Goal: Information Seeking & Learning: Find specific fact

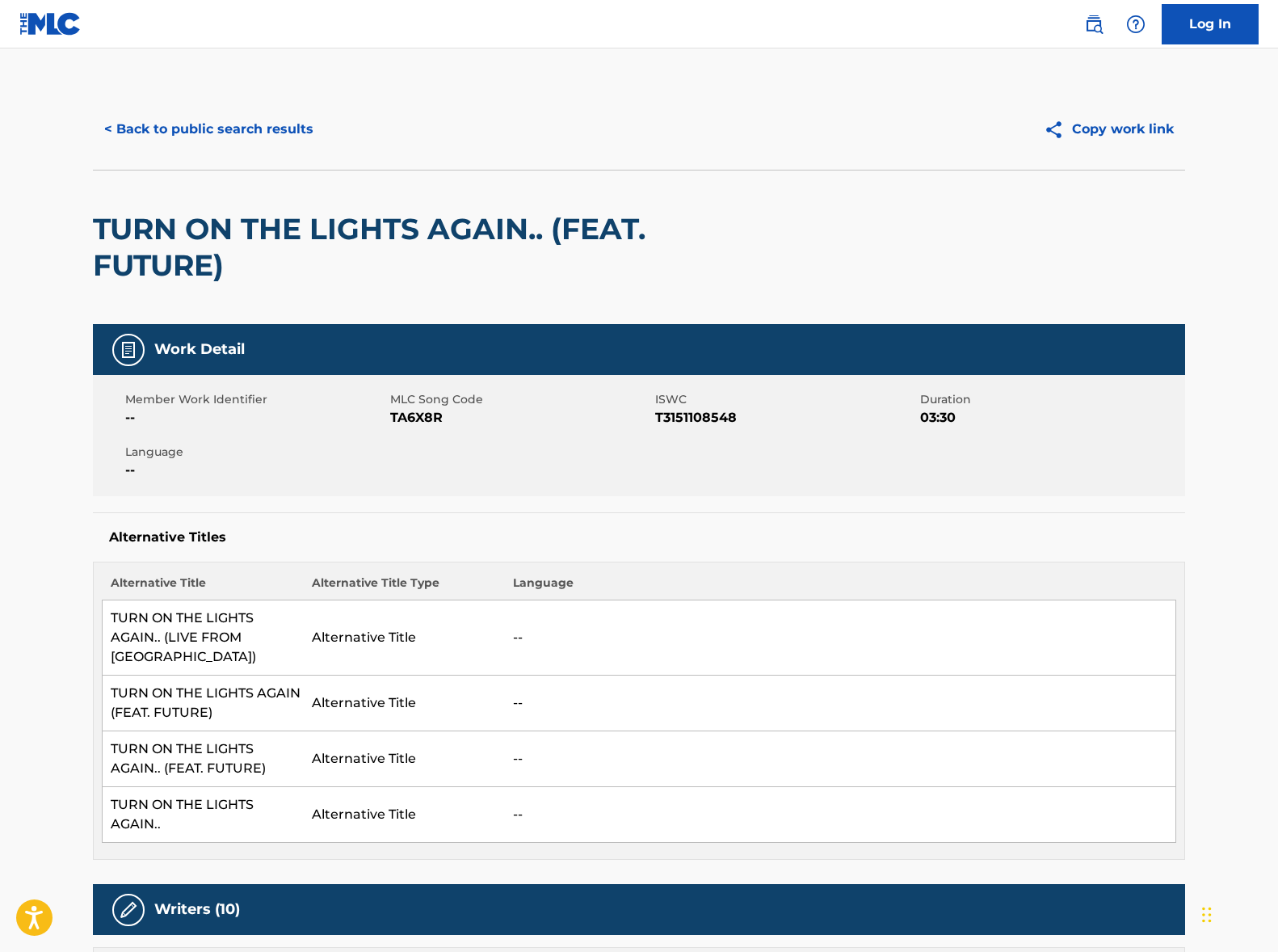
click at [253, 130] on button "< Back to public search results" at bounding box center [209, 130] width 232 height 41
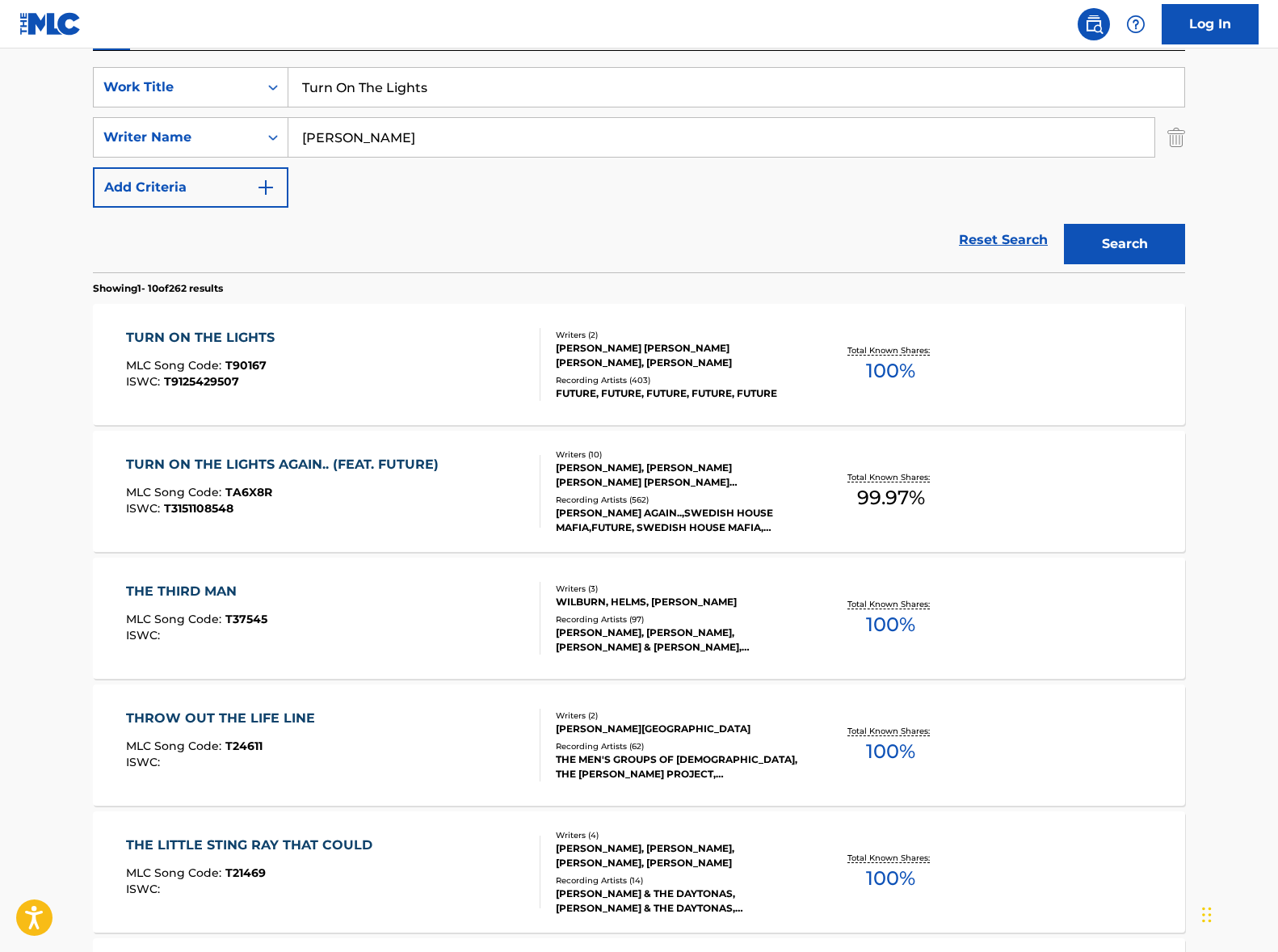
click at [457, 95] on input "Turn On The Lights" at bounding box center [737, 88] width 896 height 39
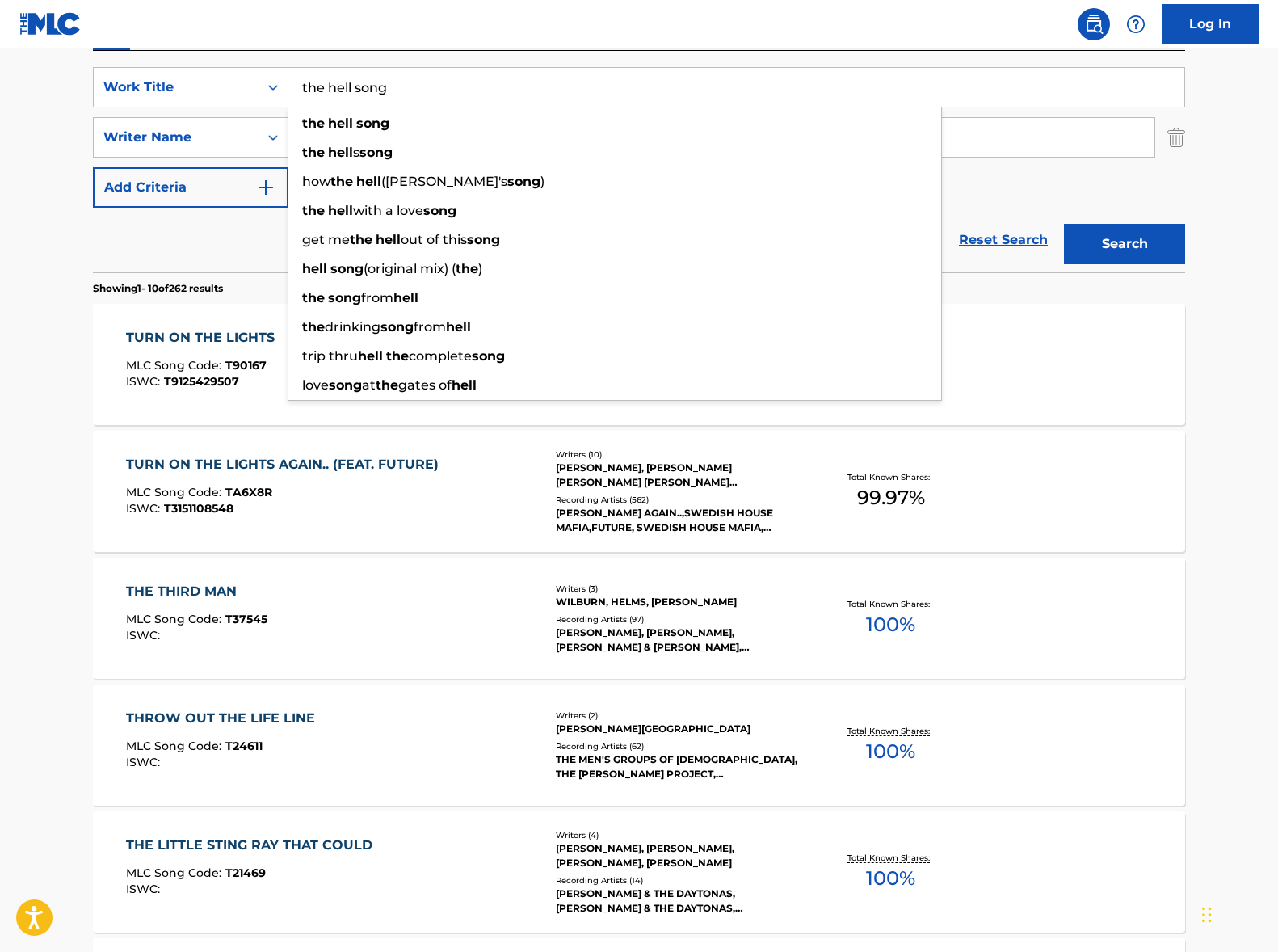
type input "the hell song"
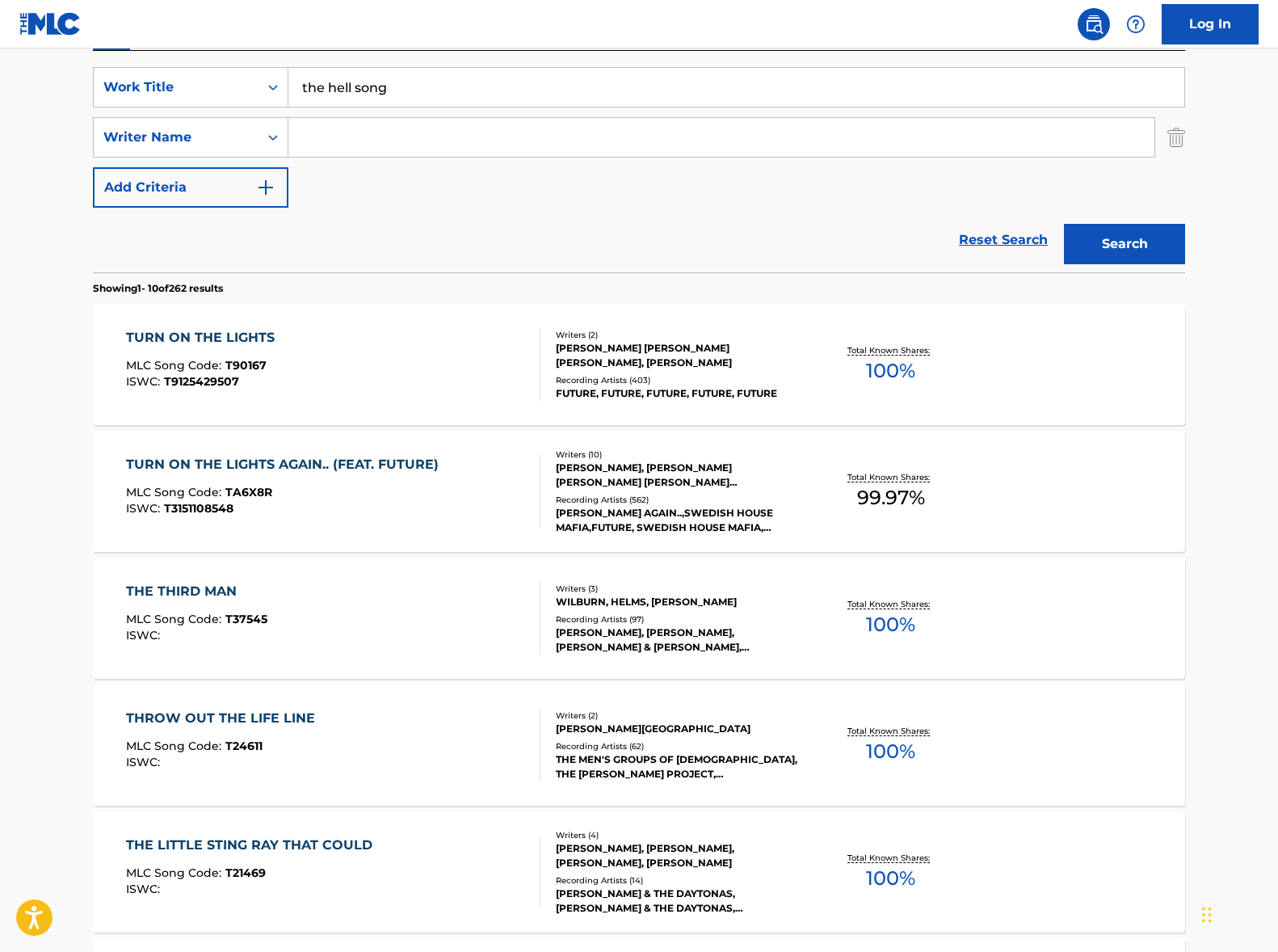
click at [1064, 224] on button "Search" at bounding box center [1125, 244] width 122 height 41
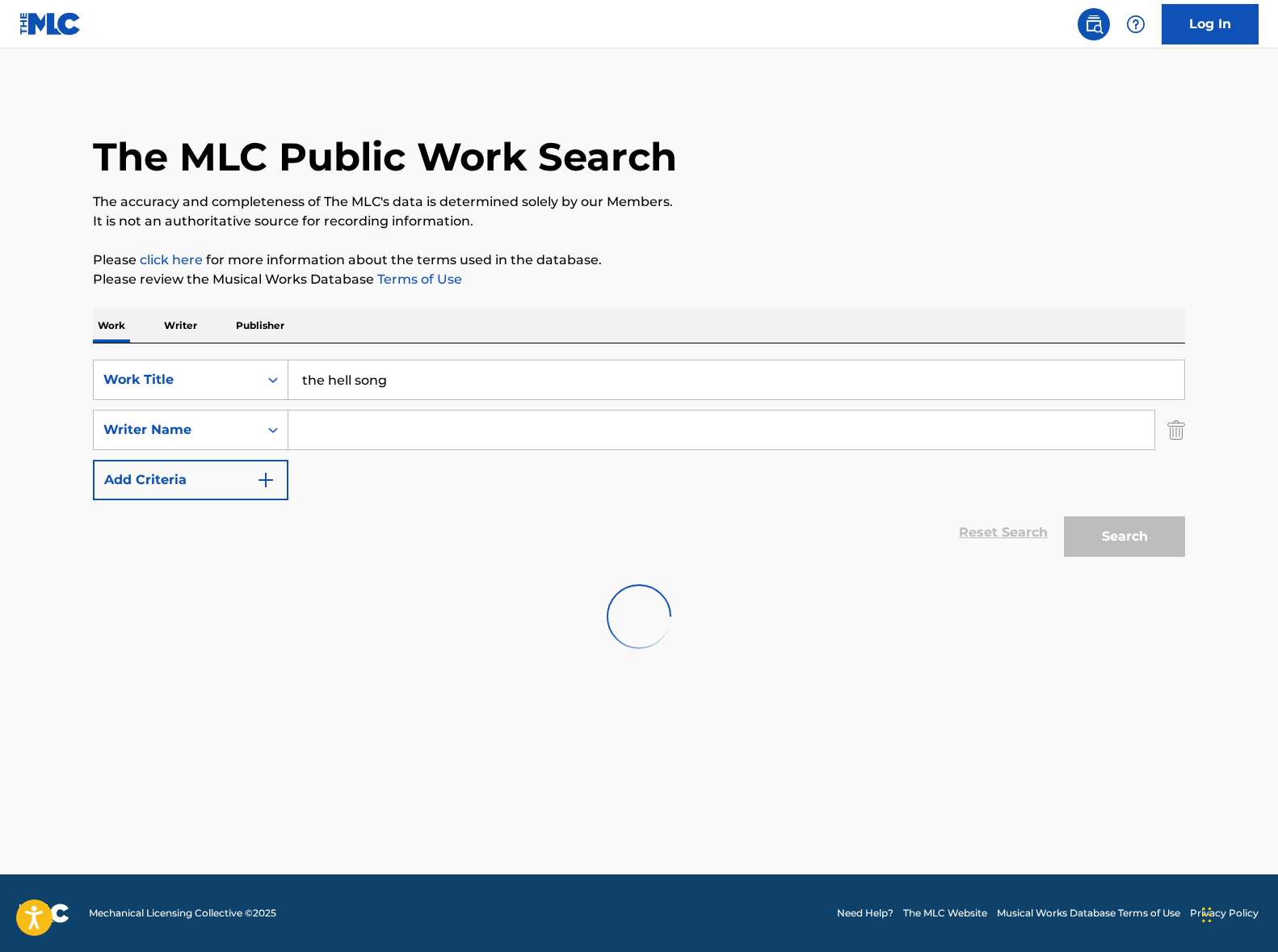
scroll to position [0, 0]
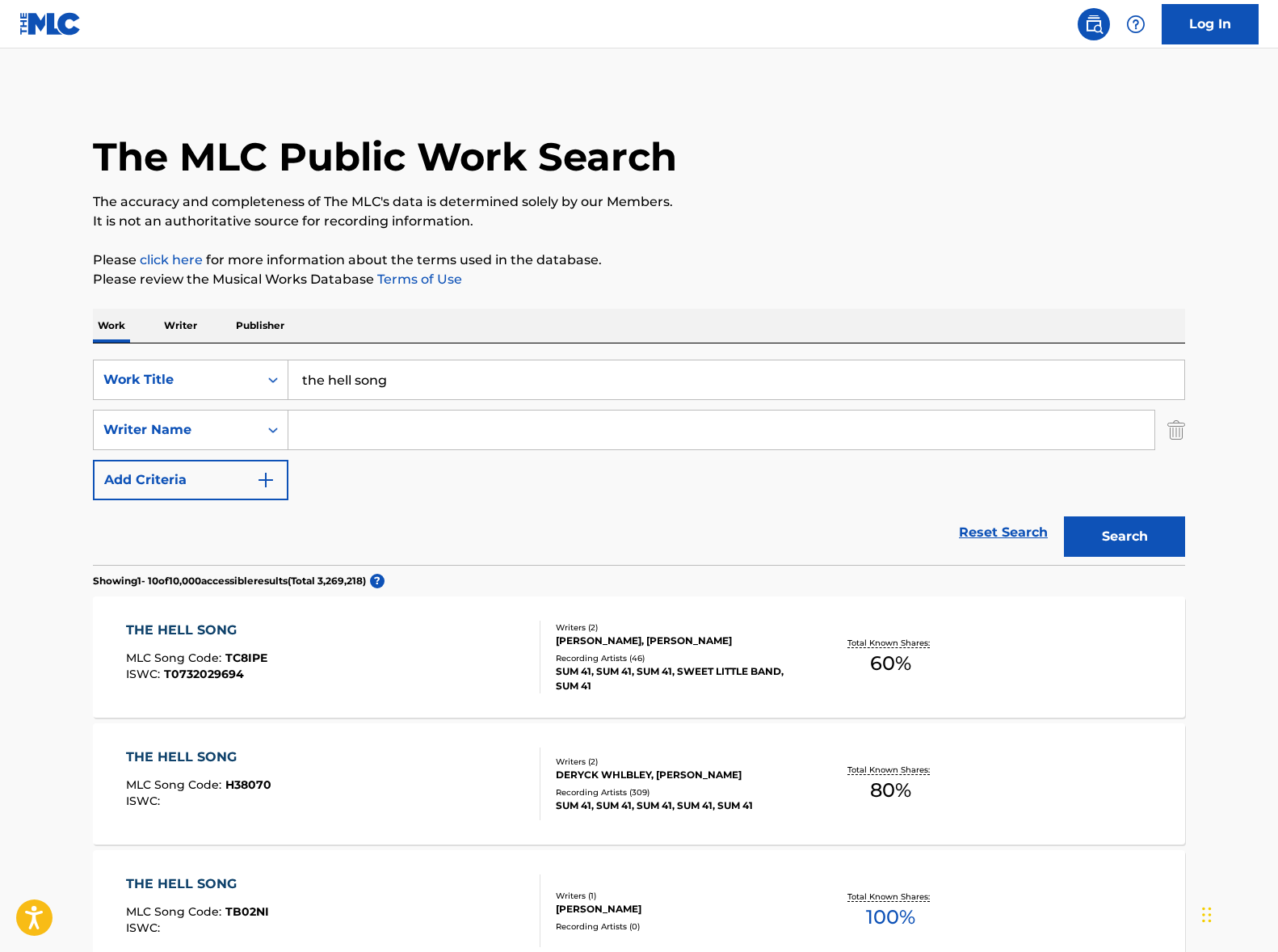
click at [426, 647] on div "THE HELL SONG MLC Song Code : TC8IPE ISWC : T0732029694" at bounding box center [334, 657] width 416 height 73
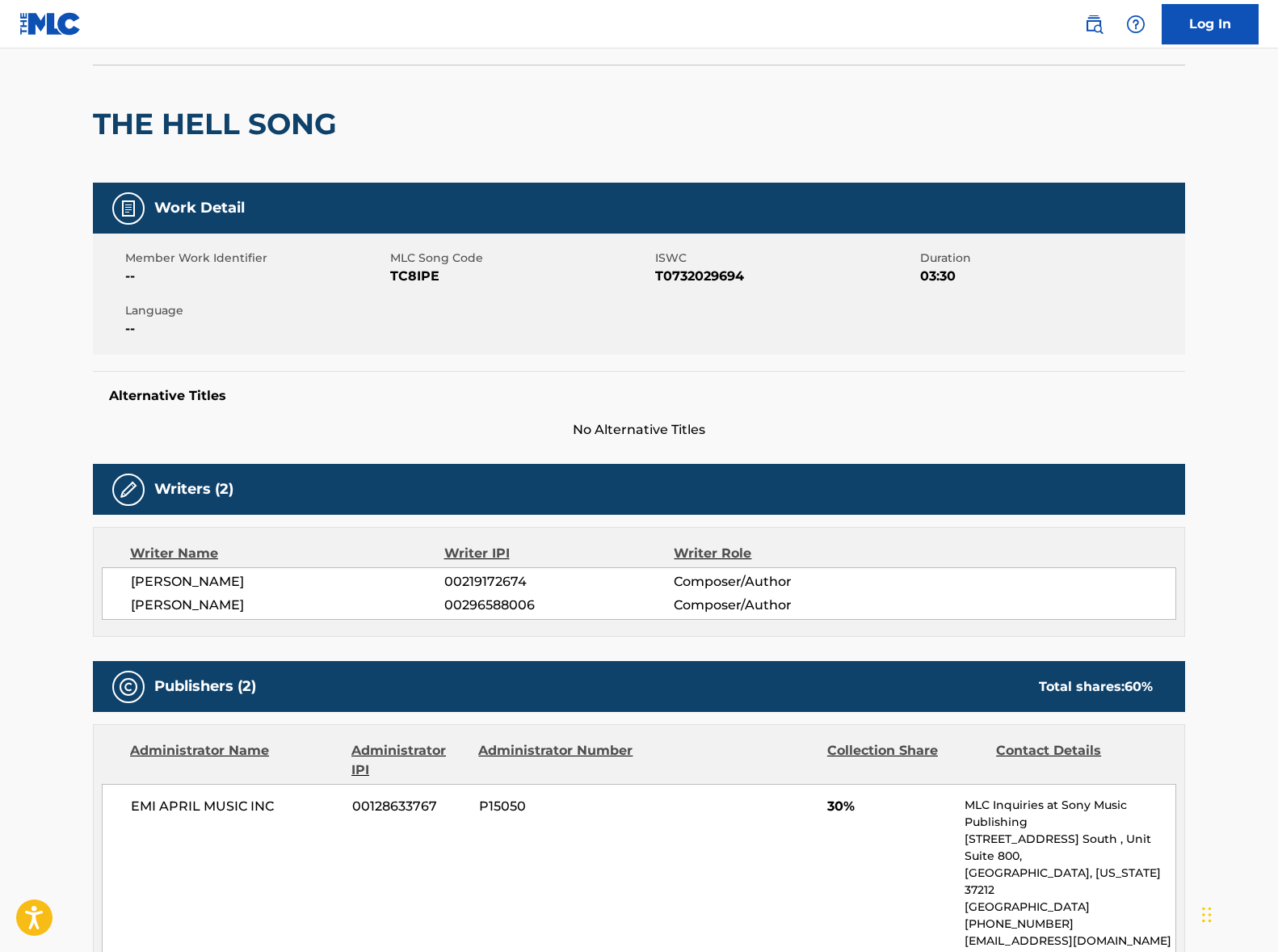
click at [241, 585] on span "[PERSON_NAME]" at bounding box center [288, 582] width 314 height 19
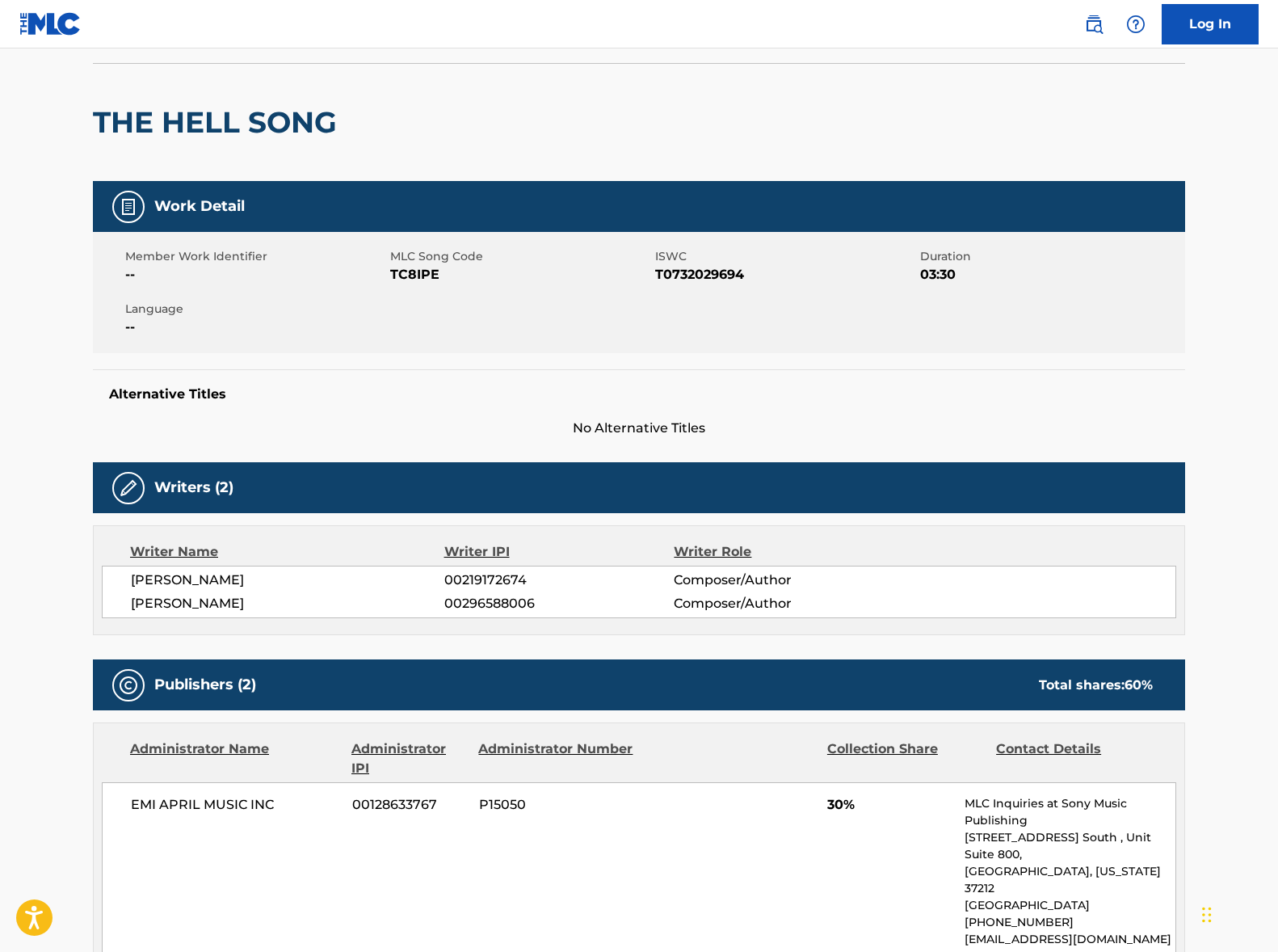
click at [241, 585] on span "[PERSON_NAME]" at bounding box center [288, 580] width 314 height 19
copy div "[PERSON_NAME]"
click at [237, 604] on span "[PERSON_NAME]" at bounding box center [288, 604] width 314 height 19
click at [236, 604] on span "[PERSON_NAME]" at bounding box center [288, 604] width 314 height 19
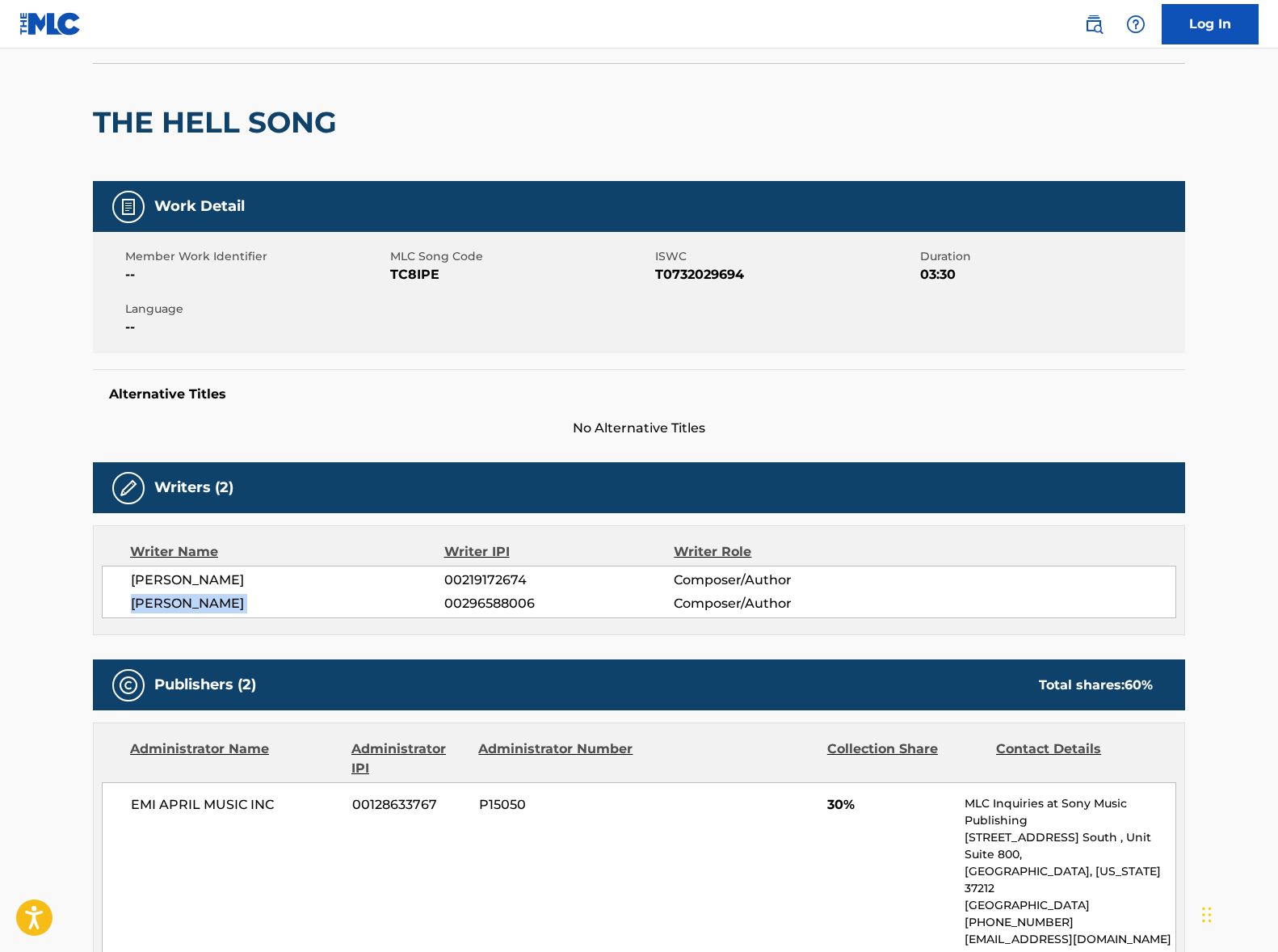
click at [236, 604] on span "[PERSON_NAME]" at bounding box center [288, 604] width 314 height 19
copy div "[PERSON_NAME]"
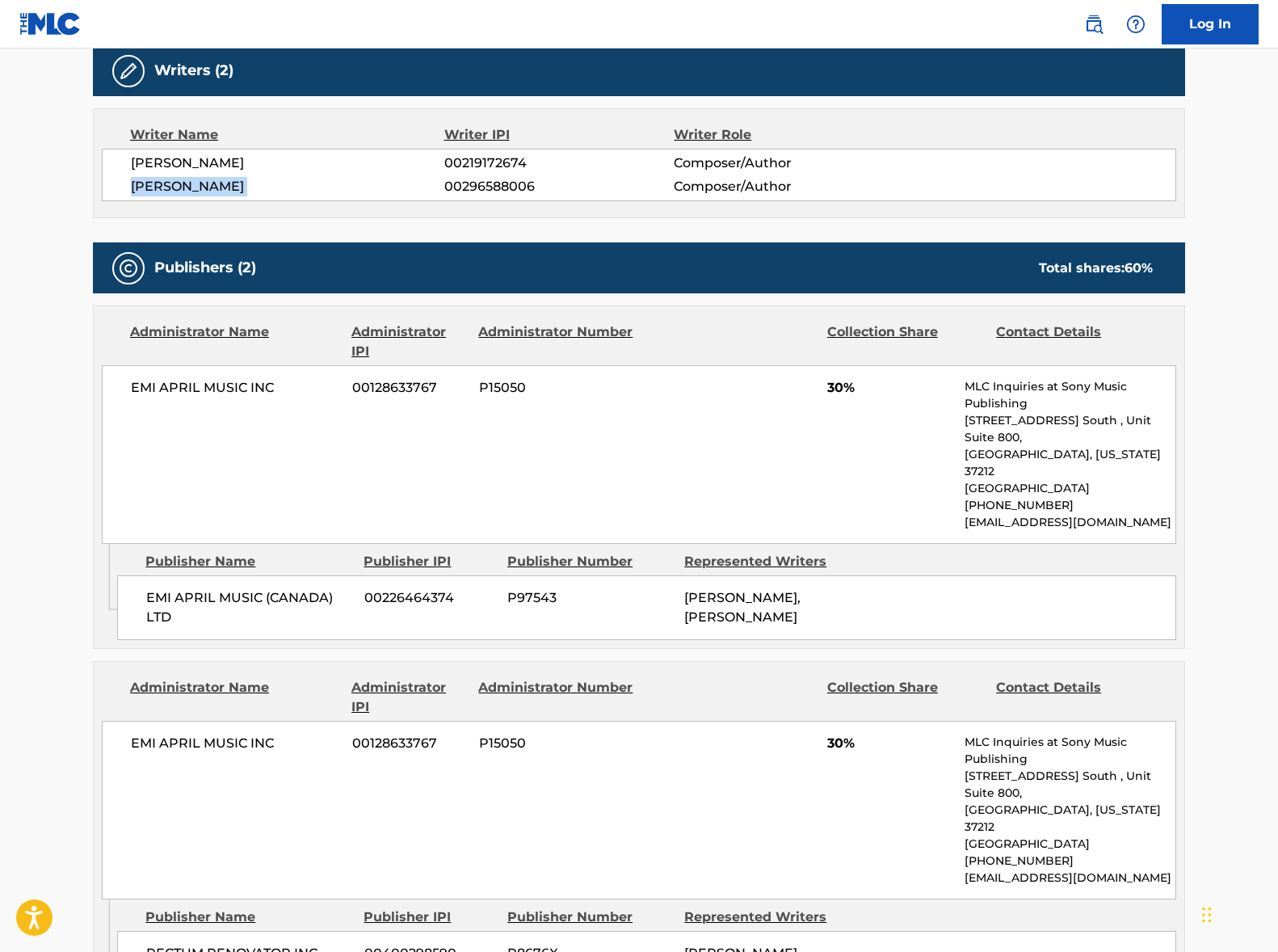
scroll to position [769, 0]
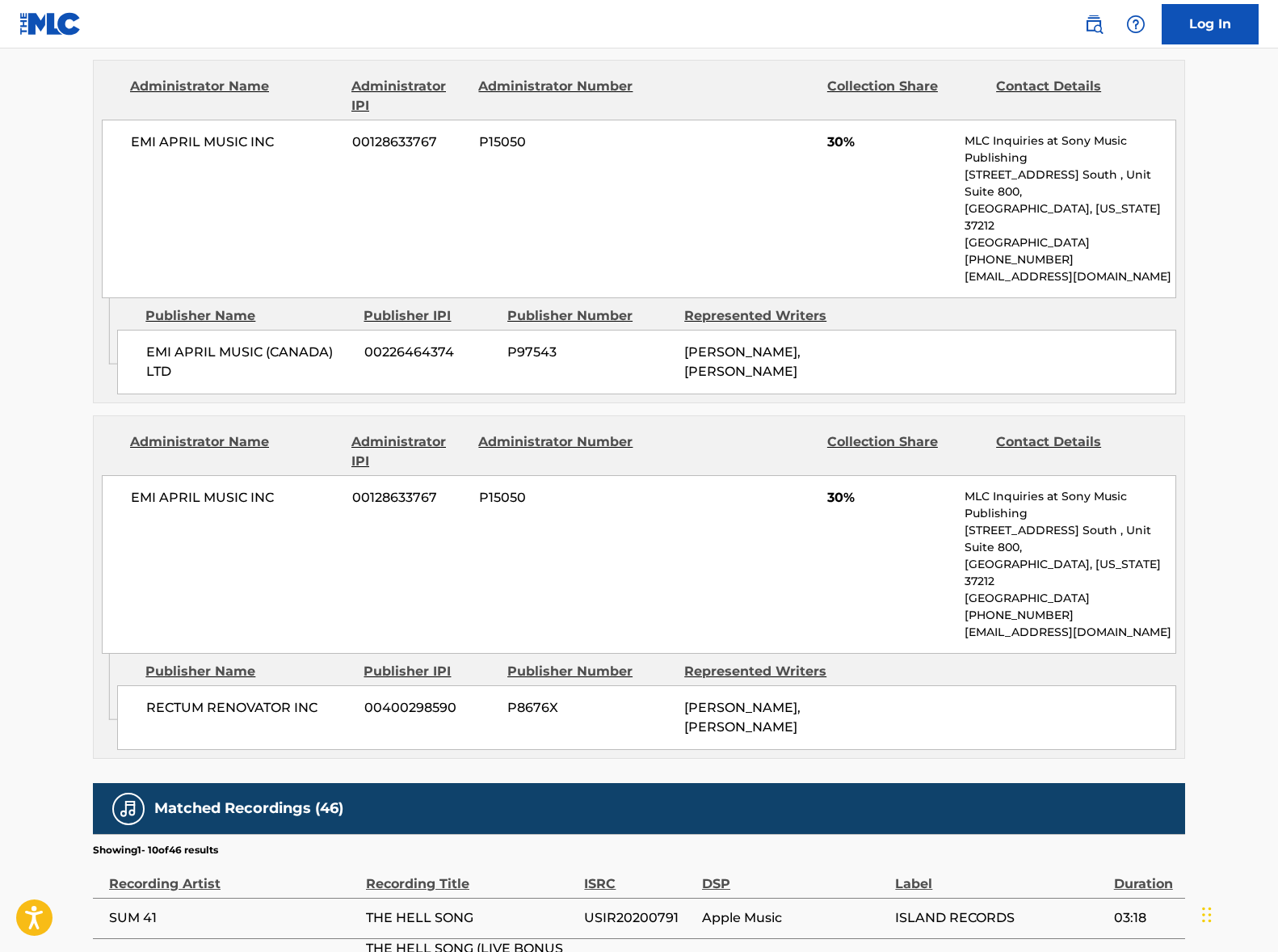
click at [191, 139] on span "EMI APRIL MUSIC INC" at bounding box center [236, 143] width 209 height 19
copy div "EMI APRIL MUSIC INC"
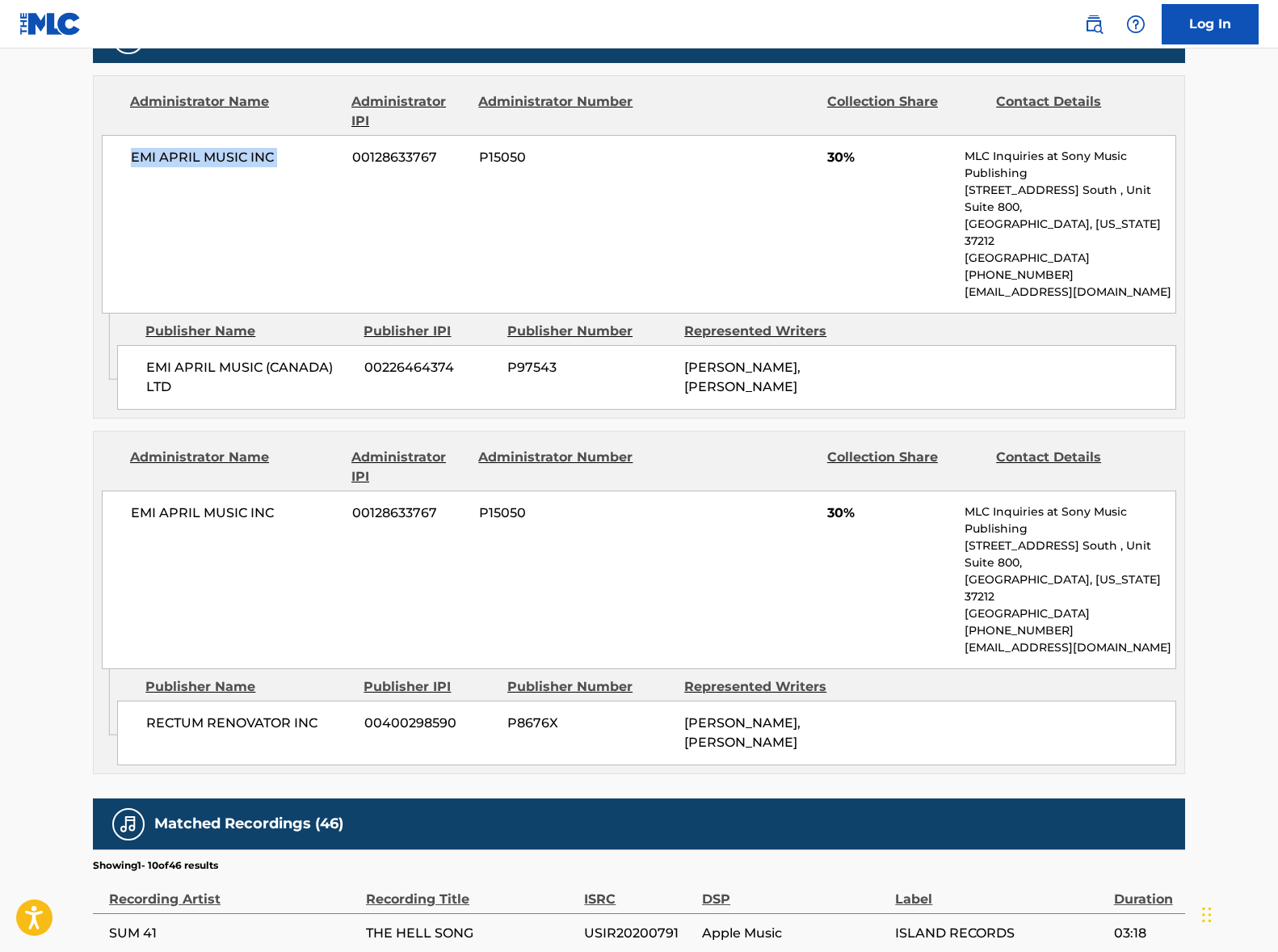
scroll to position [0, 0]
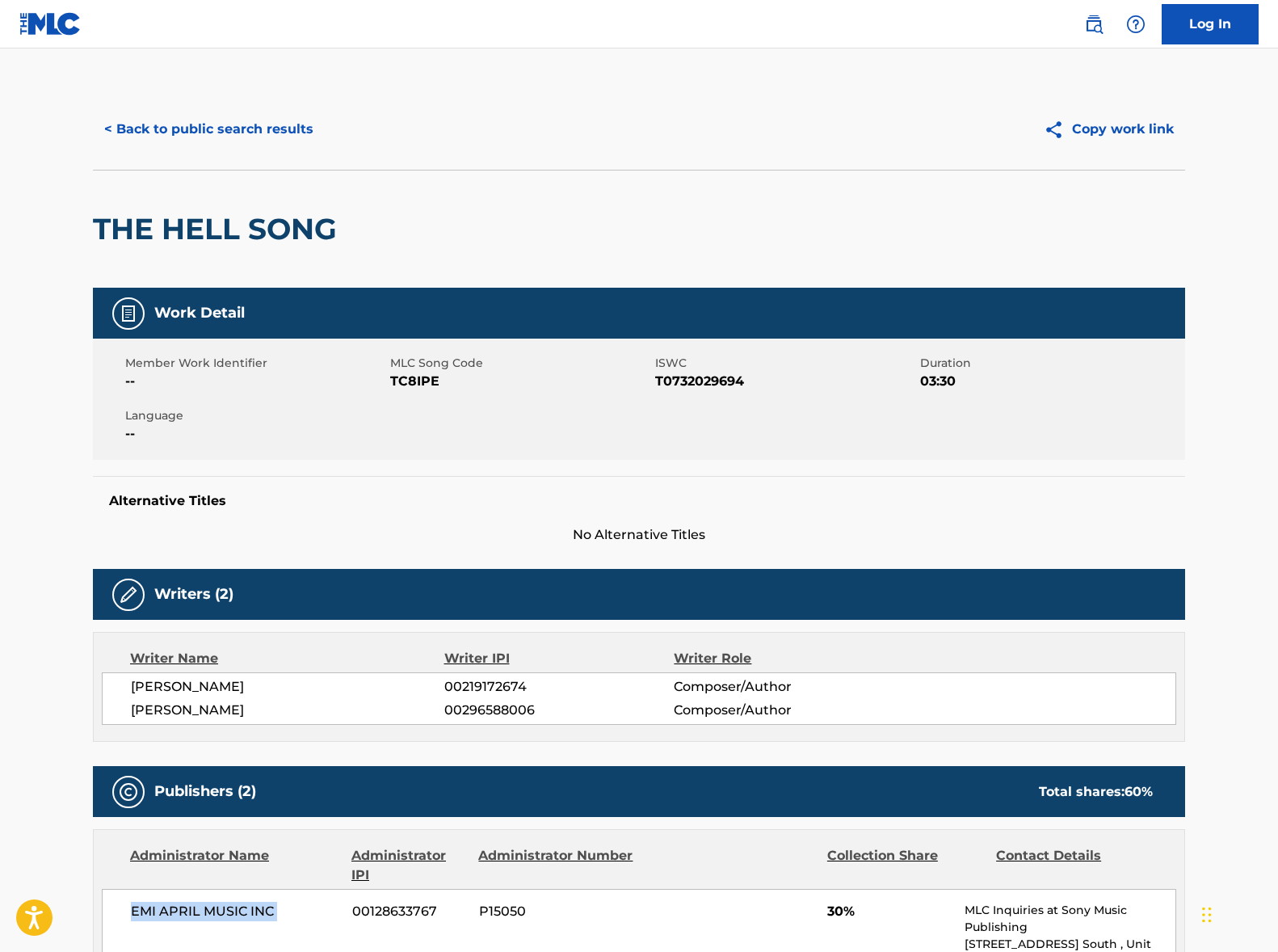
click at [233, 130] on button "< Back to public search results" at bounding box center [209, 130] width 232 height 41
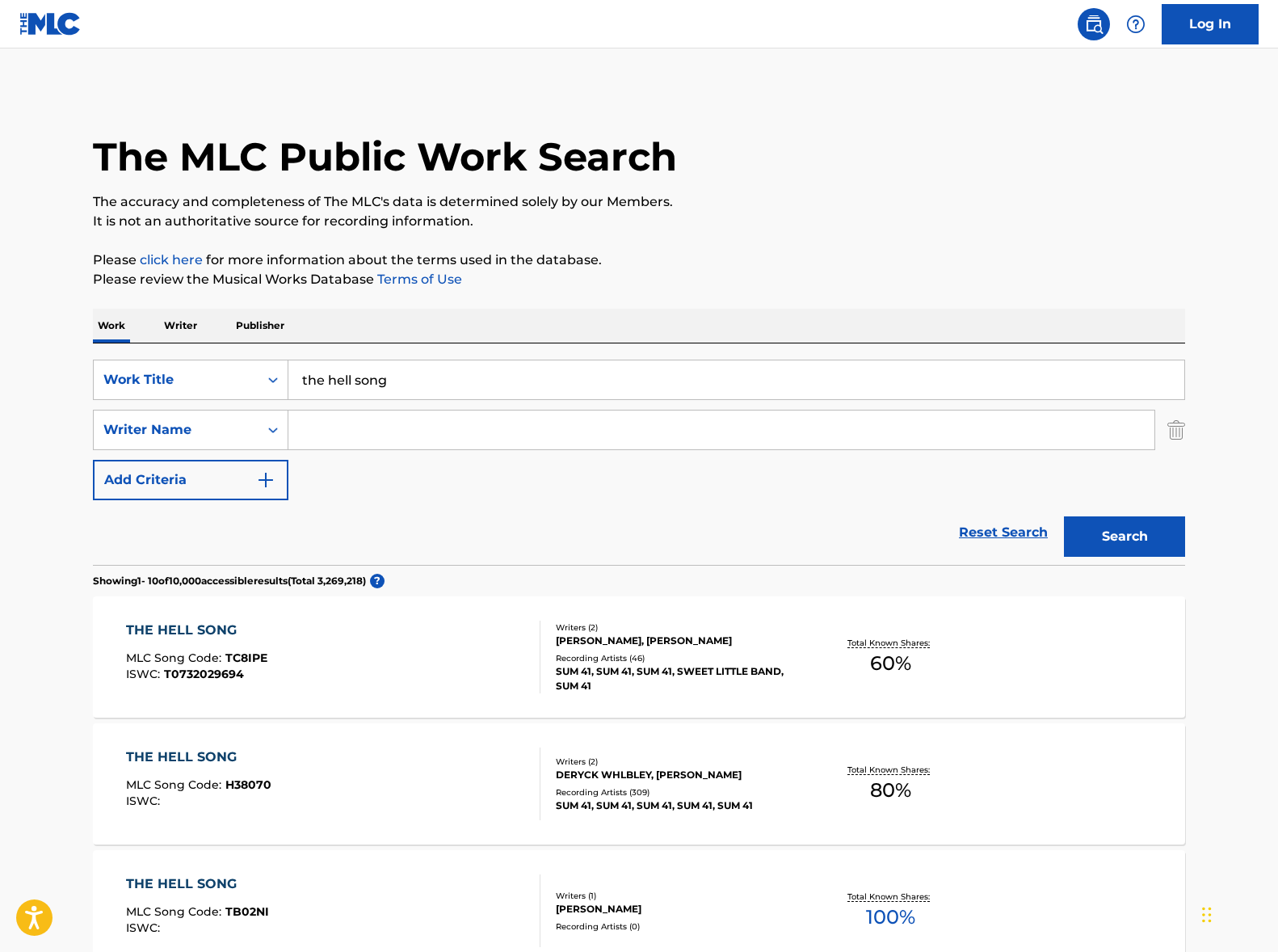
click at [334, 378] on input "the hell song" at bounding box center [737, 380] width 896 height 39
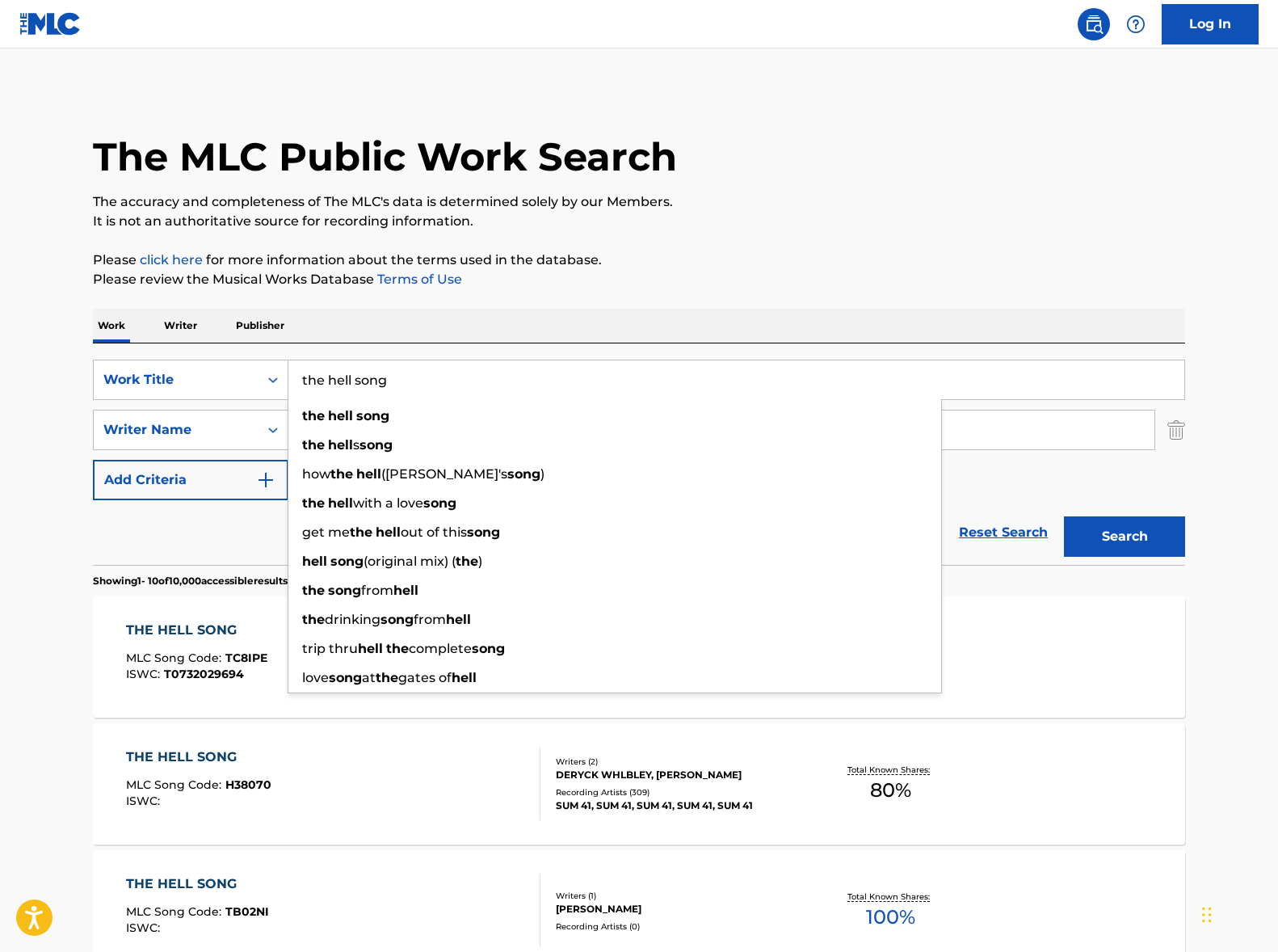
click at [334, 378] on input "the hell song" at bounding box center [737, 380] width 896 height 39
paste input "Love It If We Made It"
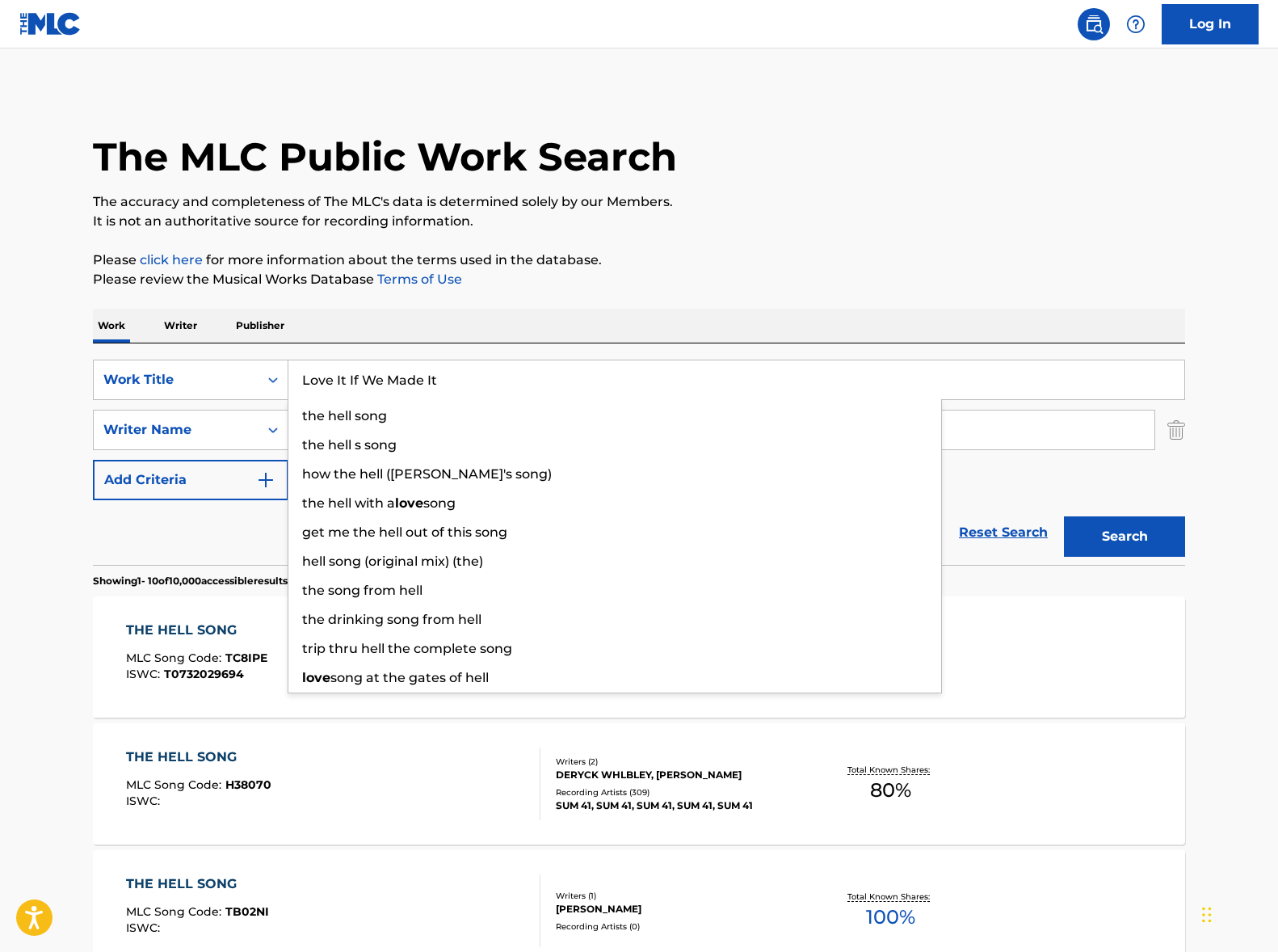
type input "Love It If We Made It"
click at [776, 330] on div "Work Writer Publisher" at bounding box center [639, 326] width 1092 height 34
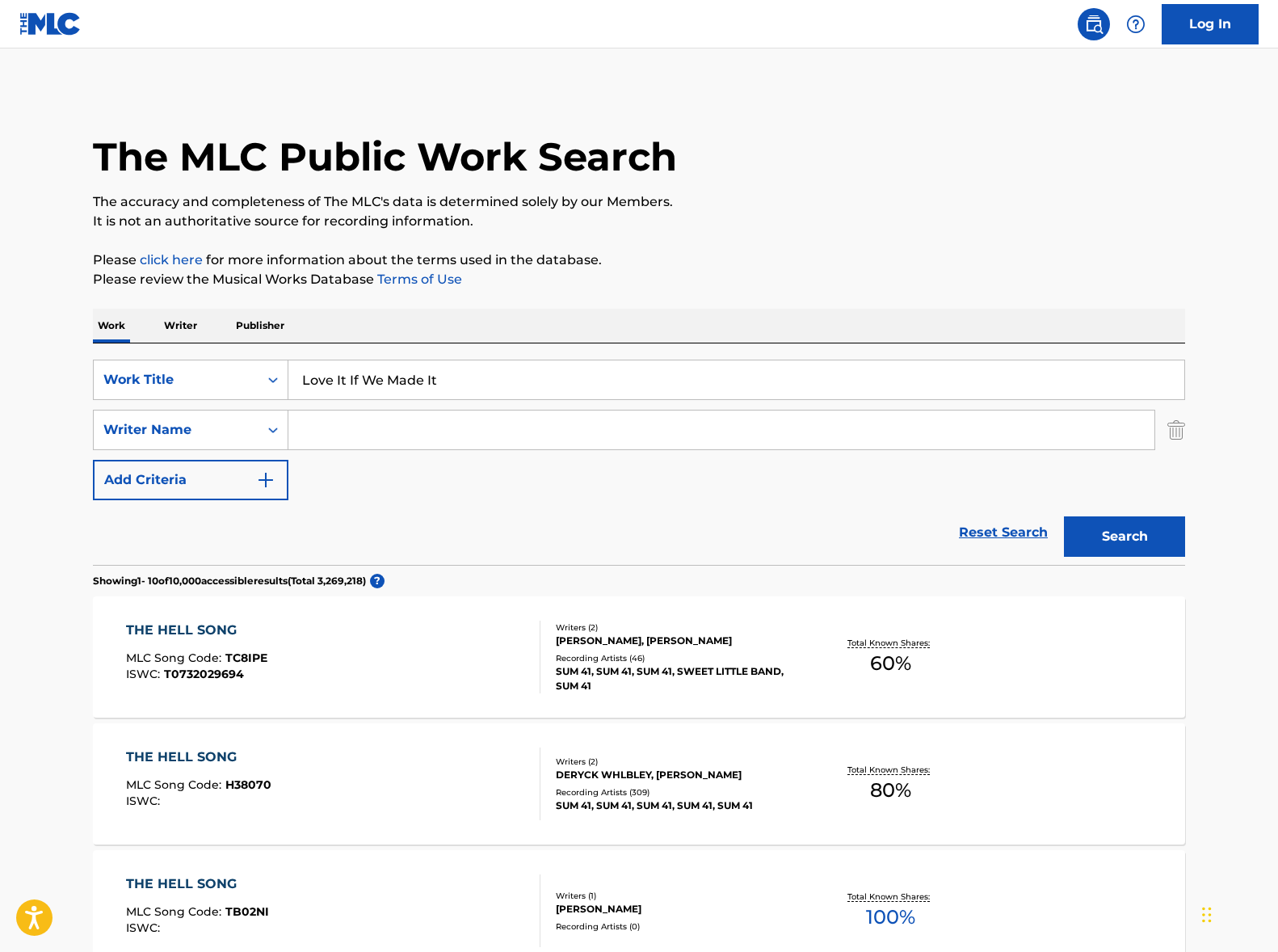
click at [1117, 538] on button "Search" at bounding box center [1125, 536] width 122 height 41
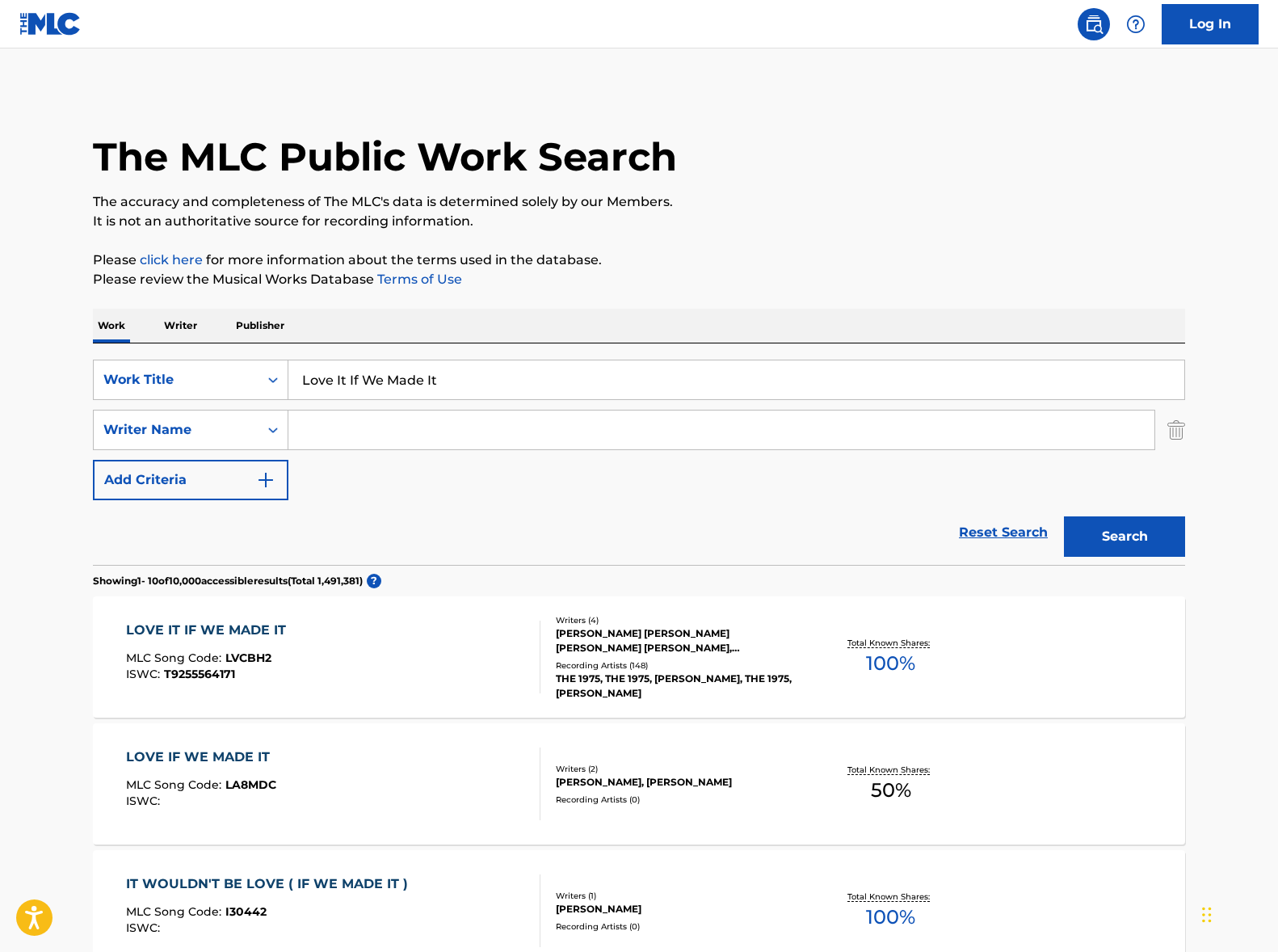
click at [377, 642] on div "LOVE IT IF WE MADE IT MLC Song Code : LVCBH2 ISWC : T9255564171" at bounding box center [334, 657] width 416 height 73
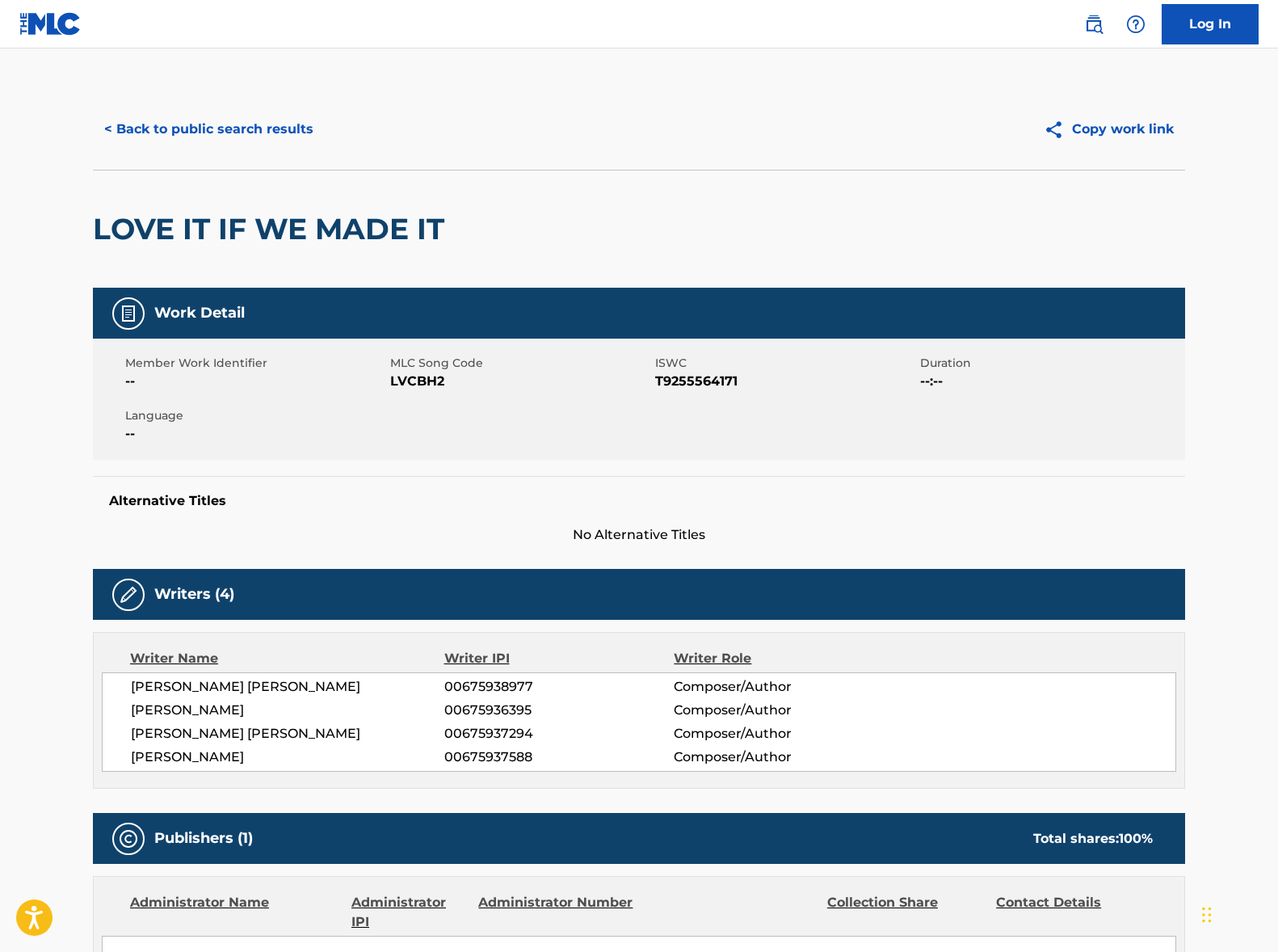
click at [231, 688] on span "[PERSON_NAME] [PERSON_NAME]" at bounding box center [288, 687] width 314 height 19
copy div "[PERSON_NAME] [PERSON_NAME]"
click at [141, 707] on span "[PERSON_NAME]" at bounding box center [288, 710] width 314 height 19
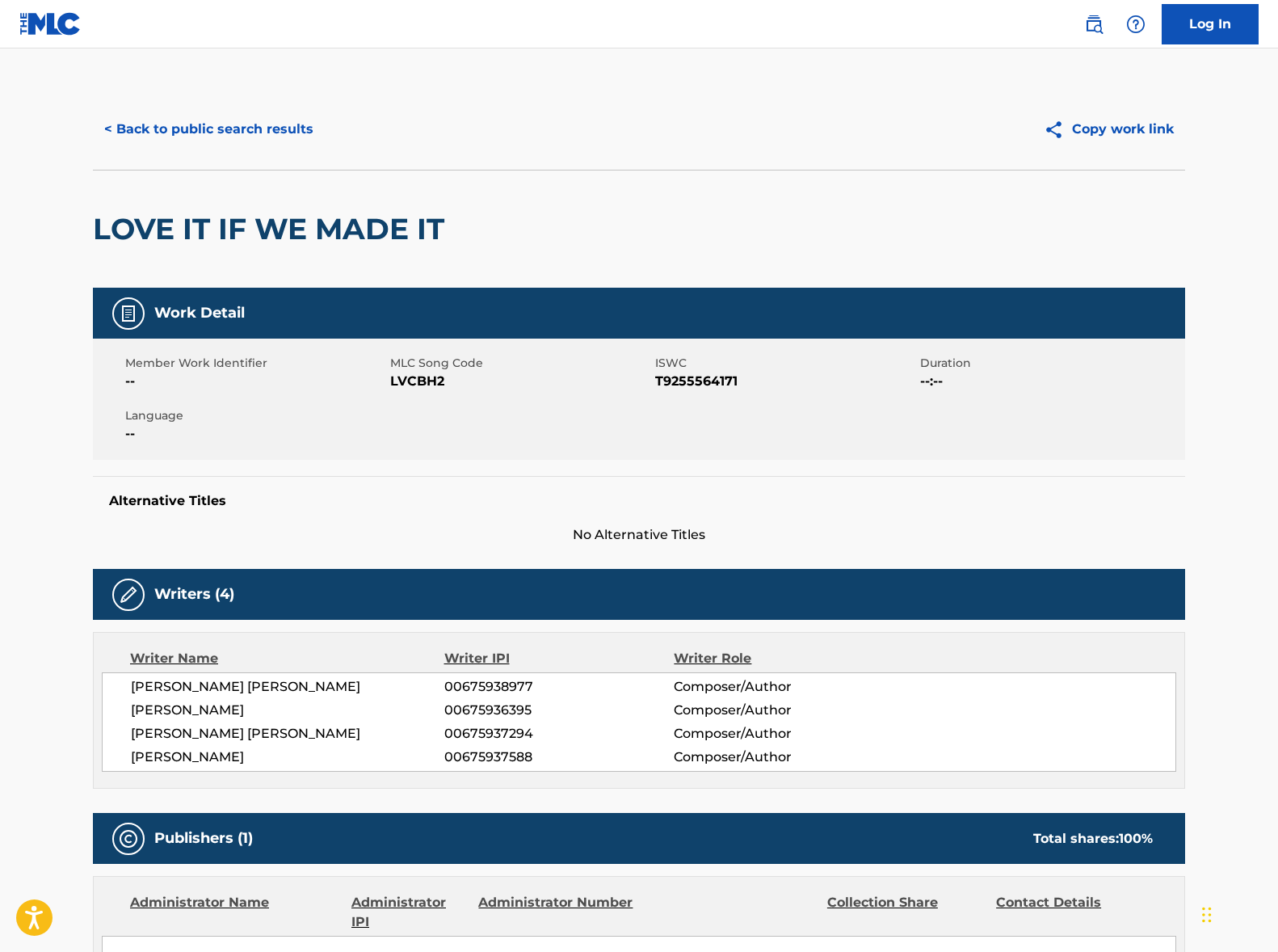
click at [142, 707] on span "[PERSON_NAME]" at bounding box center [288, 710] width 314 height 19
click at [142, 707] on span "[PERSON_NAME]" at bounding box center [288, 710] width 314 height 19
copy div "[PERSON_NAME]"
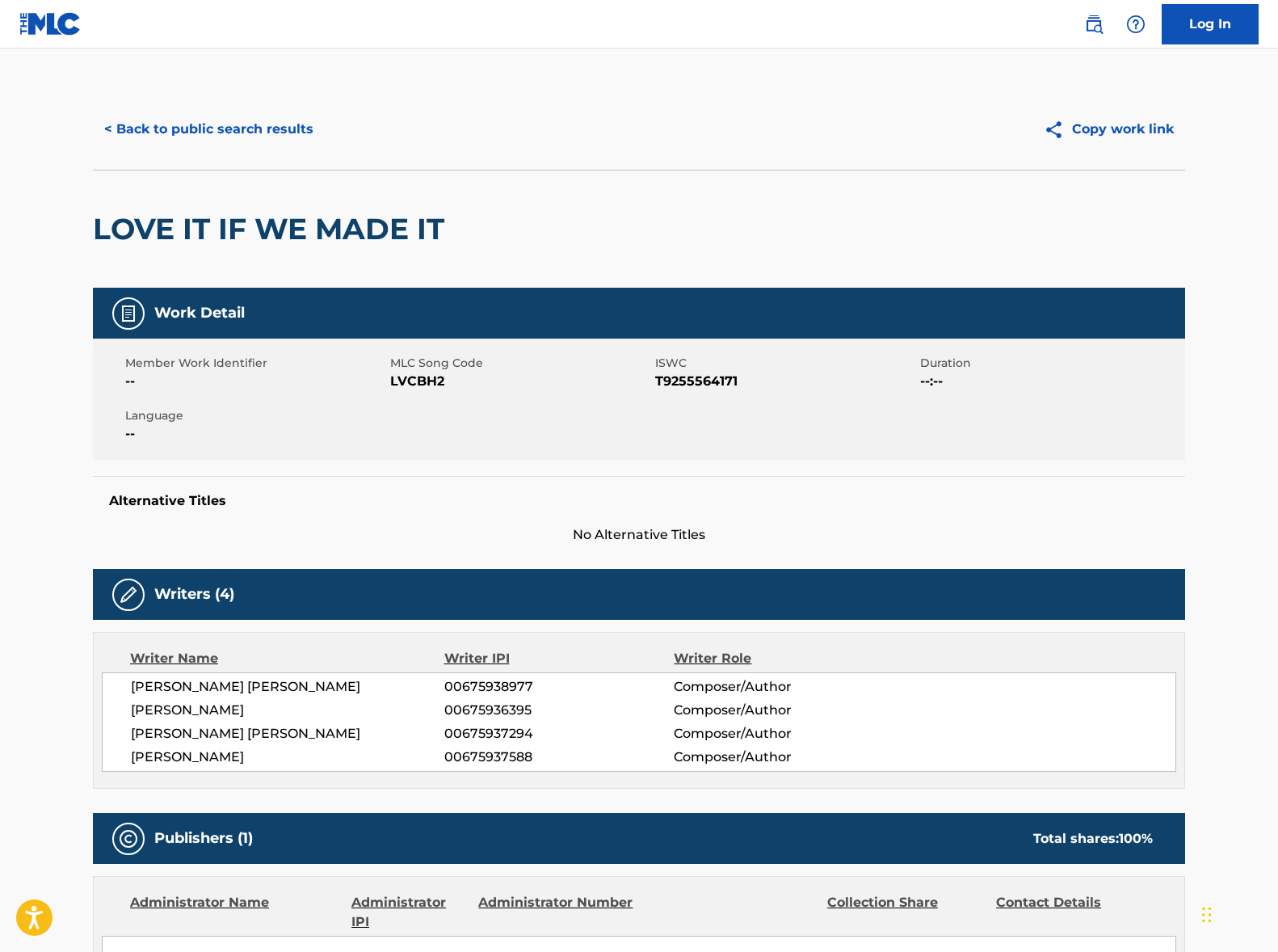
click at [234, 730] on span "[PERSON_NAME] [PERSON_NAME]" at bounding box center [288, 733] width 314 height 19
copy div "[PERSON_NAME] [PERSON_NAME]"
click at [207, 749] on span "[PERSON_NAME]" at bounding box center [288, 757] width 314 height 19
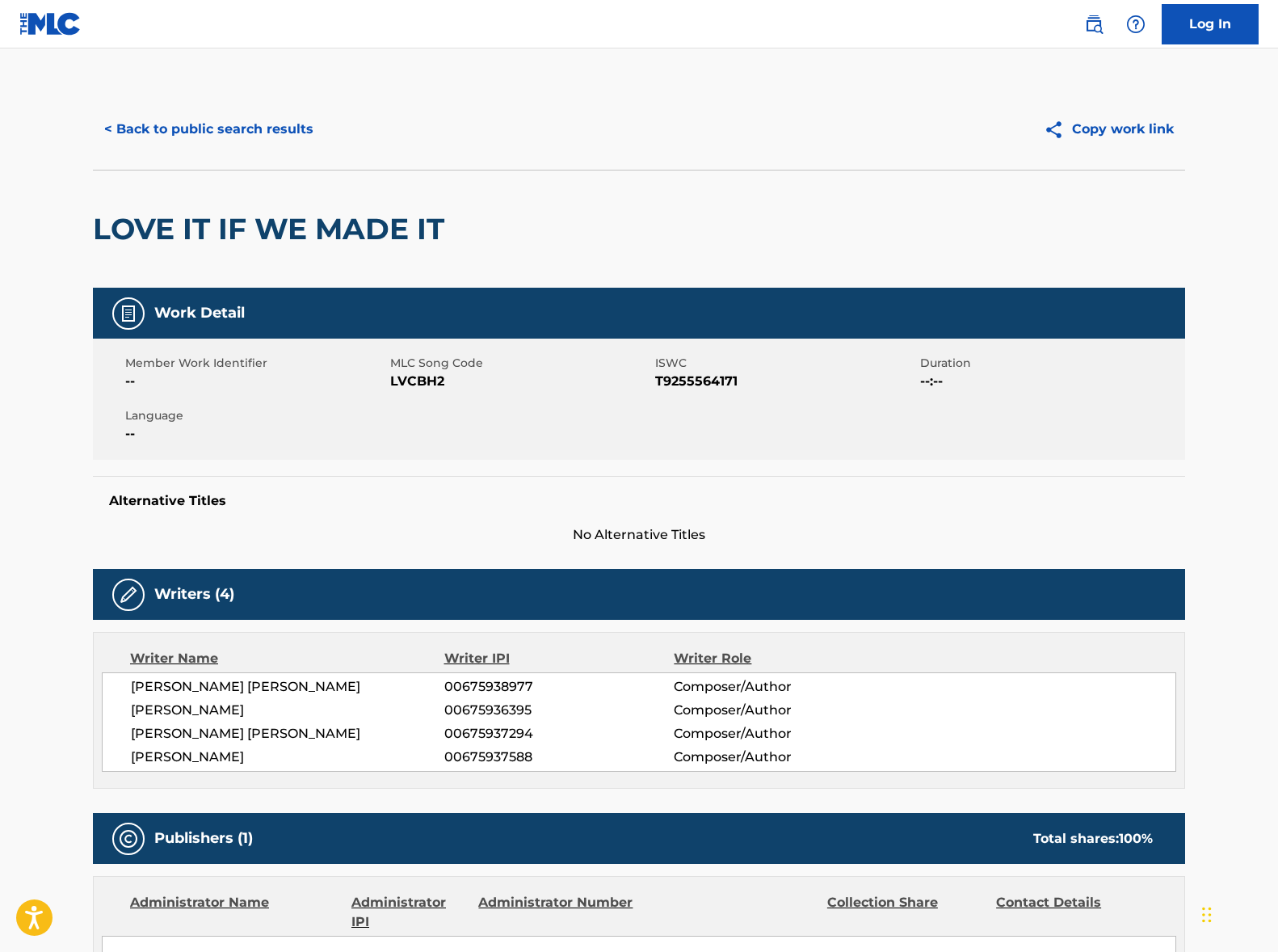
click at [207, 749] on span "[PERSON_NAME]" at bounding box center [288, 757] width 314 height 19
copy div "[PERSON_NAME]"
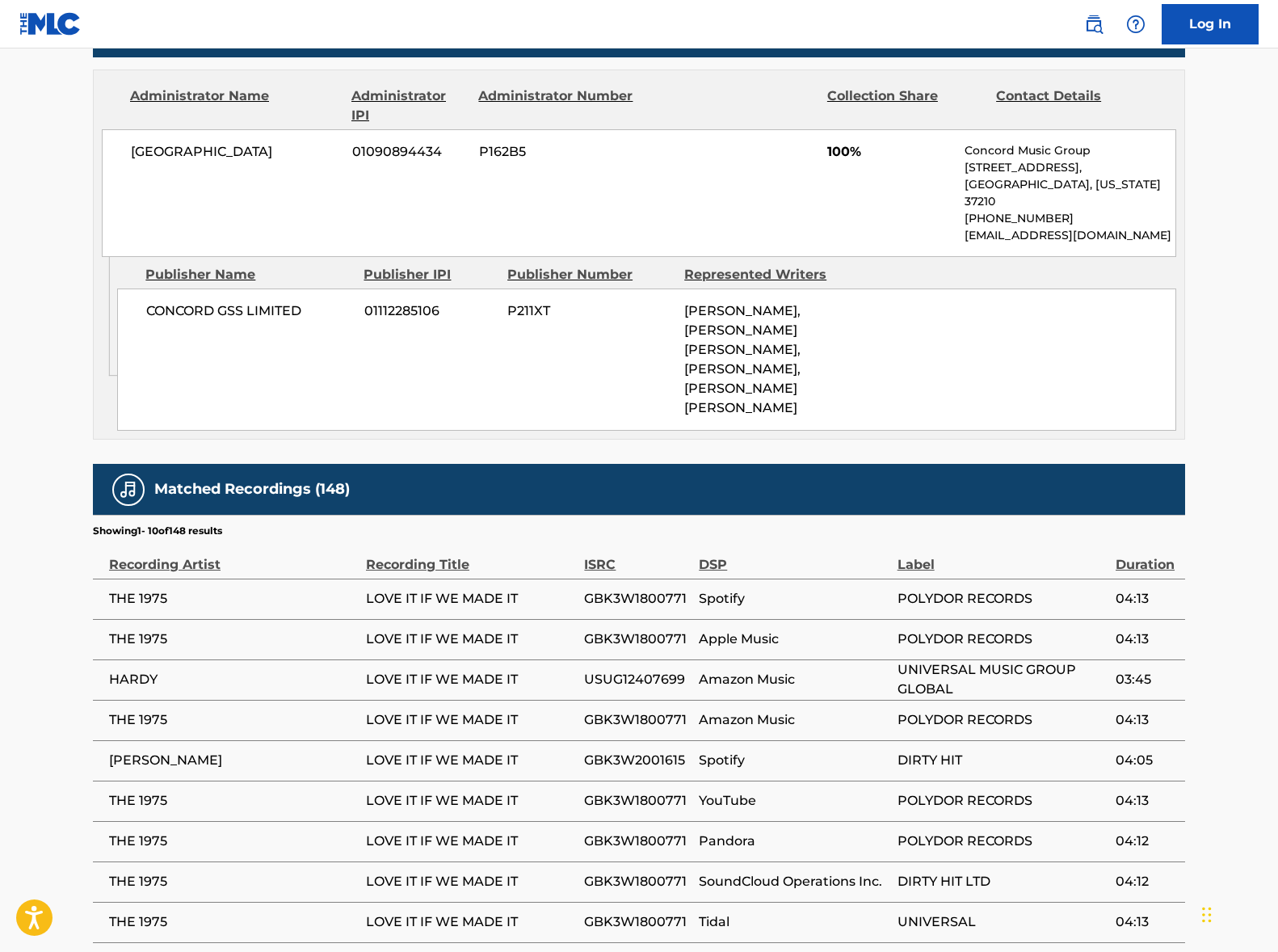
scroll to position [805, 0]
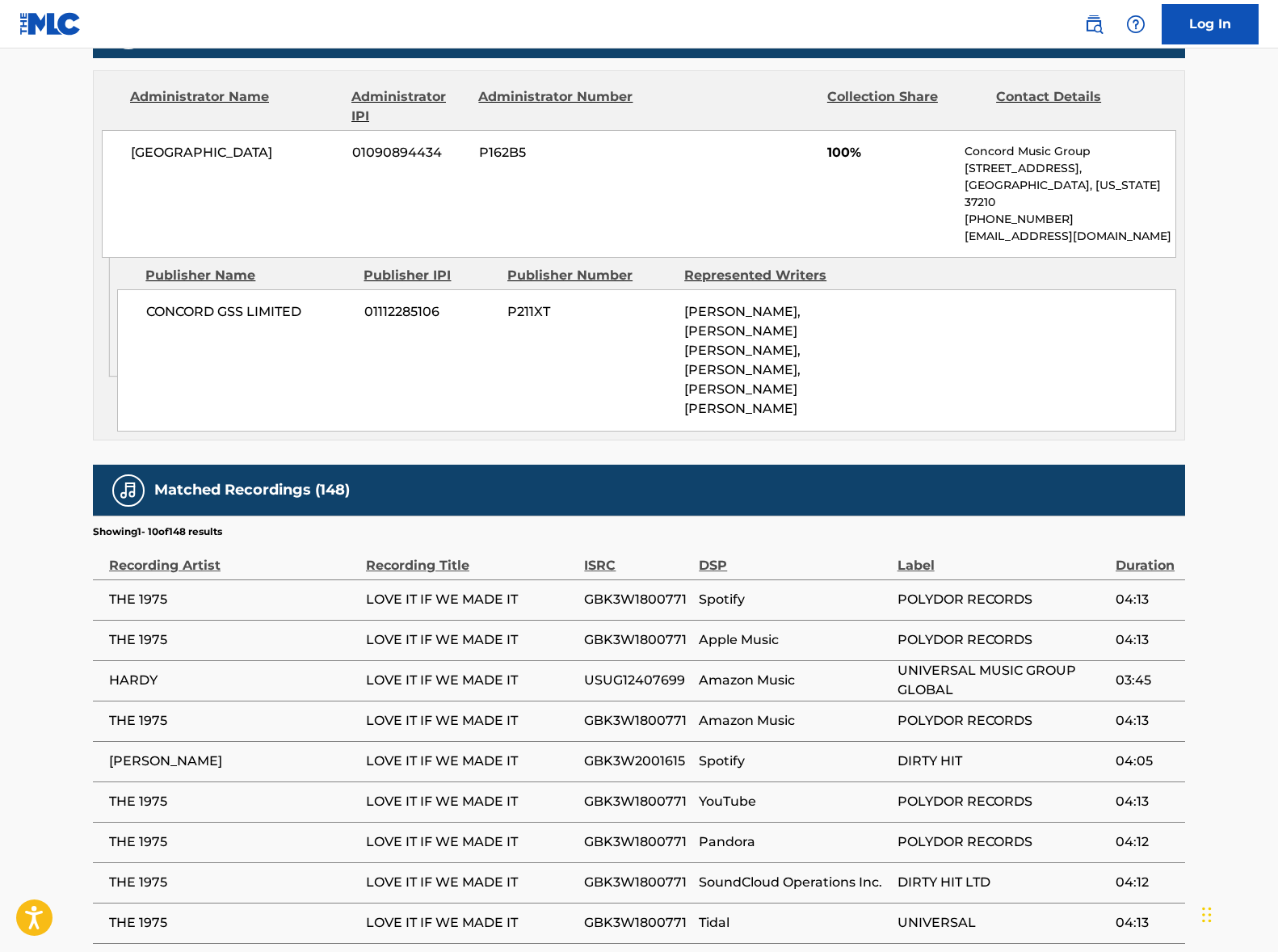
click at [219, 146] on span "[GEOGRAPHIC_DATA]" at bounding box center [236, 152] width 209 height 19
copy div "[GEOGRAPHIC_DATA]"
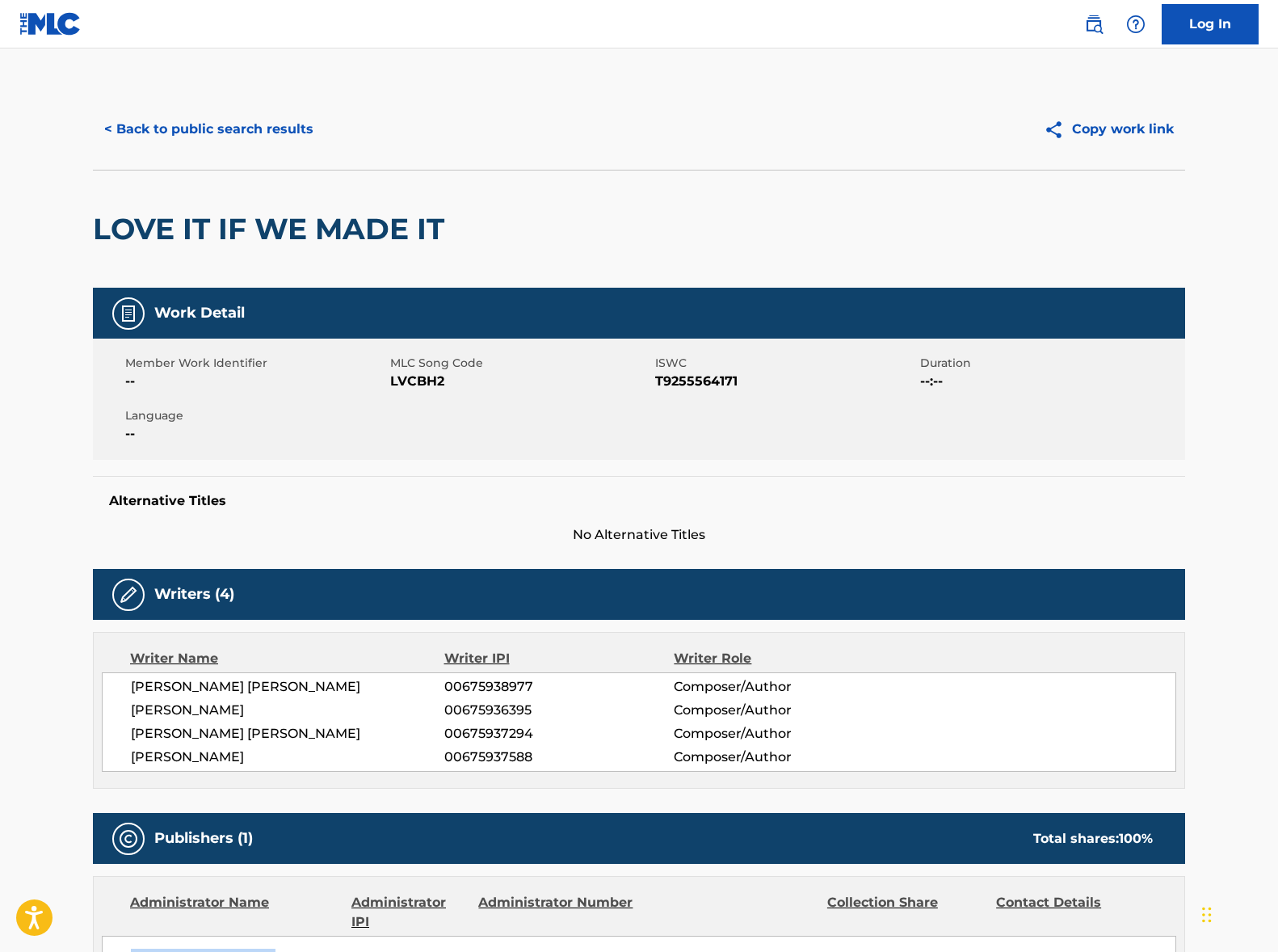
click at [213, 130] on button "< Back to public search results" at bounding box center [209, 130] width 232 height 41
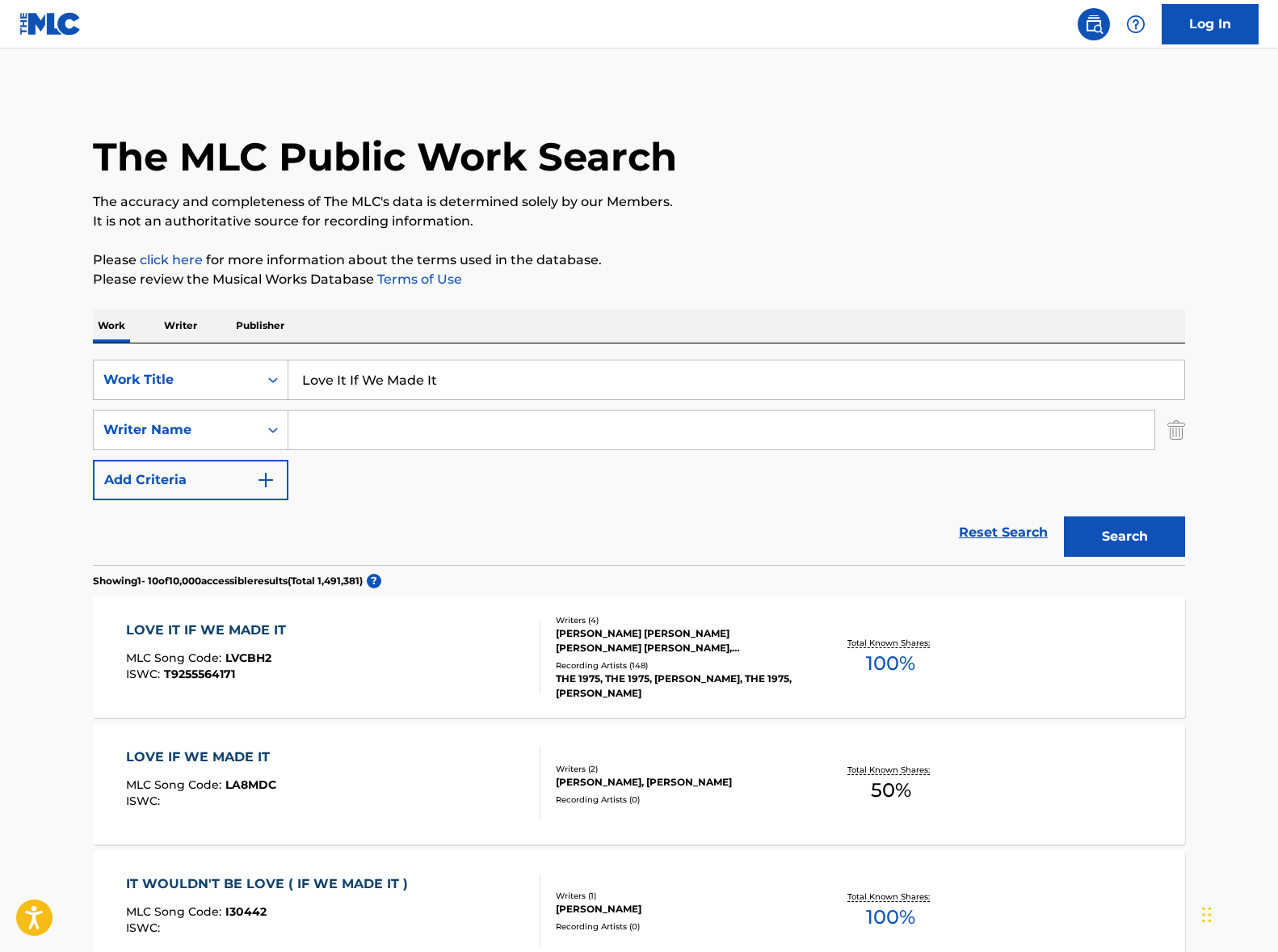
click at [404, 380] on input "Love It If We Made It" at bounding box center [737, 380] width 896 height 39
paste input "Good For You"
type input "Good For You"
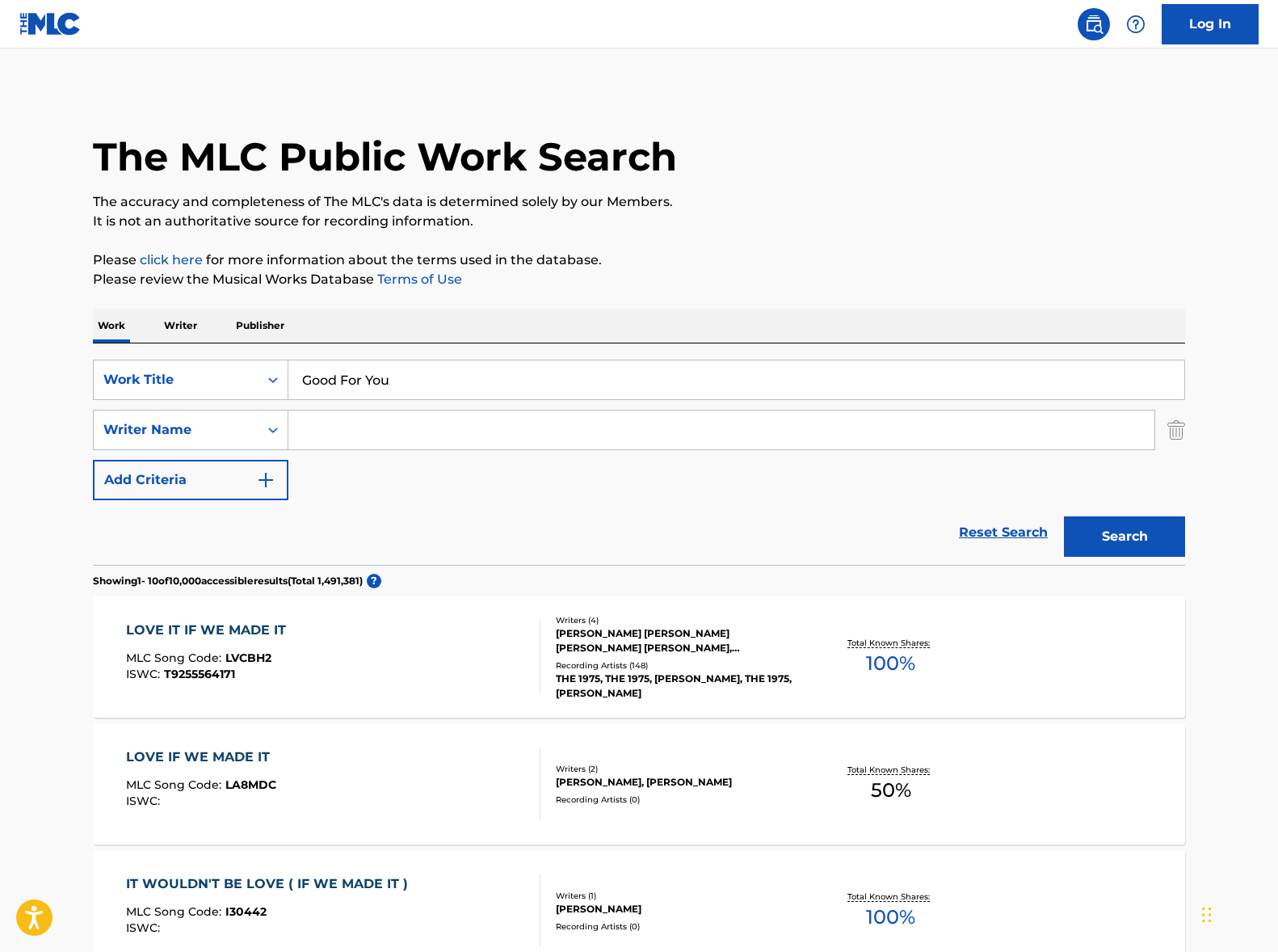
drag, startPoint x: 703, startPoint y: 307, endPoint x: 518, endPoint y: 433, distance: 223.8
click at [489, 444] on input "Search Form" at bounding box center [721, 430] width 866 height 39
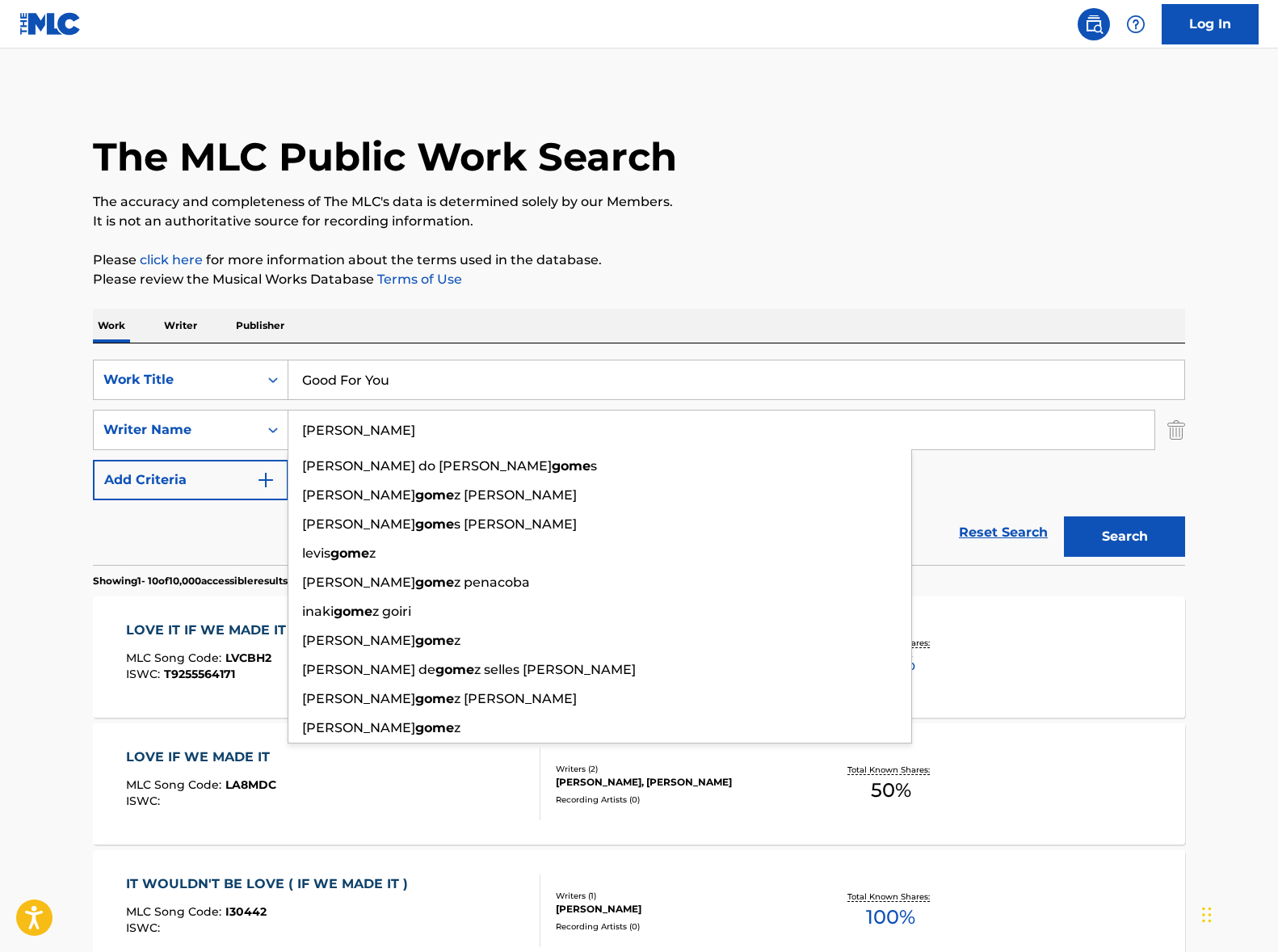
type input "[PERSON_NAME]"
click at [1064, 516] on button "Search" at bounding box center [1125, 536] width 122 height 41
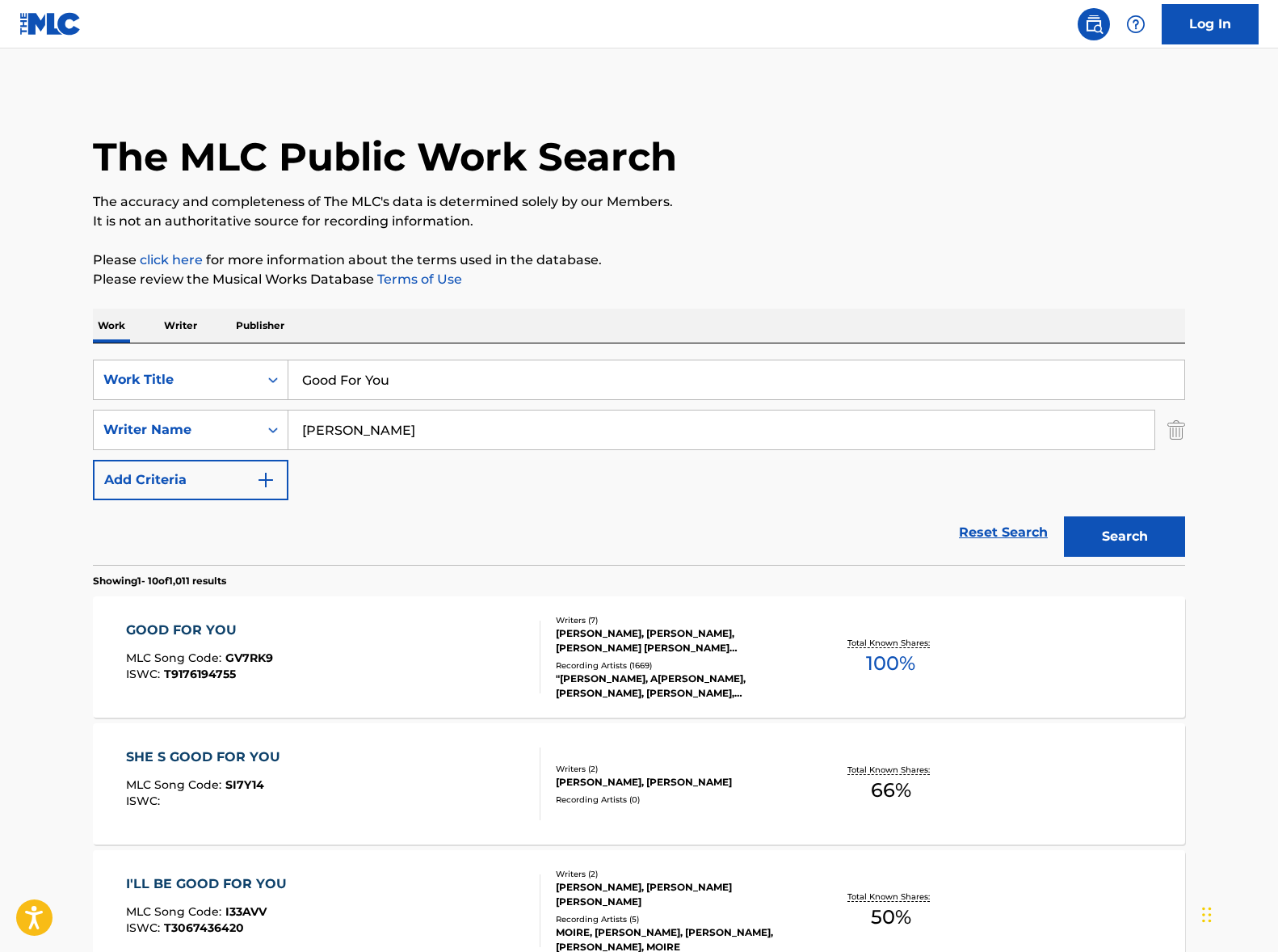
click at [413, 642] on div "GOOD FOR YOU MLC Song Code : GV7RK9 ISWC : T9176194755" at bounding box center [334, 657] width 416 height 73
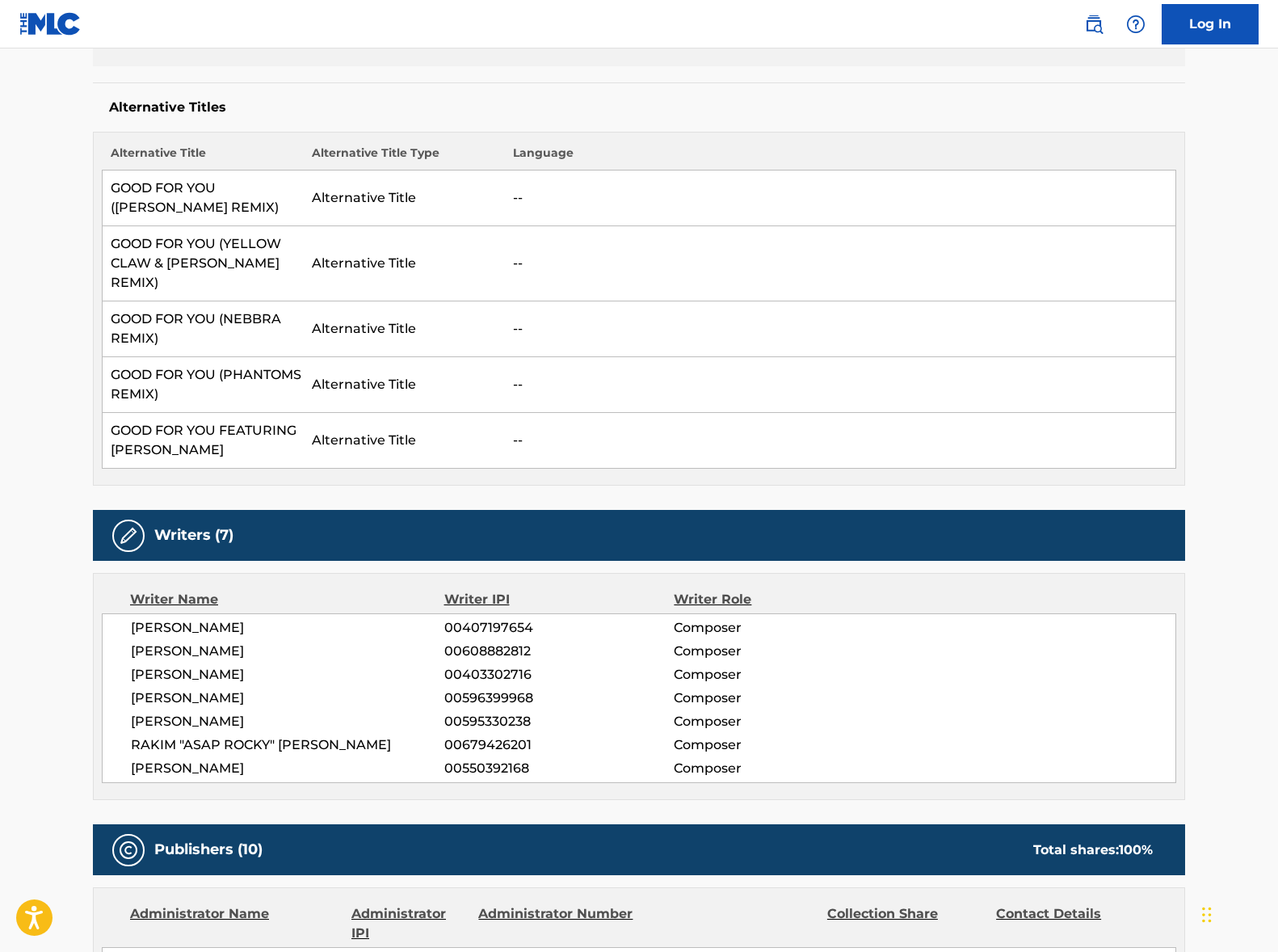
scroll to position [484, 0]
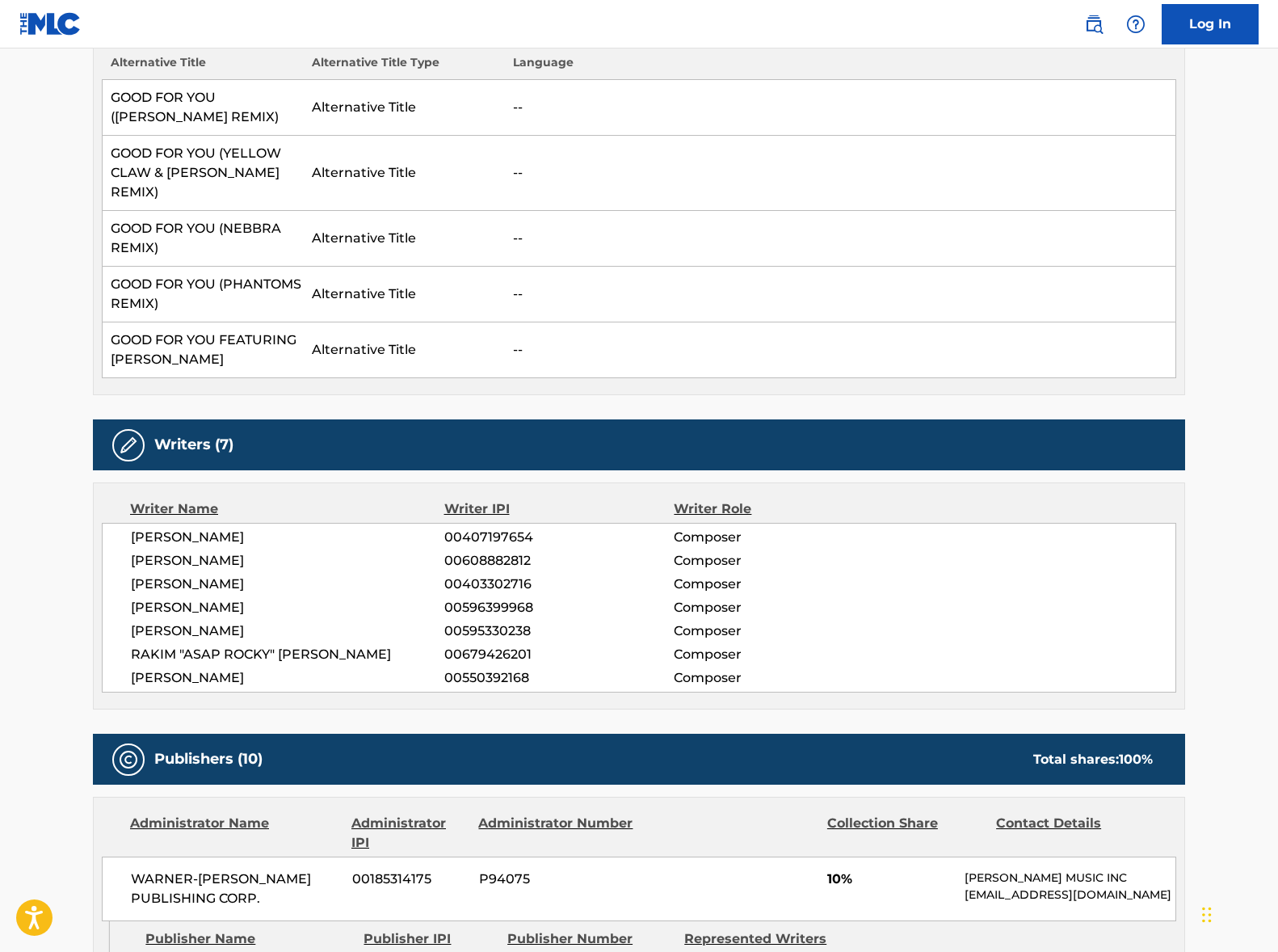
click at [197, 527] on span "[PERSON_NAME]" at bounding box center [288, 537] width 314 height 19
copy div "[PERSON_NAME]"
click at [212, 551] on span "[PERSON_NAME]" at bounding box center [288, 561] width 314 height 19
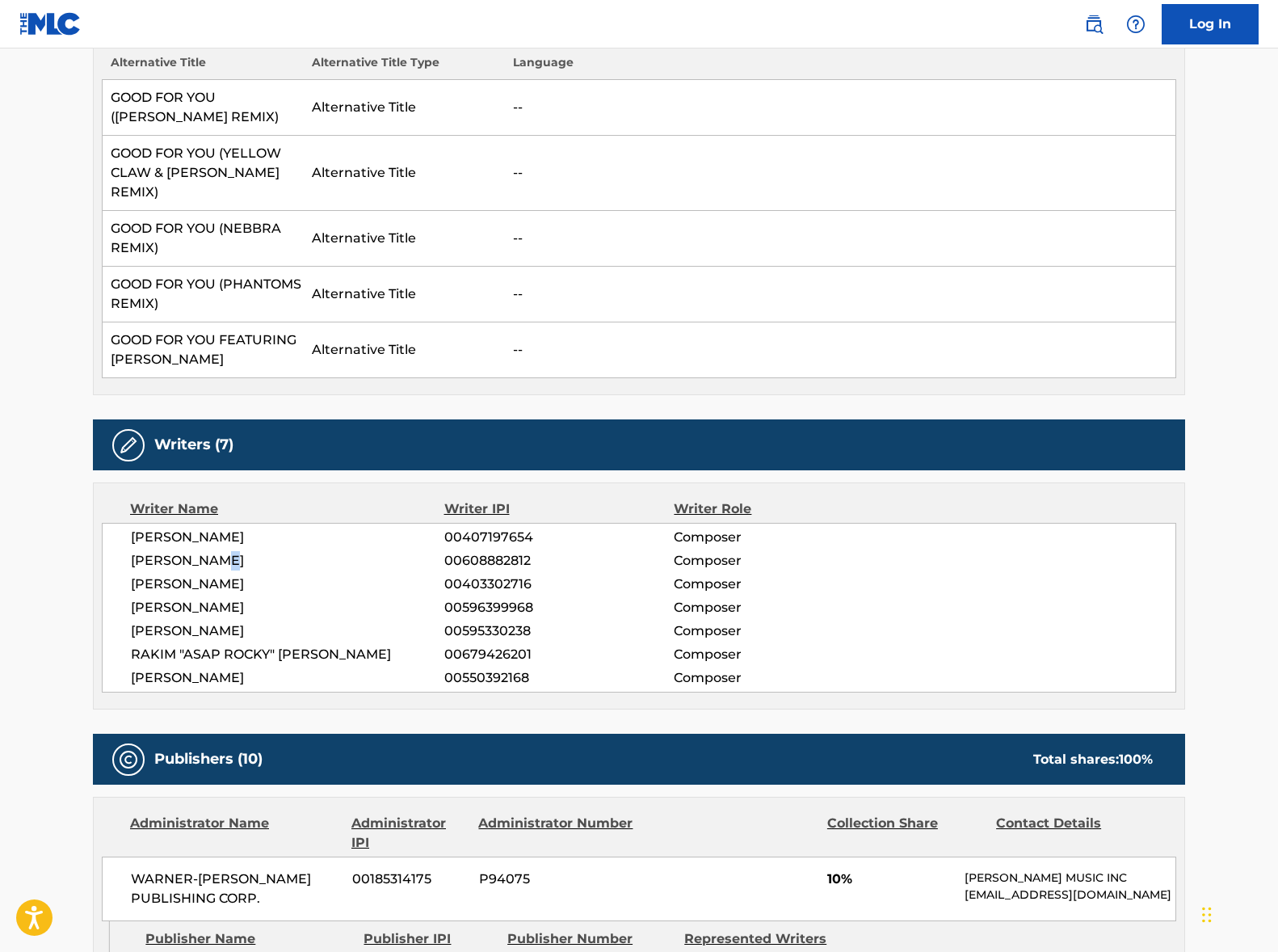
click at [212, 551] on span "[PERSON_NAME]" at bounding box center [288, 561] width 314 height 19
copy div "[PERSON_NAME]"
click at [223, 574] on span "[PERSON_NAME]" at bounding box center [288, 584] width 314 height 19
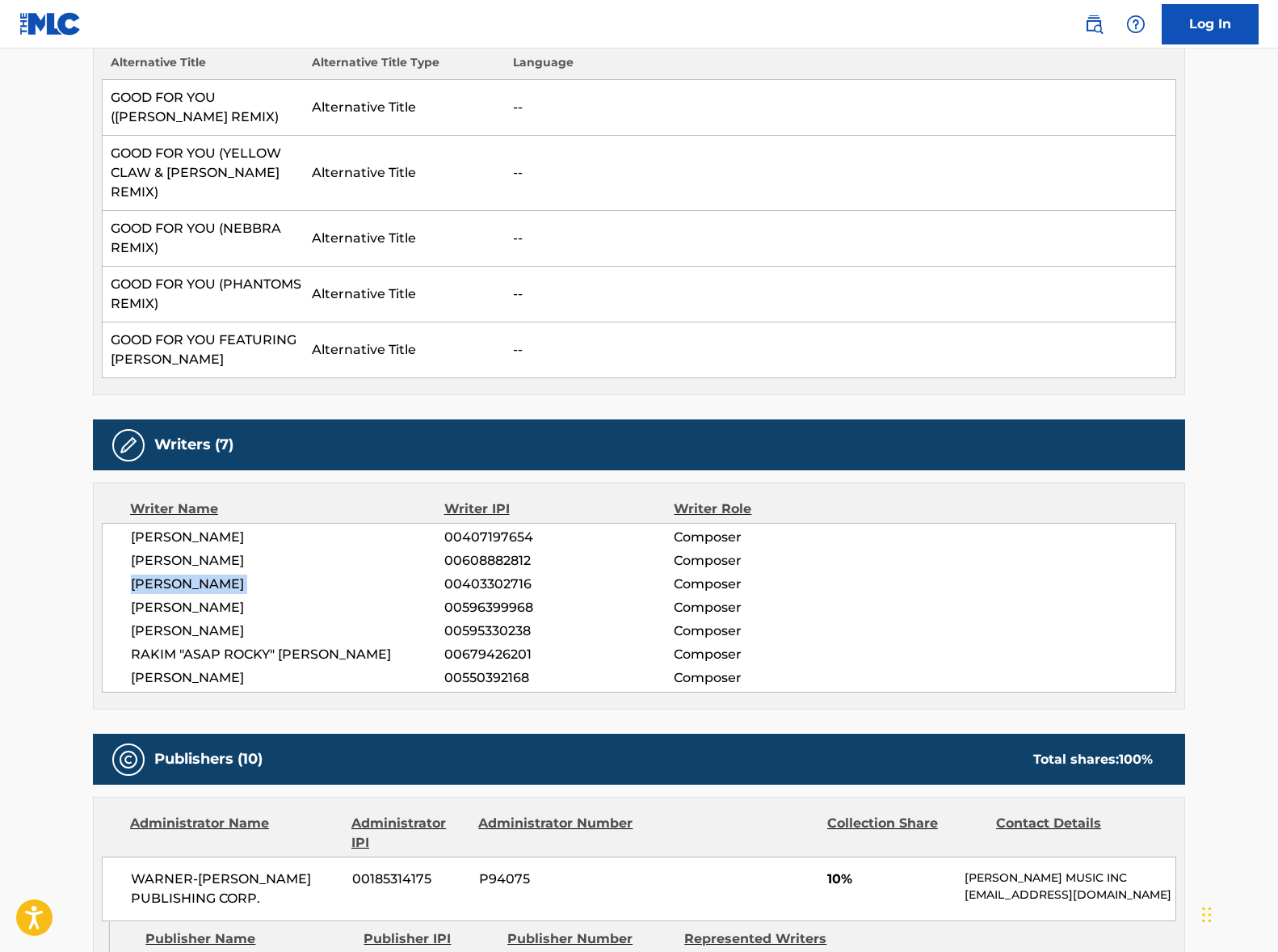
click at [223, 574] on span "[PERSON_NAME]" at bounding box center [288, 584] width 314 height 19
click at [253, 598] on span "[PERSON_NAME]" at bounding box center [288, 608] width 314 height 19
click at [185, 621] on span "[PERSON_NAME]" at bounding box center [288, 631] width 314 height 19
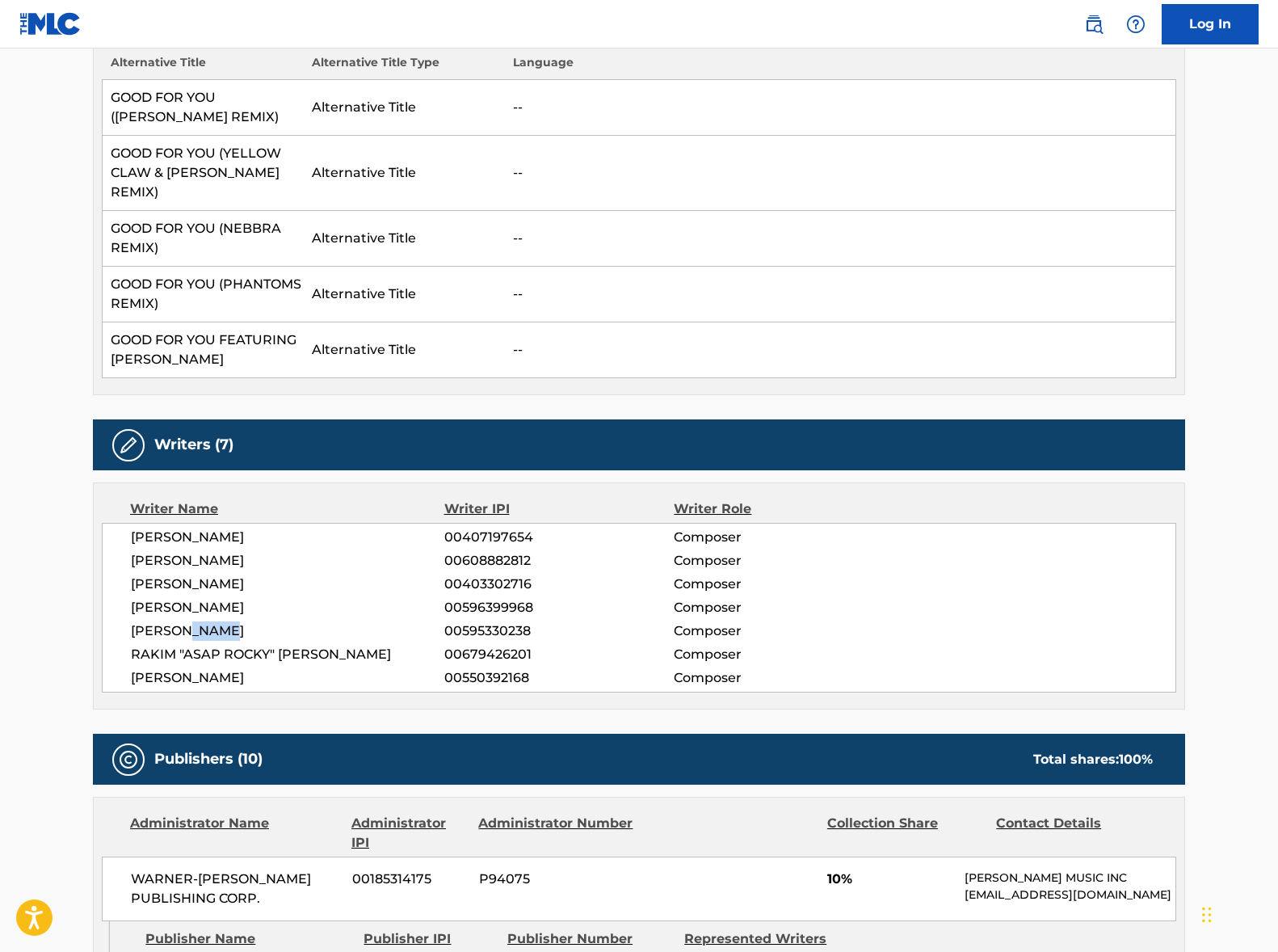
click at [185, 621] on span "[PERSON_NAME]" at bounding box center [288, 631] width 314 height 19
click at [264, 645] on span "RAKIM "ASAP ROCKY" [PERSON_NAME]" at bounding box center [288, 655] width 314 height 19
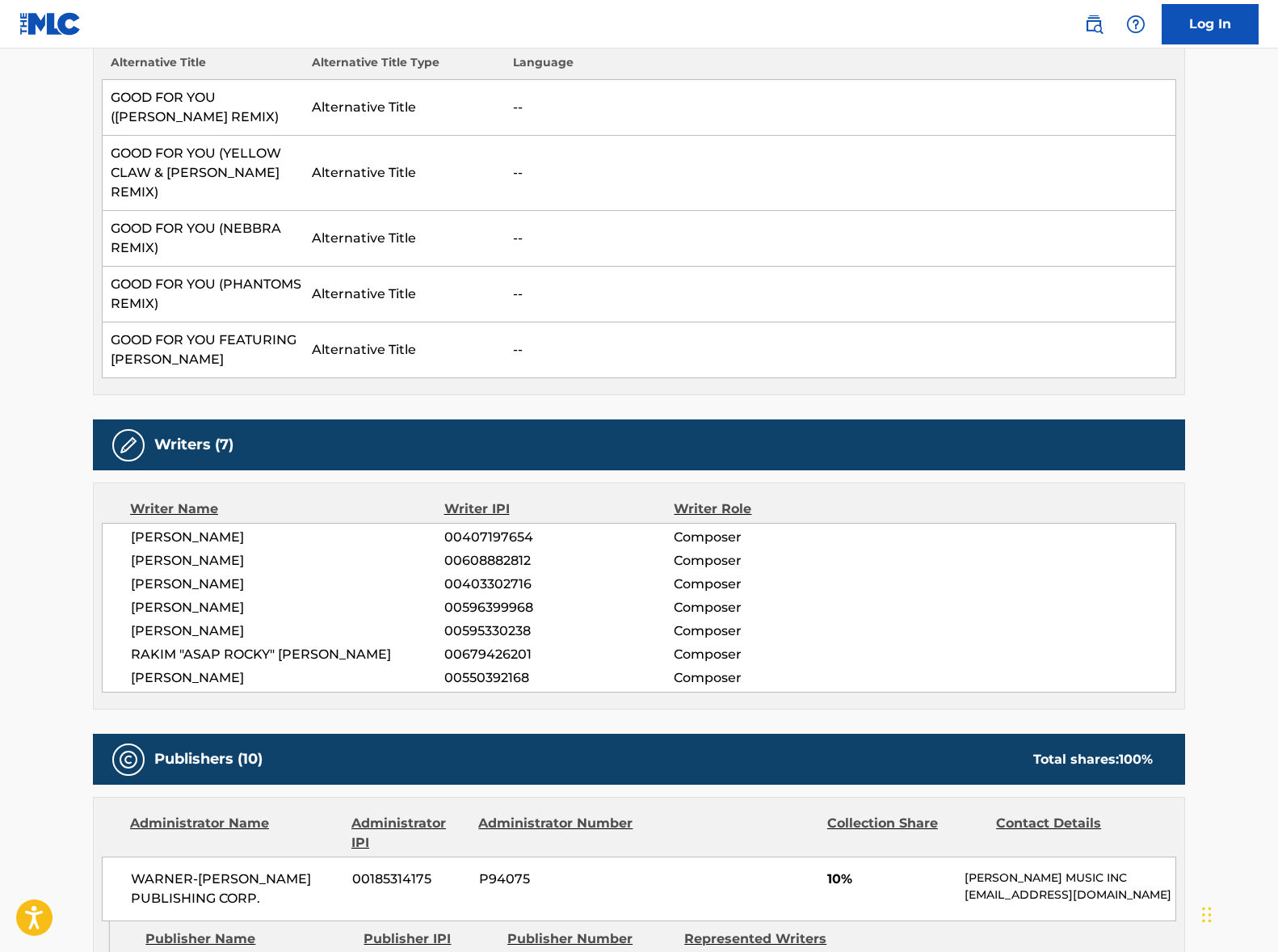
click at [173, 668] on span "[PERSON_NAME]" at bounding box center [288, 678] width 314 height 19
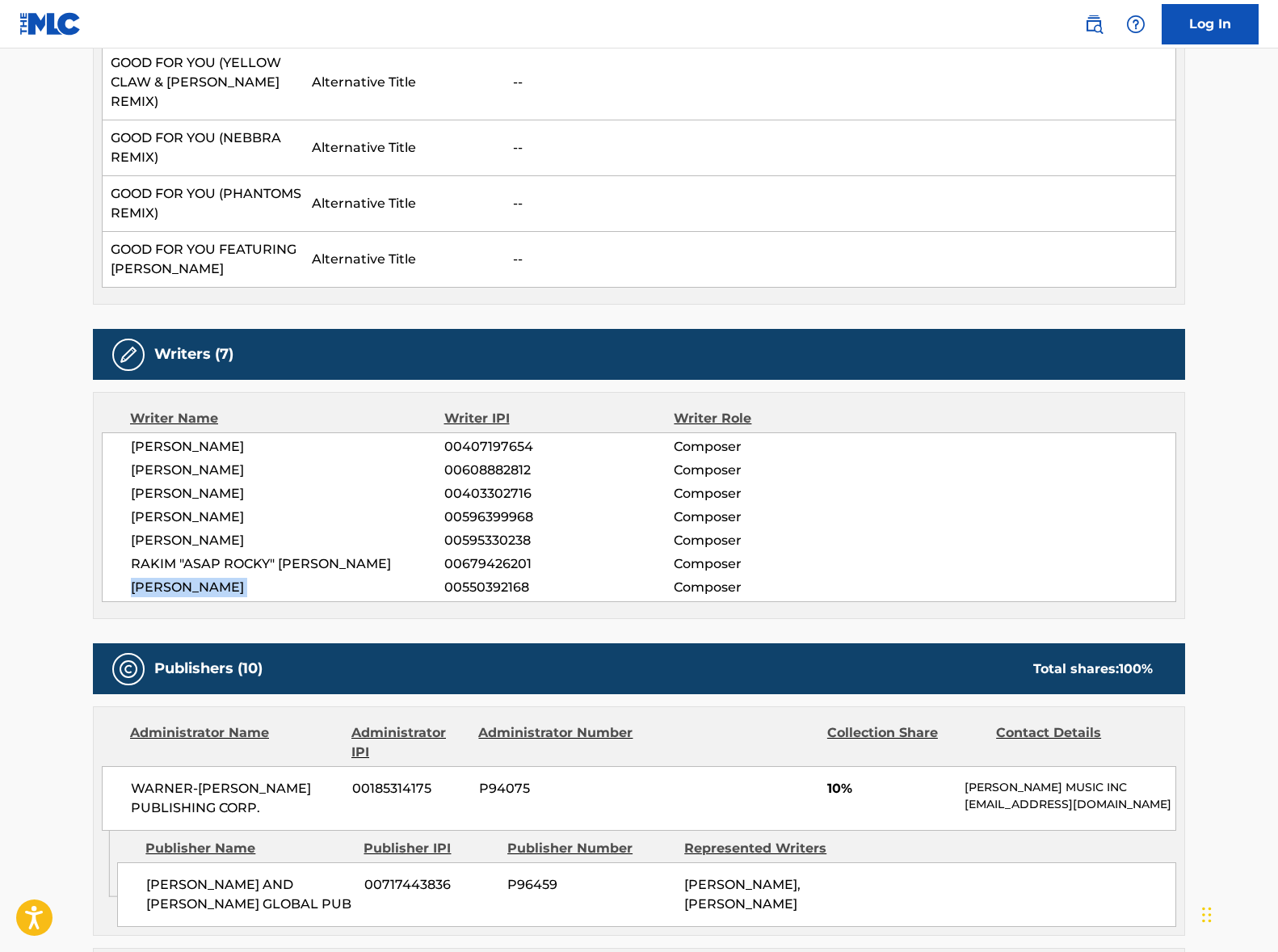
scroll to position [780, 0]
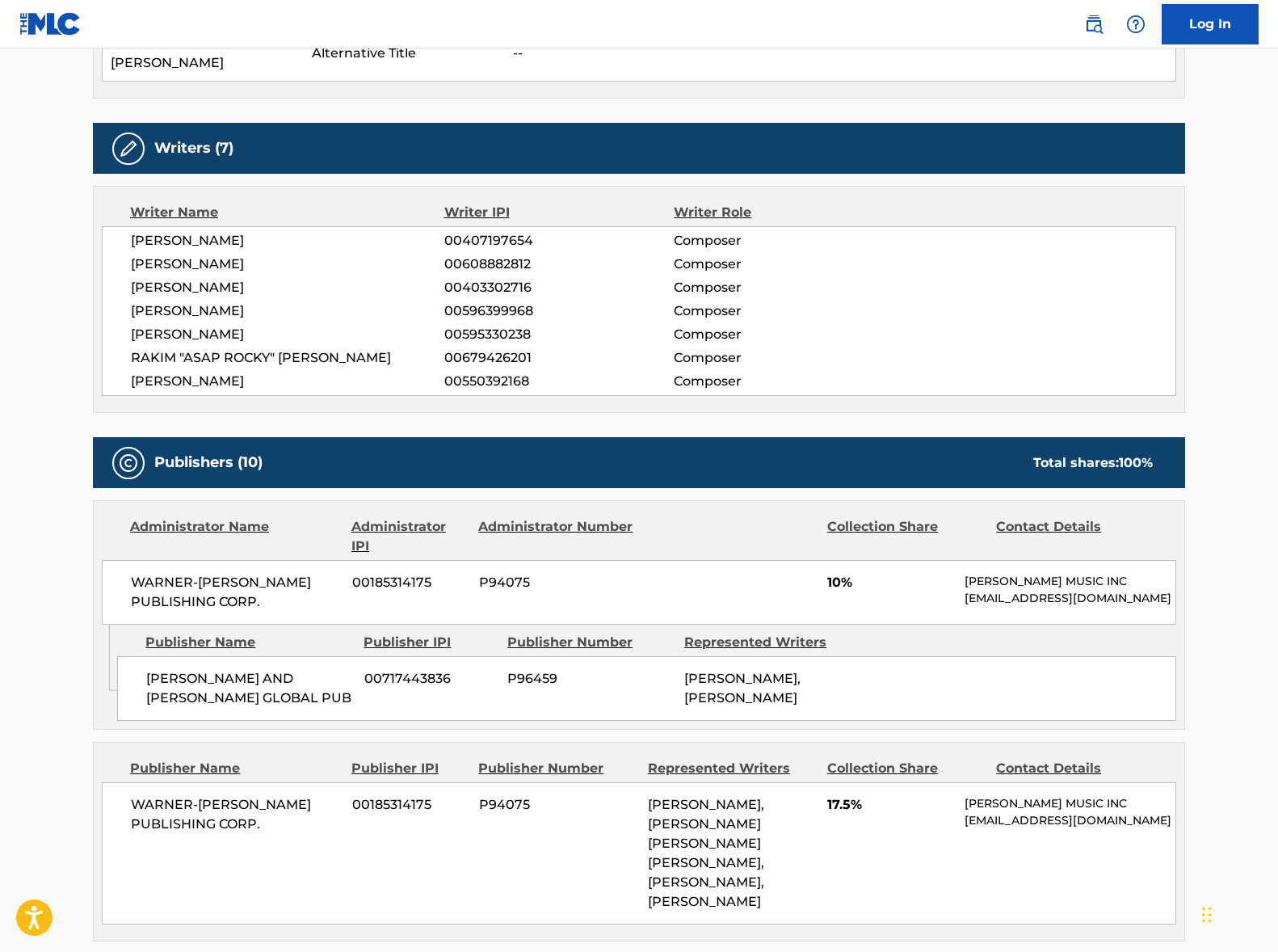
click at [223, 573] on span "WARNER-[PERSON_NAME] PUBLISHING CORP." at bounding box center [236, 592] width 209 height 39
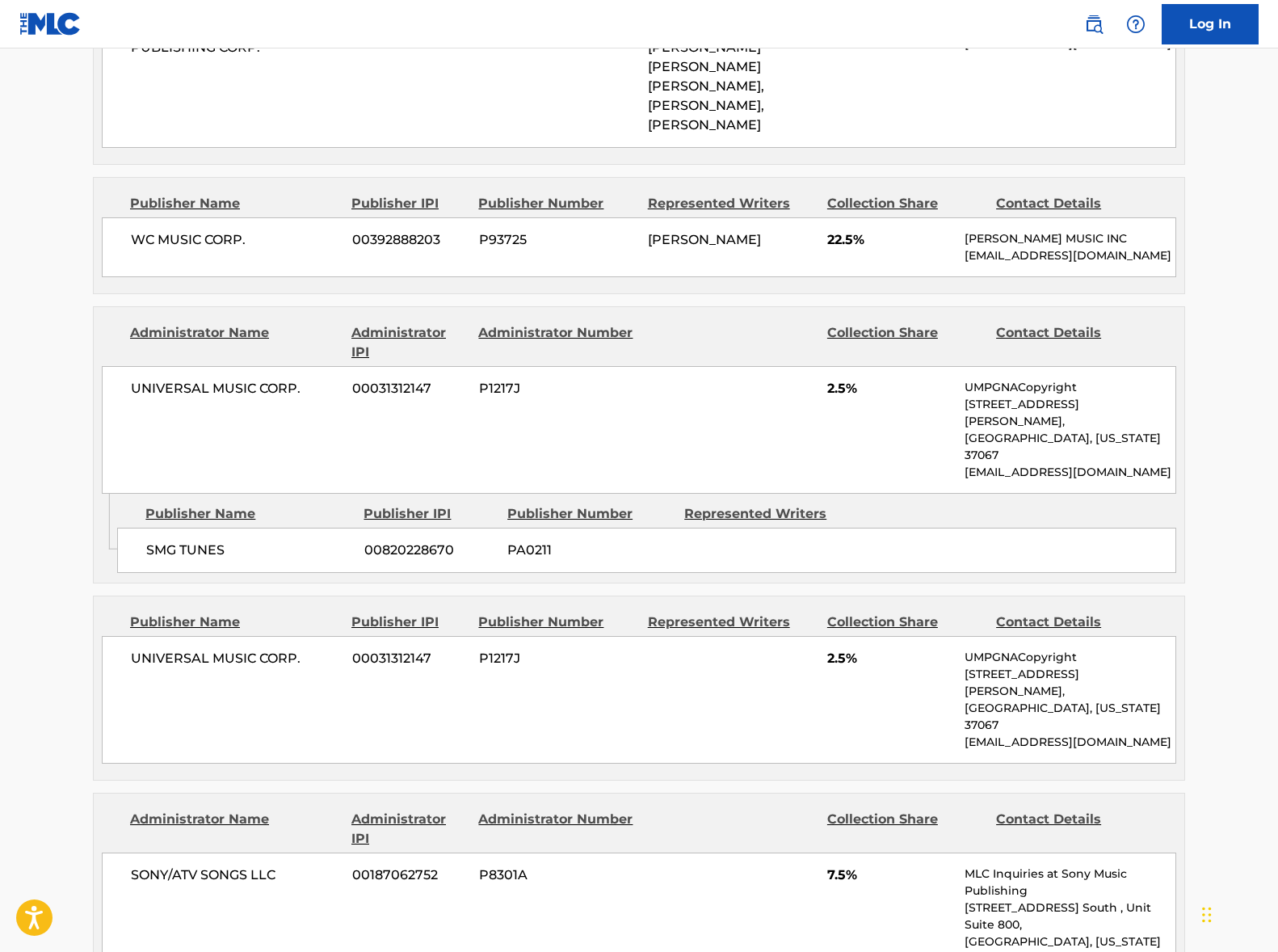
scroll to position [1569, 0]
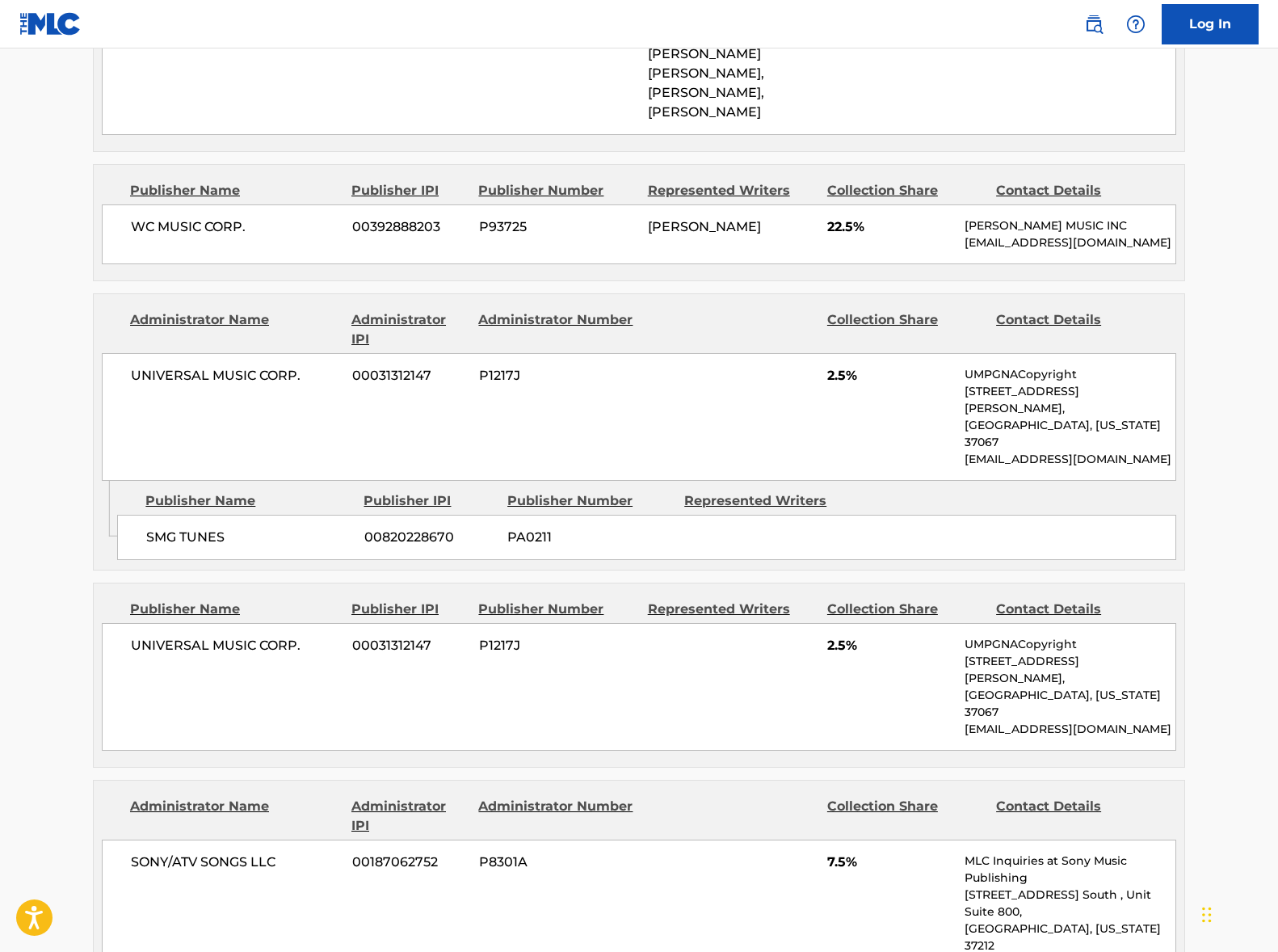
click at [247, 366] on span "UNIVERSAL MUSIC CORP." at bounding box center [236, 376] width 209 height 19
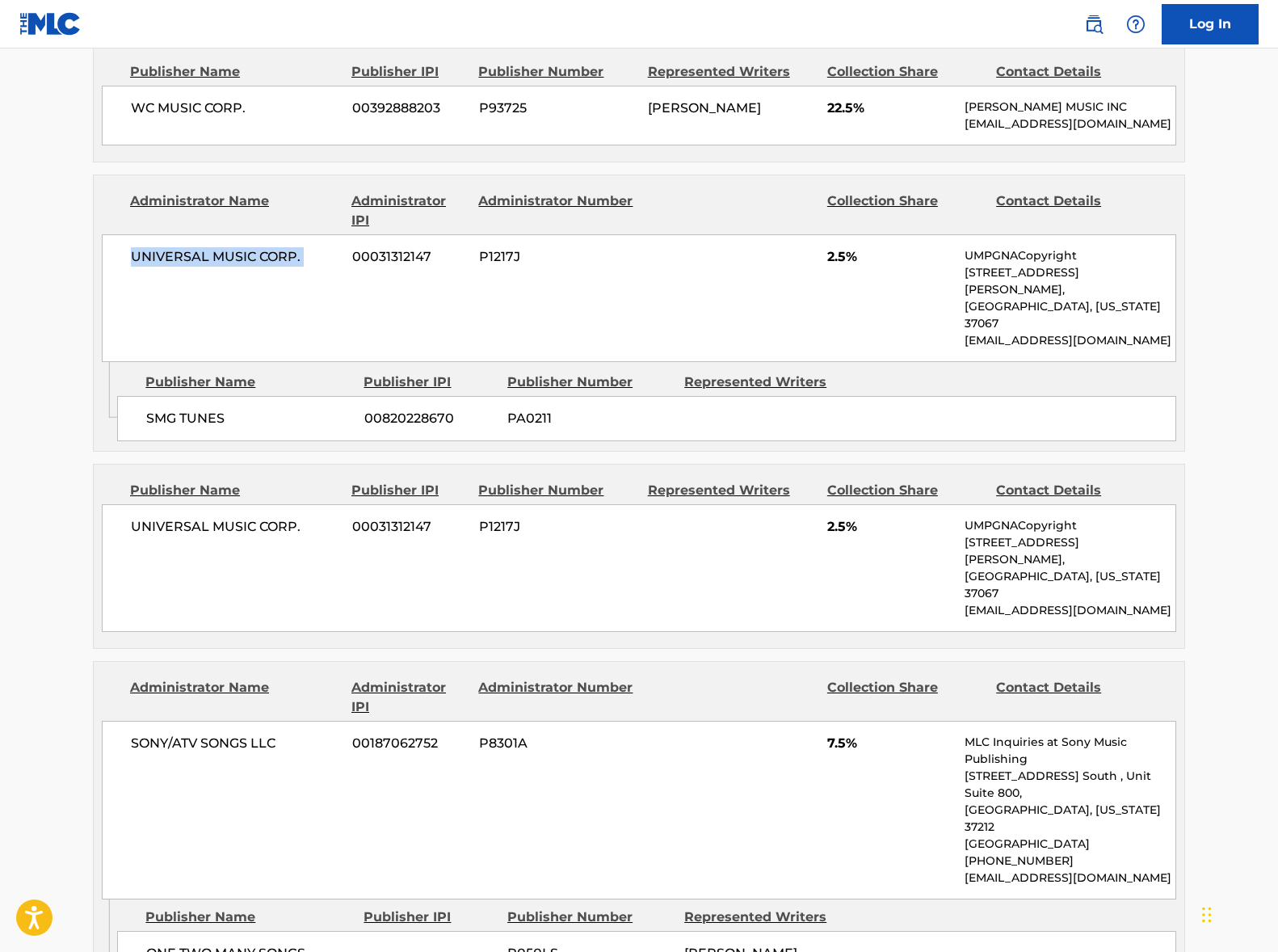
scroll to position [1714, 0]
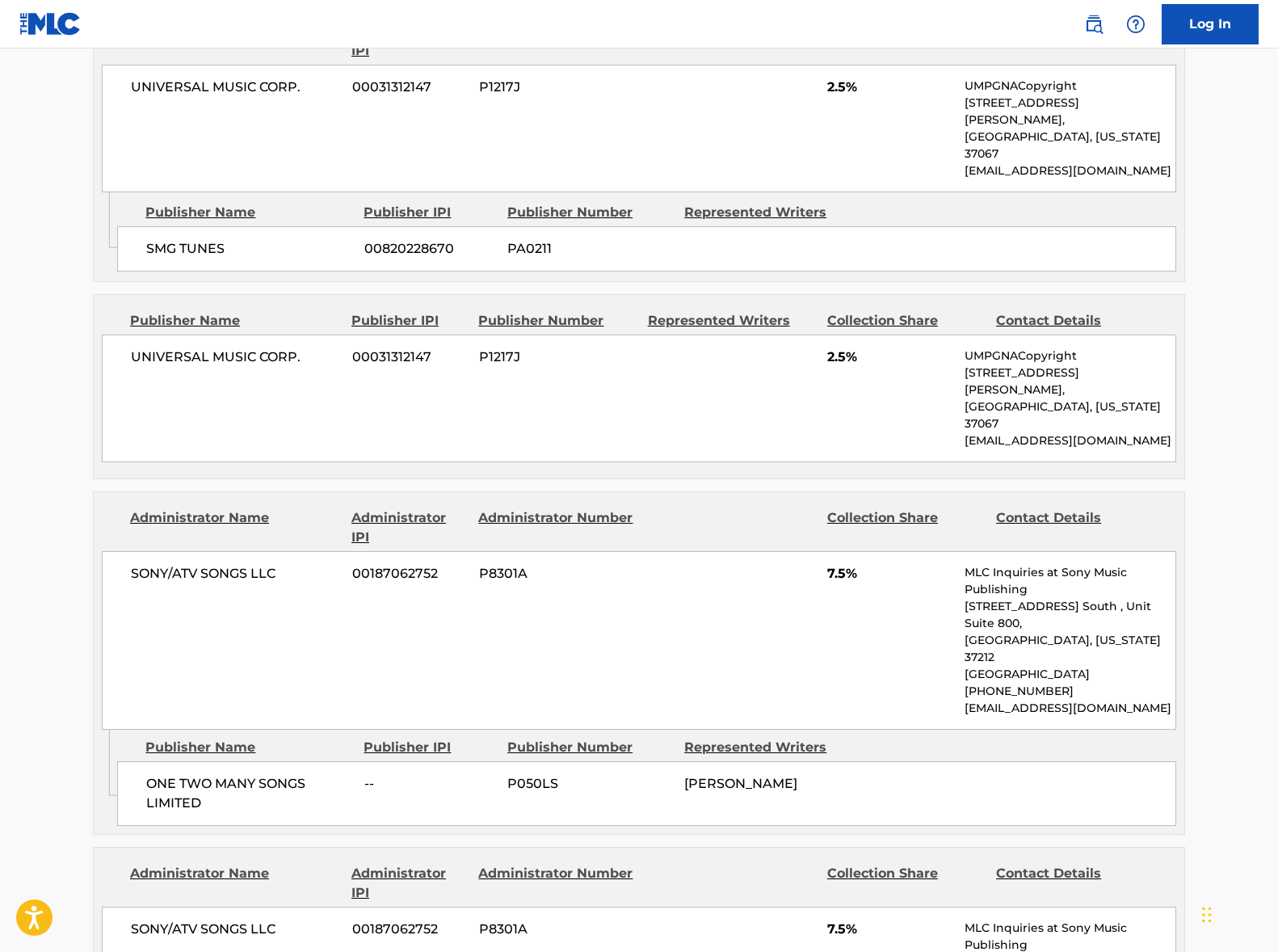
click at [211, 564] on span "SONY/ATV SONGS LLC" at bounding box center [236, 574] width 209 height 19
click at [211, 565] on span "SONY/ATV SONGS LLC" at bounding box center [236, 574] width 209 height 19
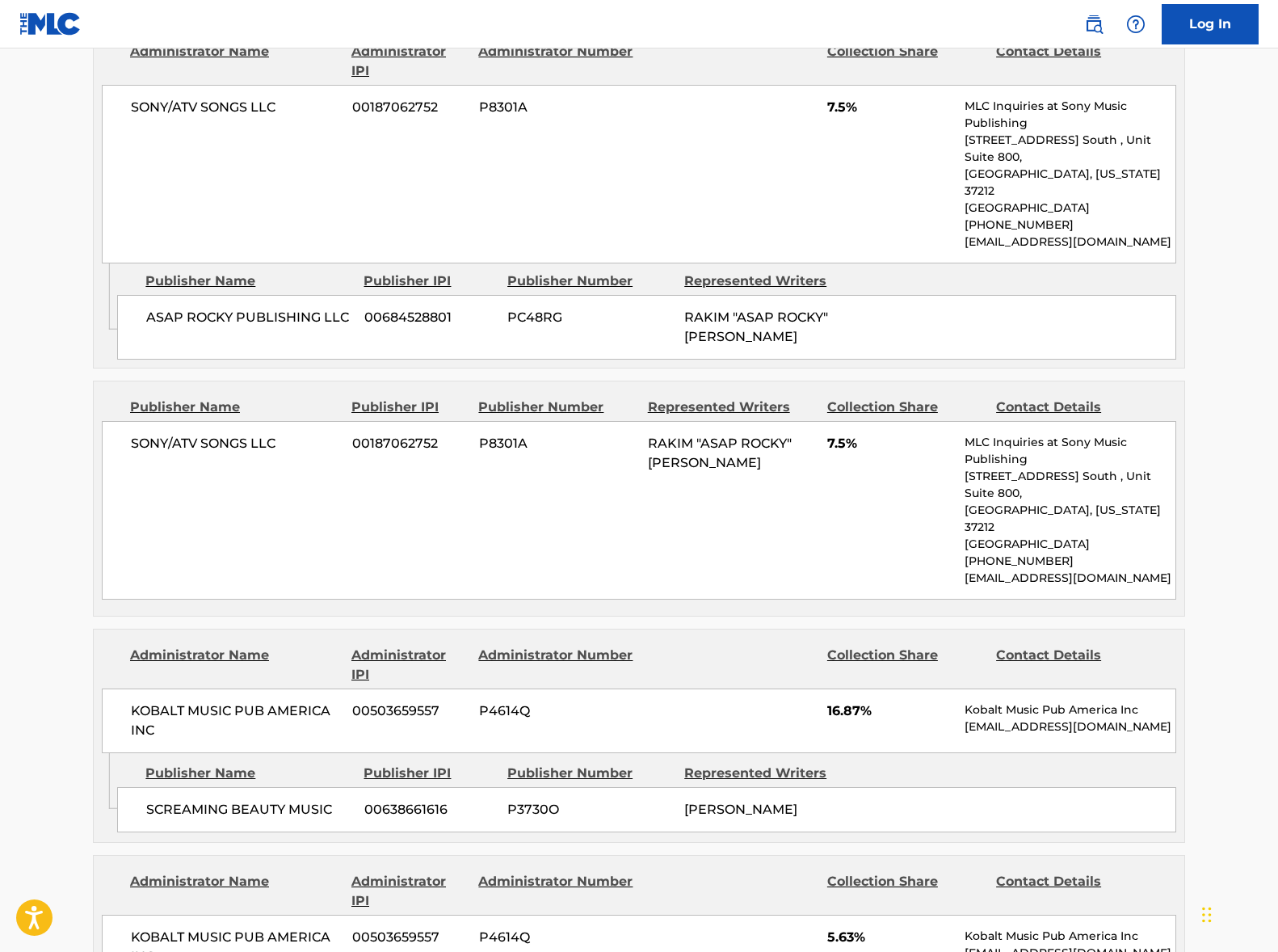
scroll to position [2753, 0]
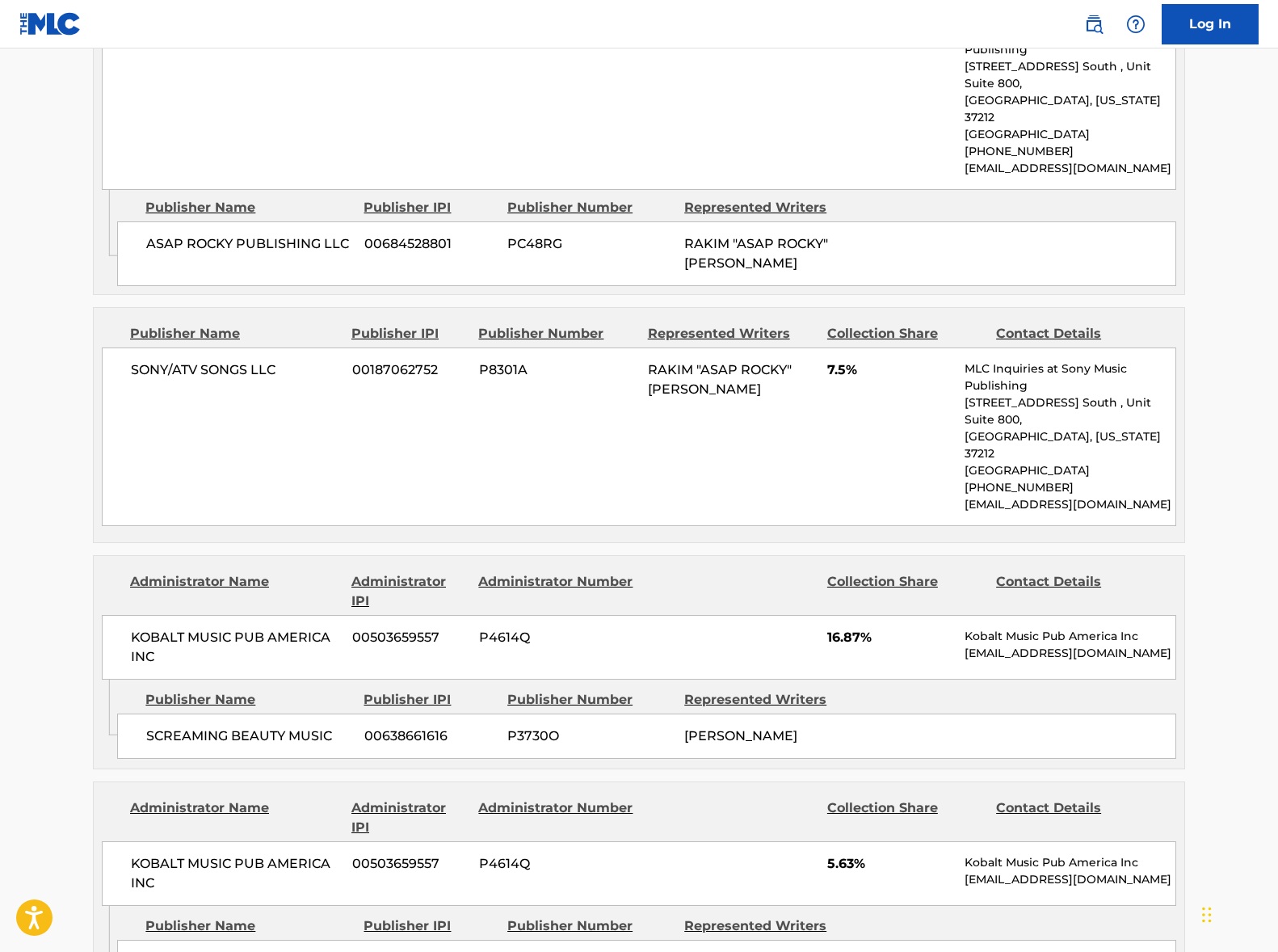
click at [250, 628] on span "KOBALT MUSIC PUB AMERICA INC" at bounding box center [236, 647] width 209 height 39
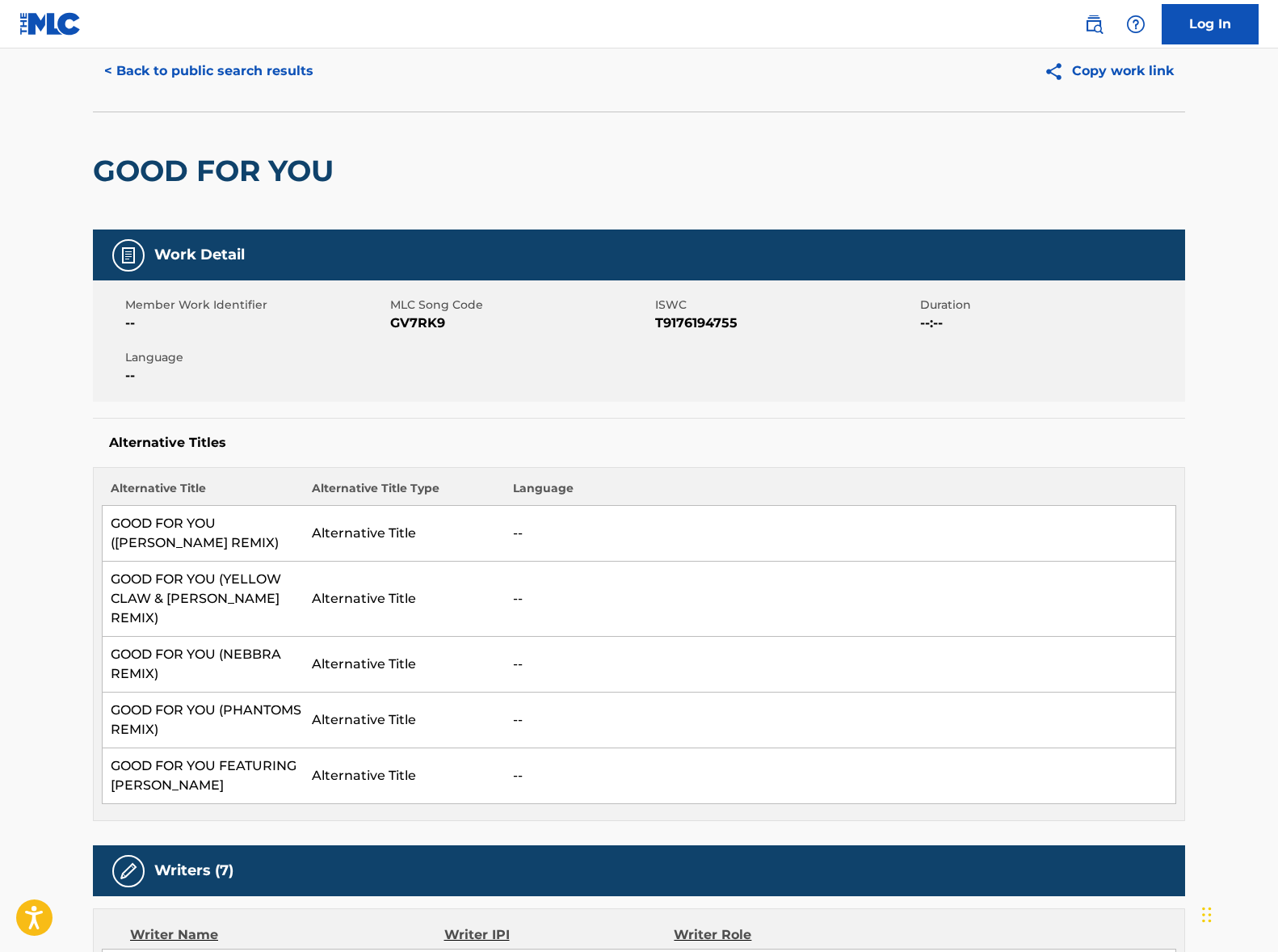
scroll to position [0, 0]
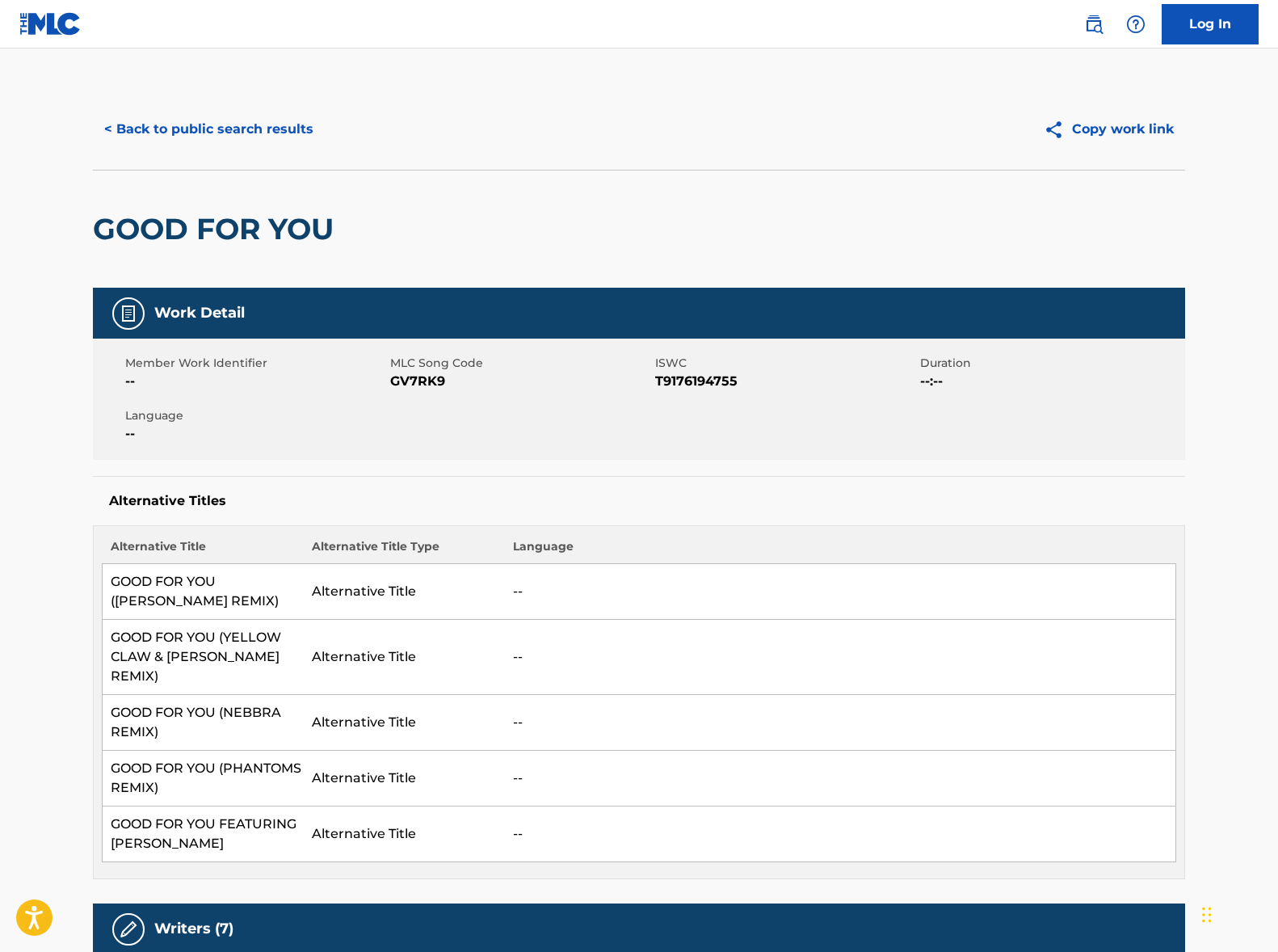
click at [213, 126] on button "< Back to public search results" at bounding box center [209, 130] width 232 height 41
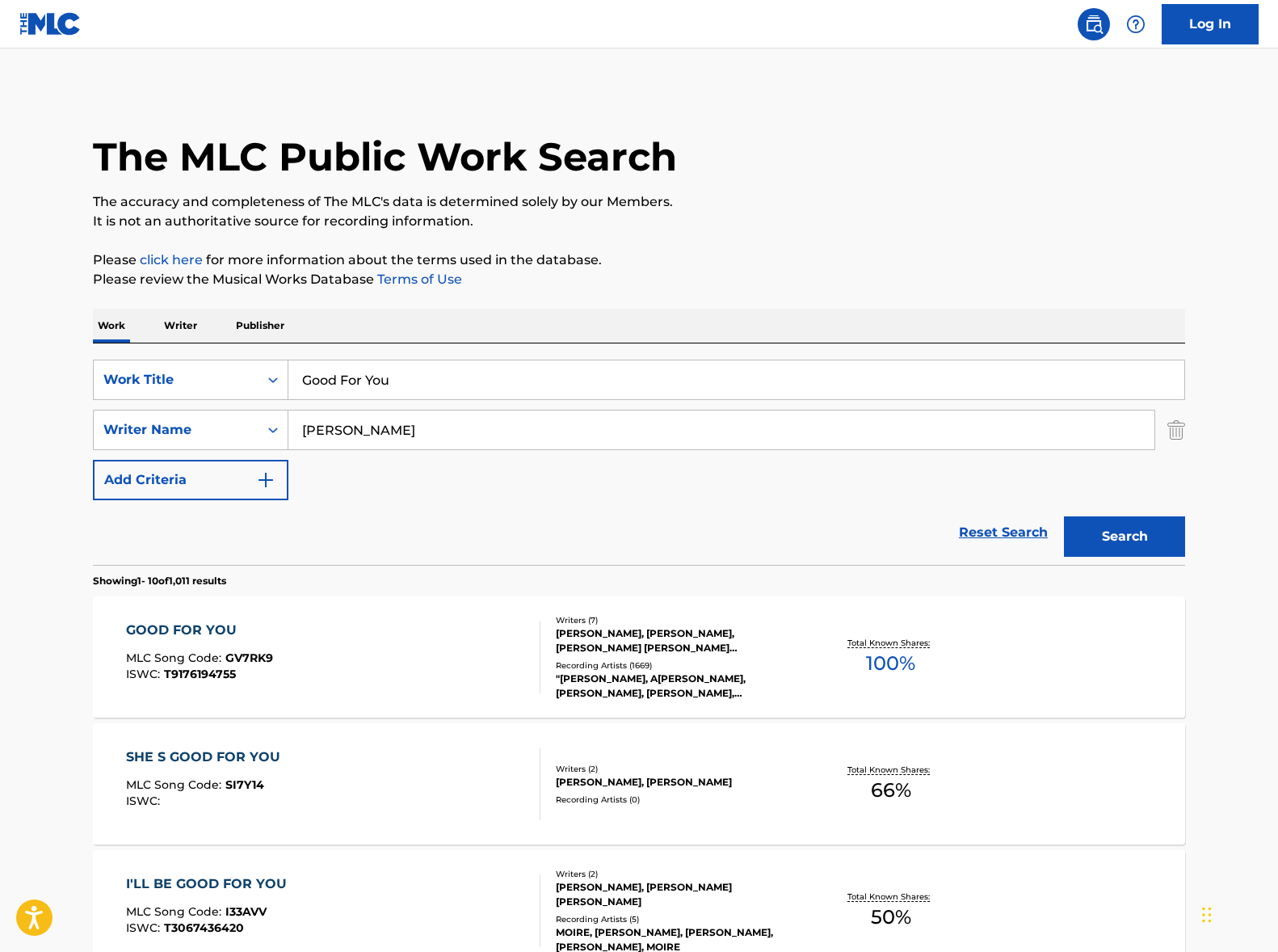
click at [333, 377] on input "Good For You" at bounding box center [737, 380] width 896 height 39
paste input "Armed & Dangerous"
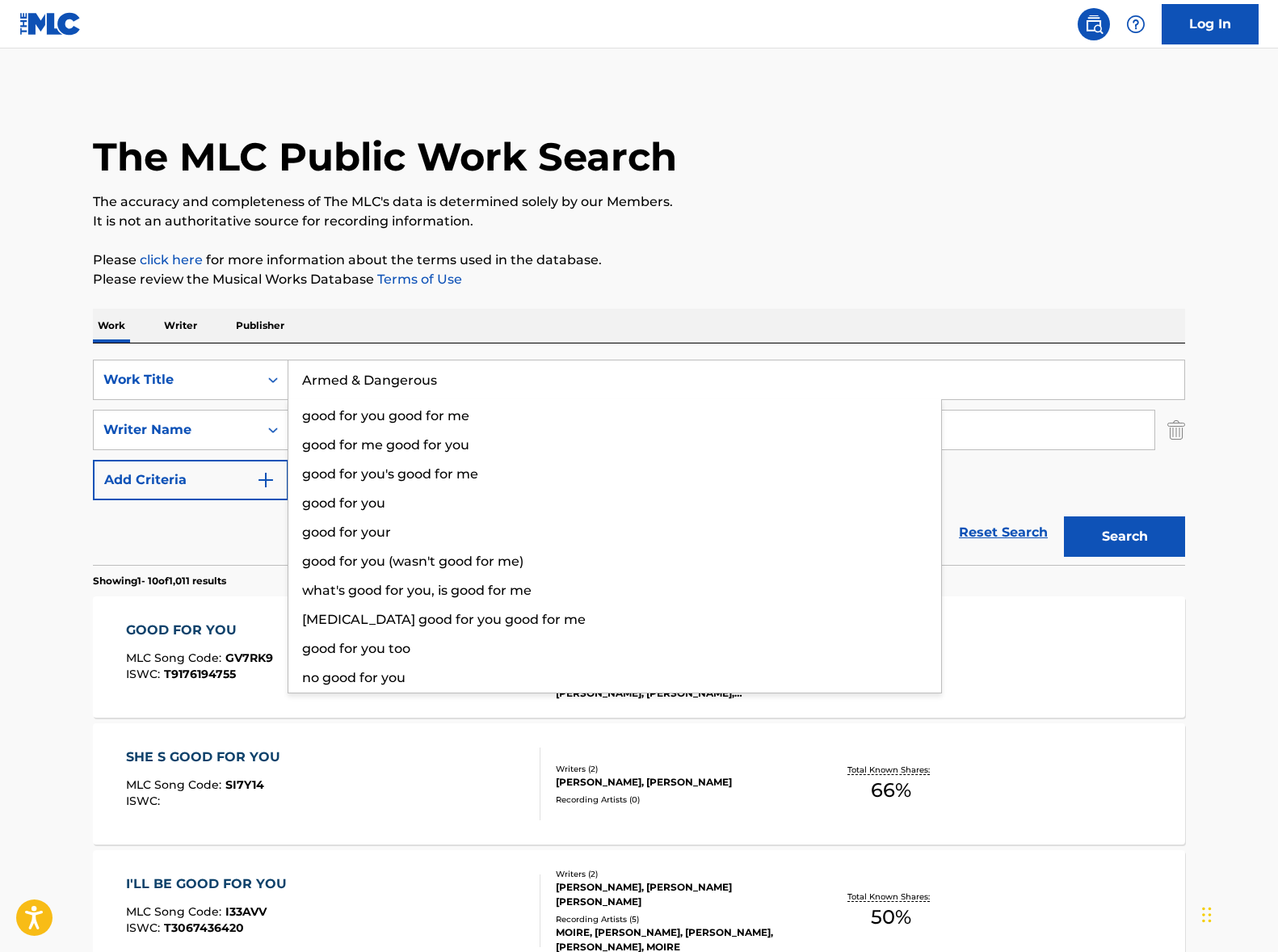
type input "Armed & Dangerous"
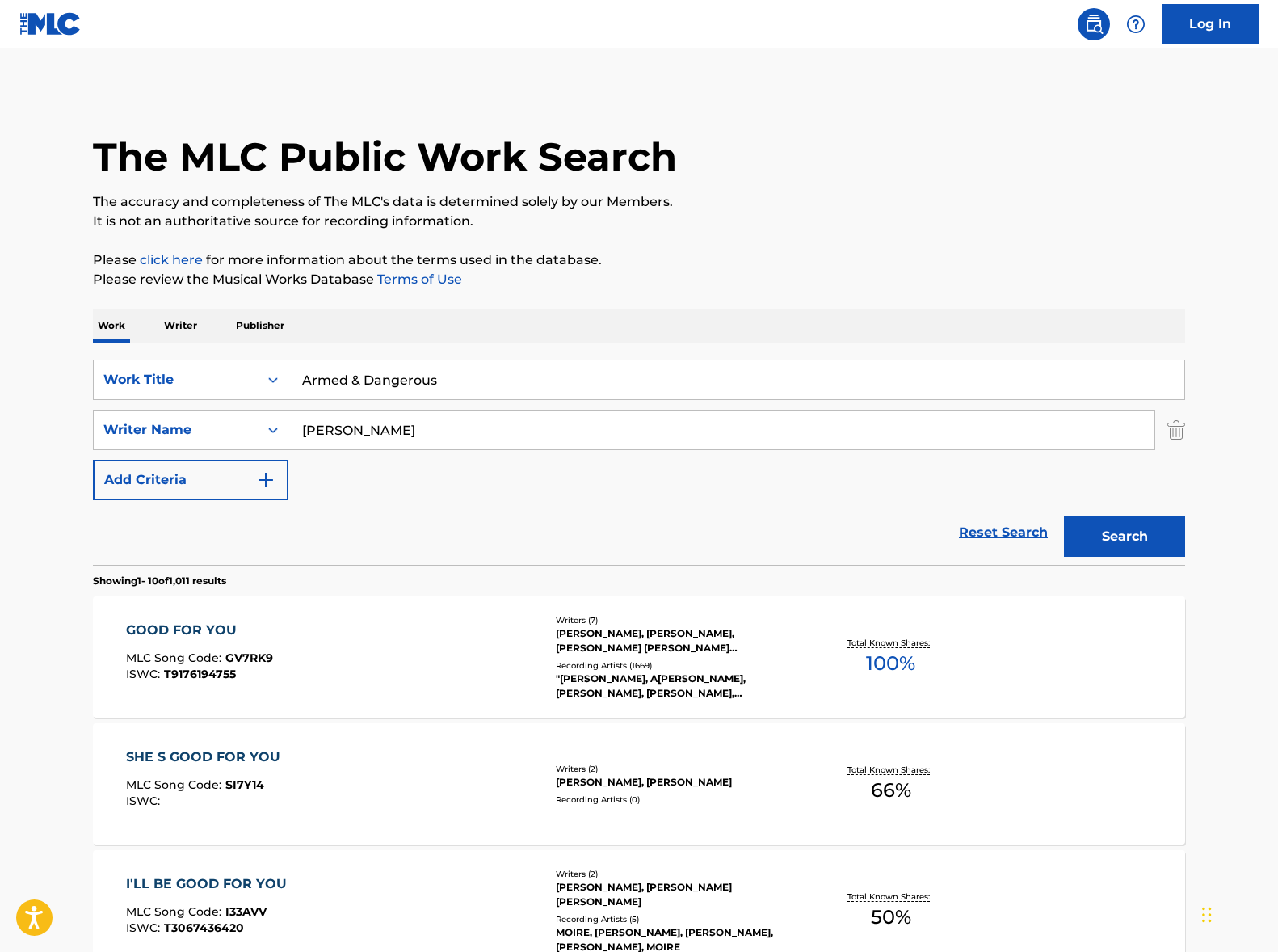
click at [534, 421] on input "[PERSON_NAME]" at bounding box center [721, 430] width 866 height 39
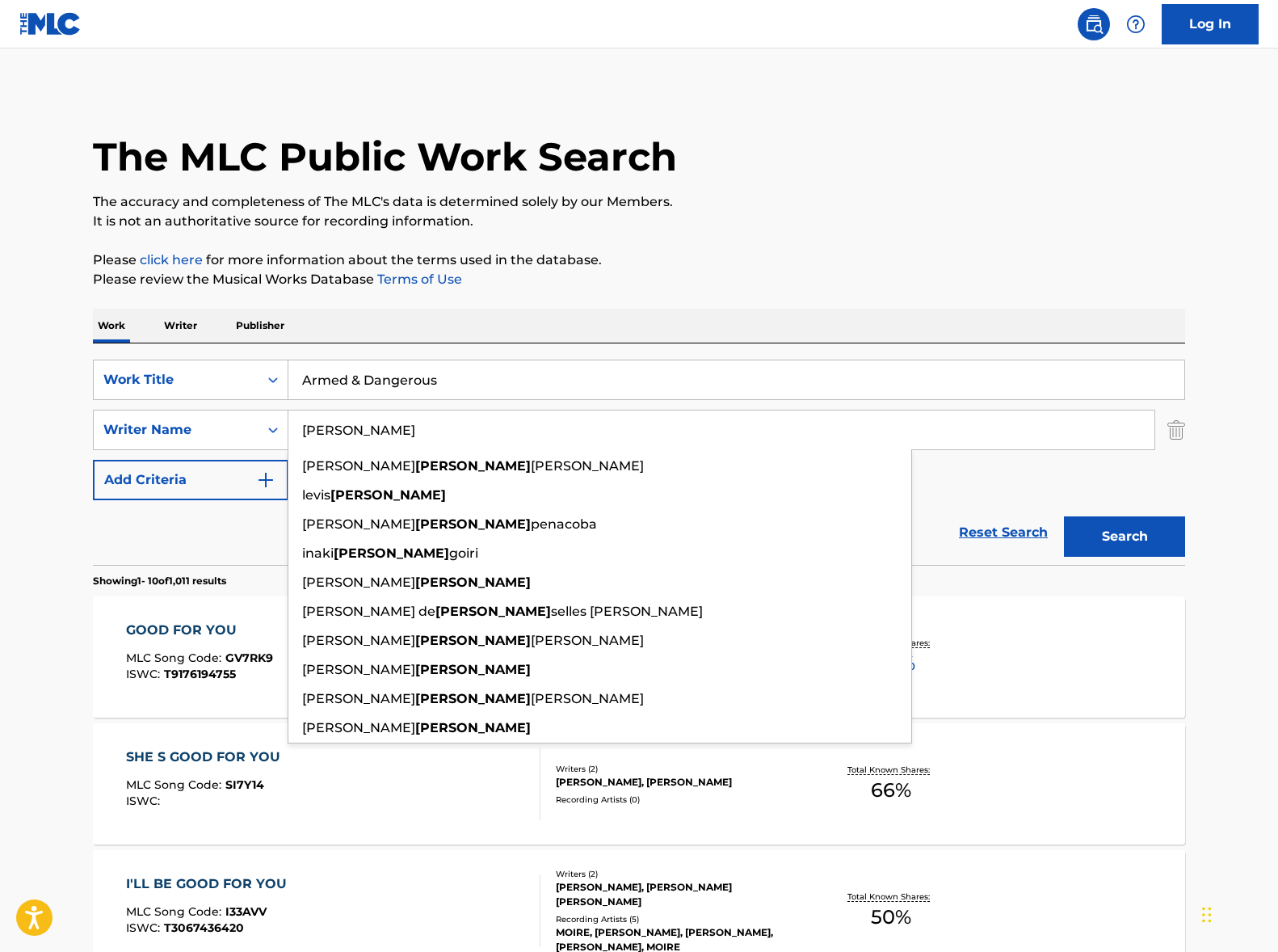
click at [534, 421] on input "[PERSON_NAME]" at bounding box center [721, 430] width 866 height 39
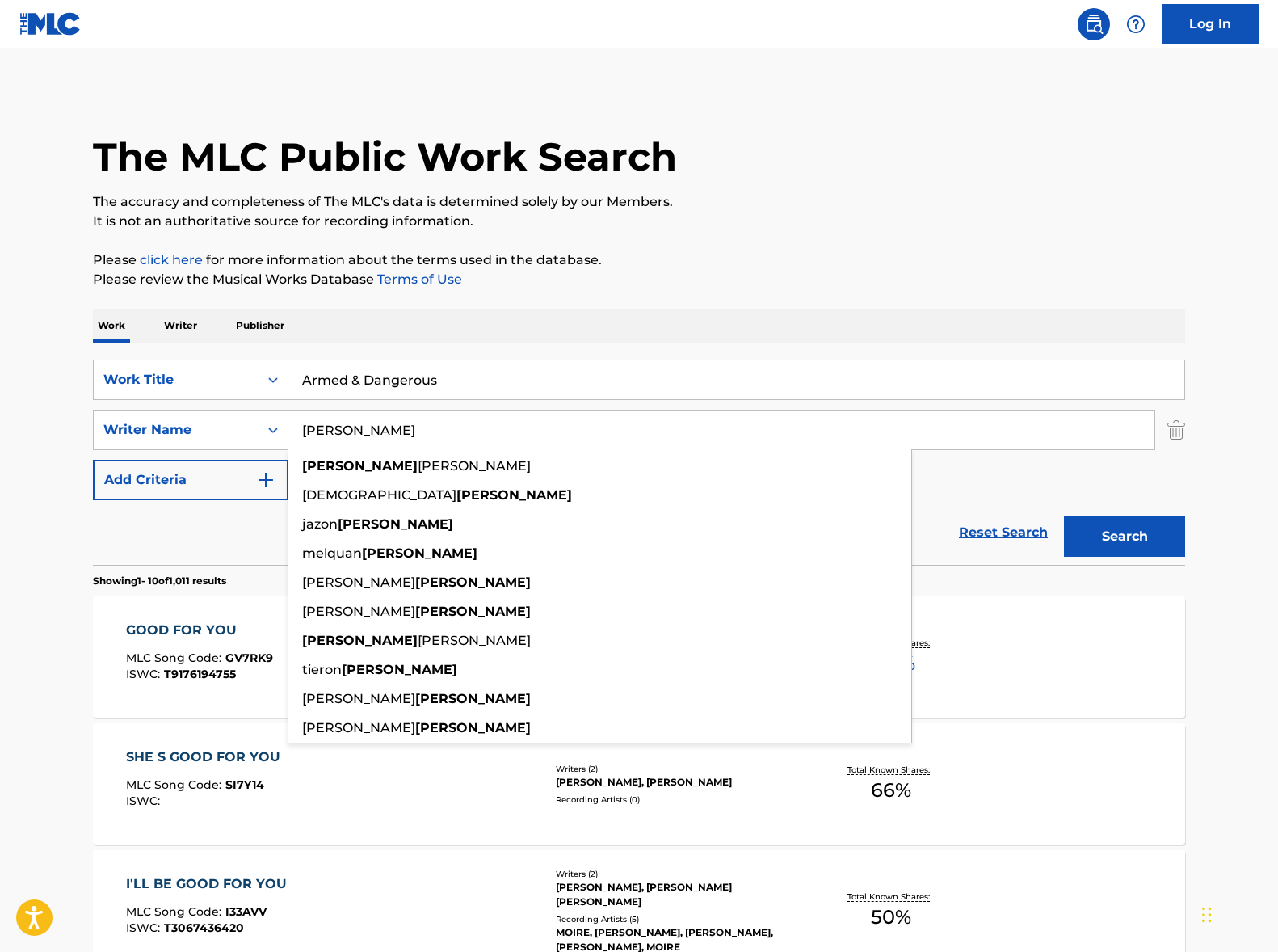
type input "[PERSON_NAME]"
click at [1064, 516] on button "Search" at bounding box center [1125, 536] width 122 height 41
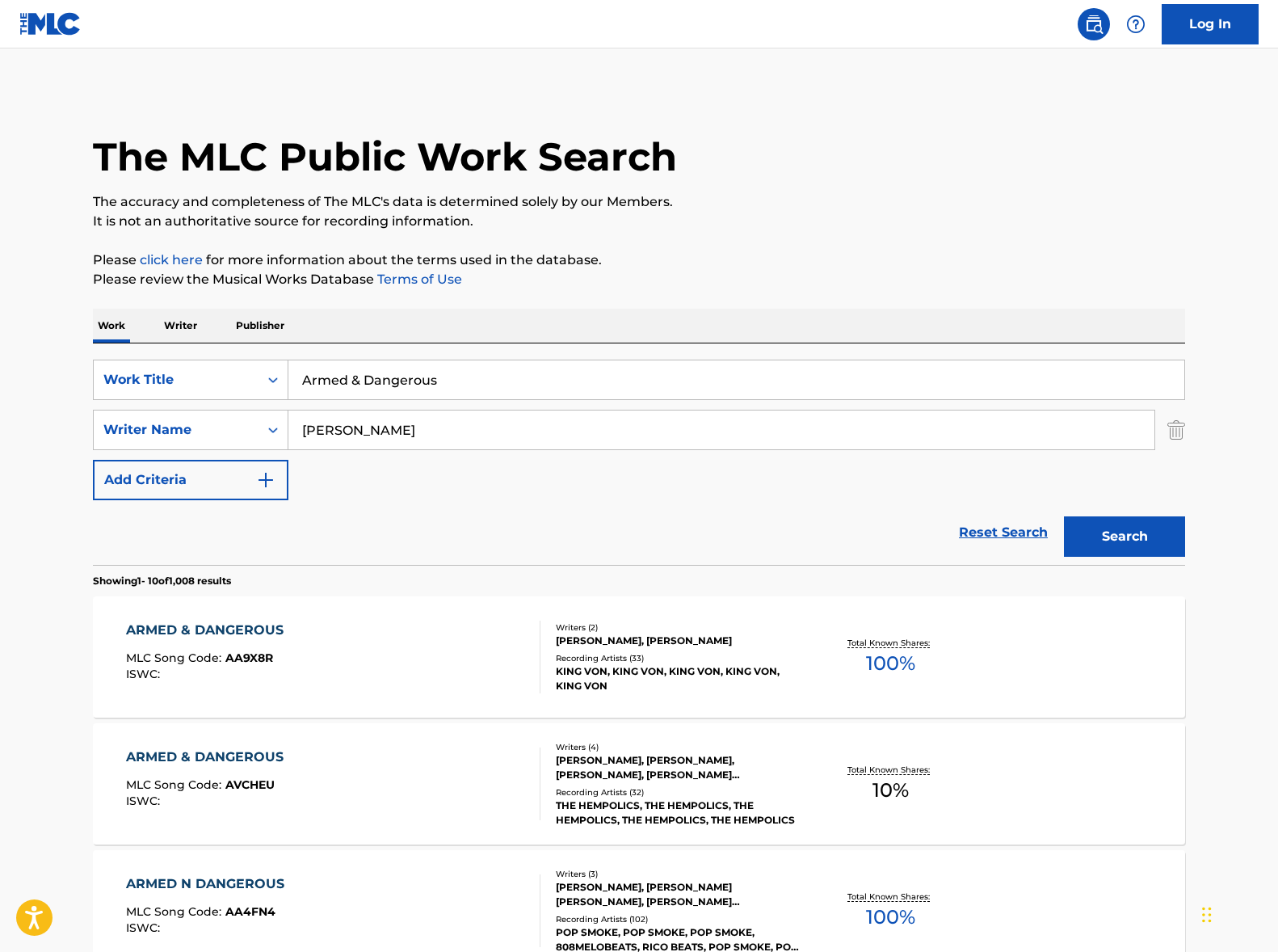
click at [353, 655] on div "ARMED & DANGEROUS MLC Song Code : AA9X8R ISWC :" at bounding box center [334, 657] width 416 height 73
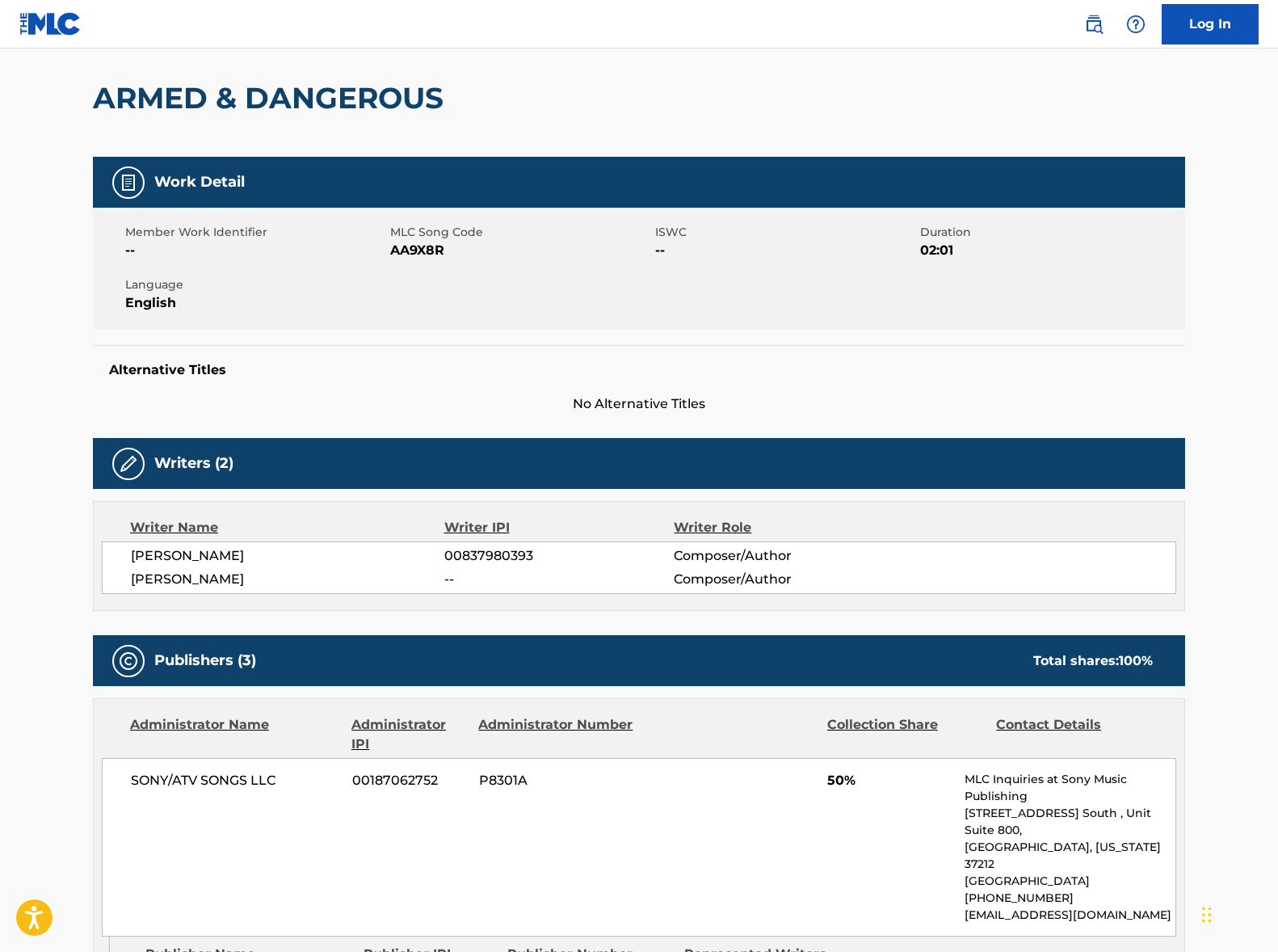
scroll to position [171, 0]
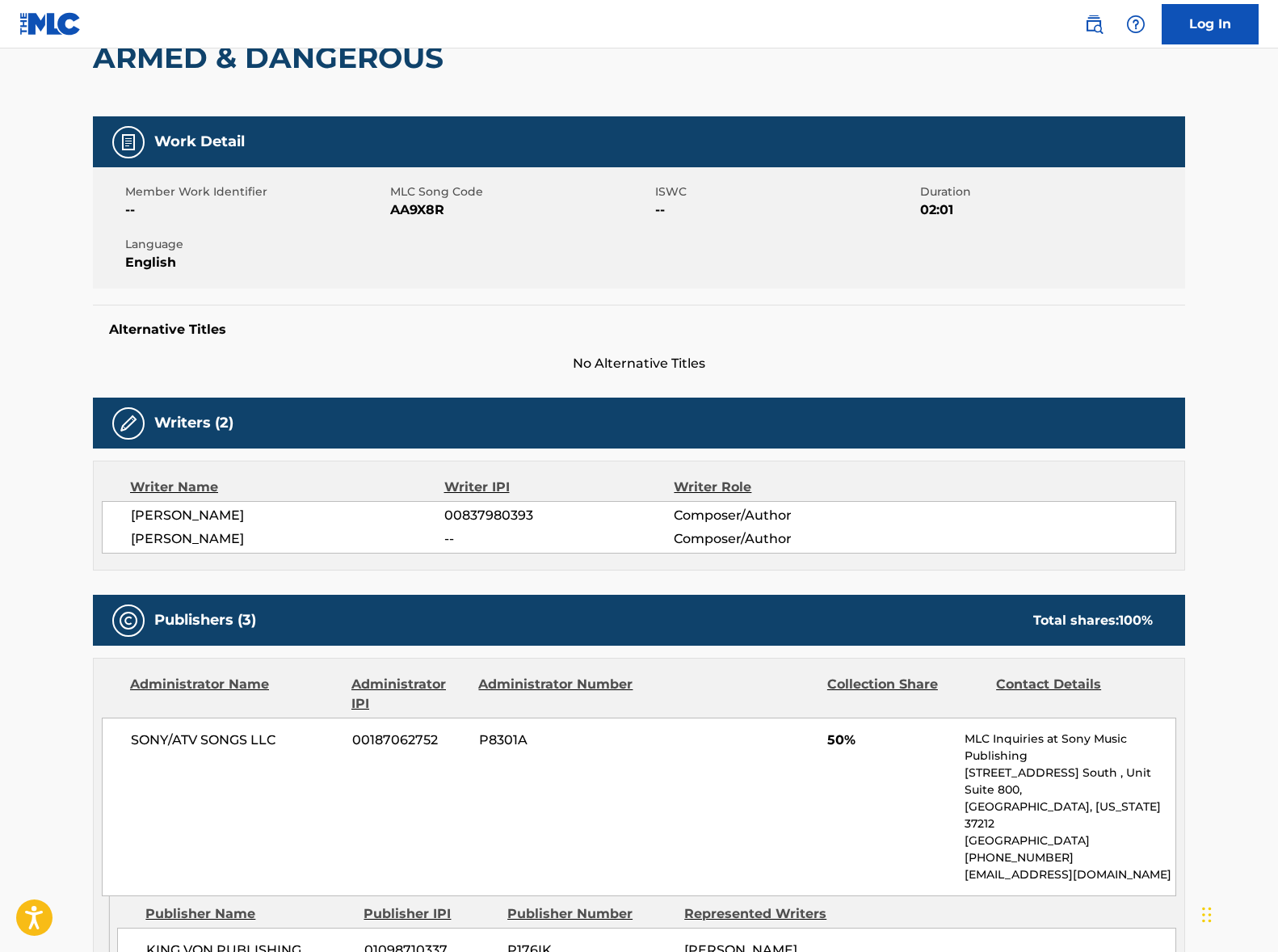
click at [223, 519] on span "[PERSON_NAME]" at bounding box center [288, 515] width 314 height 19
click at [229, 543] on span "[PERSON_NAME]" at bounding box center [288, 539] width 314 height 19
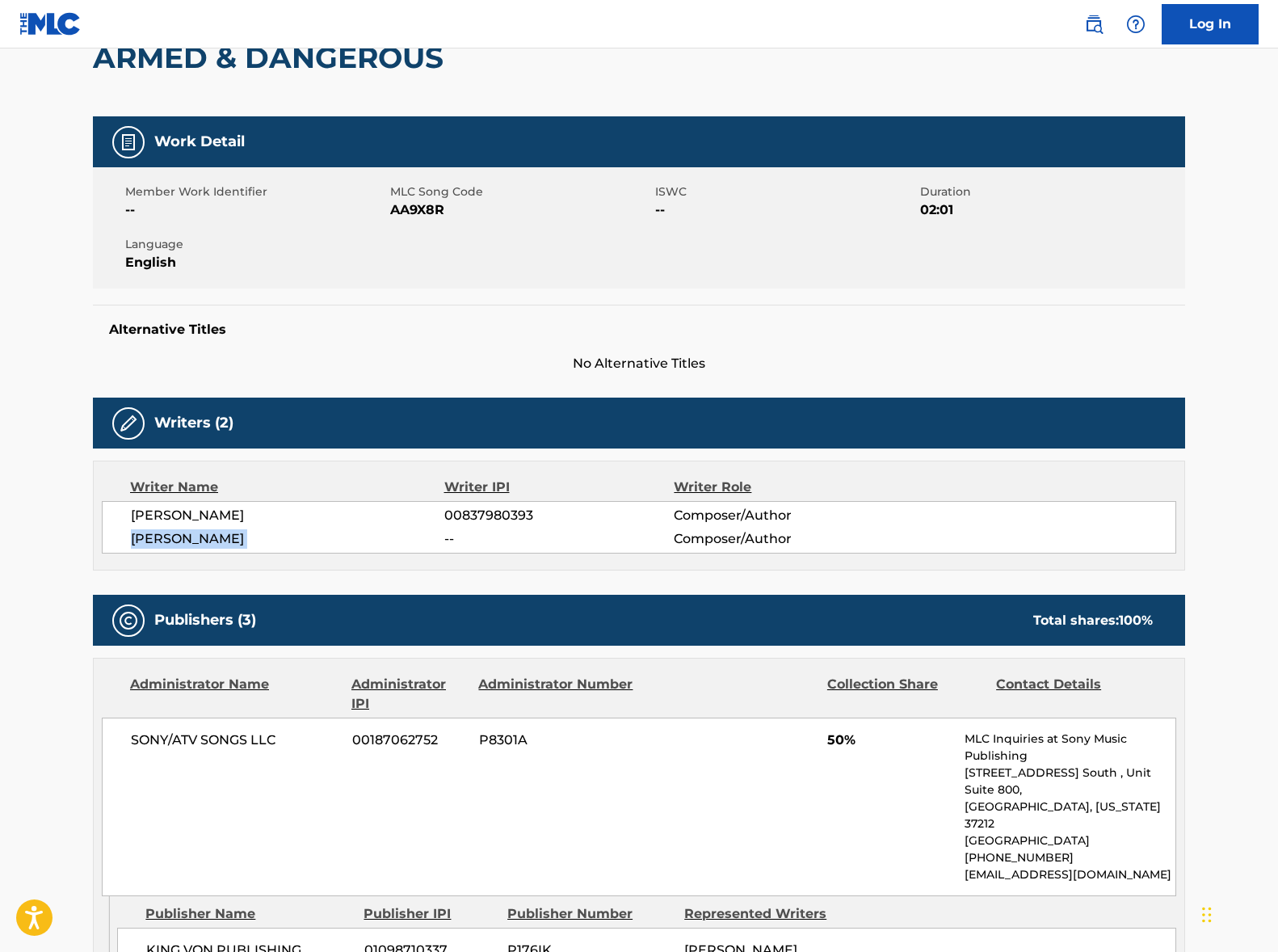
click at [229, 543] on span "[PERSON_NAME]" at bounding box center [288, 539] width 314 height 19
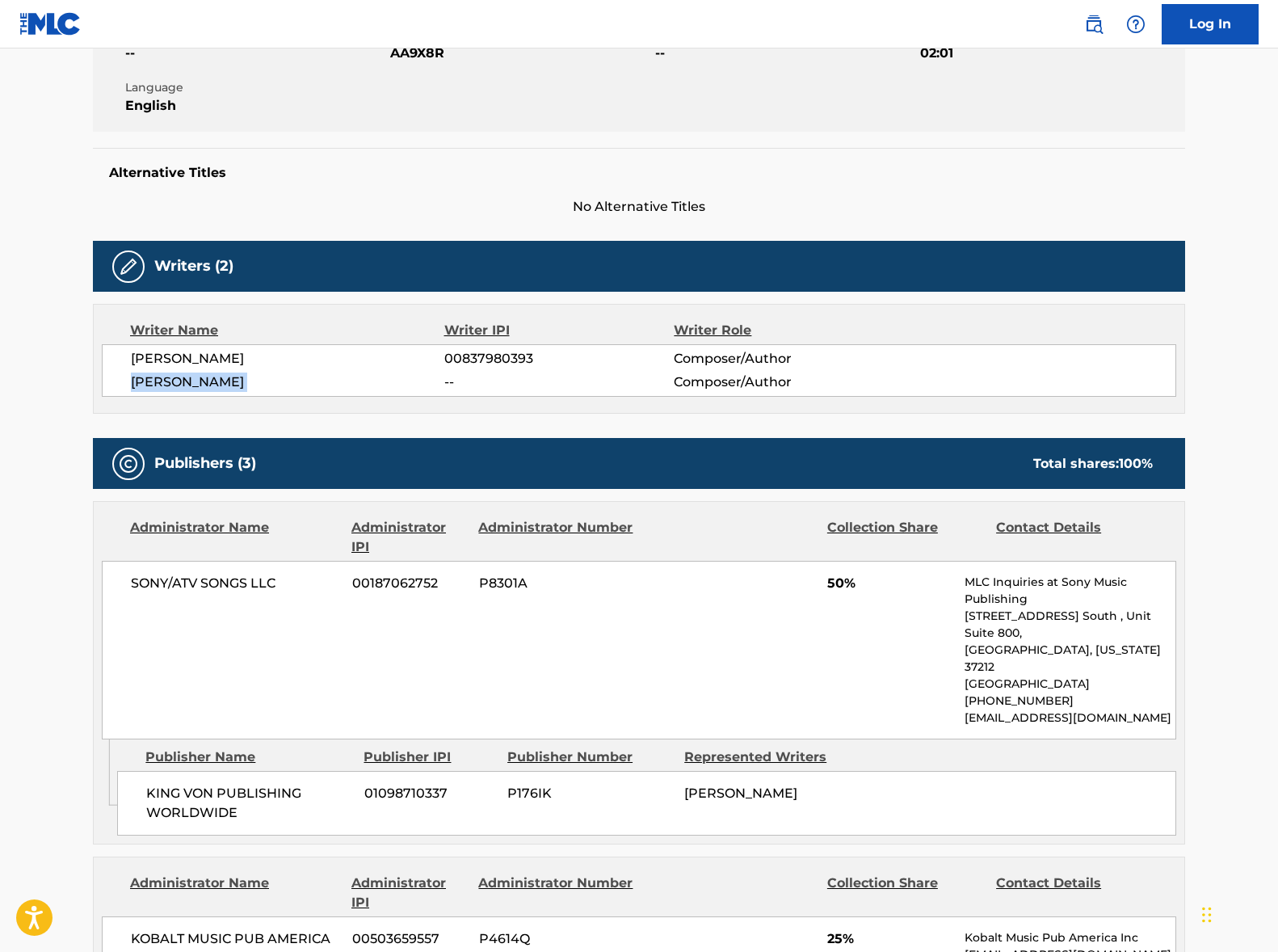
scroll to position [583, 0]
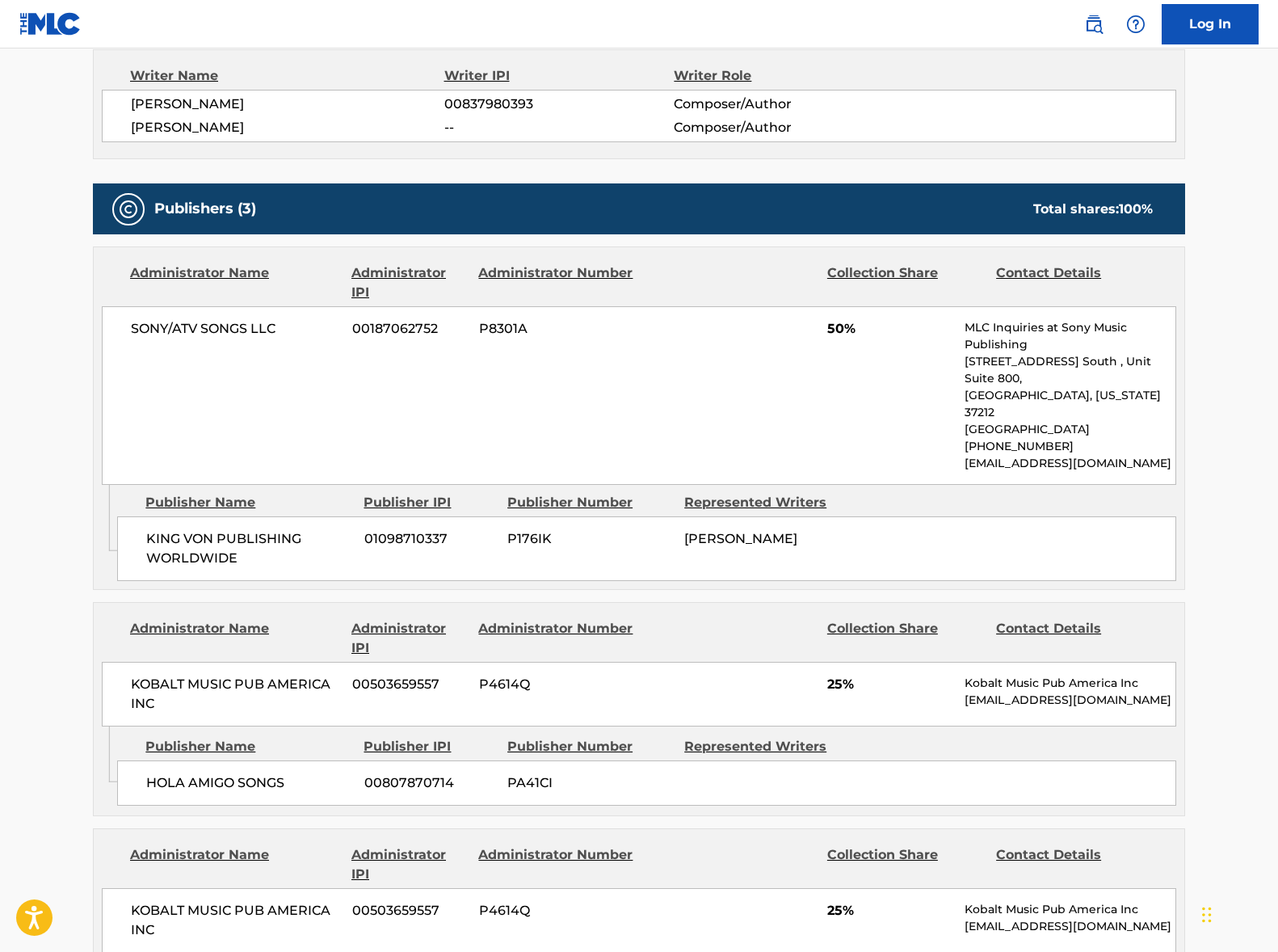
click at [200, 329] on span "SONY/ATV SONGS LLC" at bounding box center [236, 329] width 209 height 19
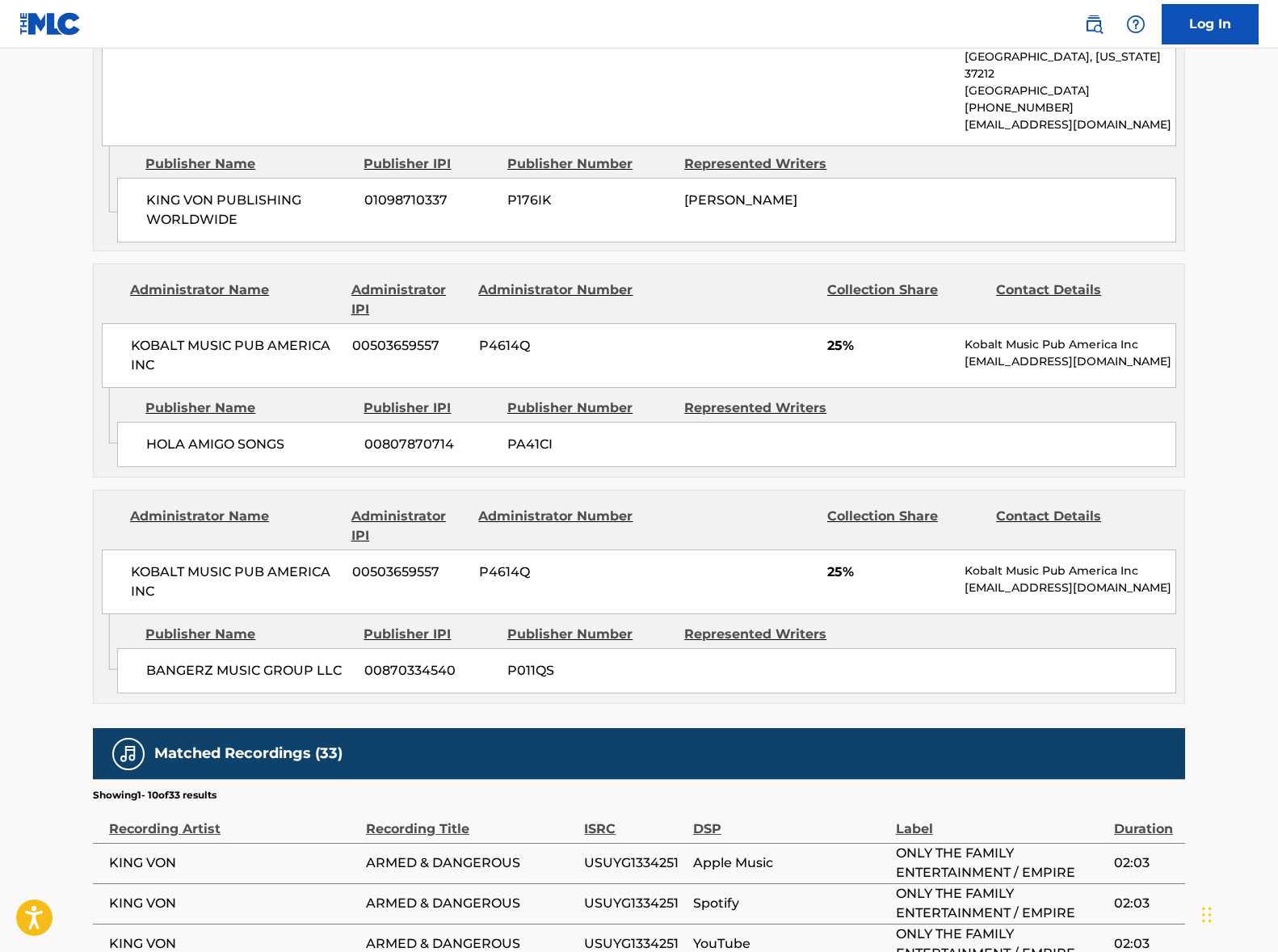
scroll to position [1048, 0]
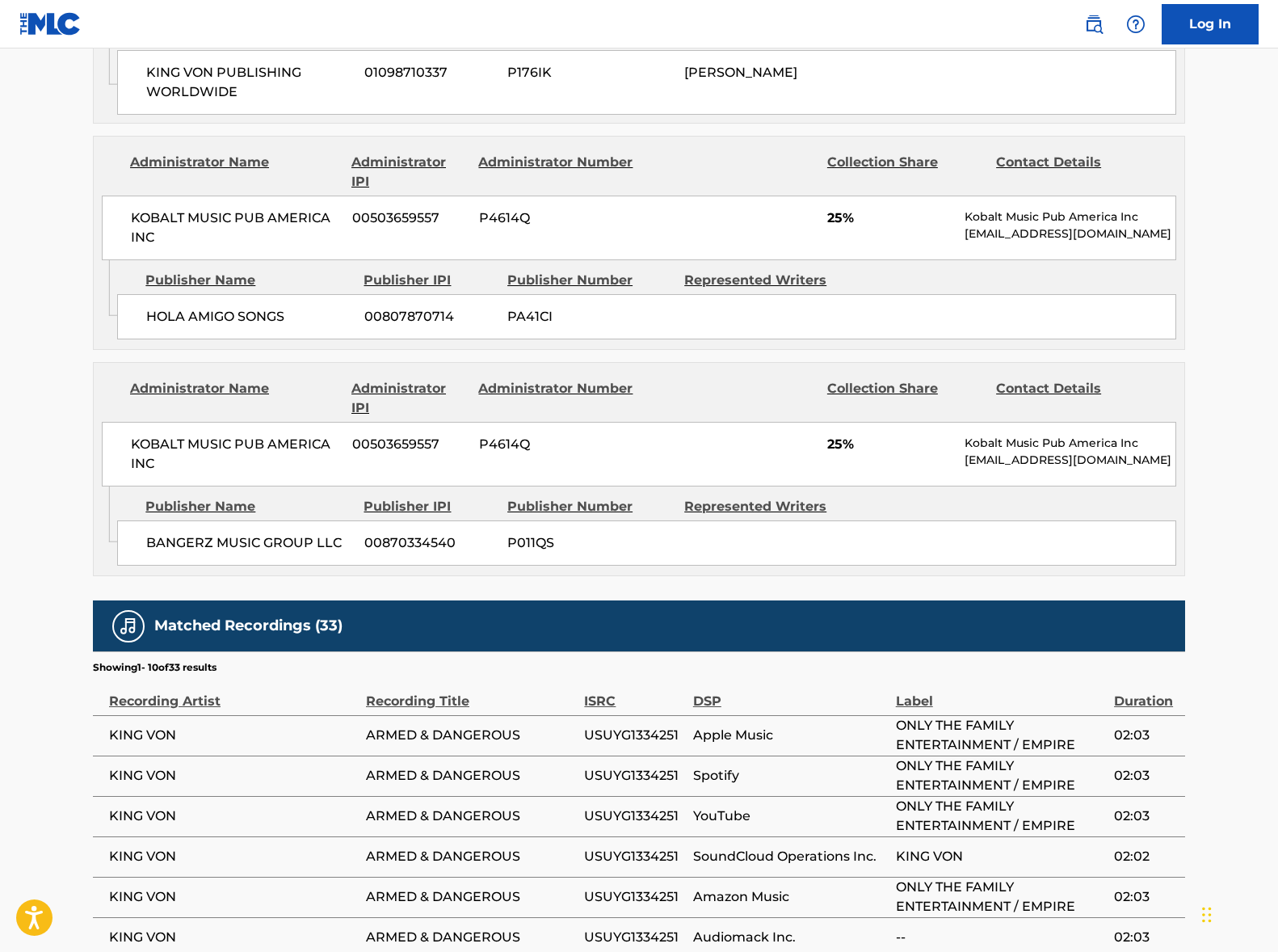
click at [221, 208] on span "KOBALT MUSIC PUB AMERICA INC" at bounding box center [236, 228] width 209 height 39
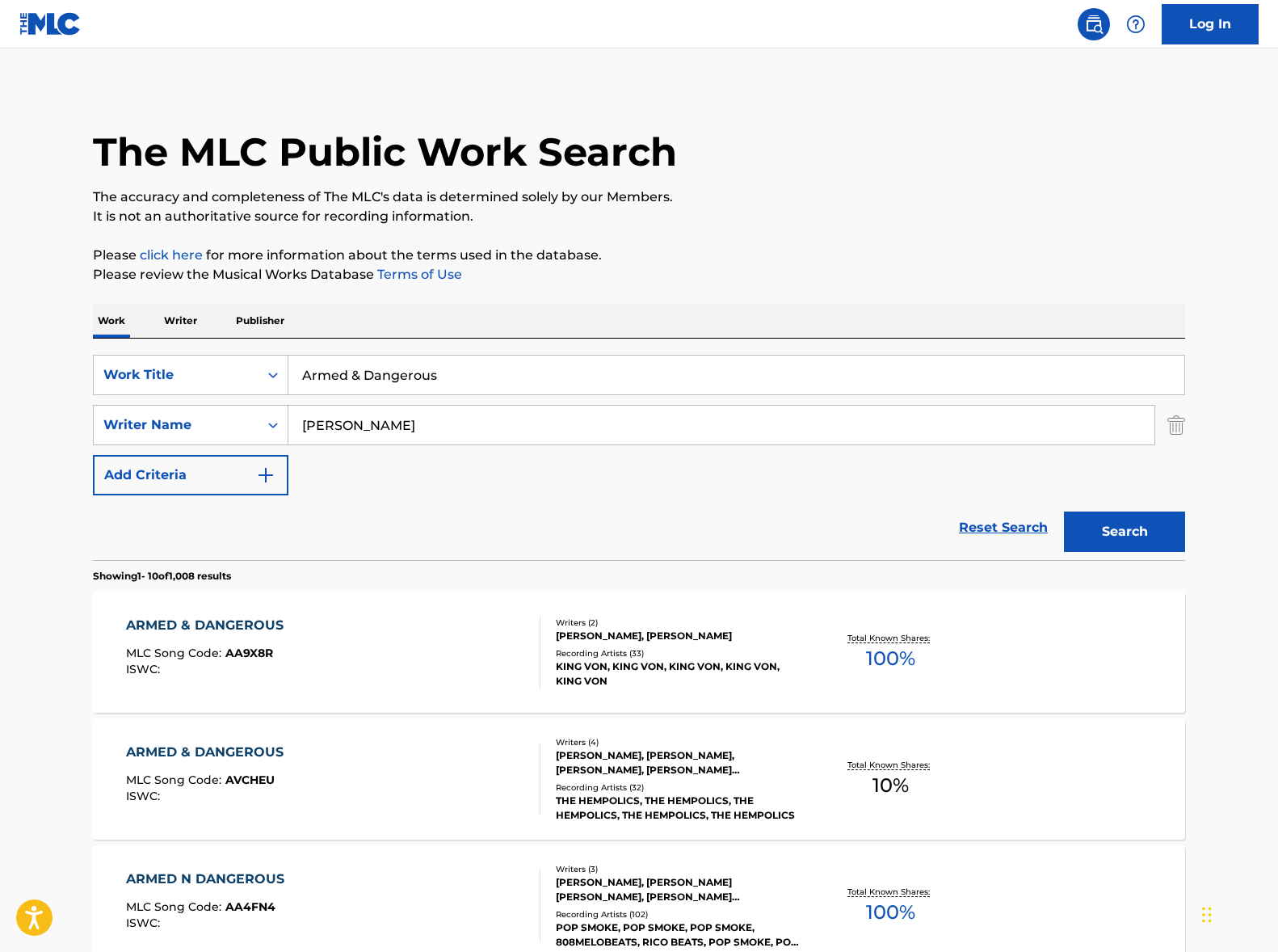
click at [371, 372] on input "Armed & Dangerous" at bounding box center [737, 375] width 896 height 39
click at [371, 372] on input "Armed & Dangerous" at bounding box center [737, 376] width 896 height 39
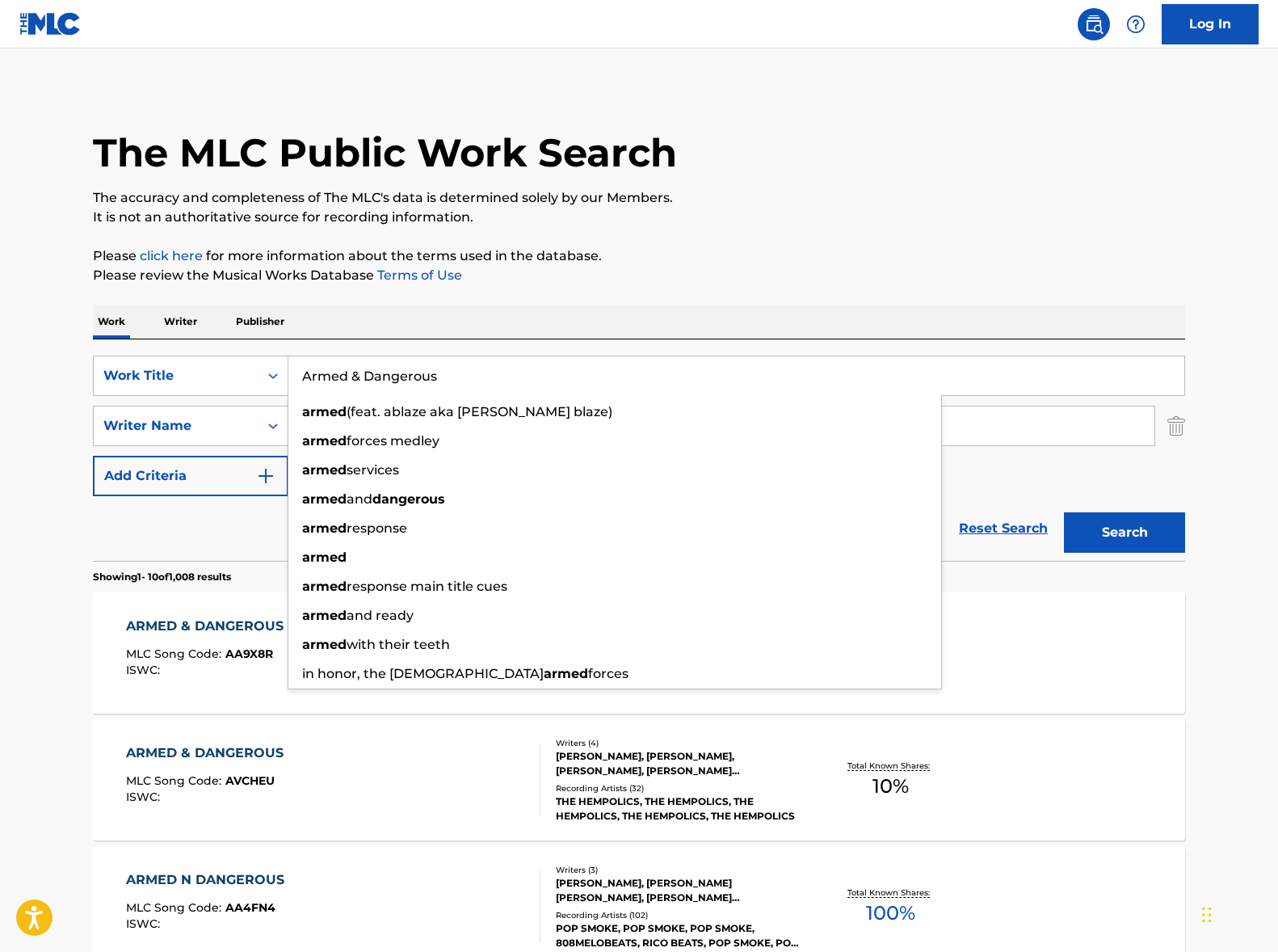
click at [370, 371] on input "Armed & Dangerous" at bounding box center [737, 376] width 896 height 39
paste input "Crazy Story (pt.3)"
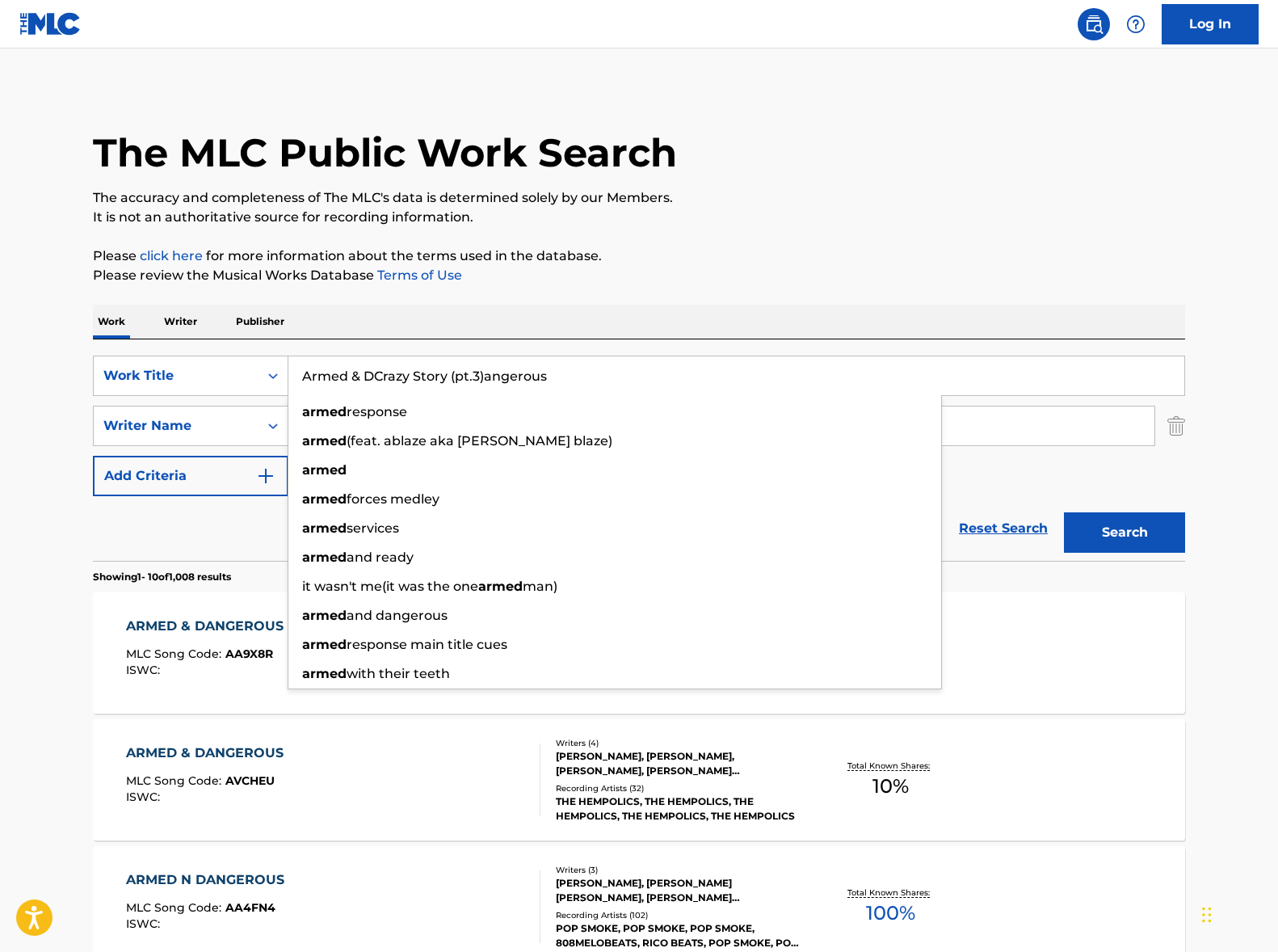
click at [554, 386] on input "Armed & DCrazy Story (pt.3)angerous" at bounding box center [737, 376] width 896 height 39
click at [554, 386] on input "Armed & DCrazy Story (pt.3)angerous" at bounding box center [737, 377] width 896 height 39
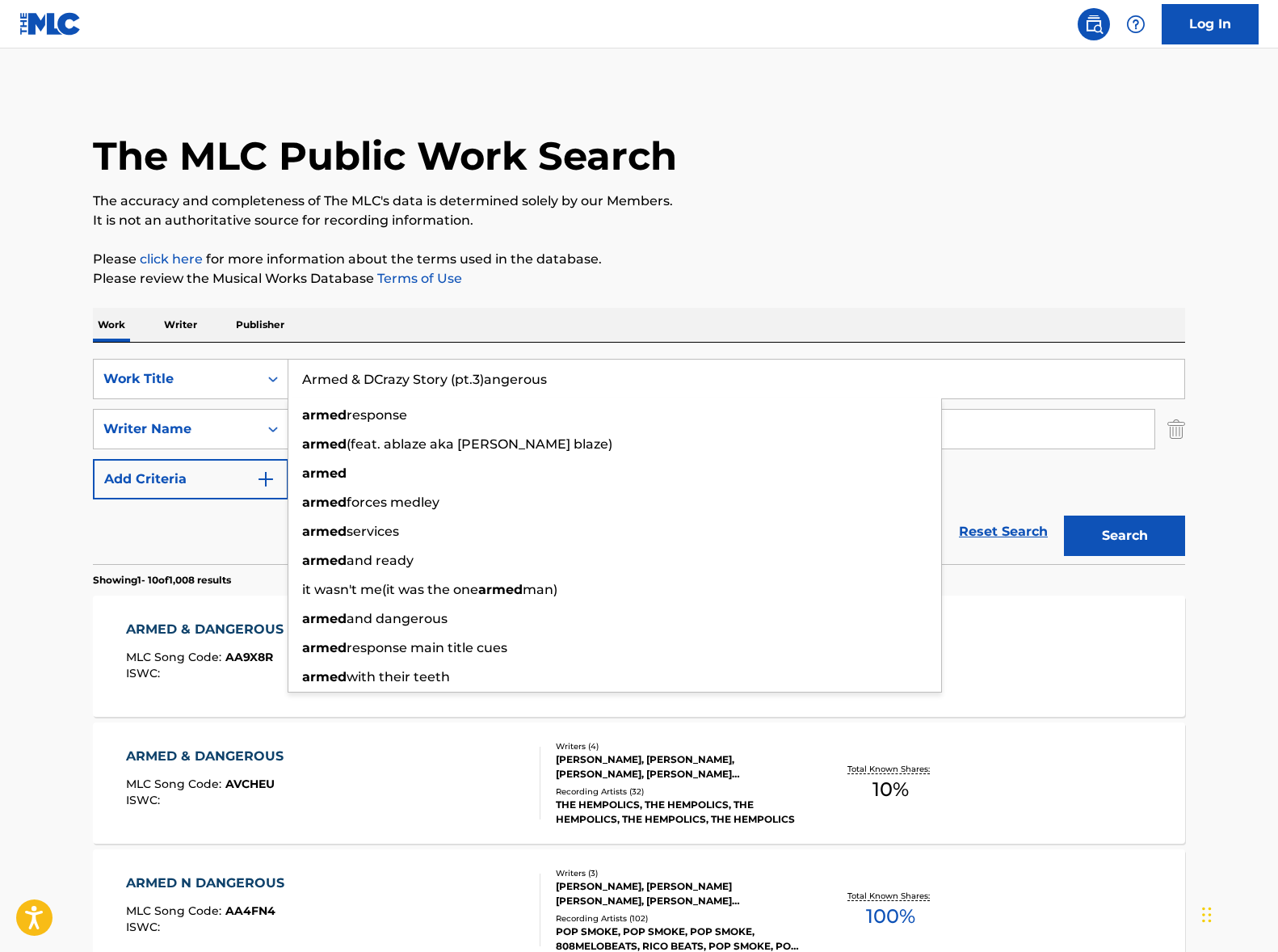
paste input "Crazy Story (pt.3)"
type input "Crazy Story (pt.3)"
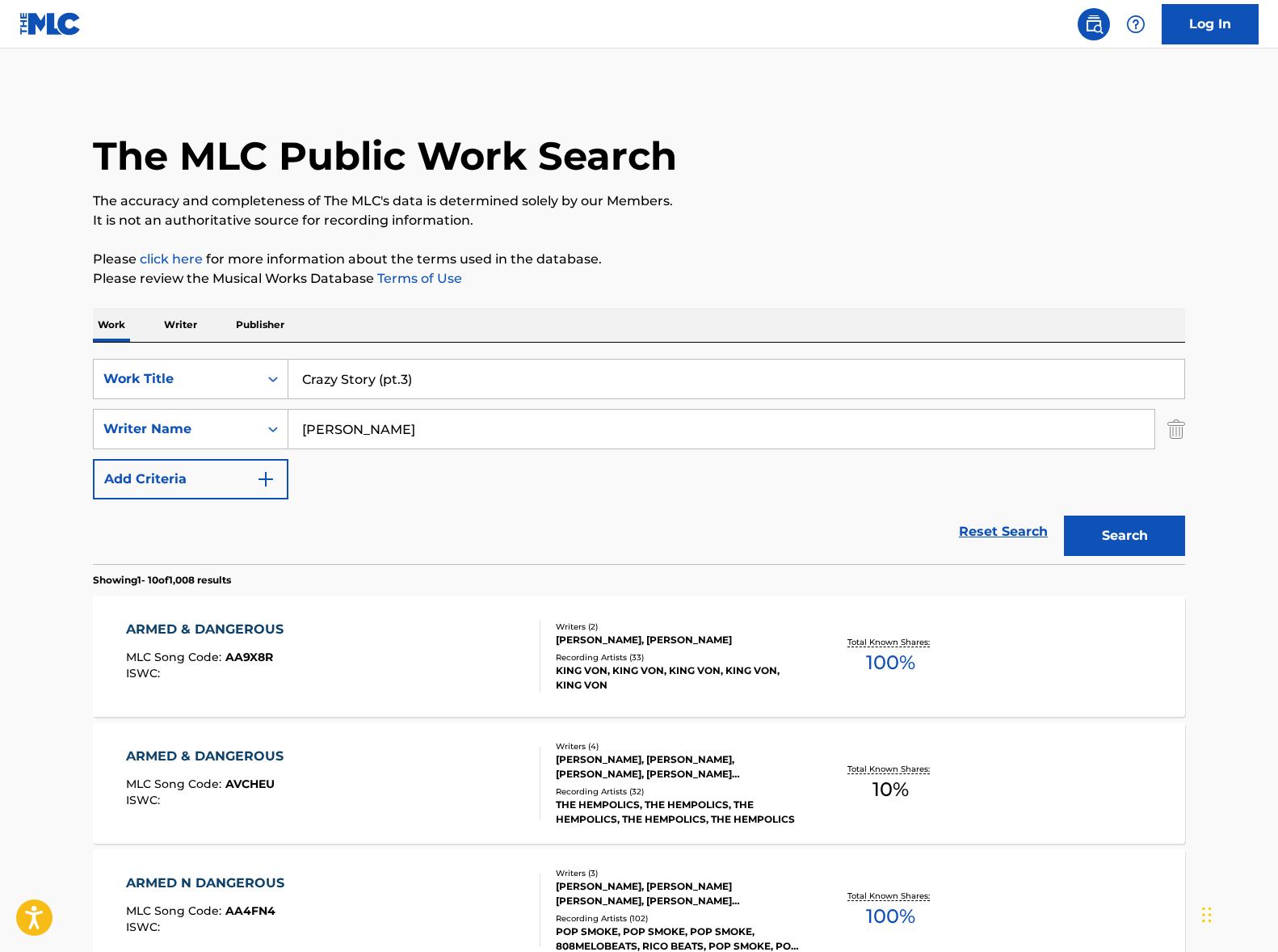
drag, startPoint x: 797, startPoint y: 297, endPoint x: 1079, endPoint y: 510, distance: 353.4
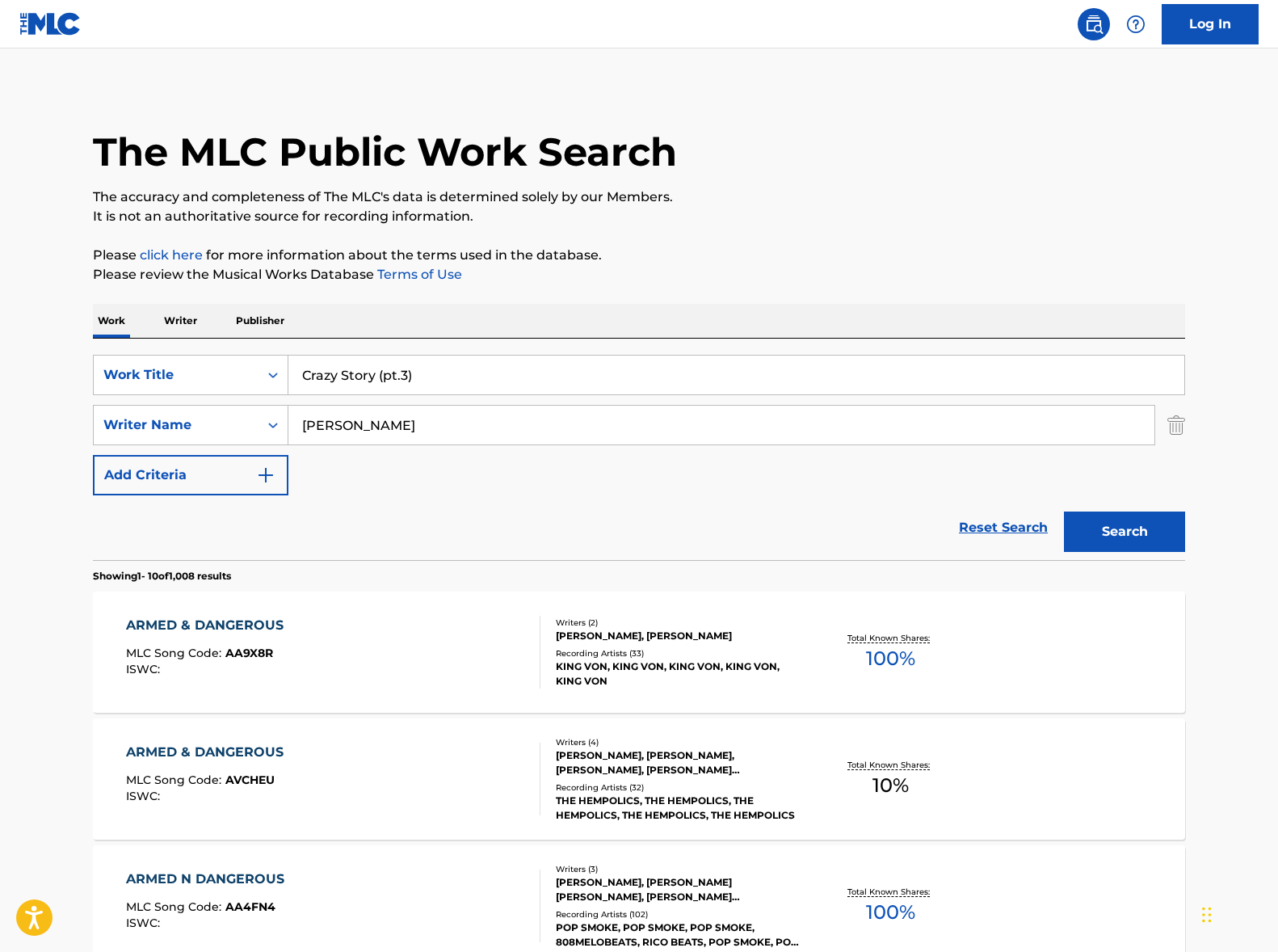
click at [1165, 541] on button "Search" at bounding box center [1125, 531] width 122 height 41
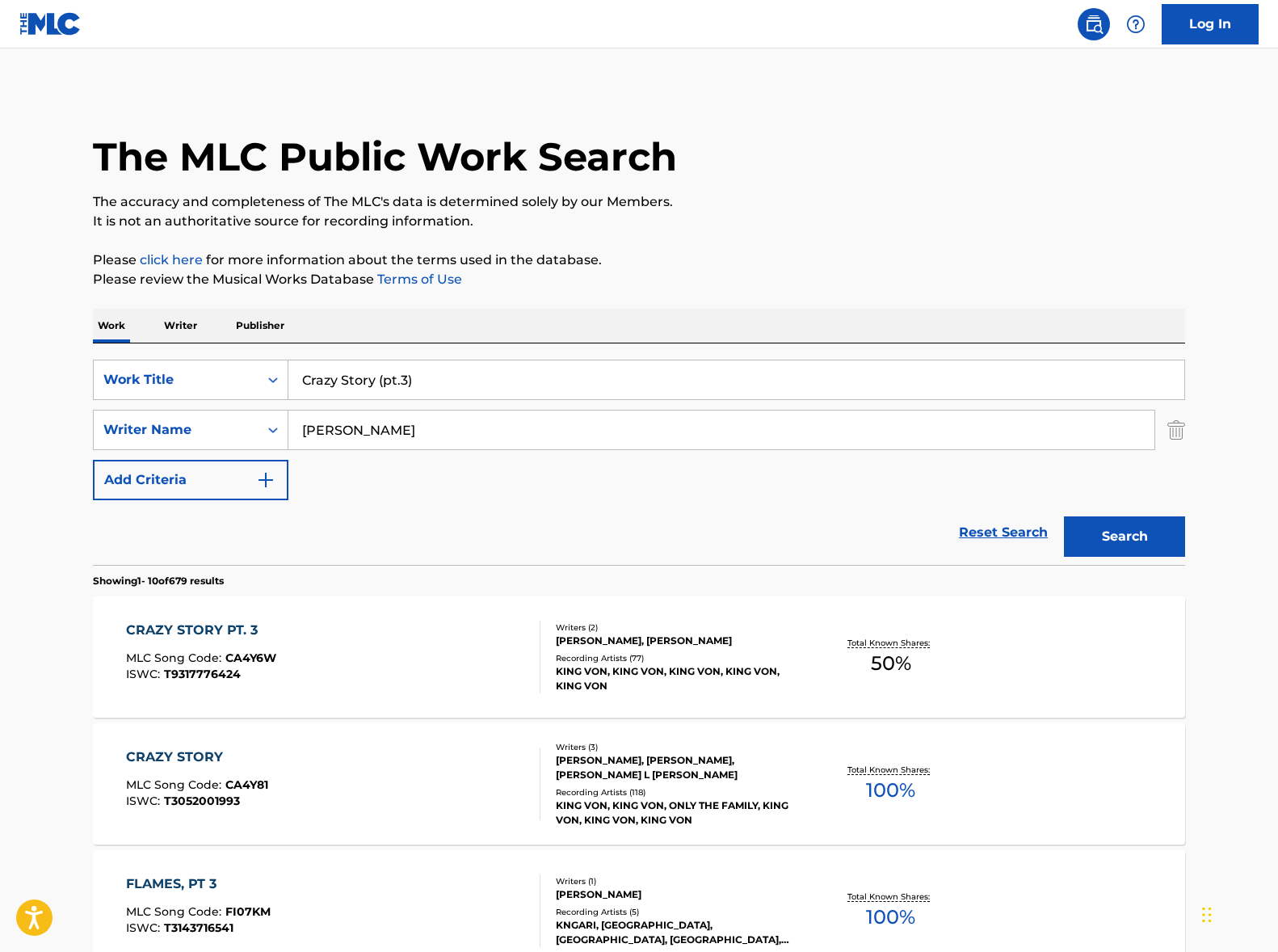
click at [400, 641] on div "CRAZY STORY PT. 3 MLC Song Code : CA4Y6W ISWC : T9317776424" at bounding box center [334, 657] width 416 height 73
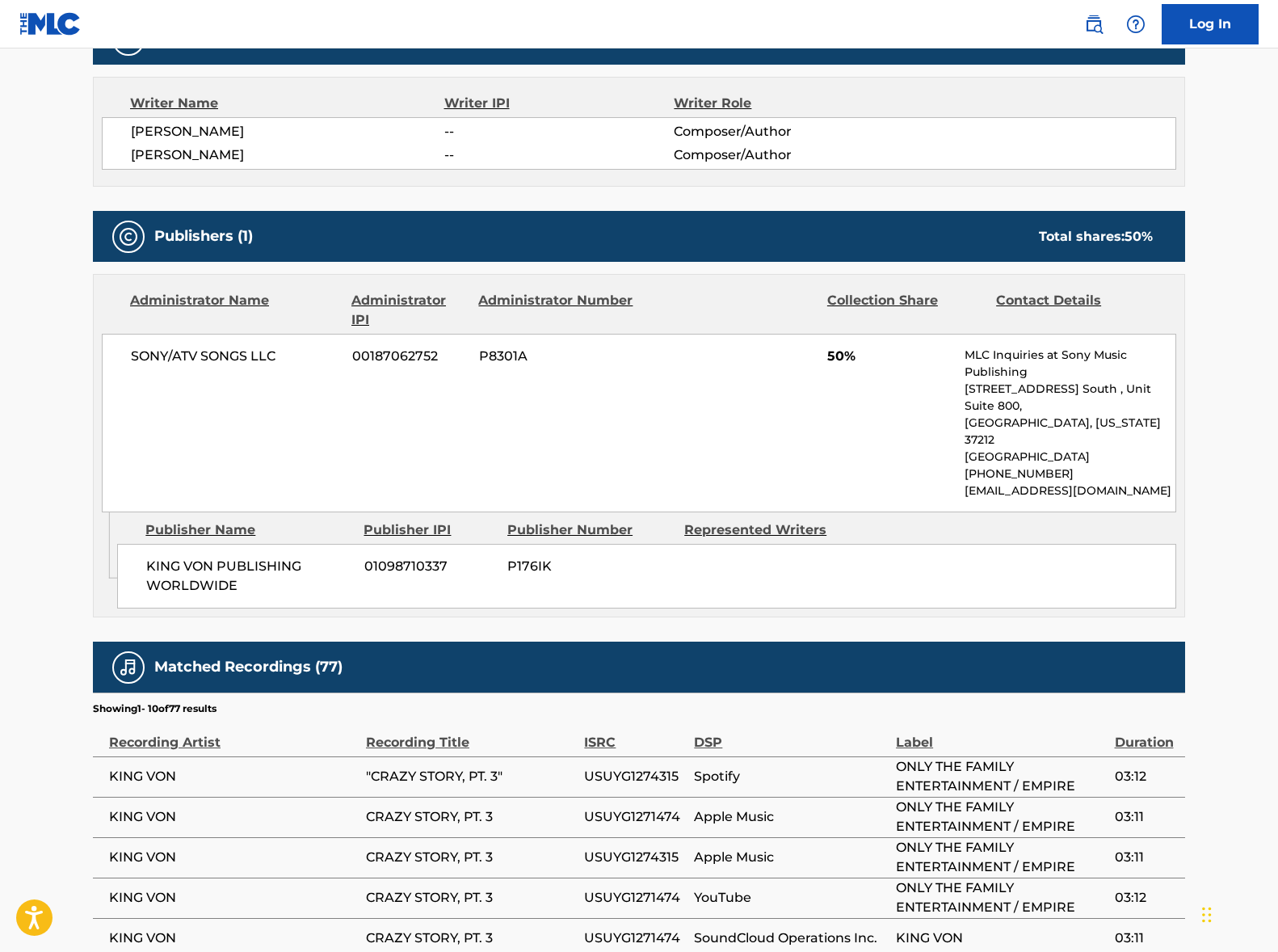
scroll to position [749, 0]
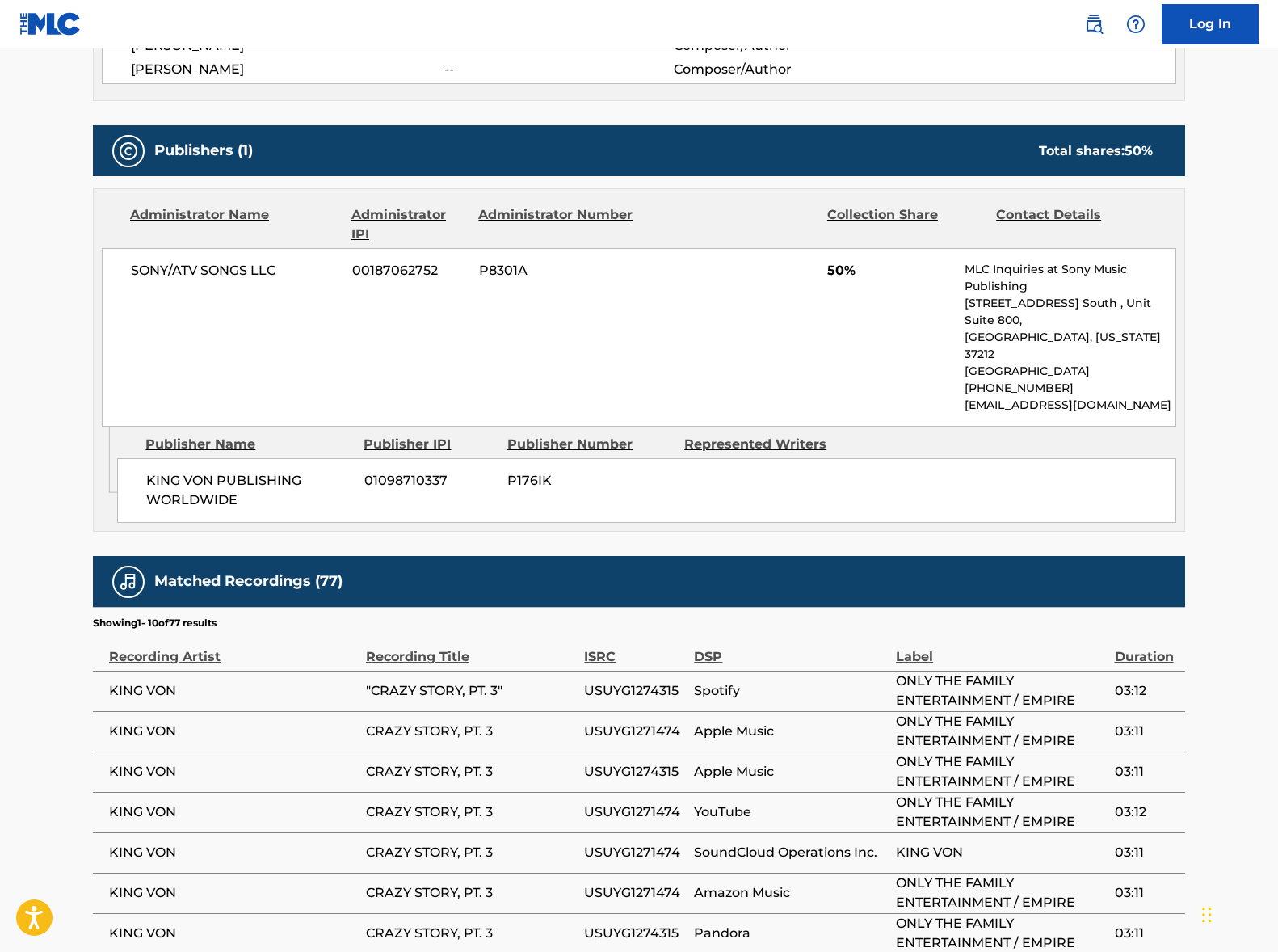
click at [195, 280] on span "SONY/ATV SONGS LLC" at bounding box center [236, 271] width 209 height 19
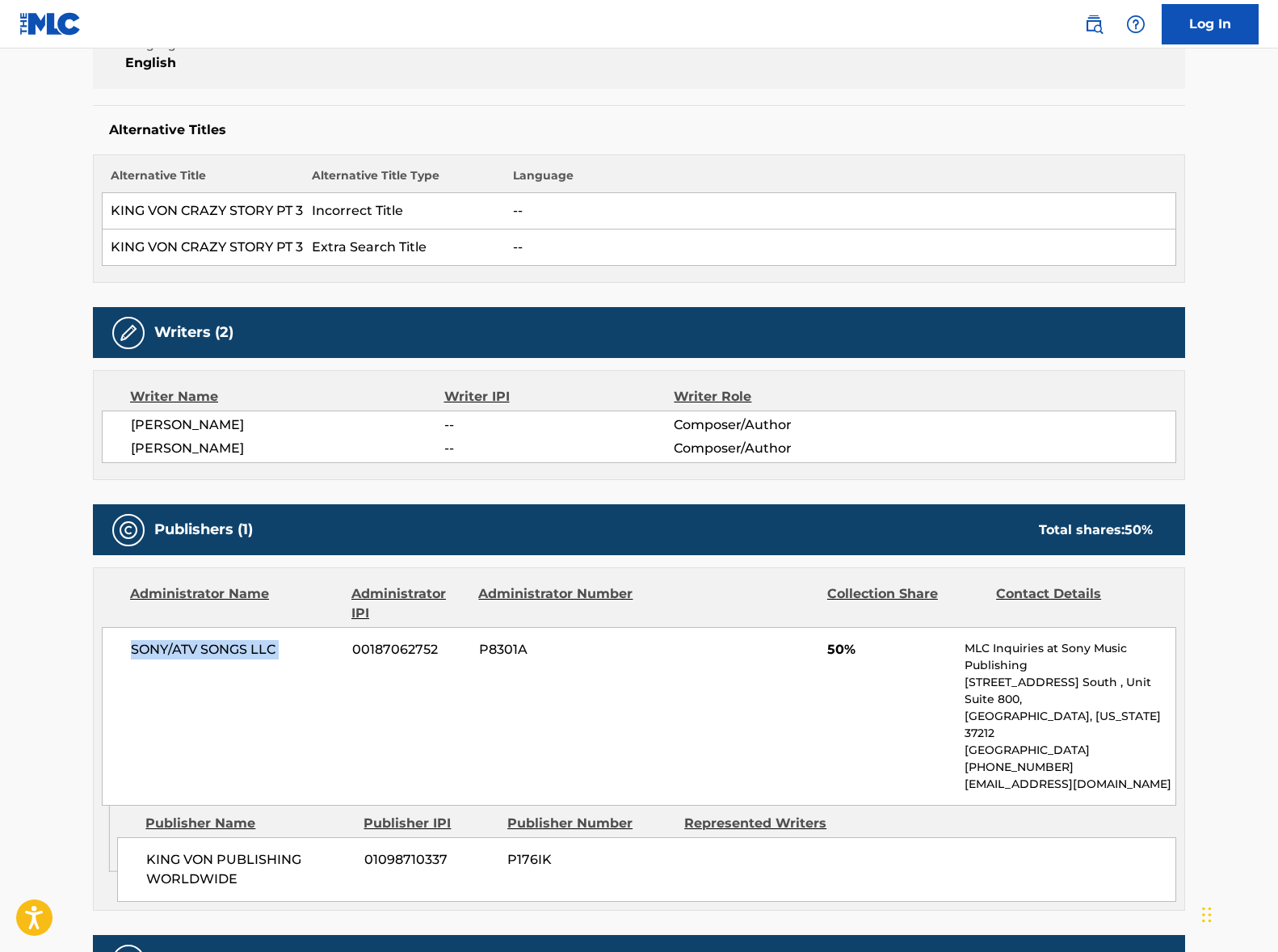
scroll to position [0, 0]
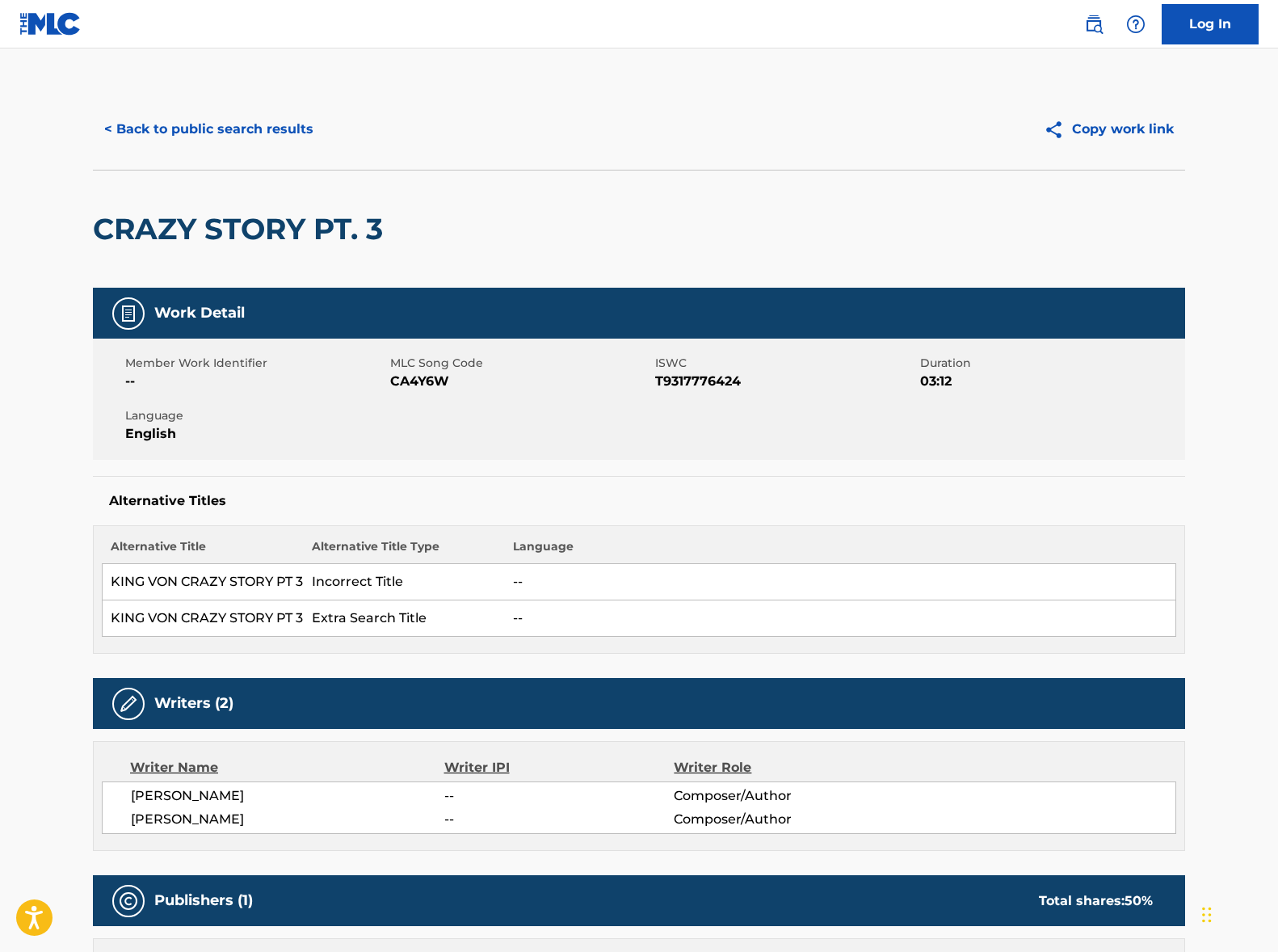
click at [216, 133] on button "< Back to public search results" at bounding box center [209, 130] width 232 height 41
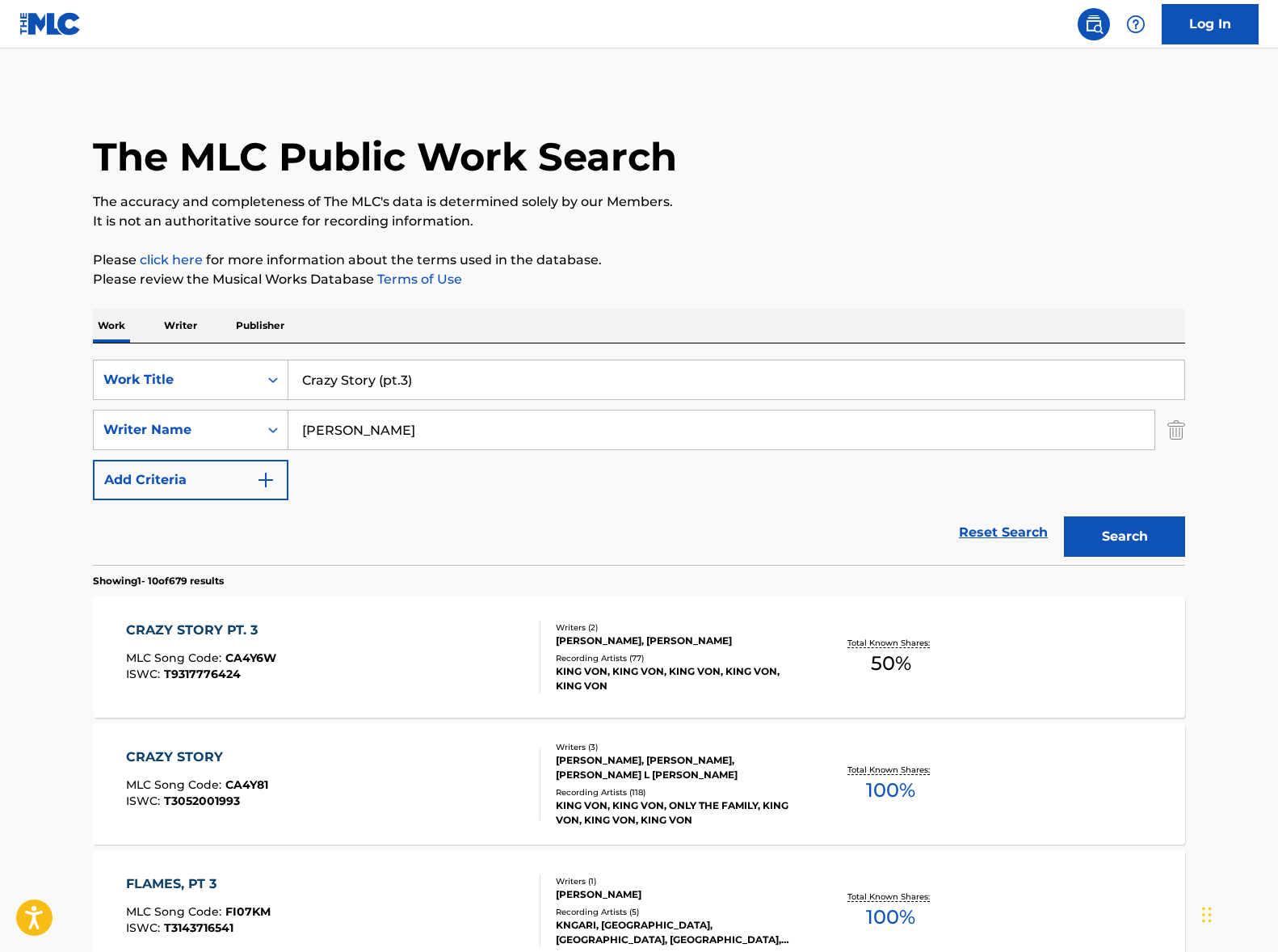
click at [365, 391] on input "Crazy Story (pt.3)" at bounding box center [737, 380] width 896 height 39
paste input "I Could Be The One"
type input "I Could Be The One"
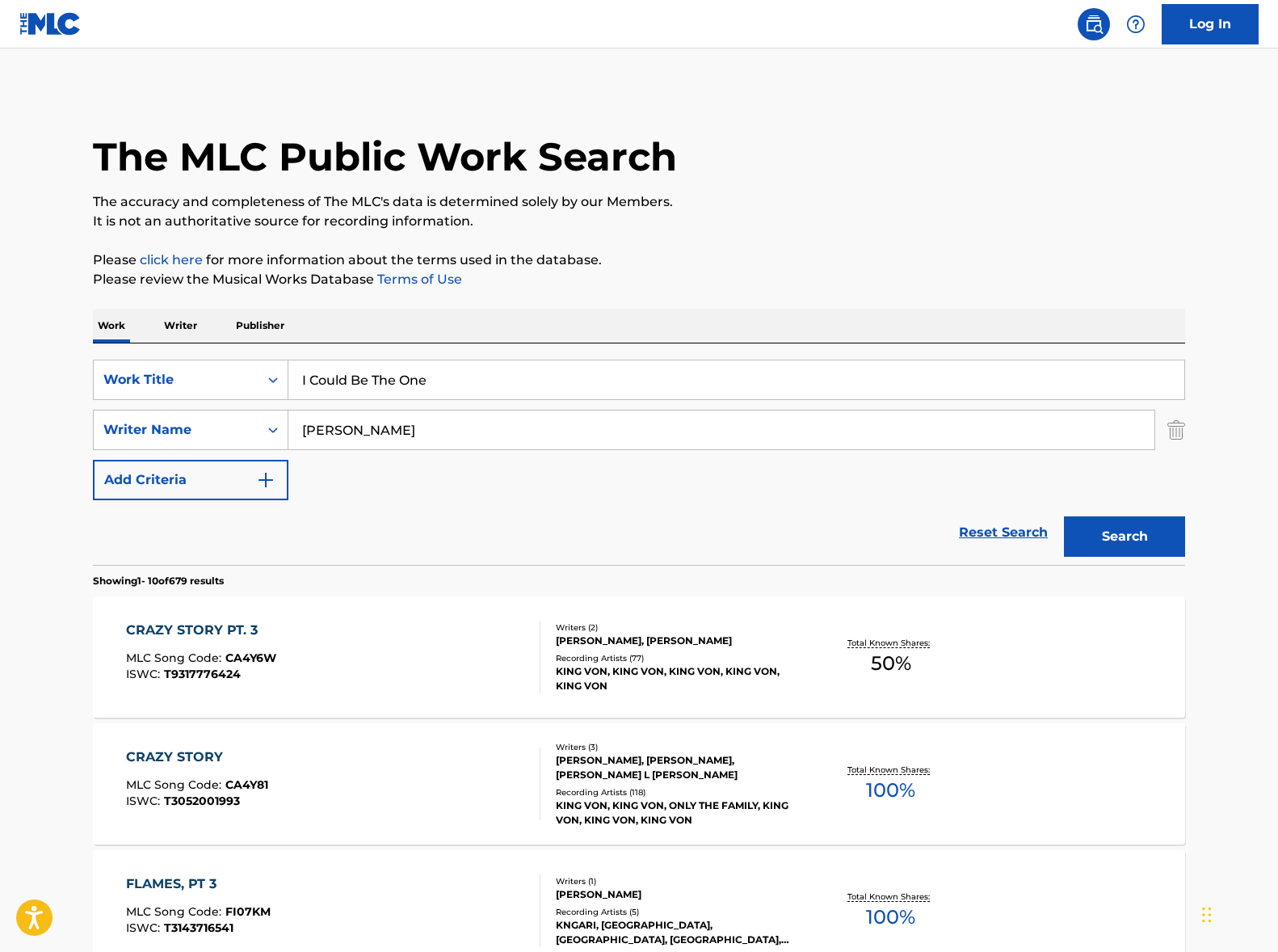
drag, startPoint x: 598, startPoint y: 314, endPoint x: 497, endPoint y: 403, distance: 134.6
click at [598, 314] on div "Work Writer Publisher" at bounding box center [639, 326] width 1092 height 34
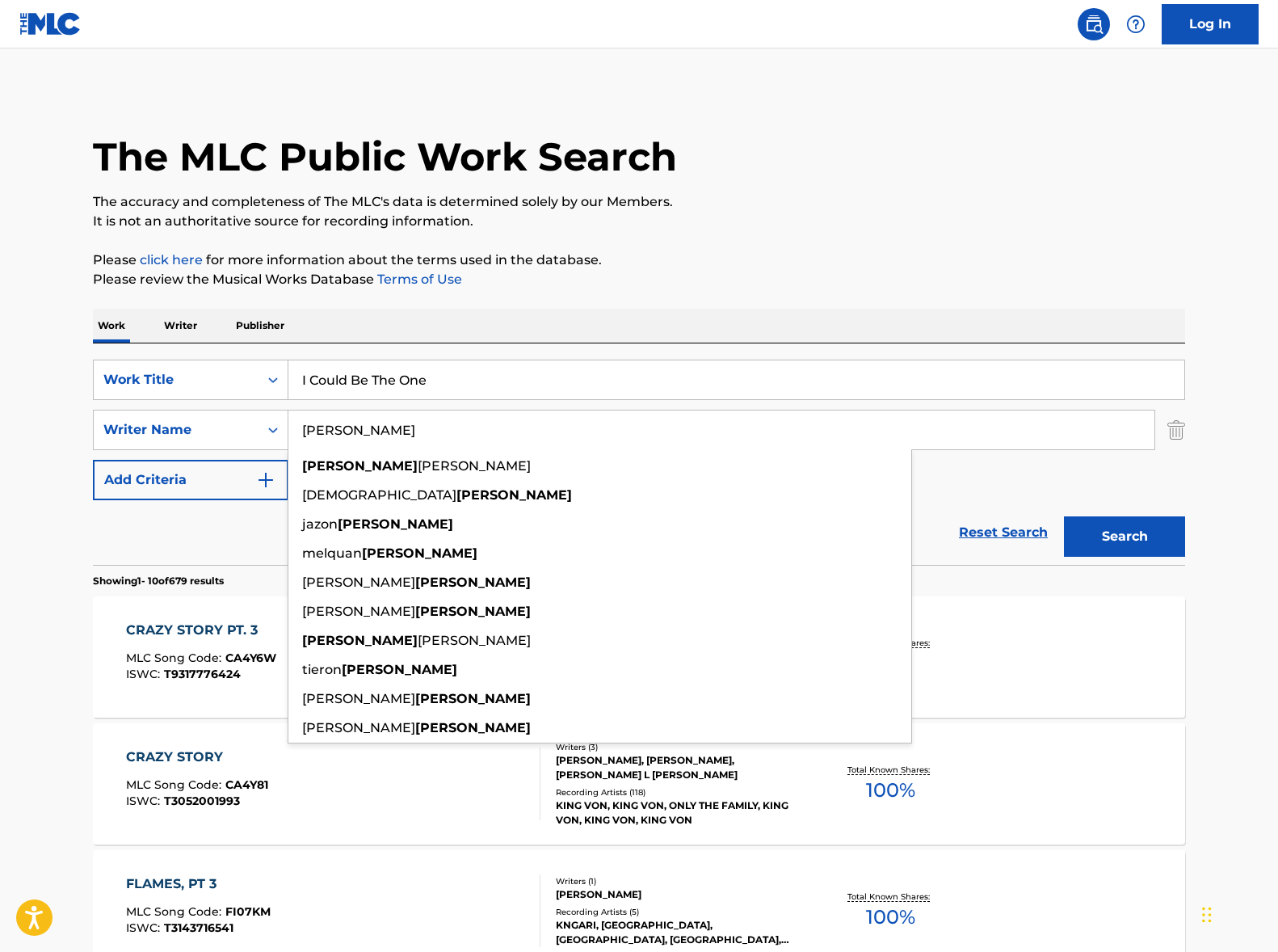
click at [428, 442] on input "[PERSON_NAME]" at bounding box center [721, 430] width 866 height 39
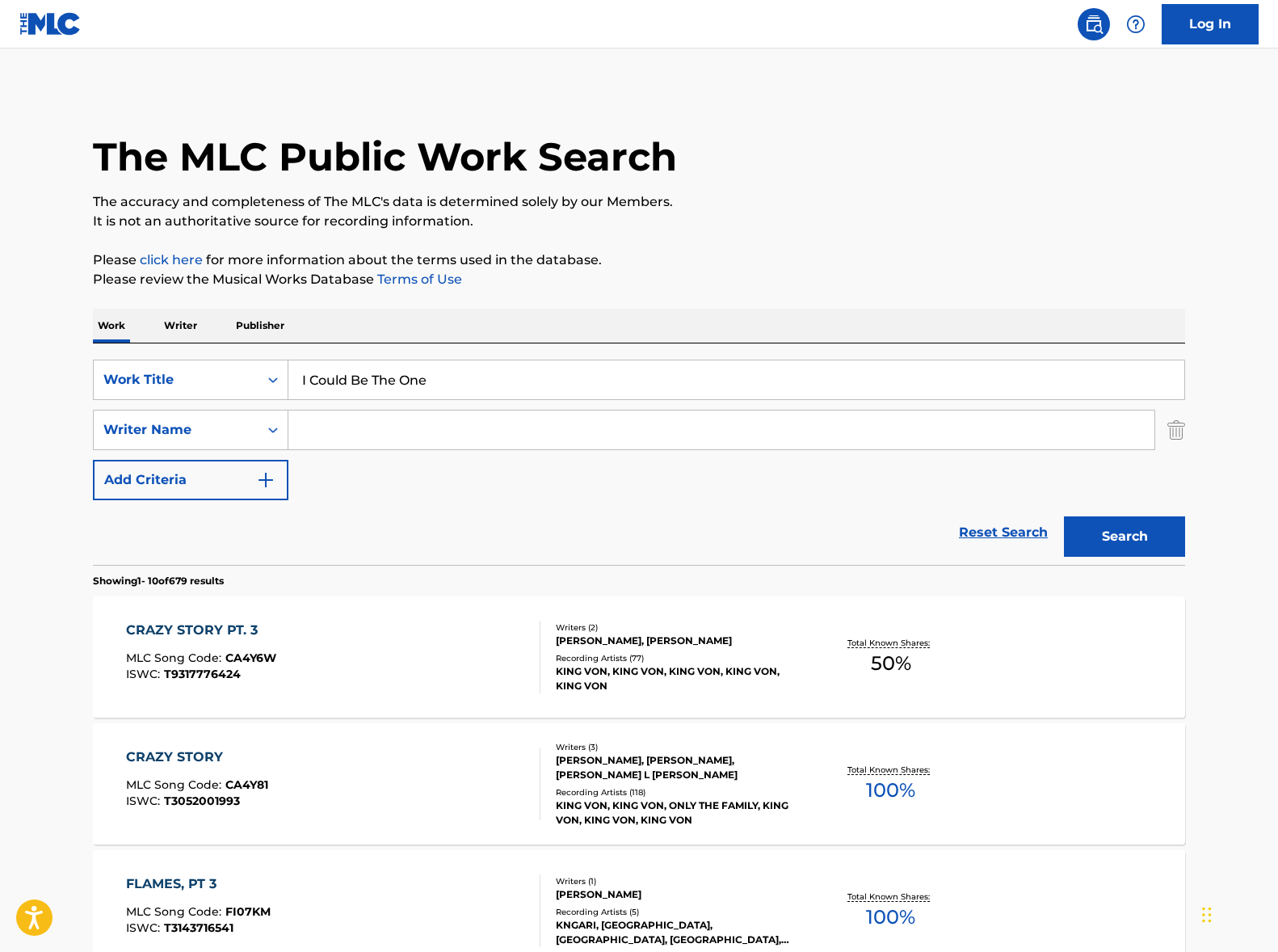
click at [1064, 516] on button "Search" at bounding box center [1125, 536] width 122 height 41
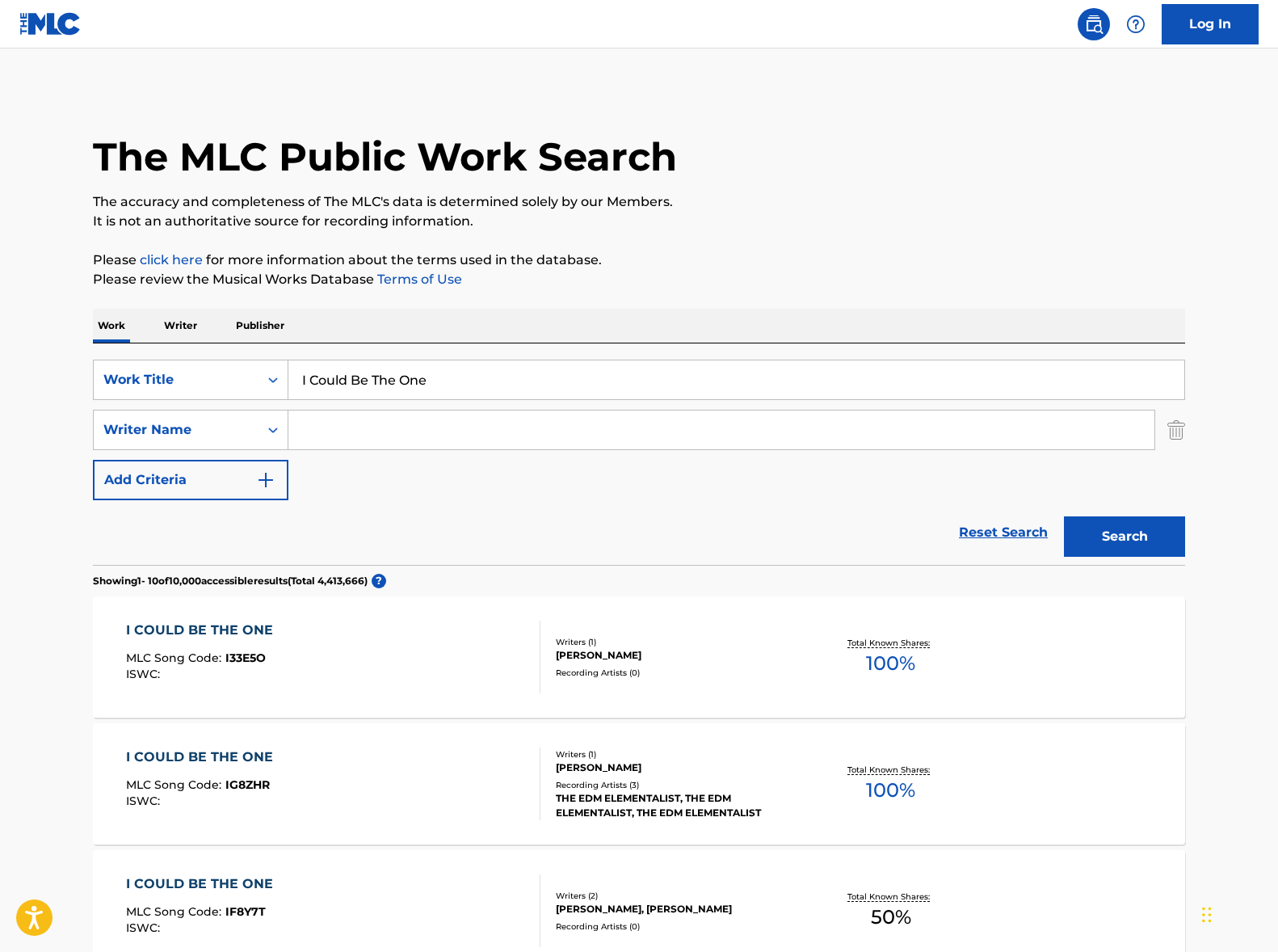
click at [450, 427] on input "Search Form" at bounding box center [721, 430] width 866 height 39
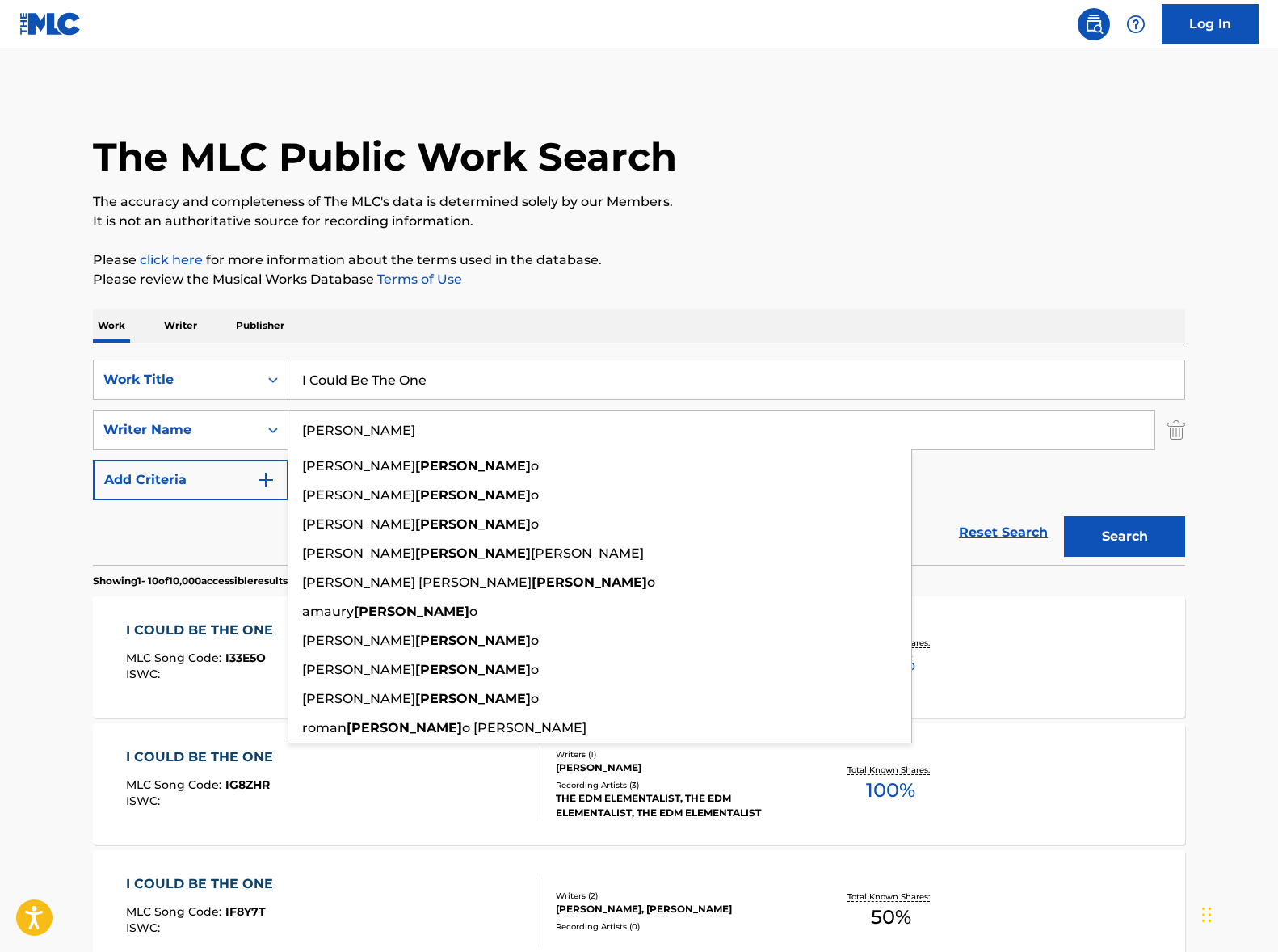
type input "[PERSON_NAME]"
click at [1064, 516] on button "Search" at bounding box center [1125, 536] width 122 height 41
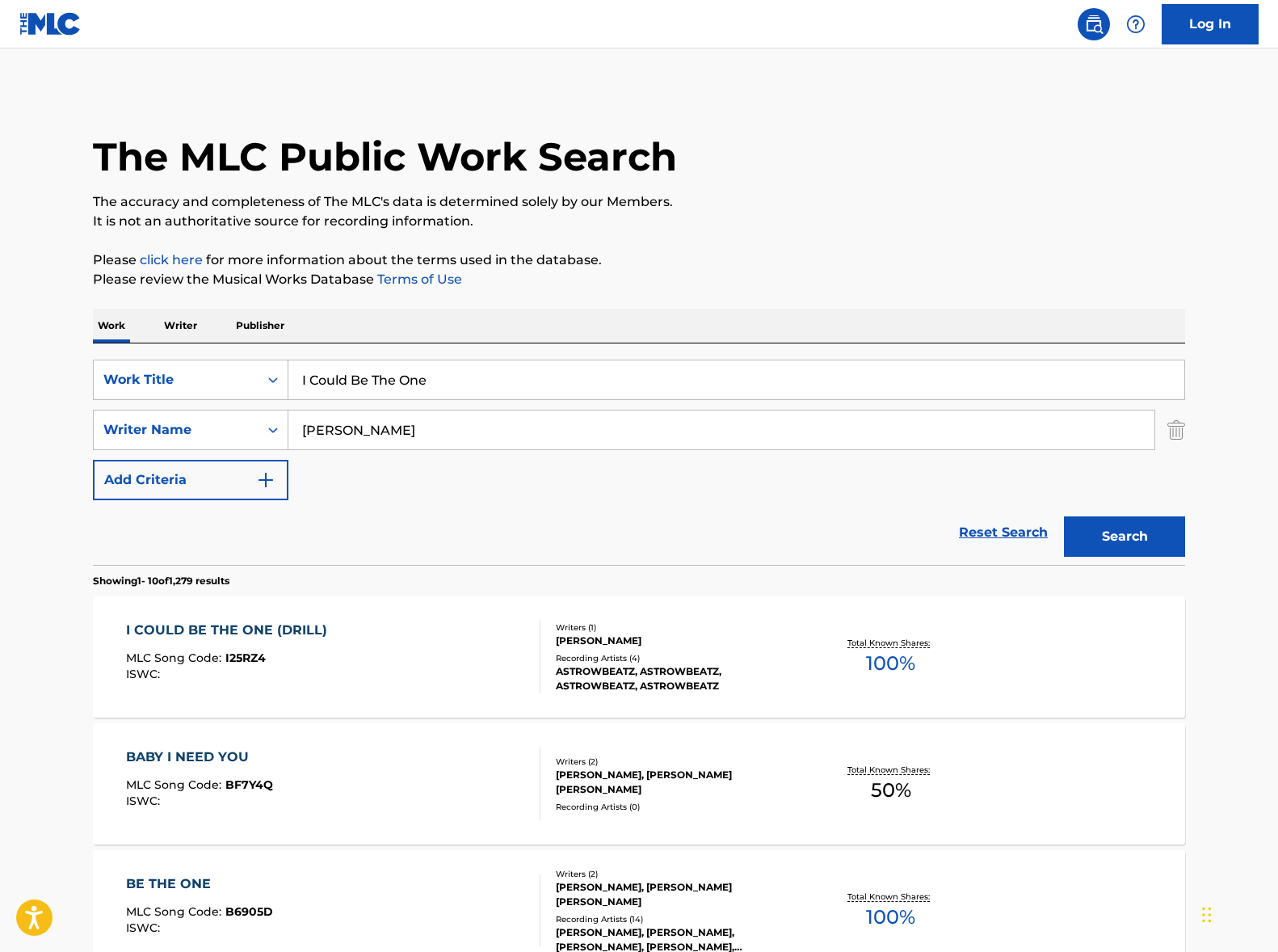
click at [413, 412] on input "[PERSON_NAME]" at bounding box center [721, 430] width 866 height 39
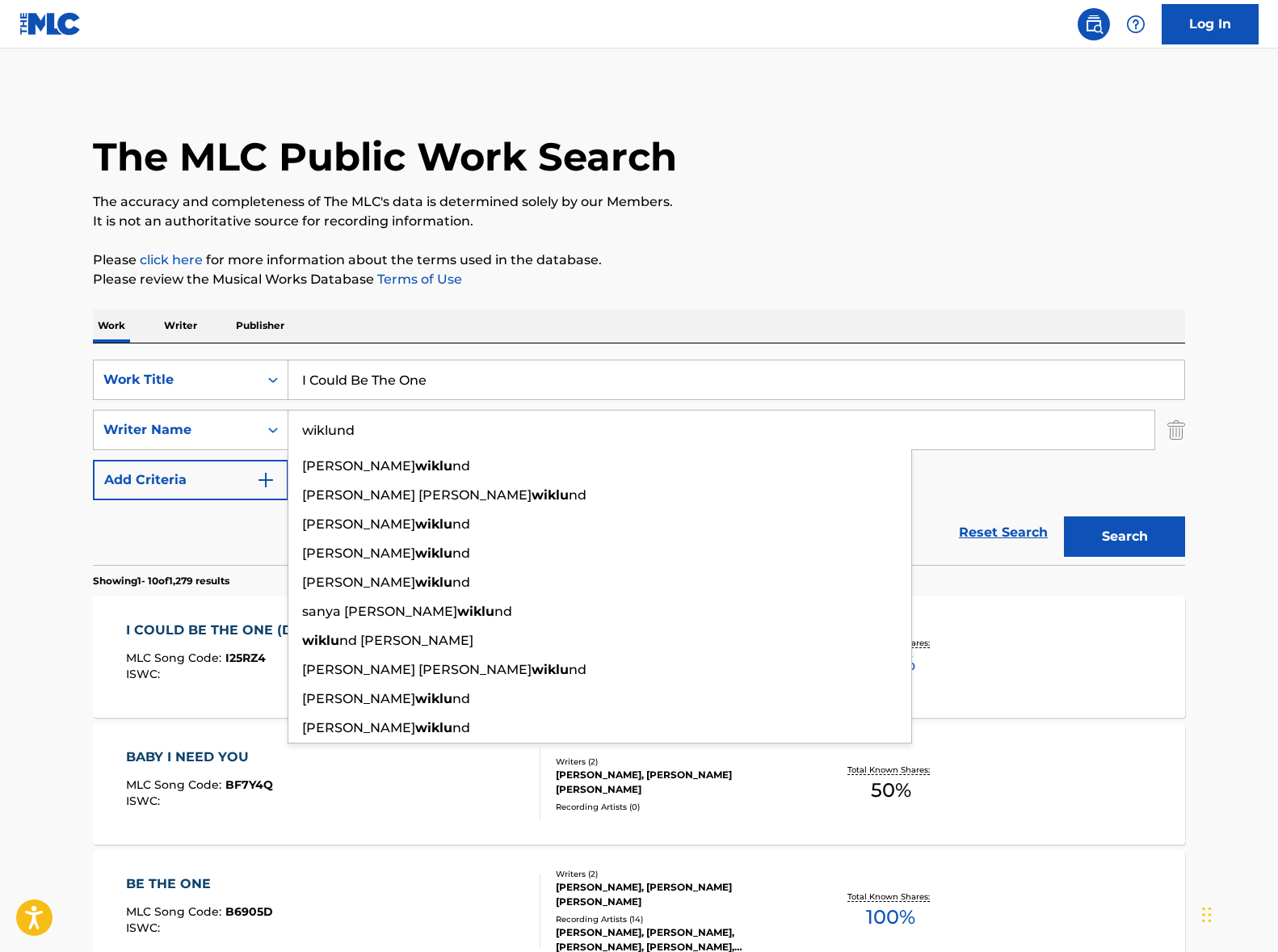
type input "wiklund"
click at [1064, 516] on button "Search" at bounding box center [1125, 536] width 122 height 41
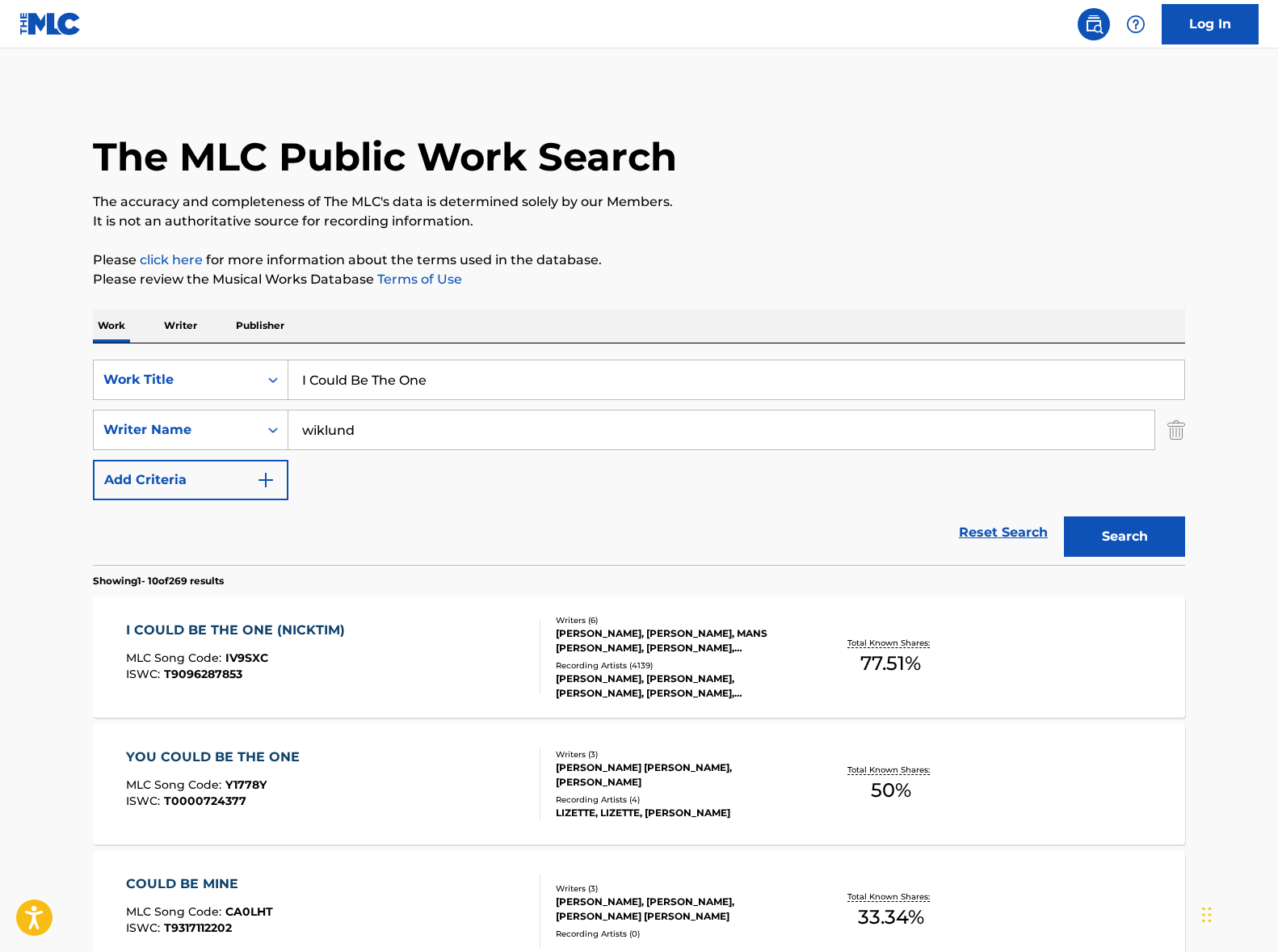
click at [371, 655] on div "I COULD BE THE ONE (NICKTIM) MLC Song Code : IV9SXC ISWC : T9096287853" at bounding box center [334, 657] width 416 height 73
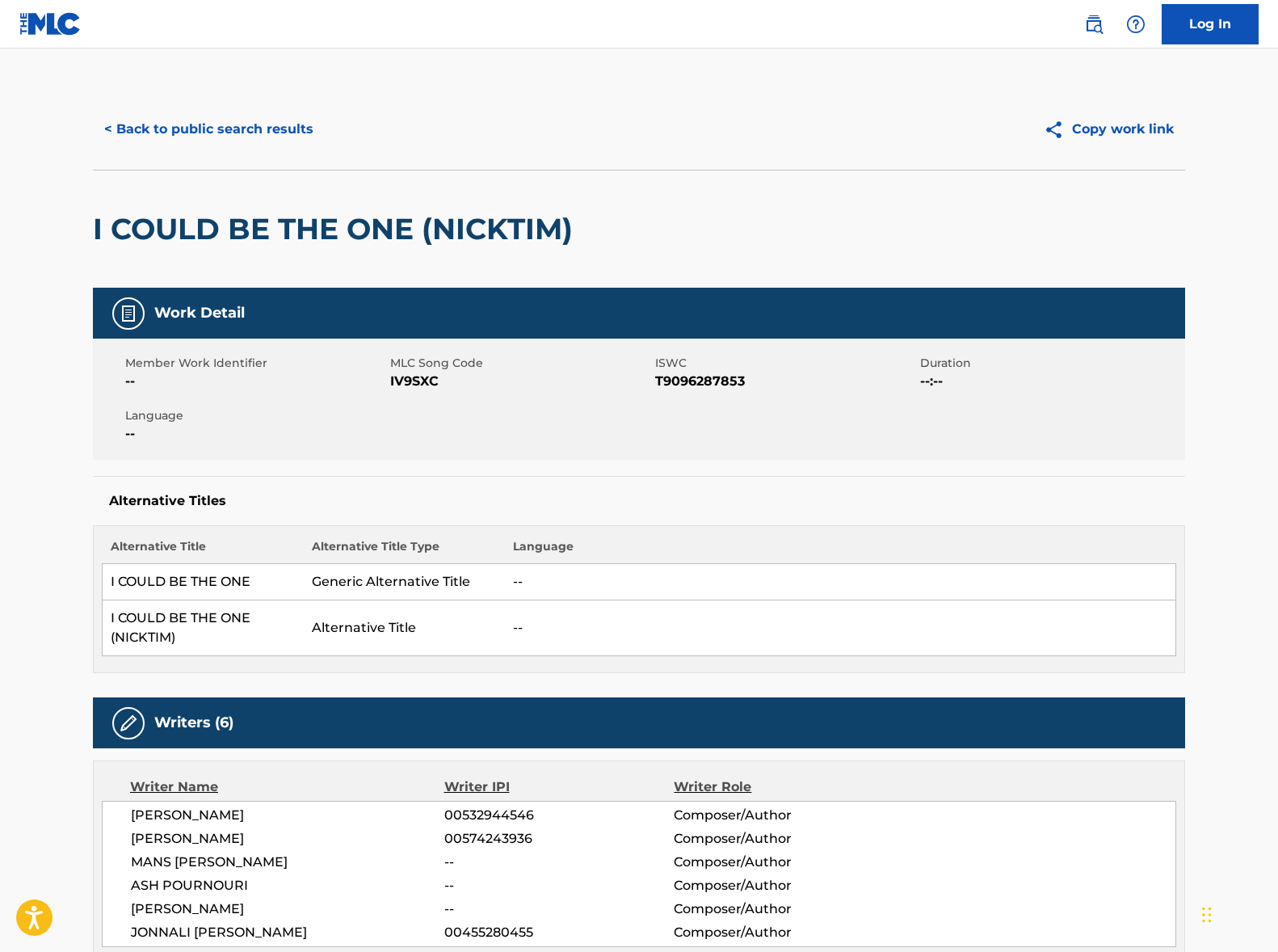
scroll to position [276, 0]
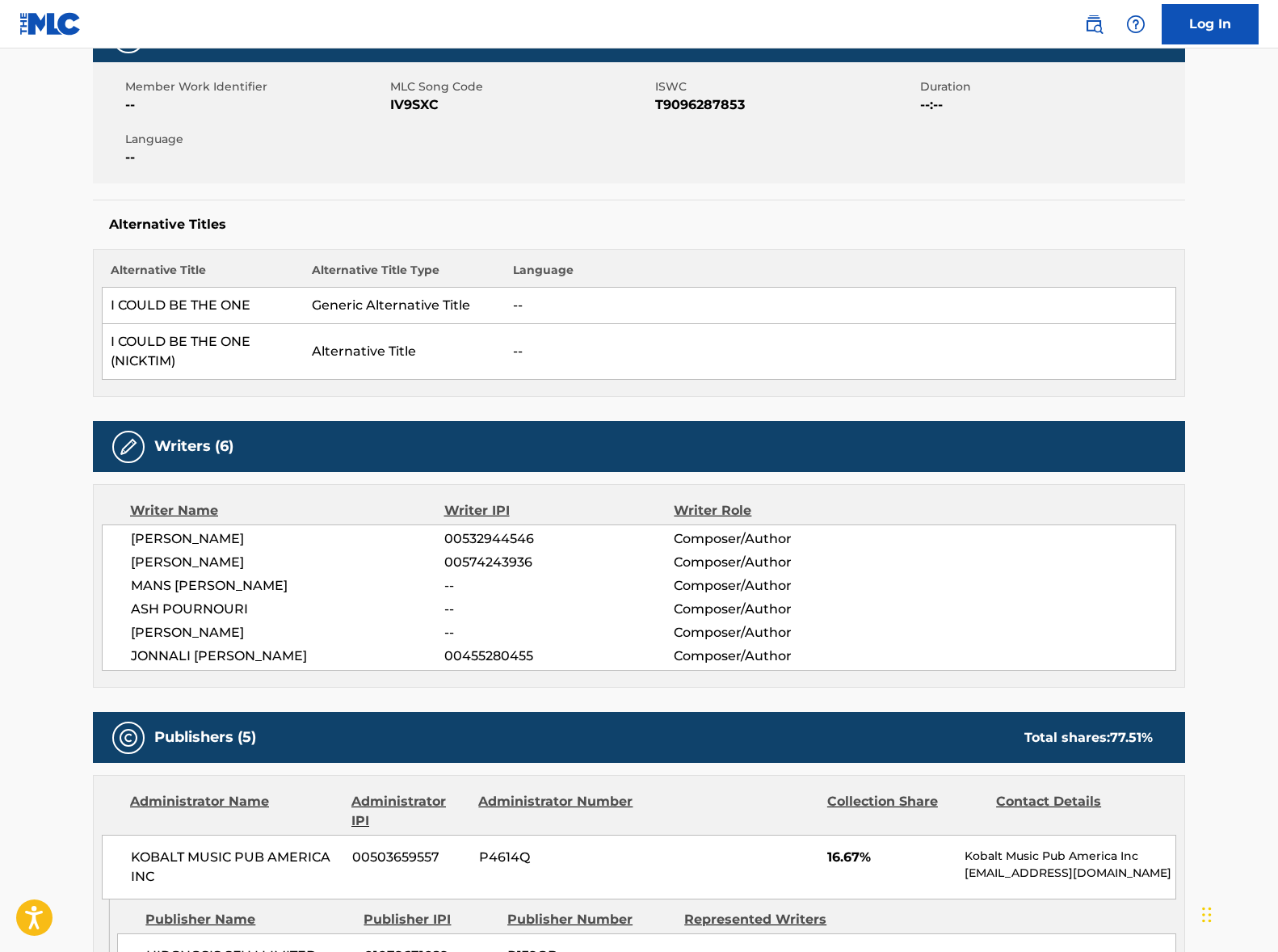
click at [192, 534] on span "[PERSON_NAME]" at bounding box center [288, 539] width 314 height 19
click at [177, 561] on span "[PERSON_NAME]" at bounding box center [288, 562] width 314 height 19
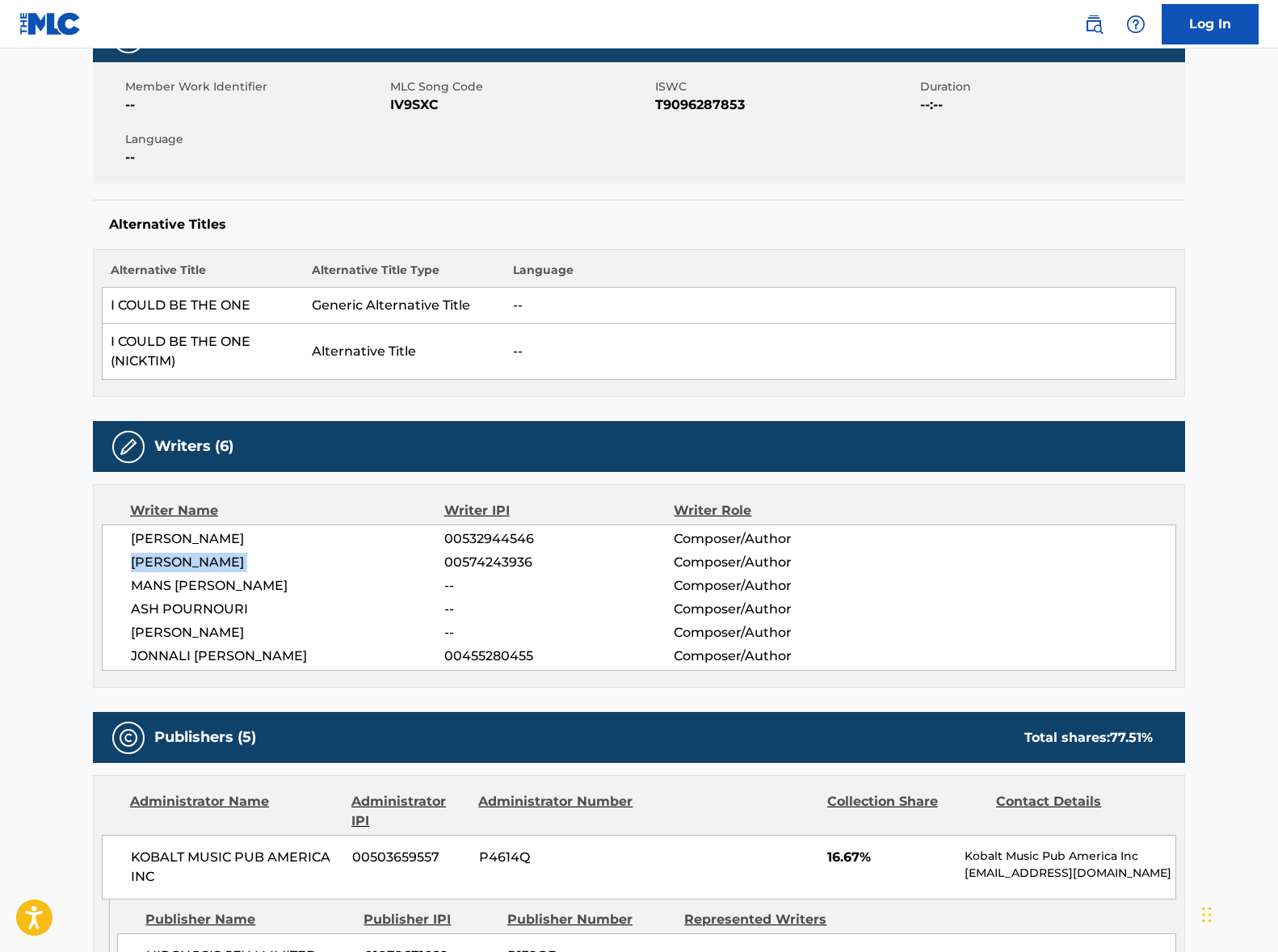
click at [177, 561] on span "[PERSON_NAME]" at bounding box center [288, 562] width 314 height 19
click at [225, 590] on span "MANS [PERSON_NAME]" at bounding box center [288, 586] width 314 height 19
click at [220, 608] on span "ASH POURNOURI" at bounding box center [288, 609] width 314 height 19
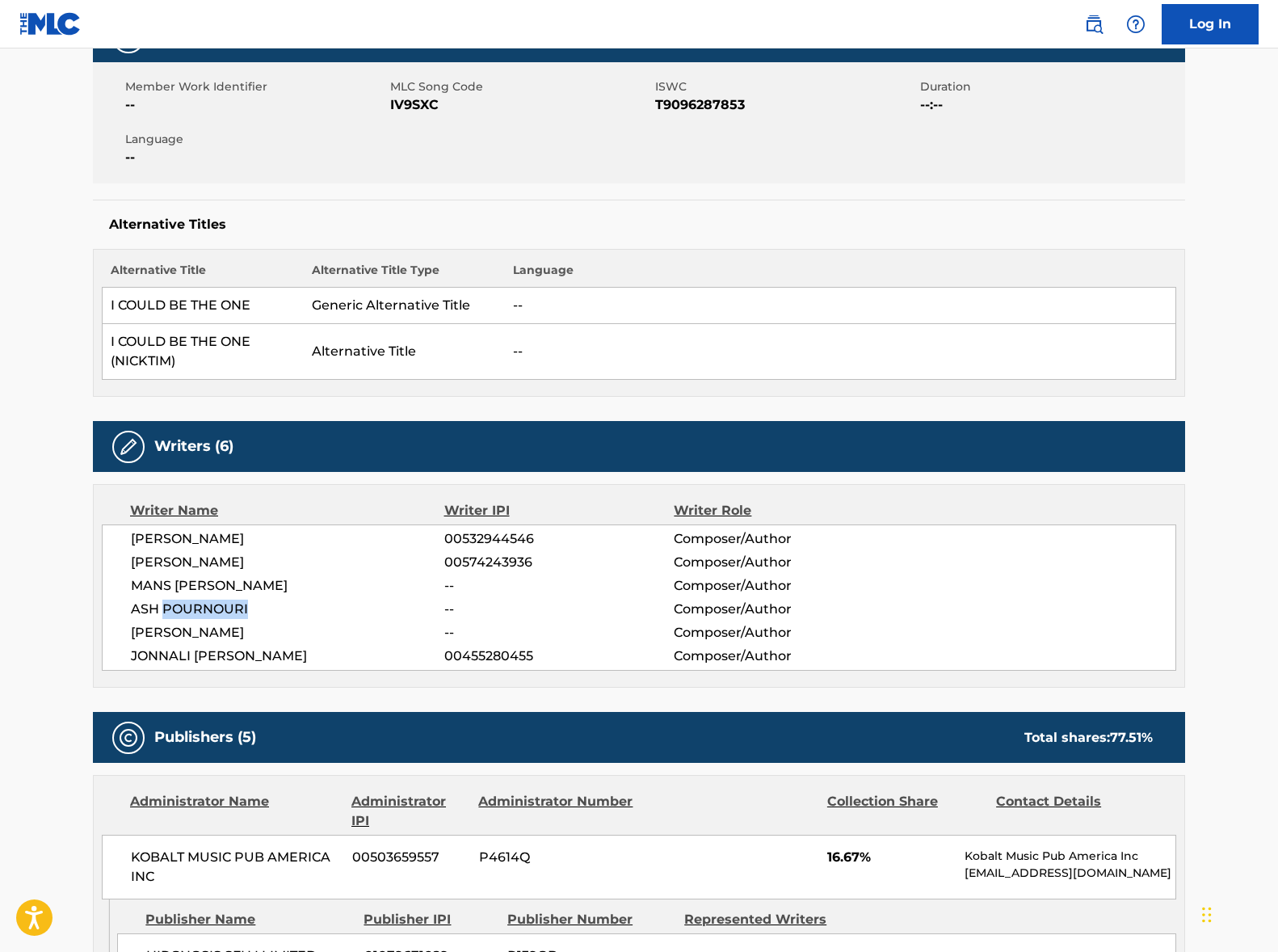
click at [220, 608] on span "ASH POURNOURI" at bounding box center [288, 609] width 314 height 19
click at [175, 630] on span "[PERSON_NAME]" at bounding box center [288, 633] width 314 height 19
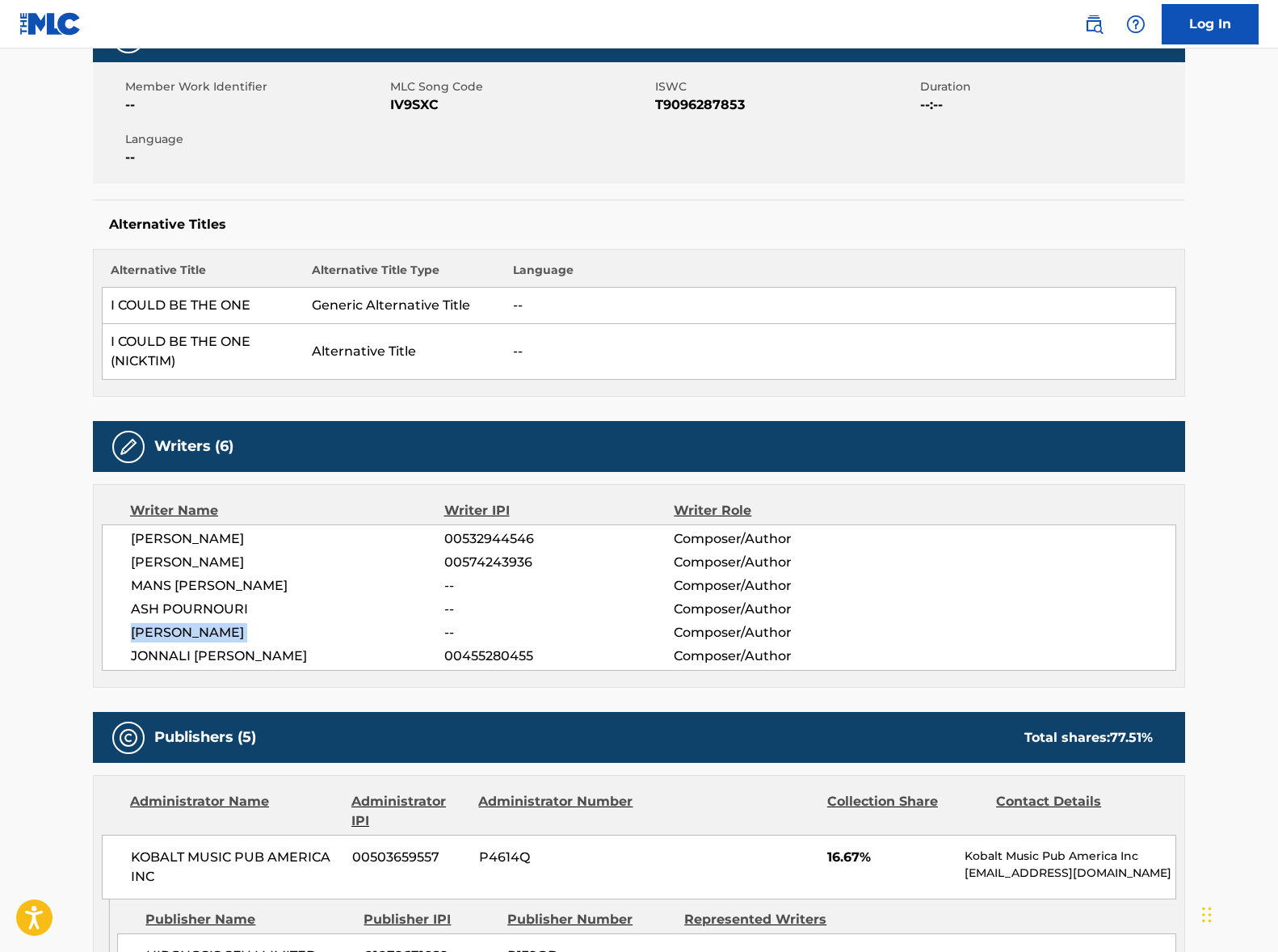
drag, startPoint x: 175, startPoint y: 630, endPoint x: 45, endPoint y: 576, distance: 140.8
click at [174, 630] on span "[PERSON_NAME]" at bounding box center [288, 633] width 314 height 19
click at [255, 655] on span "JONNALI [PERSON_NAME]" at bounding box center [288, 656] width 314 height 19
click at [256, 655] on span "JONNALI [PERSON_NAME]" at bounding box center [288, 656] width 314 height 19
drag, startPoint x: 256, startPoint y: 655, endPoint x: 93, endPoint y: 604, distance: 170.8
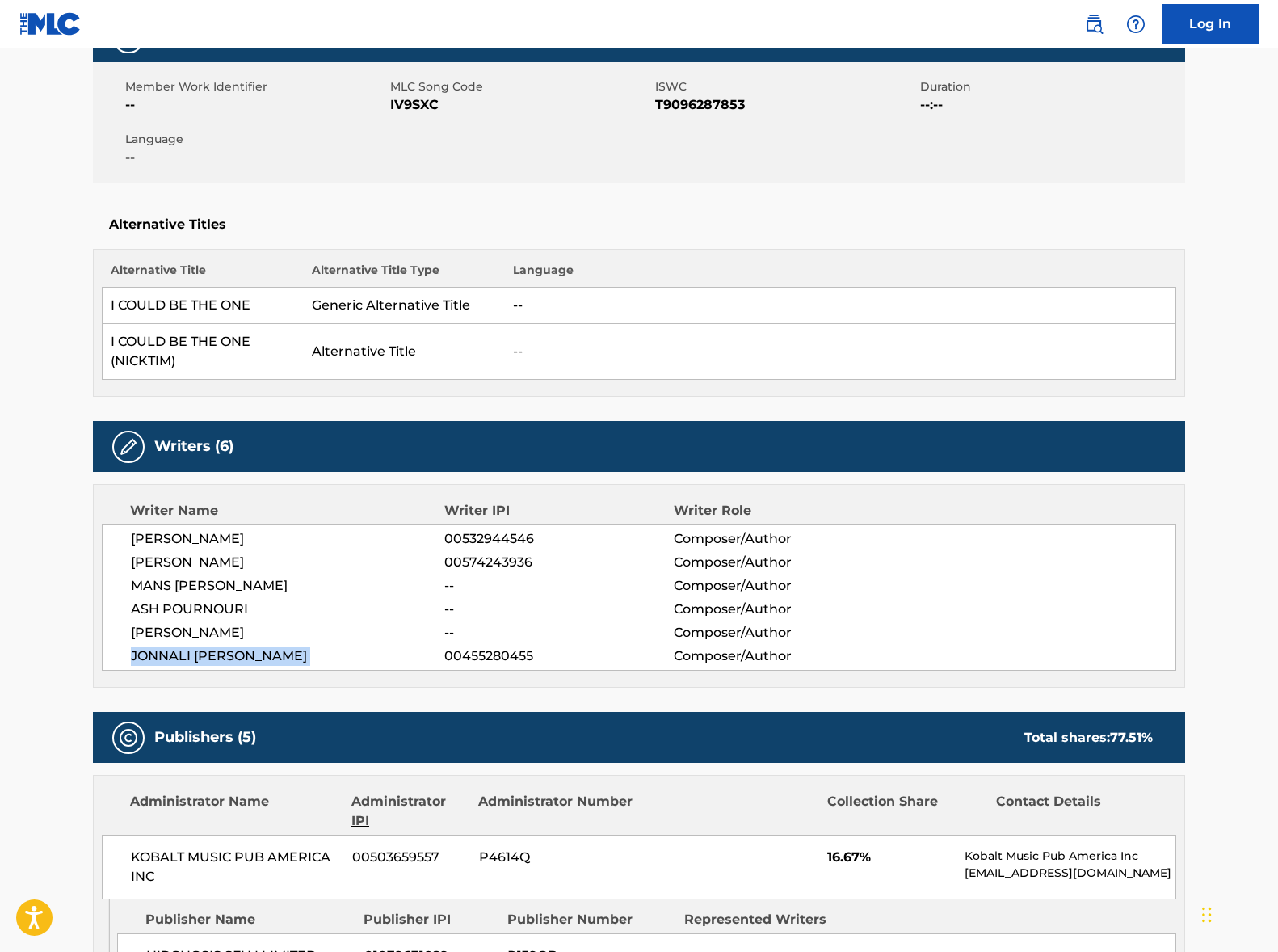
click at [256, 655] on span "JONNALI [PERSON_NAME]" at bounding box center [288, 656] width 314 height 19
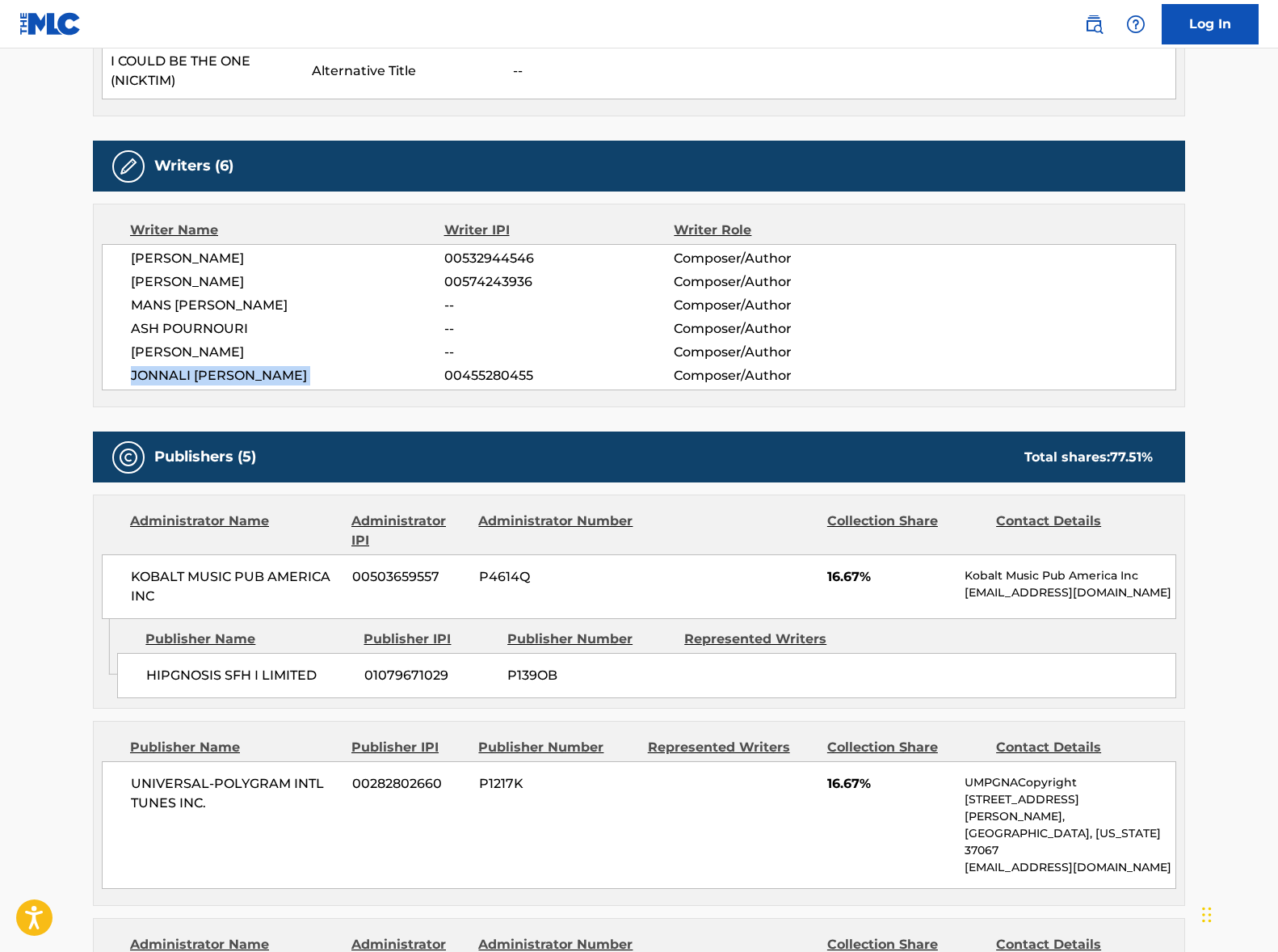
scroll to position [685, 0]
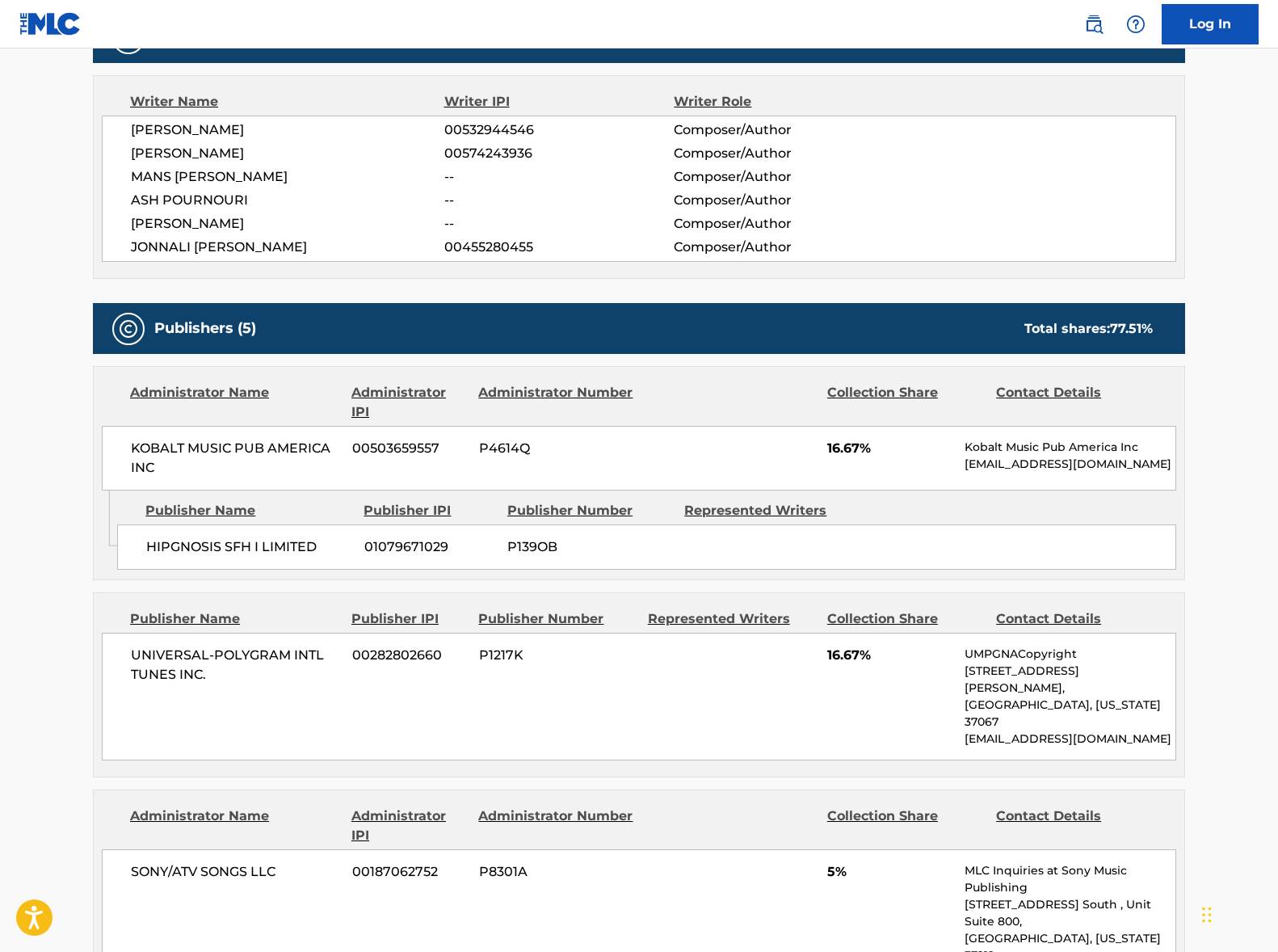
click at [238, 448] on span "KOBALT MUSIC PUB AMERICA INC" at bounding box center [236, 458] width 209 height 39
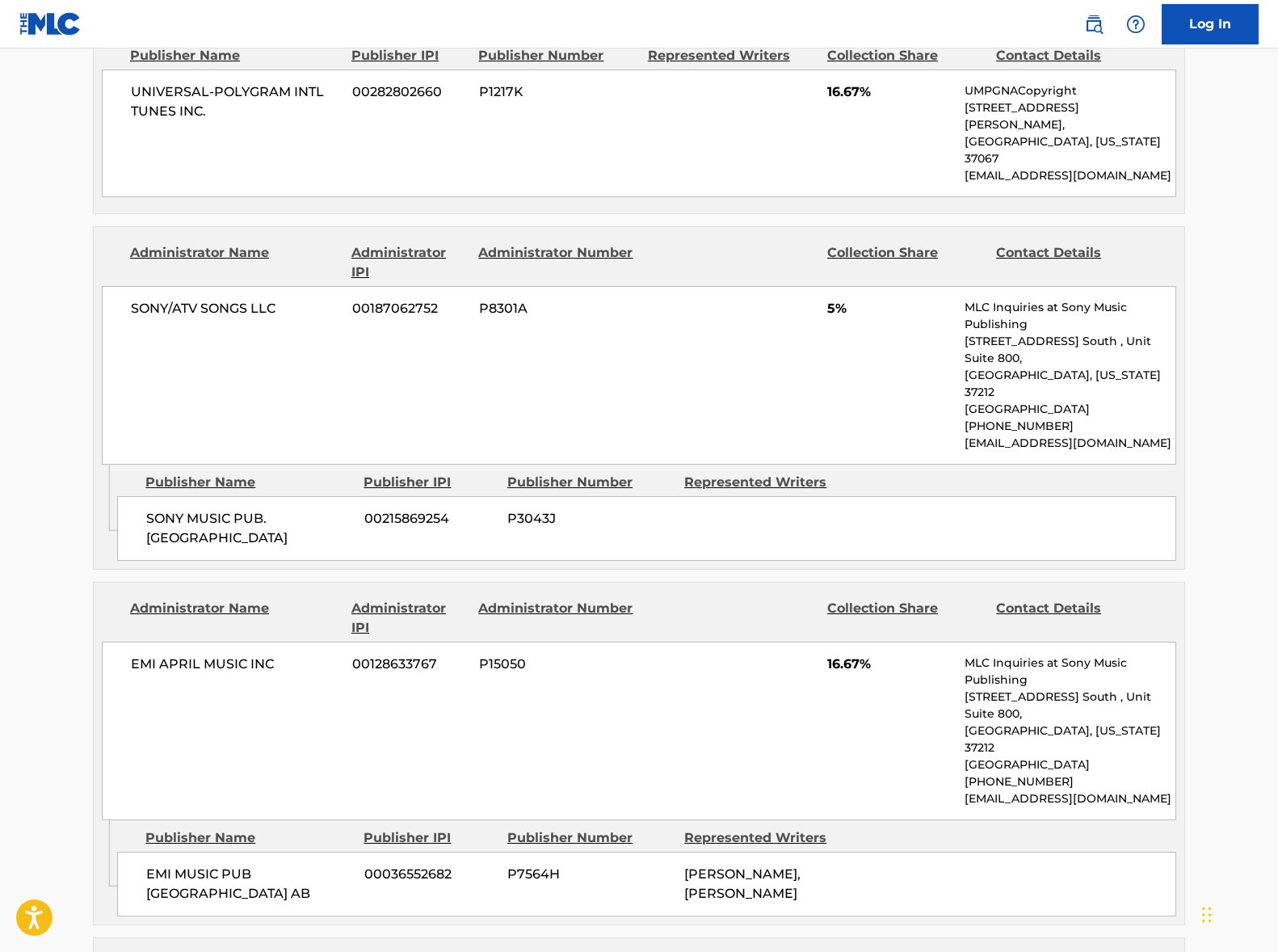
scroll to position [1236, 0]
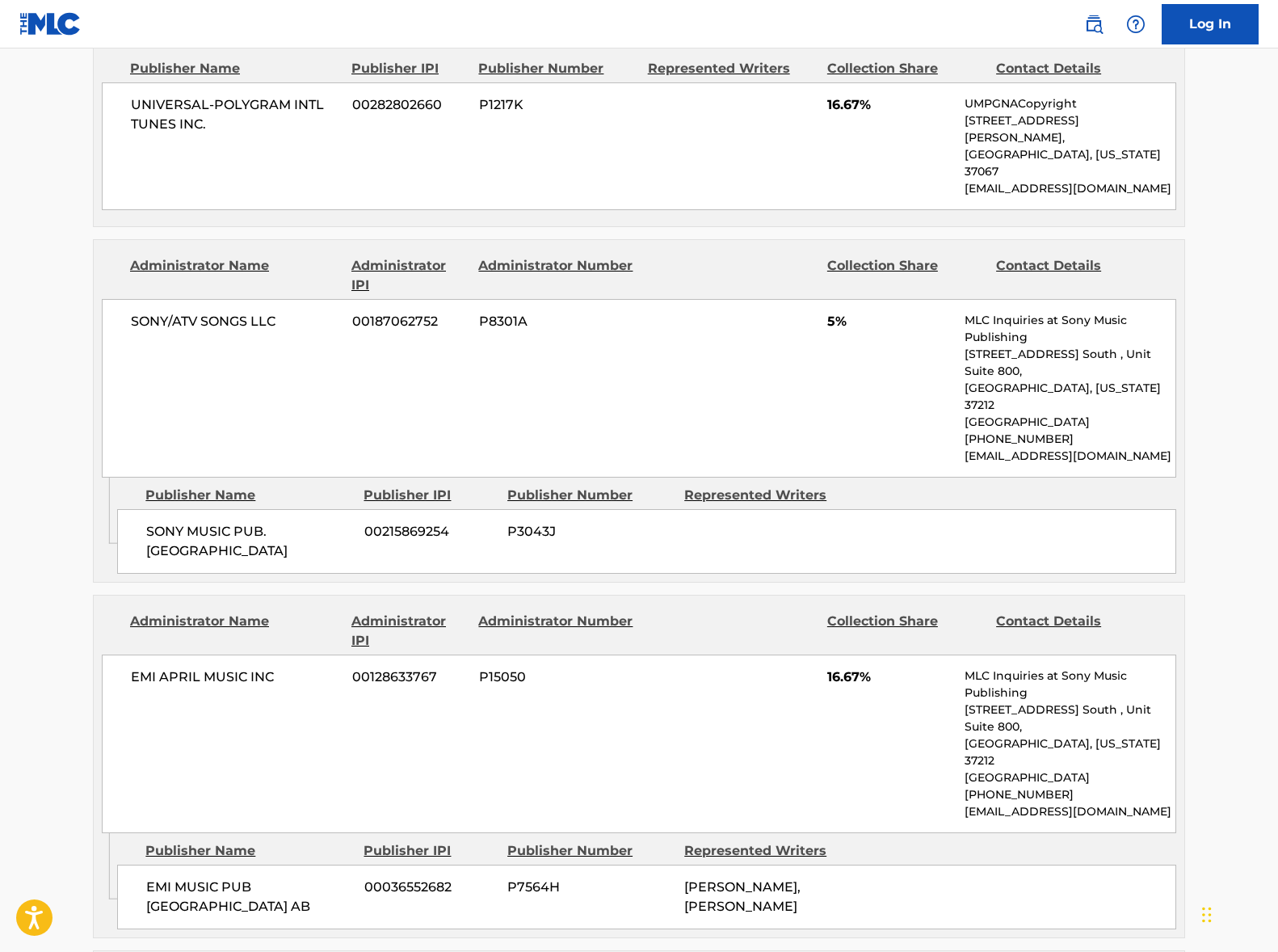
click at [216, 312] on span "SONY/ATV SONGS LLC" at bounding box center [236, 322] width 209 height 19
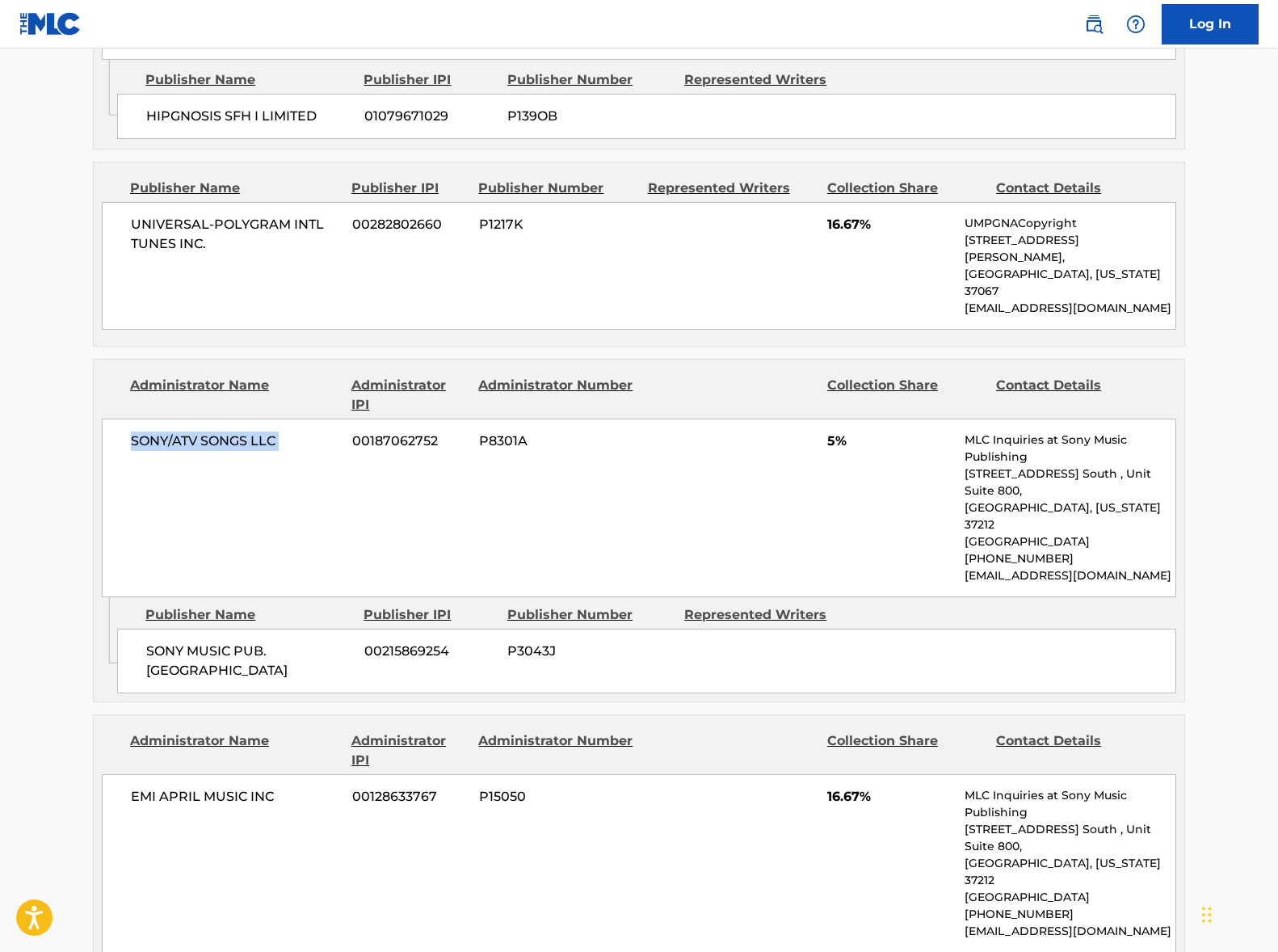
scroll to position [1108, 0]
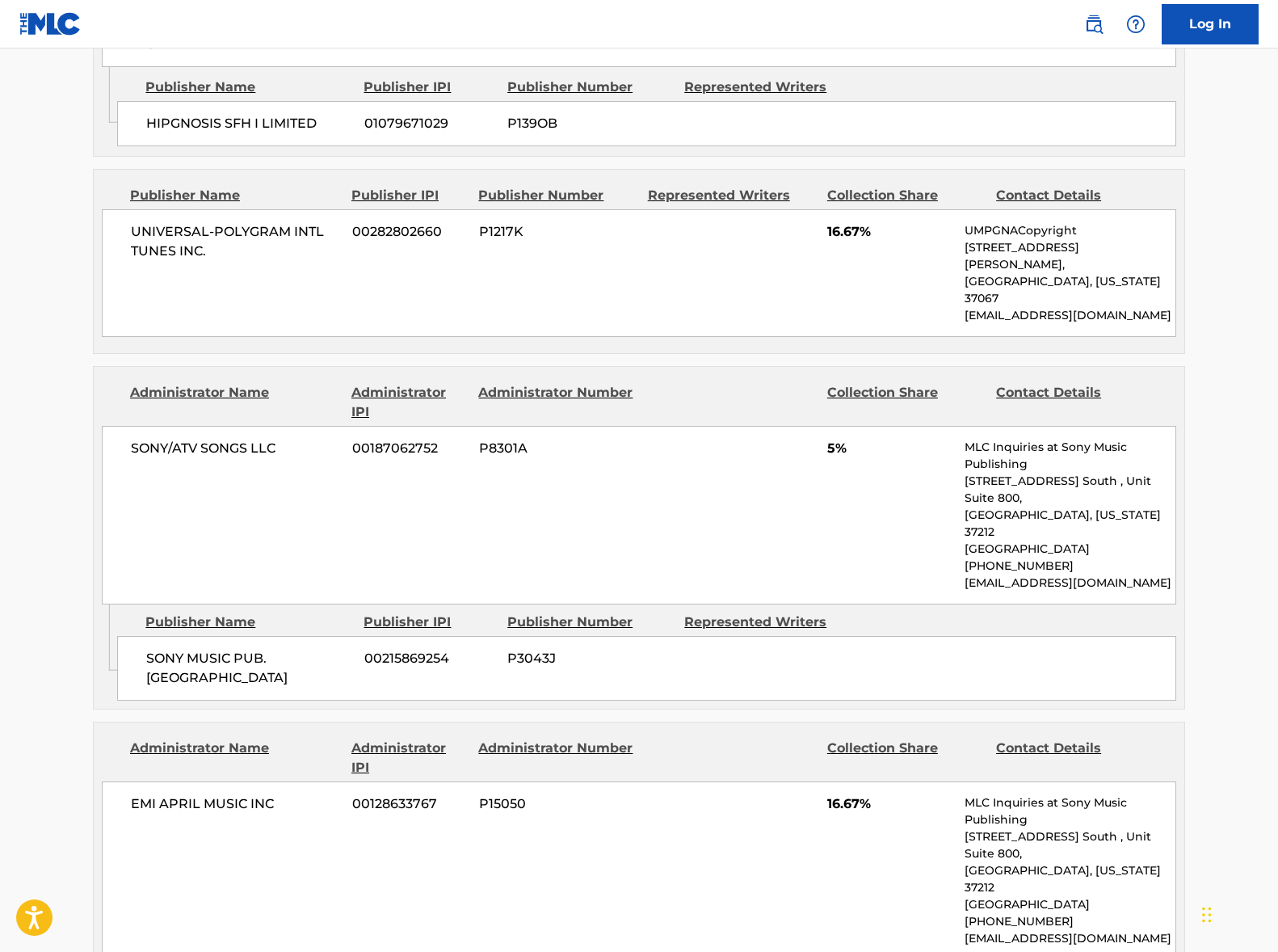
click at [222, 228] on span "UNIVERSAL-POLYGRAM INTL TUNES INC." at bounding box center [236, 241] width 209 height 39
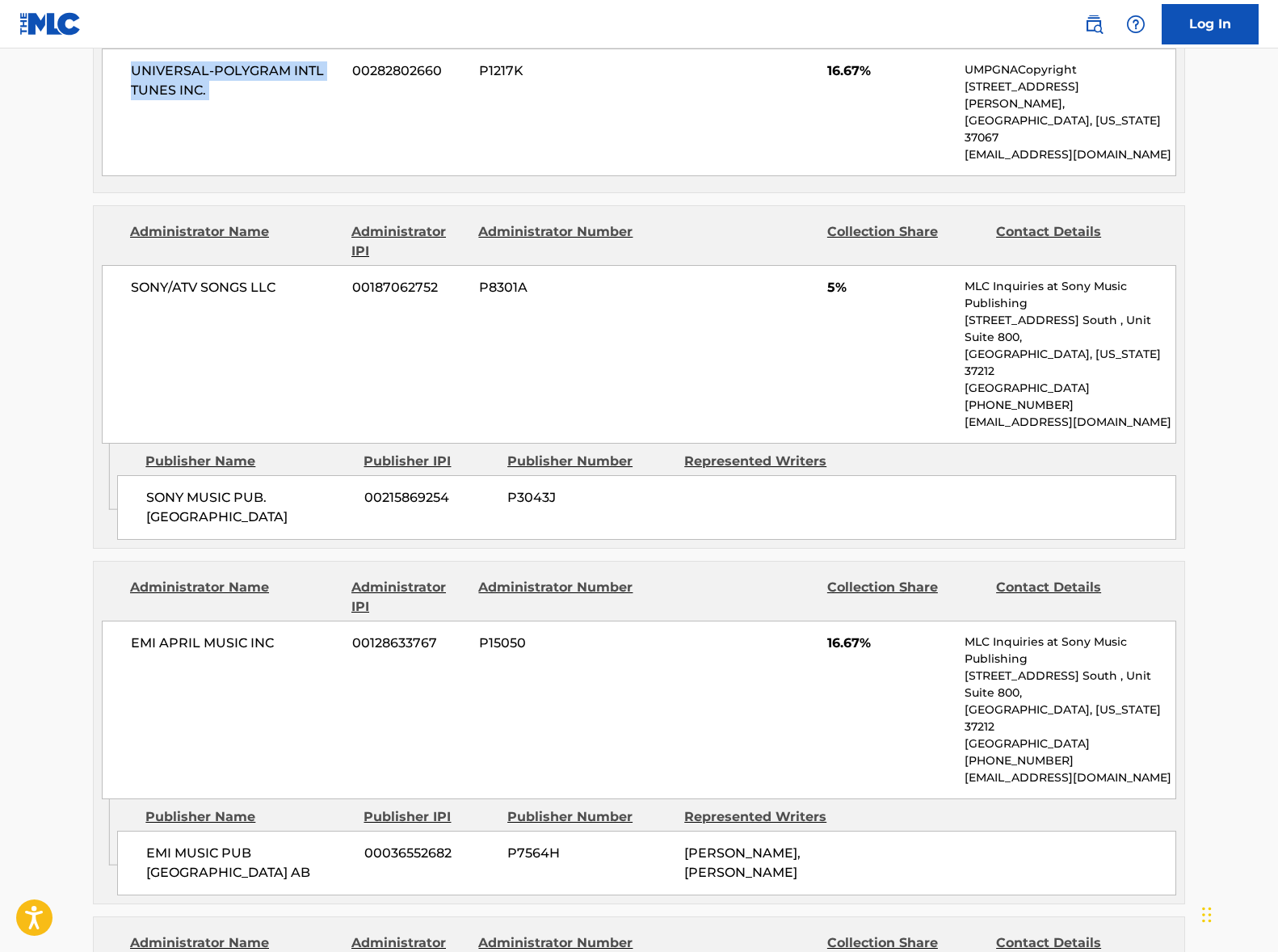
scroll to position [1406, 0]
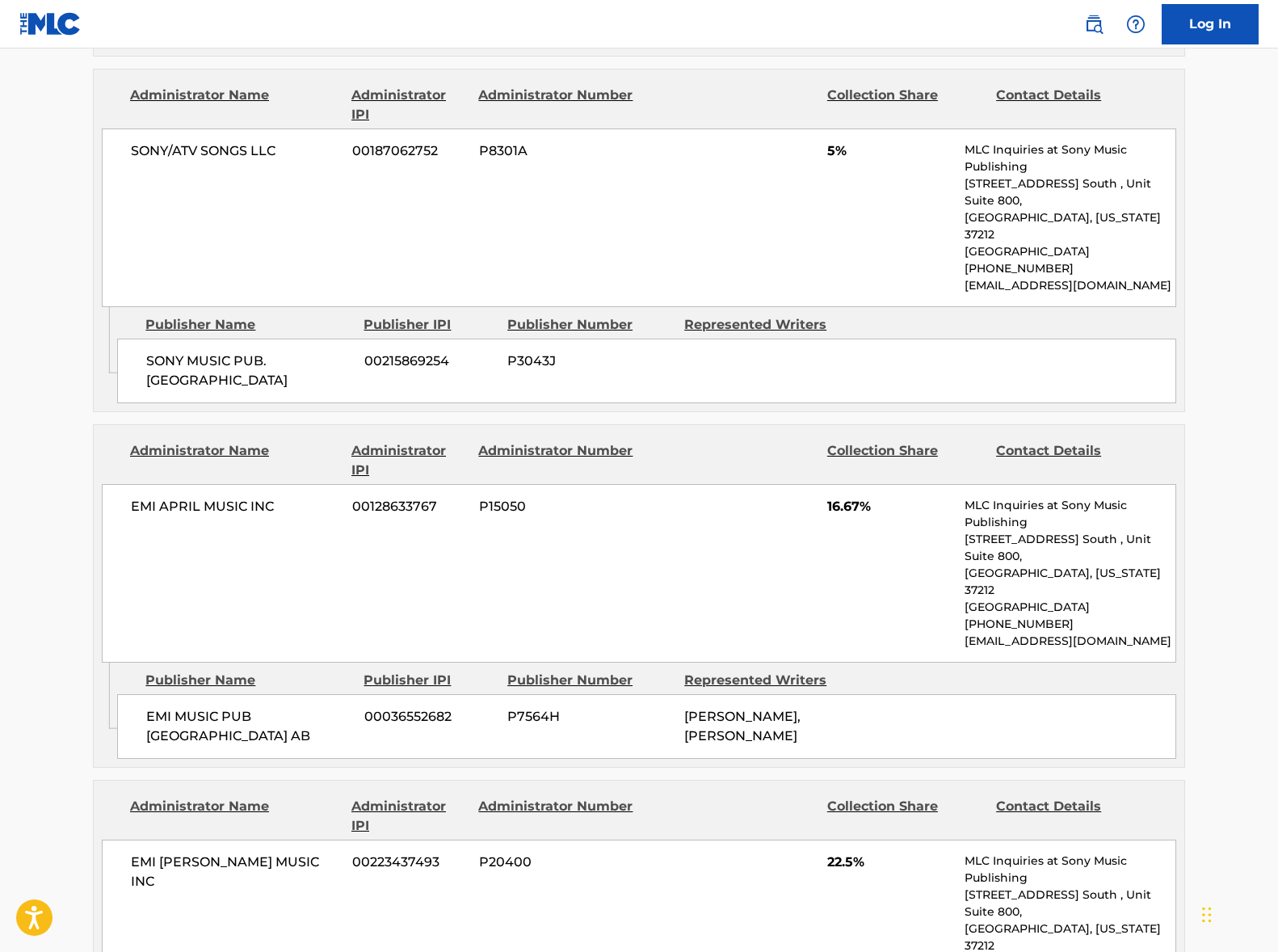
click at [203, 497] on span "EMI APRIL MUSIC INC" at bounding box center [236, 506] width 209 height 19
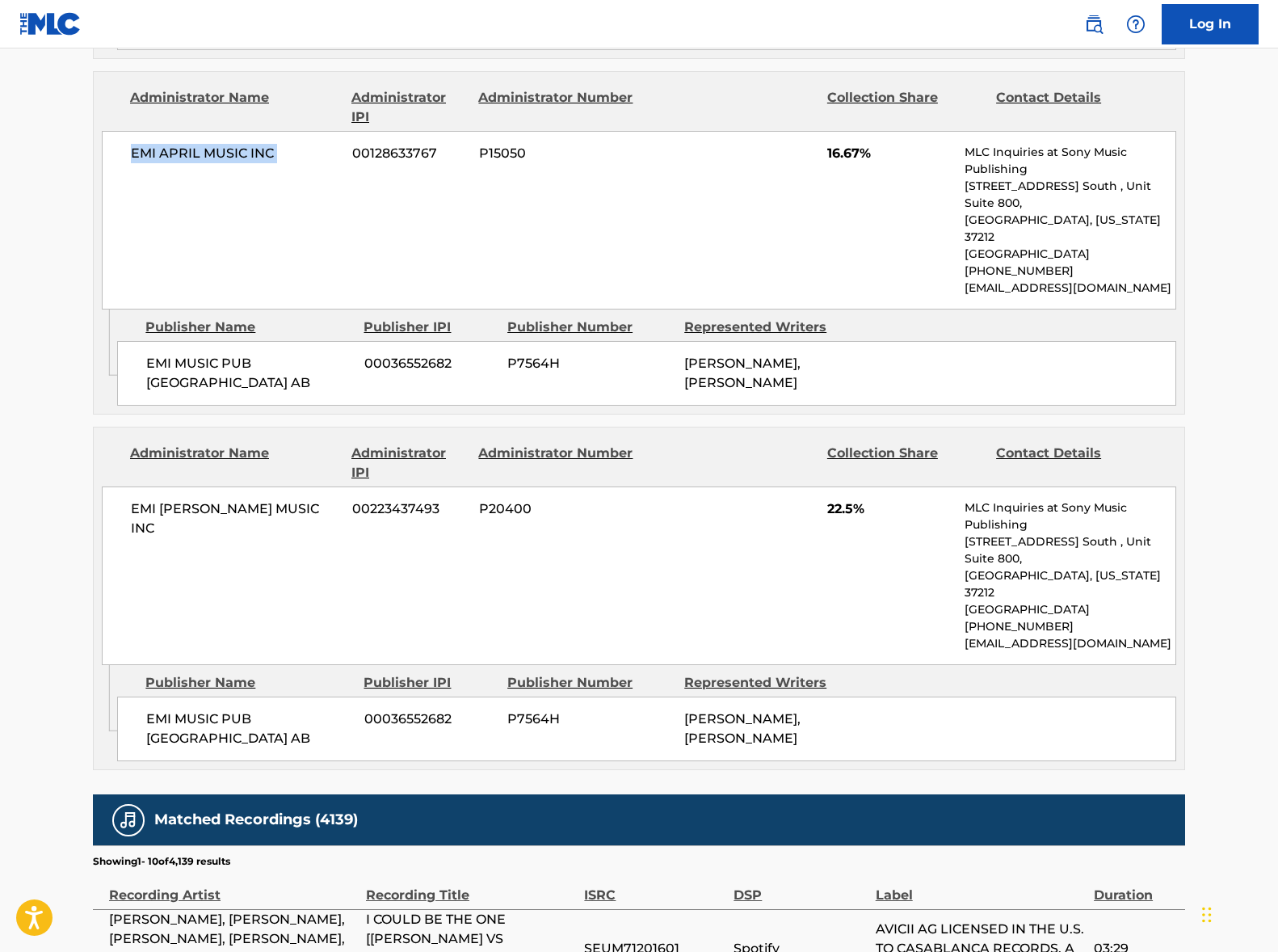
scroll to position [1859, 0]
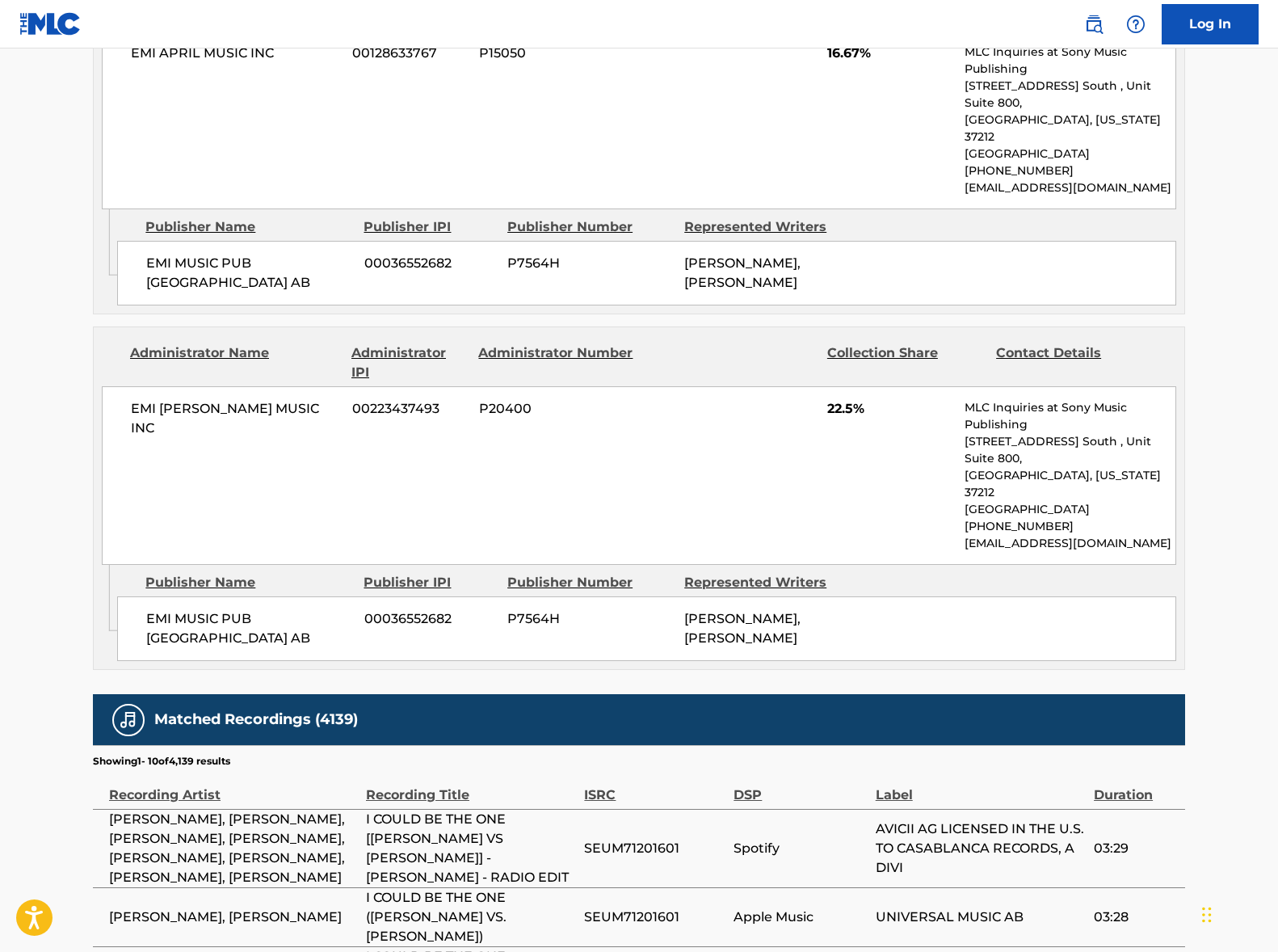
click at [236, 399] on span "EMI [PERSON_NAME] MUSIC INC" at bounding box center [236, 419] width 209 height 39
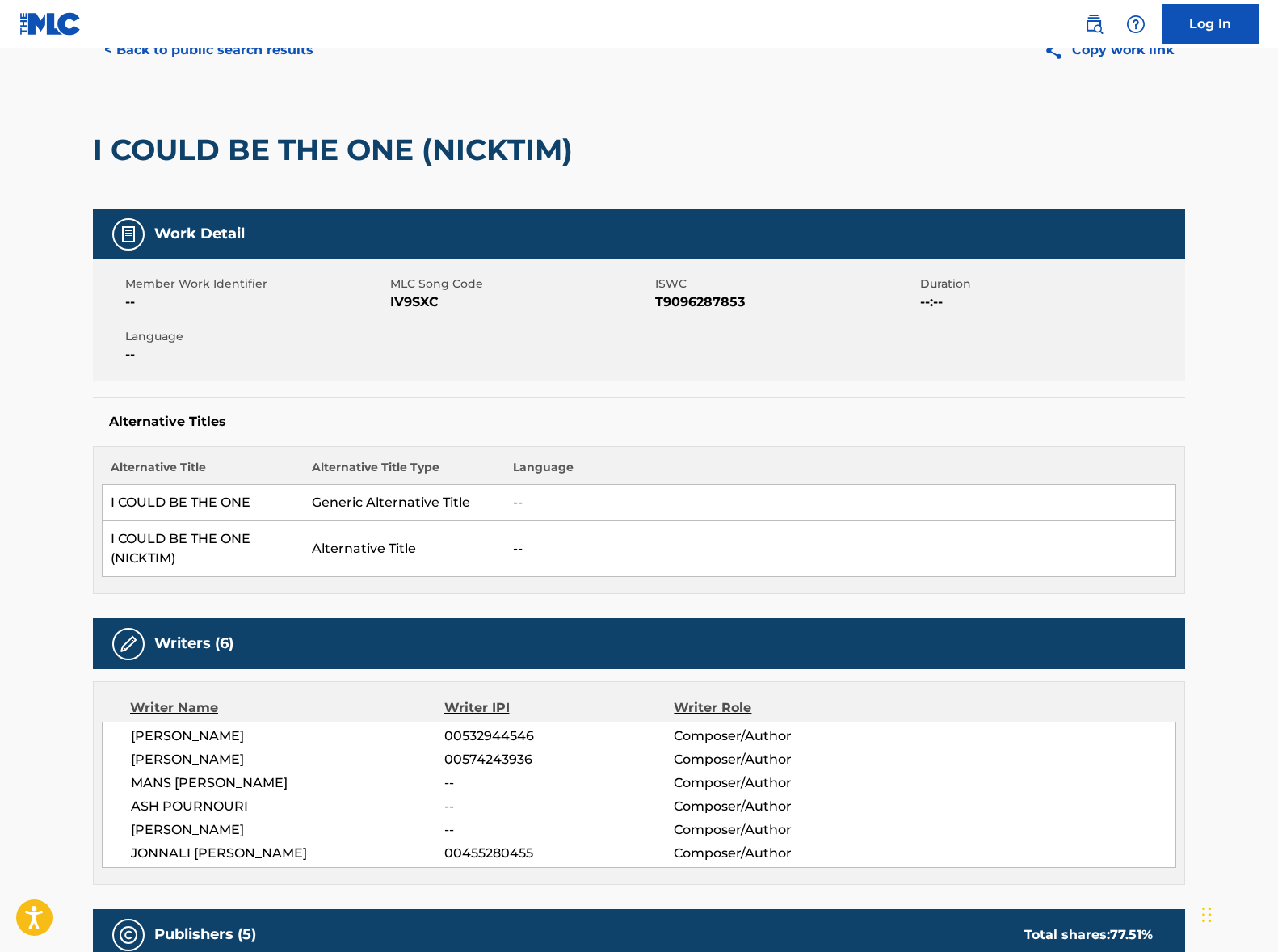
scroll to position [0, 0]
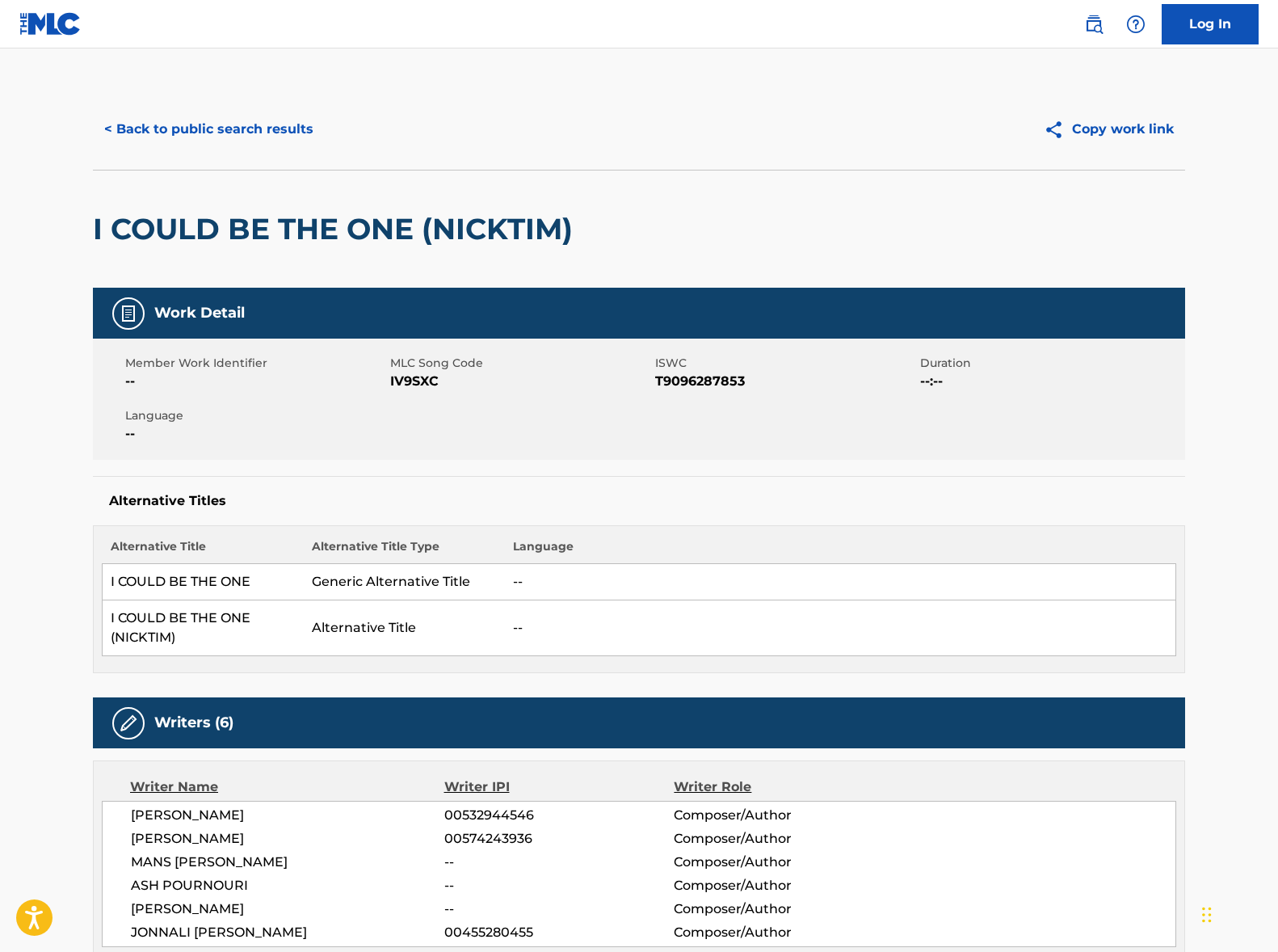
click at [221, 119] on button "< Back to public search results" at bounding box center [209, 130] width 232 height 41
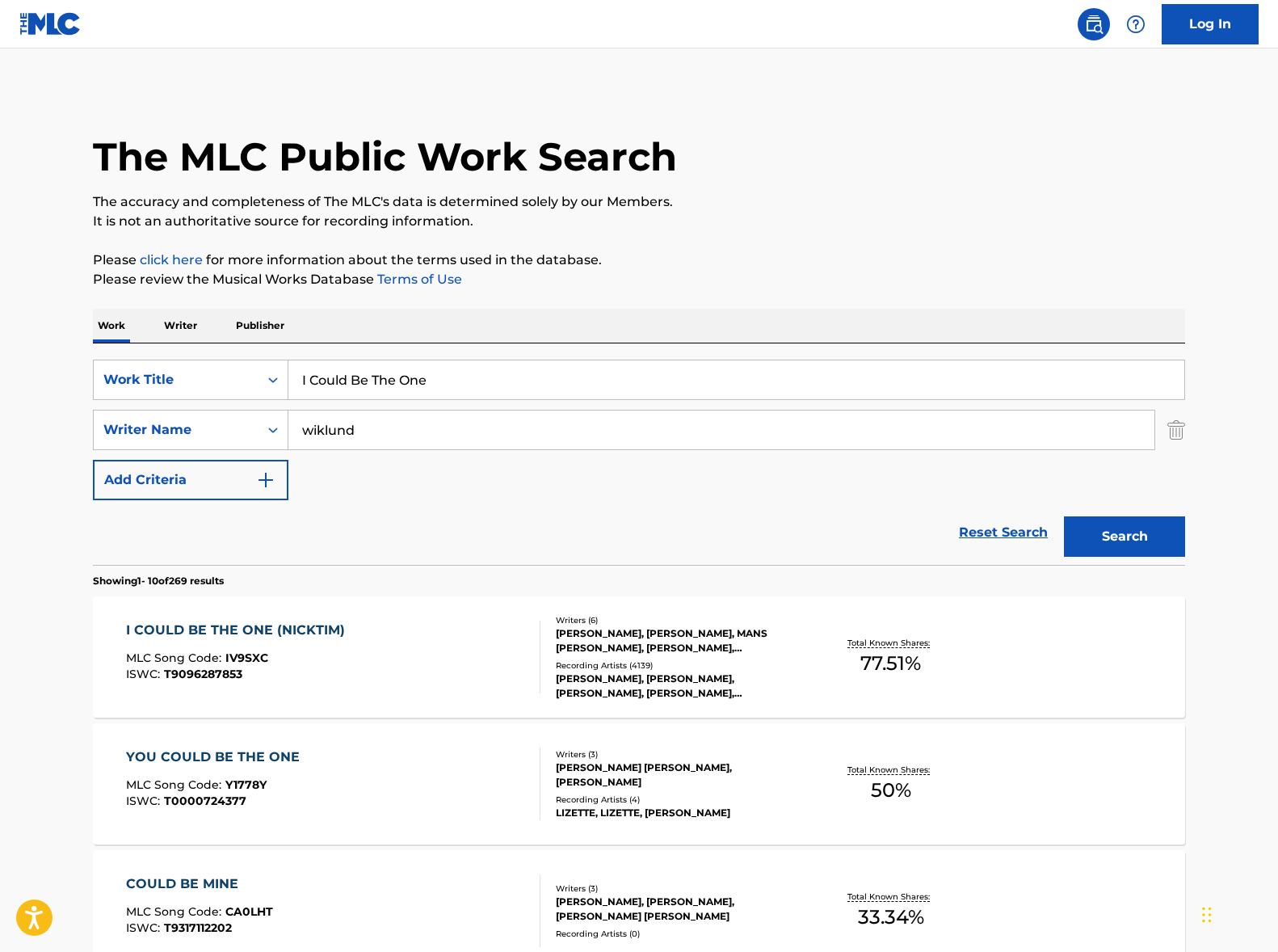
click at [430, 374] on input "I Could Be The One" at bounding box center [737, 380] width 896 height 39
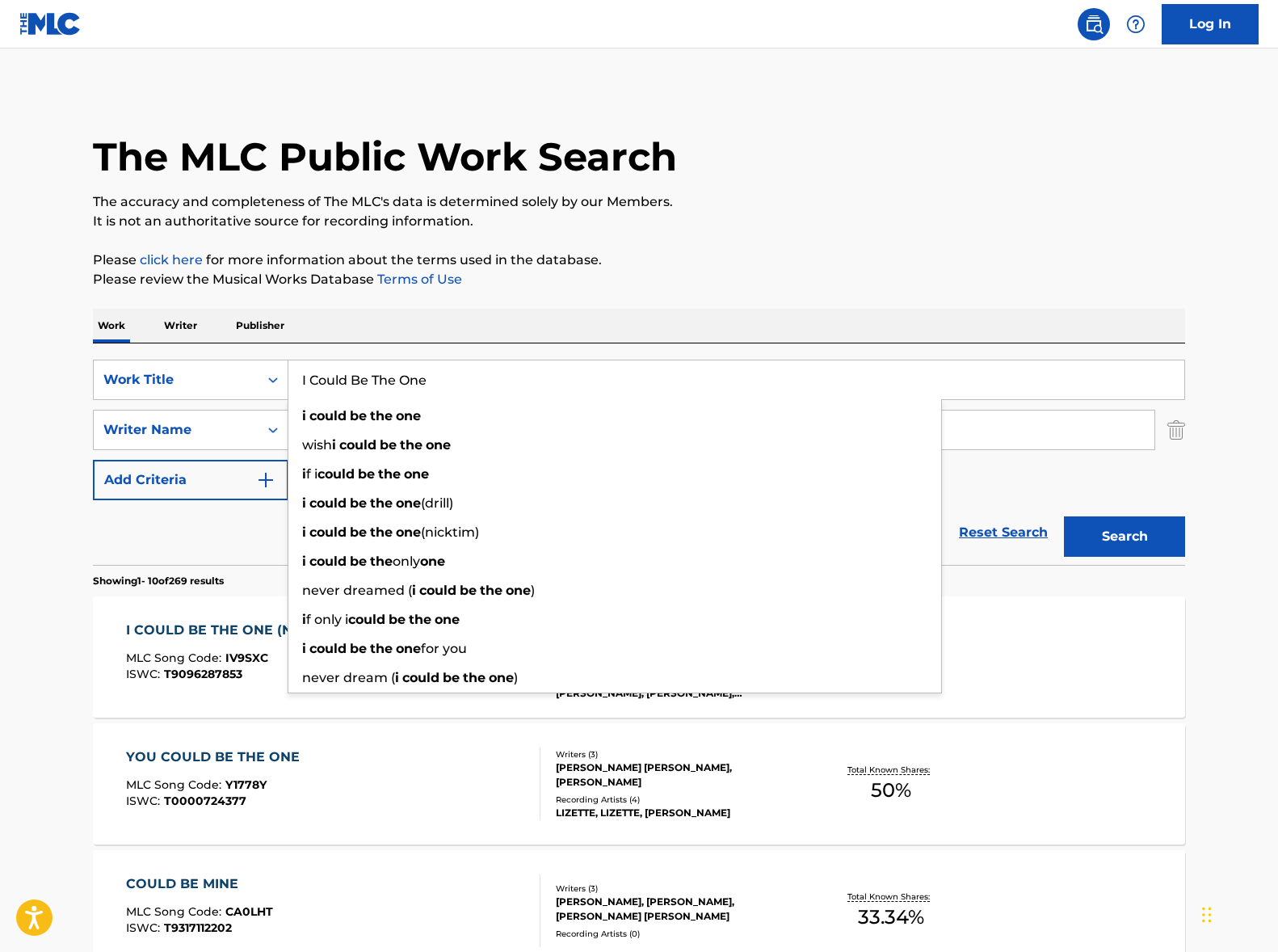
paste input "Angel Numbers"
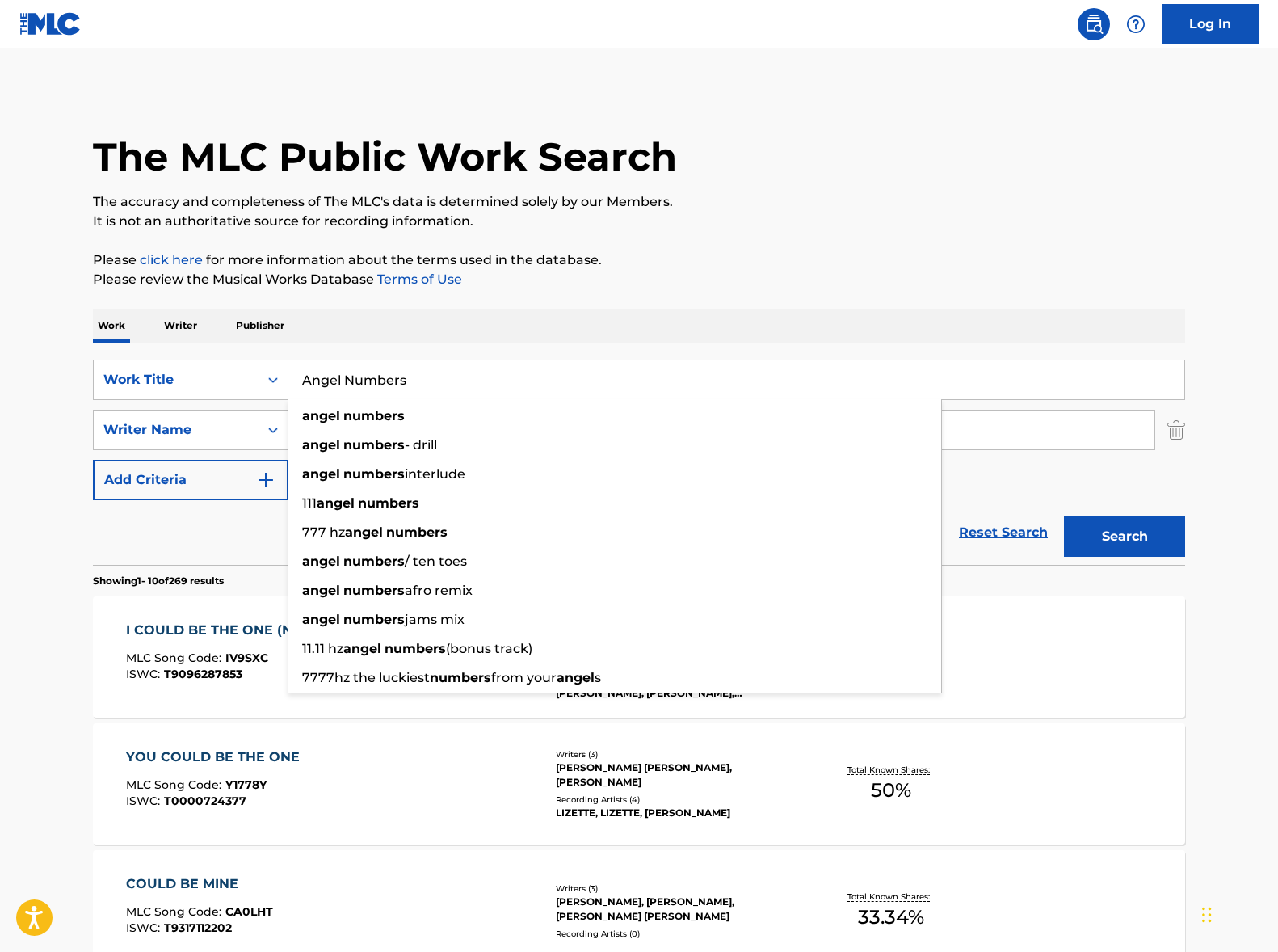
type input "Angel Numbers"
click at [554, 309] on div "Work Writer Publisher" at bounding box center [639, 326] width 1092 height 34
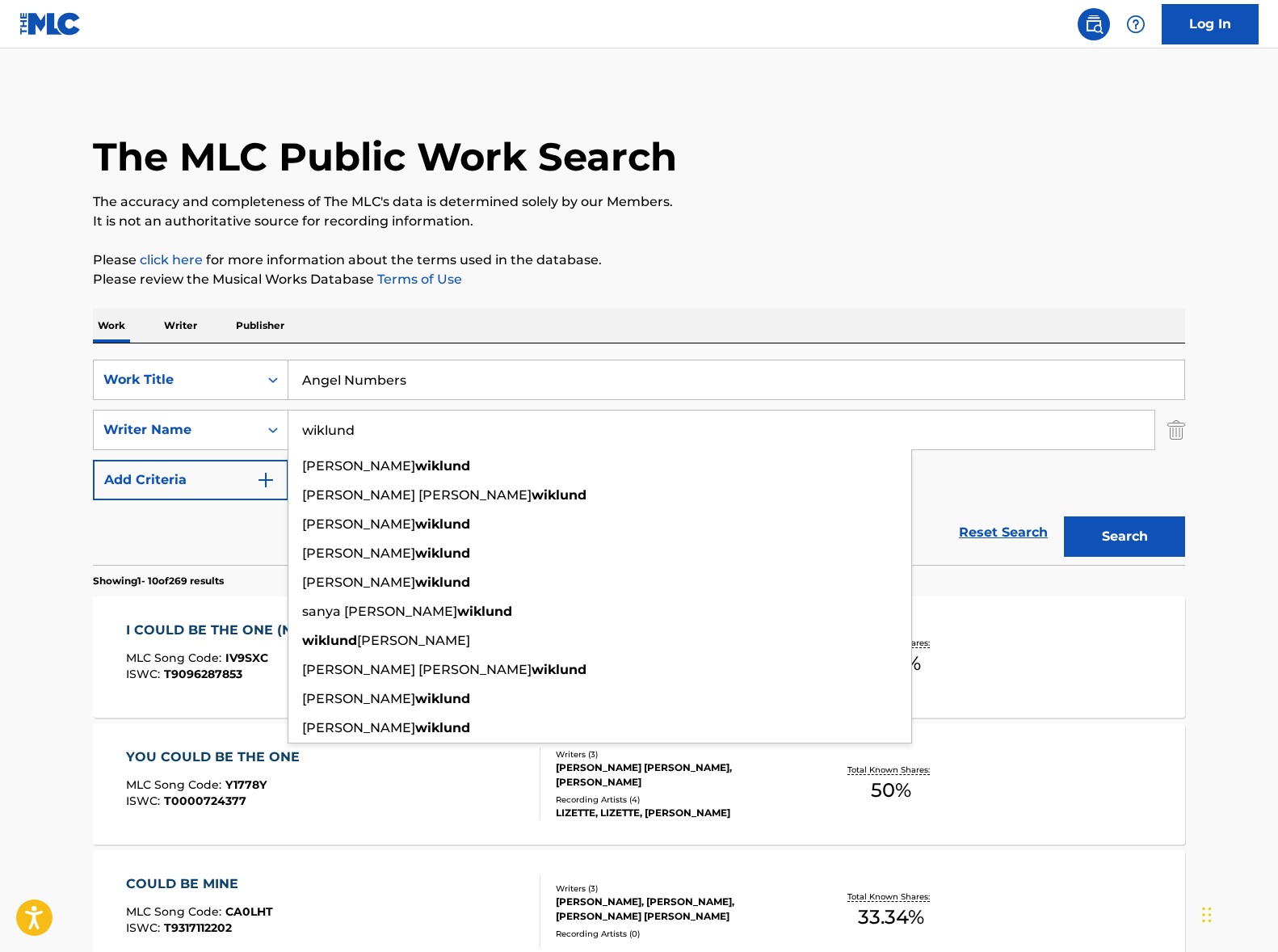
click at [386, 438] on input "wiklund" at bounding box center [721, 430] width 866 height 39
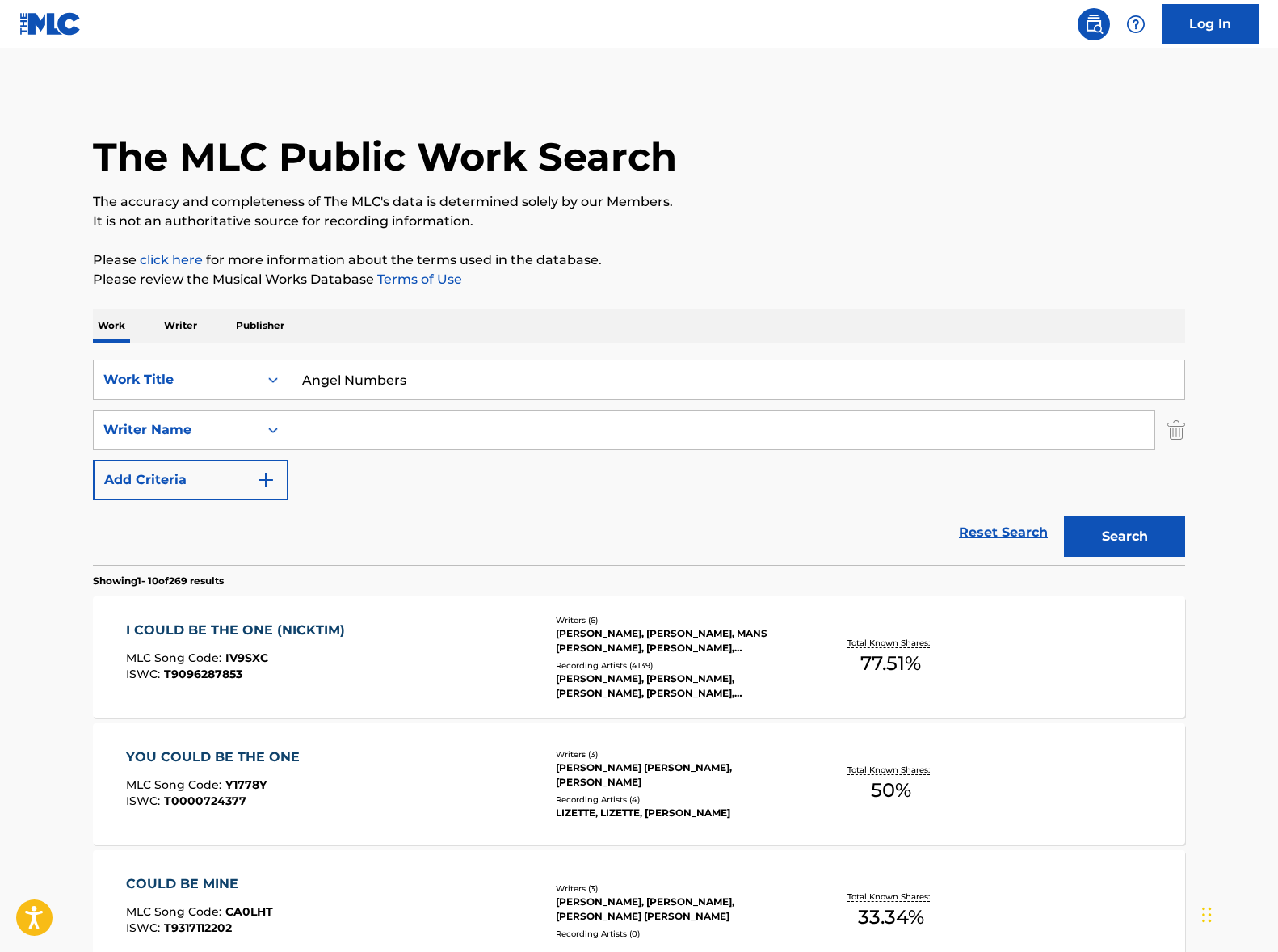
click at [1064, 516] on button "Search" at bounding box center [1125, 536] width 122 height 41
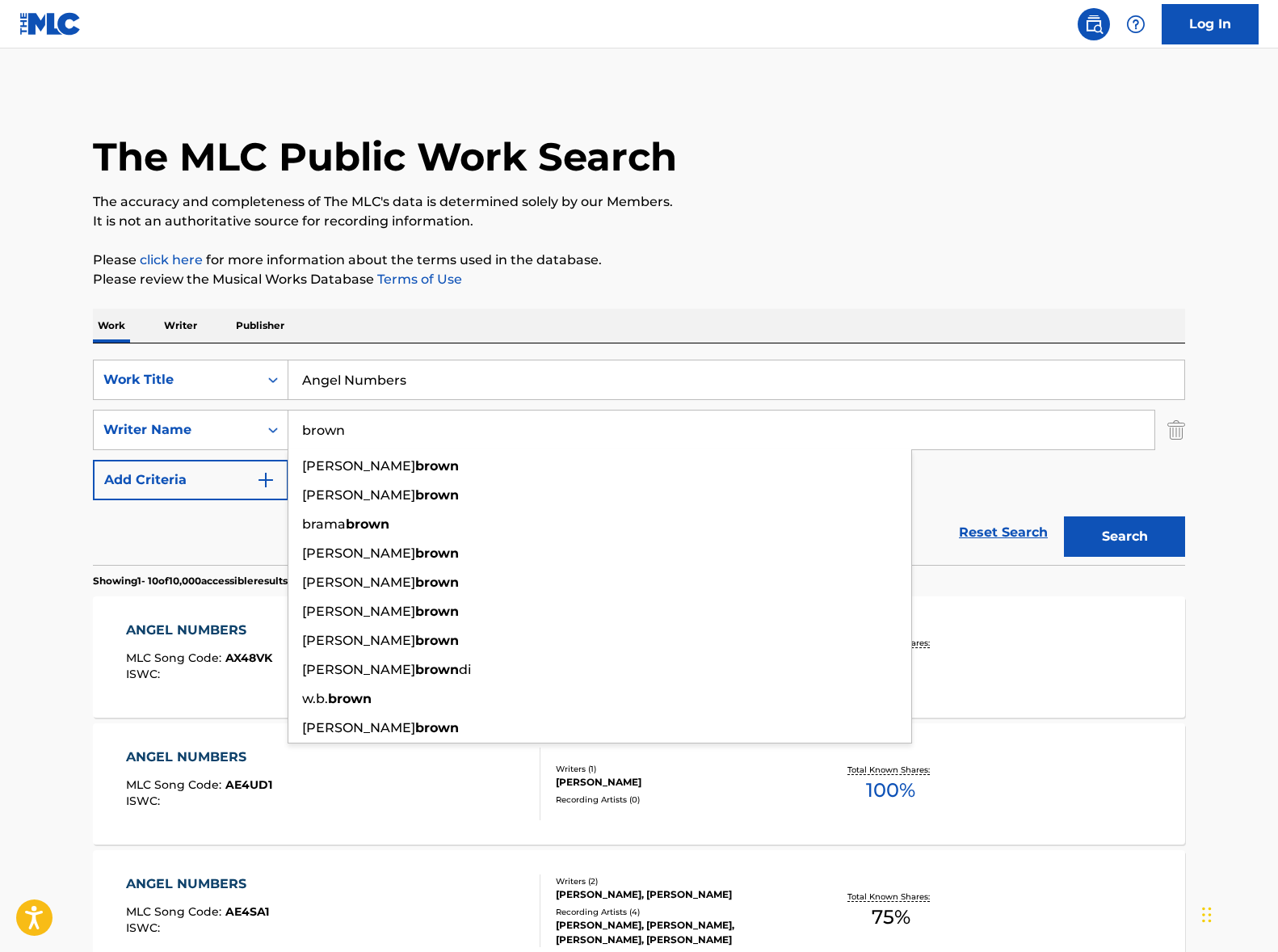
type input "brown"
click at [1064, 516] on button "Search" at bounding box center [1125, 536] width 122 height 41
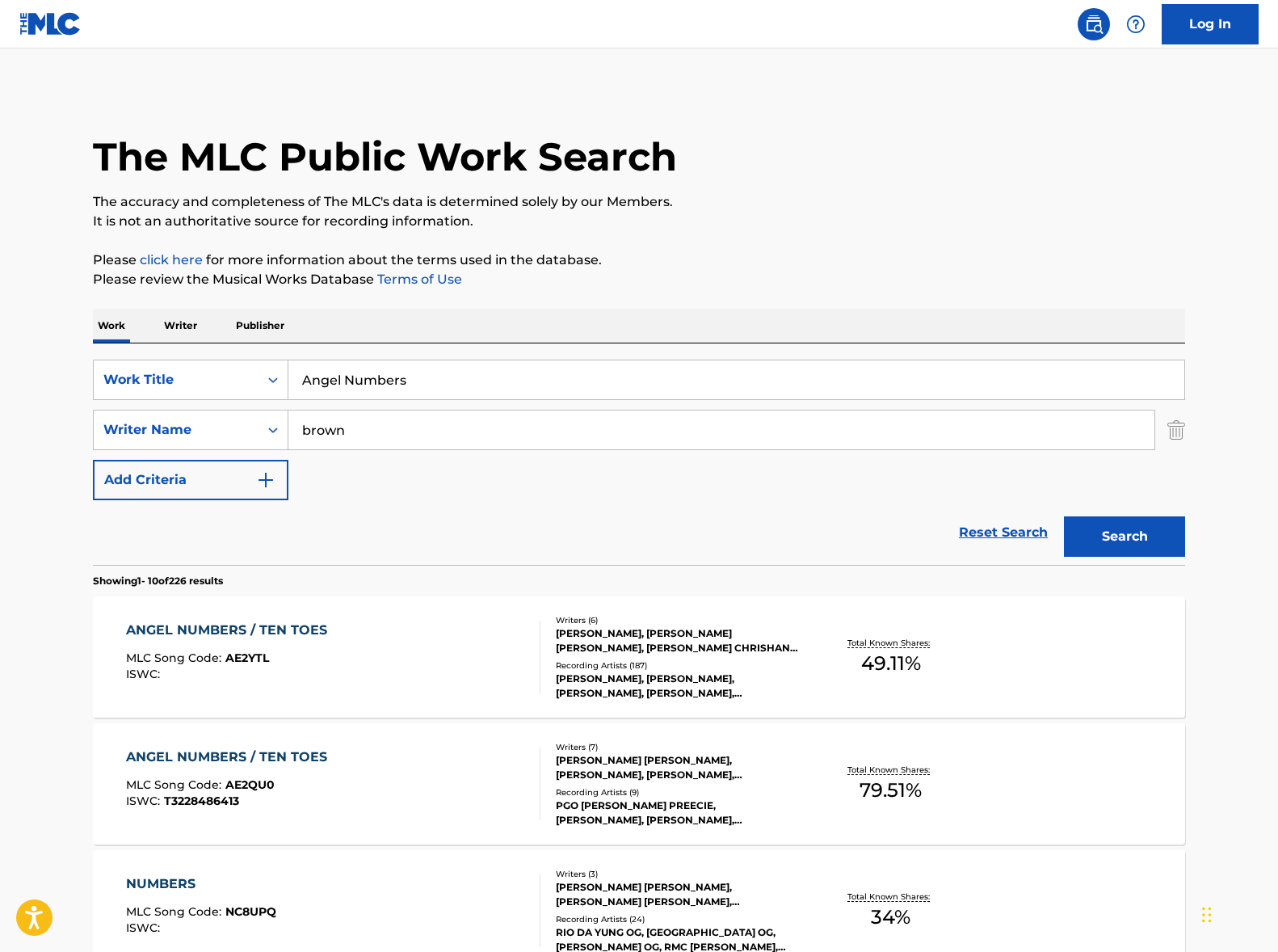
click at [464, 646] on div "ANGEL NUMBERS / TEN TOES MLC Song Code : AE2YTL ISWC :" at bounding box center [334, 657] width 416 height 73
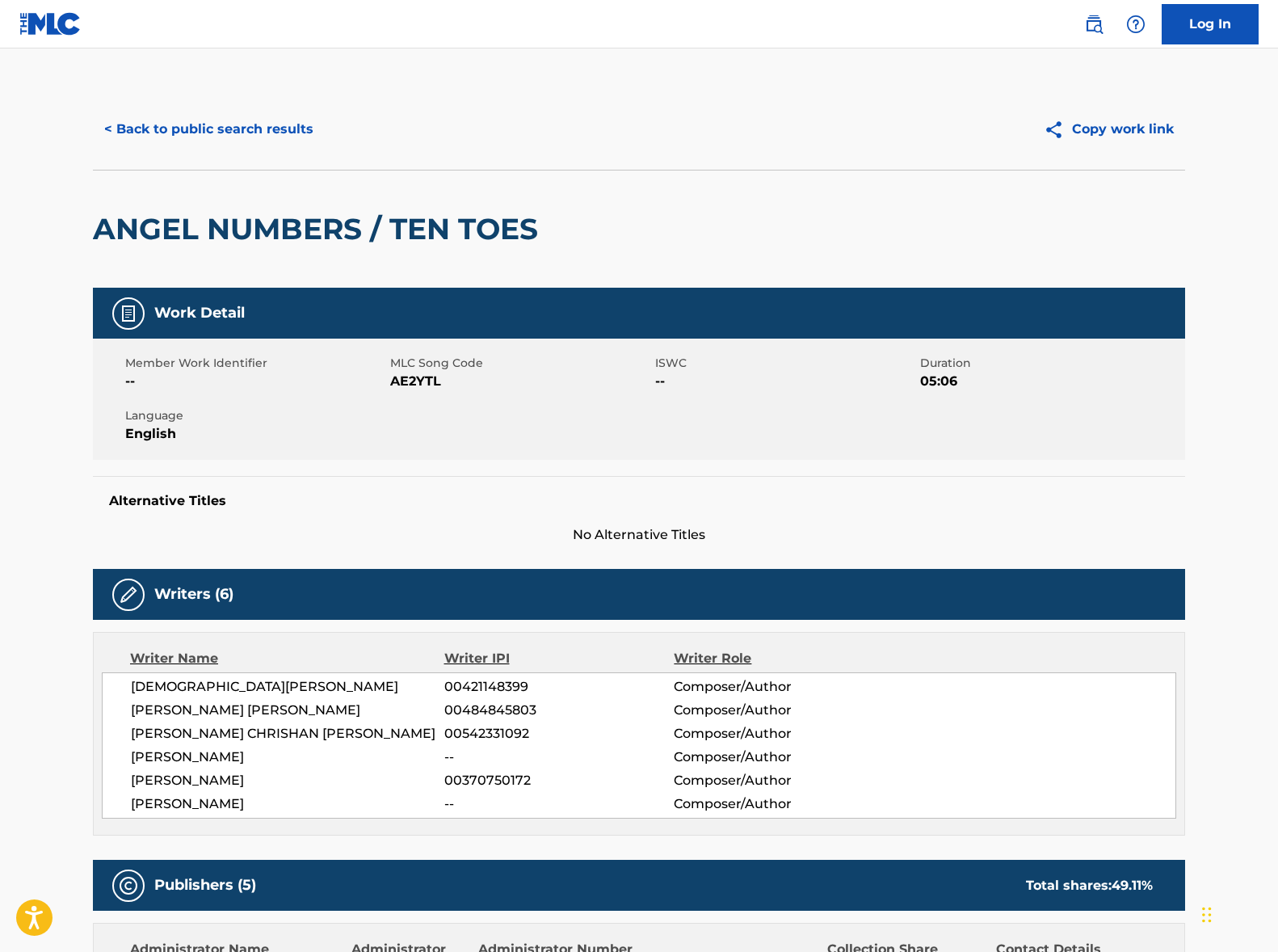
click at [229, 685] on span "[DEMOGRAPHIC_DATA][PERSON_NAME]" at bounding box center [288, 687] width 314 height 19
click at [246, 712] on span "[PERSON_NAME] [PERSON_NAME]" at bounding box center [288, 710] width 314 height 19
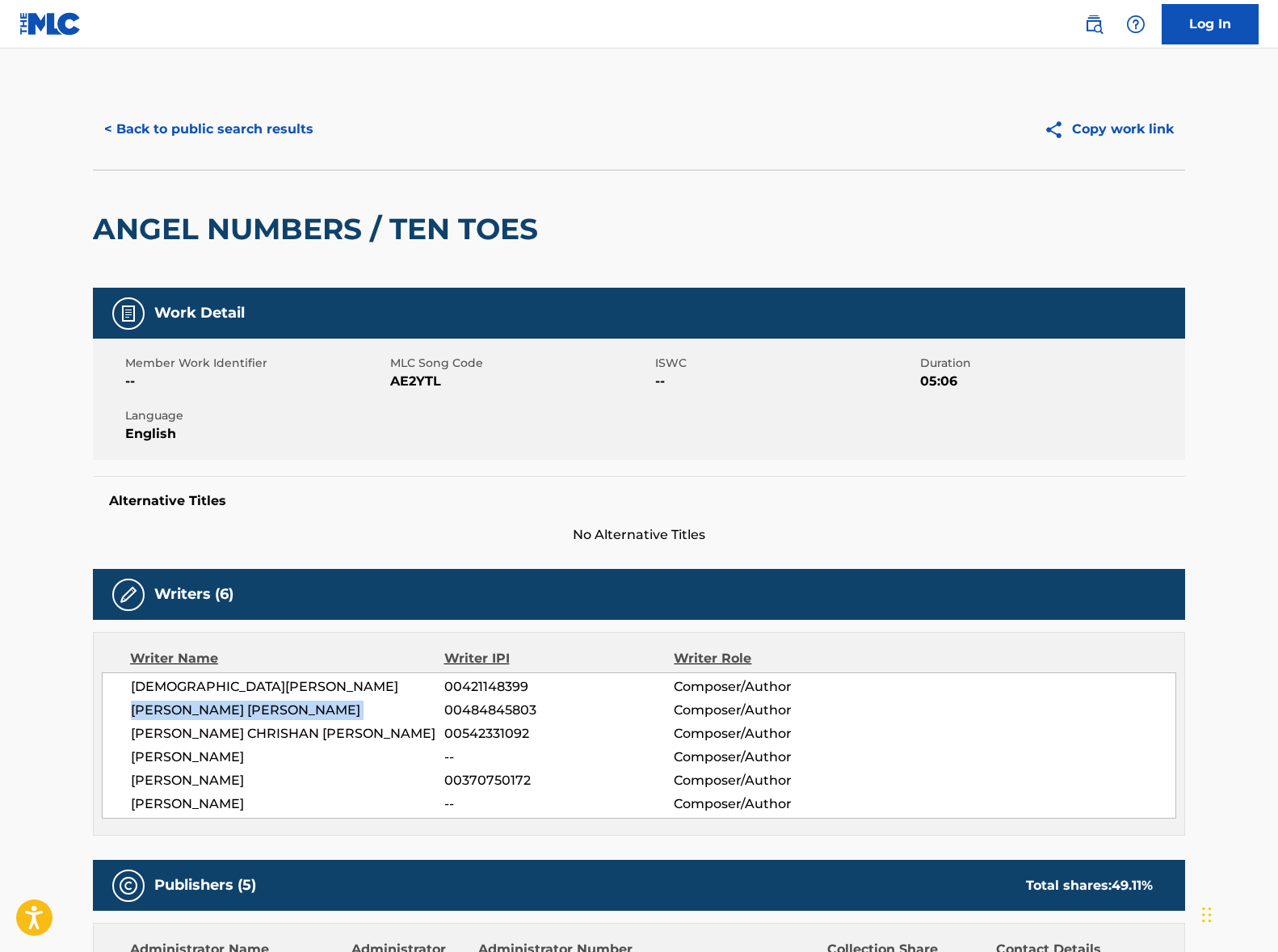
click at [246, 712] on span "[PERSON_NAME] [PERSON_NAME]" at bounding box center [288, 710] width 314 height 19
click at [203, 731] on span "[PERSON_NAME] CHRISHAN [PERSON_NAME]" at bounding box center [288, 733] width 314 height 19
click at [207, 755] on span "[PERSON_NAME]" at bounding box center [288, 757] width 314 height 19
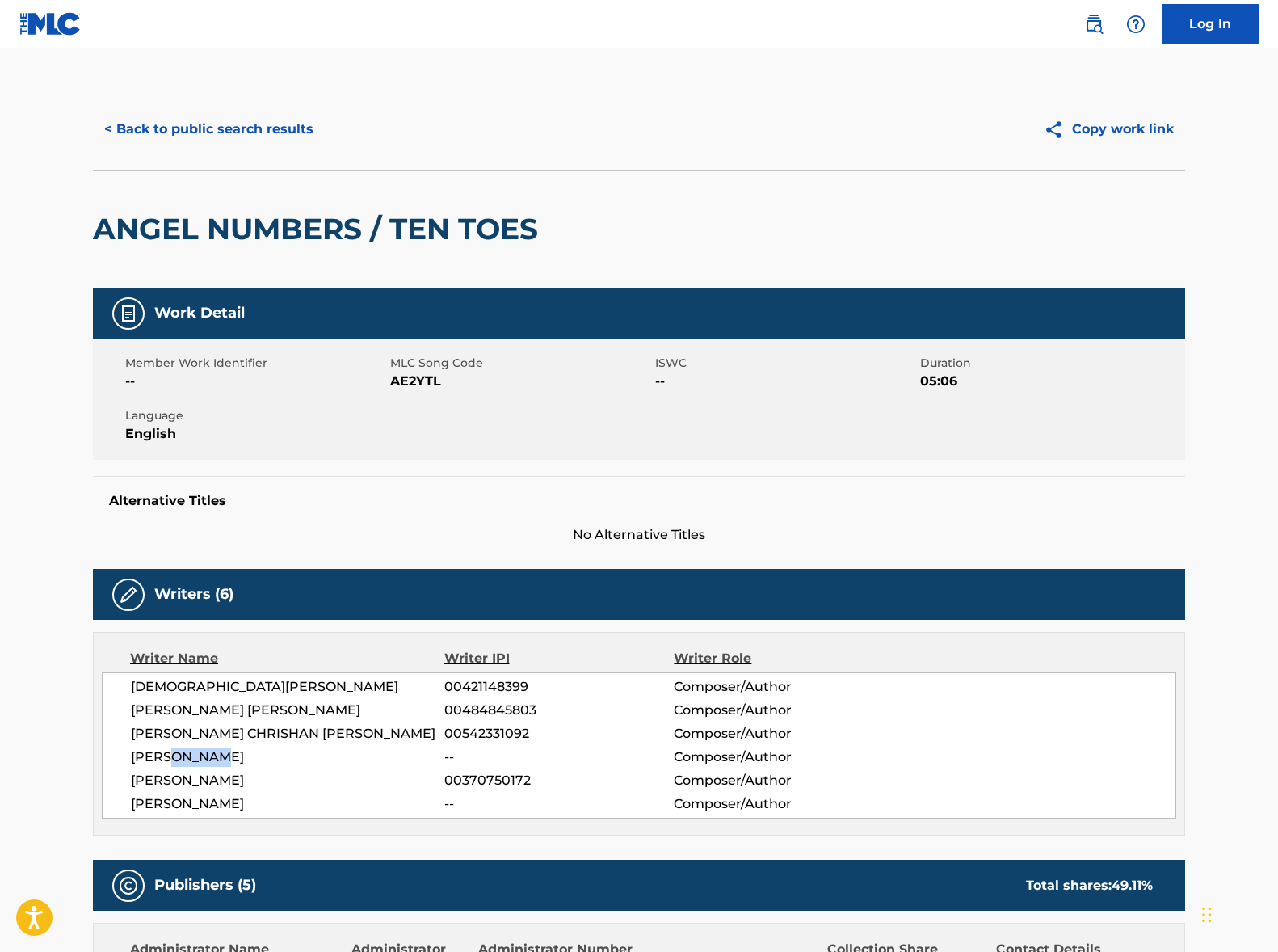
click at [207, 755] on span "[PERSON_NAME]" at bounding box center [288, 757] width 314 height 19
drag, startPoint x: 207, startPoint y: 755, endPoint x: 160, endPoint y: 742, distance: 48.8
click at [207, 755] on span "[PERSON_NAME]" at bounding box center [288, 757] width 314 height 19
click at [188, 781] on span "[PERSON_NAME]" at bounding box center [288, 780] width 314 height 19
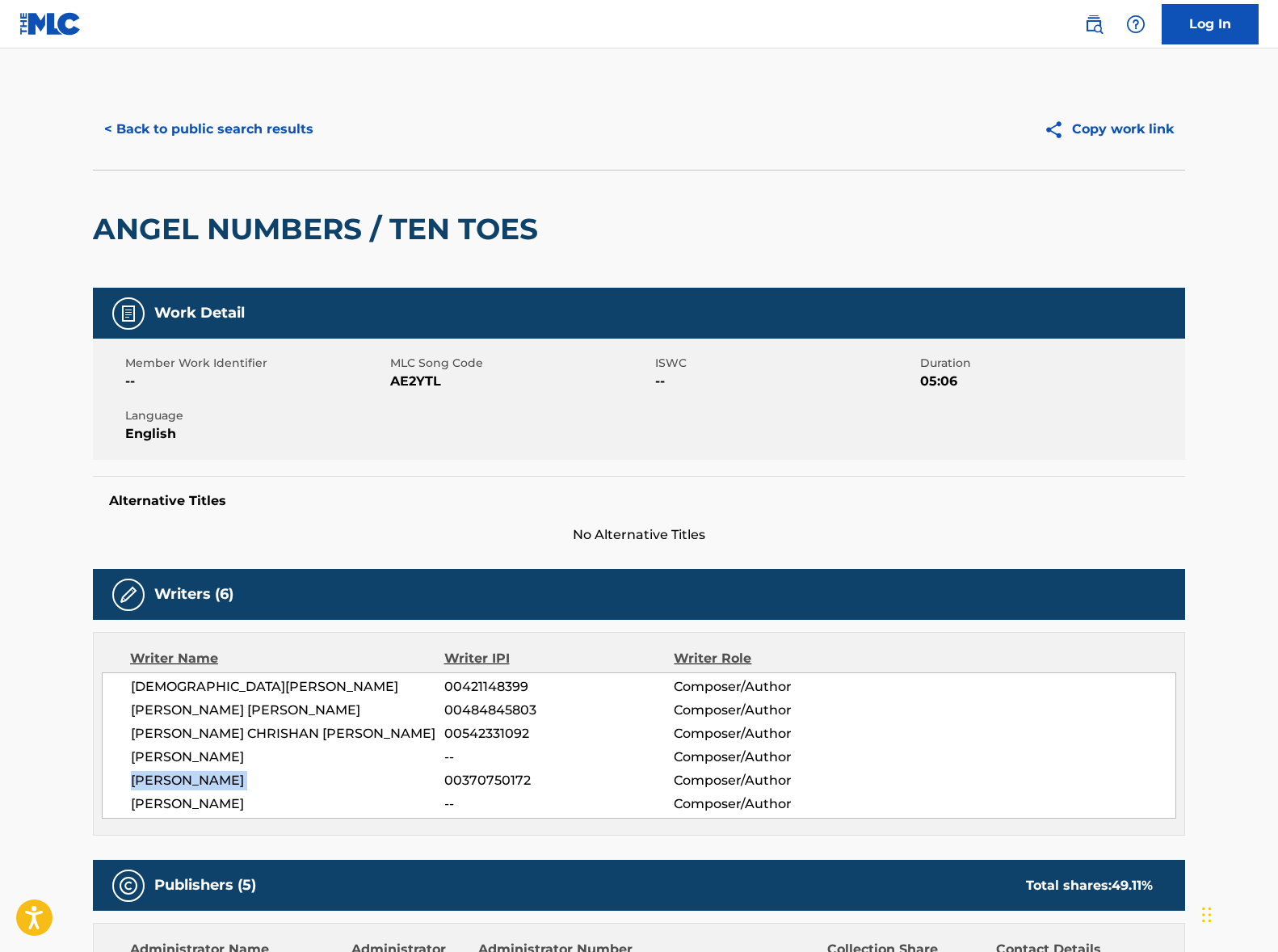
click at [188, 781] on span "[PERSON_NAME]" at bounding box center [288, 780] width 314 height 19
click at [179, 796] on span "[PERSON_NAME]" at bounding box center [288, 804] width 314 height 19
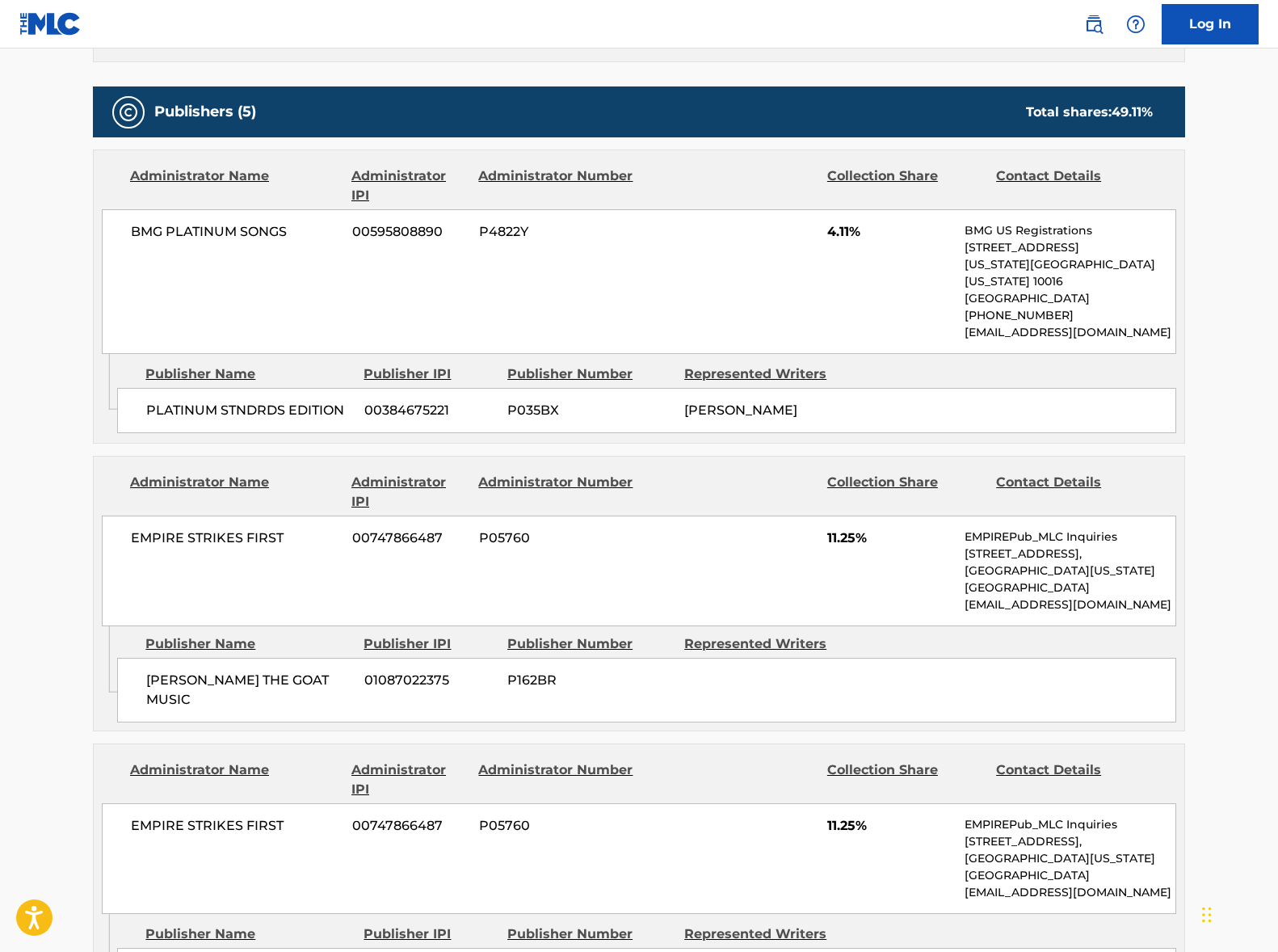
scroll to position [784, 0]
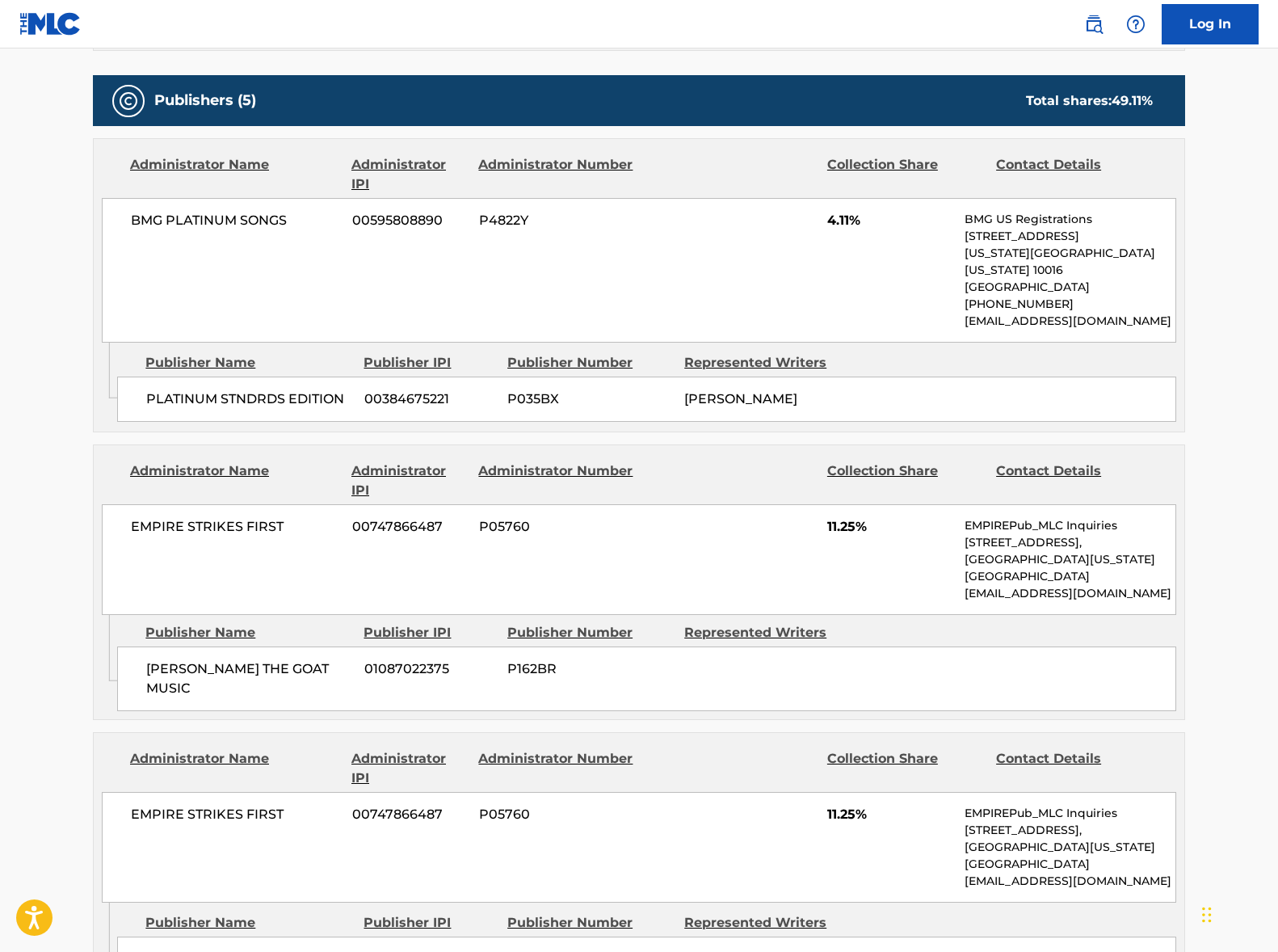
click at [214, 216] on span "BMG PLATINUM SONGS" at bounding box center [236, 220] width 209 height 19
click at [208, 517] on span "EMPIRE STRIKES FIRST" at bounding box center [236, 527] width 209 height 19
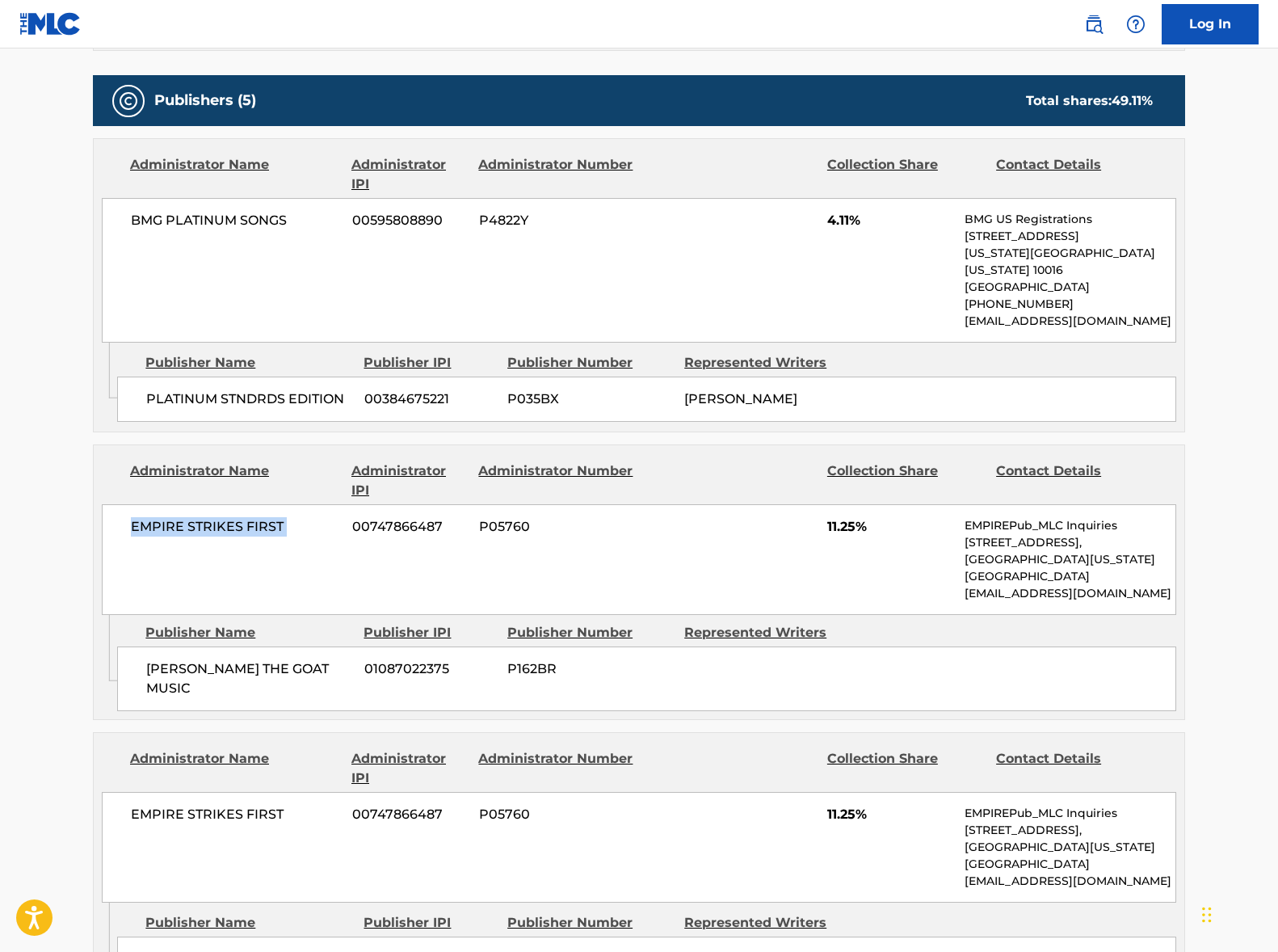
click at [208, 517] on span "EMPIRE STRIKES FIRST" at bounding box center [236, 527] width 209 height 19
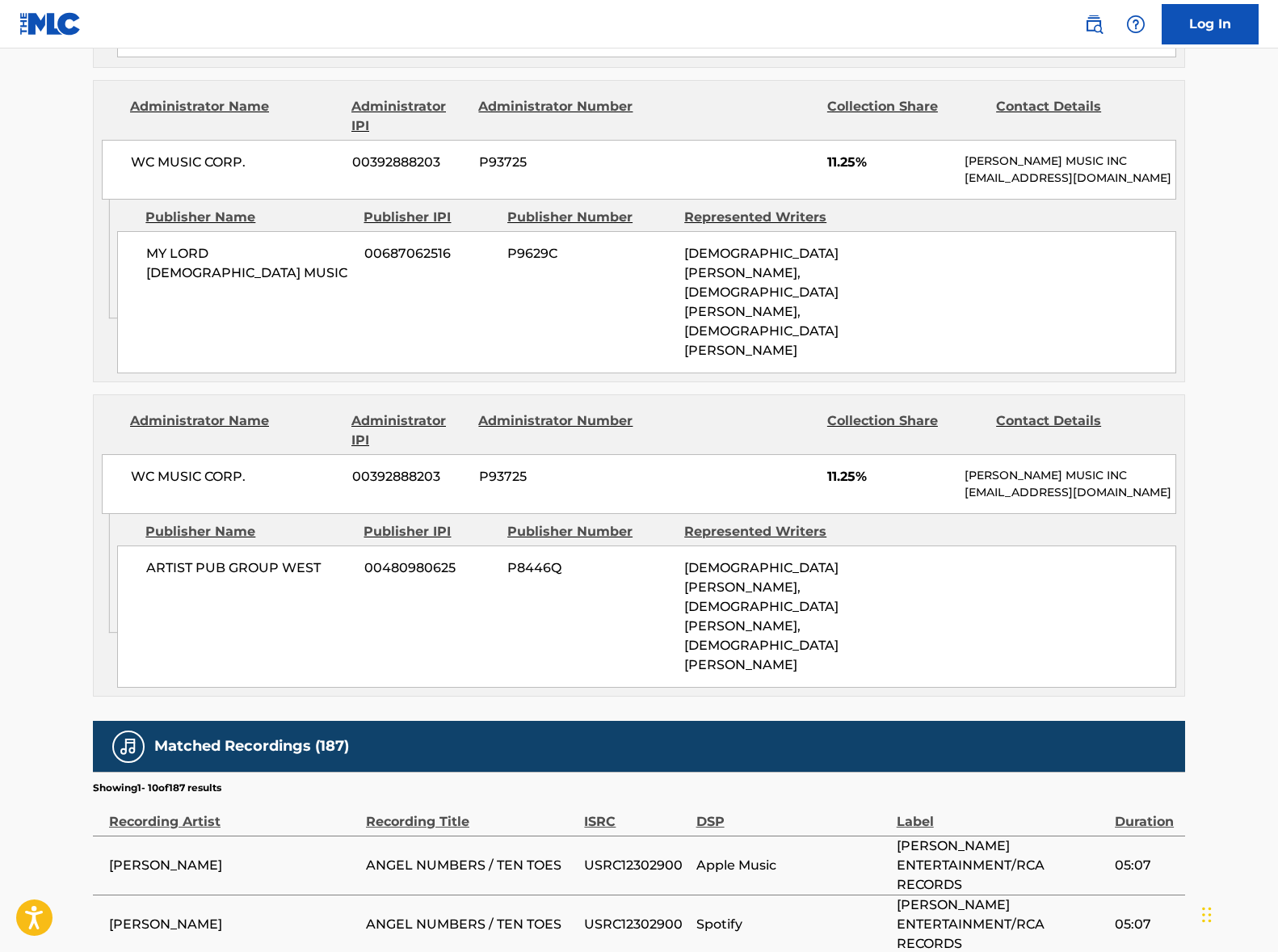
scroll to position [1710, 0]
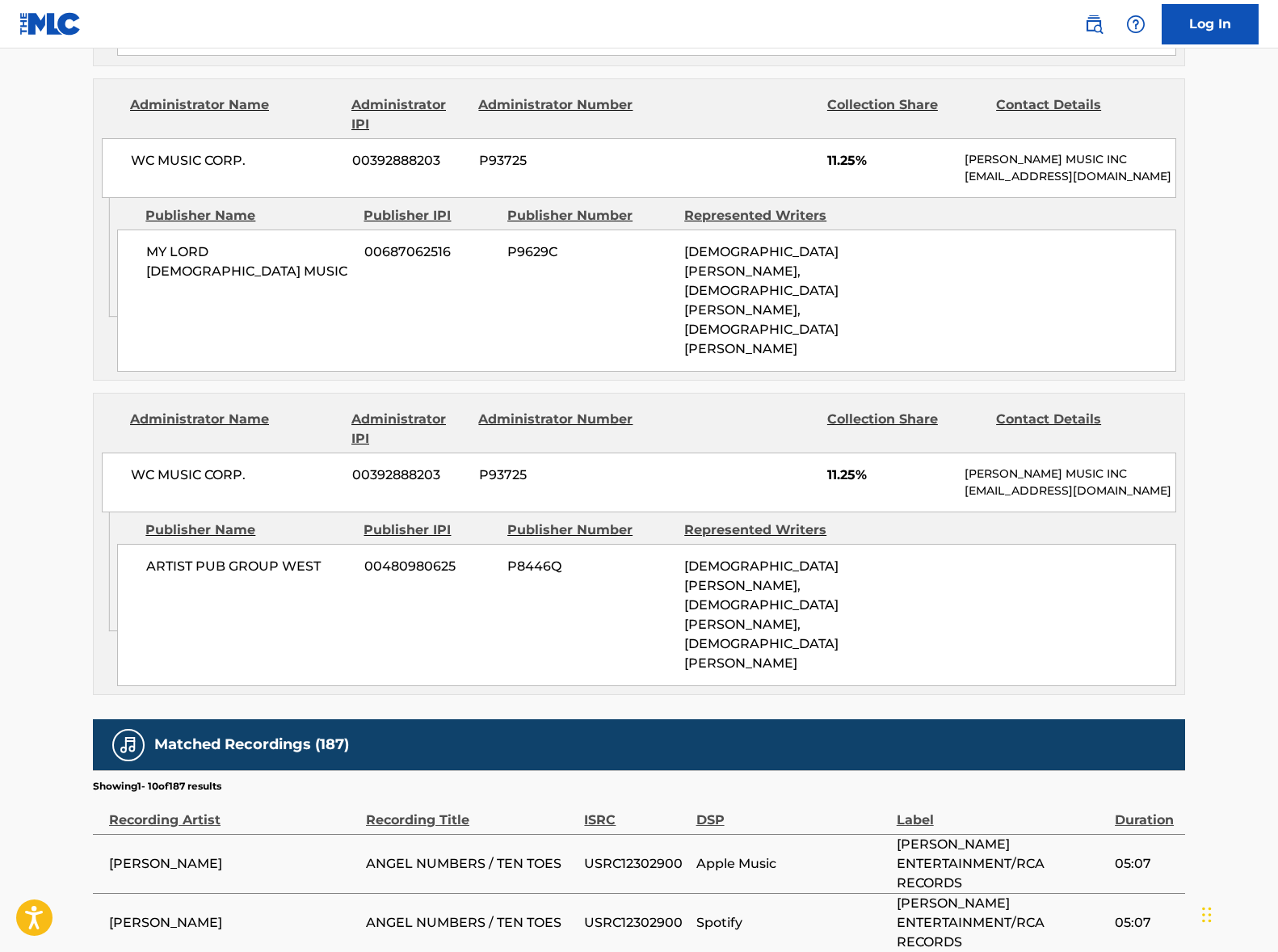
click at [198, 151] on span "WC MUSIC CORP." at bounding box center [236, 160] width 209 height 19
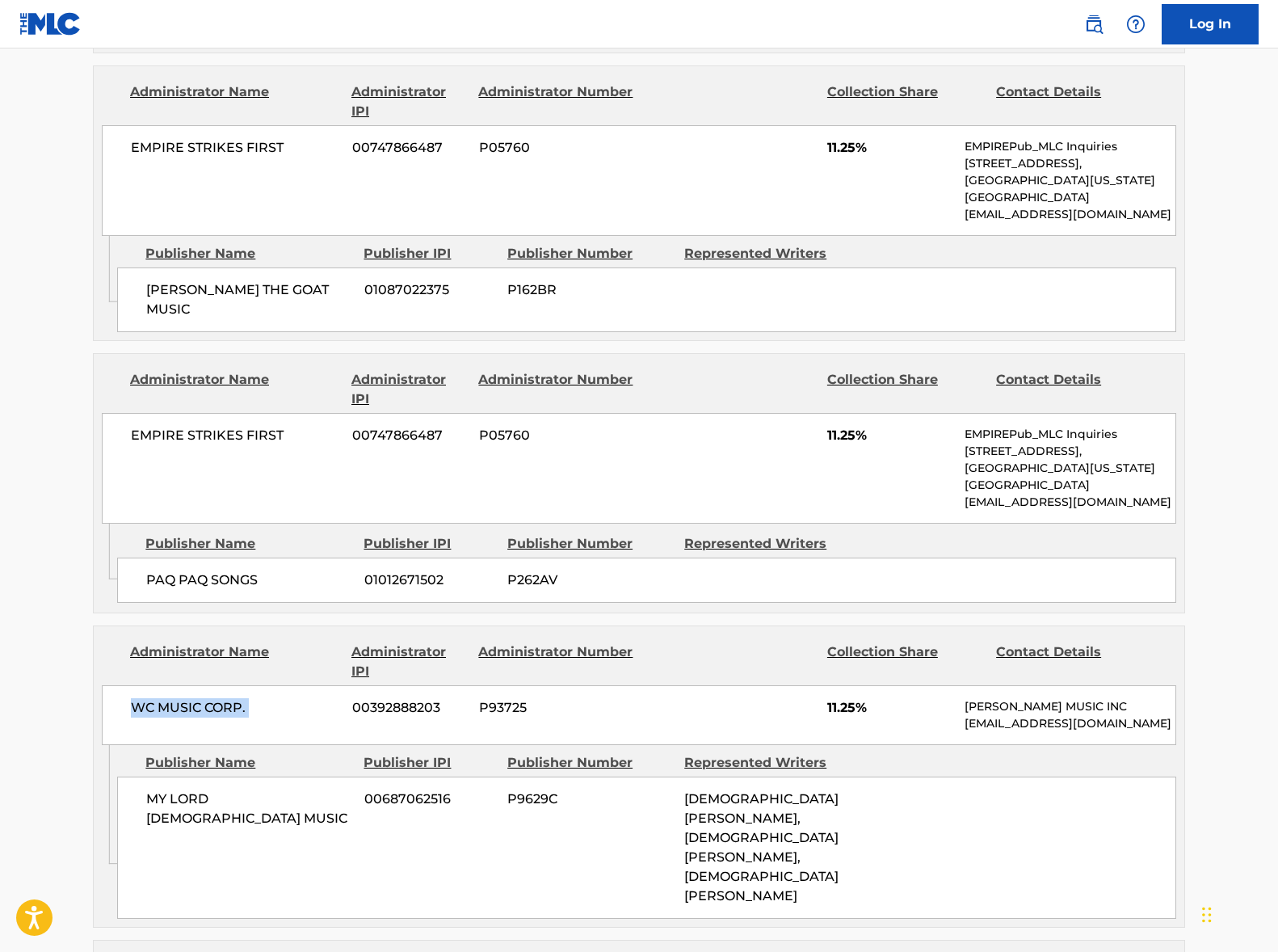
scroll to position [0, 0]
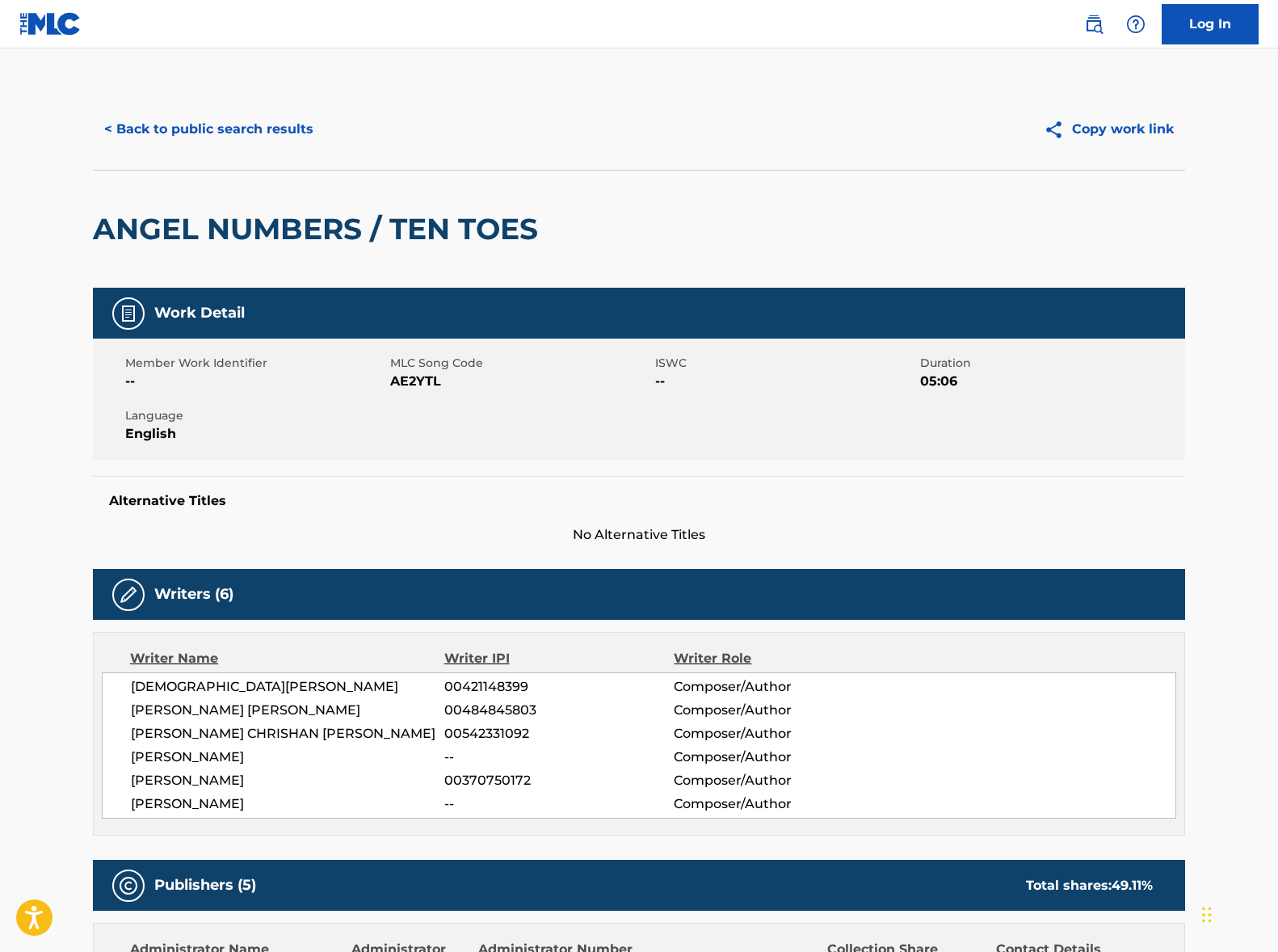
click at [232, 139] on button "< Back to public search results" at bounding box center [209, 130] width 232 height 41
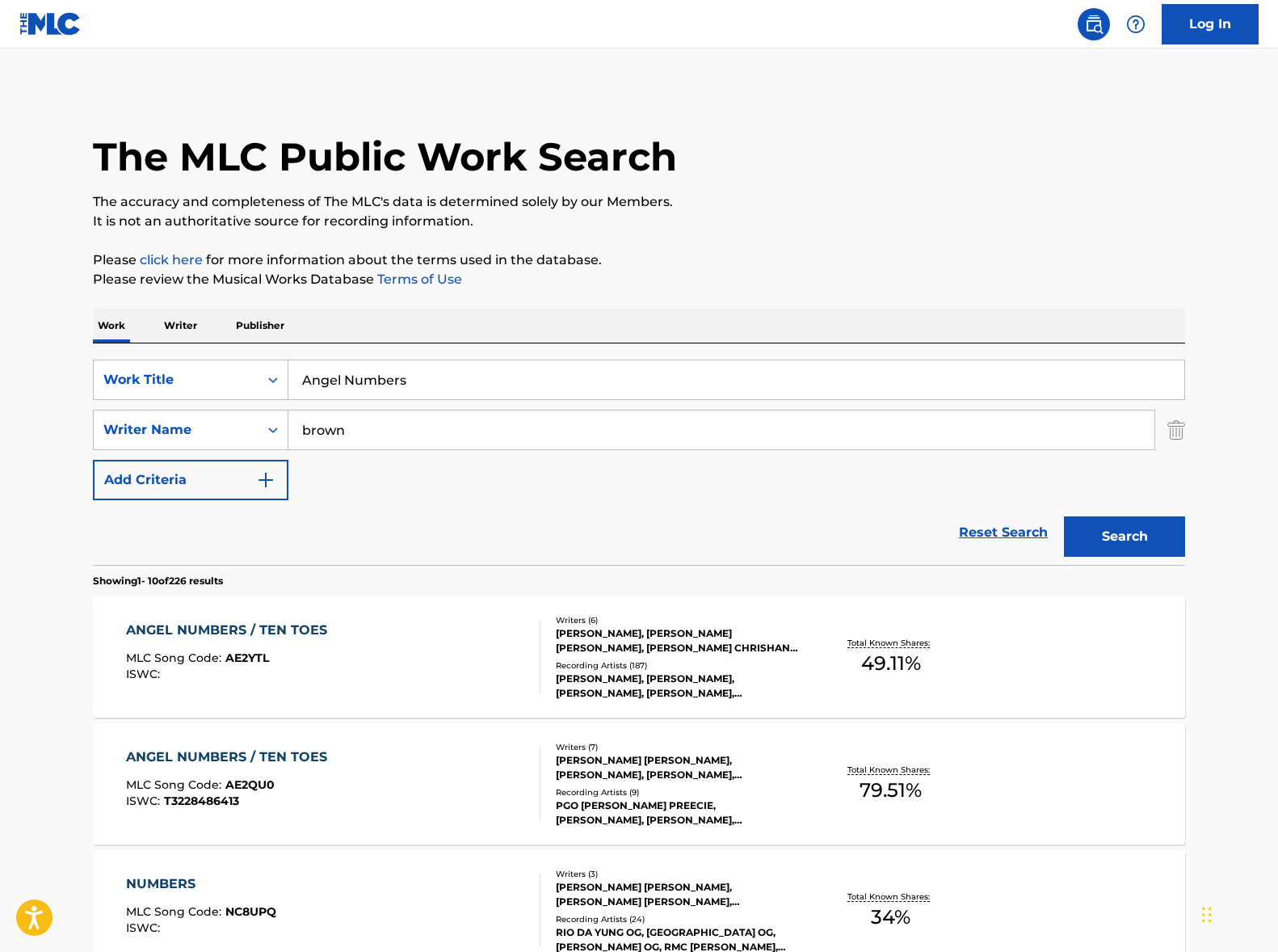
click at [344, 378] on input "Angel Numbers" at bounding box center [737, 380] width 896 height 39
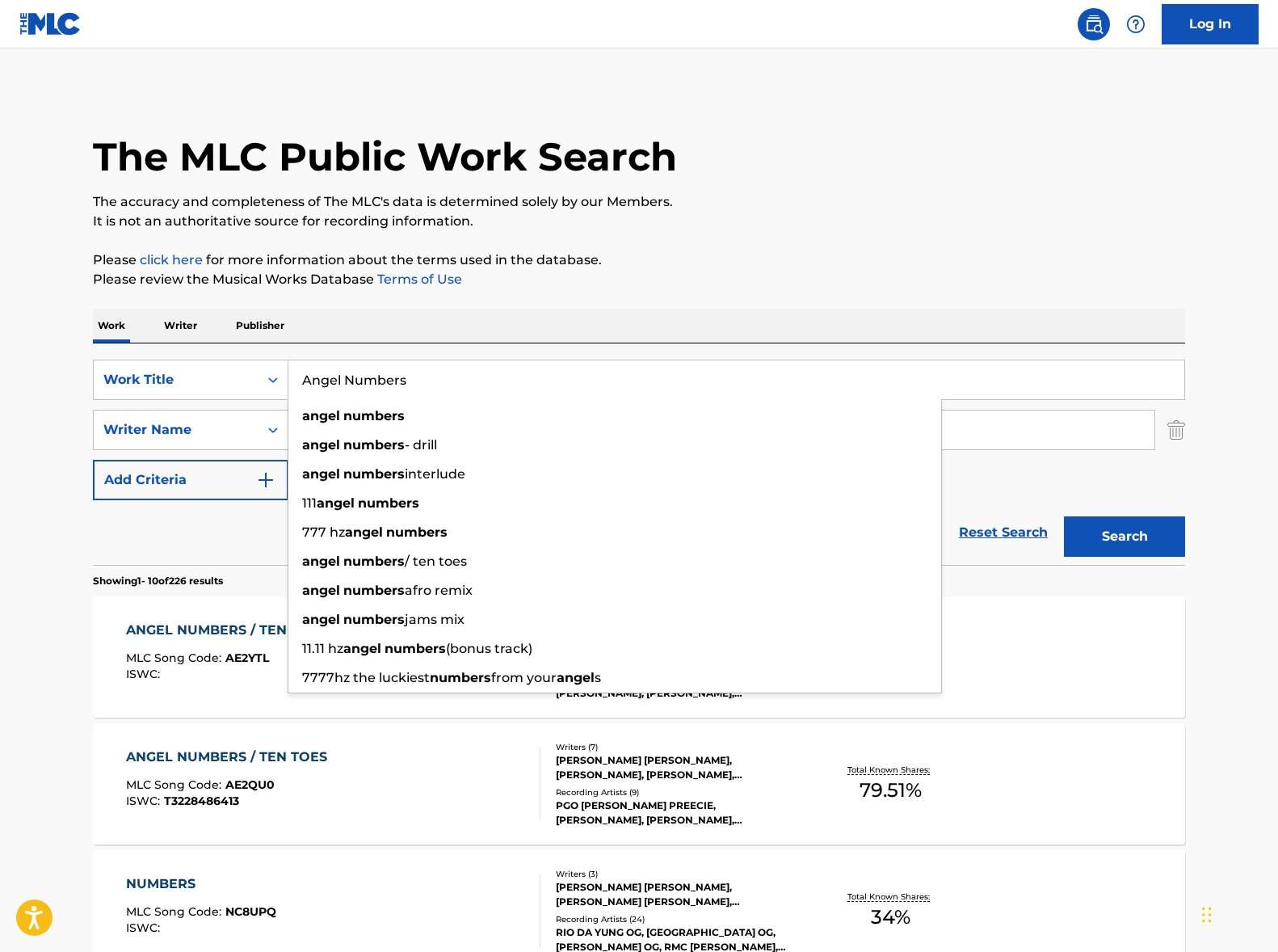
click at [344, 378] on input "Angel Numbers" at bounding box center [737, 380] width 896 height 39
paste input "On My Knee"
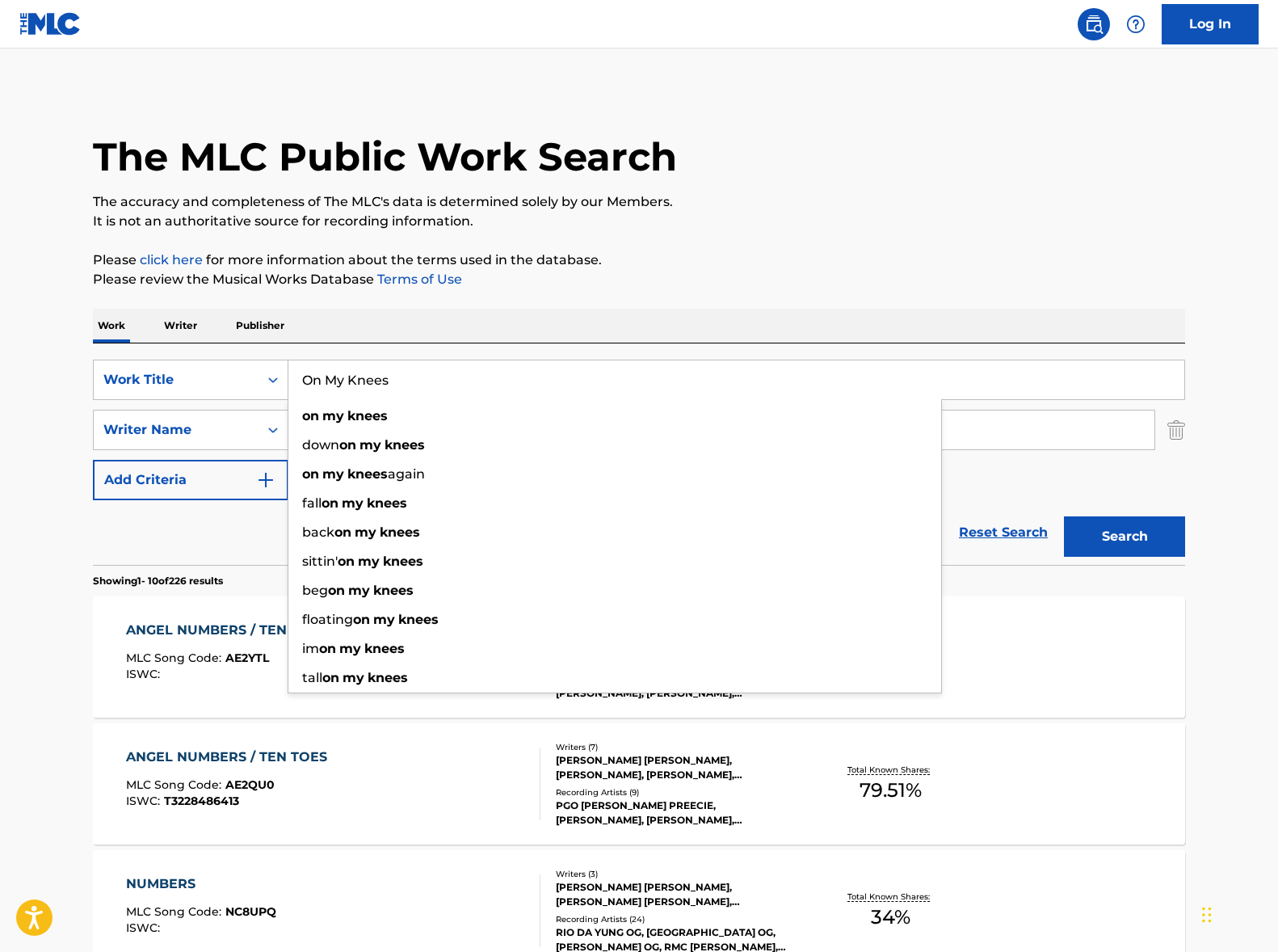
type input "On My Knees"
click at [554, 323] on div "Work Writer Publisher" at bounding box center [639, 326] width 1092 height 34
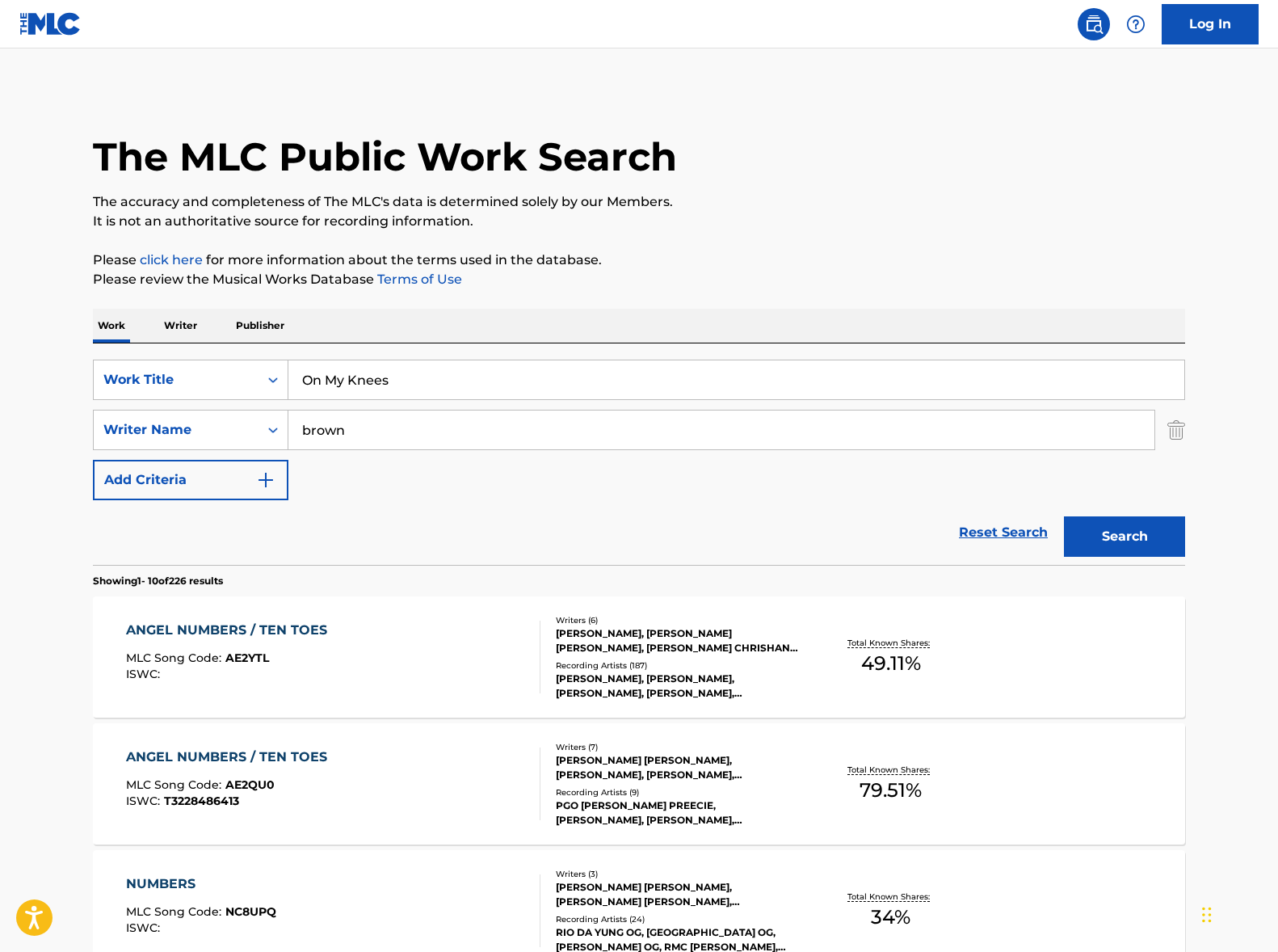
click at [393, 421] on input "brown" at bounding box center [721, 430] width 866 height 39
click at [392, 421] on input "brown" at bounding box center [721, 430] width 866 height 39
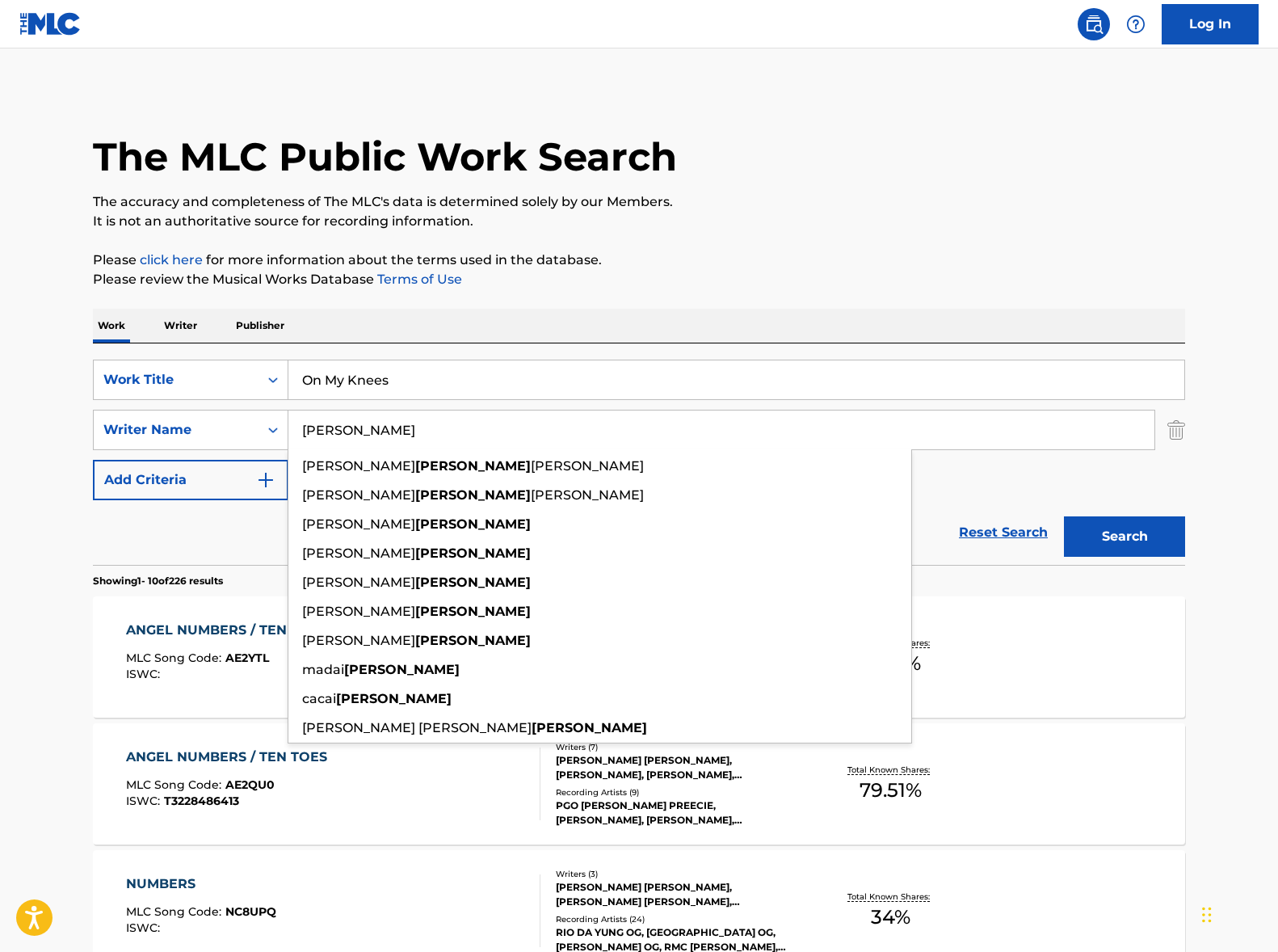
click at [836, 211] on p "It is not an authoritative source for recording information." at bounding box center [639, 221] width 1092 height 19
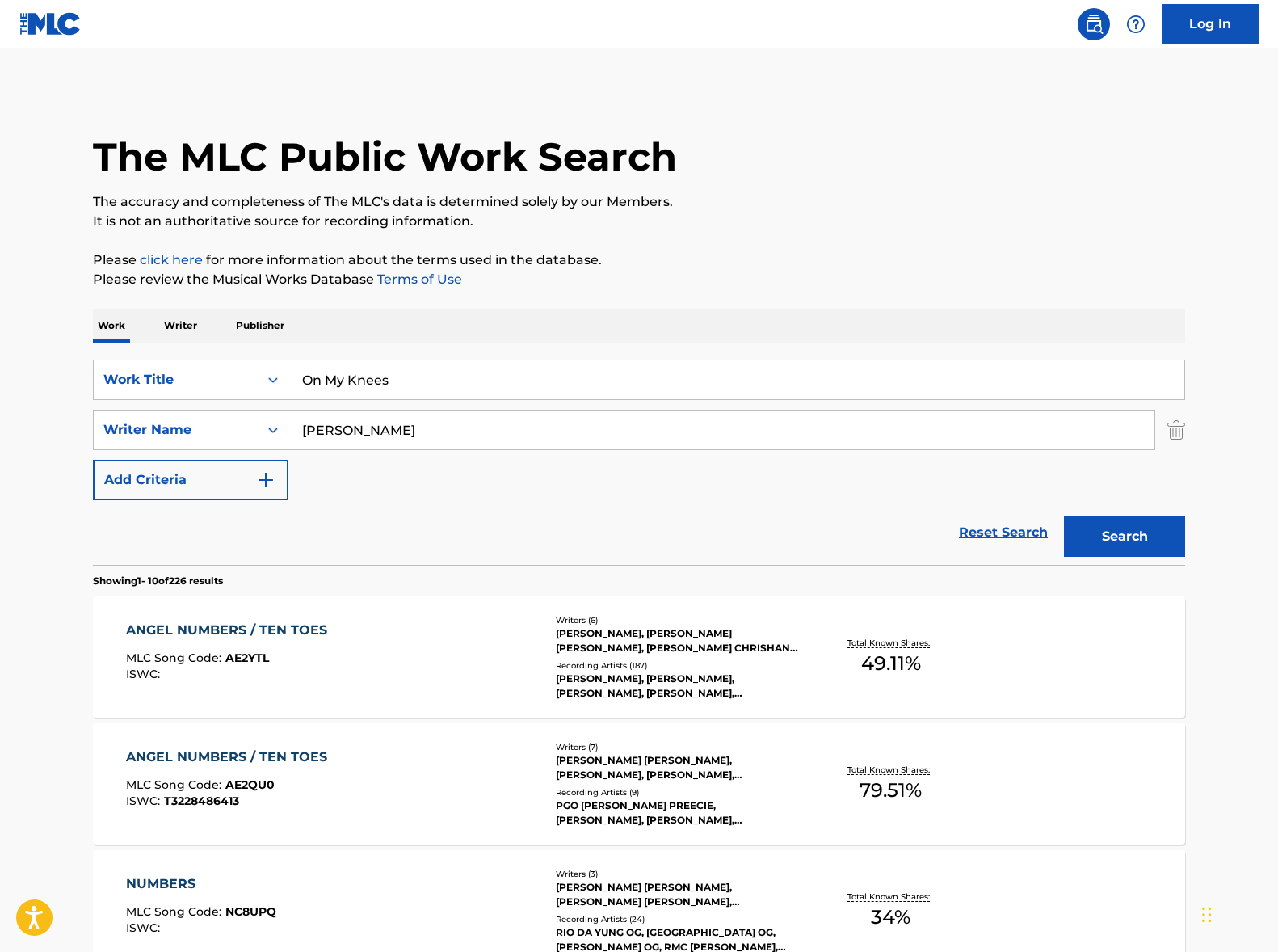
click at [1142, 547] on button "Search" at bounding box center [1125, 536] width 122 height 41
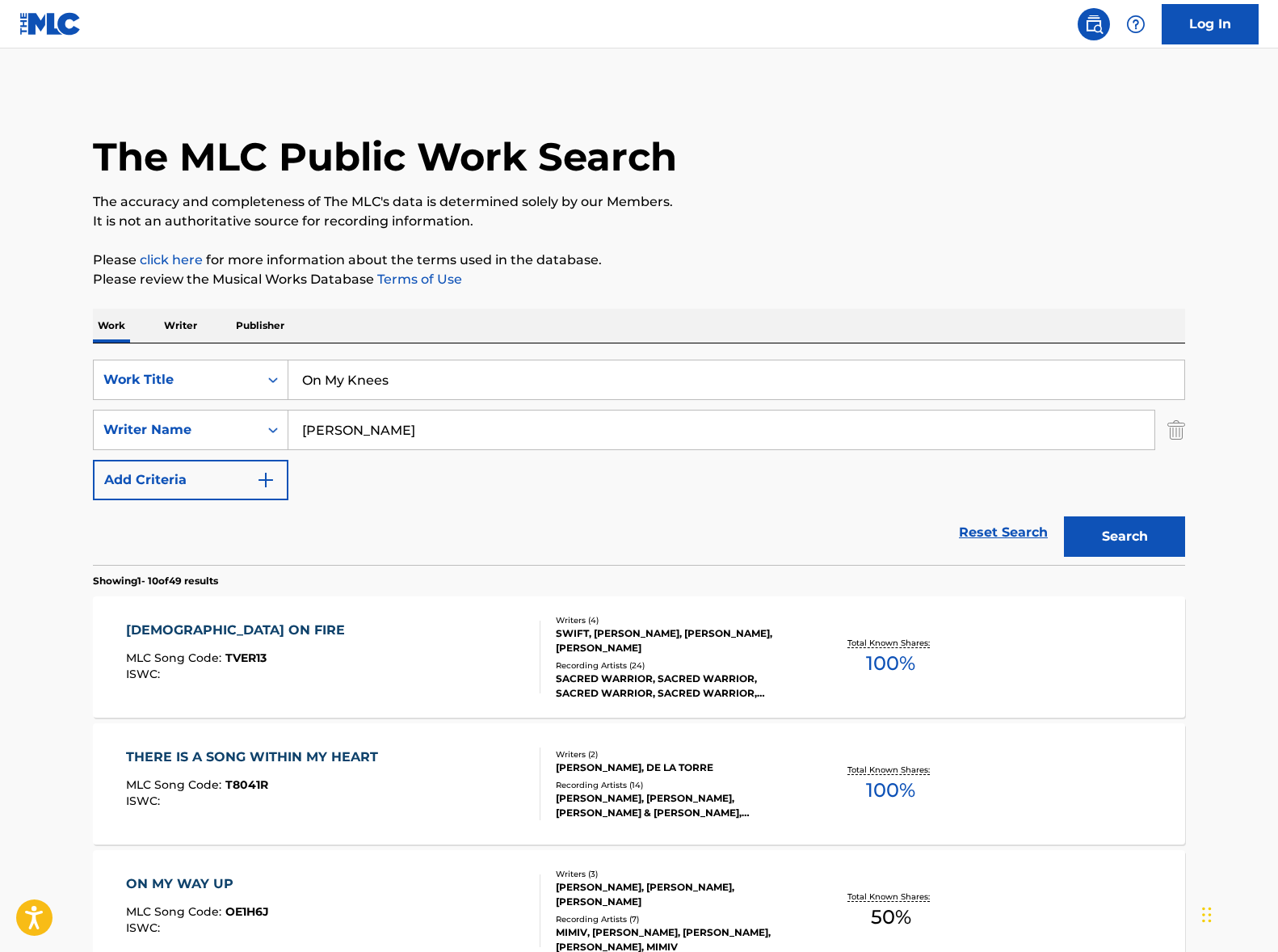
click at [383, 421] on input "[PERSON_NAME]" at bounding box center [721, 430] width 866 height 39
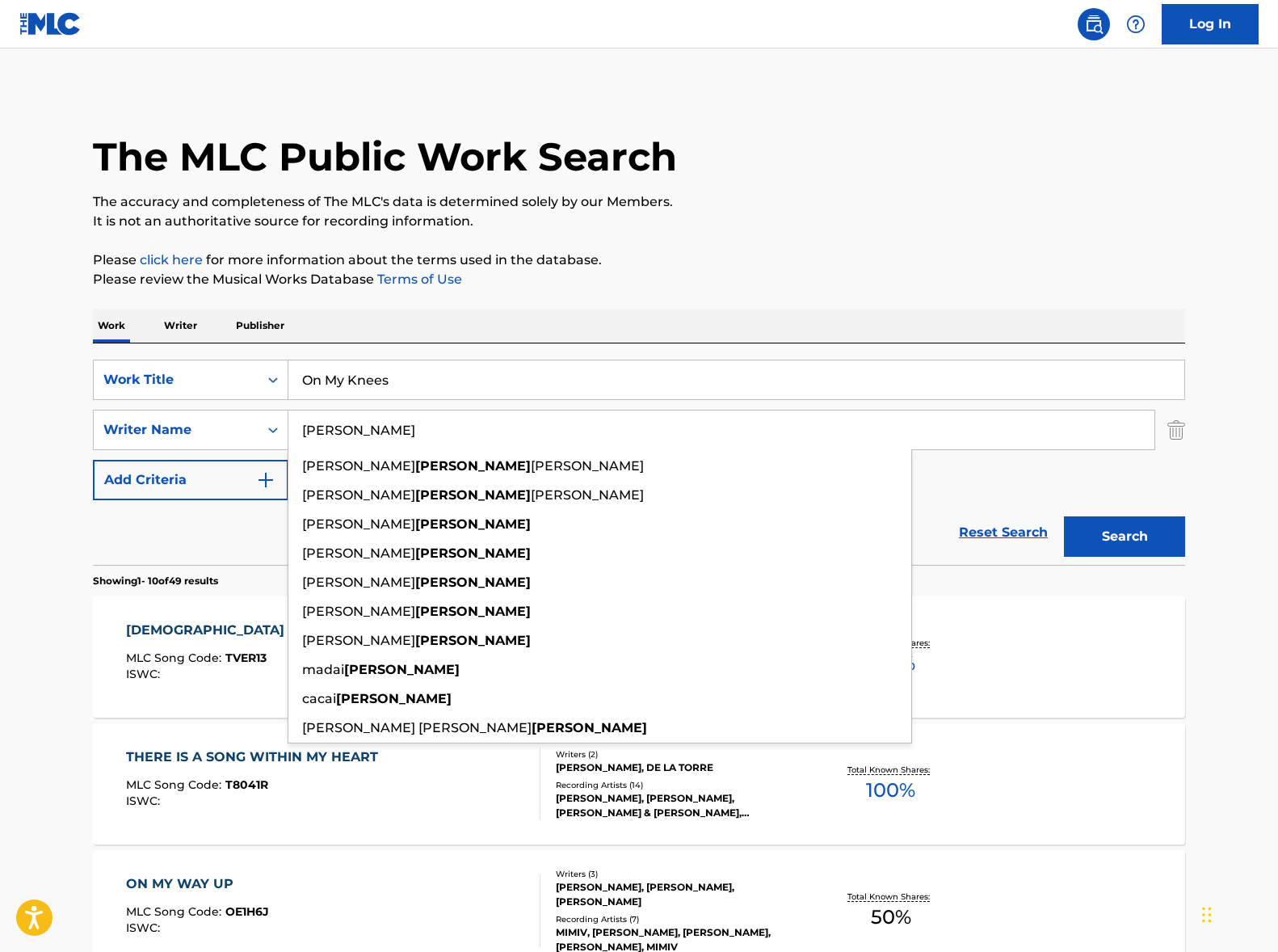
click at [383, 421] on input "[PERSON_NAME]" at bounding box center [721, 430] width 866 height 39
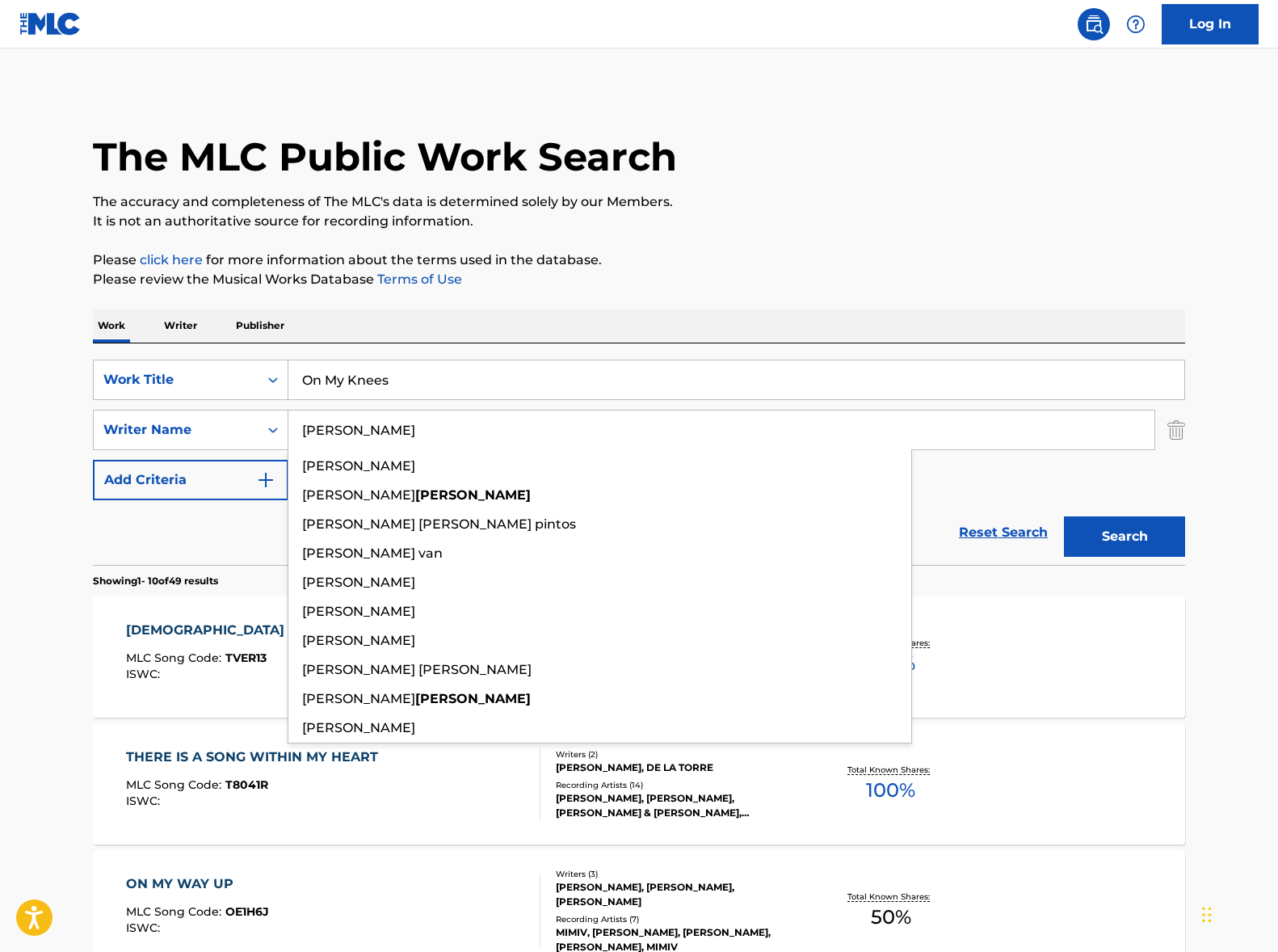
type input "[PERSON_NAME]"
click at [1064, 516] on button "Search" at bounding box center [1125, 536] width 122 height 41
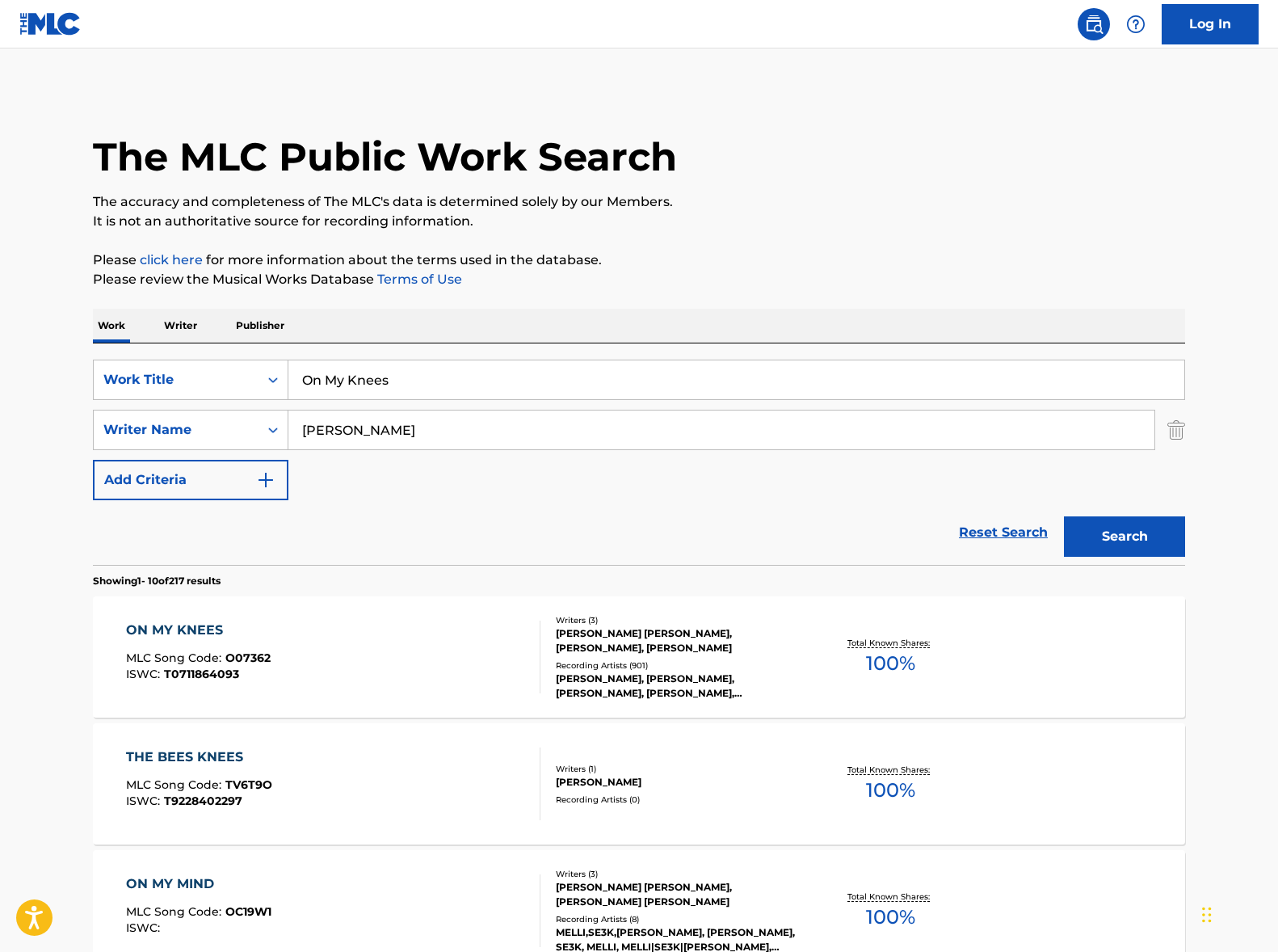
click at [378, 635] on div "ON MY KNEES MLC Song Code : O07362 ISWC : T0711864093" at bounding box center [334, 657] width 416 height 73
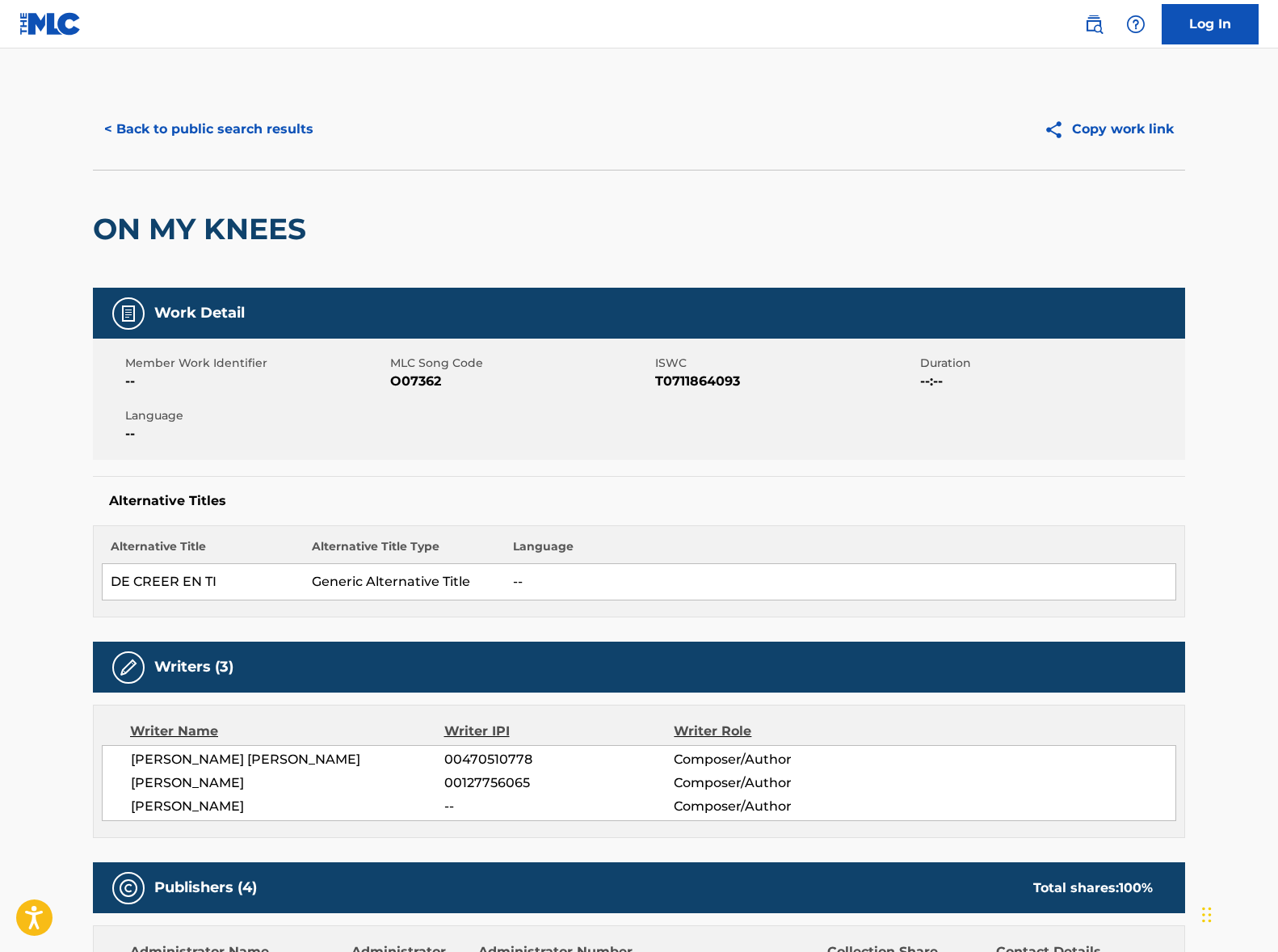
click at [223, 758] on span "[PERSON_NAME] [PERSON_NAME]" at bounding box center [288, 759] width 314 height 19
click at [201, 784] on span "[PERSON_NAME]" at bounding box center [288, 783] width 314 height 19
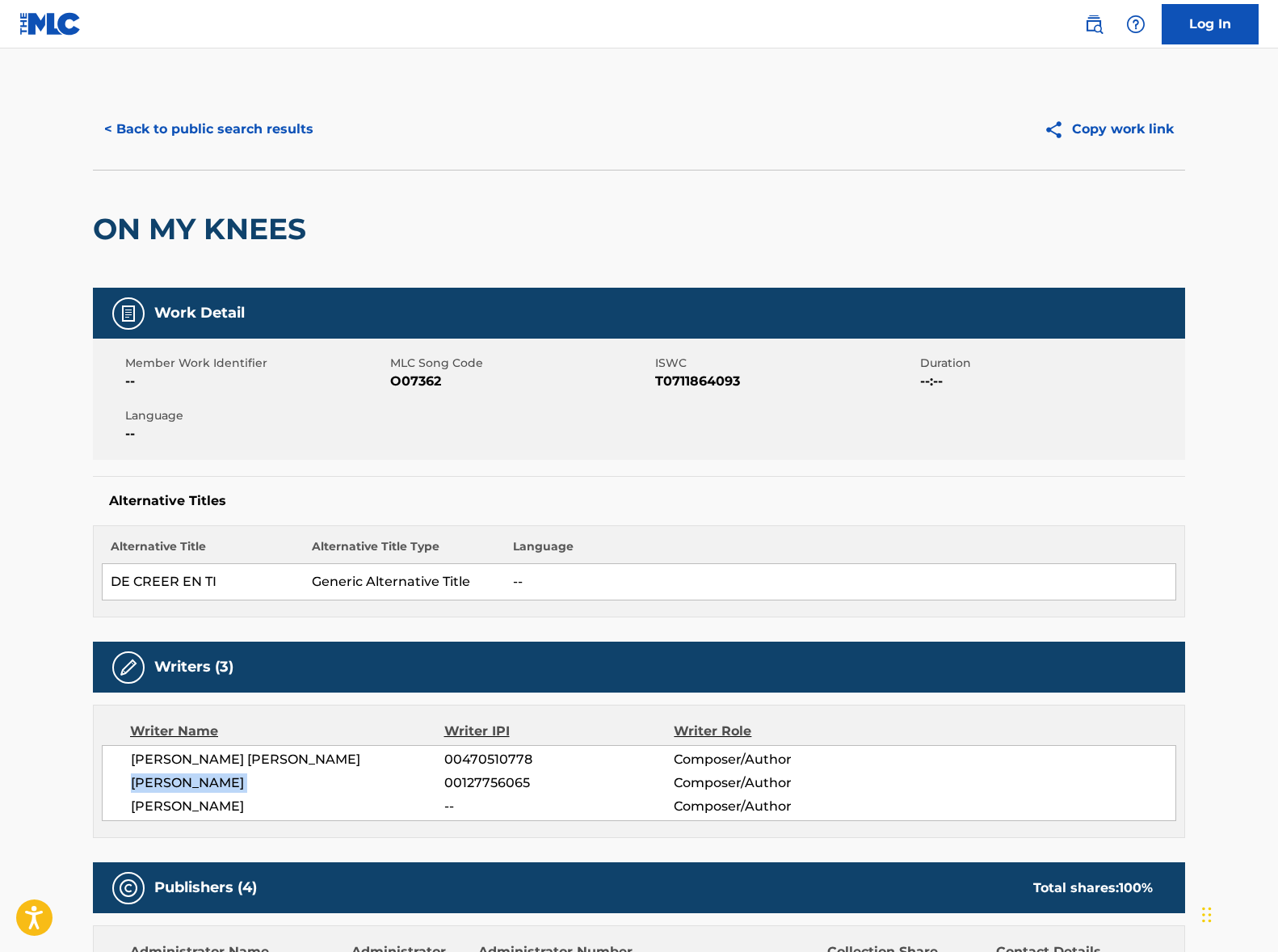
click at [201, 784] on span "[PERSON_NAME]" at bounding box center [288, 783] width 314 height 19
click at [225, 792] on div "[PERSON_NAME] [PERSON_NAME] 00470510778 Composer/Author [PERSON_NAME] 001277560…" at bounding box center [639, 783] width 1075 height 76
click at [211, 804] on span "[PERSON_NAME]" at bounding box center [288, 806] width 314 height 19
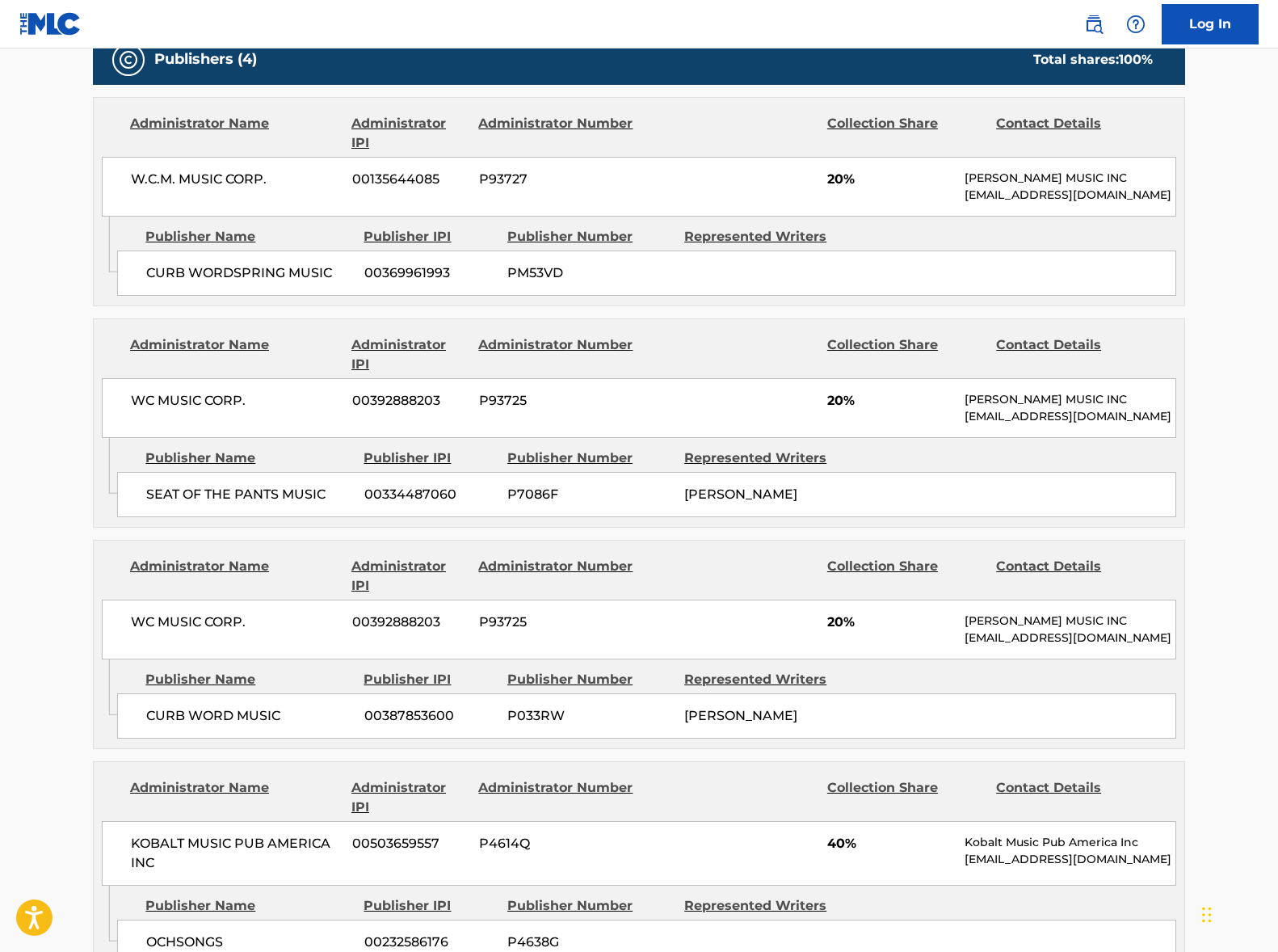
scroll to position [851, 0]
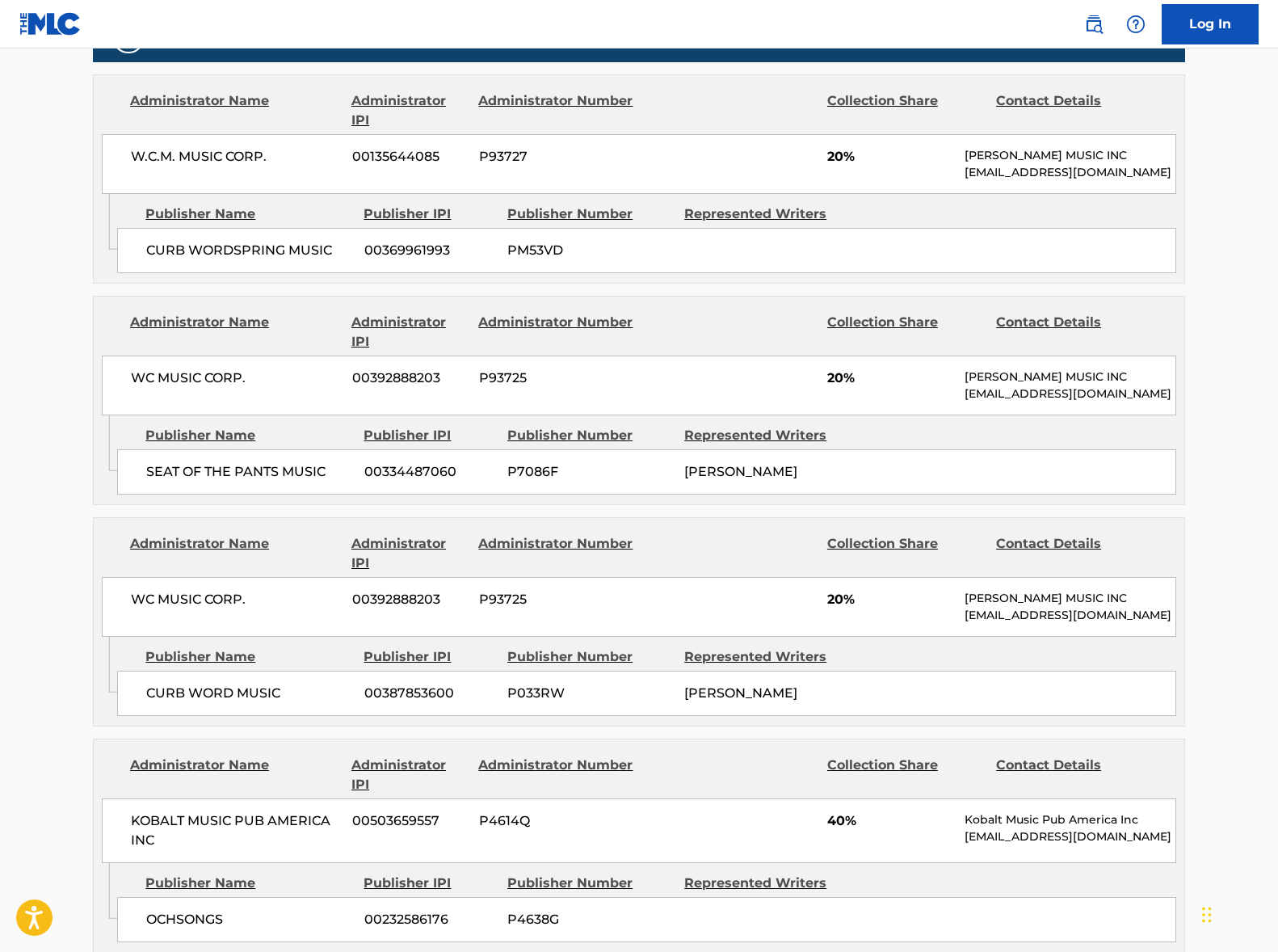
click at [184, 391] on div "WC MUSIC CORP. 00392888203 P93725 20% [PERSON_NAME] MUSIC INC [EMAIL_ADDRESS][D…" at bounding box center [639, 386] width 1075 height 60
click at [186, 381] on span "WC MUSIC CORP." at bounding box center [236, 378] width 209 height 19
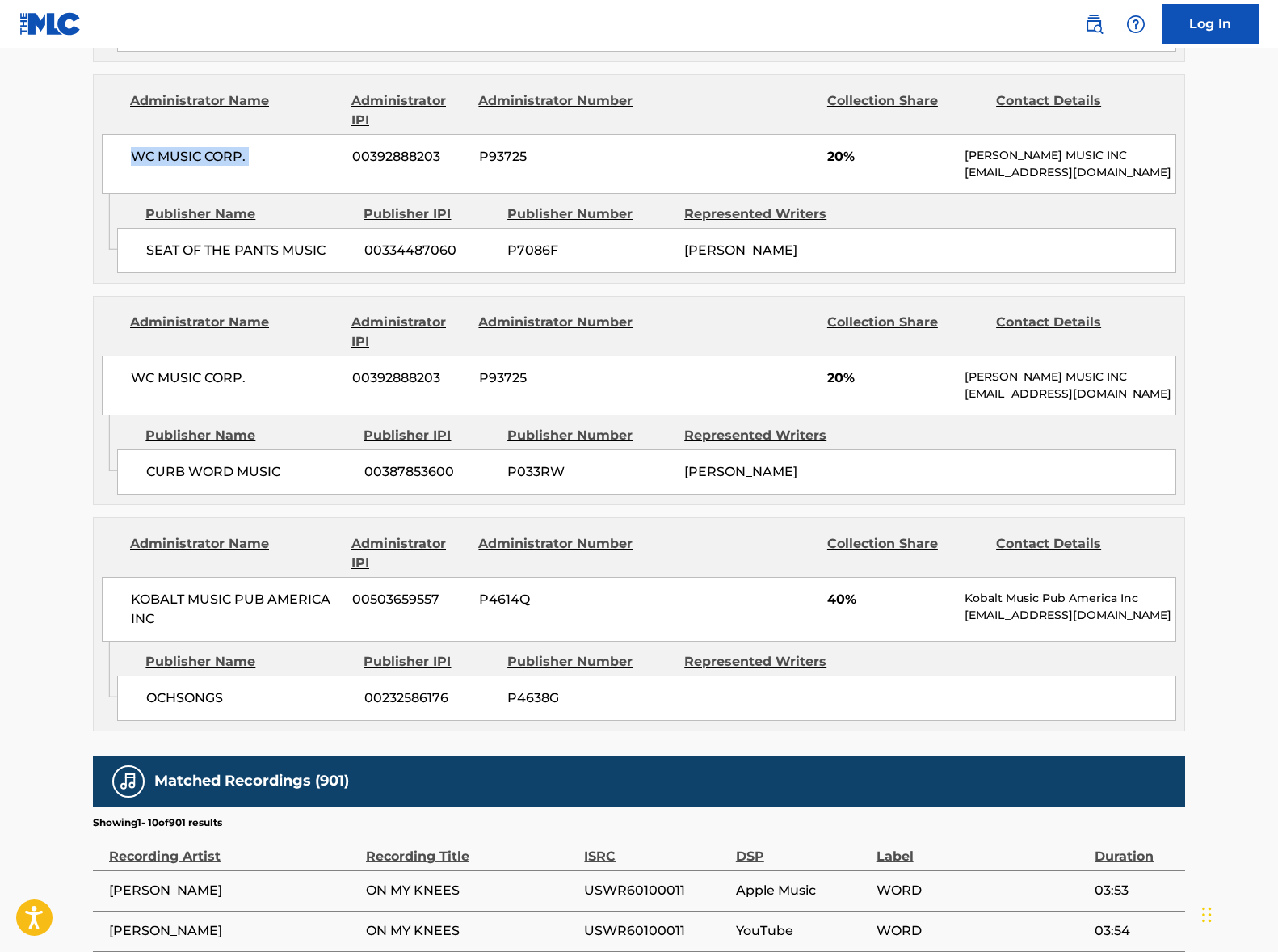
scroll to position [1424, 0]
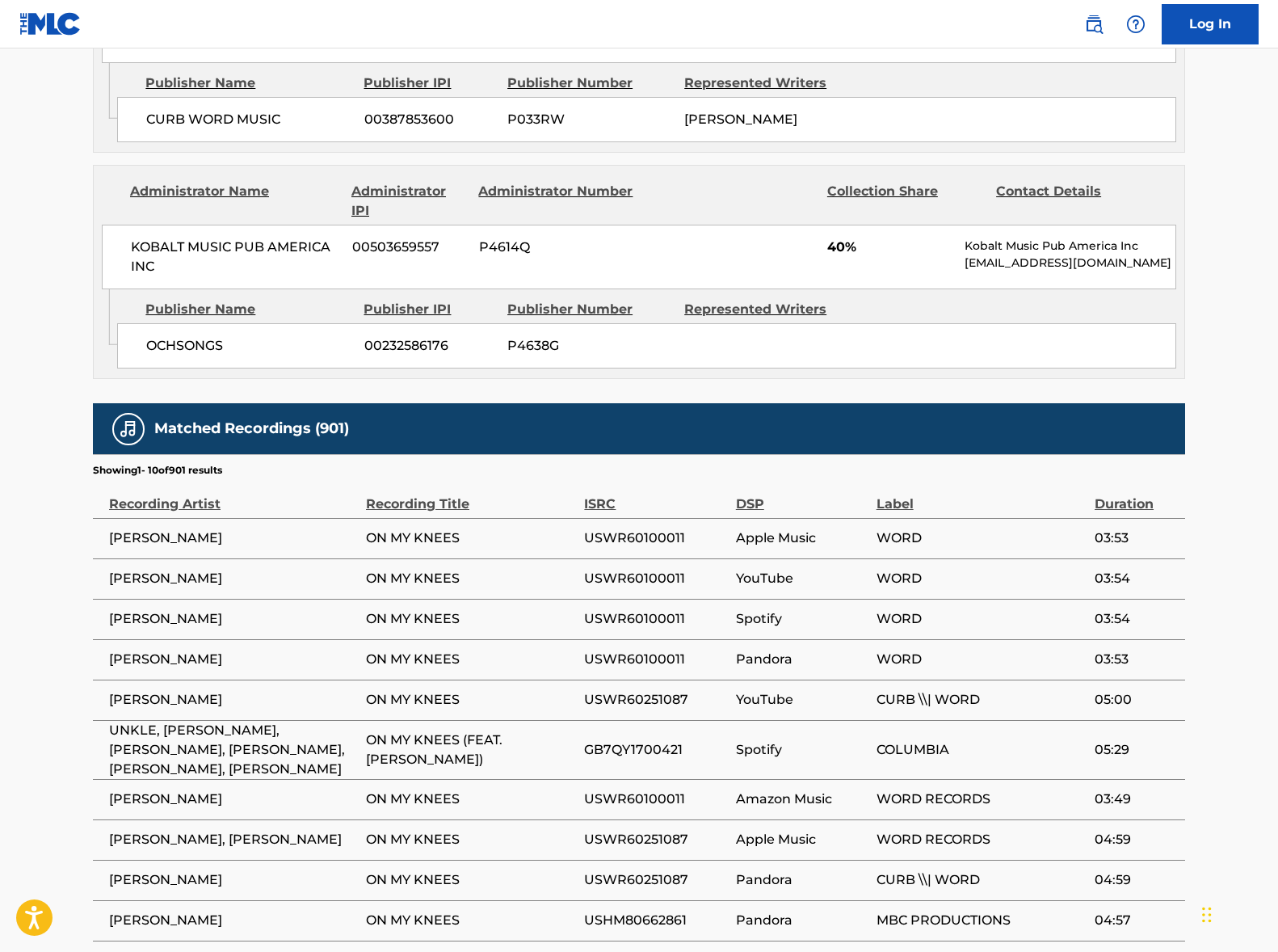
click at [234, 245] on span "KOBALT MUSIC PUB AMERICA INC" at bounding box center [236, 257] width 209 height 39
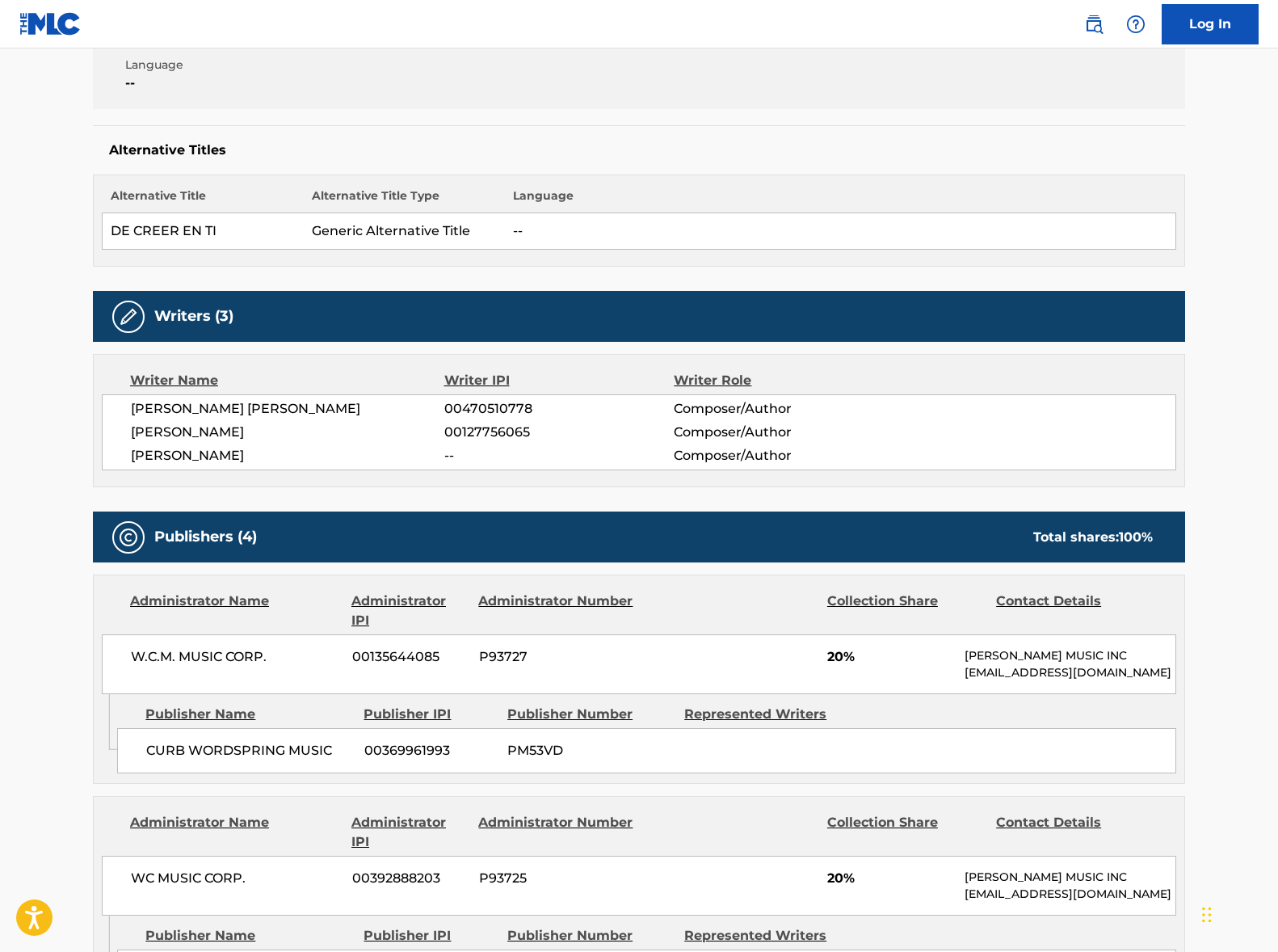
scroll to position [0, 0]
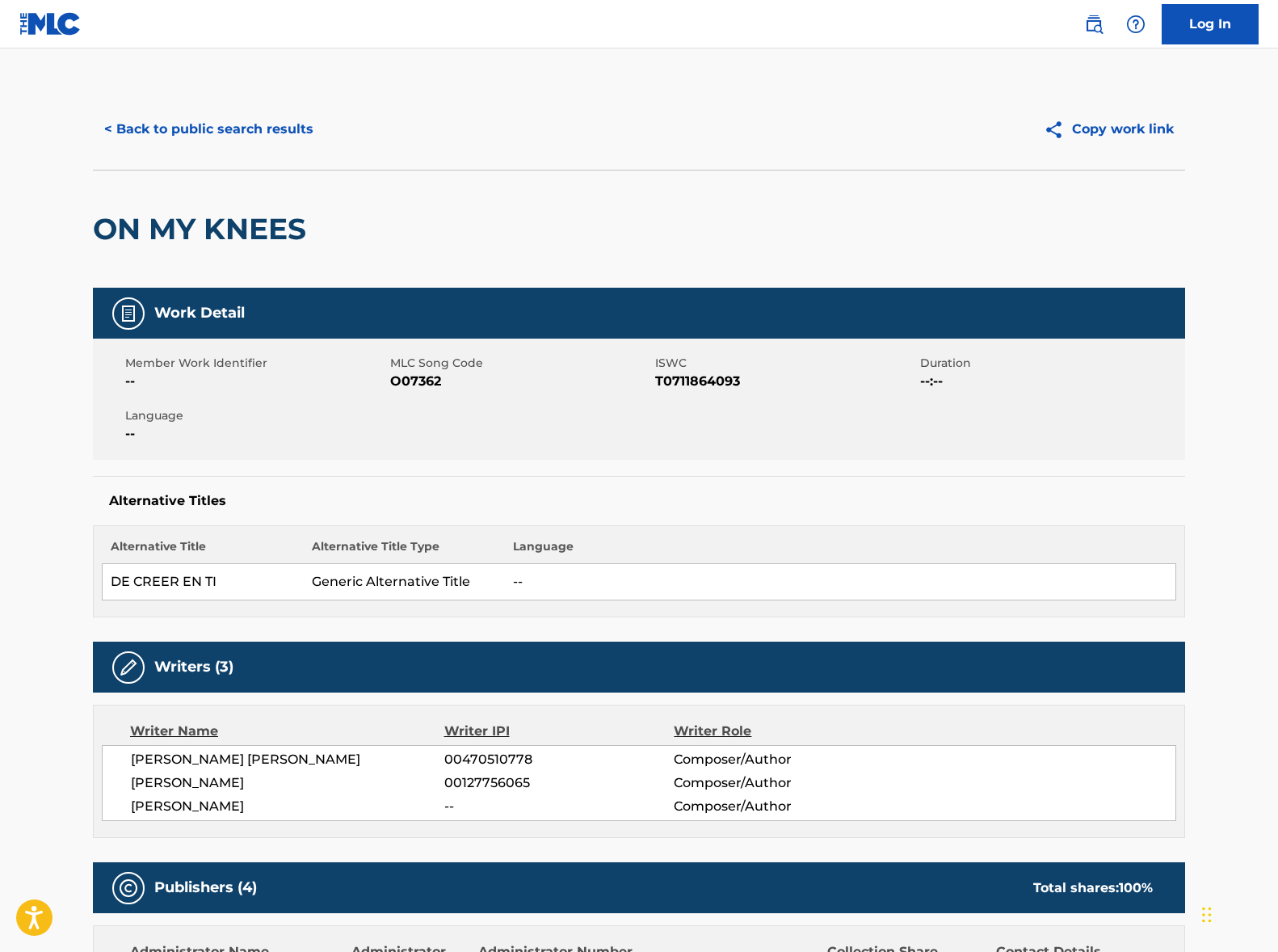
click at [241, 122] on button "< Back to public search results" at bounding box center [209, 130] width 232 height 41
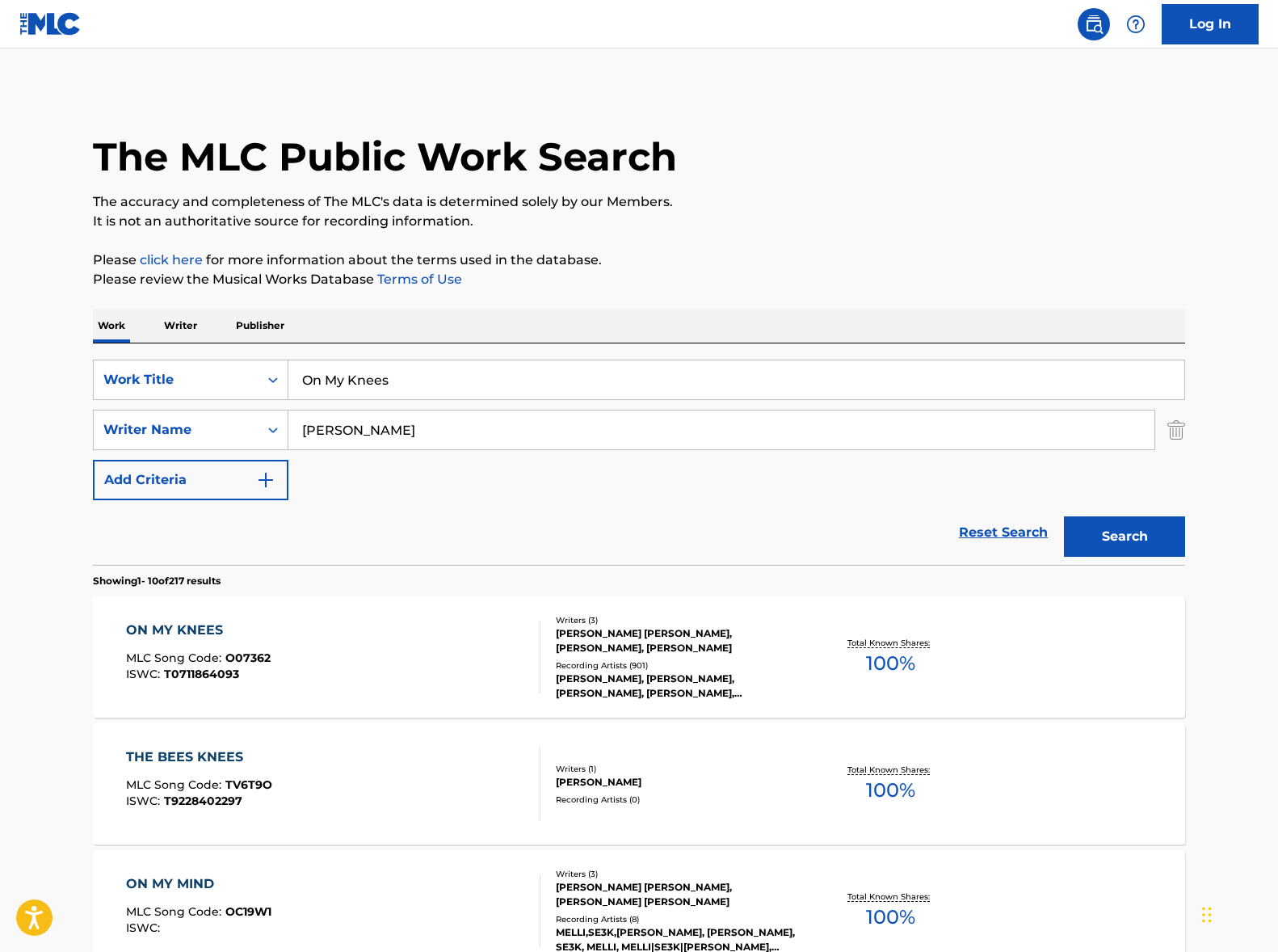
click at [383, 385] on input "On My Knees" at bounding box center [737, 380] width 896 height 39
paste input "Quand tu liras cette lettre"
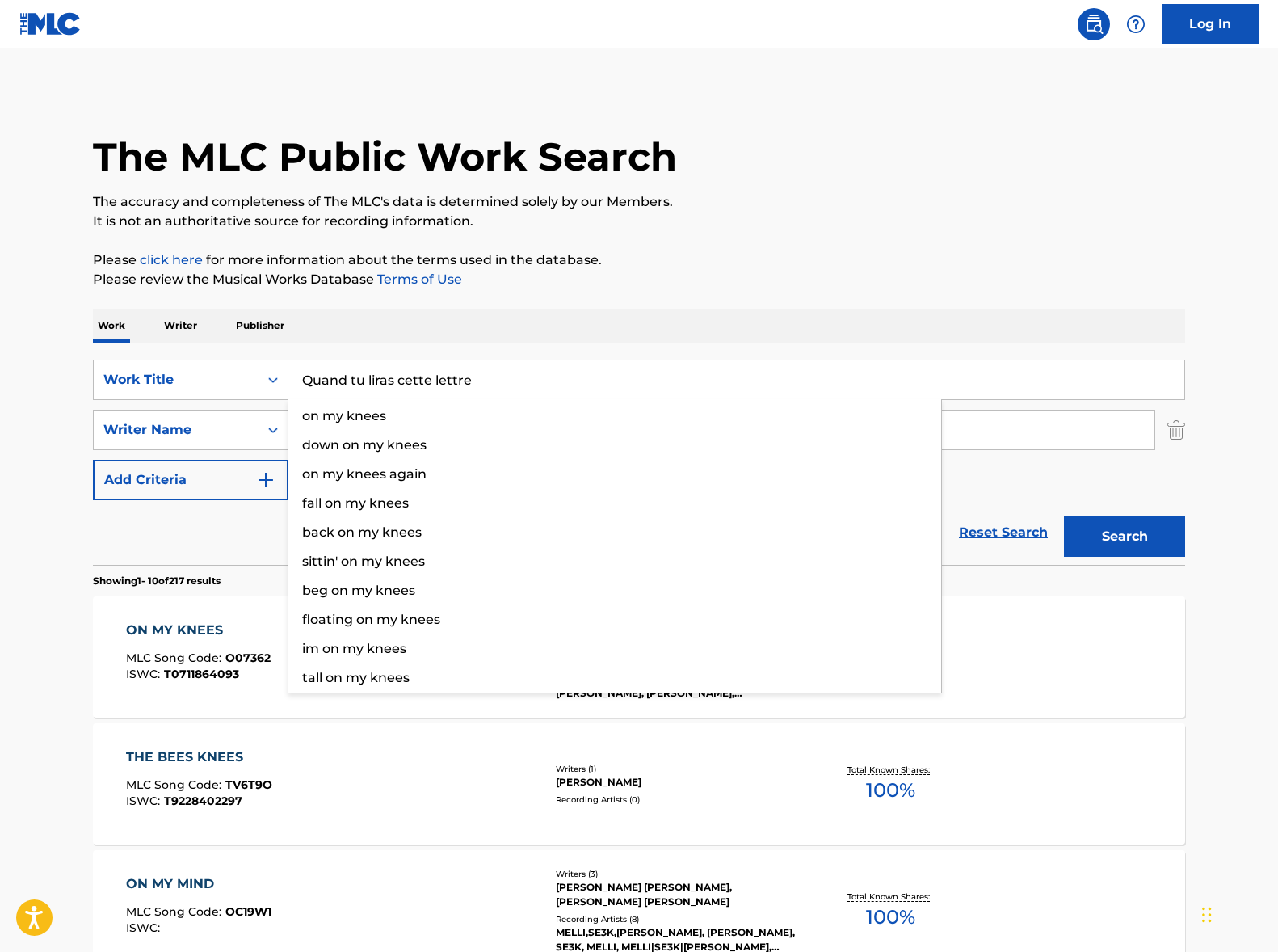
type input "Quand tu liras cette lettre"
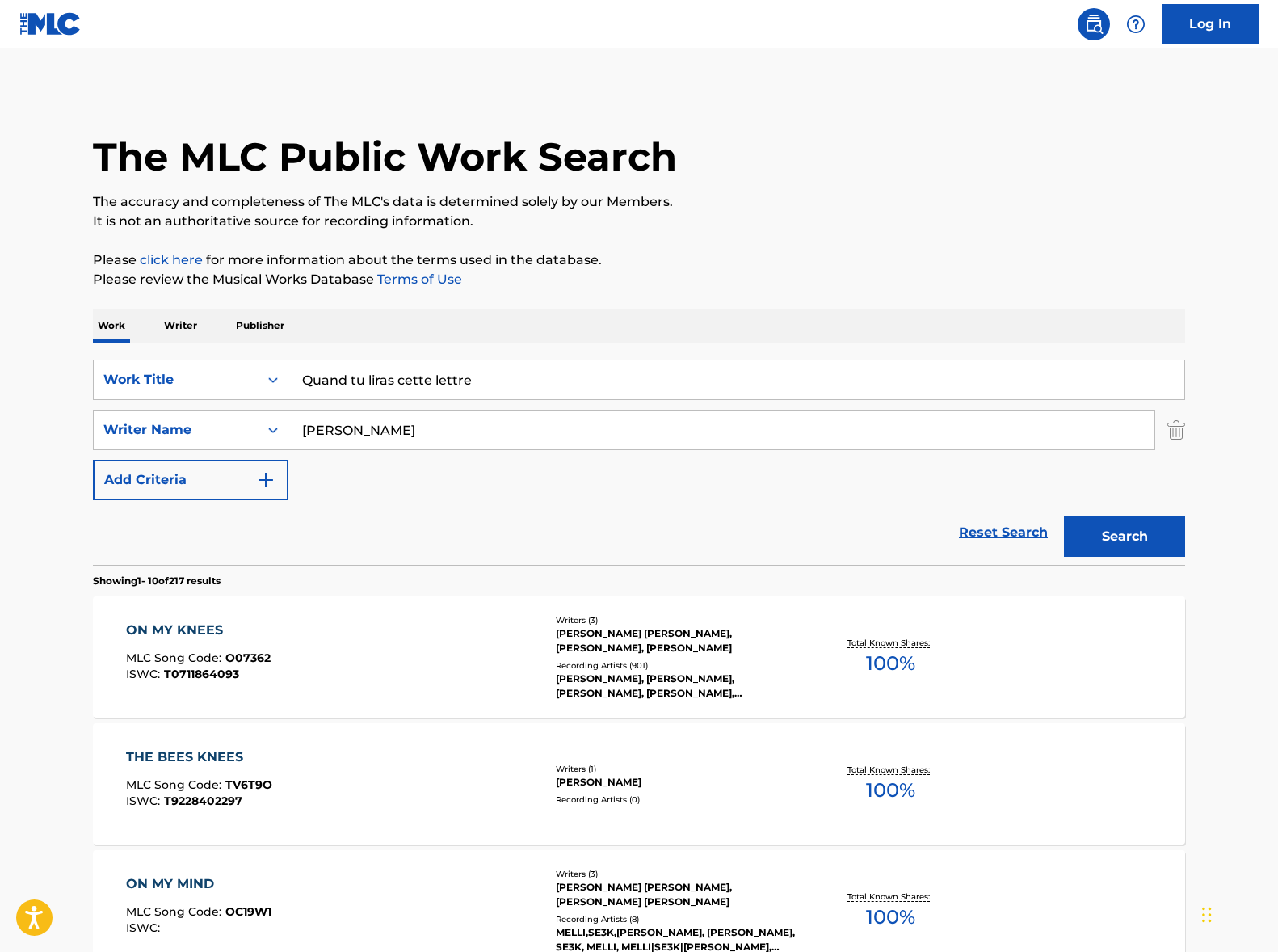
drag, startPoint x: 588, startPoint y: 322, endPoint x: 464, endPoint y: 443, distance: 173.3
click at [587, 322] on div "Work Writer Publisher" at bounding box center [639, 326] width 1092 height 34
click at [442, 436] on input "[PERSON_NAME]" at bounding box center [721, 430] width 866 height 39
click at [1064, 516] on button "Search" at bounding box center [1125, 536] width 122 height 41
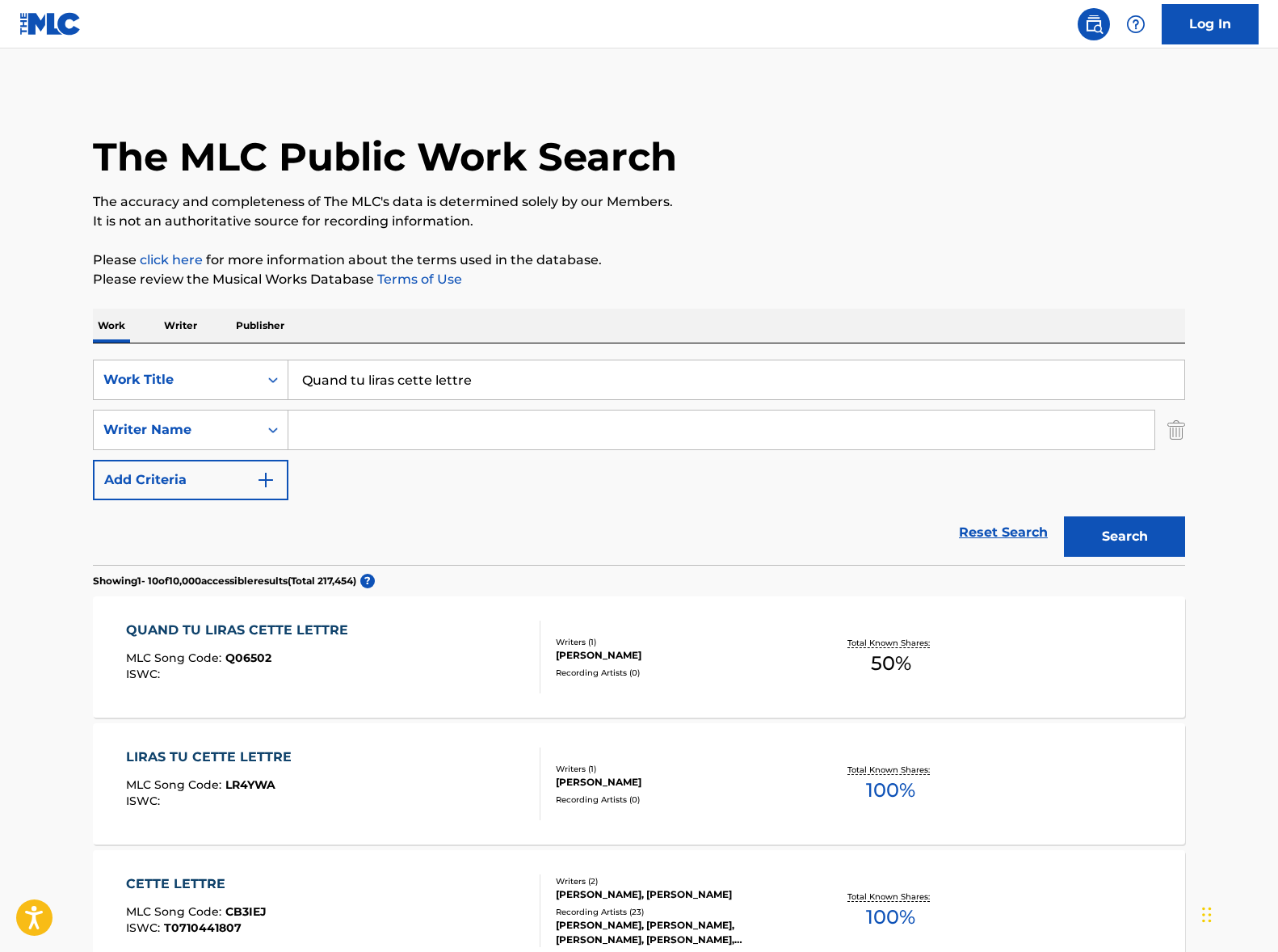
click at [385, 653] on div "QUAND TU LIRAS CETTE LETTRE MLC Song Code : Q06502 ISWC :" at bounding box center [334, 657] width 416 height 73
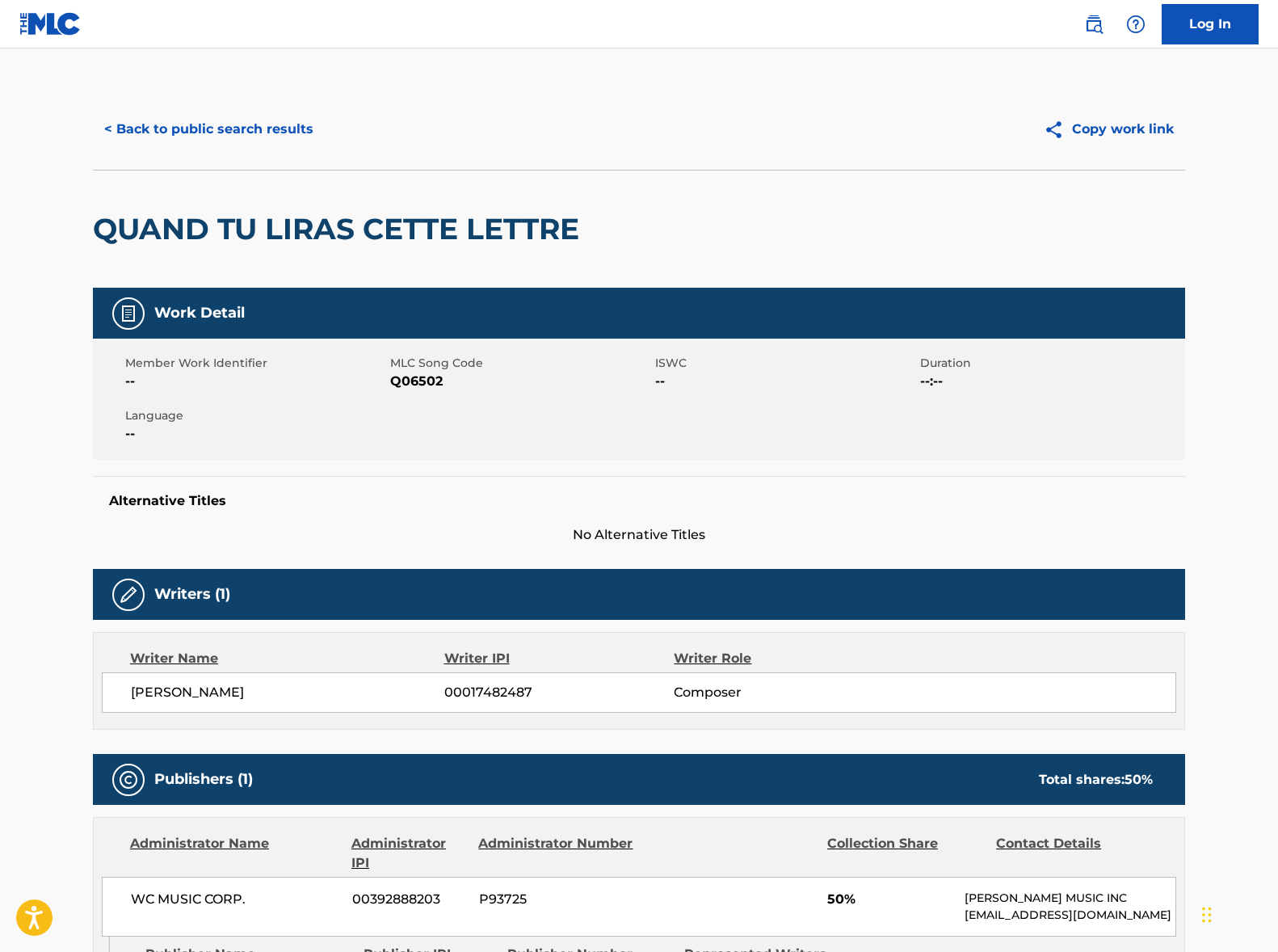
click at [165, 139] on button "< Back to public search results" at bounding box center [209, 130] width 232 height 41
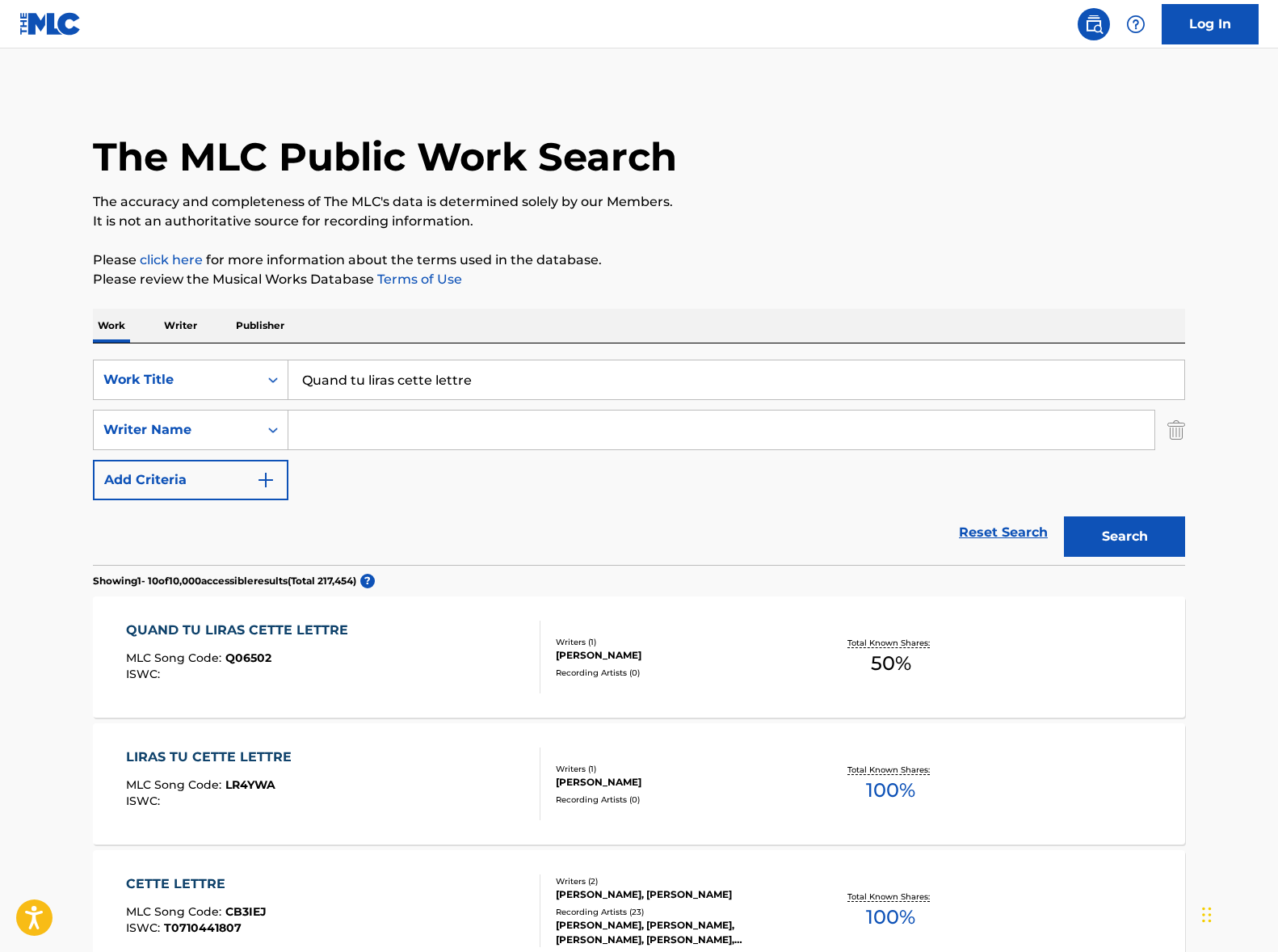
click at [343, 430] on input "Search Form" at bounding box center [721, 430] width 866 height 39
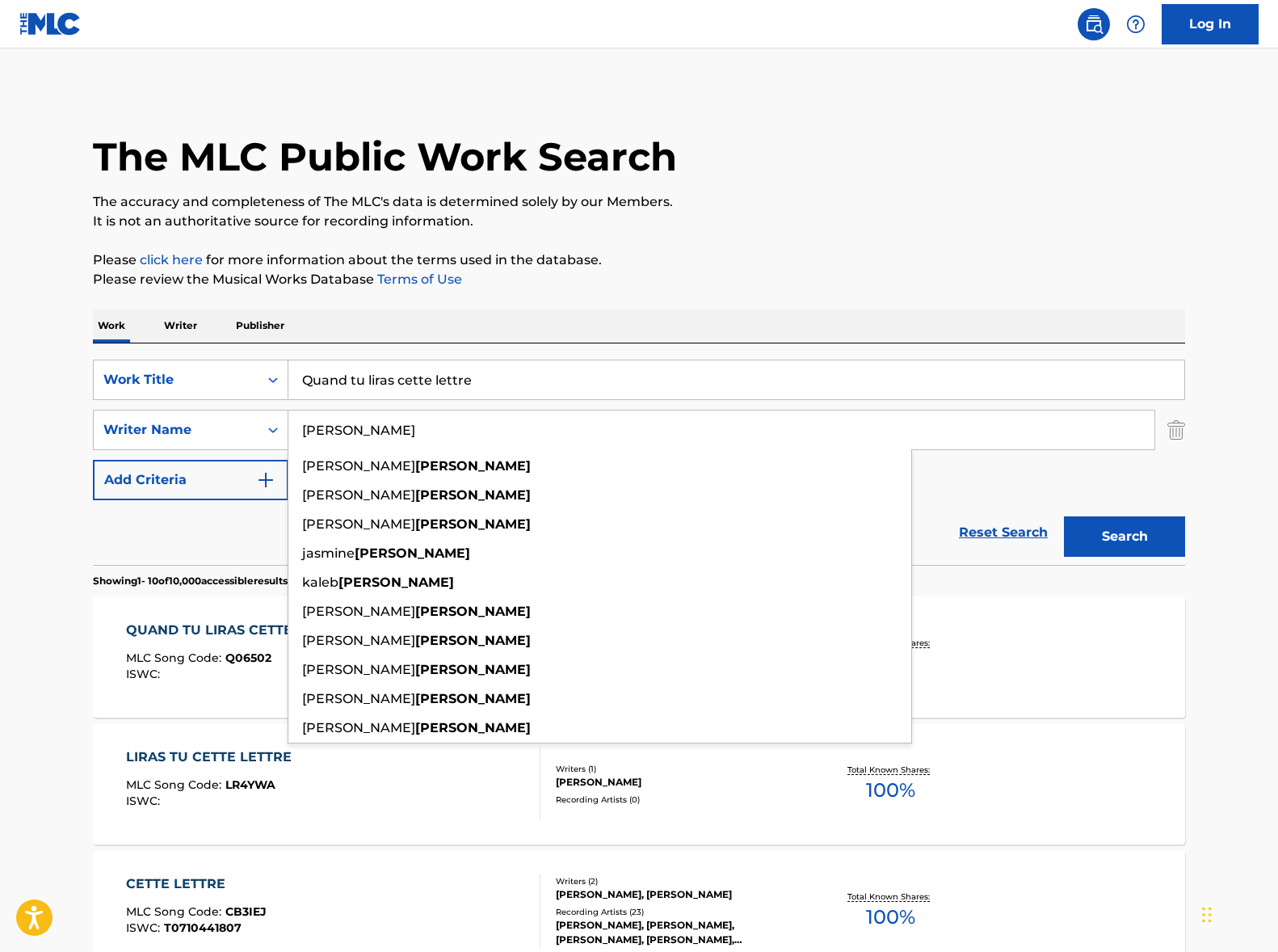
type input "[PERSON_NAME]"
click at [1064, 516] on button "Search" at bounding box center [1125, 536] width 122 height 41
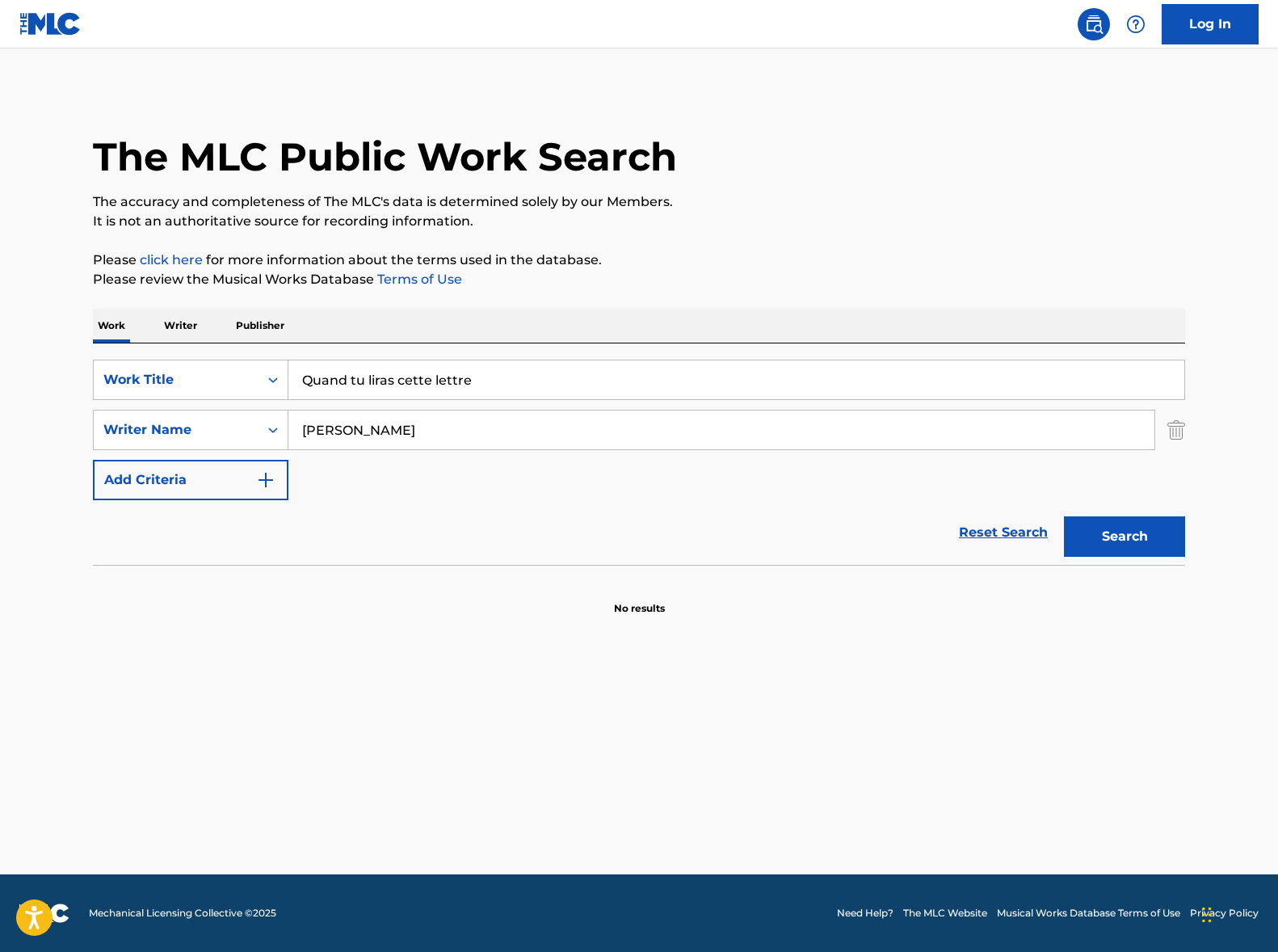
click at [349, 429] on input "[PERSON_NAME]" at bounding box center [721, 430] width 866 height 39
click at [363, 378] on input "Quand tu liras cette lettre" at bounding box center [737, 380] width 896 height 39
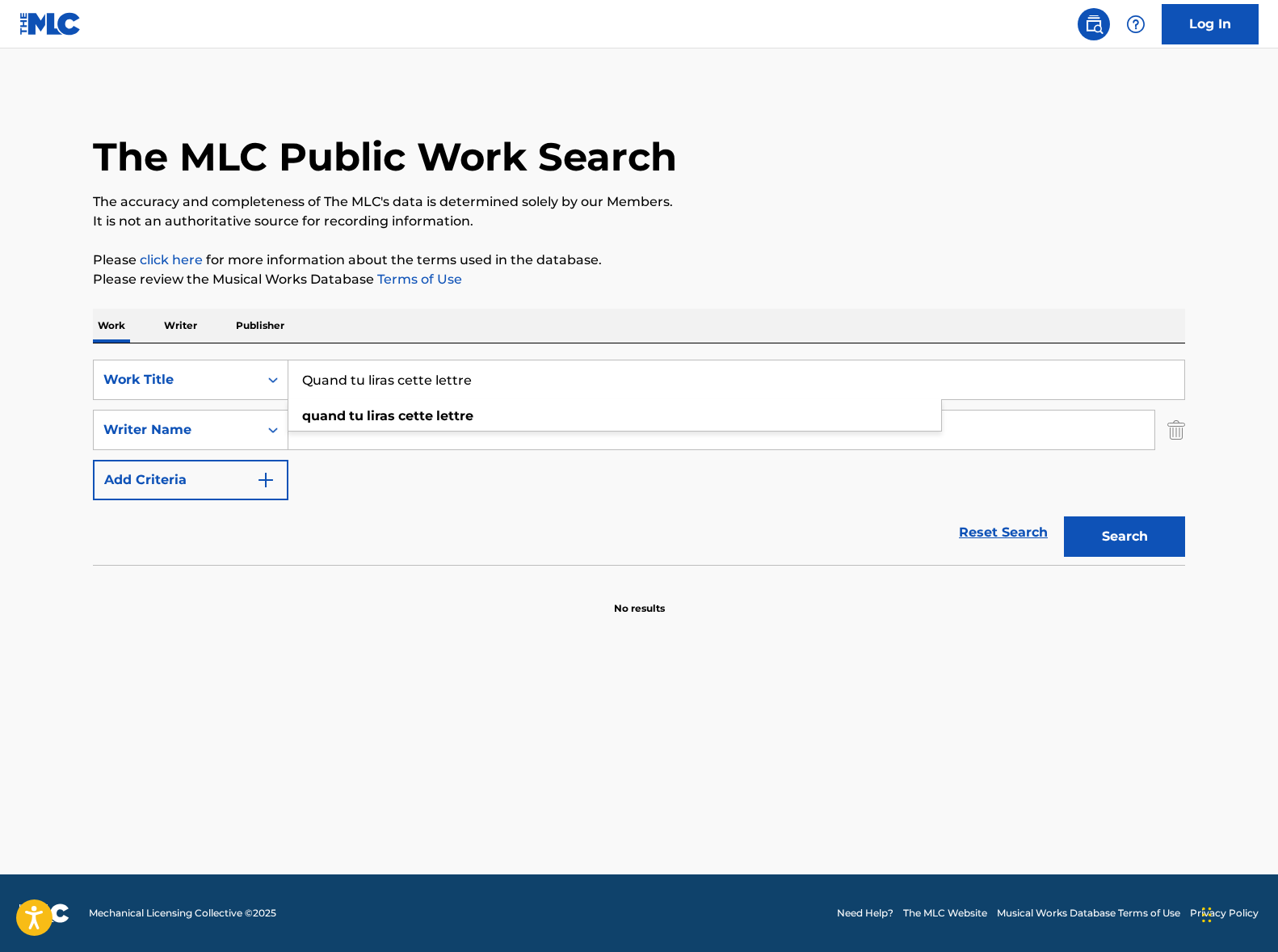
paste input "C’est la saison"
click at [616, 298] on div "The MLC Public Work Search The accuracy and completeness of The MLC's data is d…" at bounding box center [639, 352] width 1131 height 527
click at [1096, 529] on button "Search" at bounding box center [1125, 536] width 122 height 41
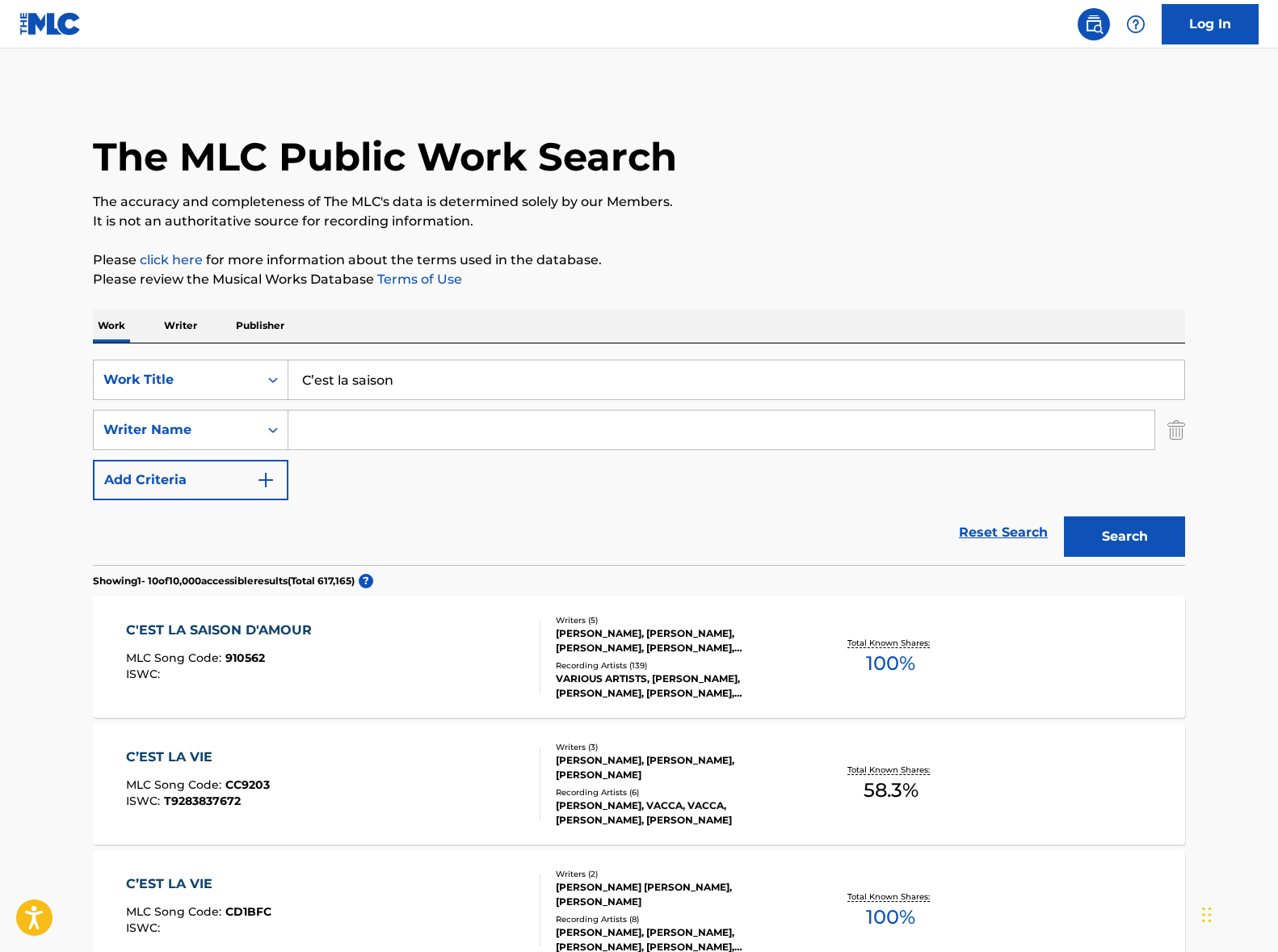
click at [370, 441] on input "Search Form" at bounding box center [721, 430] width 866 height 39
click at [315, 378] on input "C’est la saison" at bounding box center [737, 380] width 896 height 39
click at [1064, 516] on button "Search" at bounding box center [1125, 536] width 122 height 41
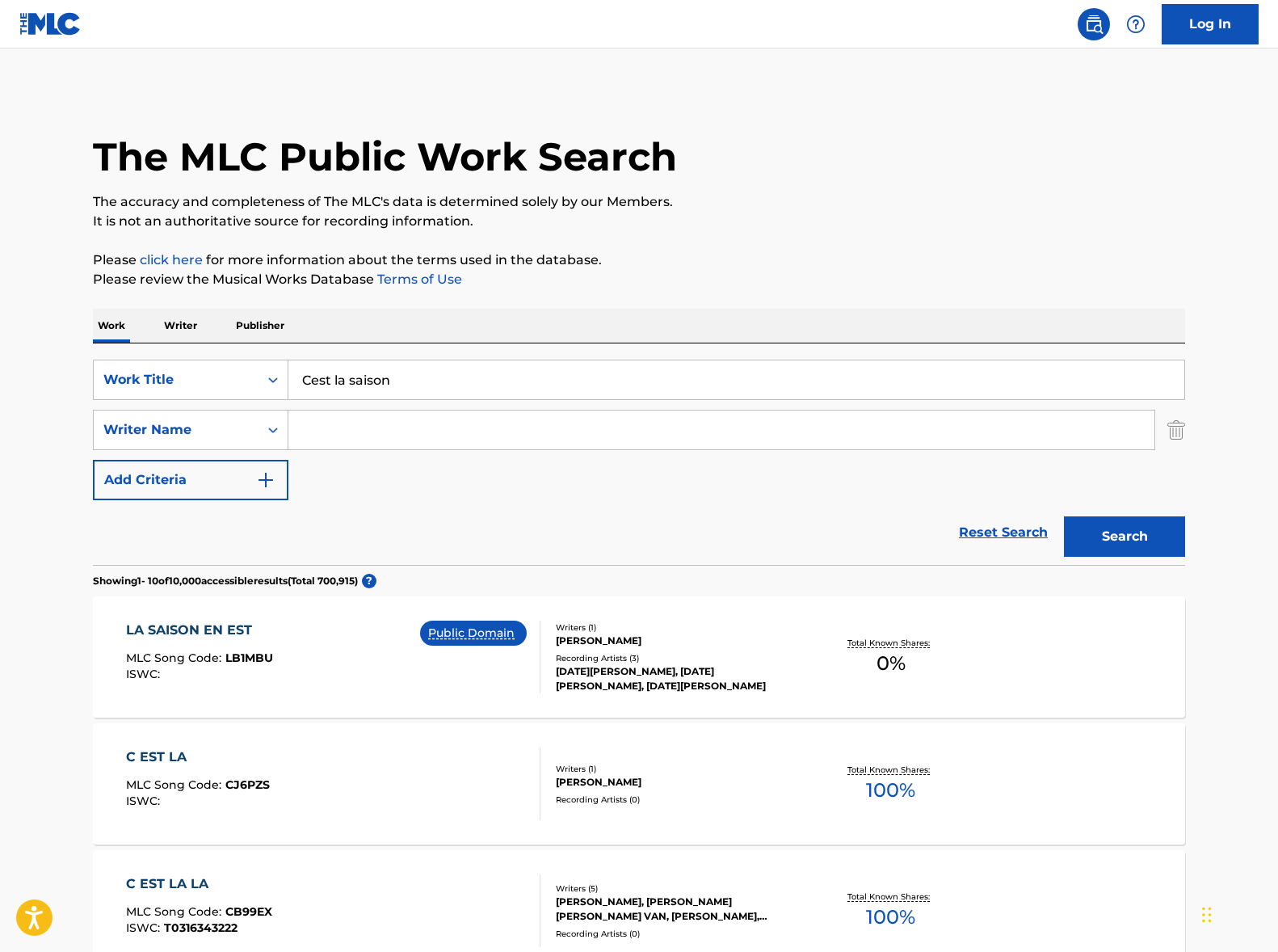
click at [1064, 516] on button "Search" at bounding box center [1125, 536] width 122 height 41
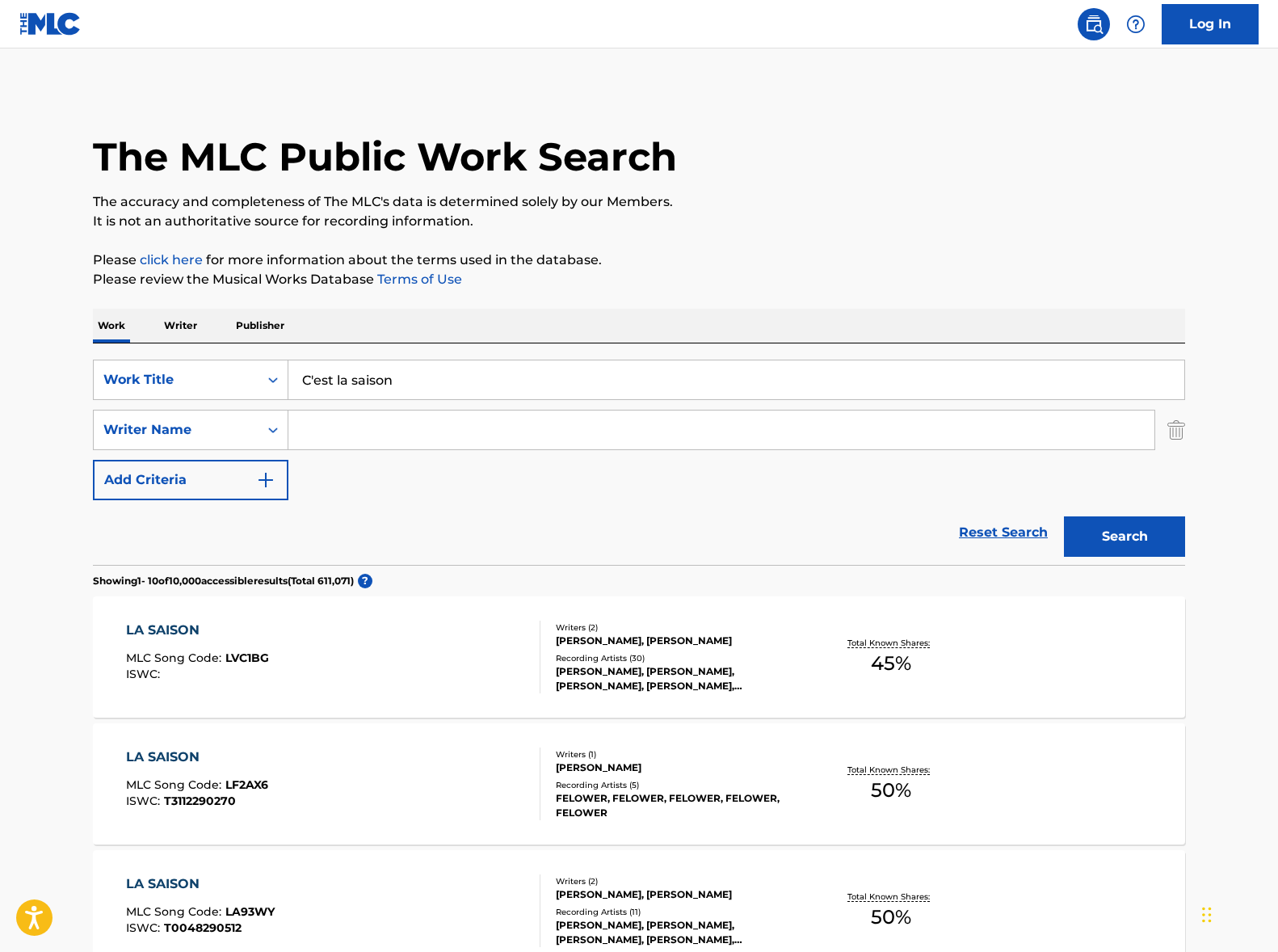
click at [1064, 516] on button "Search" at bounding box center [1125, 536] width 122 height 41
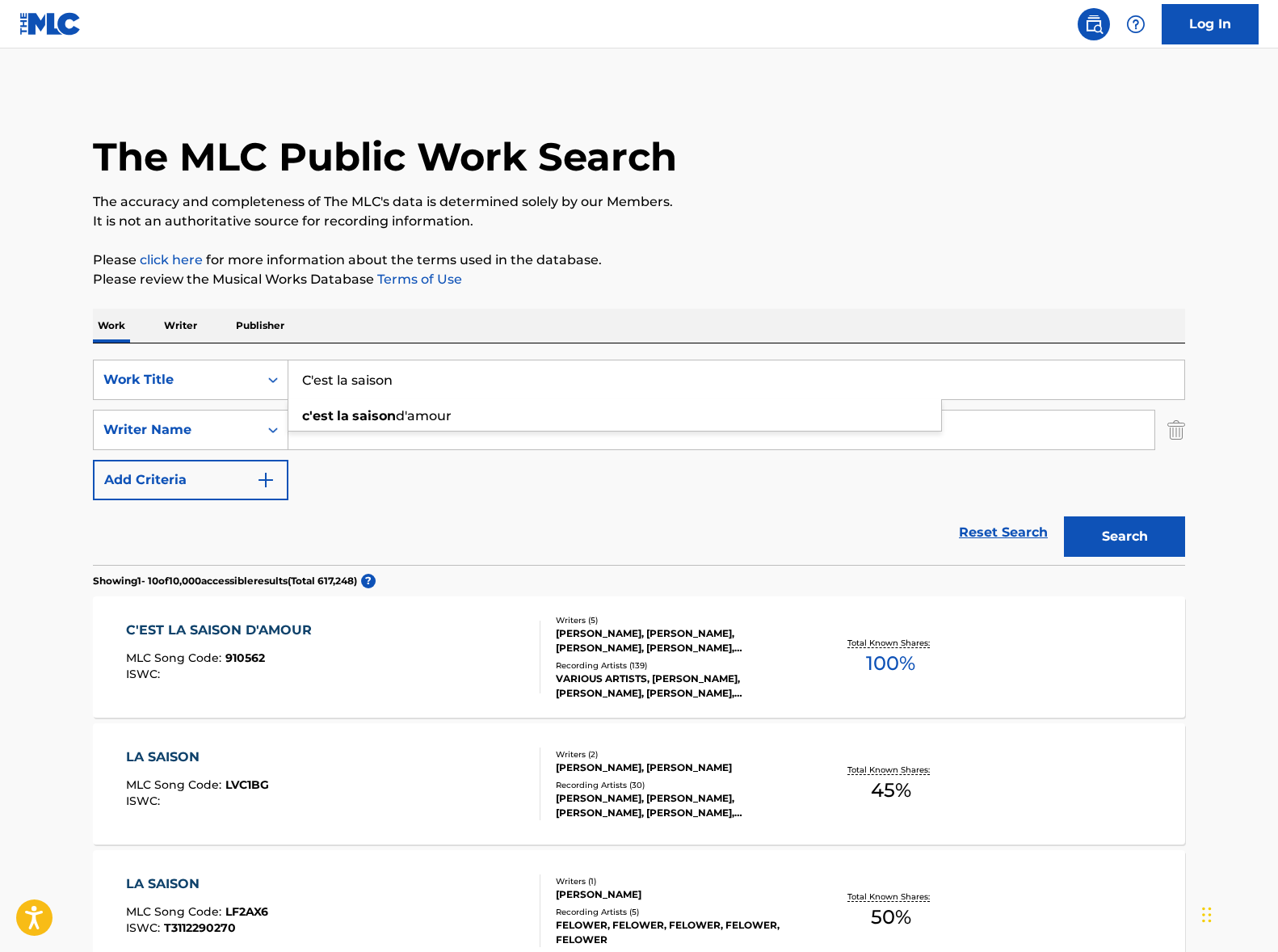
click at [431, 370] on input "C'est la saison" at bounding box center [737, 380] width 896 height 39
paste input "Perce les nuages"
type input "Perce les nuages"
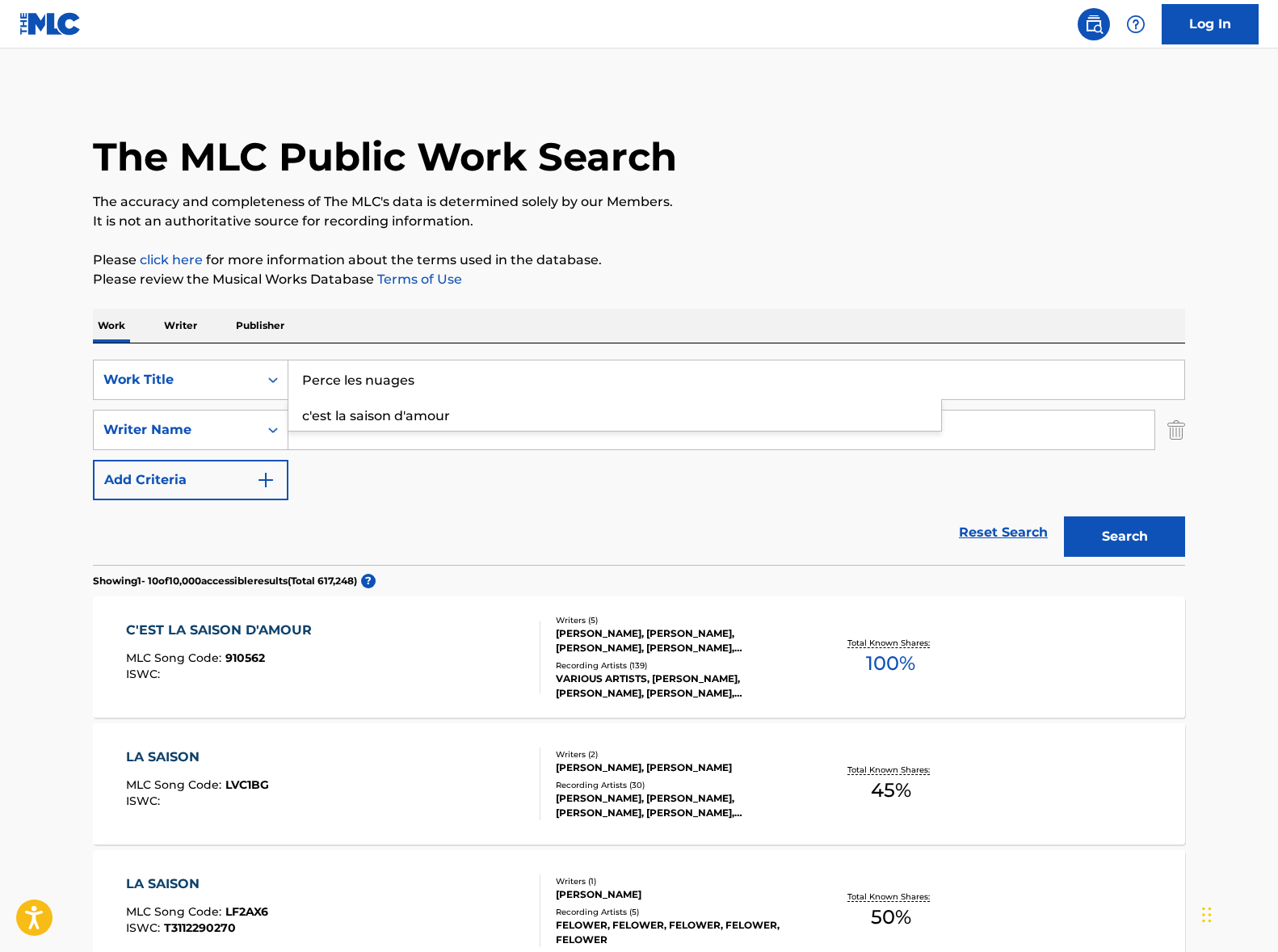
click at [676, 259] on p "Please click here for more information about the terms used in the database." at bounding box center [639, 260] width 1092 height 19
click at [1142, 535] on button "Search" at bounding box center [1125, 536] width 122 height 41
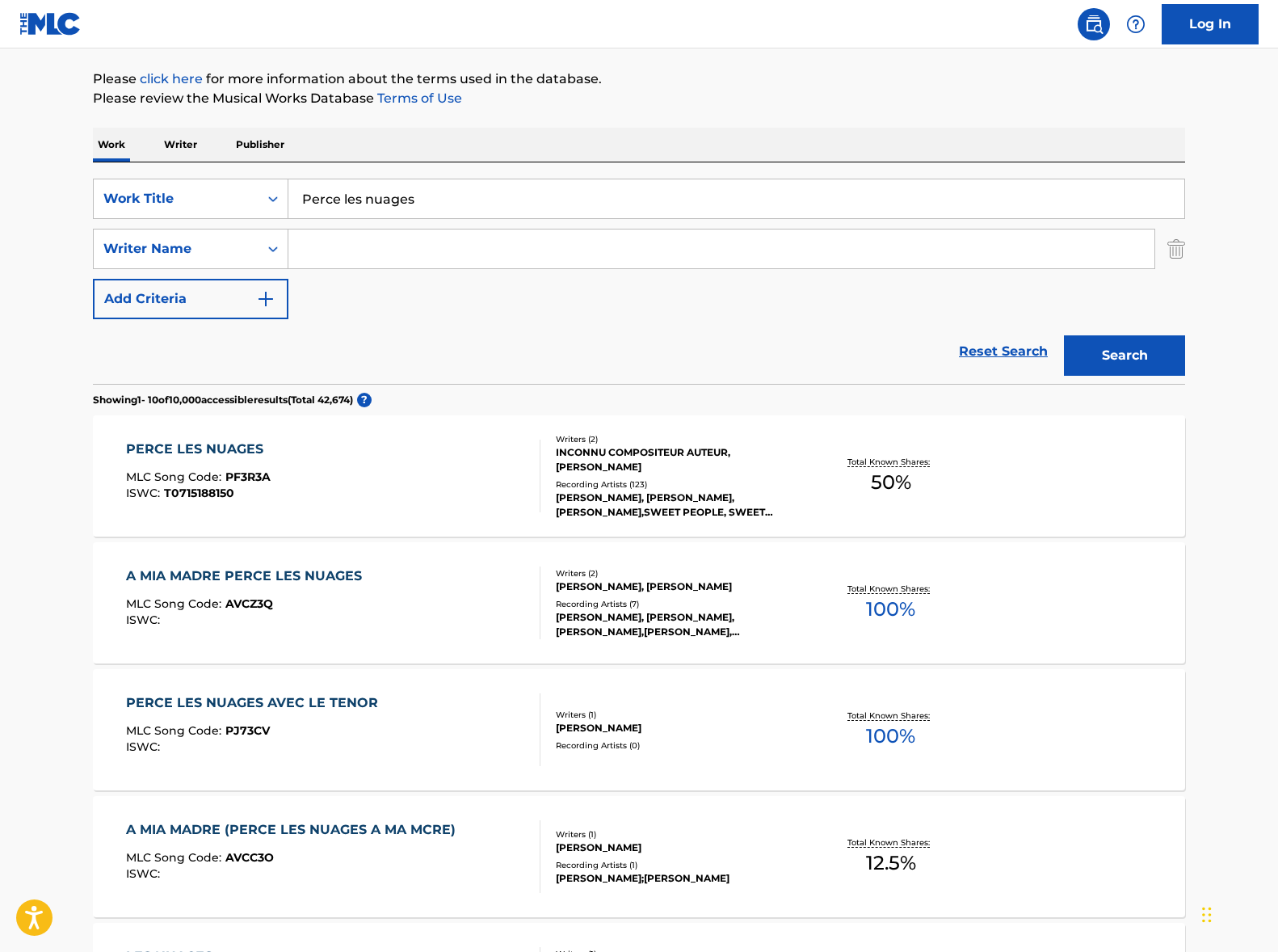
scroll to position [229, 0]
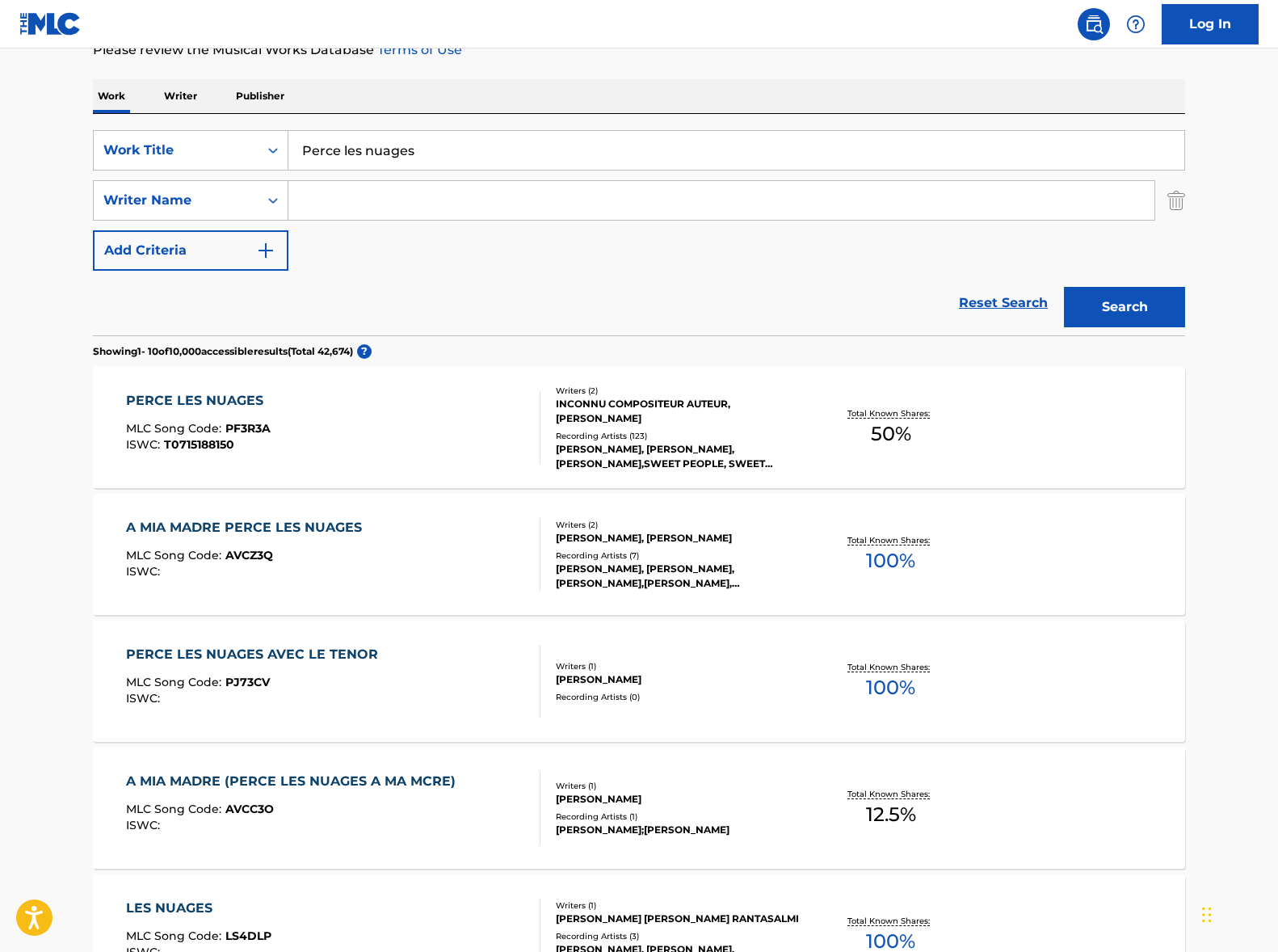
click at [403, 424] on div "PERCE LES NUAGES MLC Song Code : PF3R3A ISWC : T0715188150" at bounding box center [334, 428] width 416 height 73
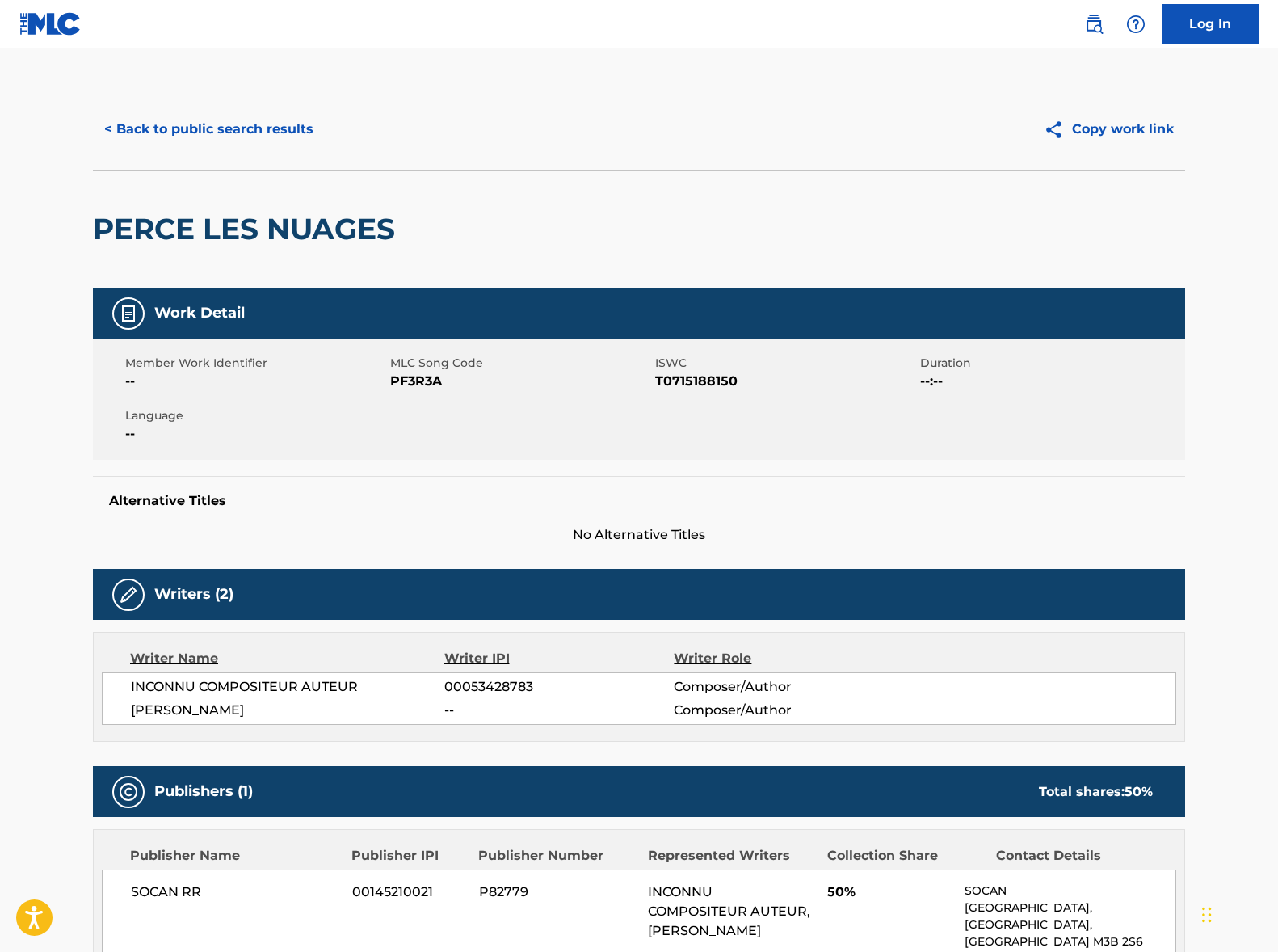
scroll to position [229, 0]
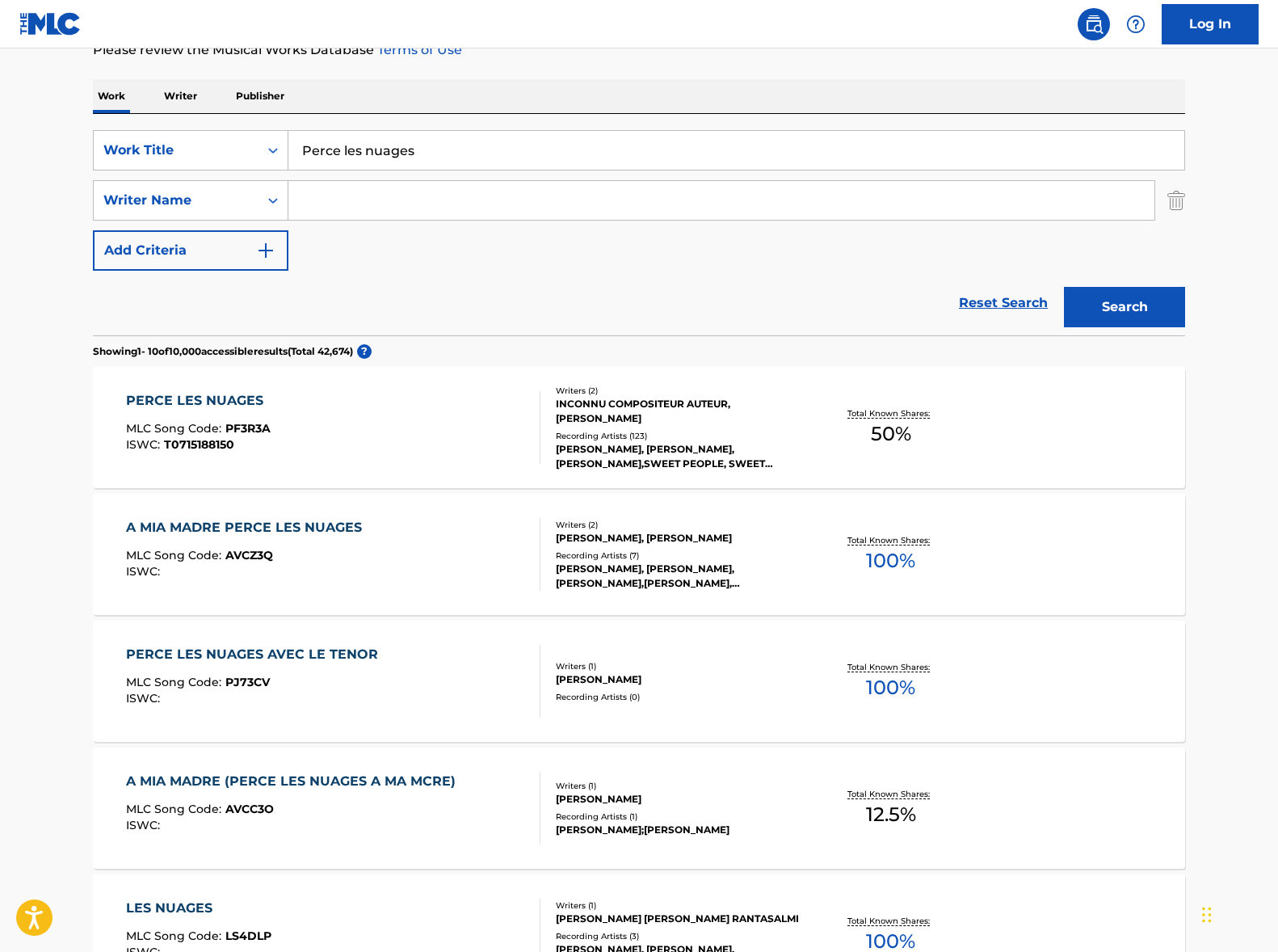
click at [444, 684] on div "PERCE LES NUAGES AVEC LE TENOR MLC Song Code : PJ73CV ISWC :" at bounding box center [334, 681] width 416 height 73
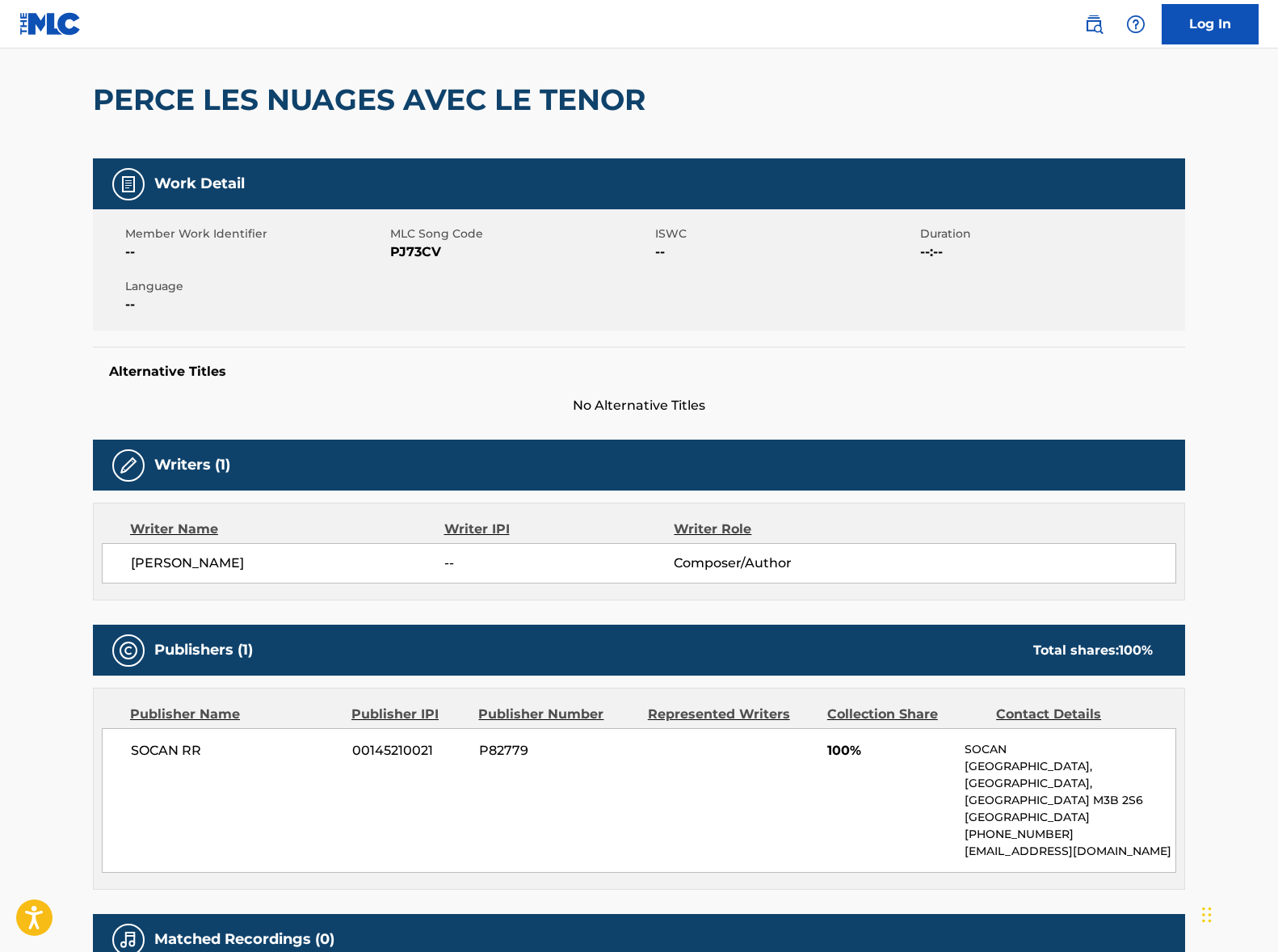
scroll to position [278, 0]
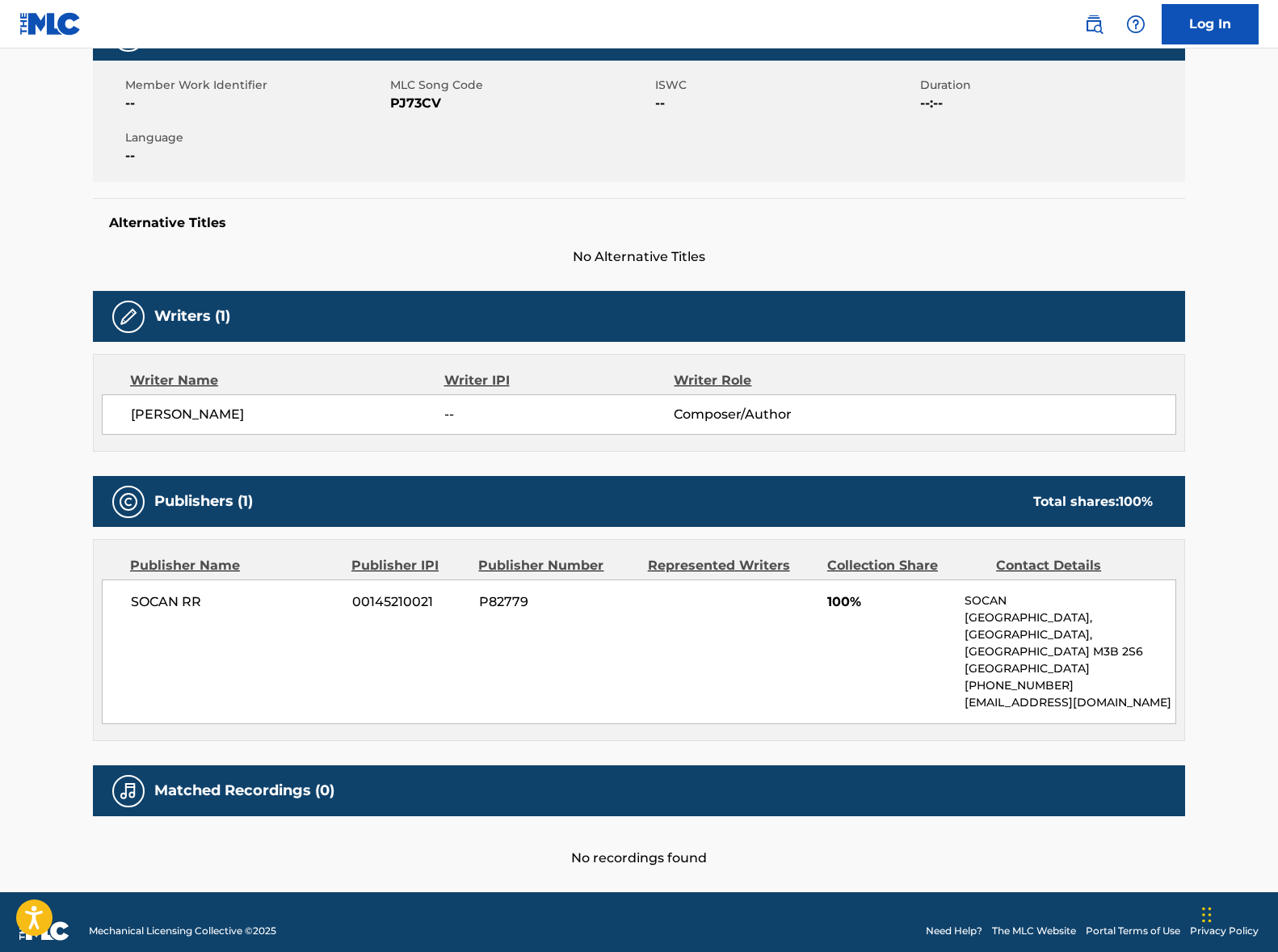
click at [169, 600] on span "SOCAN RR" at bounding box center [236, 602] width 209 height 19
drag, startPoint x: 169, startPoint y: 600, endPoint x: 10, endPoint y: 655, distance: 168.2
click at [169, 600] on span "SOCAN RR" at bounding box center [236, 602] width 209 height 19
click at [193, 418] on span "[PERSON_NAME]" at bounding box center [288, 415] width 314 height 19
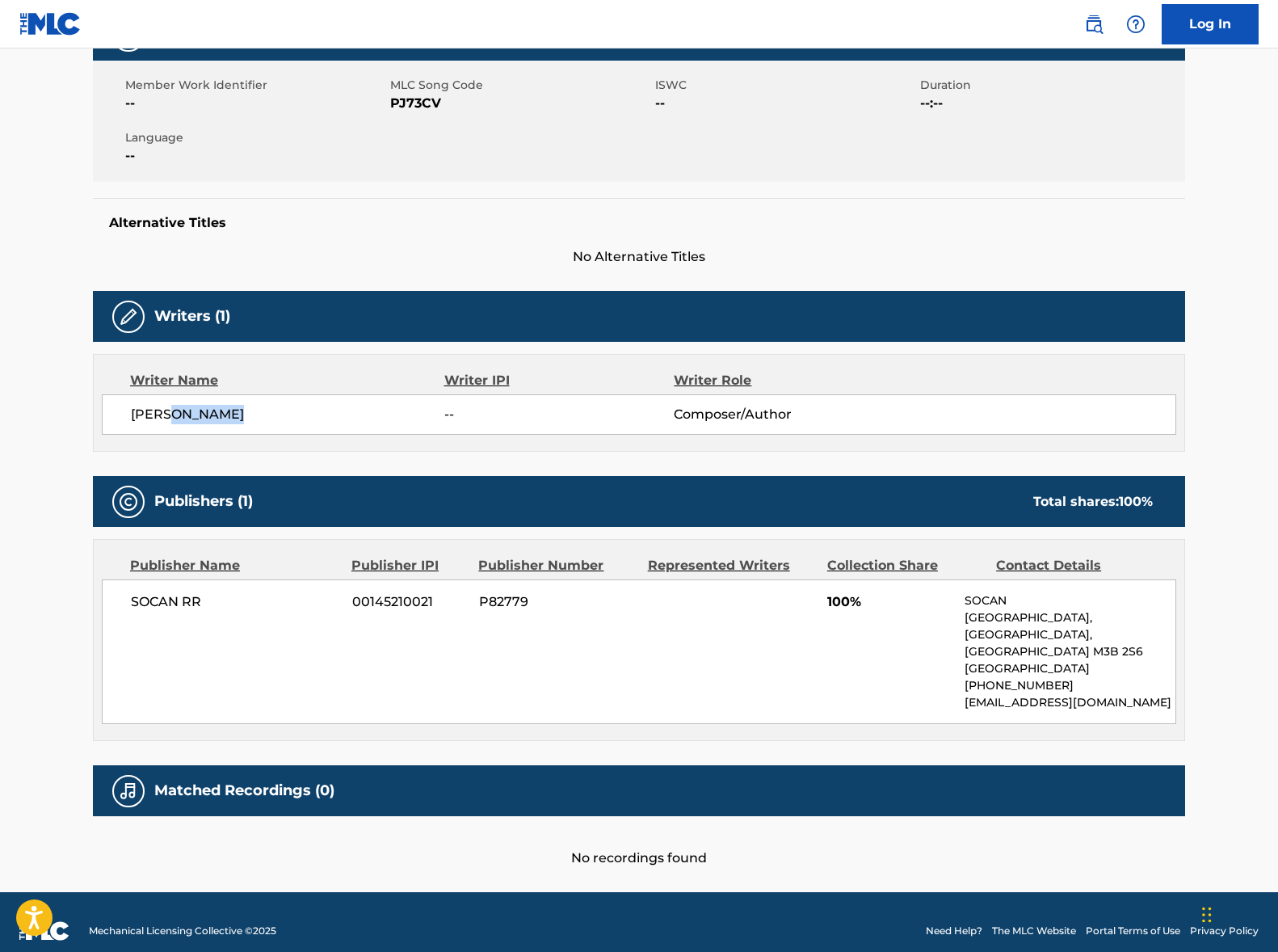
click at [193, 417] on span "[PERSON_NAME]" at bounding box center [288, 415] width 314 height 19
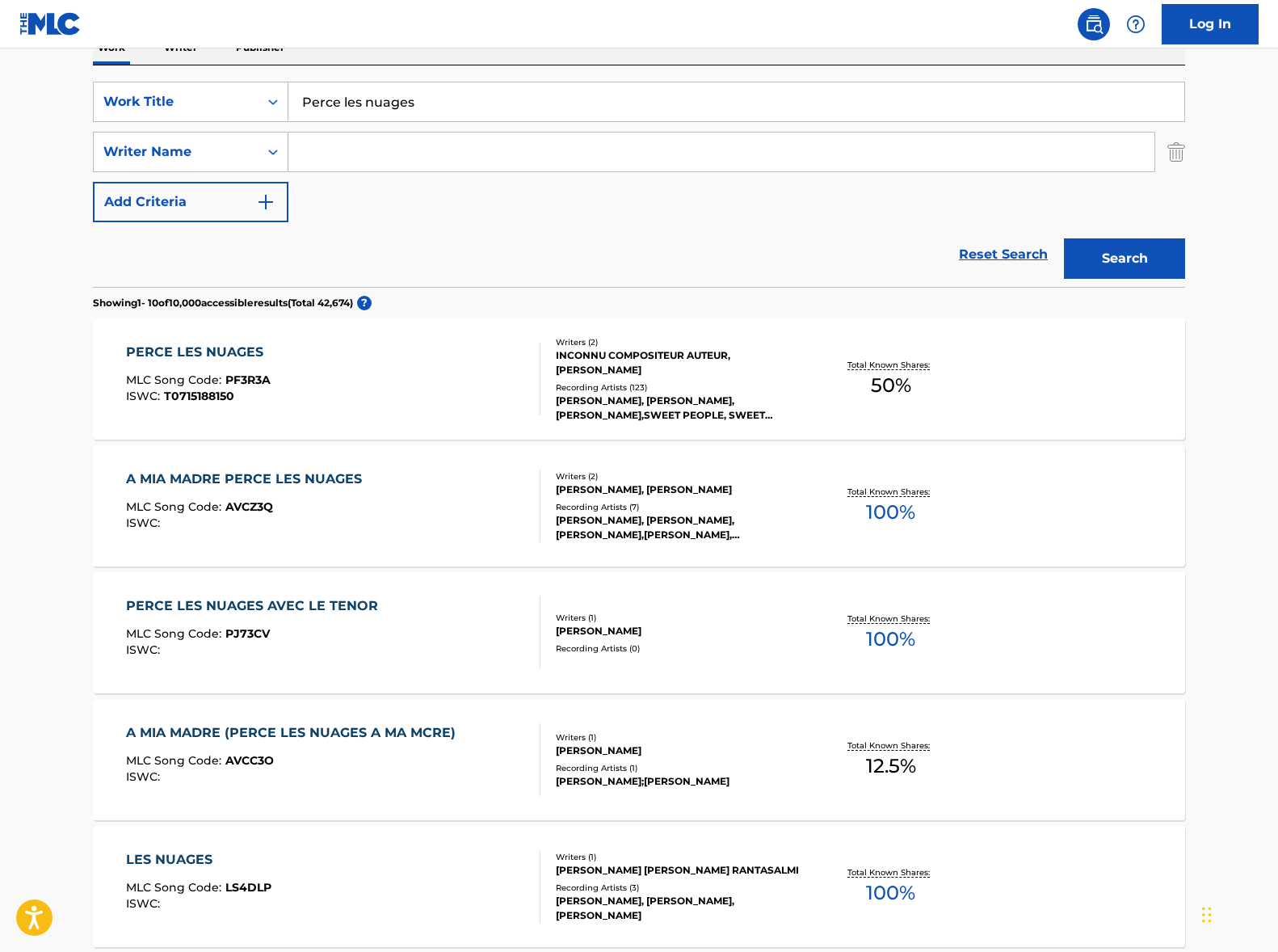
scroll to position [229, 0]
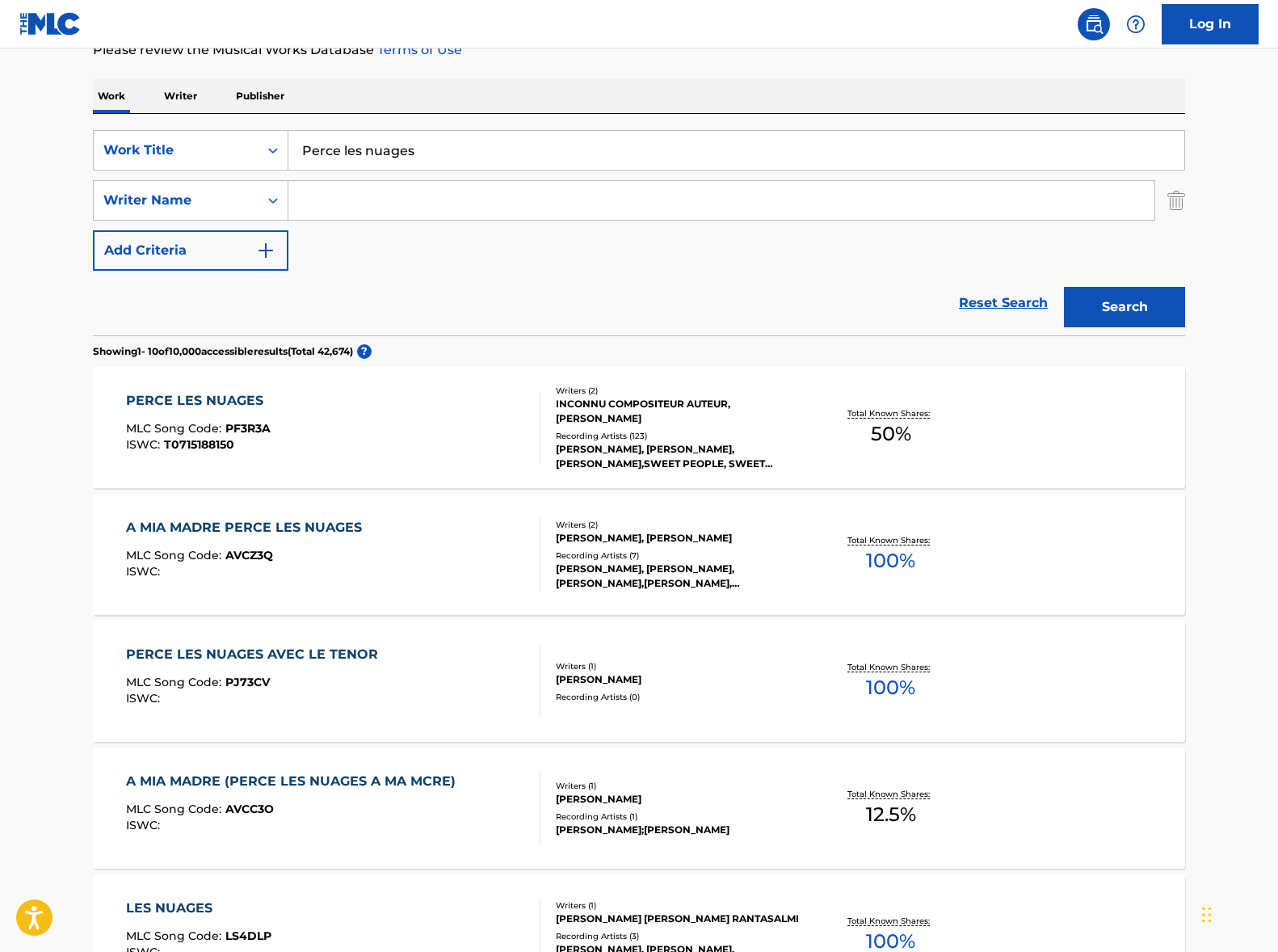
click at [381, 150] on input "Perce les nuages" at bounding box center [737, 151] width 896 height 39
paste input "Trois p’tits coup"
type input "Trois p’tits coups"
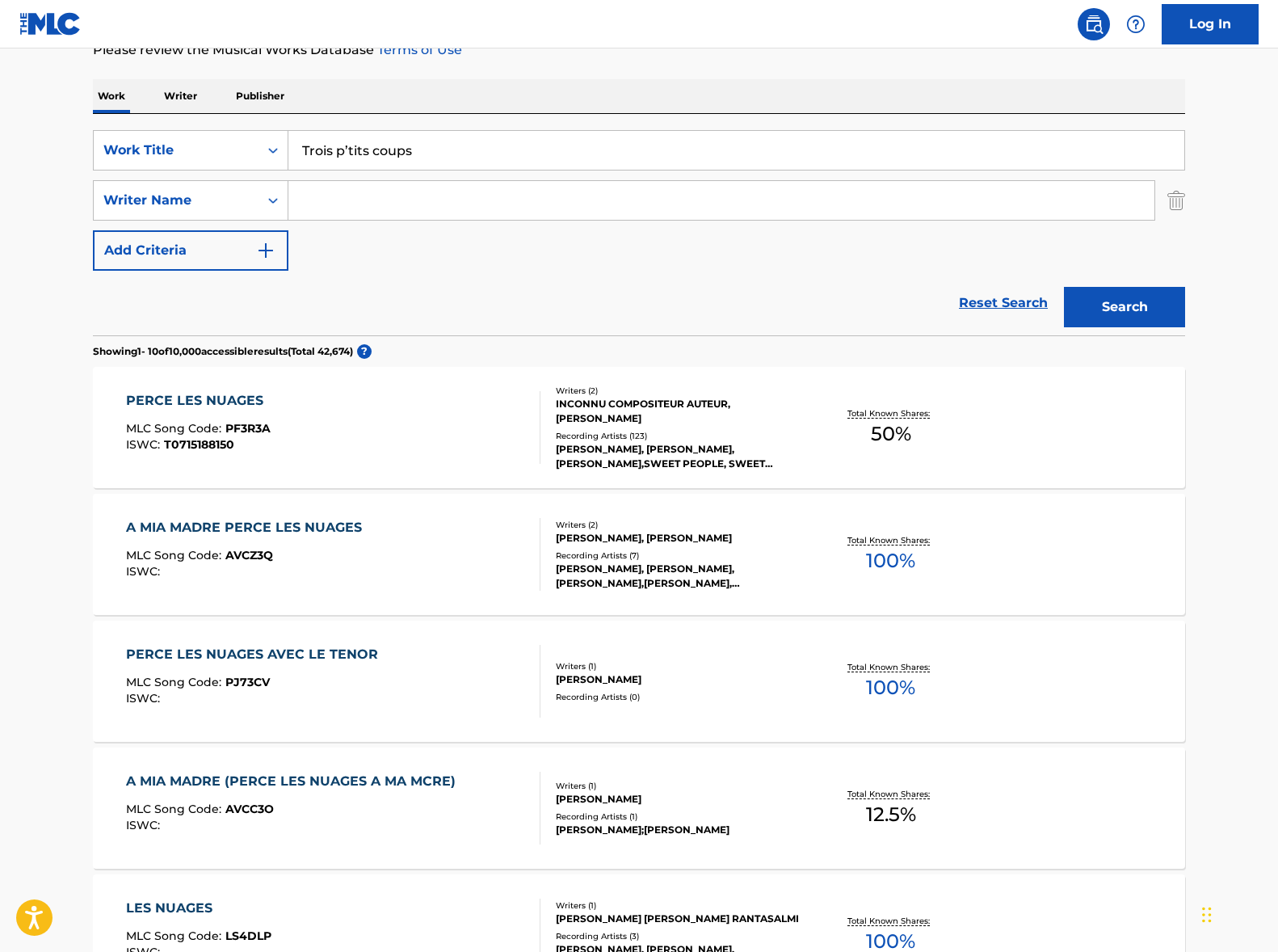
click at [628, 92] on div "Work Writer Publisher" at bounding box center [639, 96] width 1092 height 34
click at [1136, 302] on button "Search" at bounding box center [1125, 307] width 122 height 41
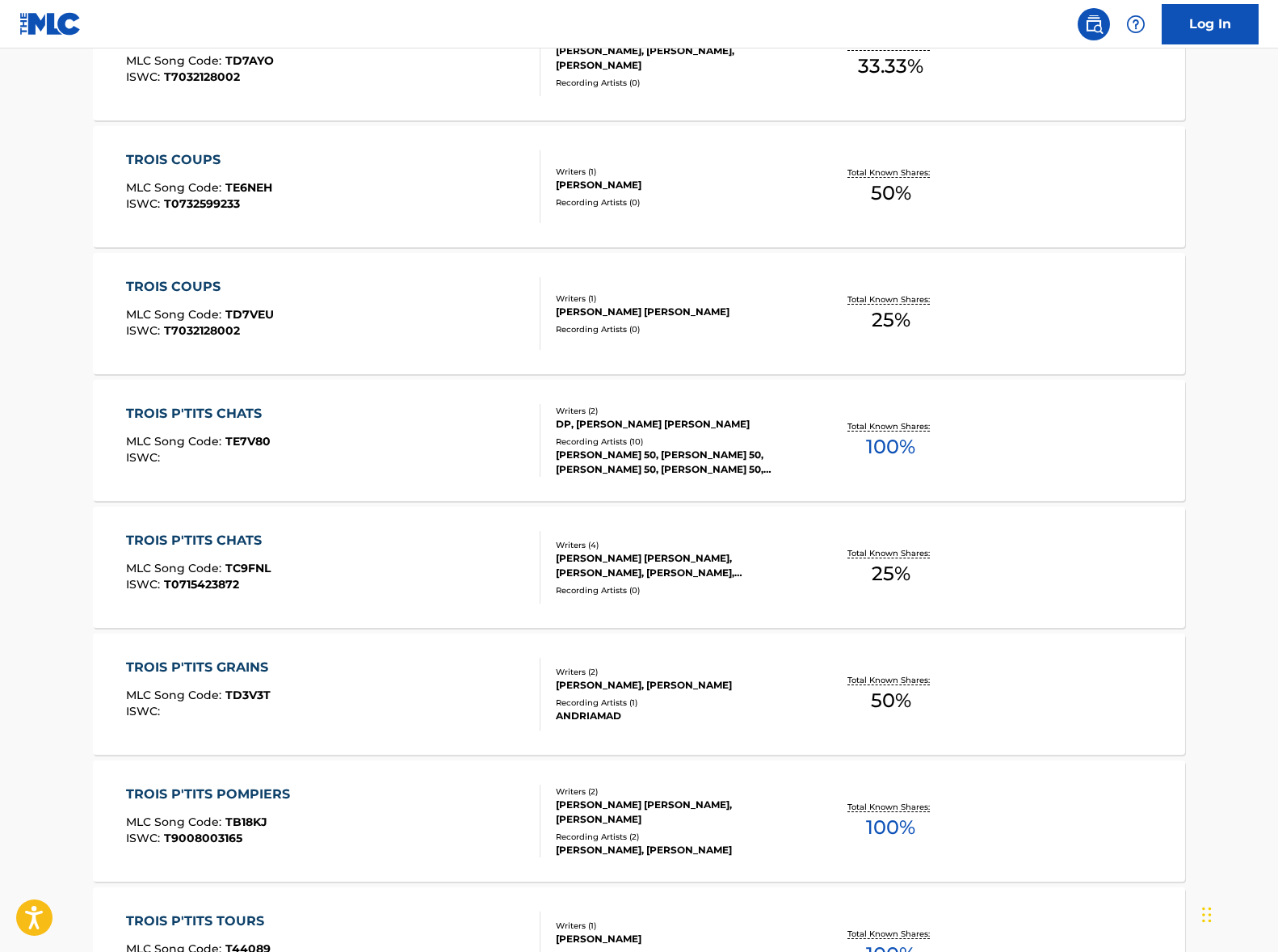
scroll to position [0, 0]
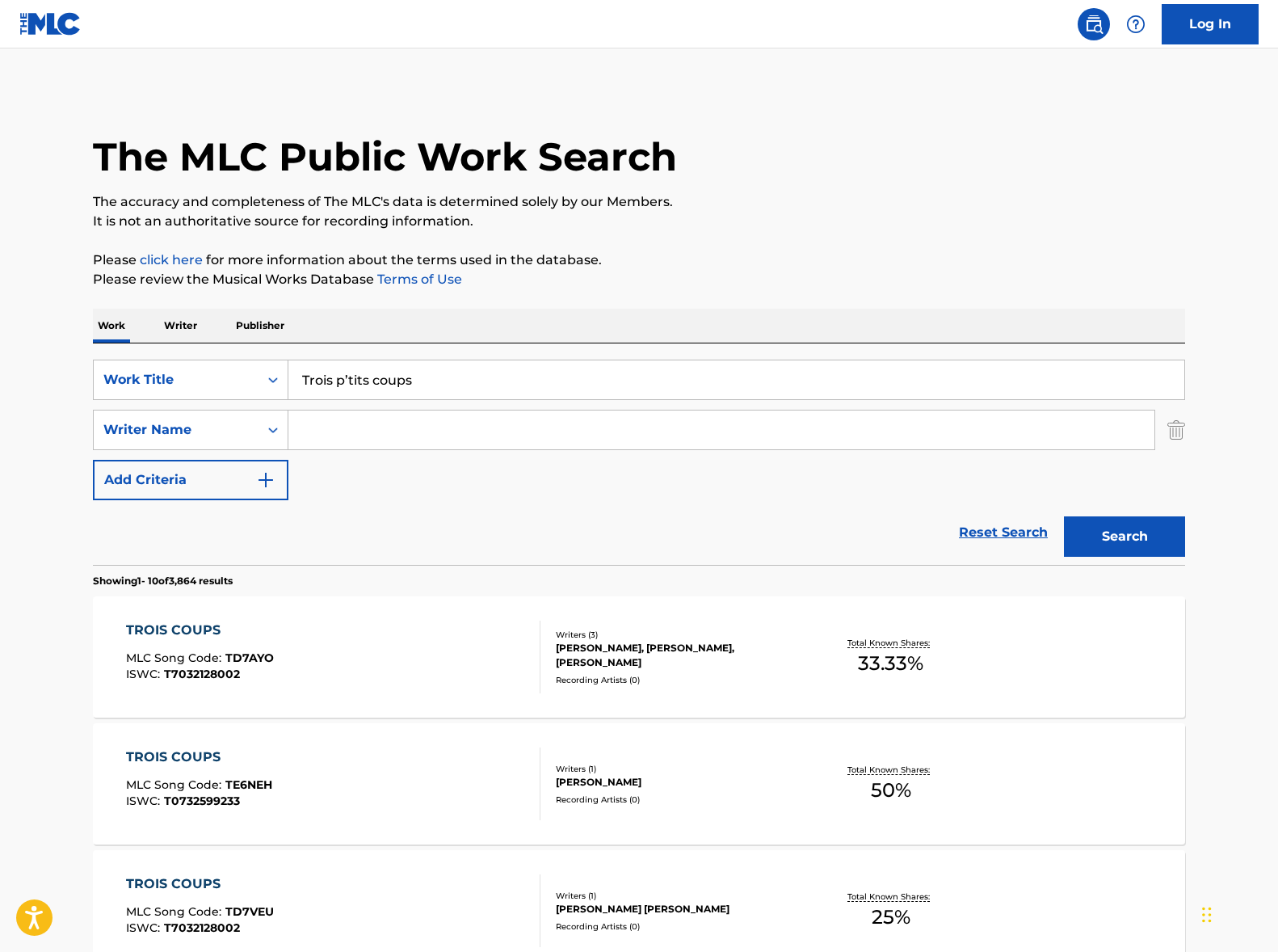
click at [190, 331] on p "Writer" at bounding box center [180, 326] width 43 height 34
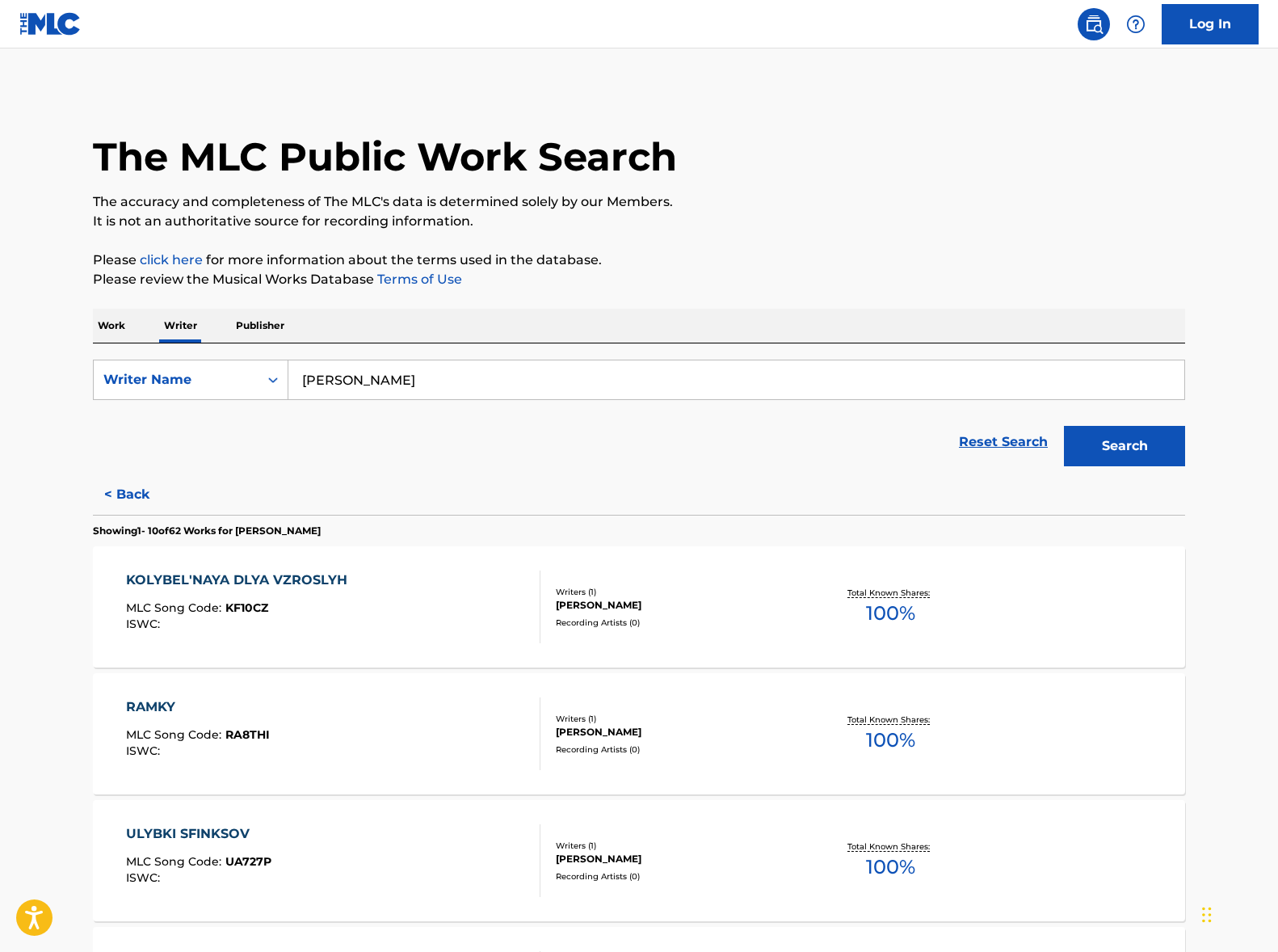
click at [417, 386] on input "[PERSON_NAME]" at bounding box center [737, 380] width 896 height 39
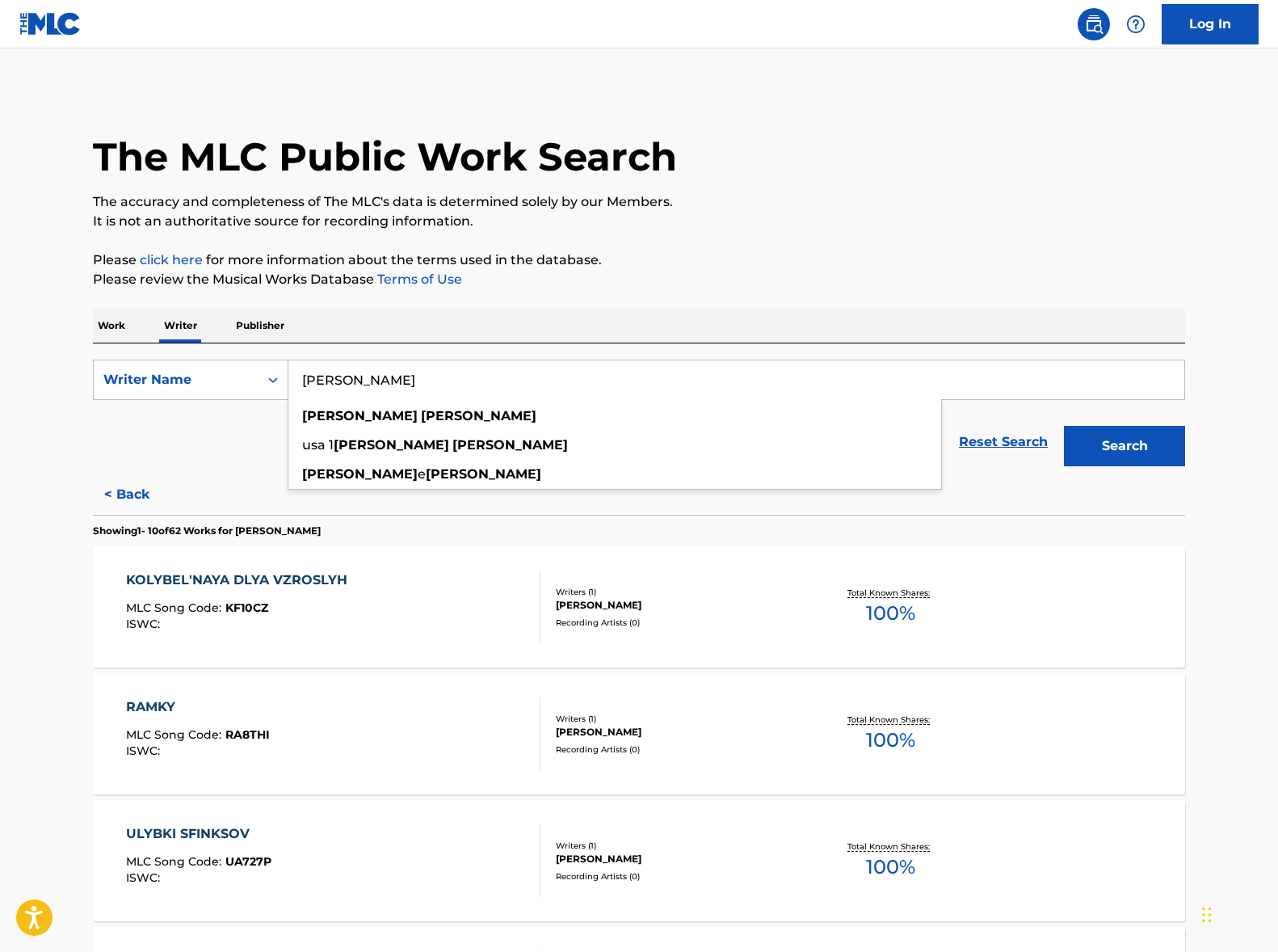
click at [1064, 425] on button "Search" at bounding box center [1125, 446] width 122 height 41
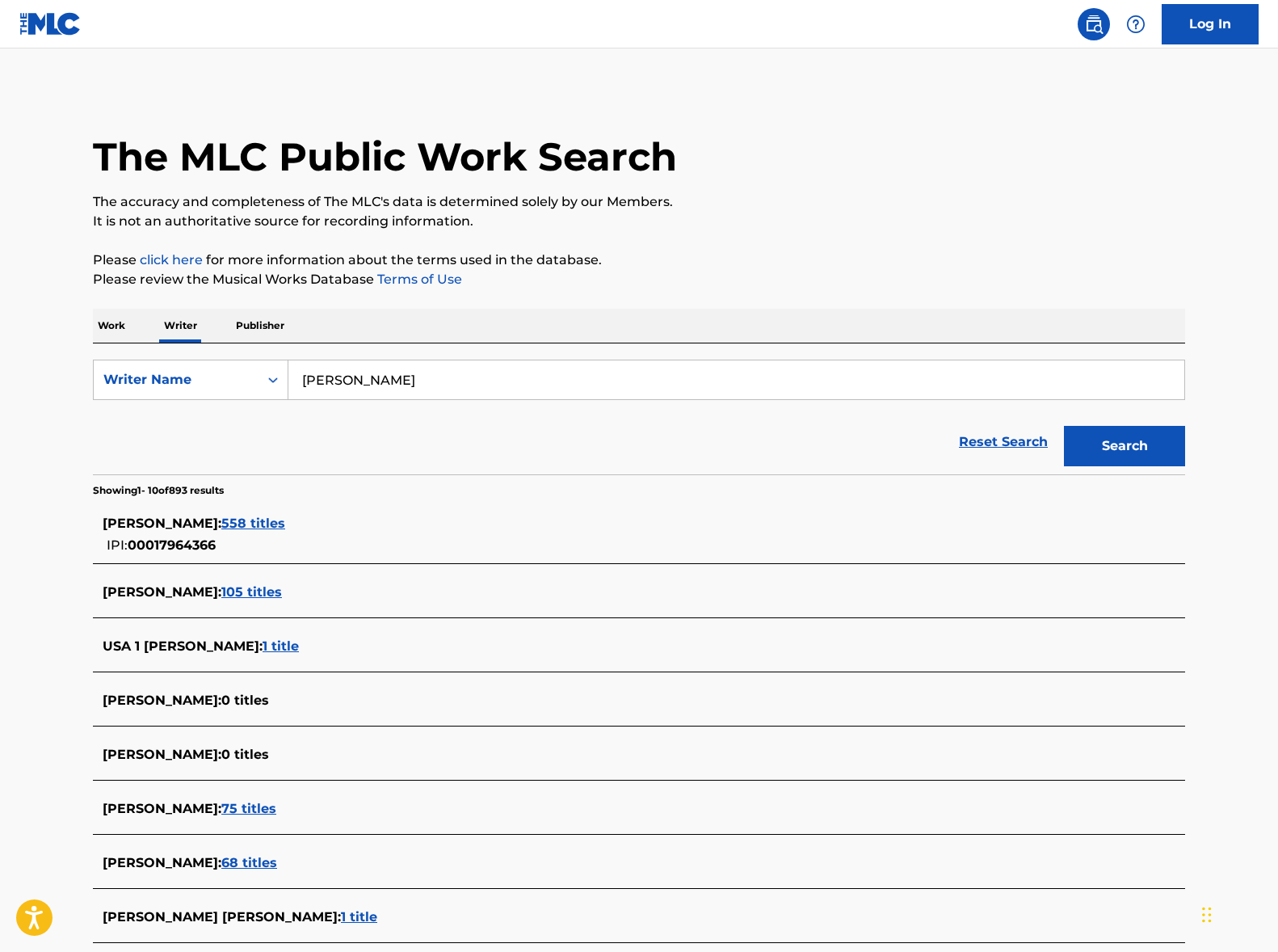
click at [243, 520] on span "558 titles" at bounding box center [253, 523] width 64 height 15
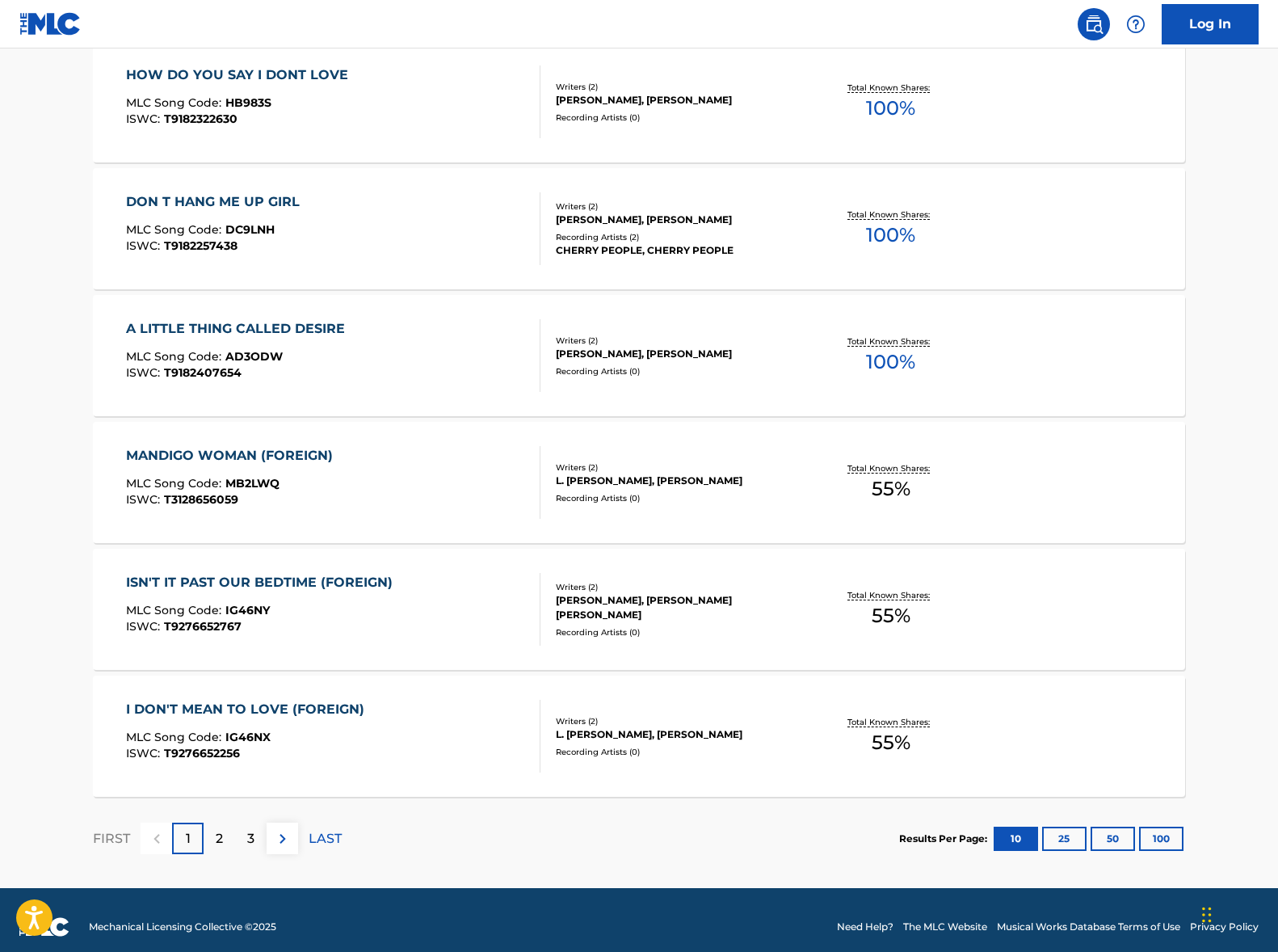
scroll to position [1026, 0]
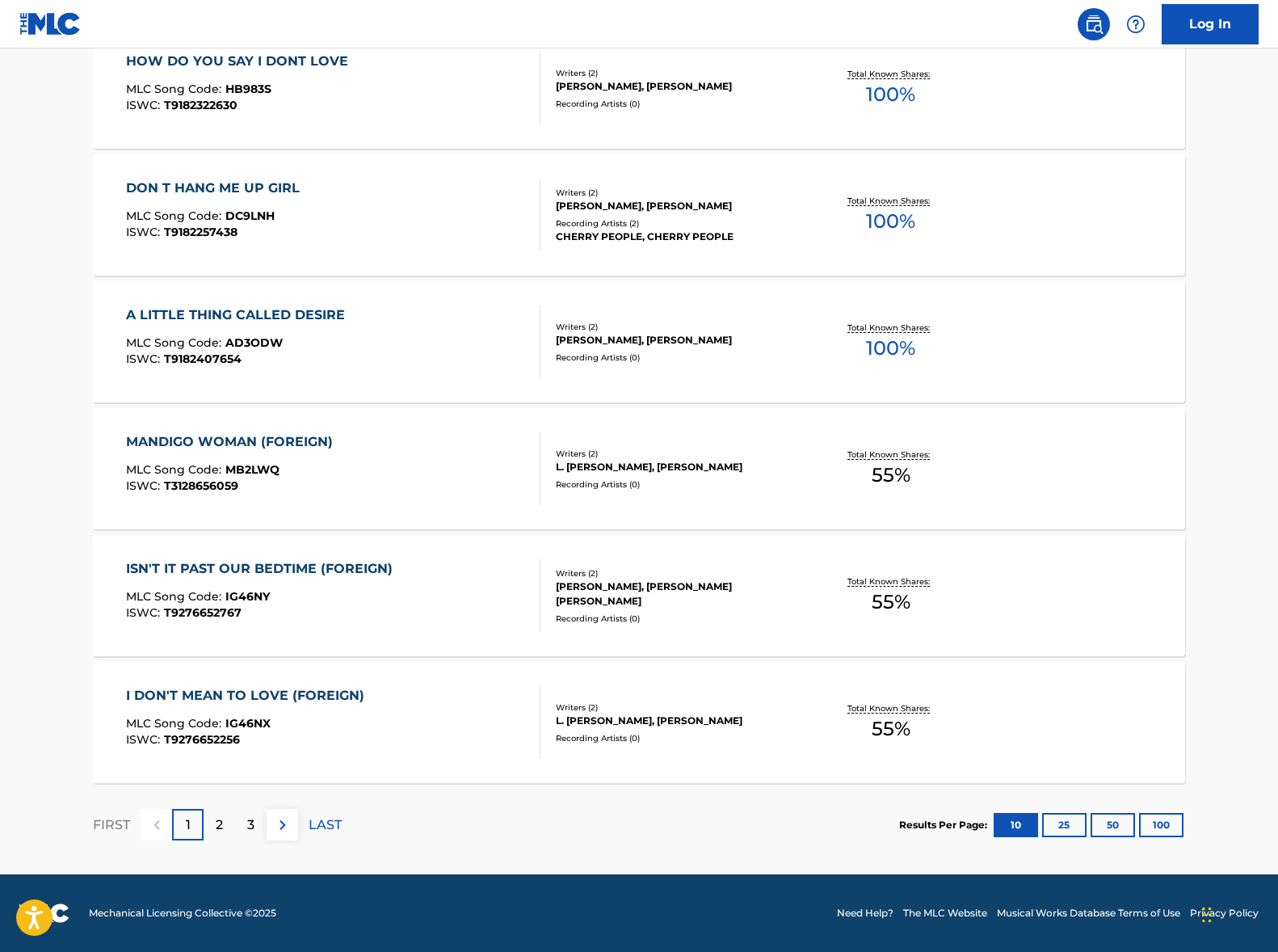
click at [1160, 820] on button "100" at bounding box center [1161, 825] width 45 height 24
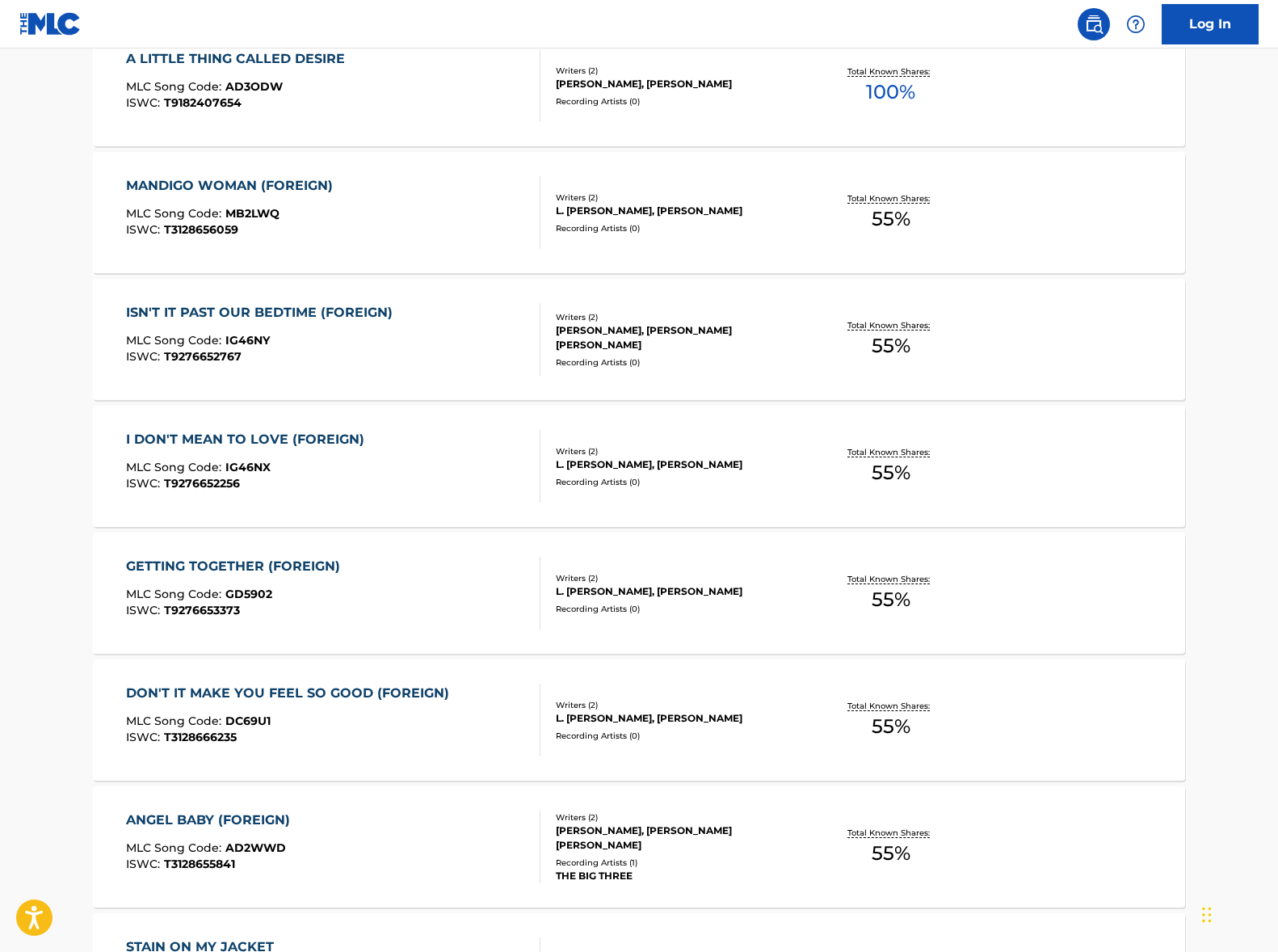
scroll to position [0, 0]
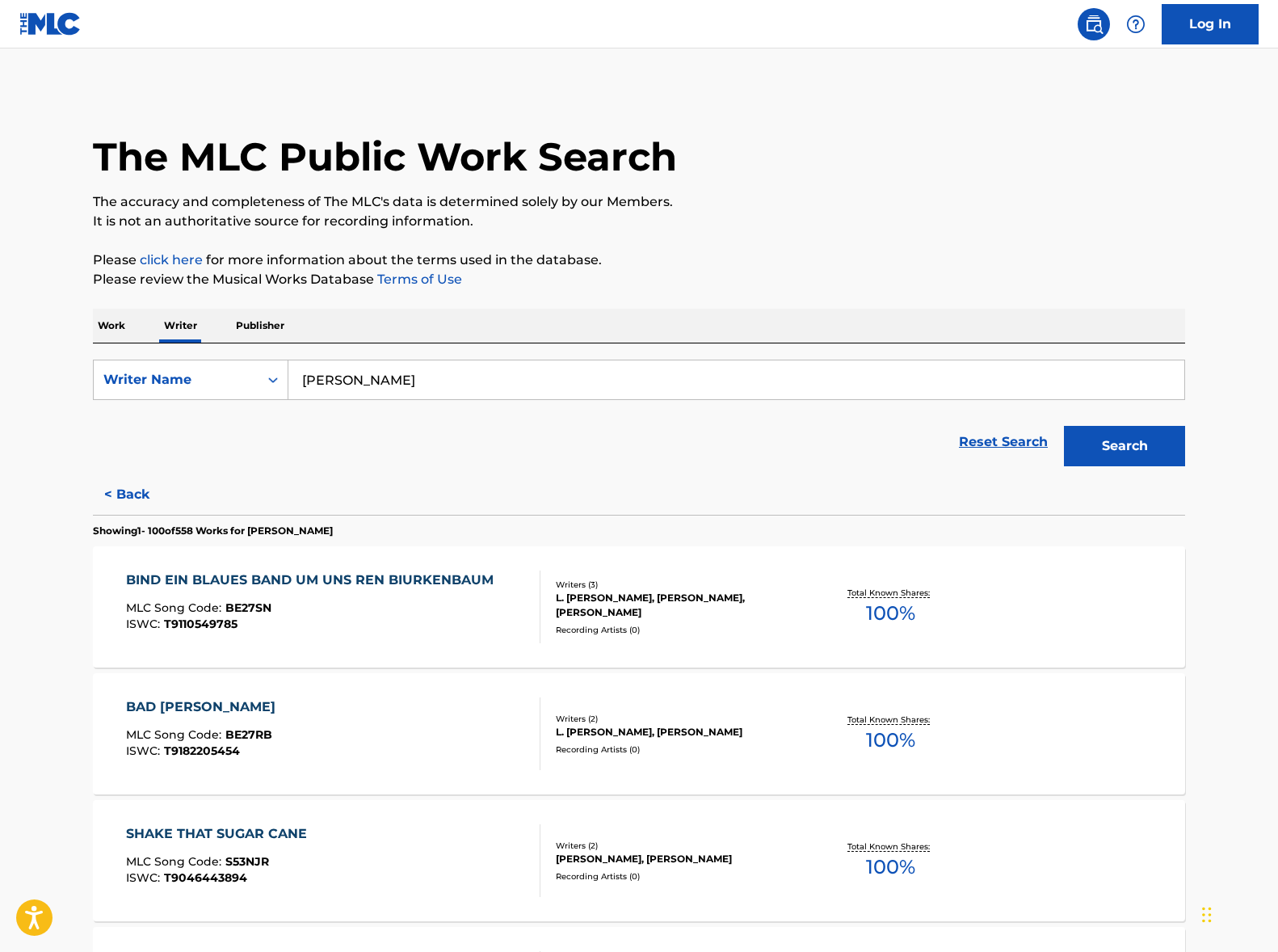
click at [390, 369] on input "[PERSON_NAME]" at bounding box center [737, 380] width 896 height 39
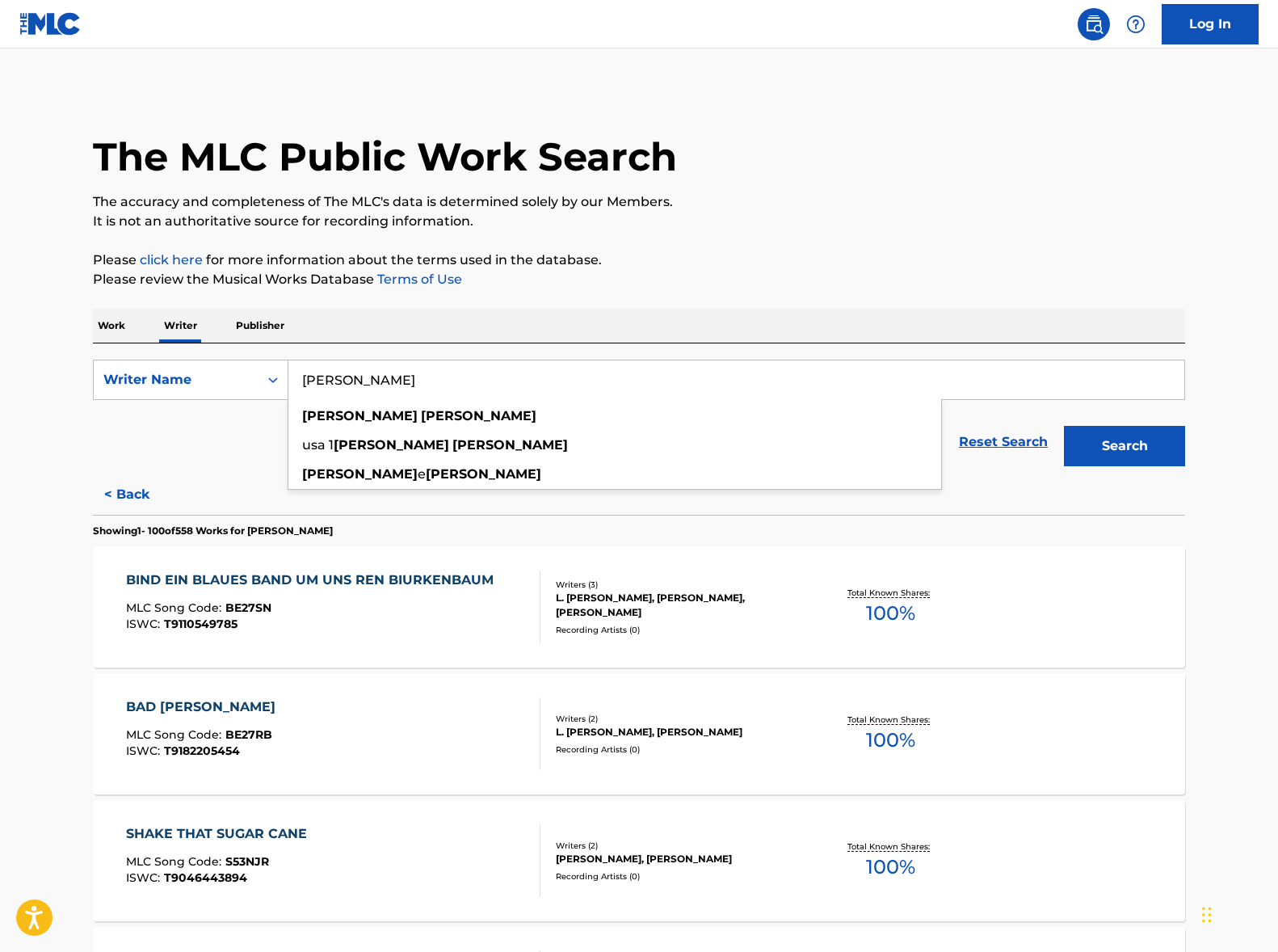
click at [390, 369] on input "[PERSON_NAME]" at bounding box center [737, 380] width 896 height 39
paste input "[PERSON_NAME]"
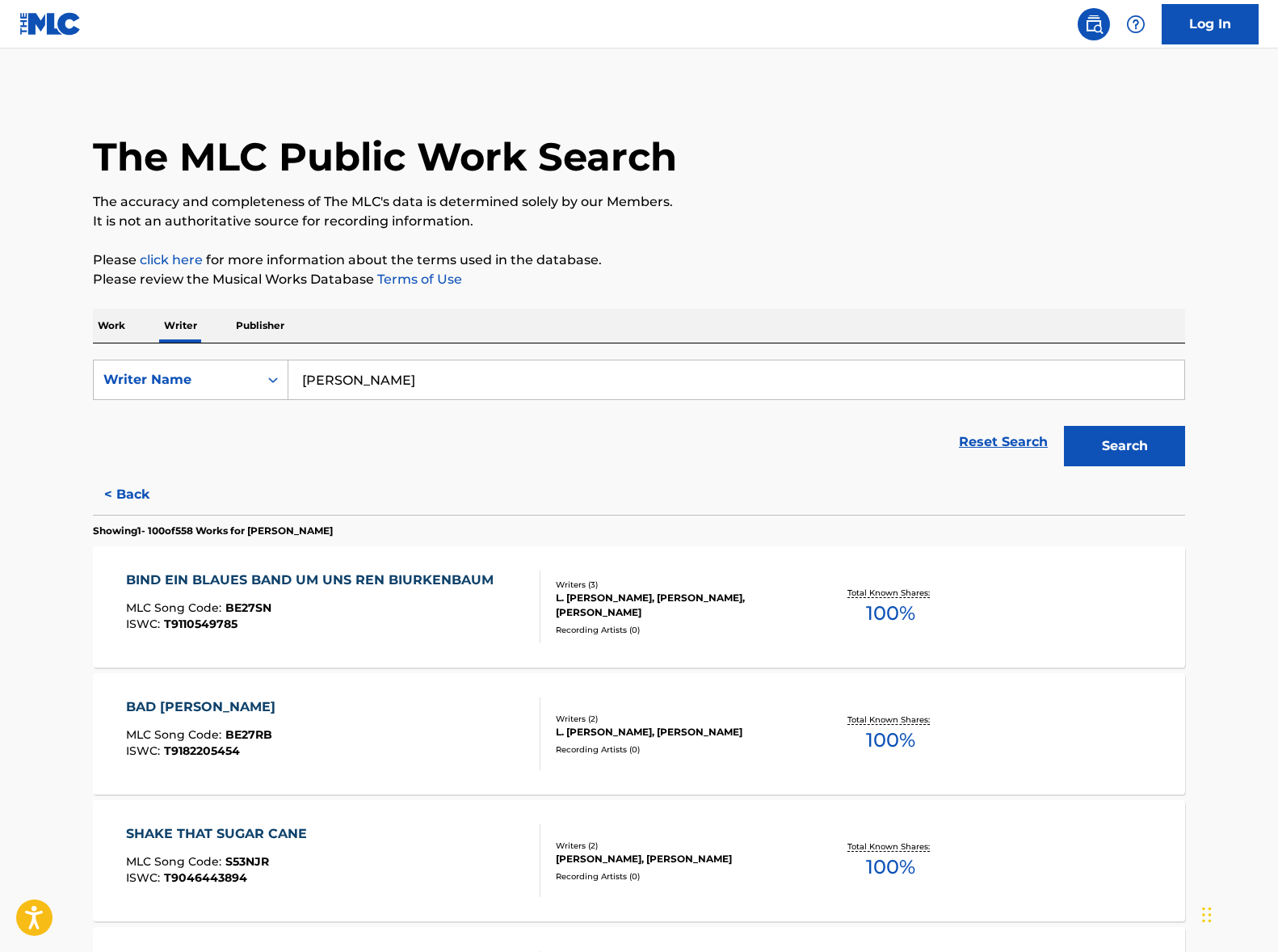
click at [1128, 443] on button "Search" at bounding box center [1125, 446] width 122 height 41
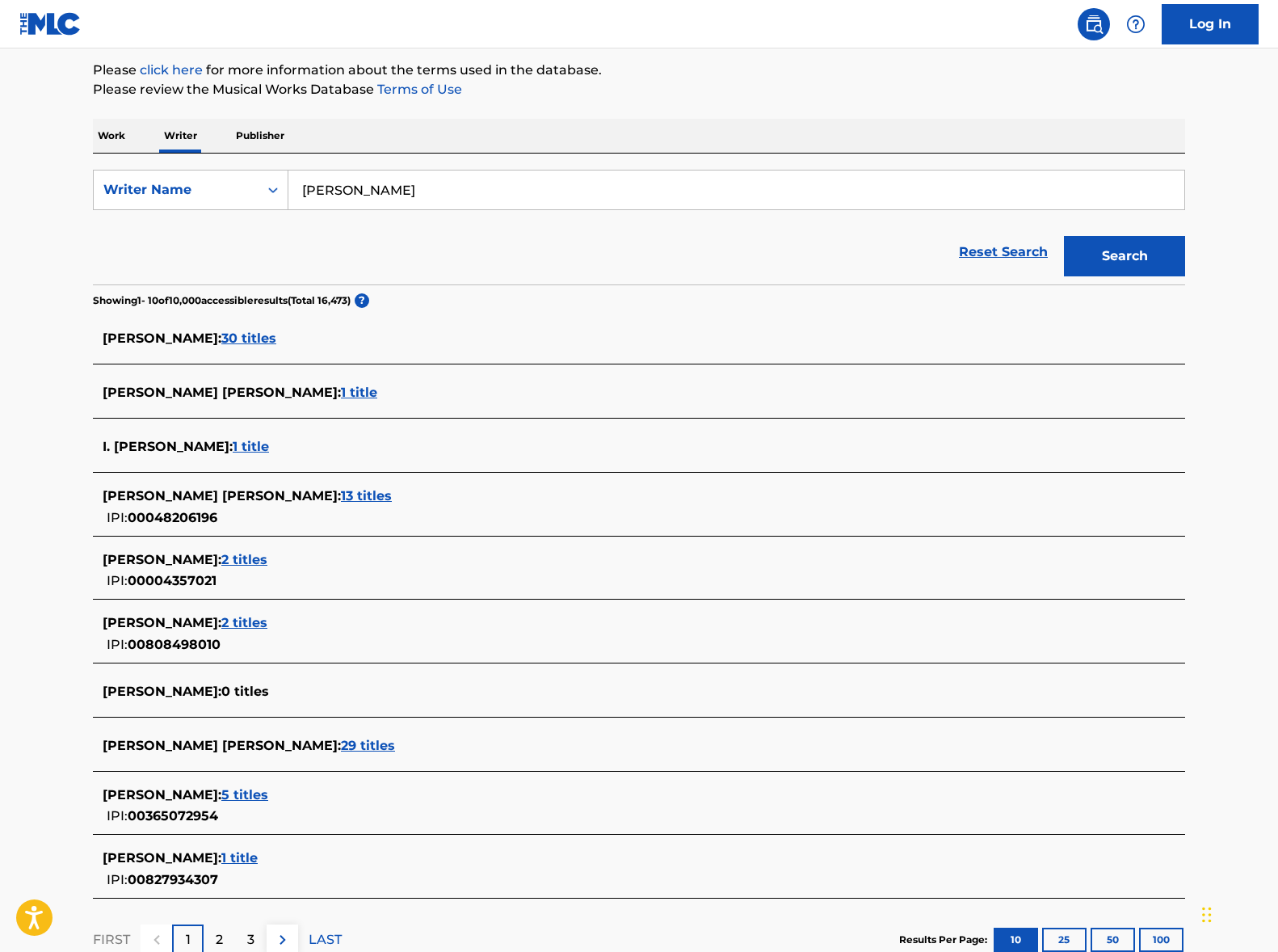
scroll to position [191, 0]
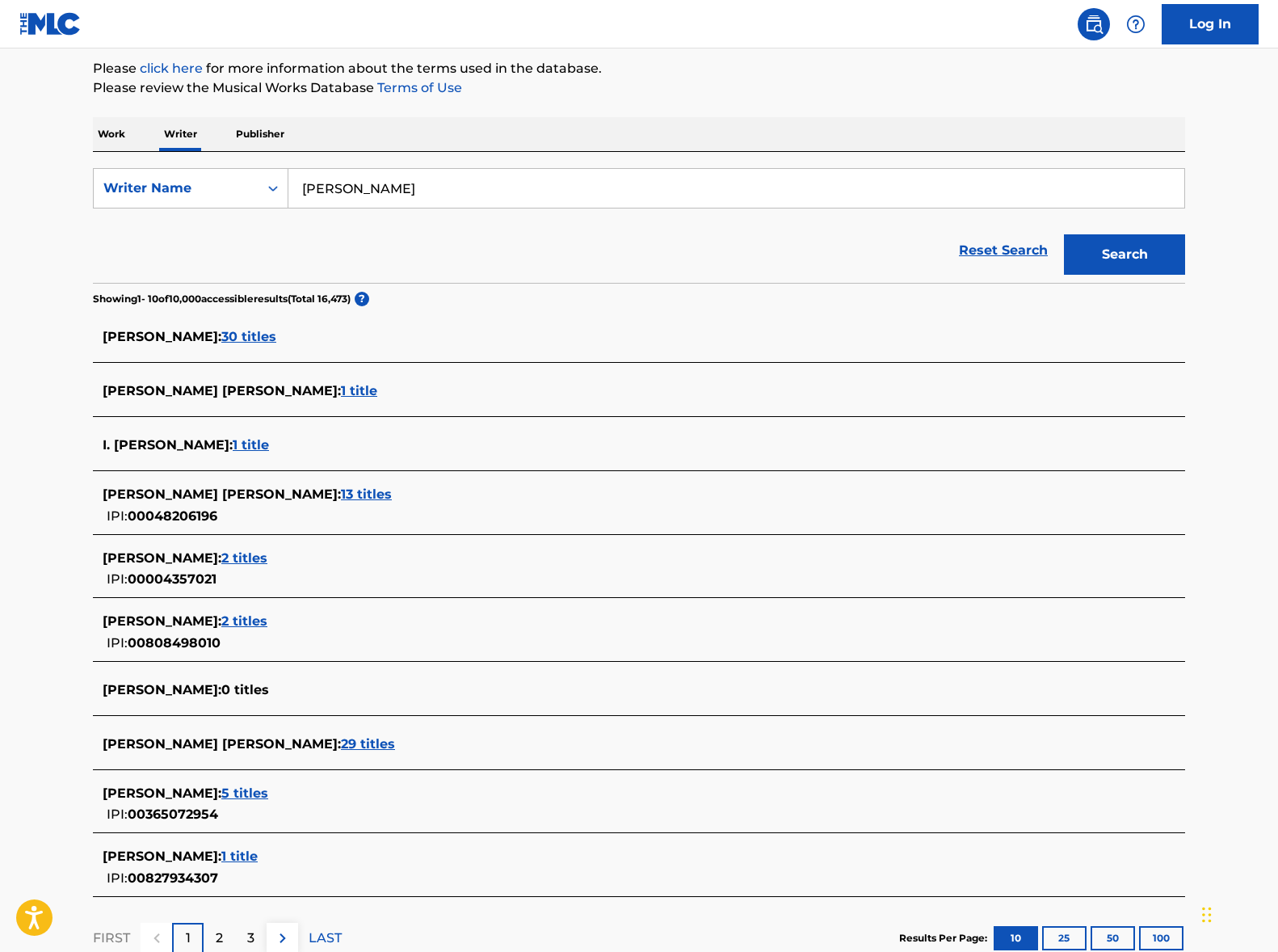
click at [244, 338] on span "30 titles" at bounding box center [249, 336] width 55 height 15
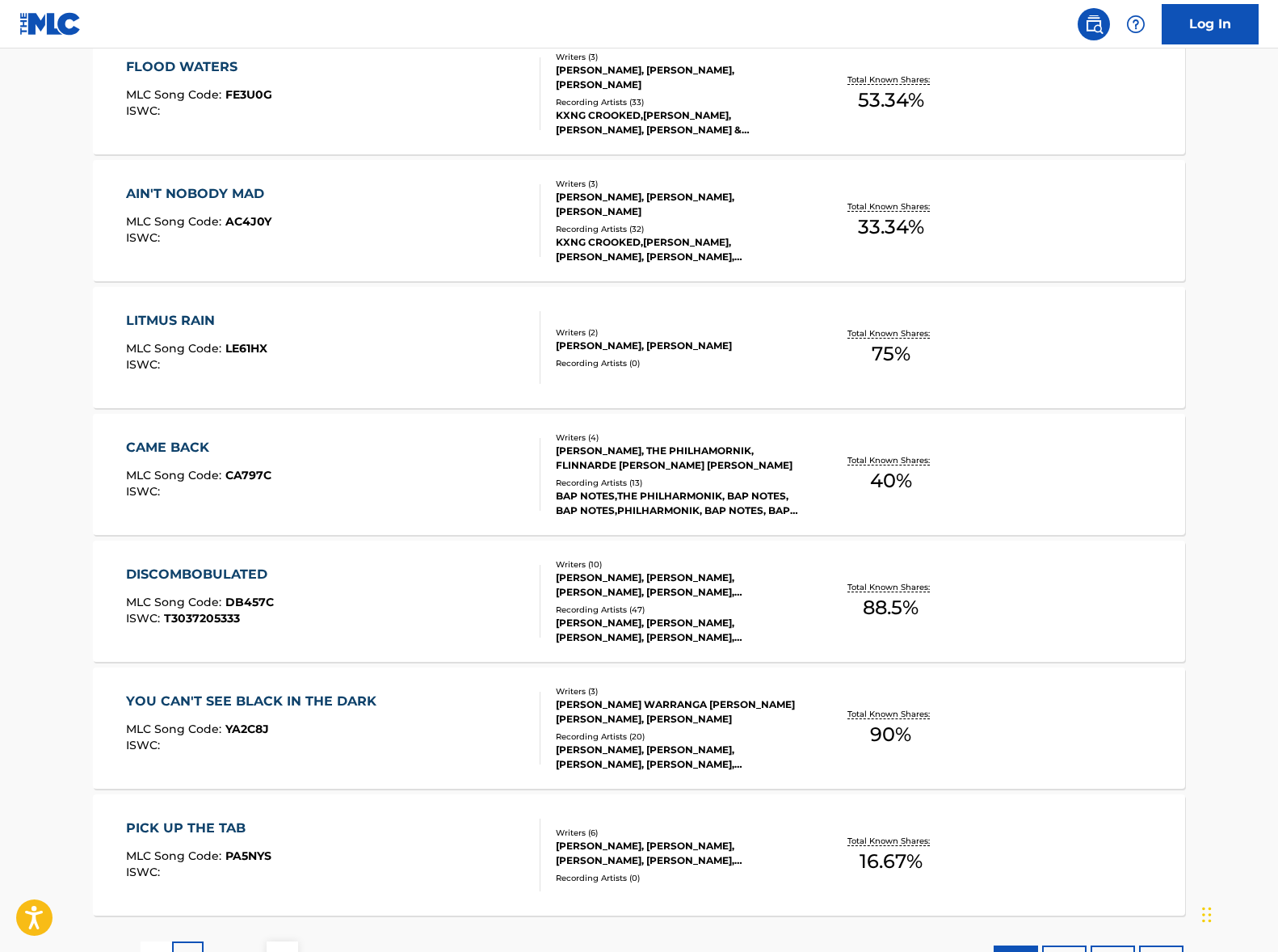
scroll to position [1026, 0]
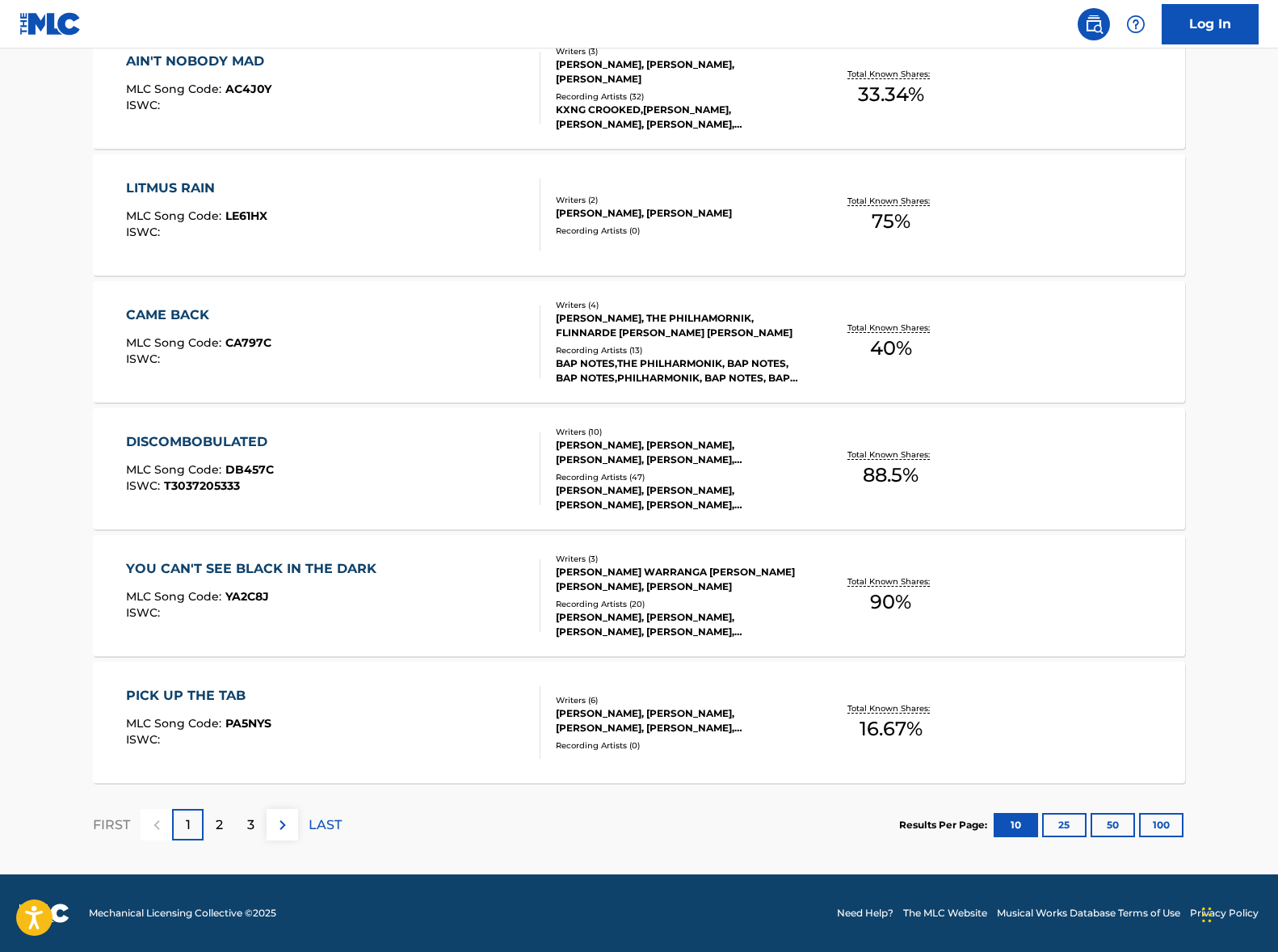
click at [217, 825] on p "2" at bounding box center [219, 825] width 7 height 19
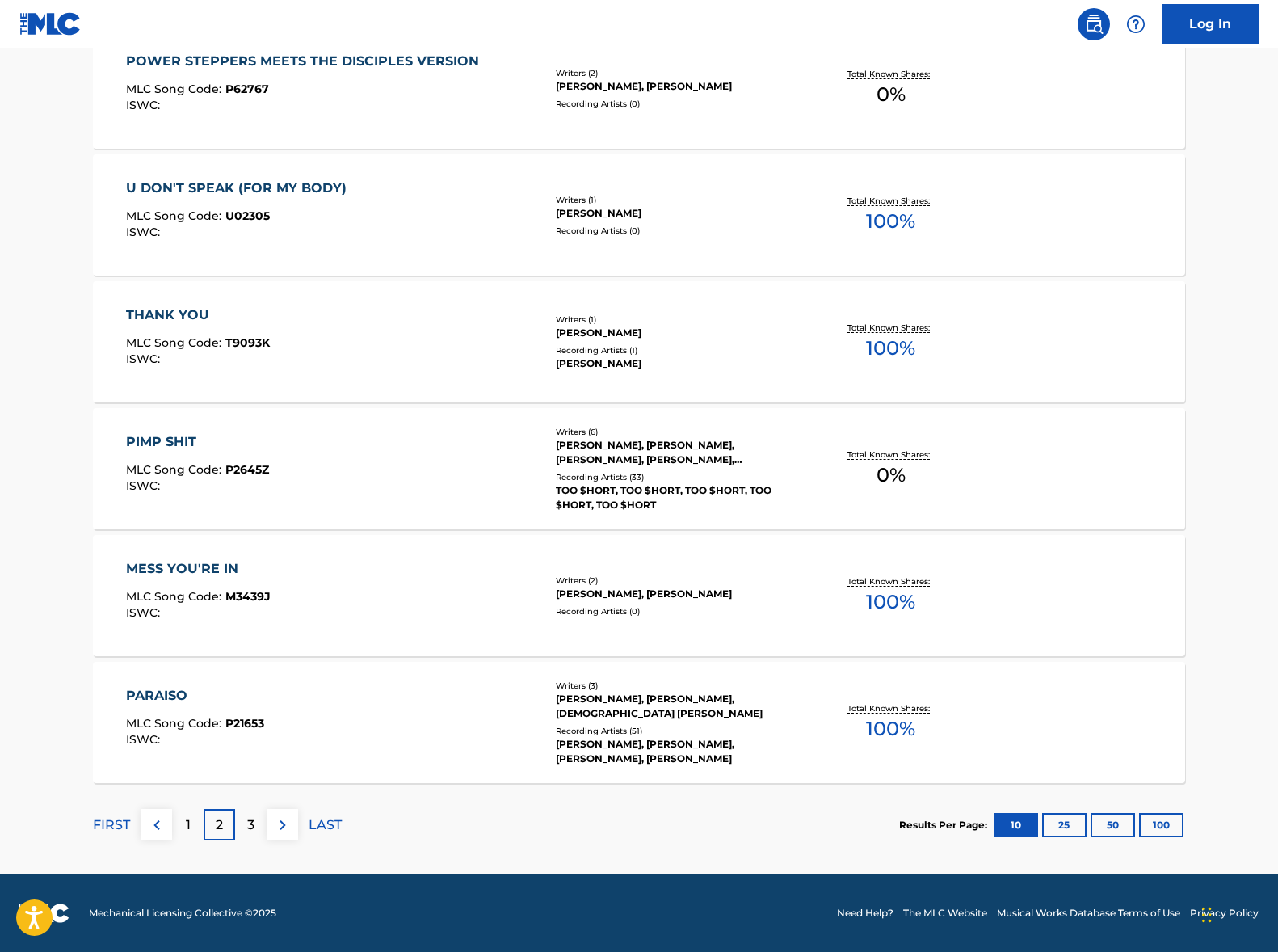
click at [258, 813] on div "3" at bounding box center [250, 824] width 32 height 32
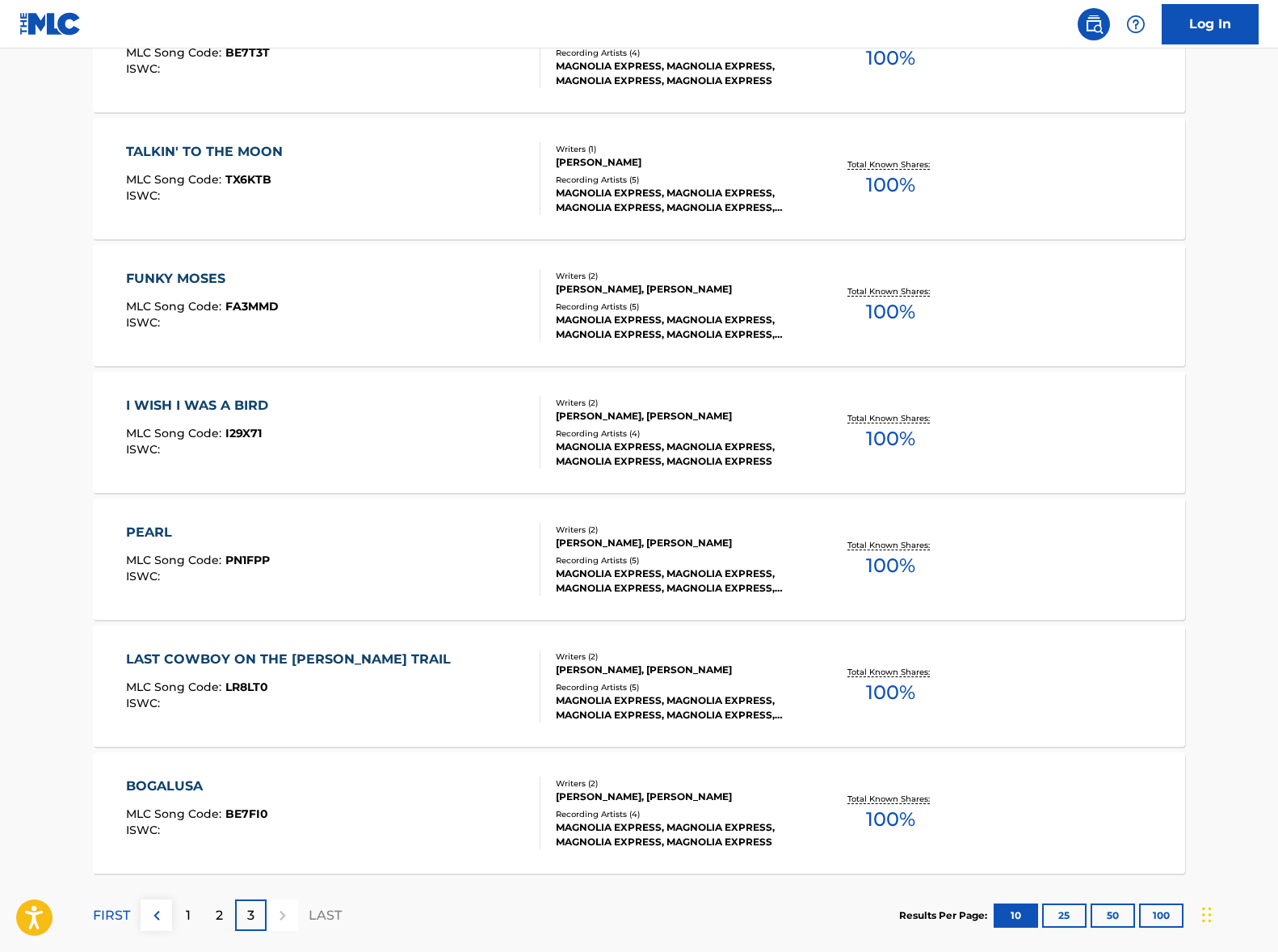
scroll to position [0, 0]
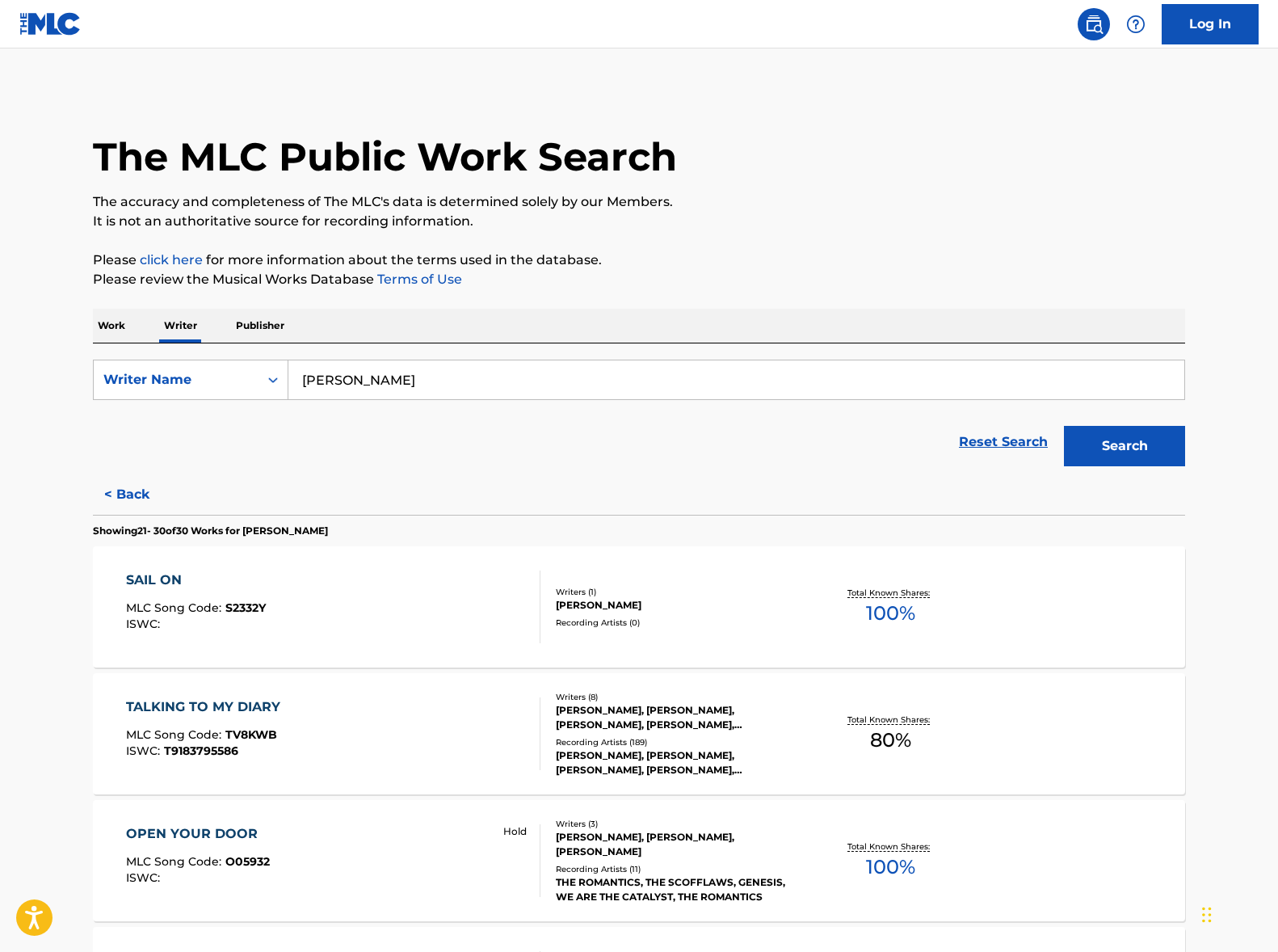
click at [368, 377] on input "[PERSON_NAME]" at bounding box center [737, 380] width 896 height 39
paste input "Un soir sans toi"
type input "Un soir sans toi"
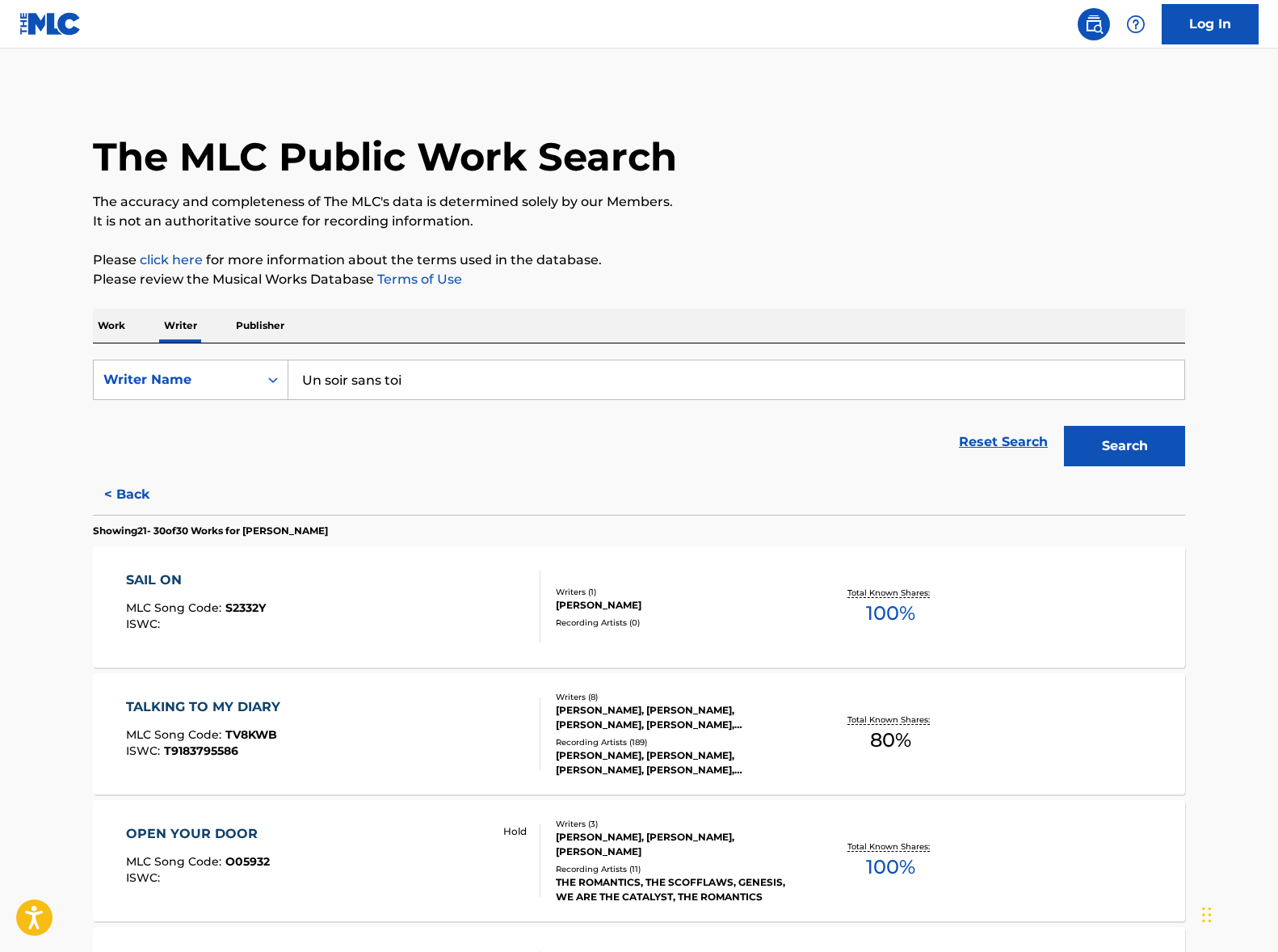
click at [96, 334] on p "Work" at bounding box center [112, 326] width 37 height 34
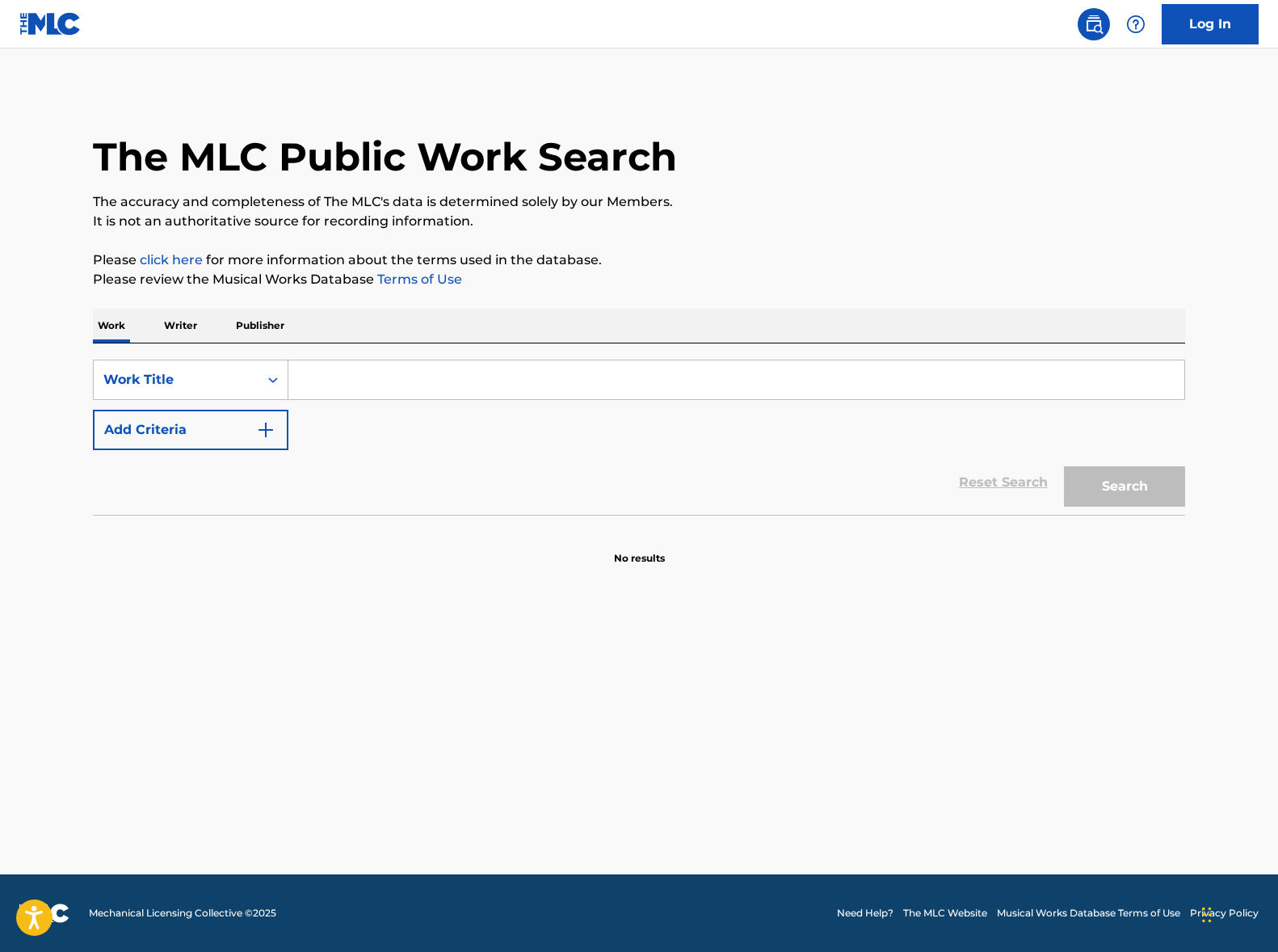
click at [430, 382] on input "Search Form" at bounding box center [737, 380] width 896 height 39
paste input "Un soir sans toi"
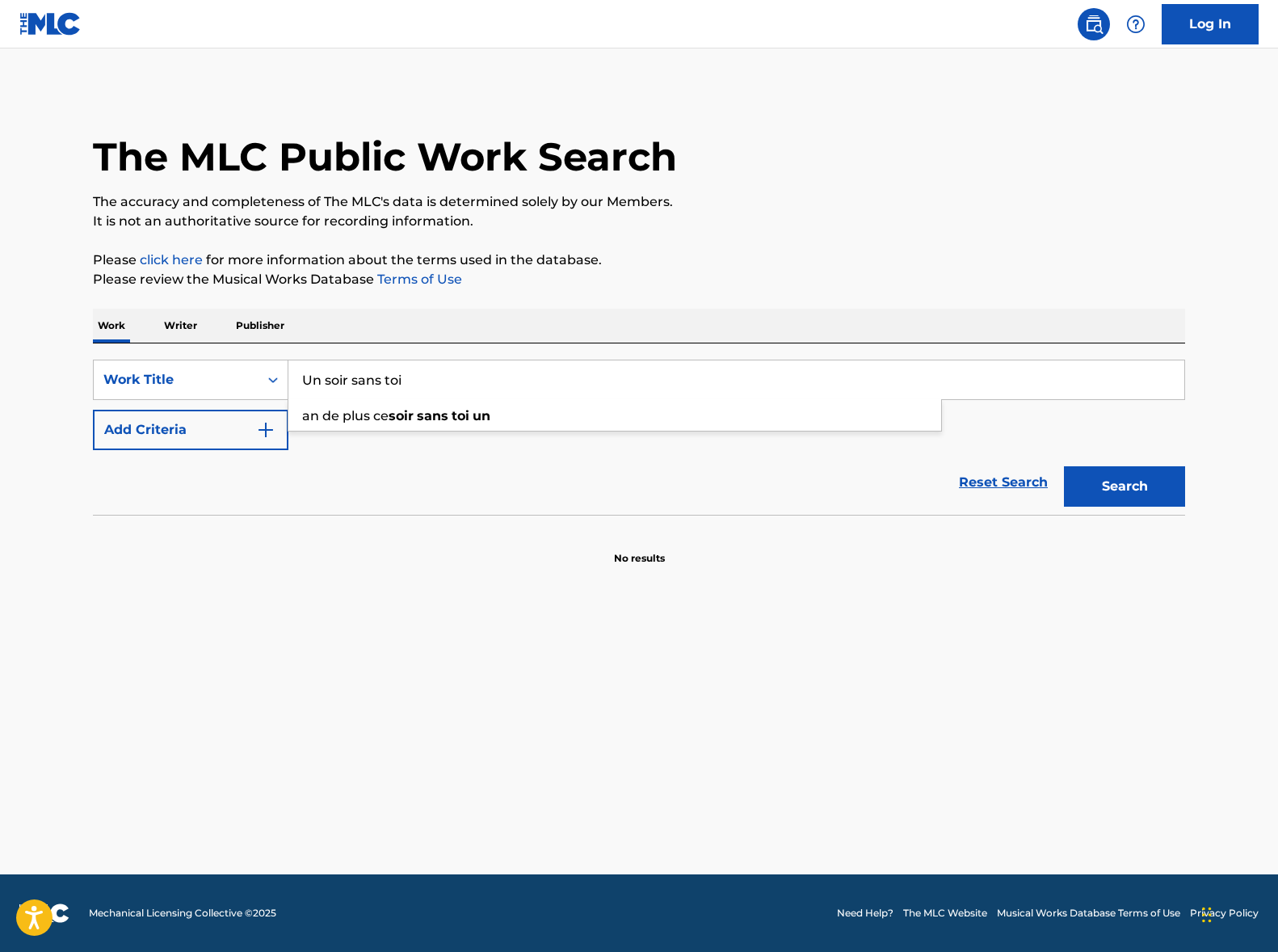
click at [1161, 482] on button "Search" at bounding box center [1125, 486] width 122 height 41
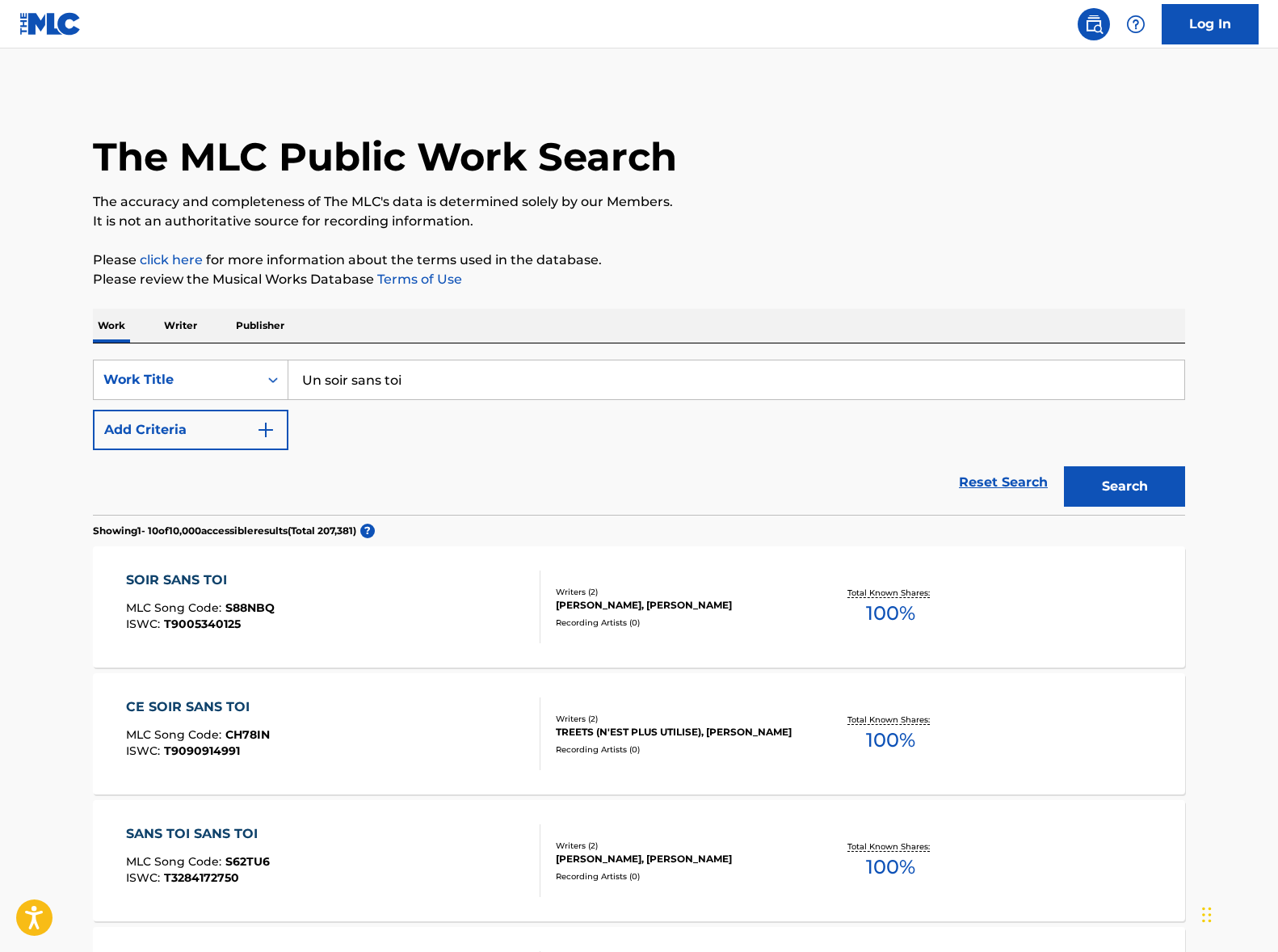
click at [383, 396] on input "Un soir sans toi" at bounding box center [737, 380] width 896 height 39
click at [383, 390] on input "Un soir sans toi" at bounding box center [737, 380] width 896 height 39
paste input "Anything That's Part of You"
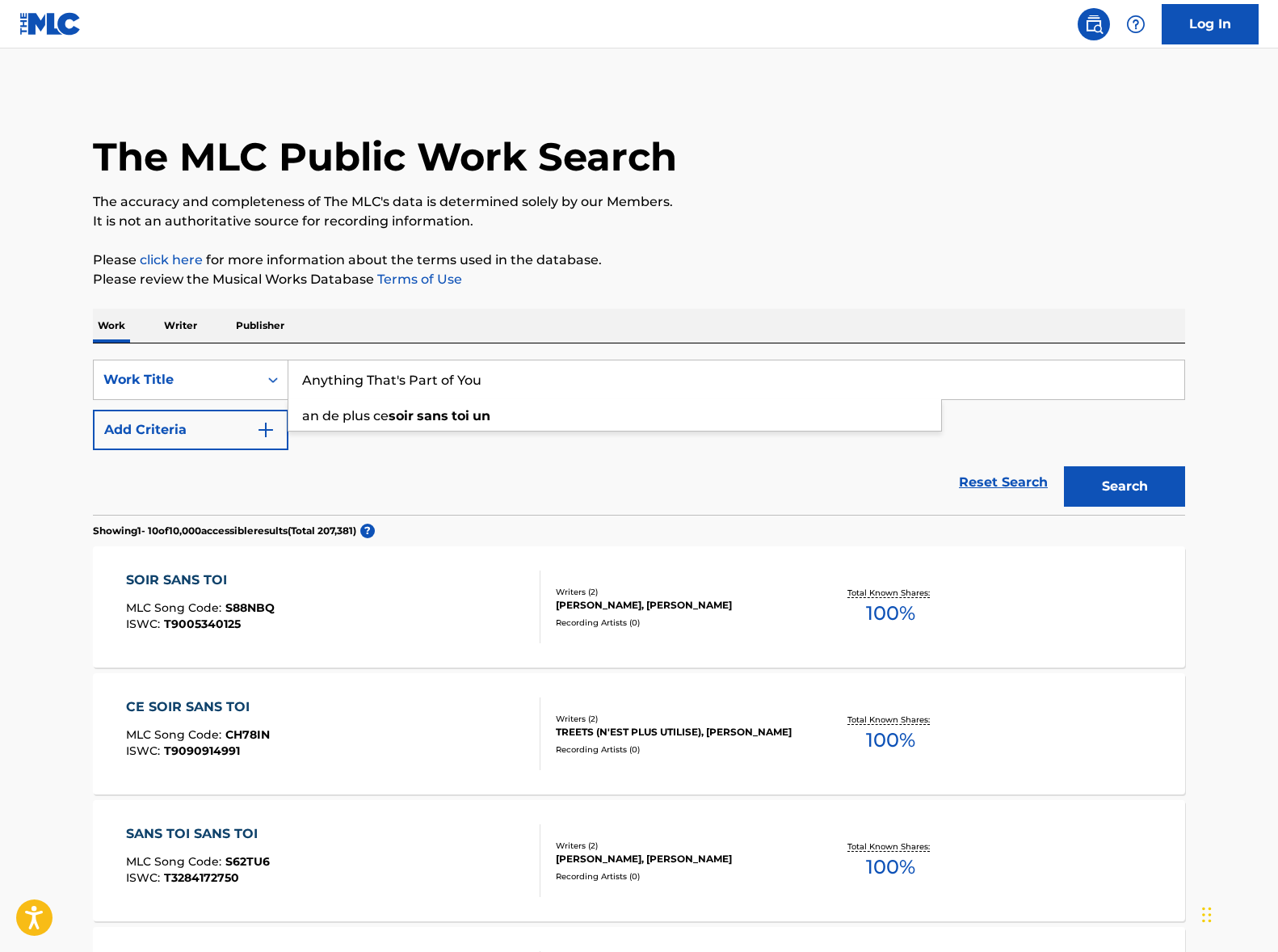
type input "Anything That's Part of You"
click at [780, 223] on p "It is not an authoritative source for recording information." at bounding box center [639, 221] width 1092 height 19
click at [1118, 486] on button "Search" at bounding box center [1125, 486] width 122 height 41
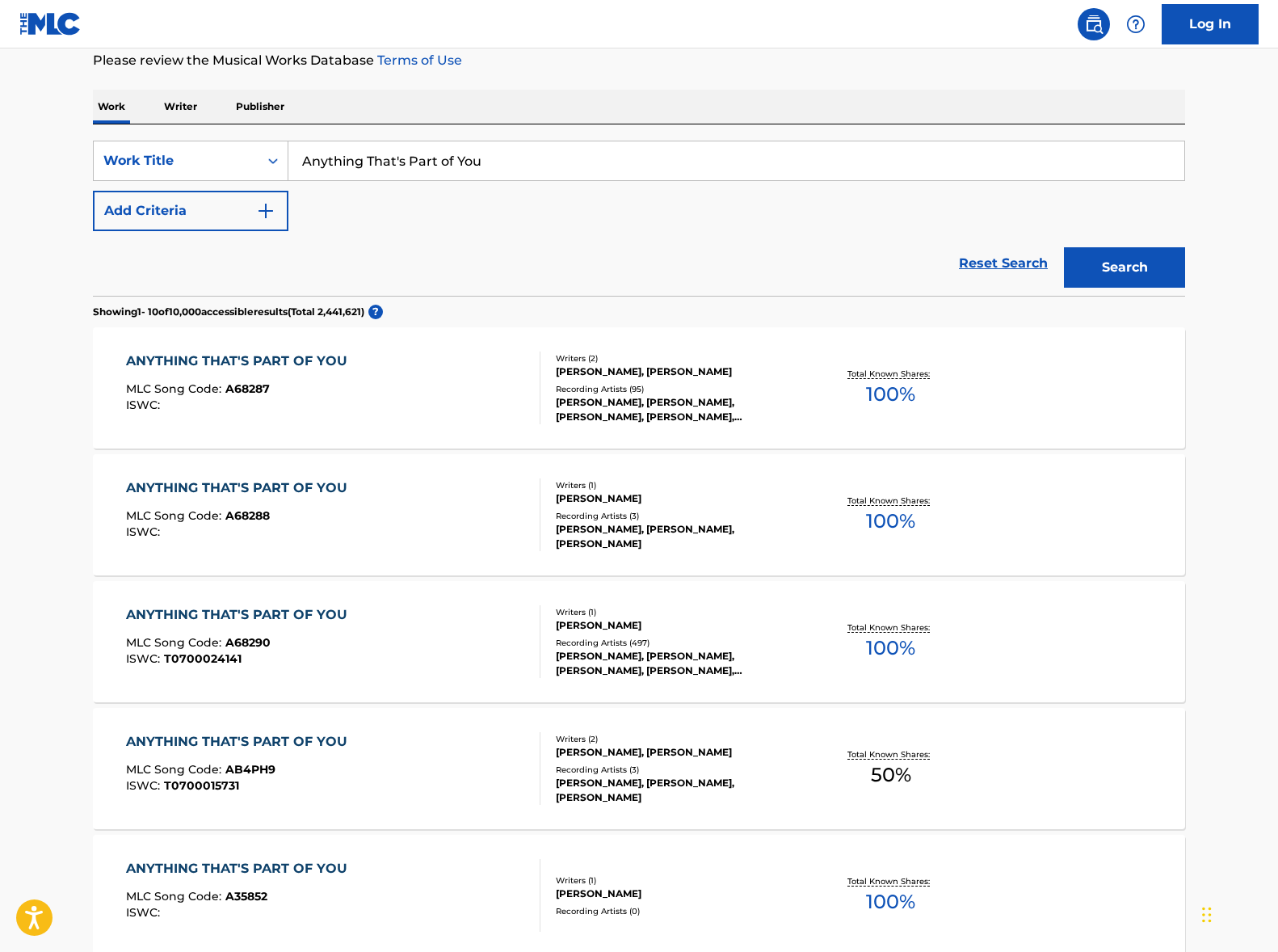
scroll to position [323, 0]
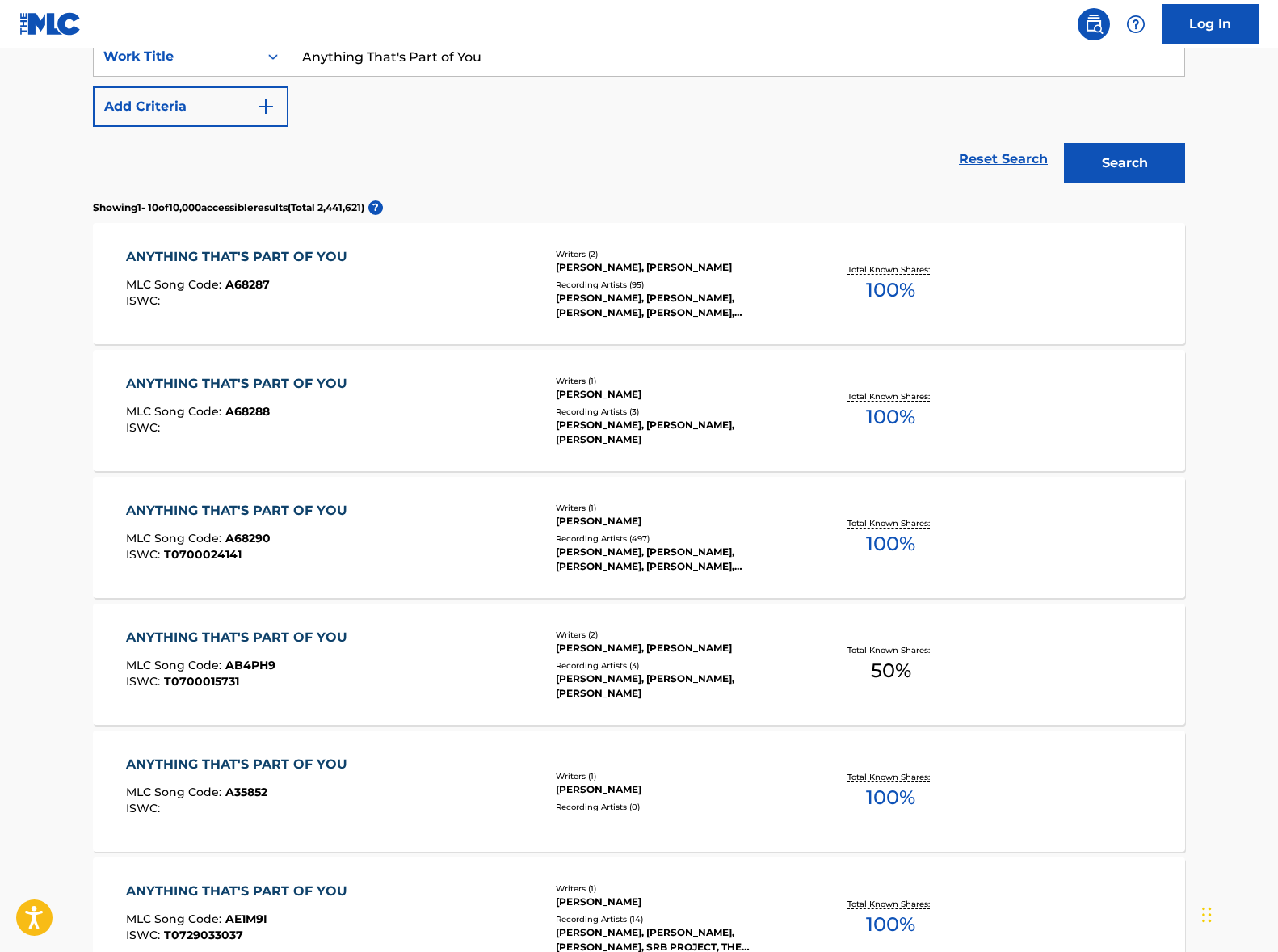
click at [408, 558] on div "ANYTHING THAT'S PART OF YOU MLC Song Code : A68290 ISWC : T0700024141" at bounding box center [334, 537] width 416 height 73
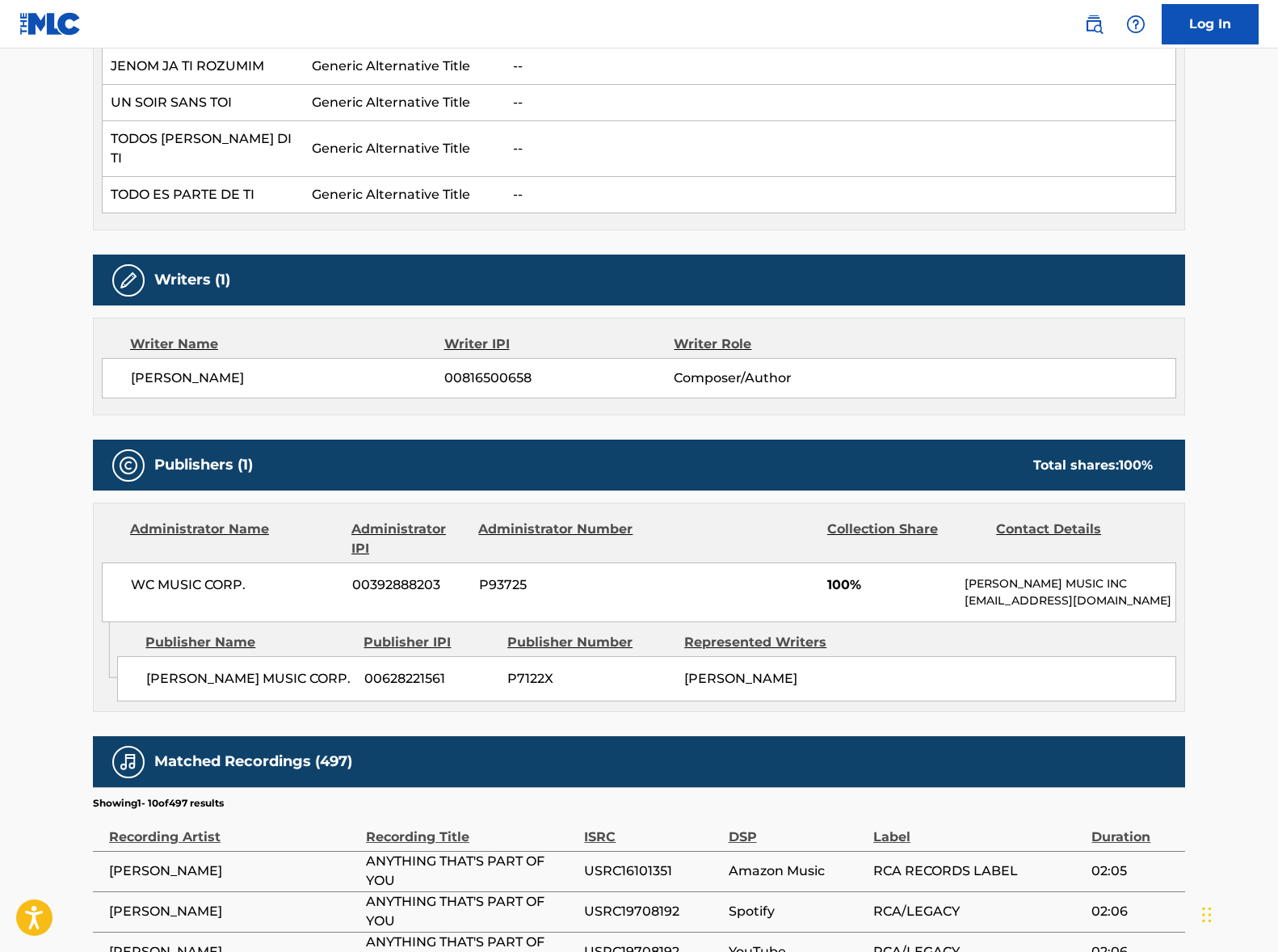
scroll to position [668, 0]
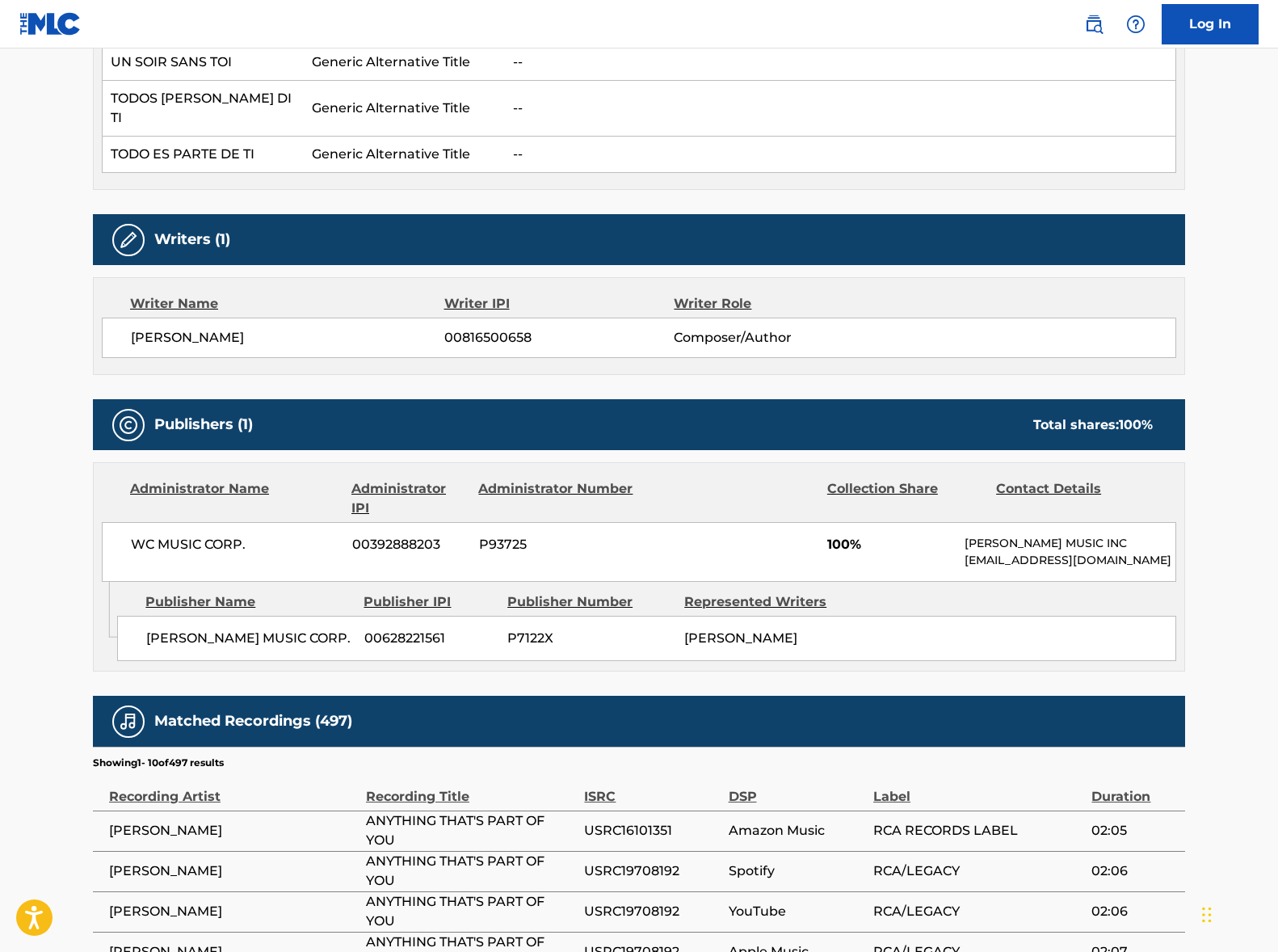
click at [194, 328] on span "[PERSON_NAME]" at bounding box center [288, 338] width 314 height 19
click at [182, 535] on span "WC MUSIC CORP." at bounding box center [236, 544] width 209 height 19
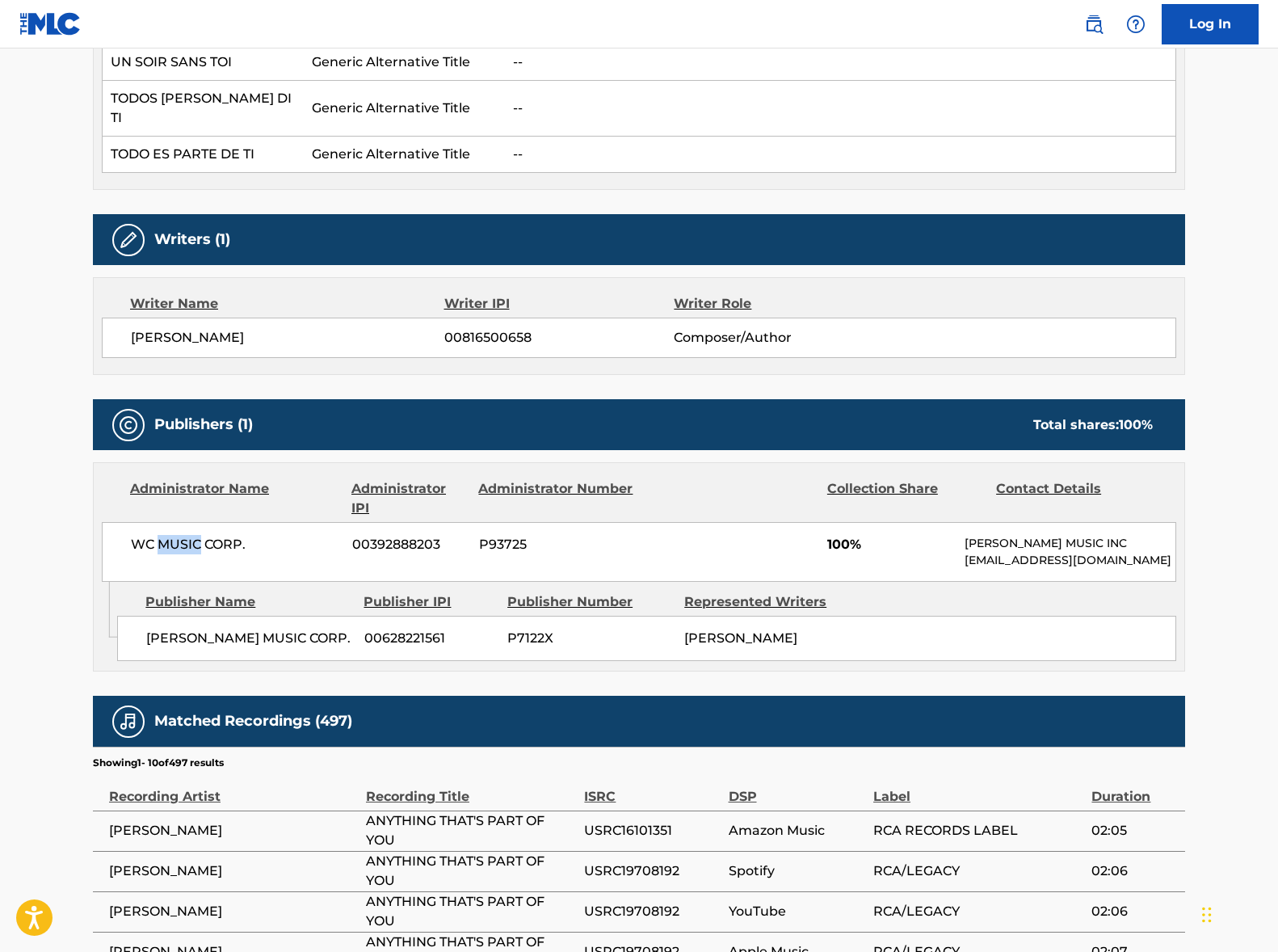
click at [182, 535] on span "WC MUSIC CORP." at bounding box center [236, 544] width 209 height 19
click at [203, 535] on span "WC MUSIC CORP." at bounding box center [236, 544] width 209 height 19
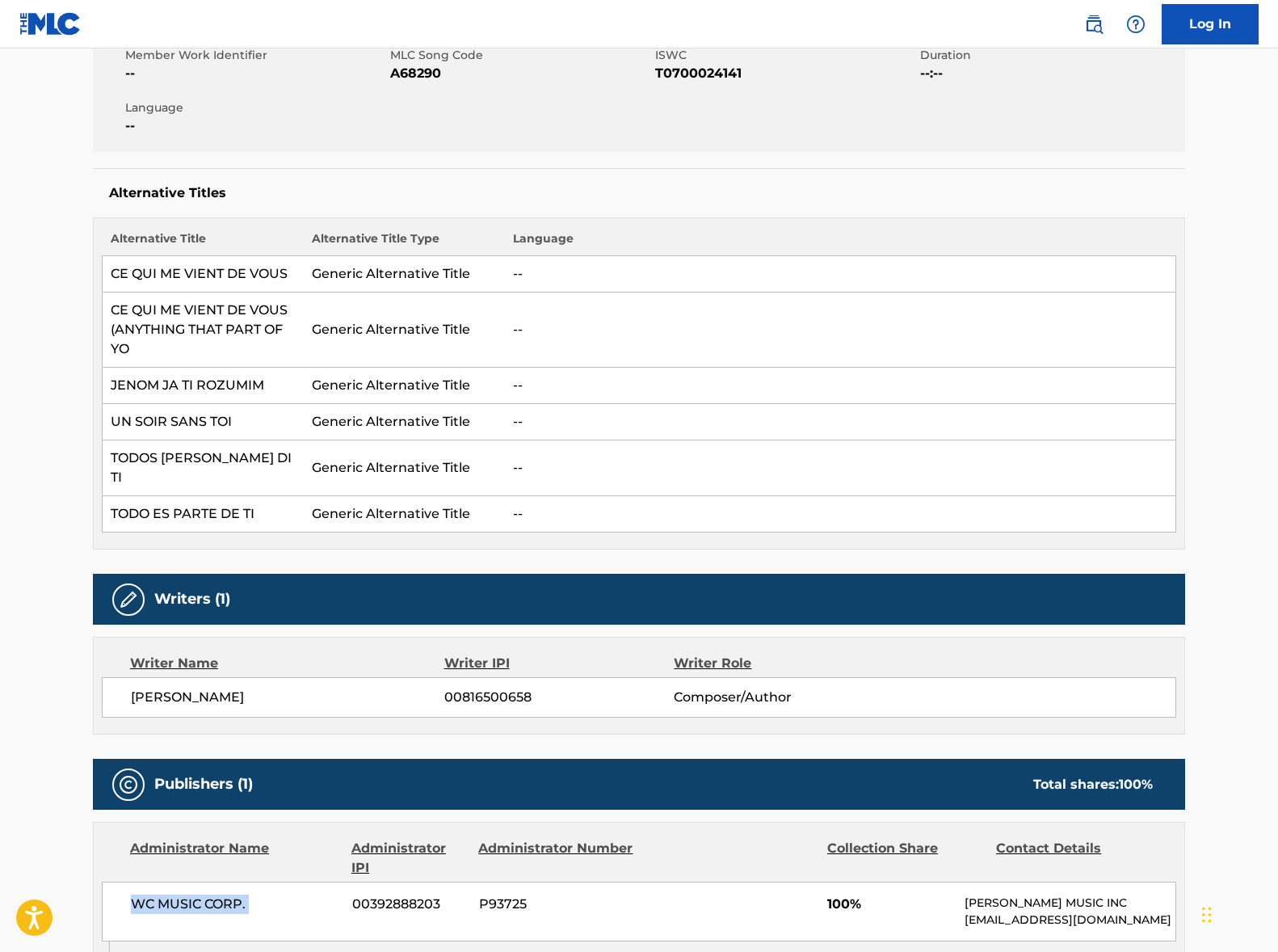
scroll to position [0, 0]
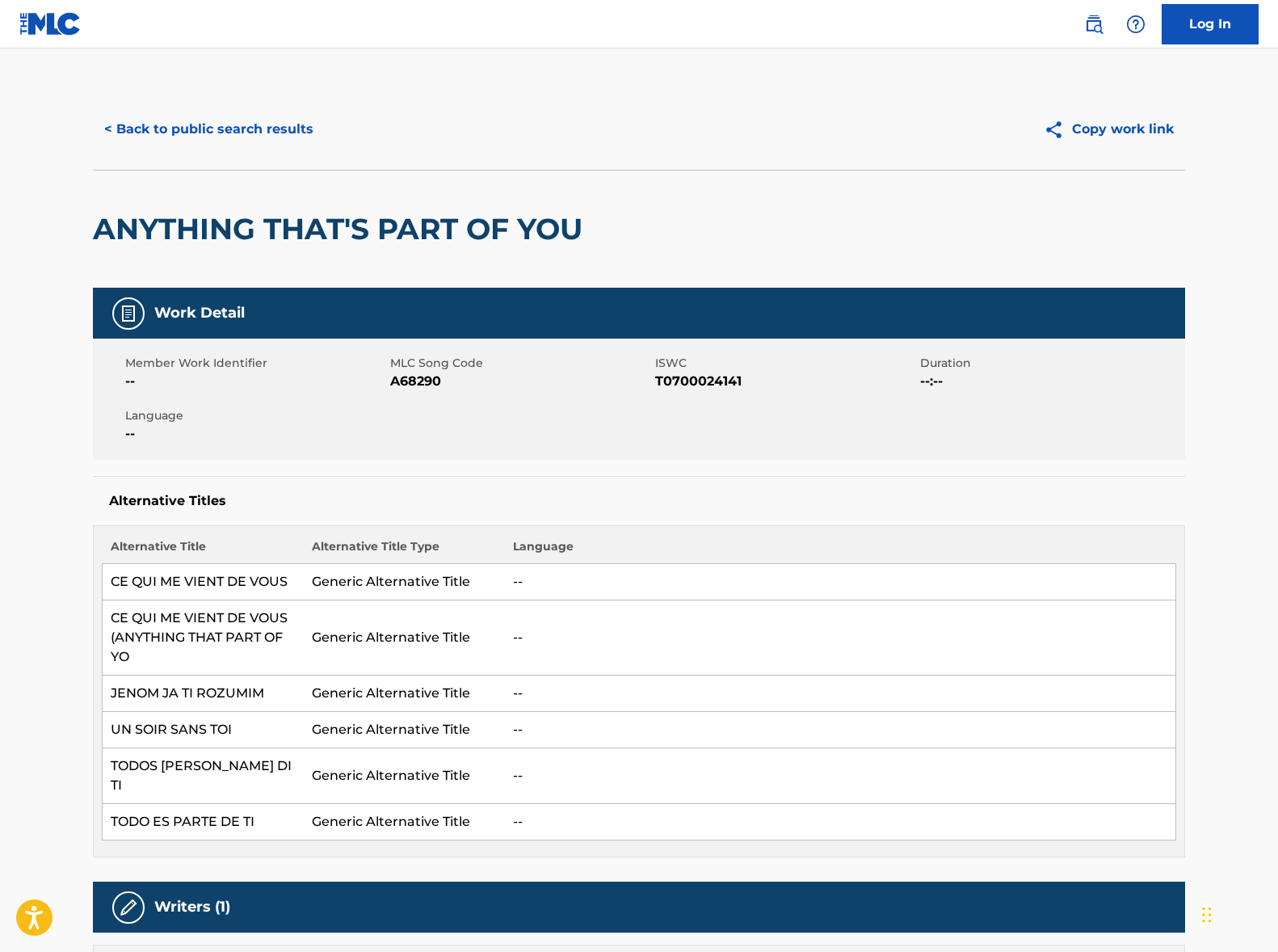
click at [224, 134] on button "< Back to public search results" at bounding box center [209, 130] width 232 height 41
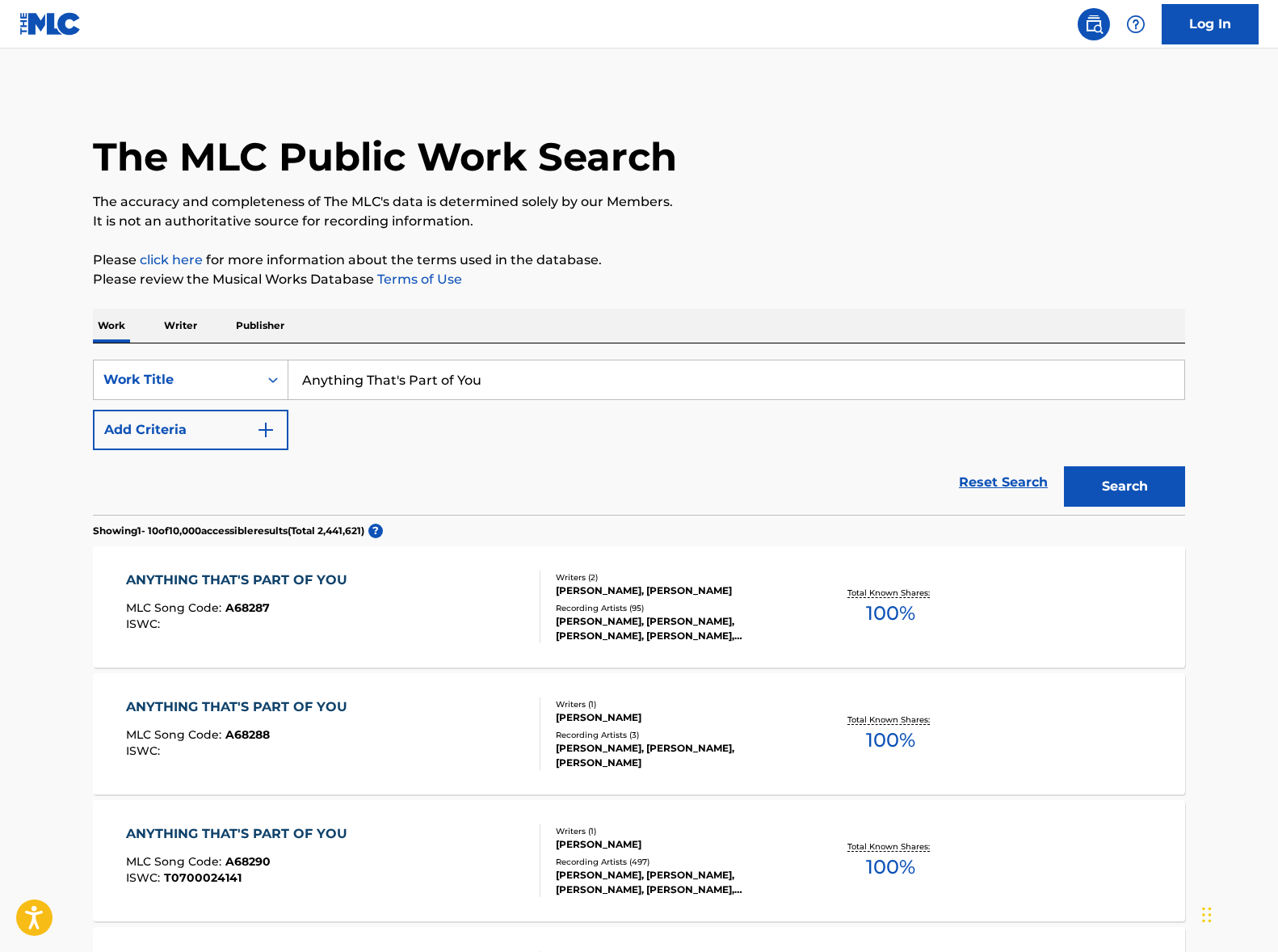
click at [394, 373] on input "Anything That's Part of You" at bounding box center [737, 380] width 896 height 39
click at [393, 373] on input "Anything That's Part of You" at bounding box center [737, 380] width 896 height 39
paste input "Tu es miennes"
click at [1119, 489] on button "Search" at bounding box center [1125, 486] width 122 height 41
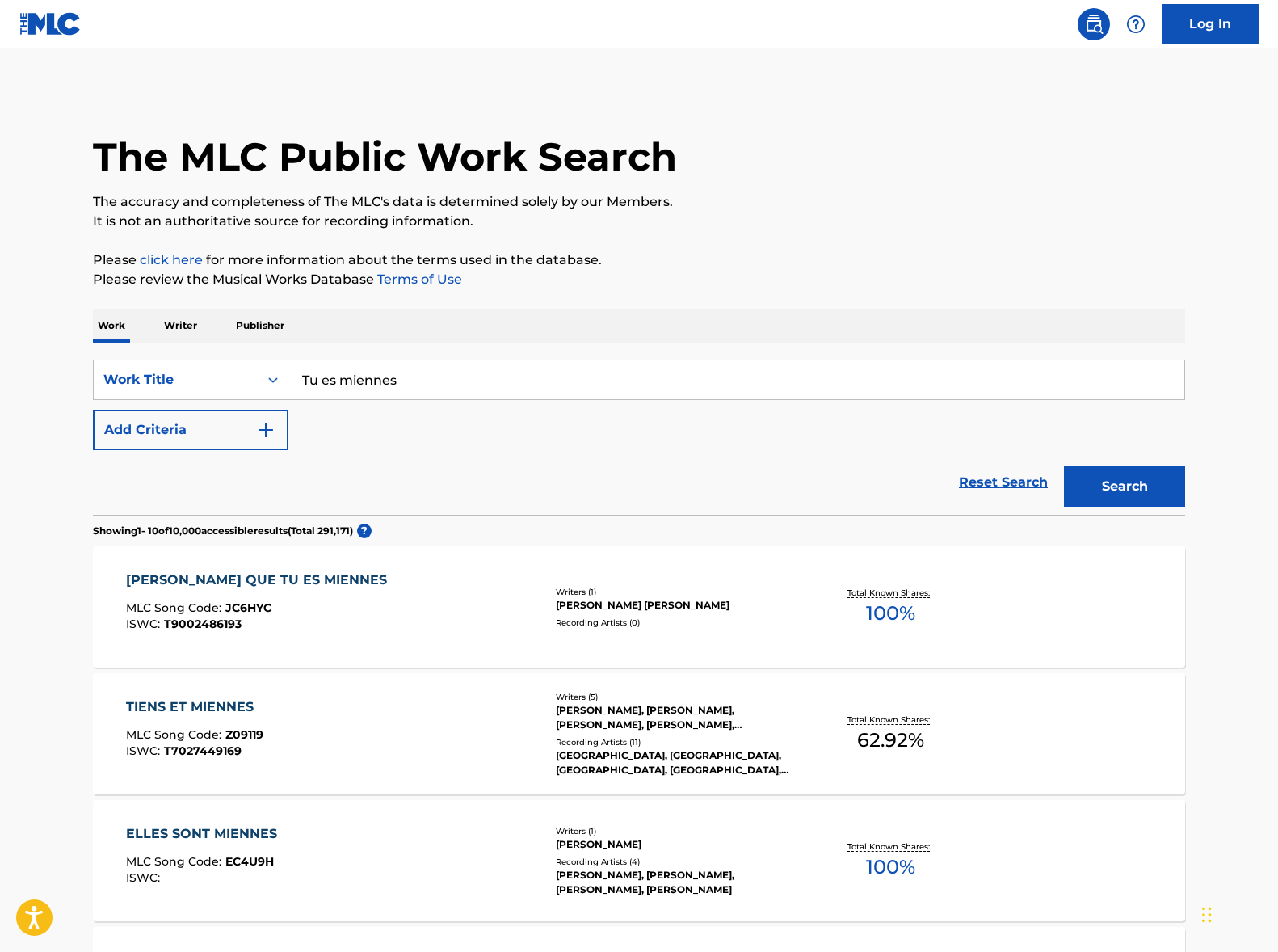
click at [345, 384] on input "Tu es miennes" at bounding box center [737, 380] width 896 height 39
click at [344, 384] on input "Tu es miennes" at bounding box center [737, 380] width 896 height 39
paste input "Spanish Ey"
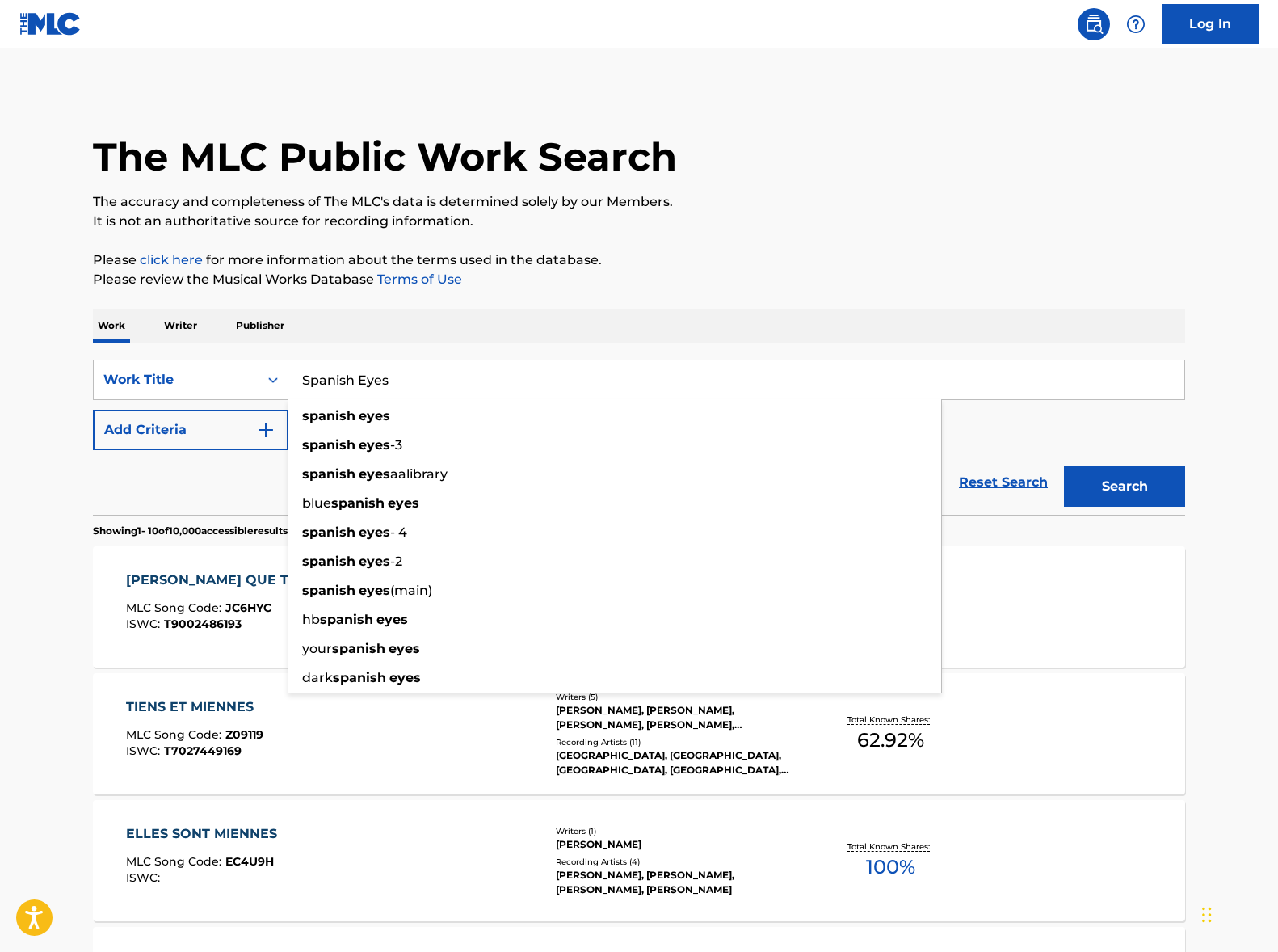
type input "Spanish Eyes"
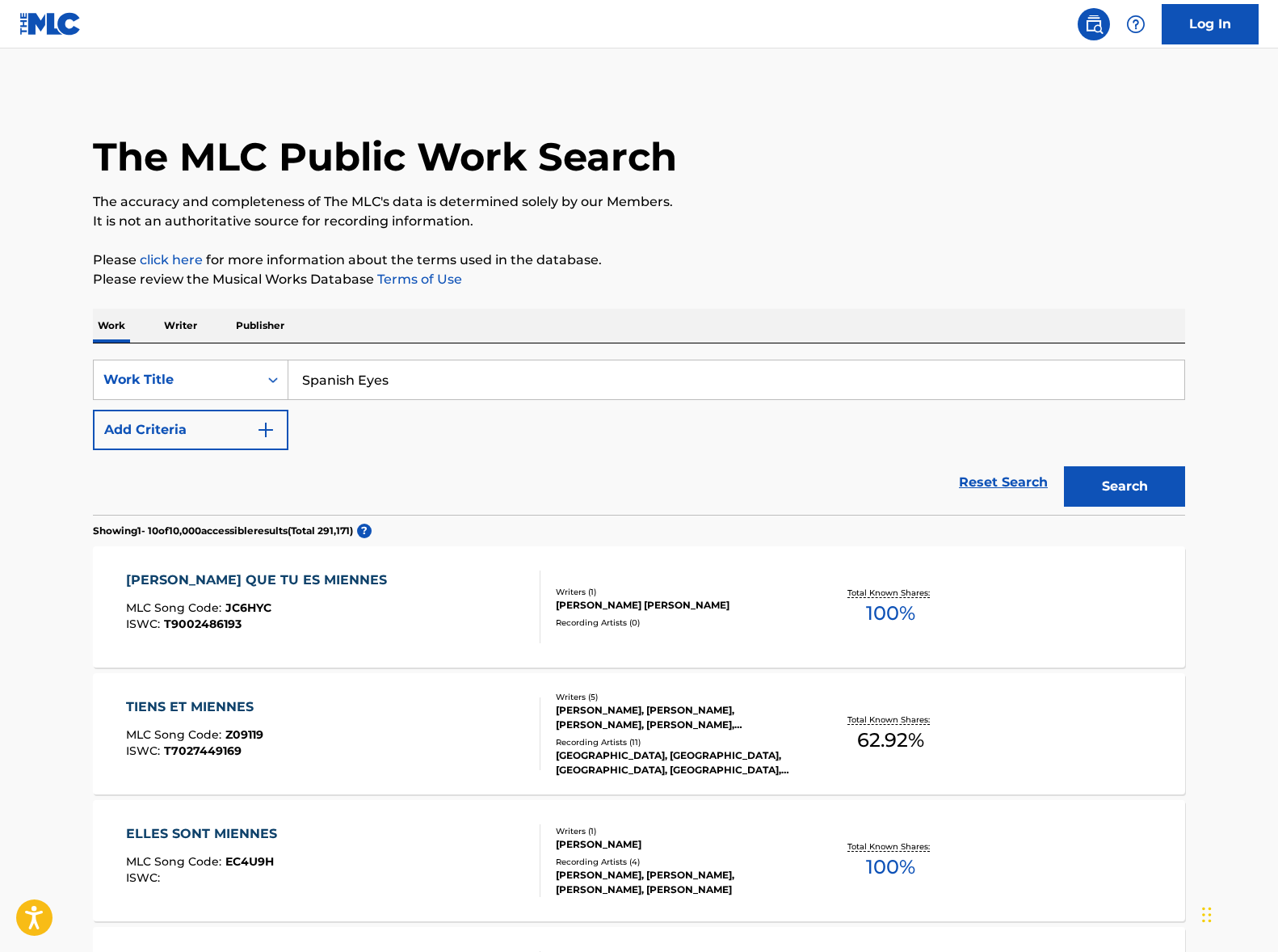
click at [202, 437] on button "Add Criteria" at bounding box center [190, 430] width 195 height 41
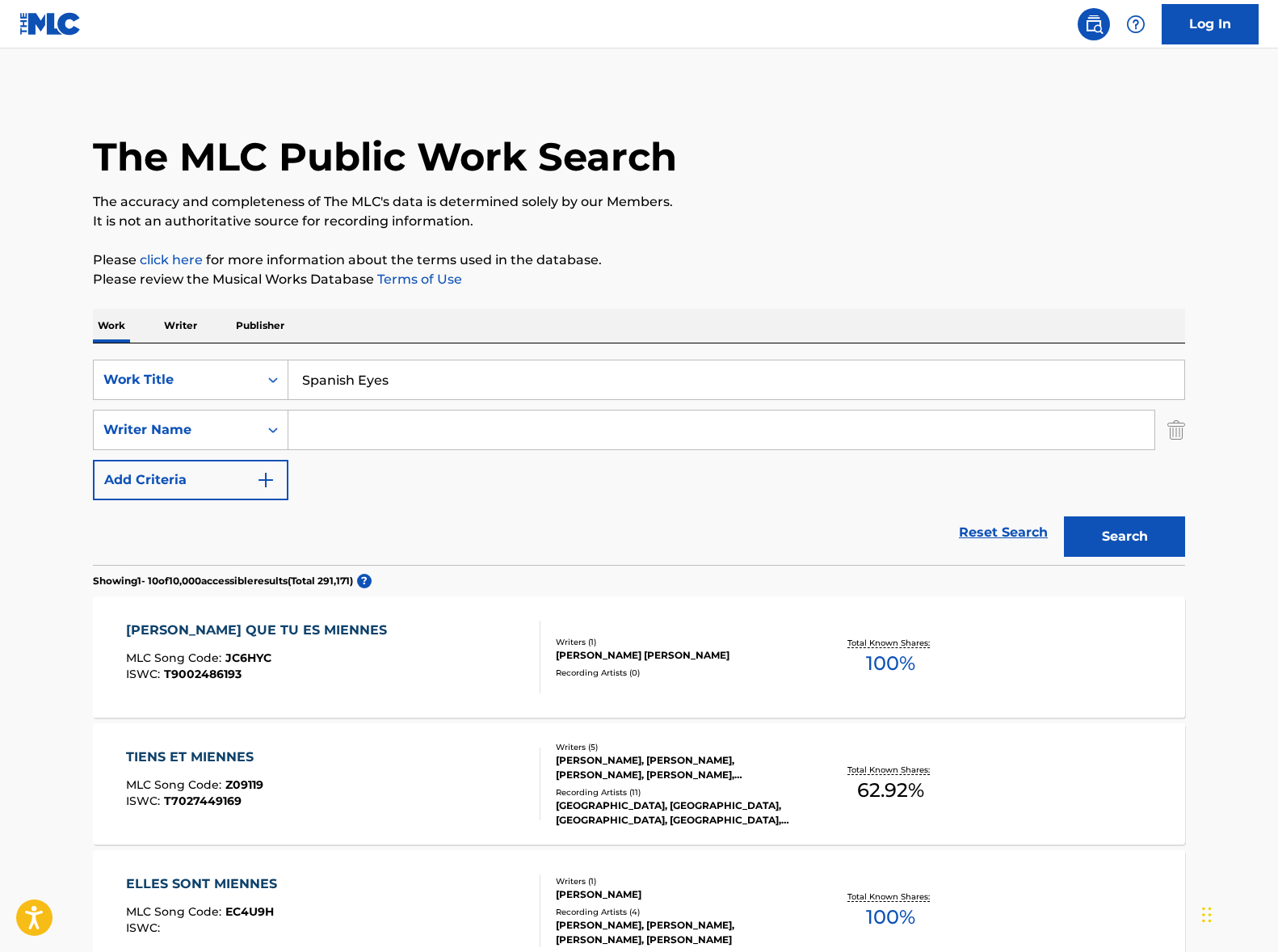
click at [425, 429] on input "Search Form" at bounding box center [721, 430] width 866 height 39
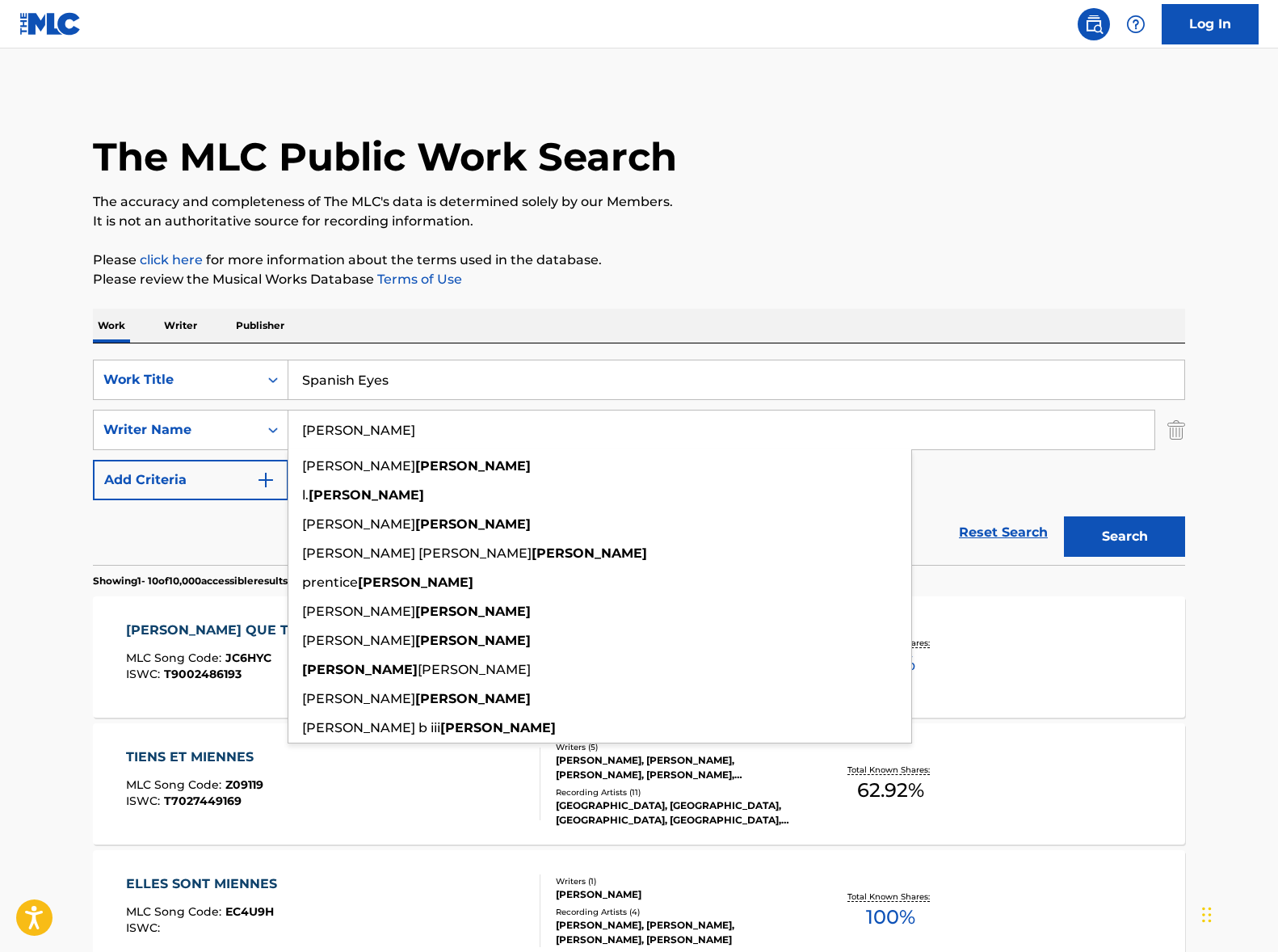
type input "[PERSON_NAME]"
click at [1064, 516] on button "Search" at bounding box center [1125, 536] width 122 height 41
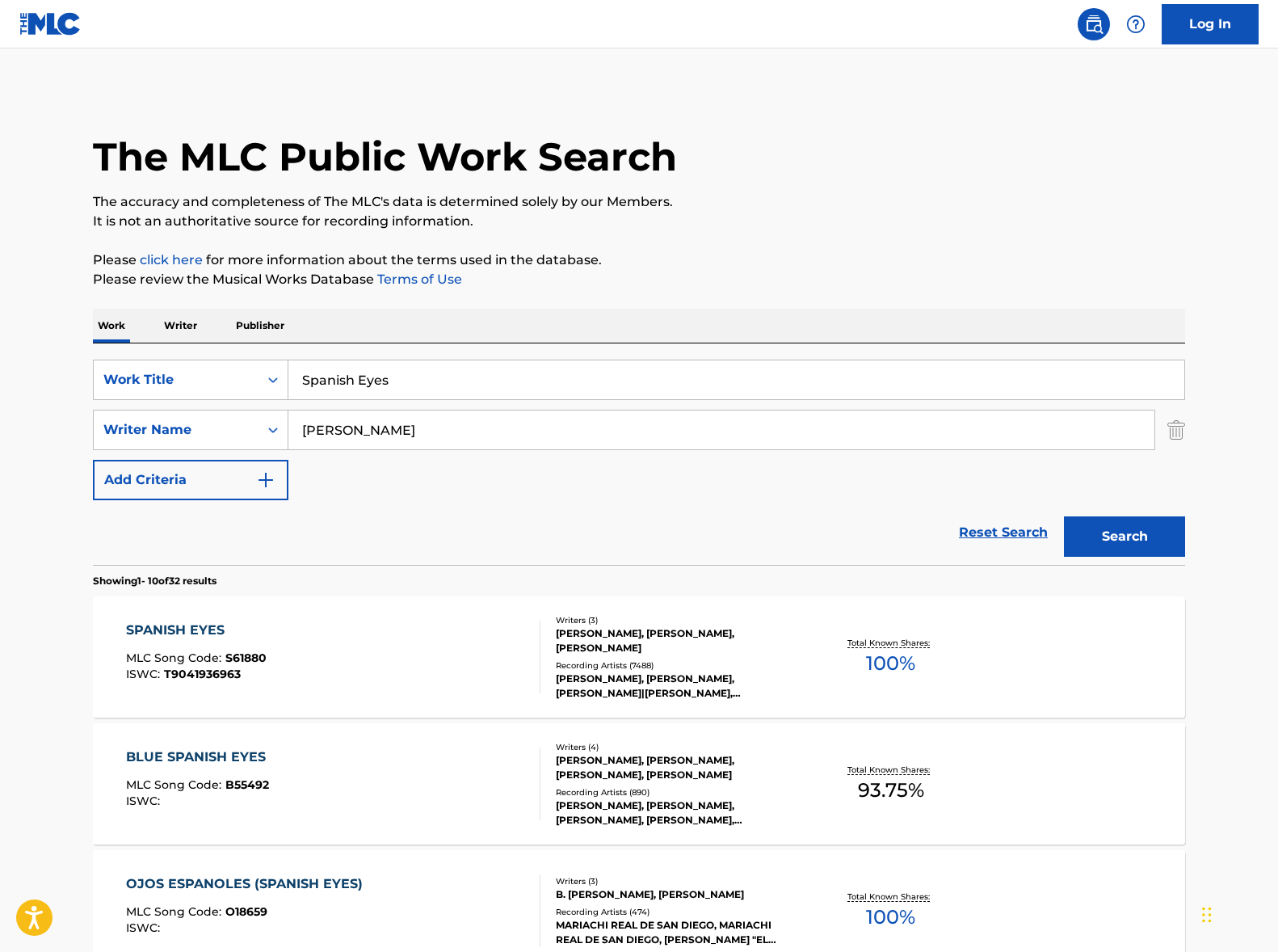
click at [331, 652] on div "SPANISH EYES MLC Song Code : S61880 ISWC : T9041936963" at bounding box center [334, 657] width 416 height 73
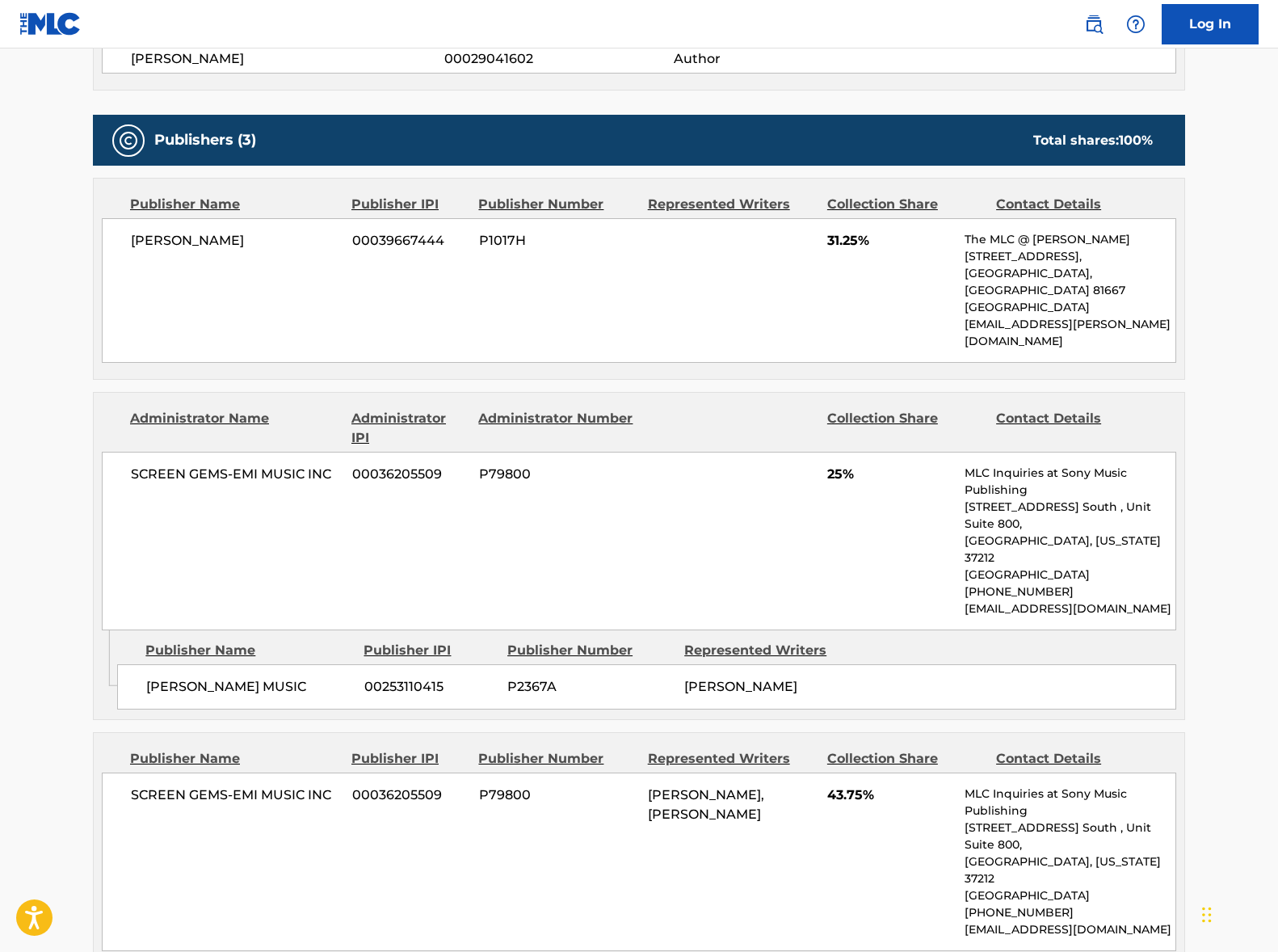
scroll to position [865, 0]
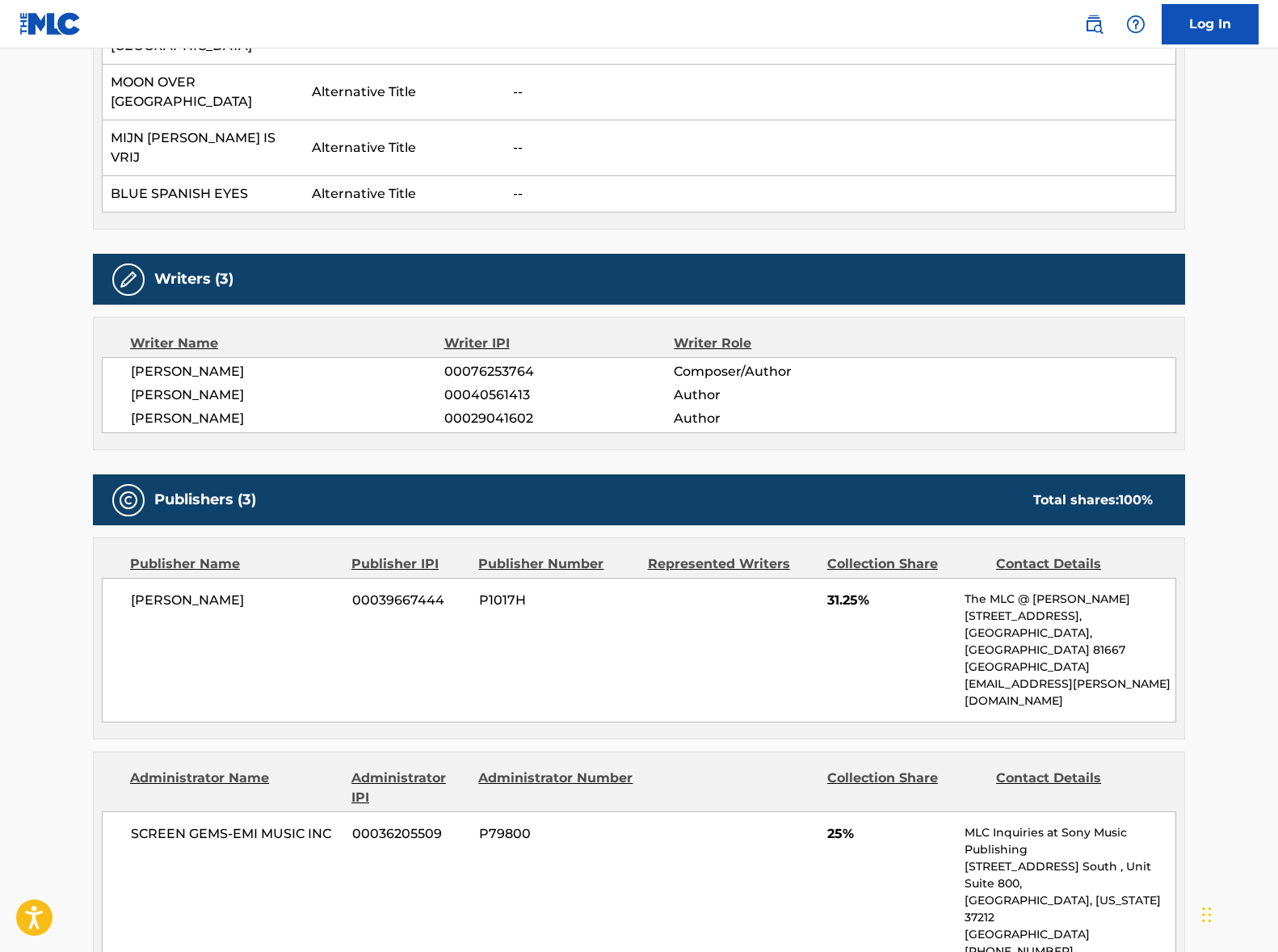
click at [195, 362] on span "[PERSON_NAME]" at bounding box center [288, 372] width 314 height 19
click at [195, 386] on span "[PERSON_NAME]" at bounding box center [288, 395] width 314 height 19
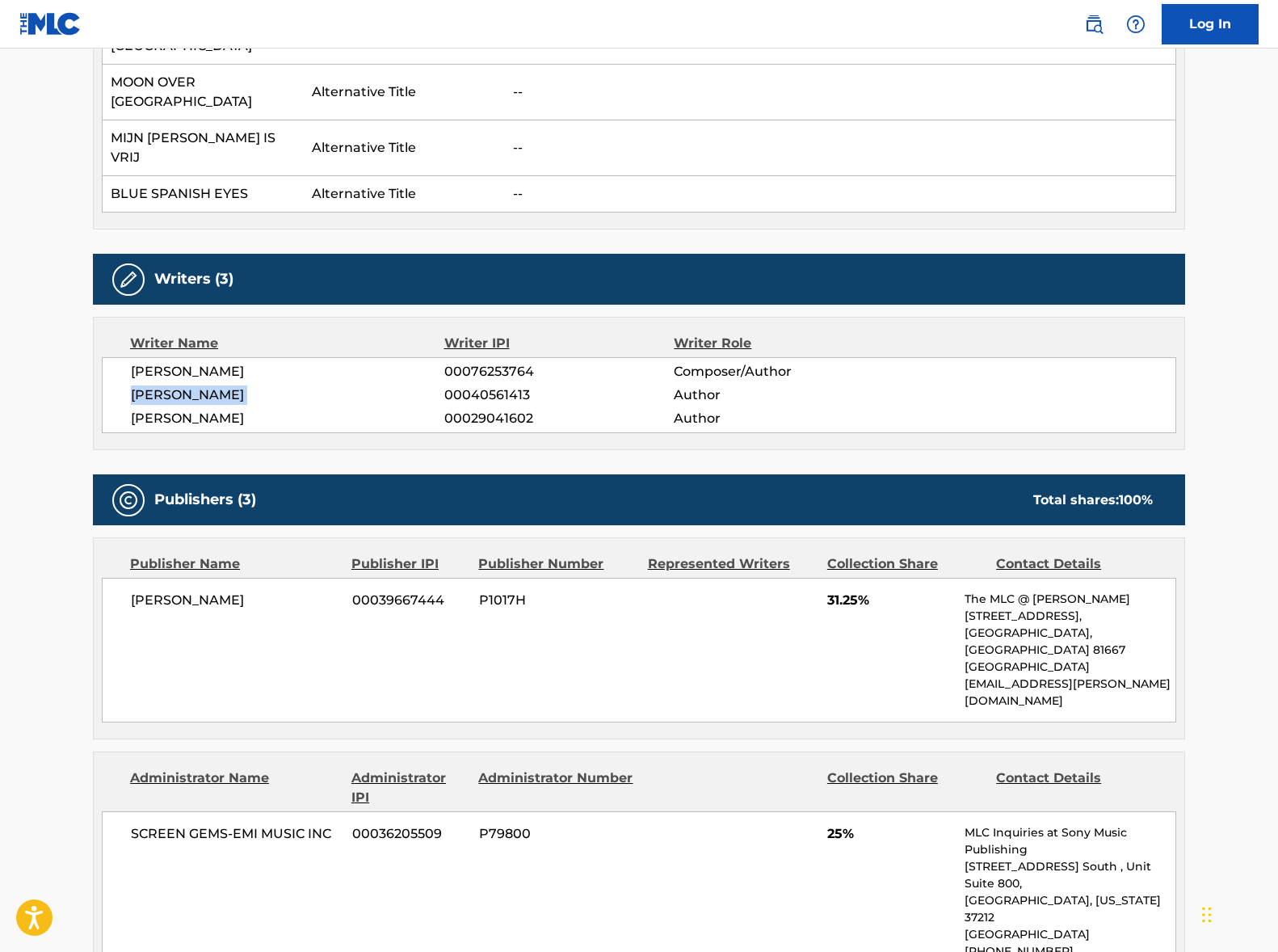
click at [195, 386] on span "[PERSON_NAME]" at bounding box center [288, 395] width 314 height 19
click at [143, 409] on span "[PERSON_NAME]" at bounding box center [288, 419] width 314 height 19
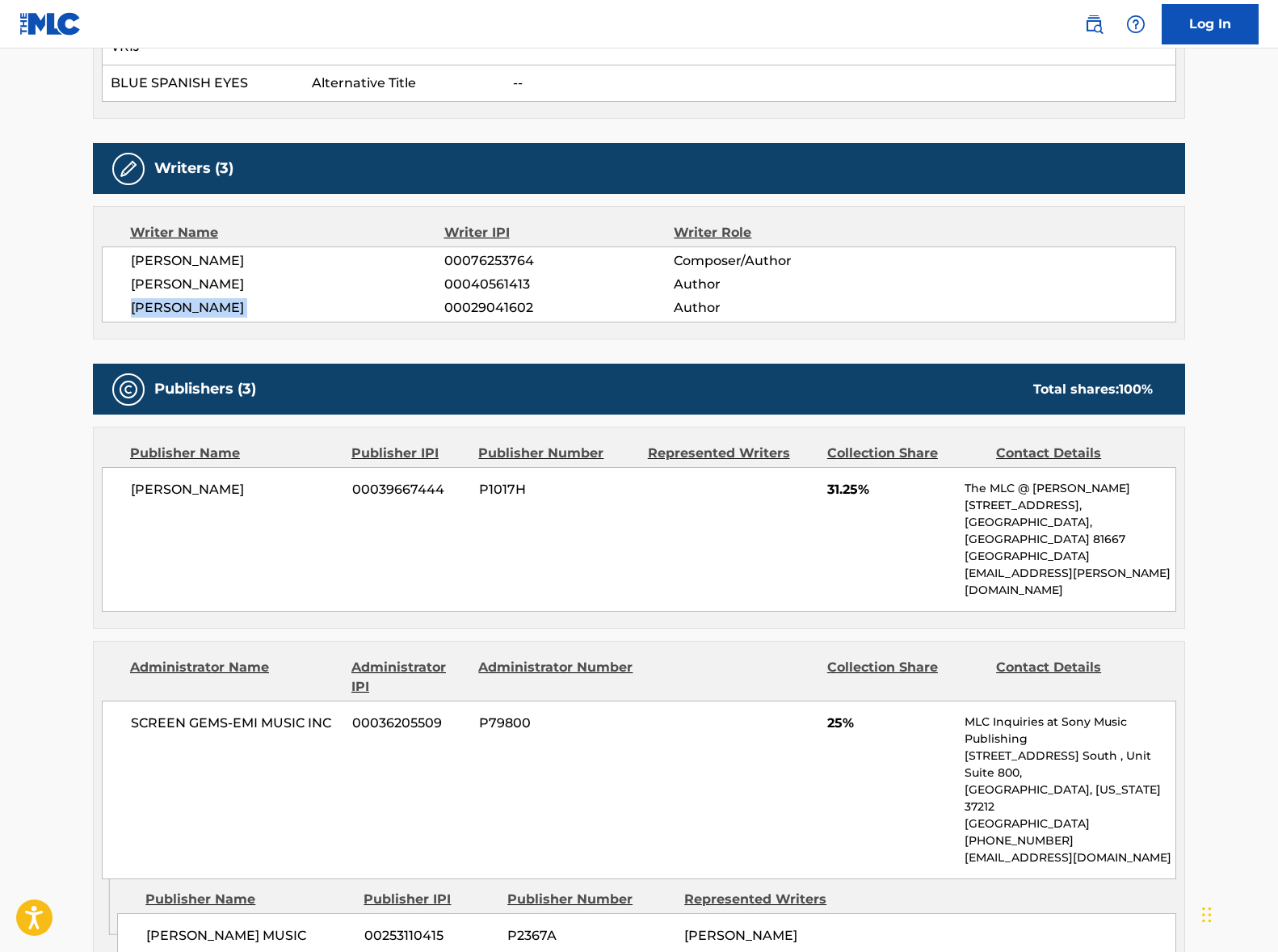
scroll to position [1047, 0]
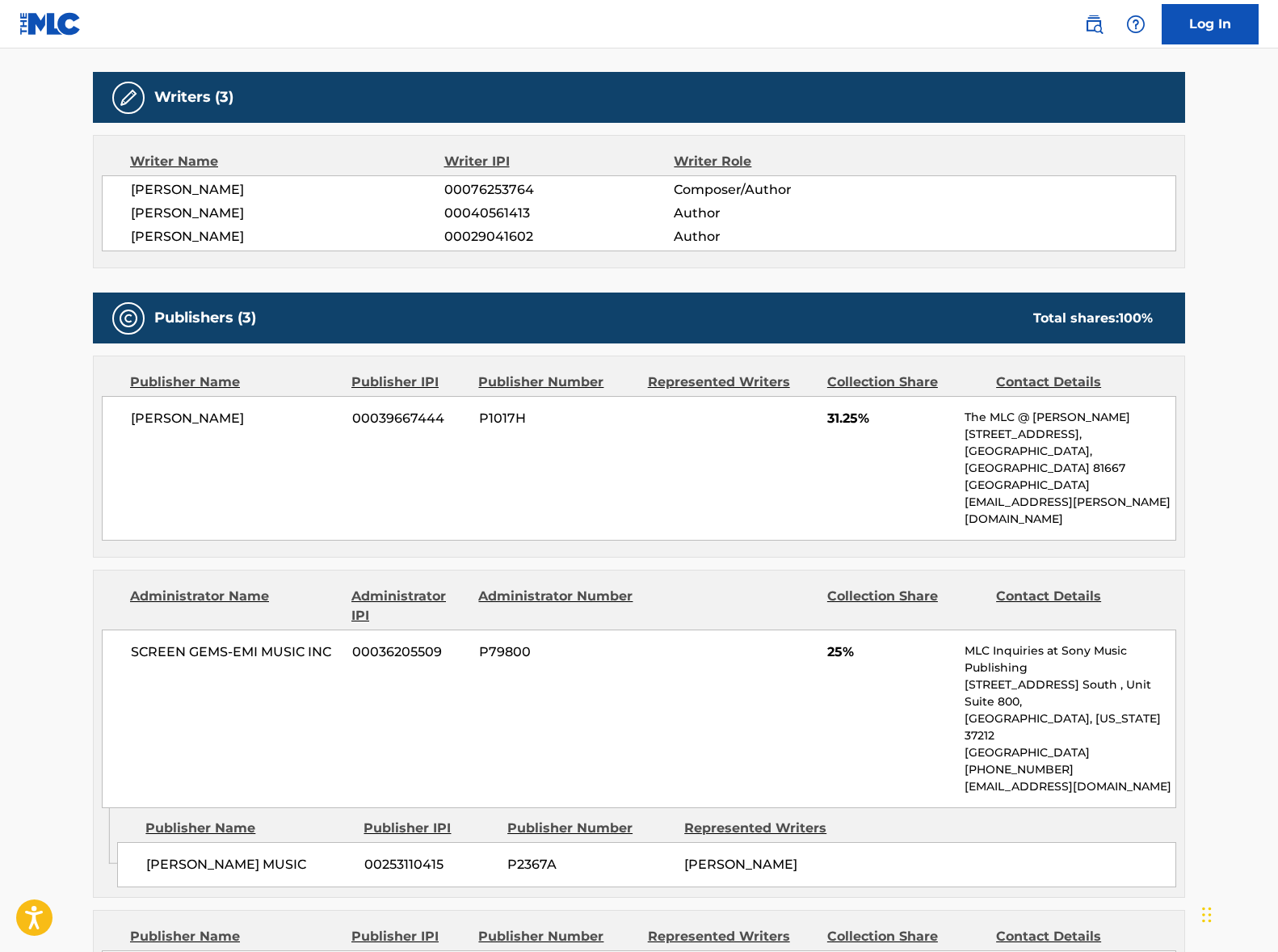
click at [231, 642] on span "SCREEN GEMS-EMI MUSIC INC" at bounding box center [236, 652] width 209 height 19
click at [139, 409] on span "[PERSON_NAME]" at bounding box center [236, 419] width 209 height 19
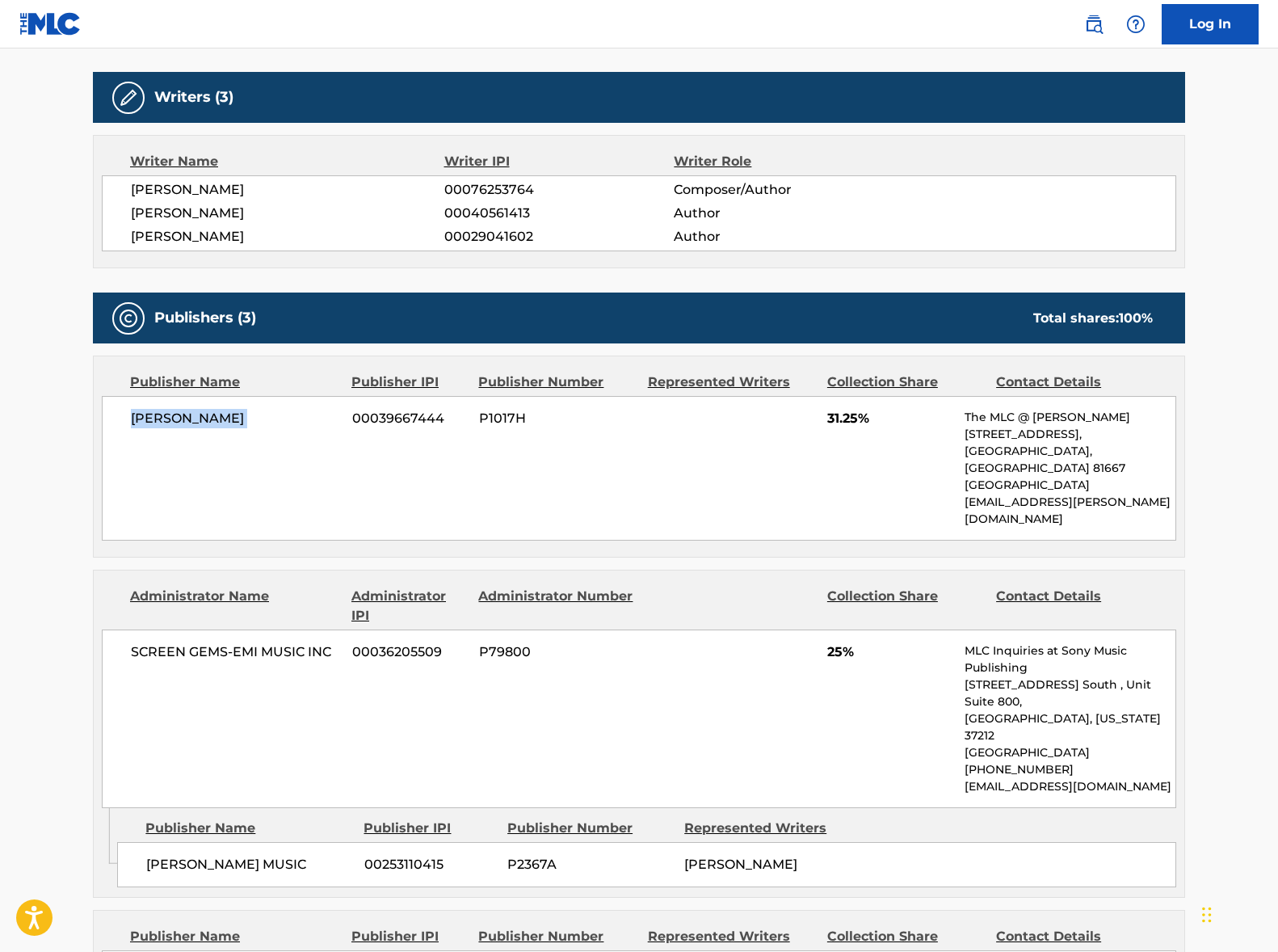
click at [139, 409] on span "[PERSON_NAME]" at bounding box center [236, 419] width 209 height 19
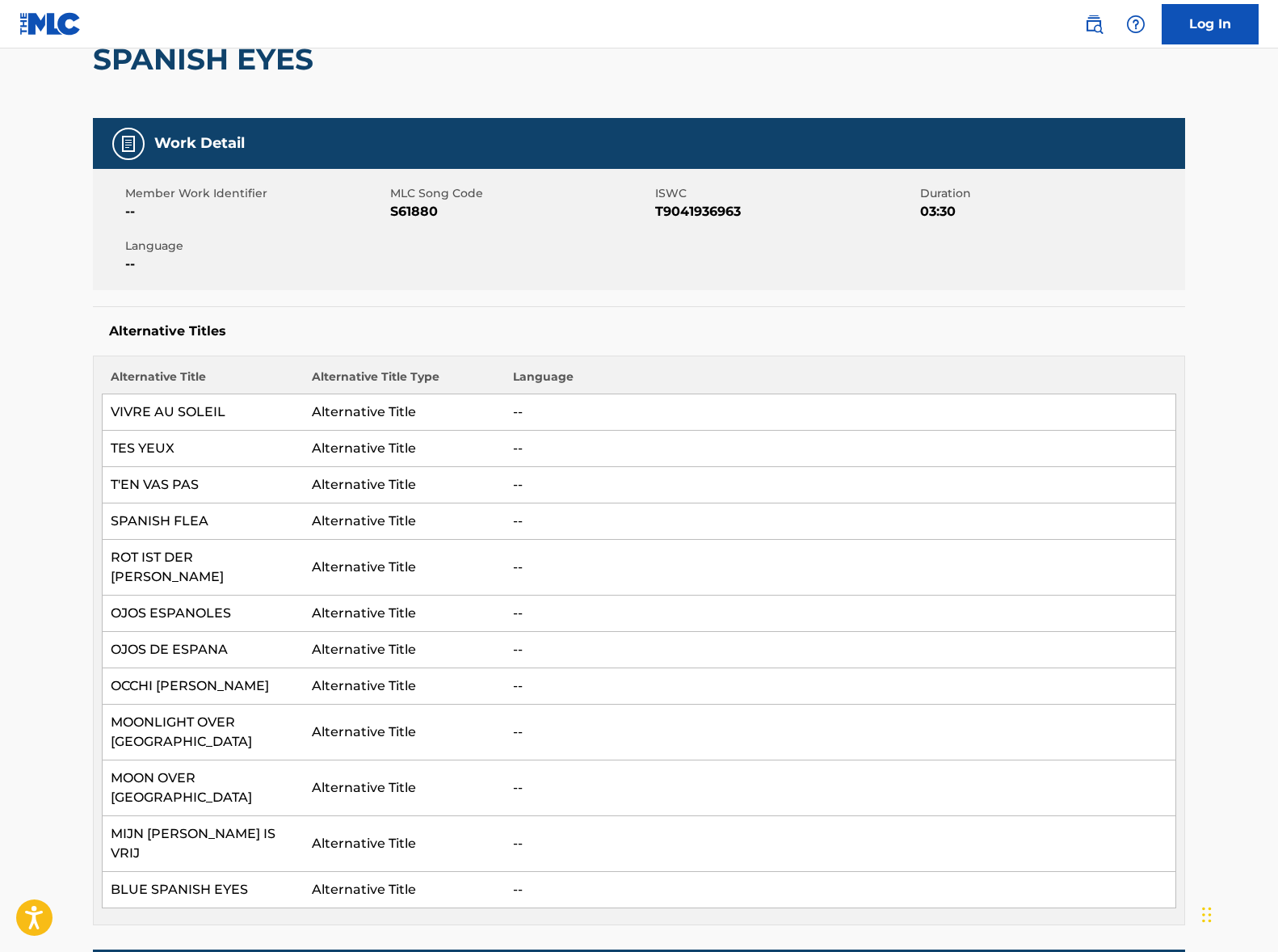
scroll to position [0, 0]
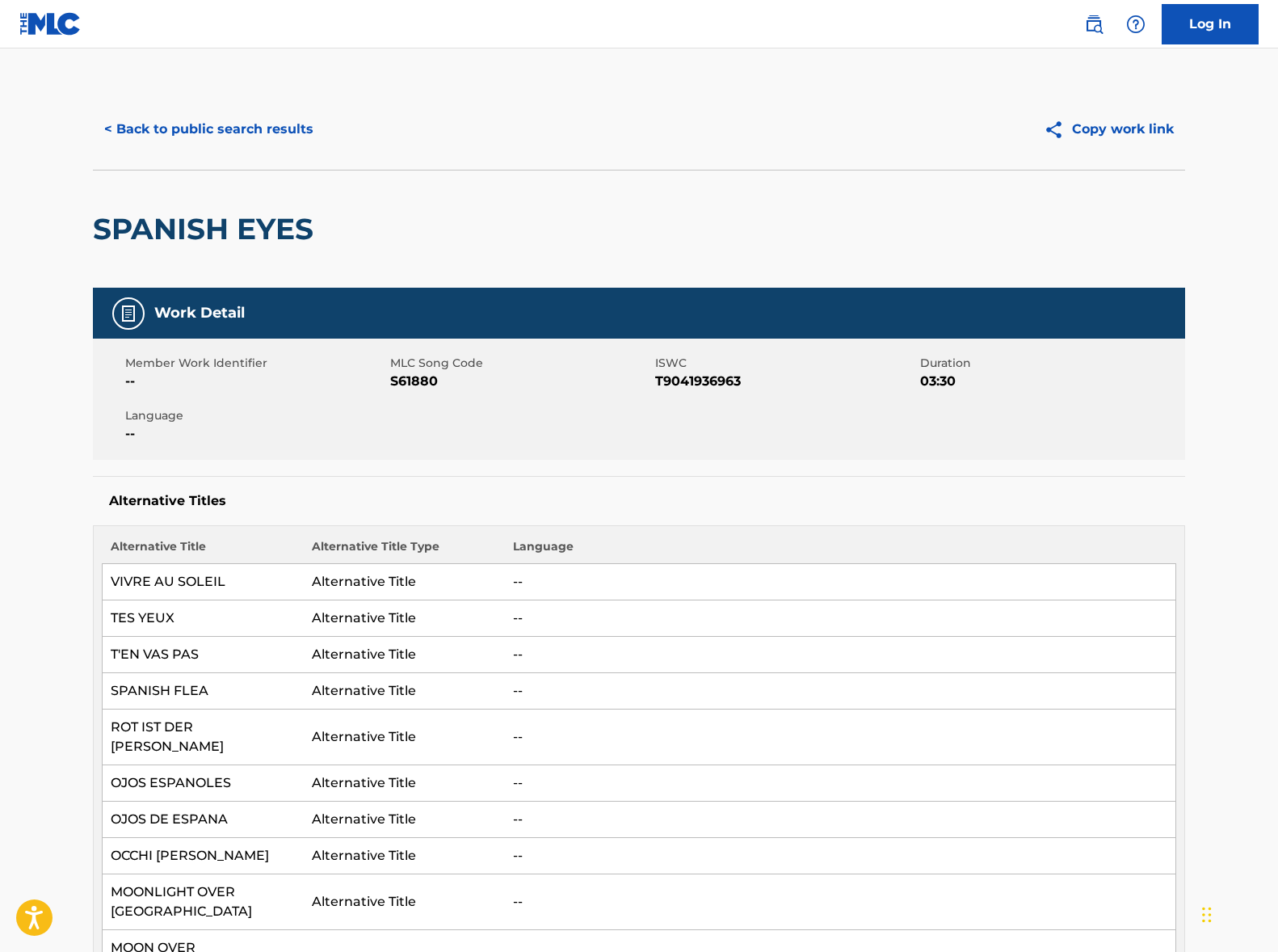
click at [246, 136] on button "< Back to public search results" at bounding box center [209, 130] width 232 height 41
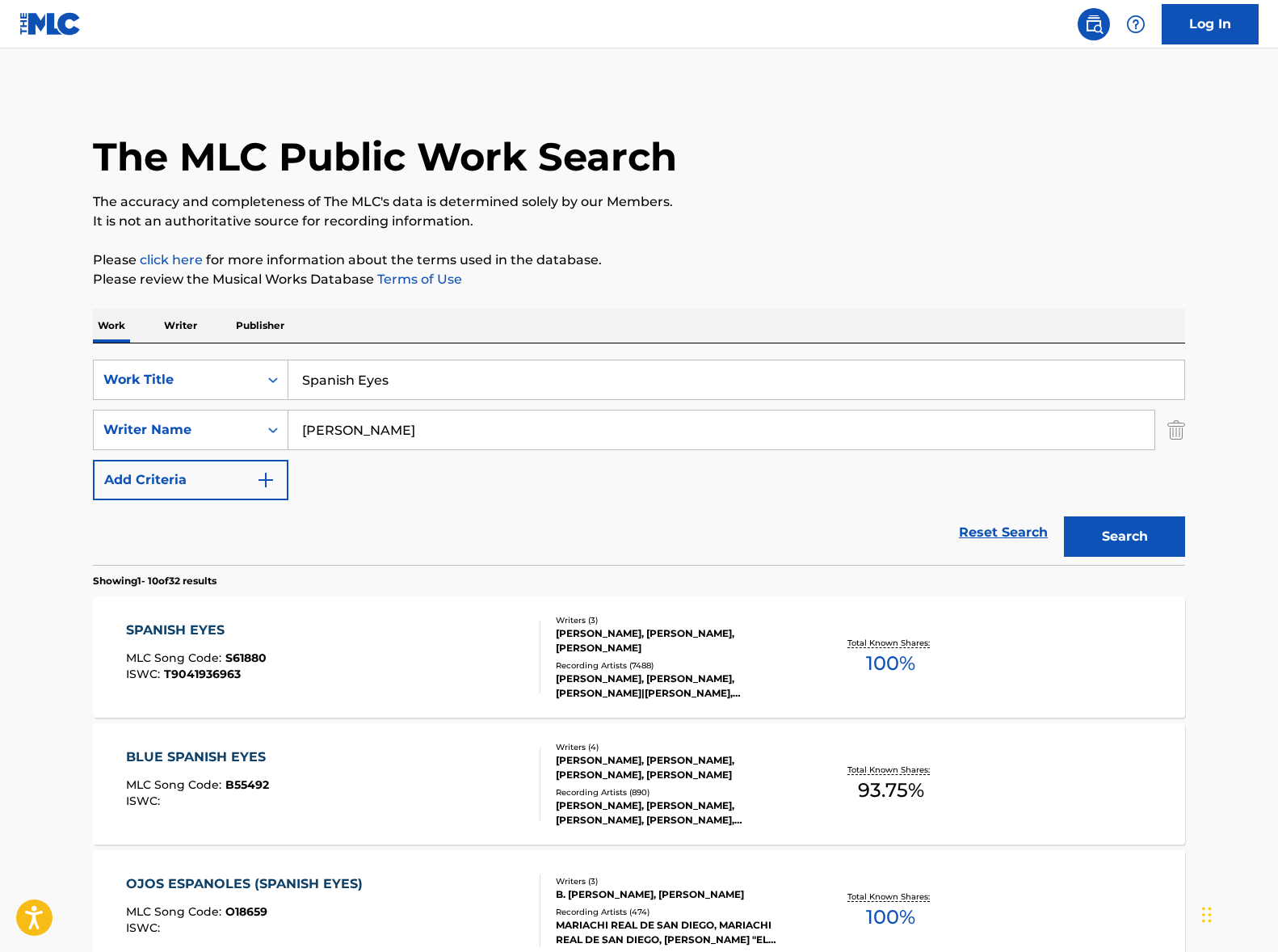
click at [354, 391] on input "Spanish Eyes" at bounding box center [737, 380] width 896 height 39
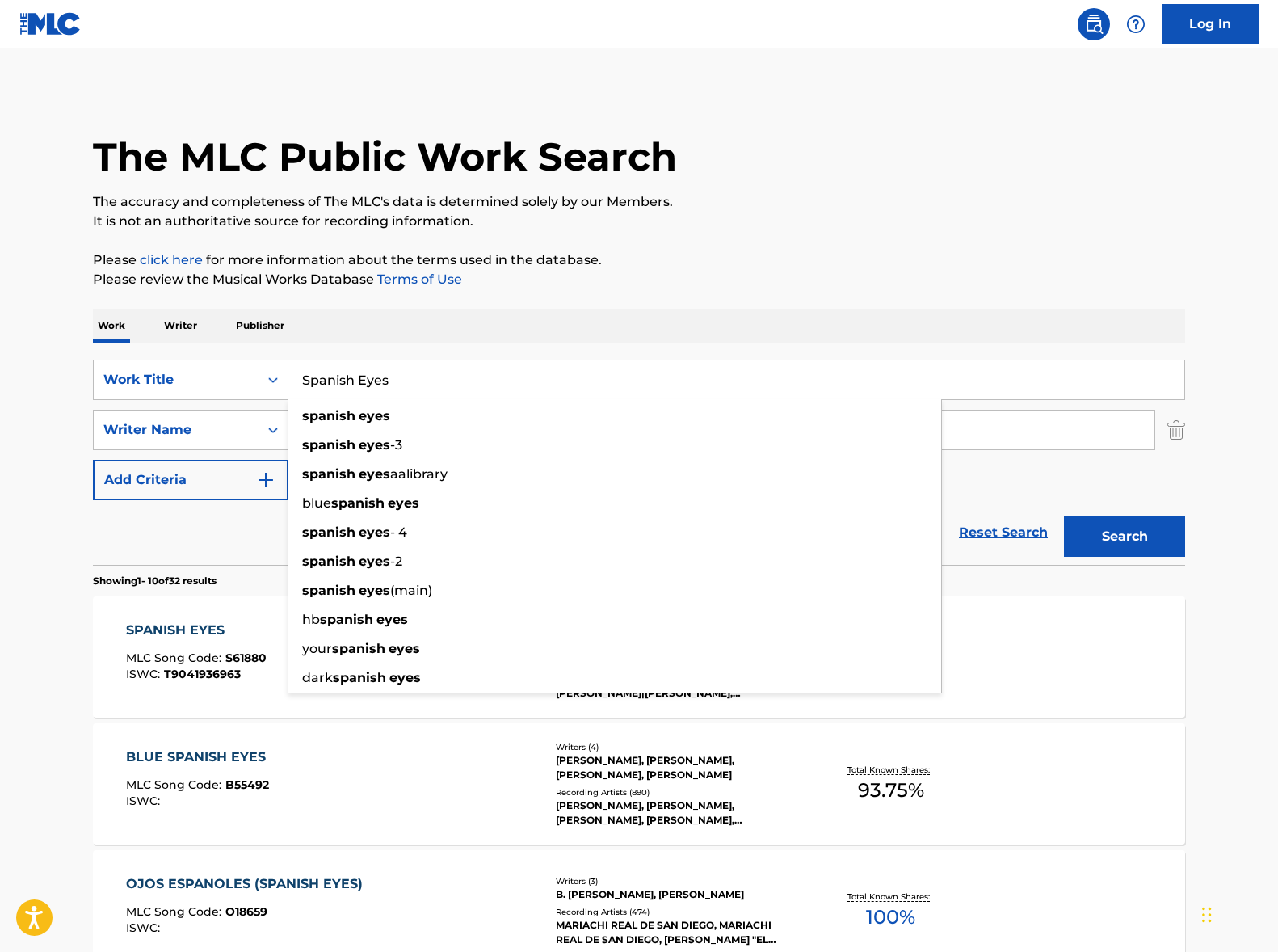
click at [353, 390] on input "Spanish Eyes" at bounding box center [737, 380] width 896 height 39
paste input "Jambalaya"
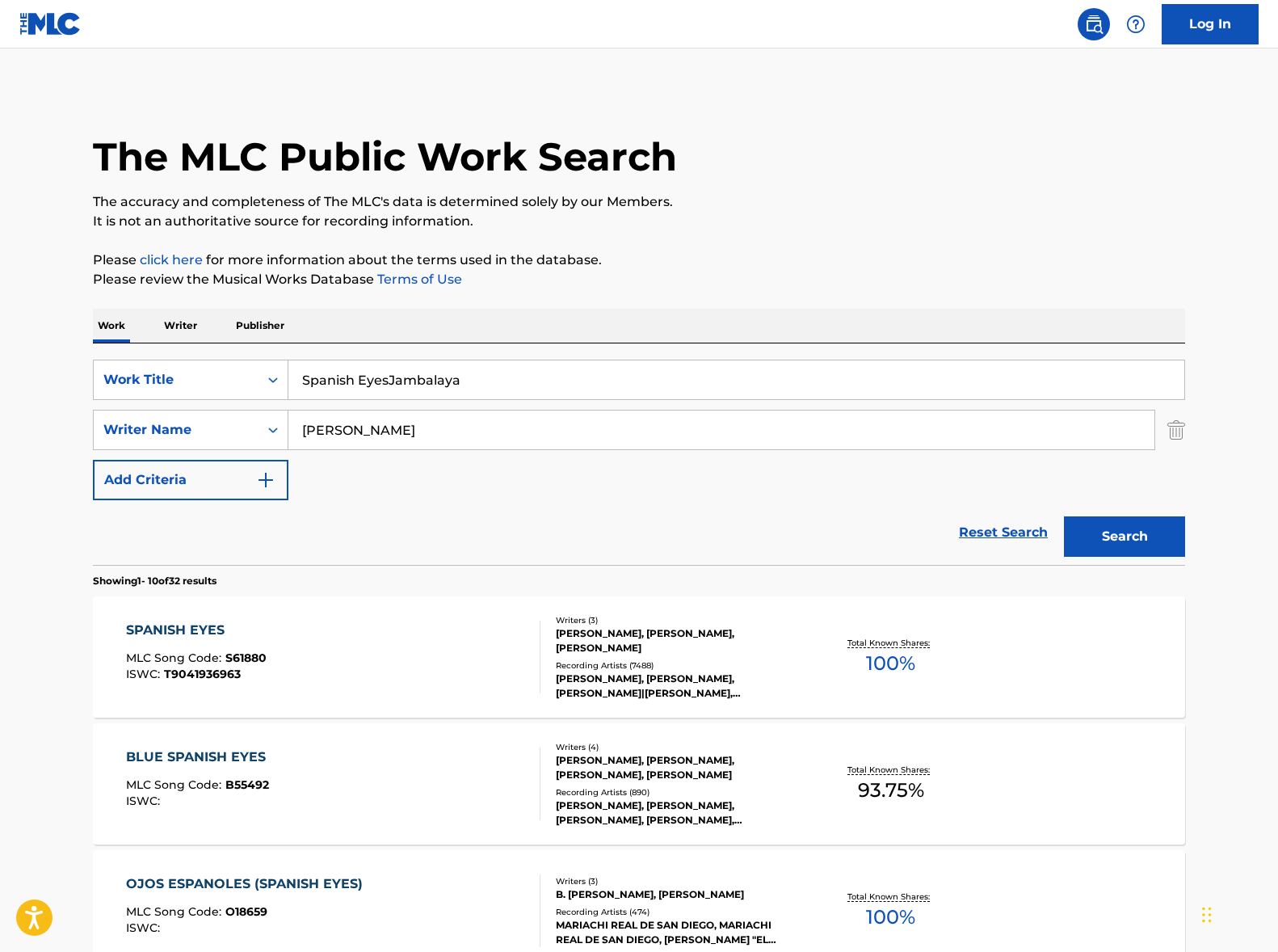
click at [494, 385] on input "Spanish EyesJambalaya" at bounding box center [737, 380] width 896 height 39
paste input "Search Form"
type input "Jambalaya"
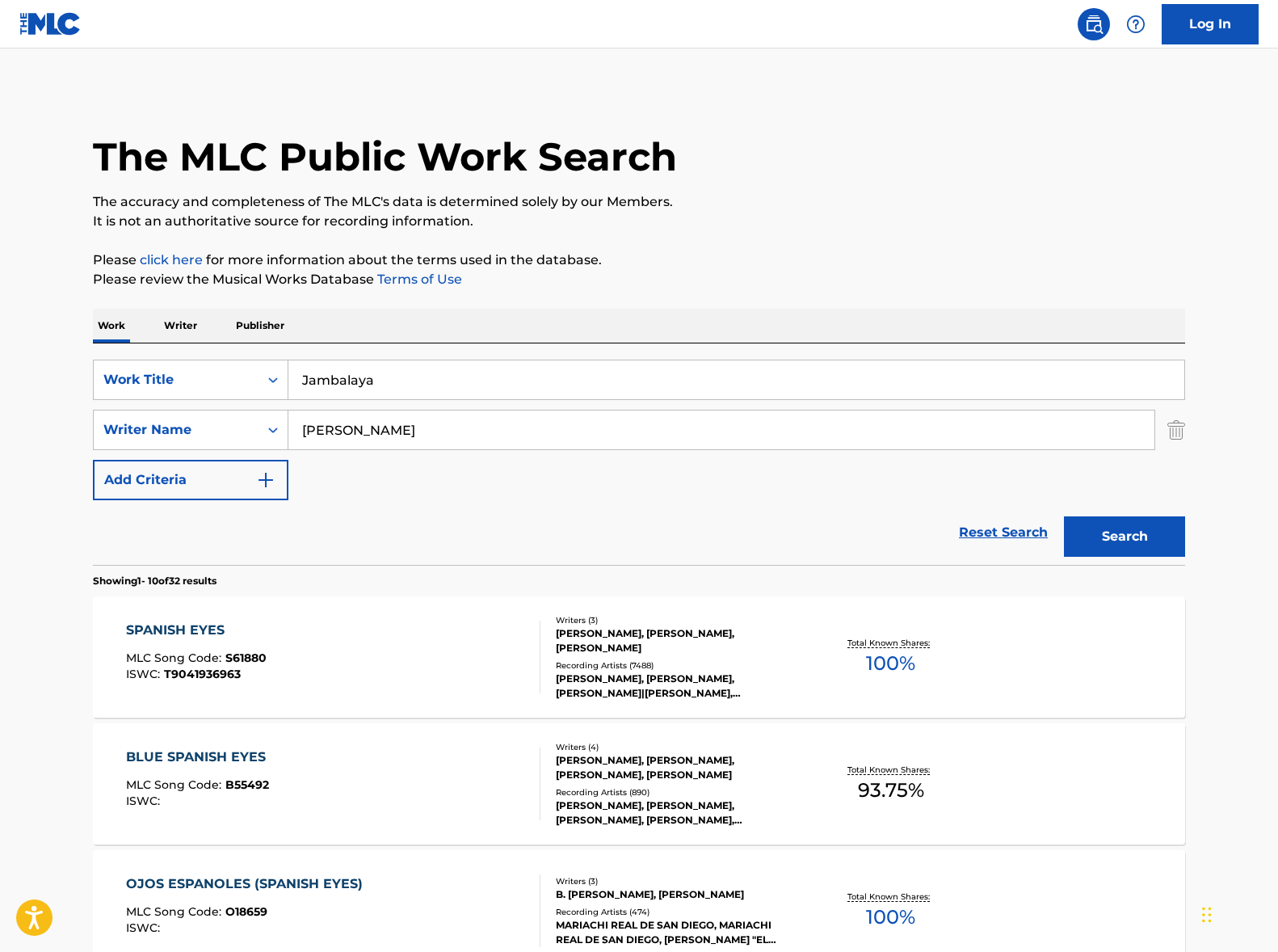
click at [476, 417] on input "[PERSON_NAME]" at bounding box center [721, 430] width 866 height 39
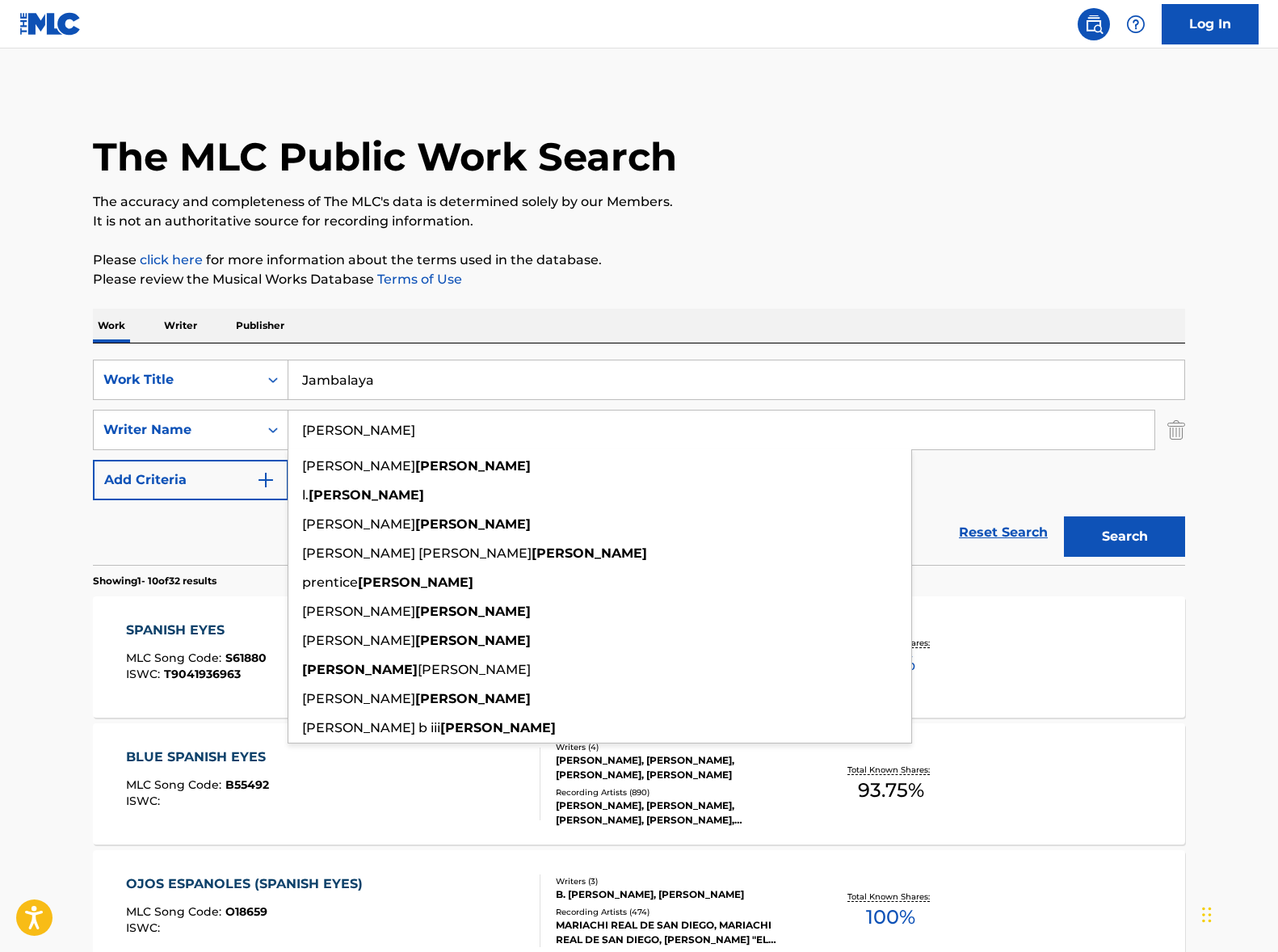
click at [476, 417] on input "[PERSON_NAME]" at bounding box center [721, 430] width 866 height 39
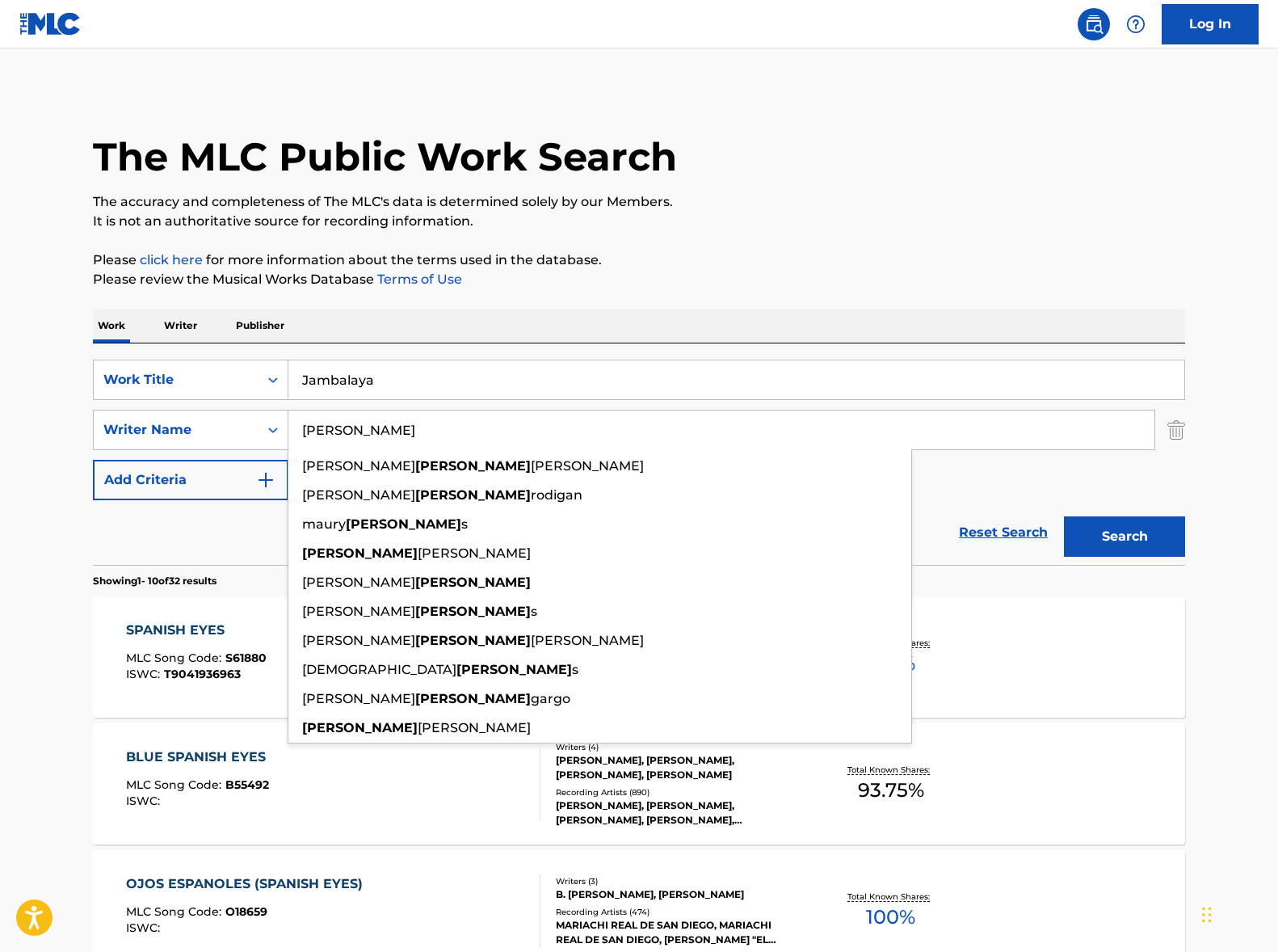
type input "[PERSON_NAME]"
click at [1064, 516] on button "Search" at bounding box center [1125, 536] width 122 height 41
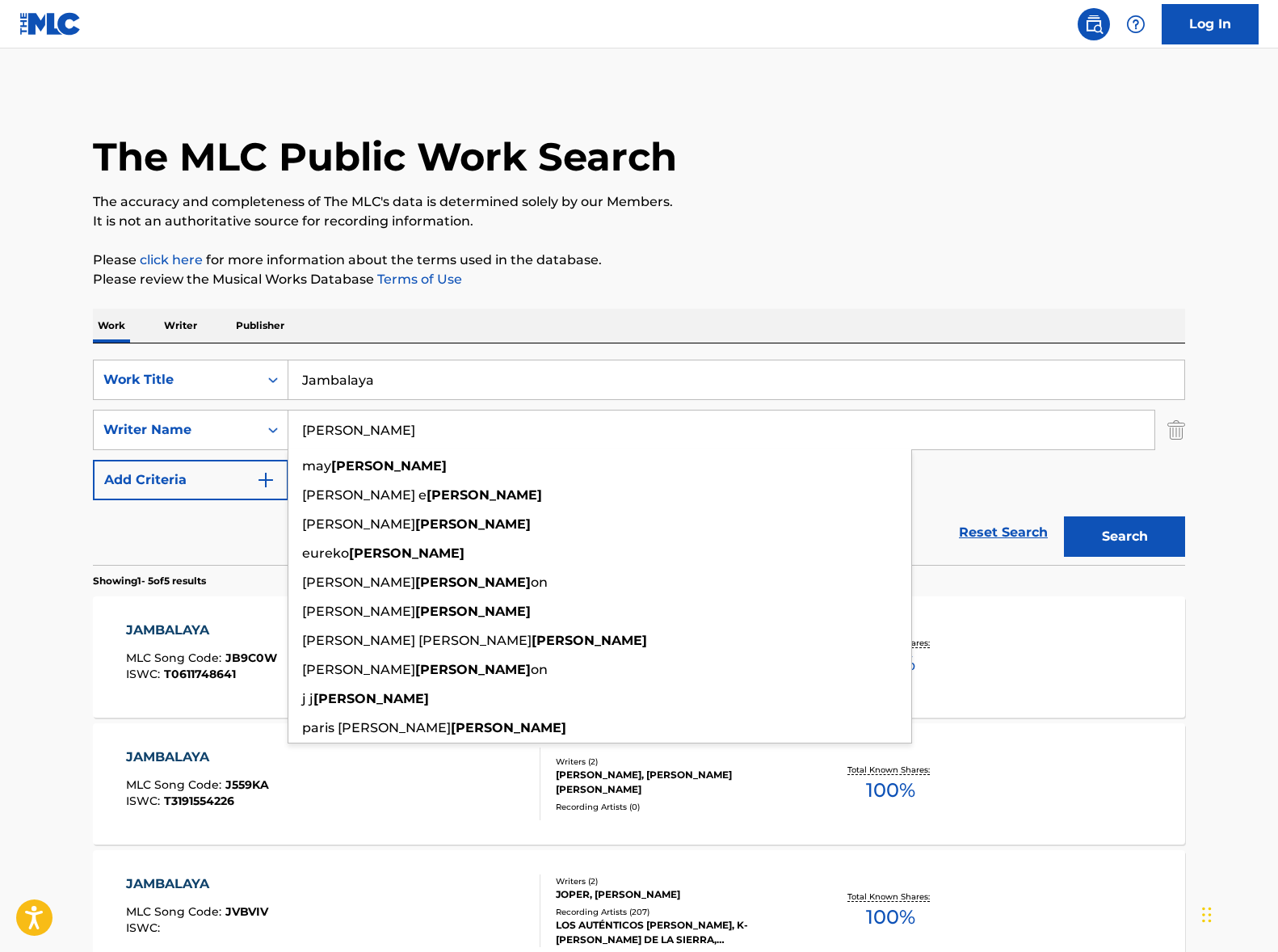
click at [41, 623] on main "The MLC Public Work Search The accuracy and completeness of The MLC's data is d…" at bounding box center [639, 678] width 1278 height 1260
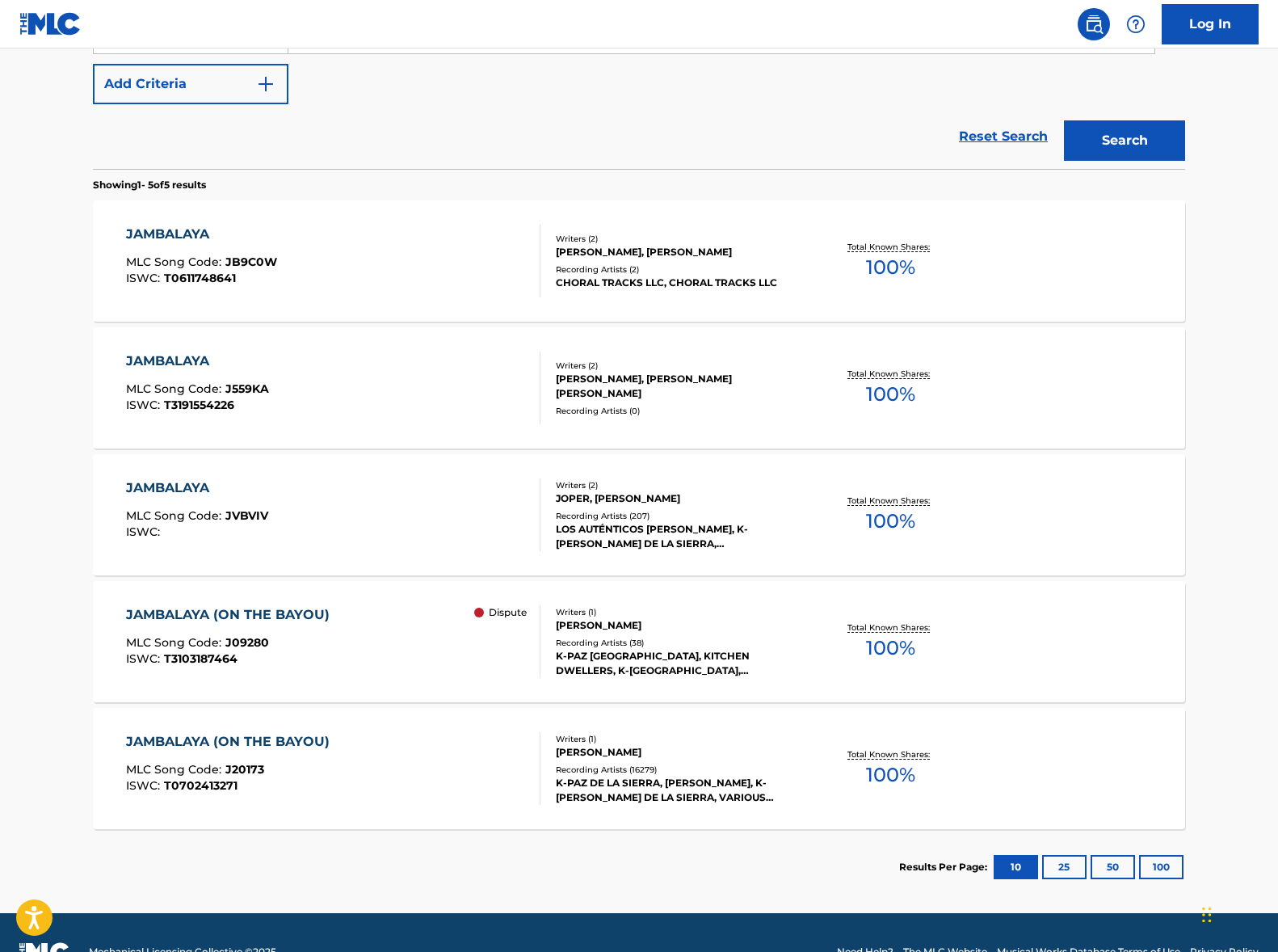
scroll to position [403, 0]
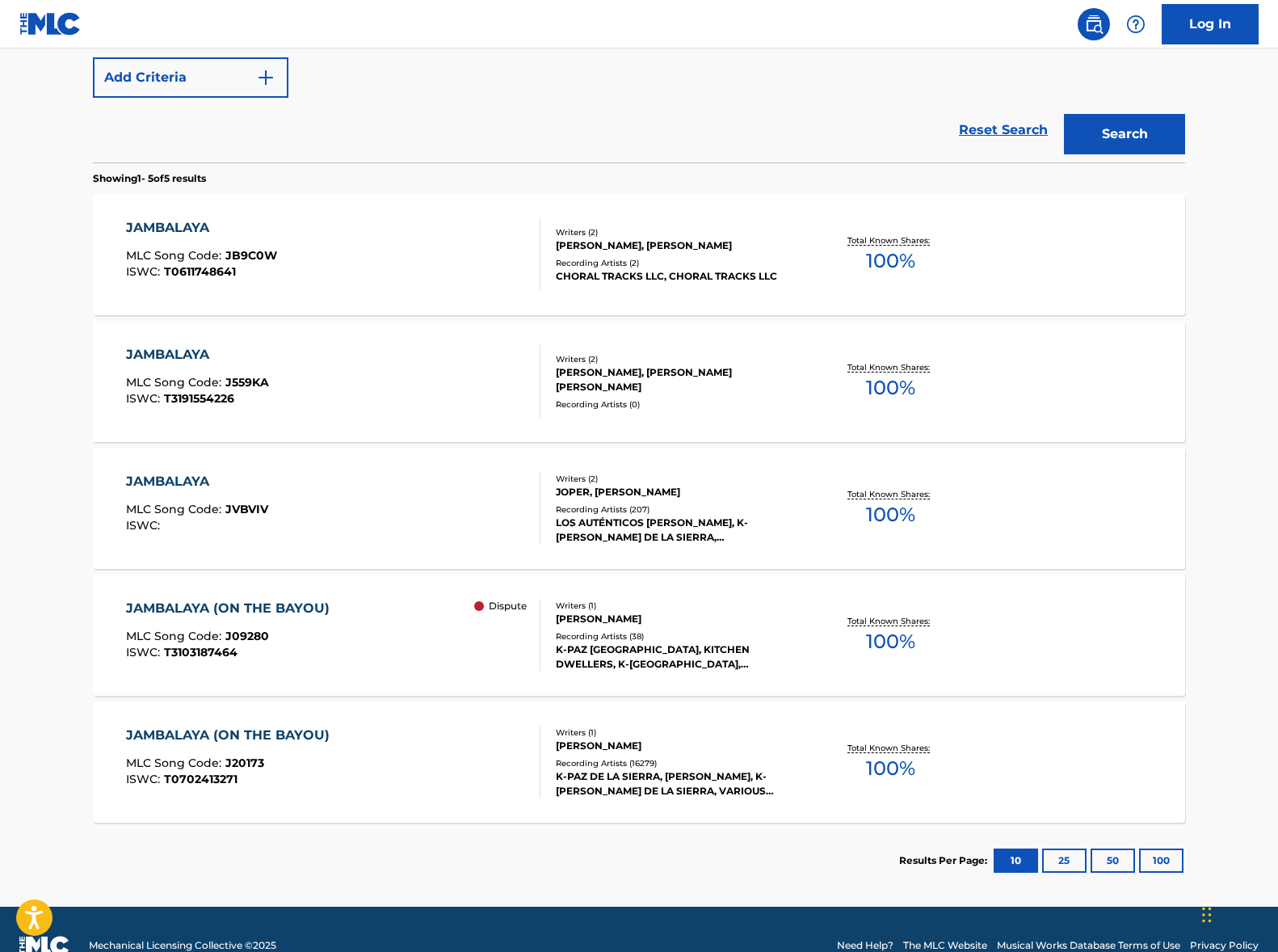
click at [377, 638] on div "JAMBALAYA (ON THE BAYOU) MLC Song Code : J09280 ISWC : T3103187464 Dispute" at bounding box center [334, 635] width 416 height 73
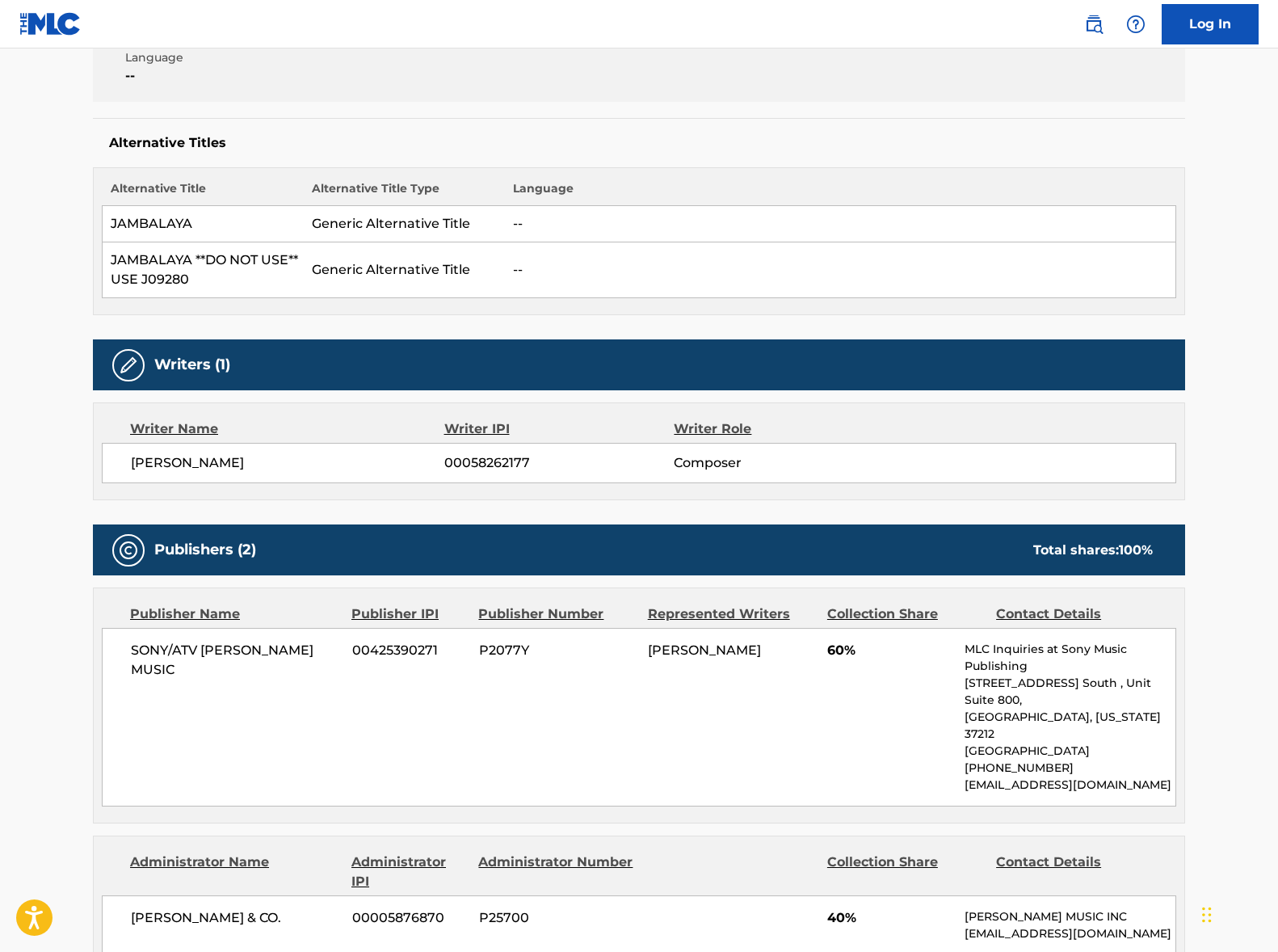
scroll to position [448, 0]
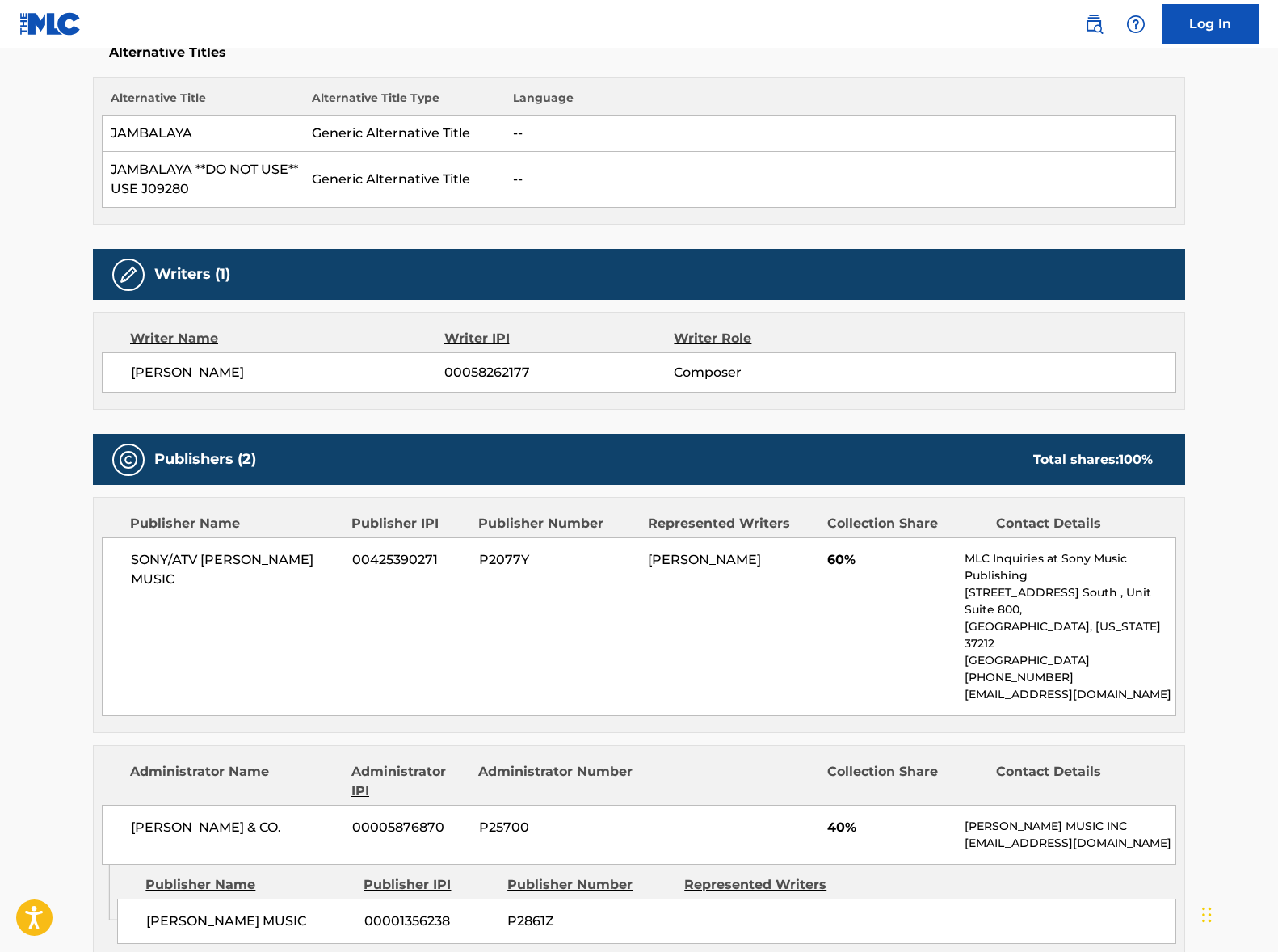
click at [235, 374] on span "[PERSON_NAME]" at bounding box center [288, 373] width 314 height 19
click at [266, 552] on span "SONY/ATV [PERSON_NAME] MUSIC" at bounding box center [236, 570] width 209 height 39
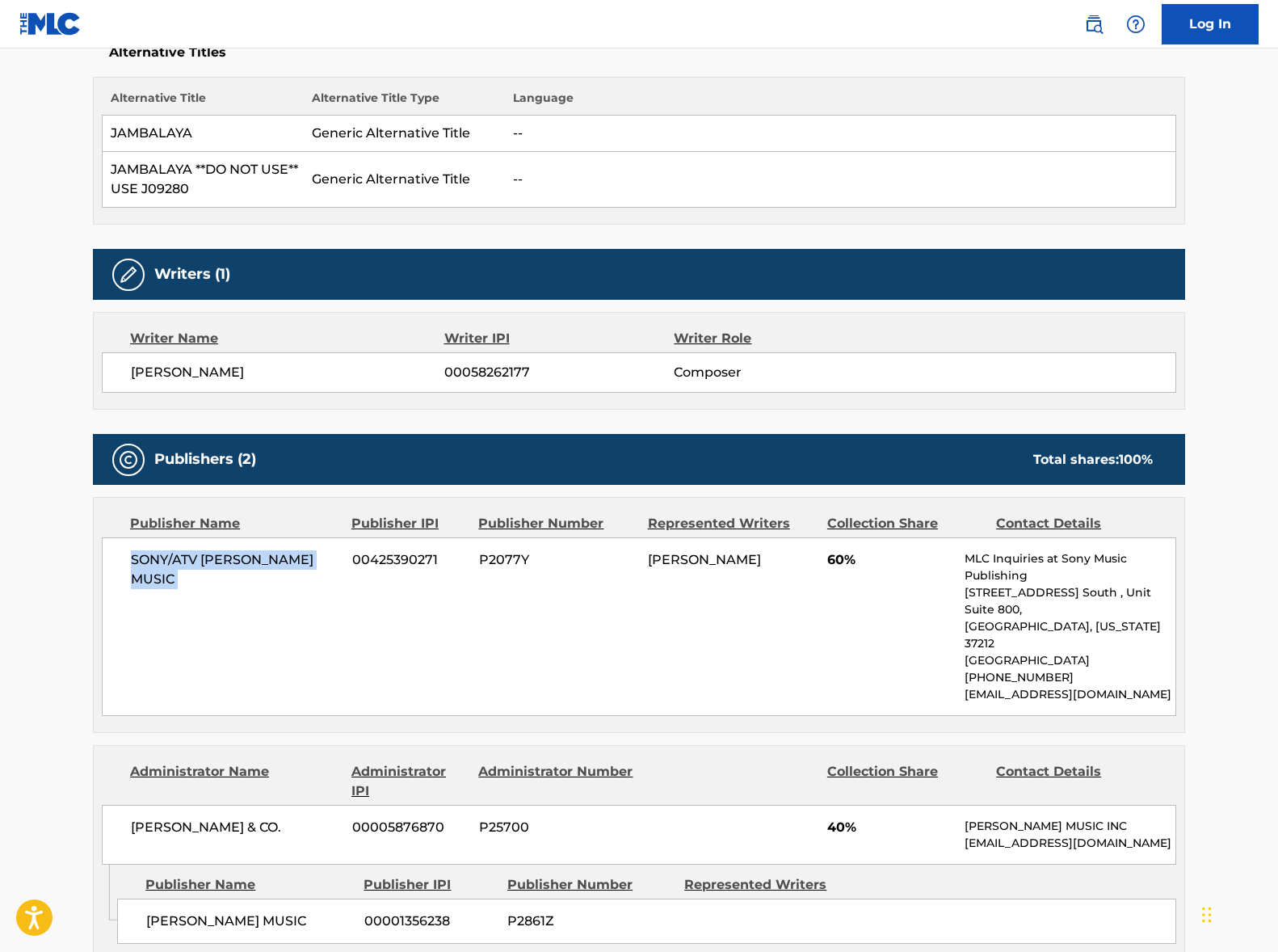
click at [266, 552] on span "SONY/ATV [PERSON_NAME] MUSIC" at bounding box center [236, 570] width 209 height 39
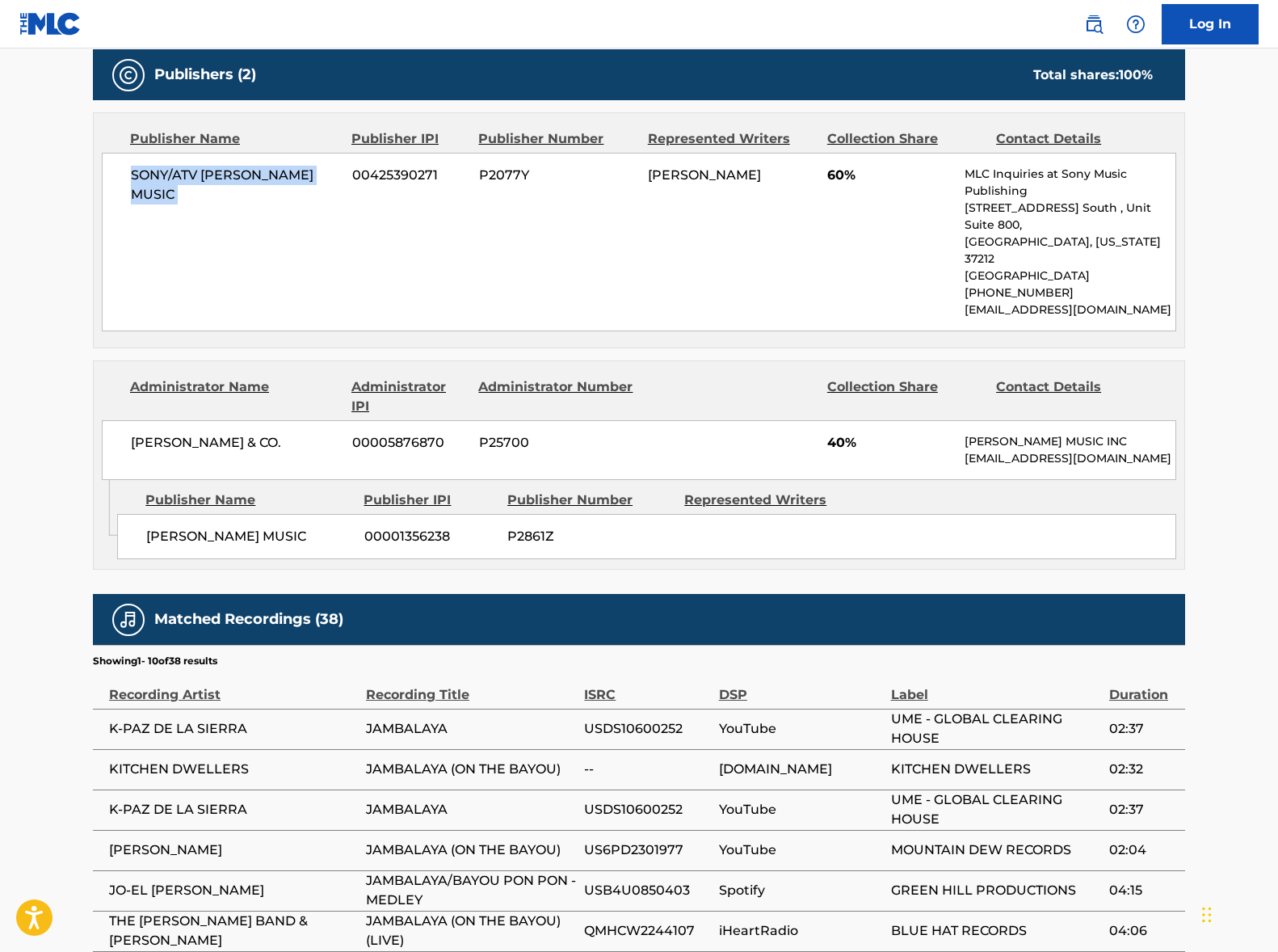
scroll to position [945, 0]
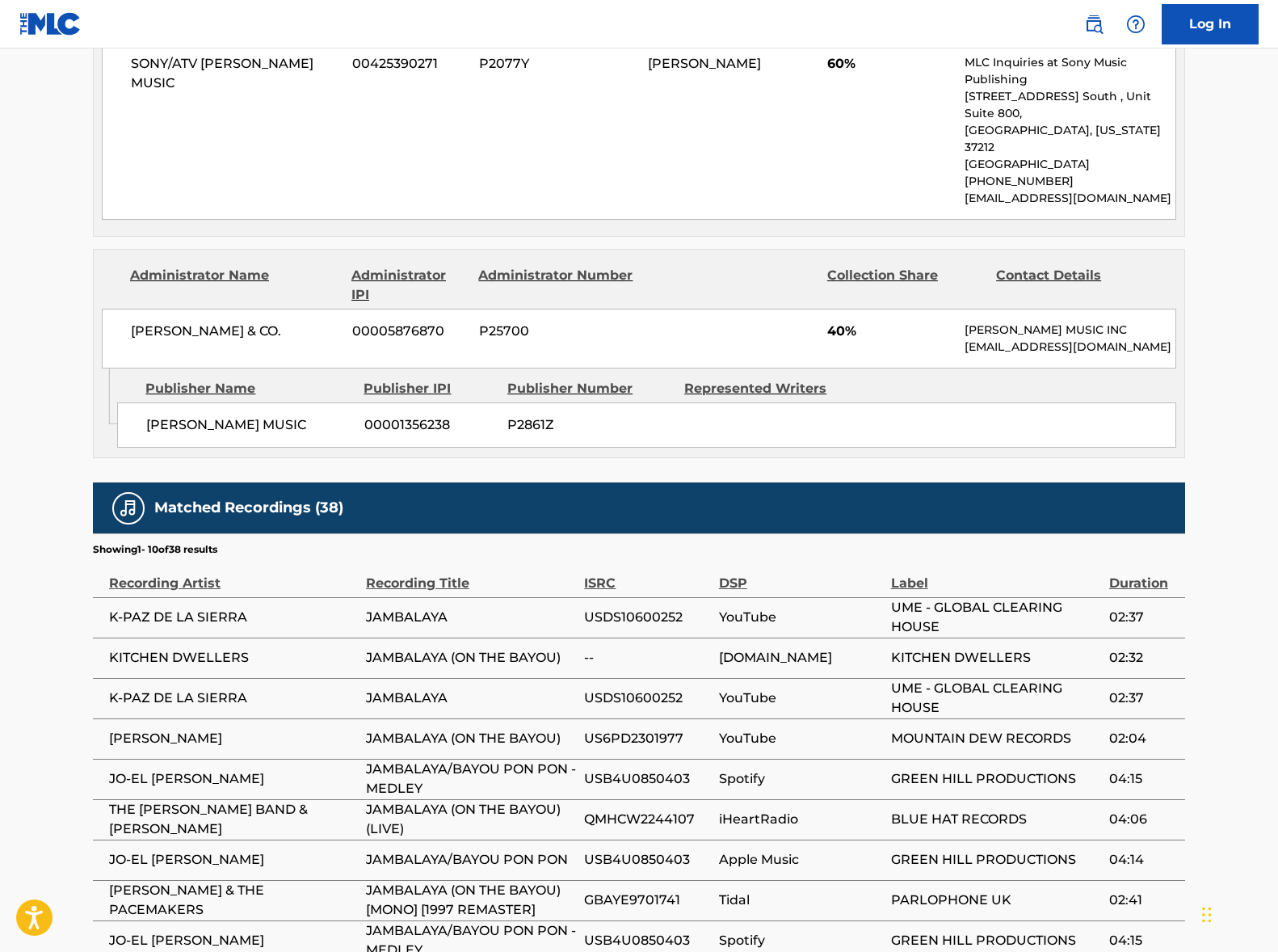
click at [223, 322] on span "[PERSON_NAME] & CO." at bounding box center [236, 331] width 209 height 19
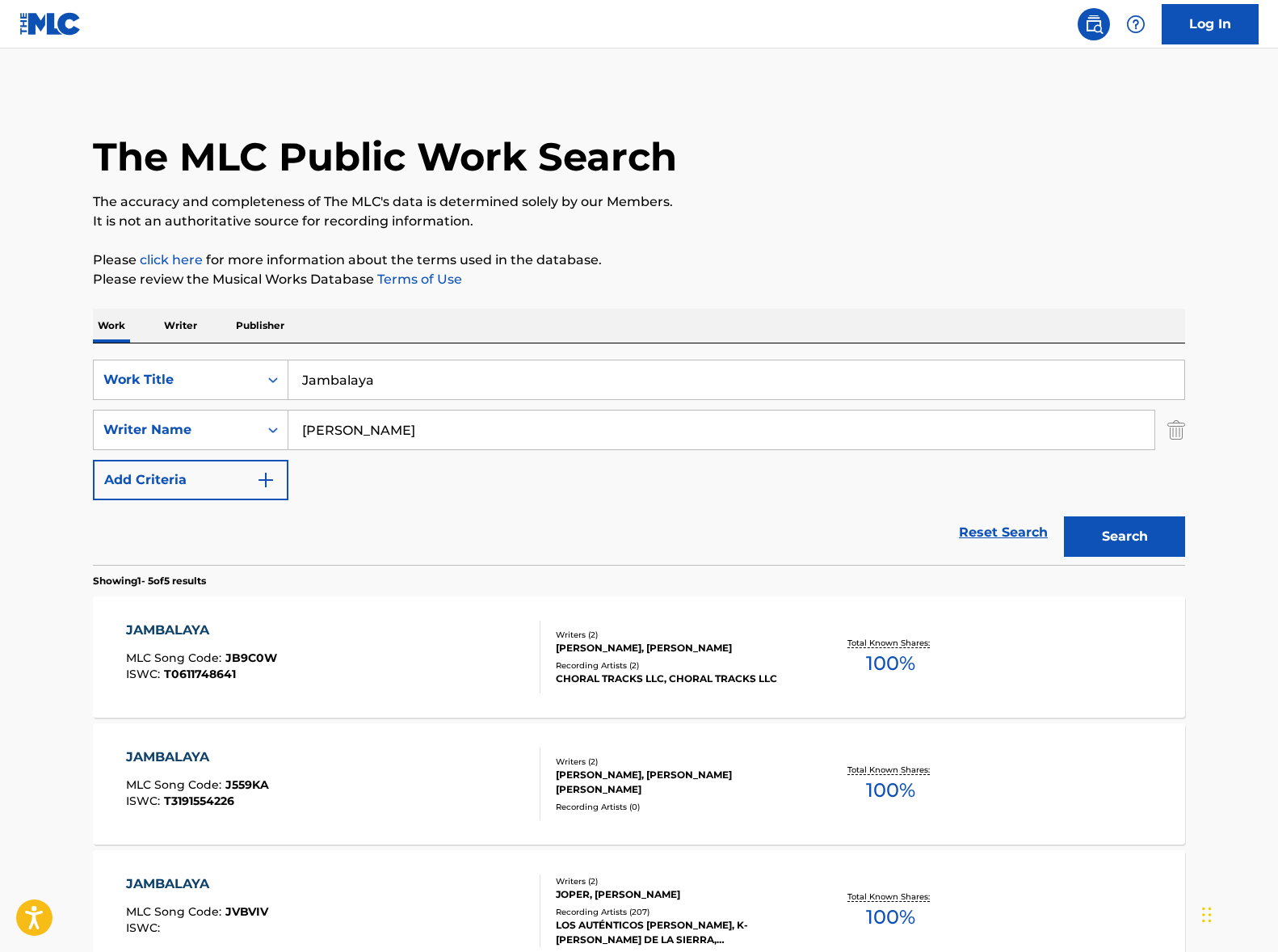
click at [395, 386] on input "Jambalaya" at bounding box center [737, 380] width 896 height 39
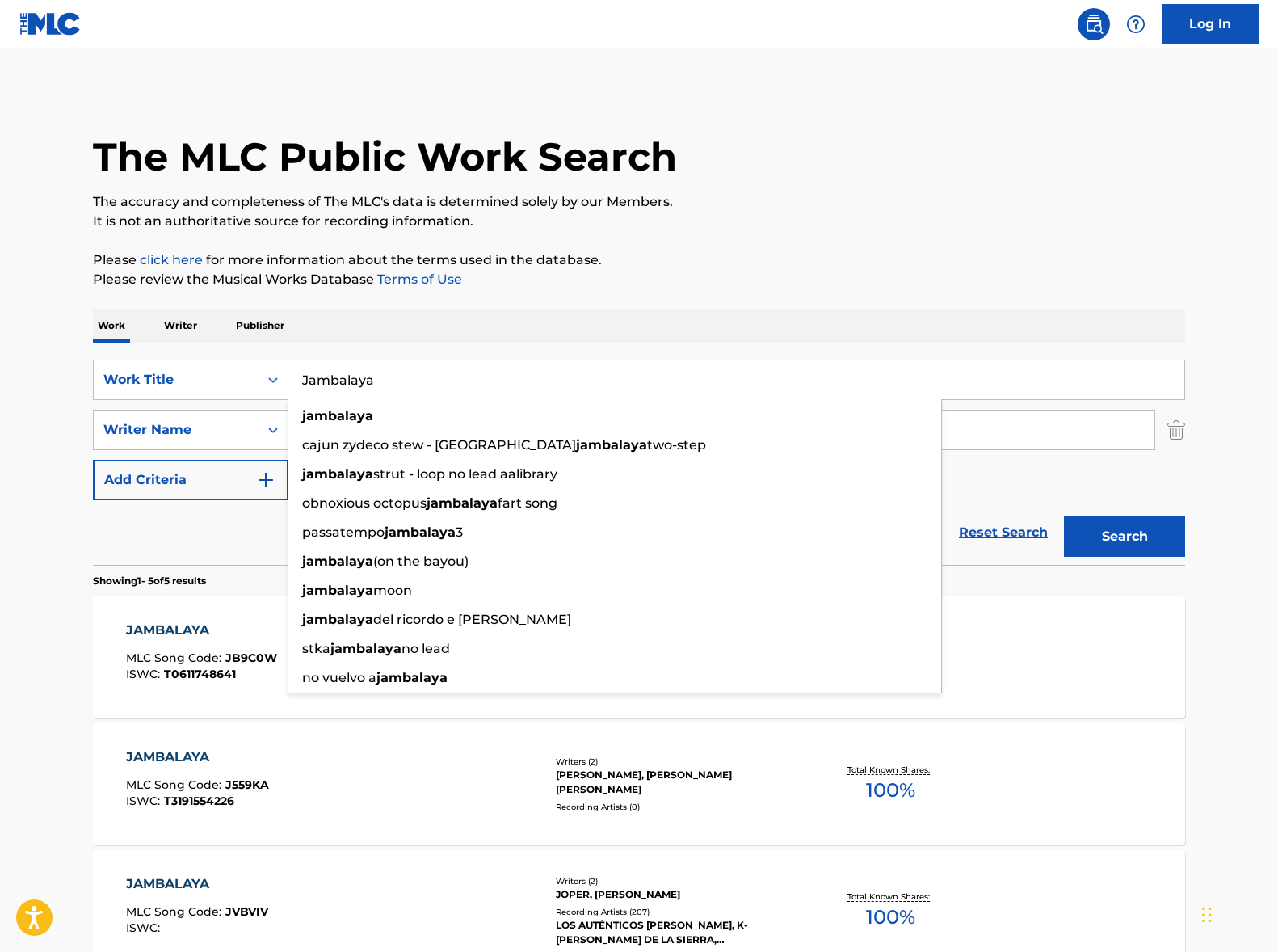
click at [395, 386] on input "Jambalaya" at bounding box center [737, 380] width 896 height 39
paste input "Angélique"
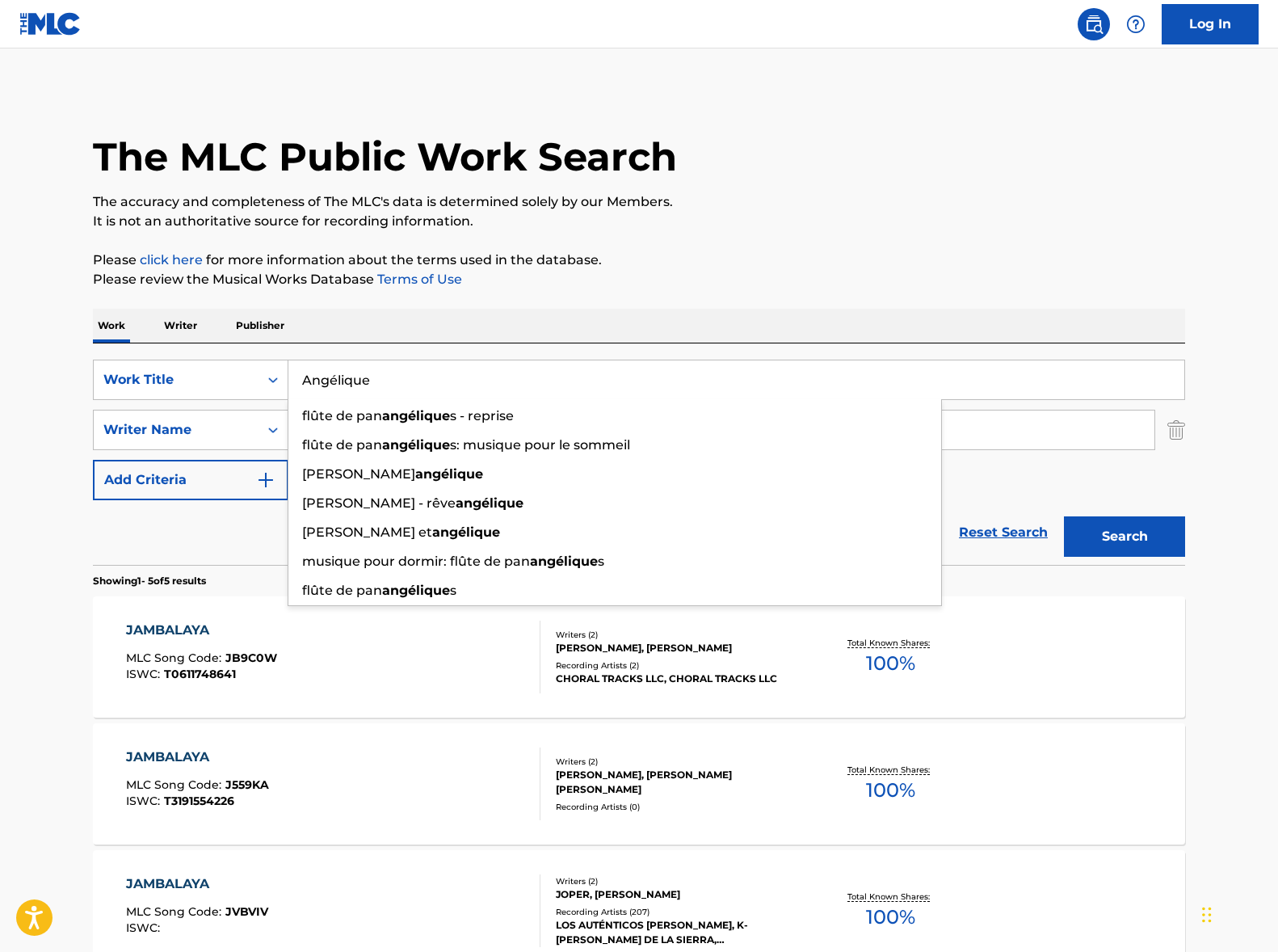
type input "Angélique"
drag, startPoint x: 641, startPoint y: 270, endPoint x: 435, endPoint y: 451, distance: 274.2
click at [639, 274] on p "Please review the Musical Works Database Terms of Use" at bounding box center [639, 280] width 1092 height 19
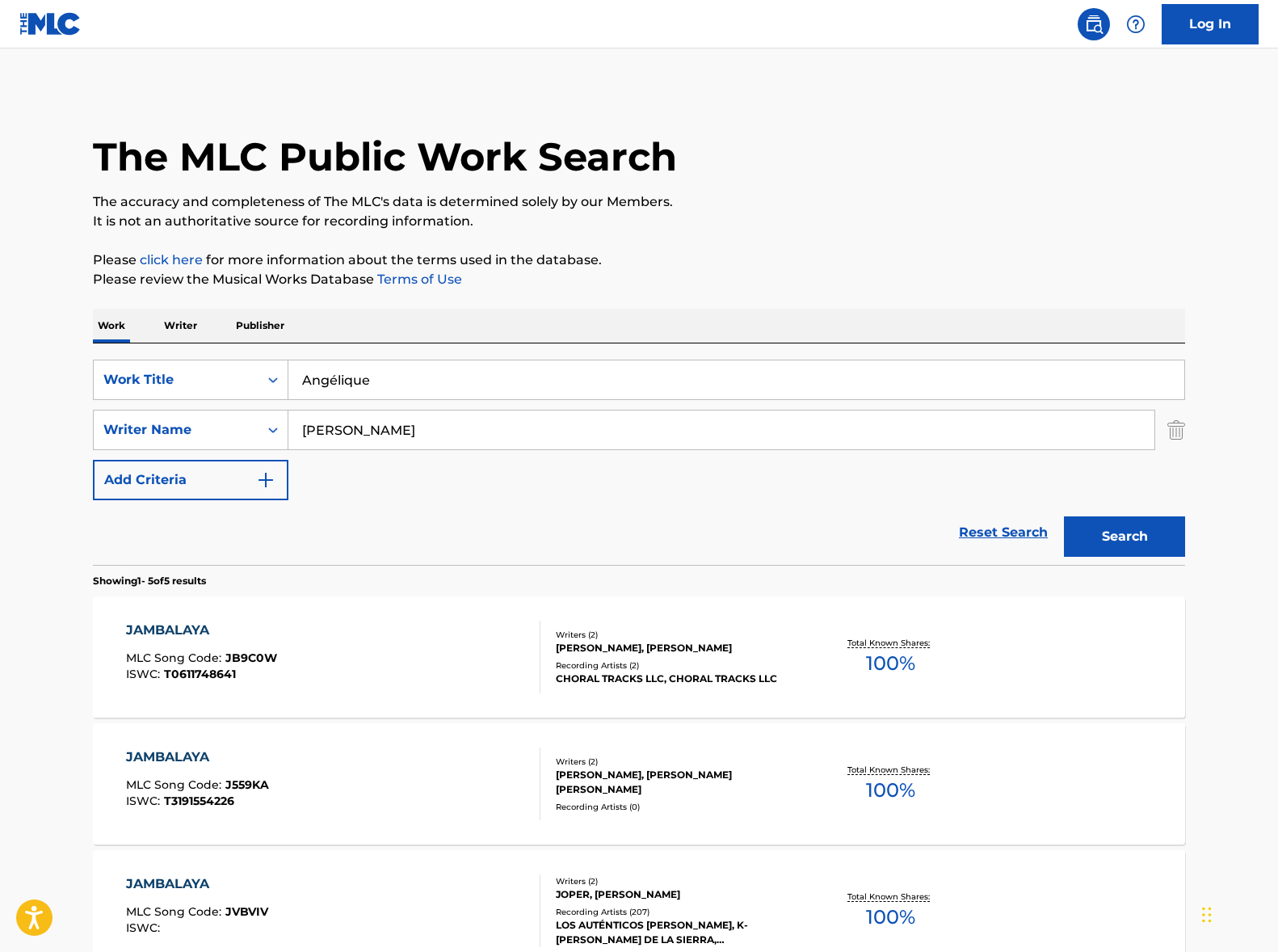
click at [421, 425] on input "[PERSON_NAME]" at bounding box center [721, 430] width 866 height 39
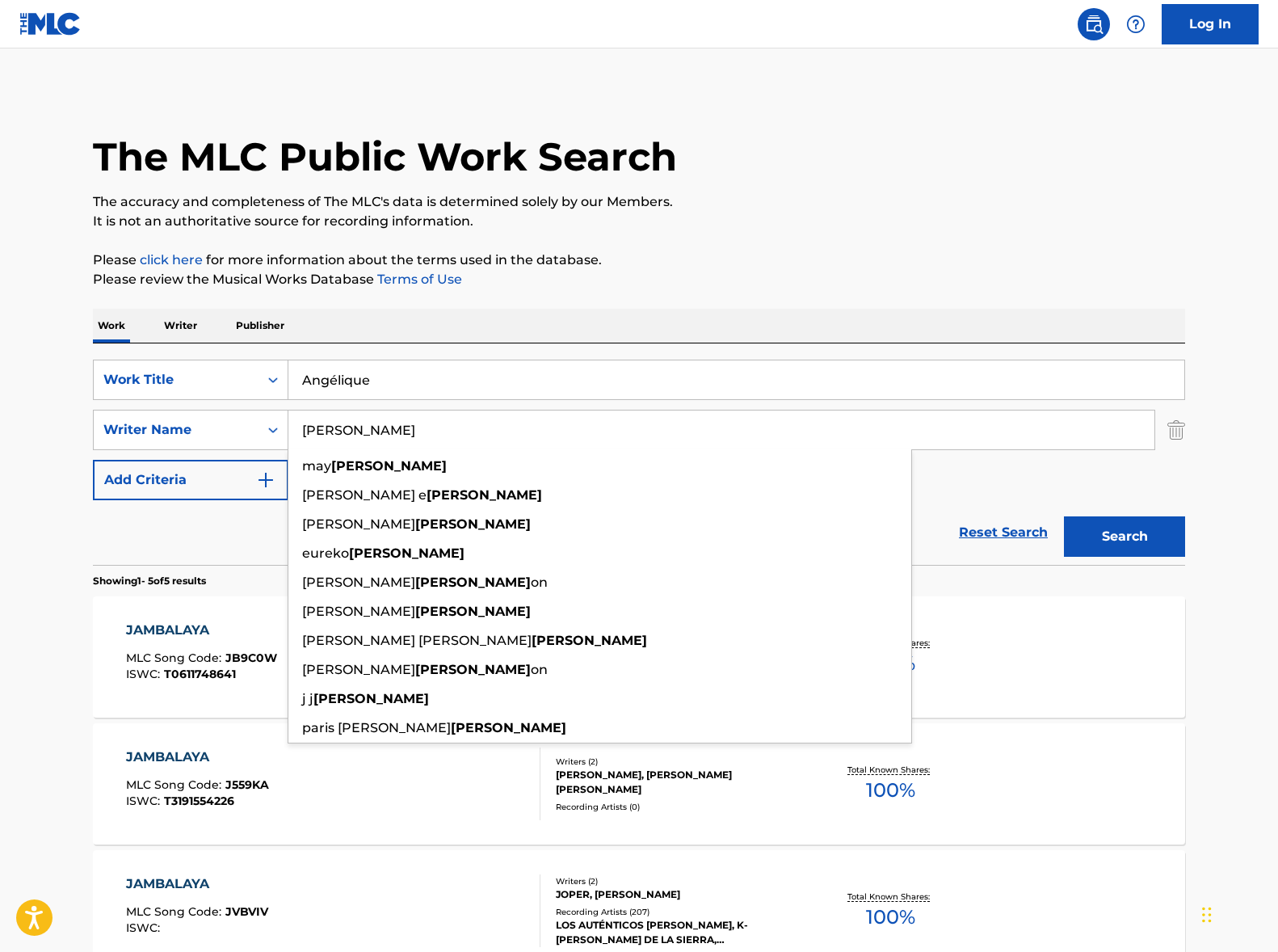
click at [421, 425] on input "[PERSON_NAME]" at bounding box center [721, 430] width 866 height 39
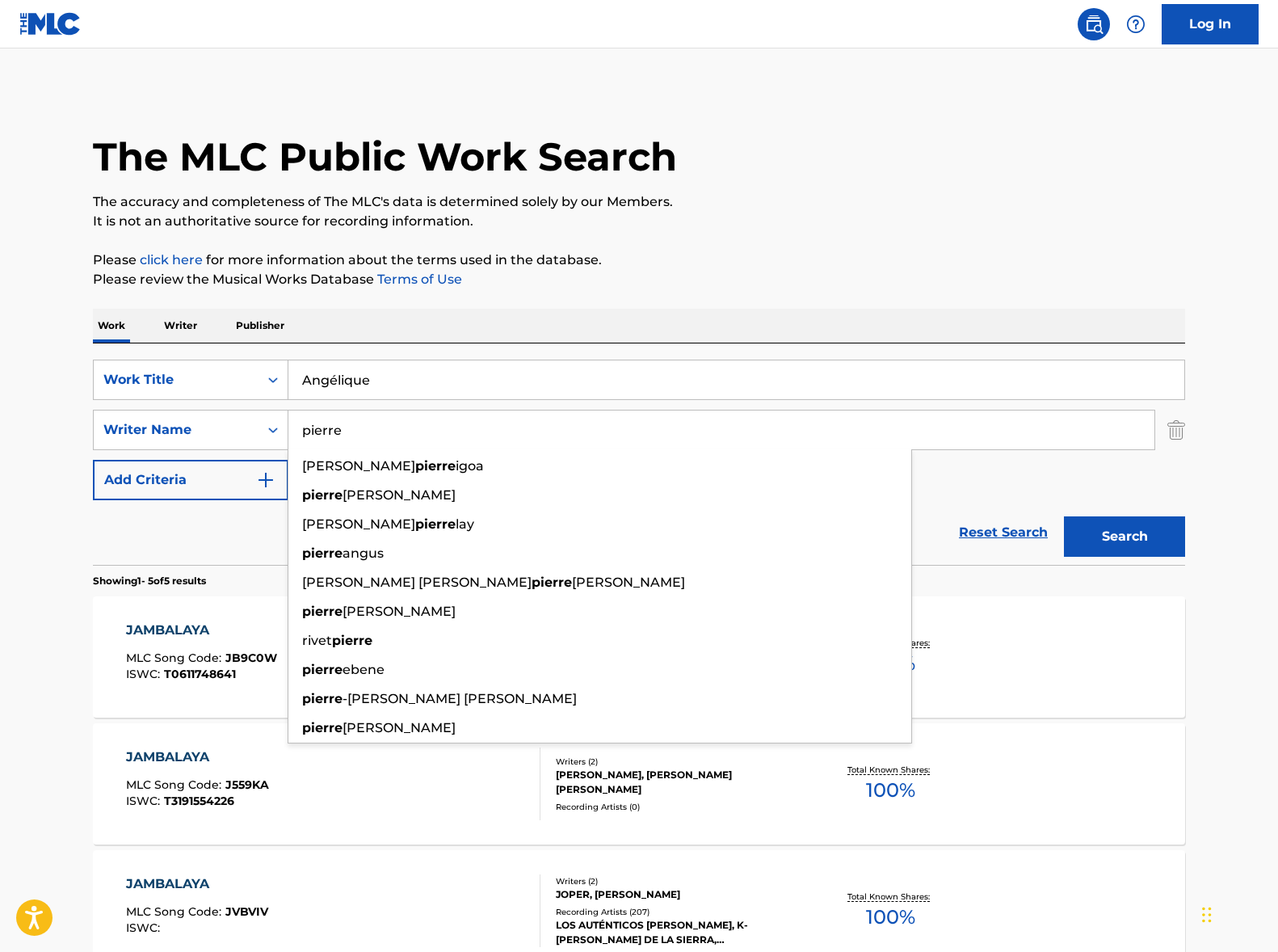
click at [1064, 516] on button "Search" at bounding box center [1125, 536] width 122 height 41
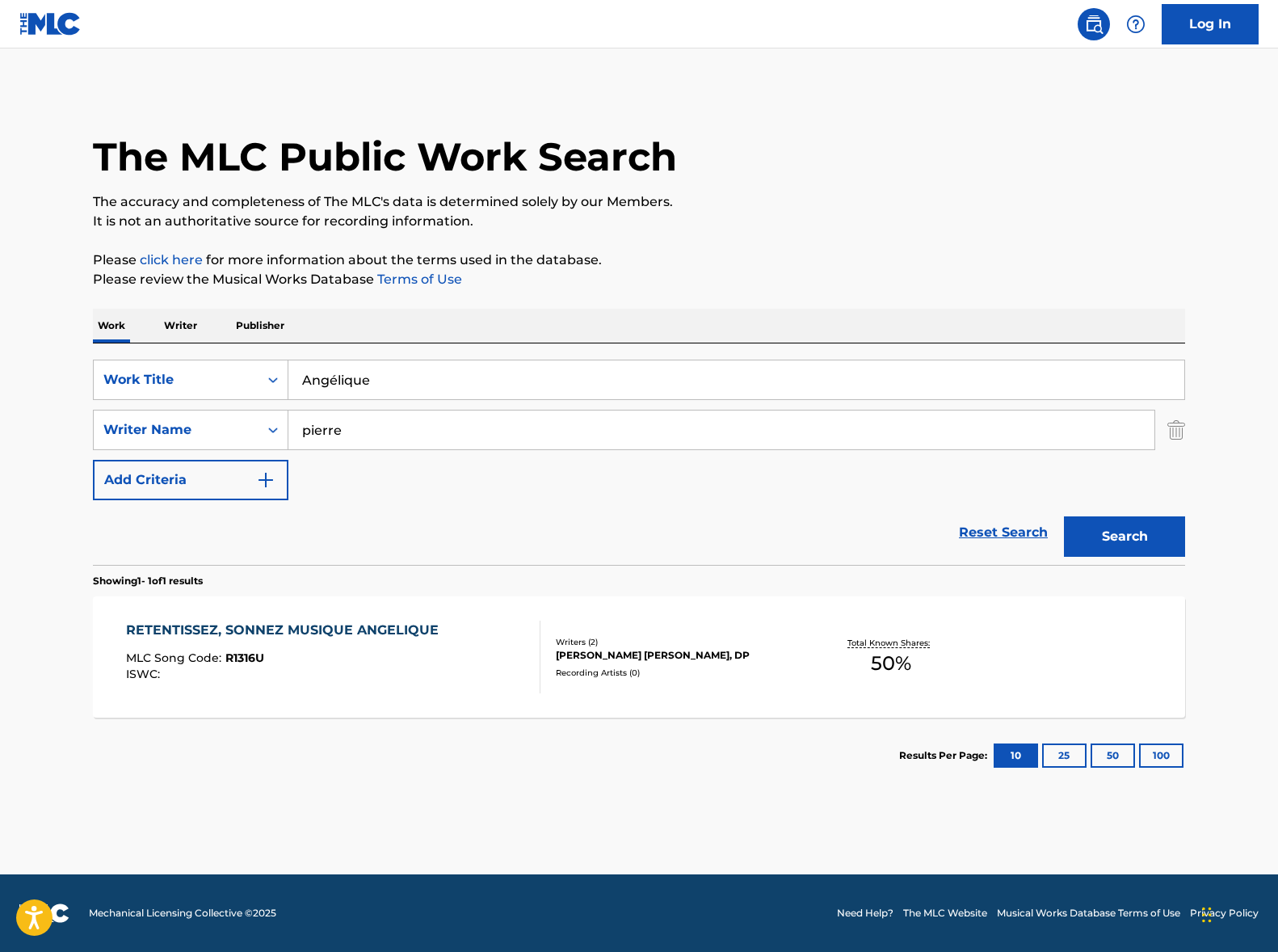
click at [371, 431] on input "pierre" at bounding box center [721, 430] width 866 height 39
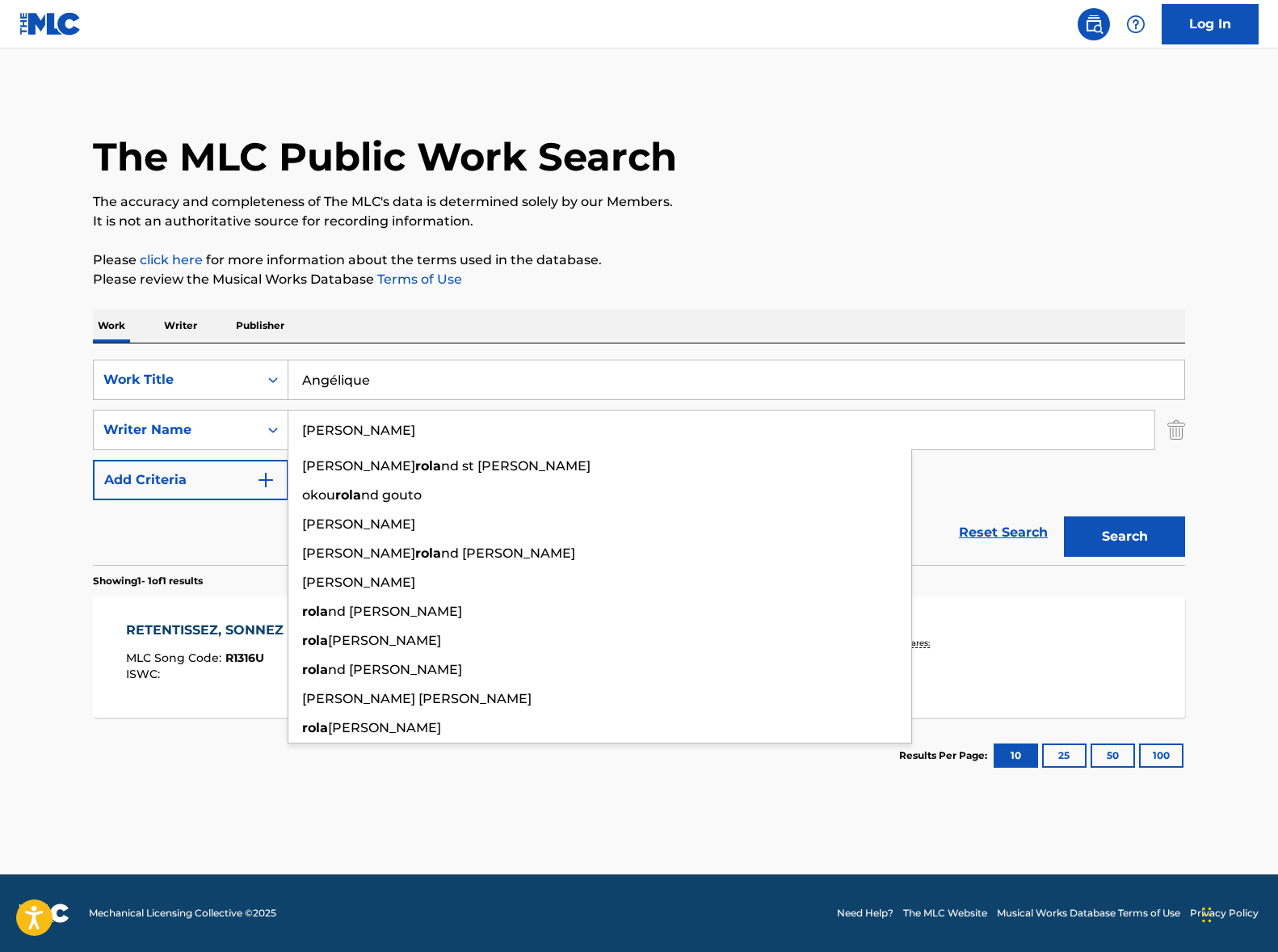
type input "[PERSON_NAME]"
click at [1064, 516] on button "Search" at bounding box center [1125, 536] width 122 height 41
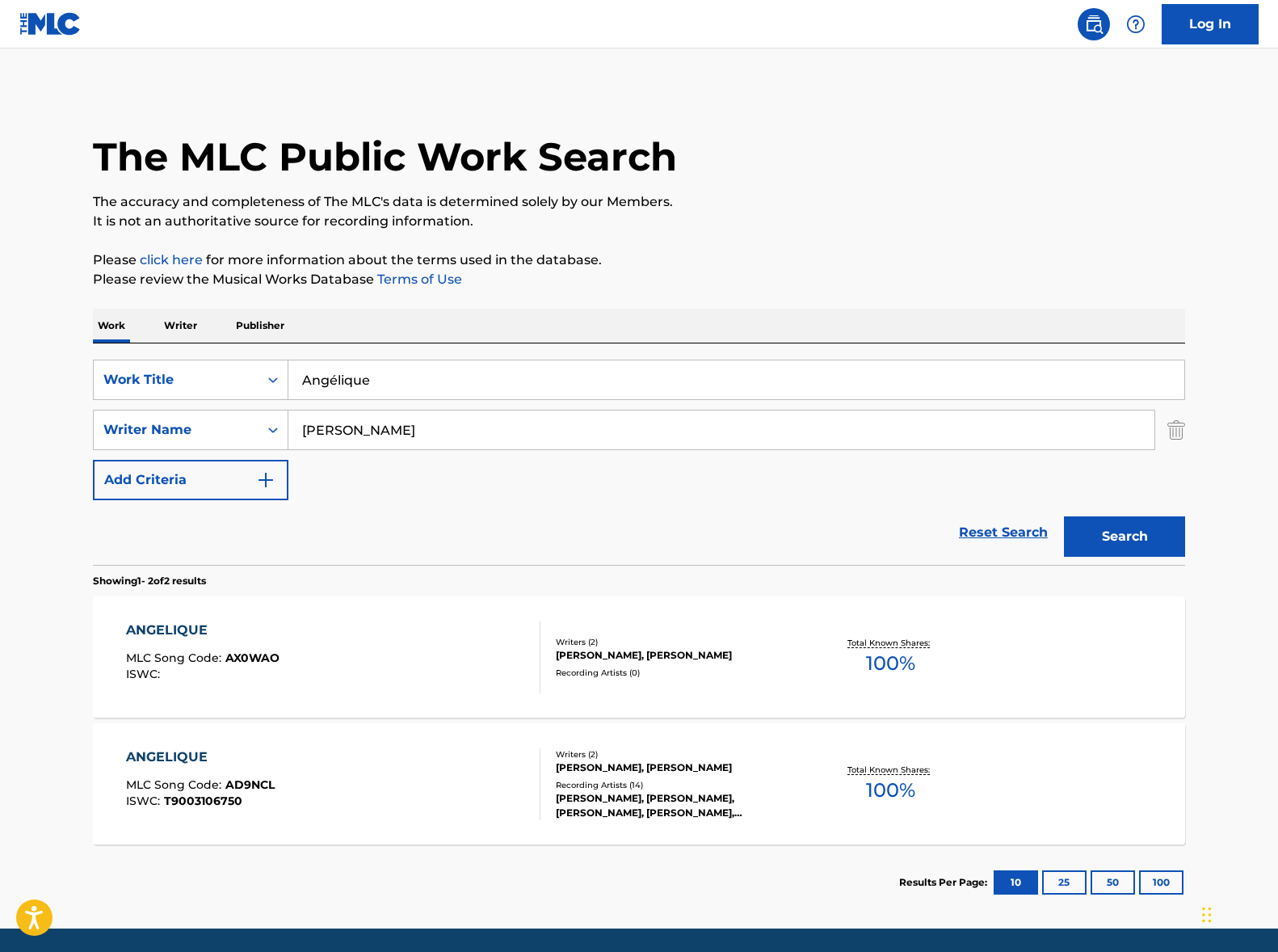
click at [382, 781] on div "ANGELIQUE MLC Song Code : AD9NCL ISWC : T9003106750" at bounding box center [334, 783] width 416 height 73
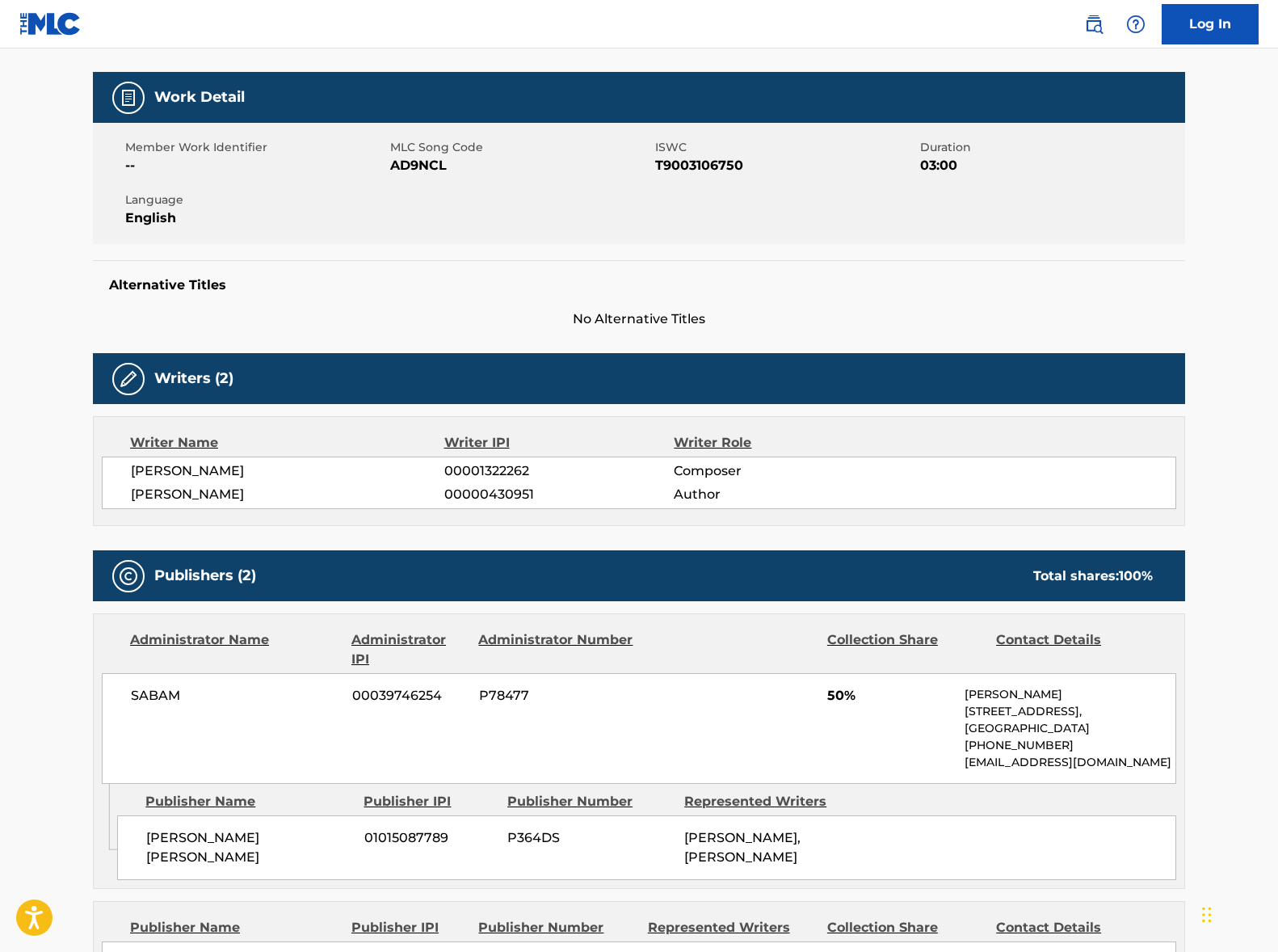
scroll to position [371, 0]
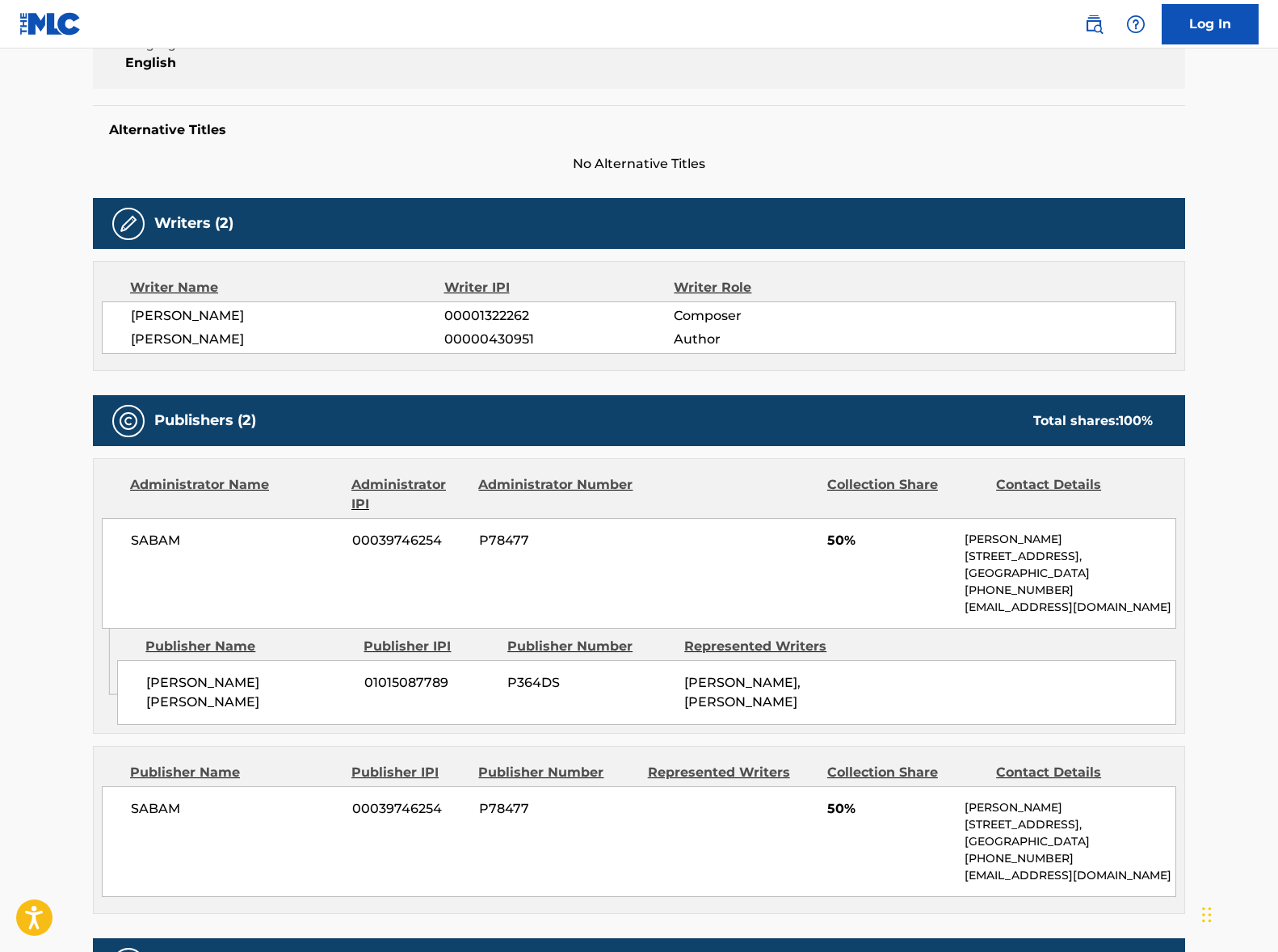
click at [194, 306] on span "[PERSON_NAME]" at bounding box center [288, 316] width 314 height 19
click at [221, 339] on span "[PERSON_NAME]" at bounding box center [288, 339] width 314 height 19
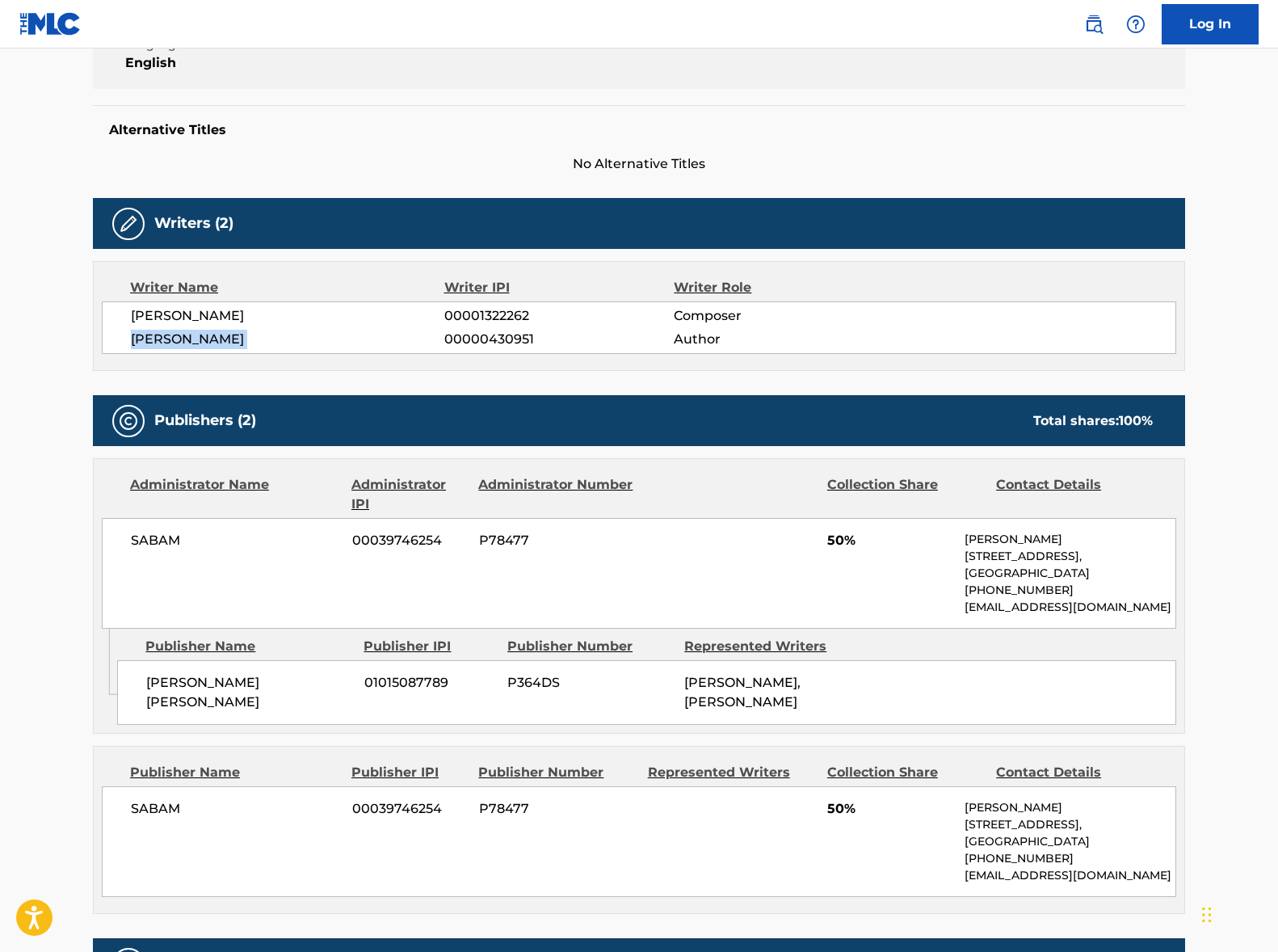
click at [221, 339] on span "[PERSON_NAME]" at bounding box center [288, 339] width 314 height 19
click at [157, 536] on span "SABAM" at bounding box center [236, 540] width 209 height 19
drag, startPoint x: 157, startPoint y: 536, endPoint x: 168, endPoint y: 537, distance: 11.0
click at [158, 536] on span "SABAM" at bounding box center [236, 540] width 209 height 19
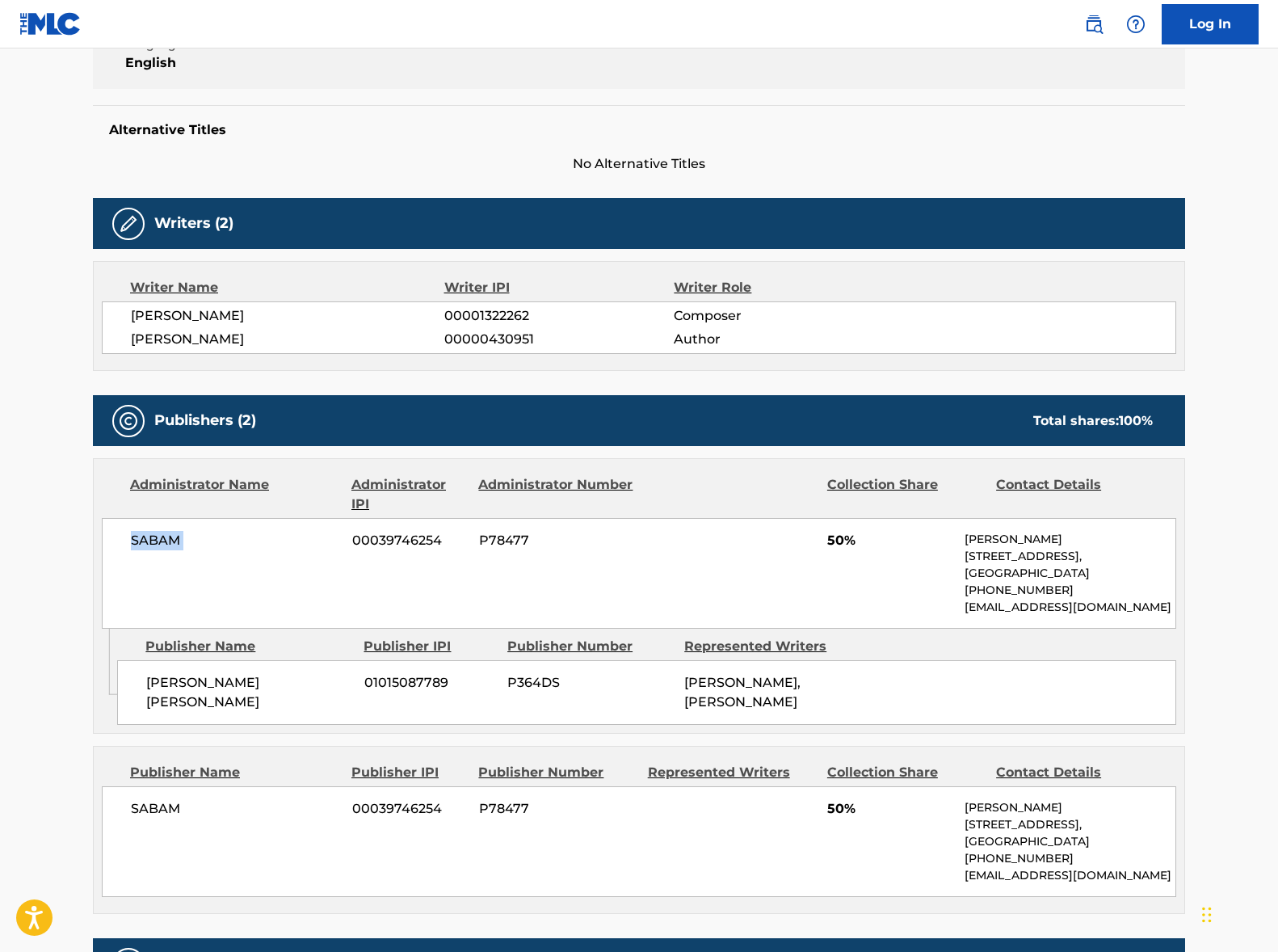
scroll to position [1033, 0]
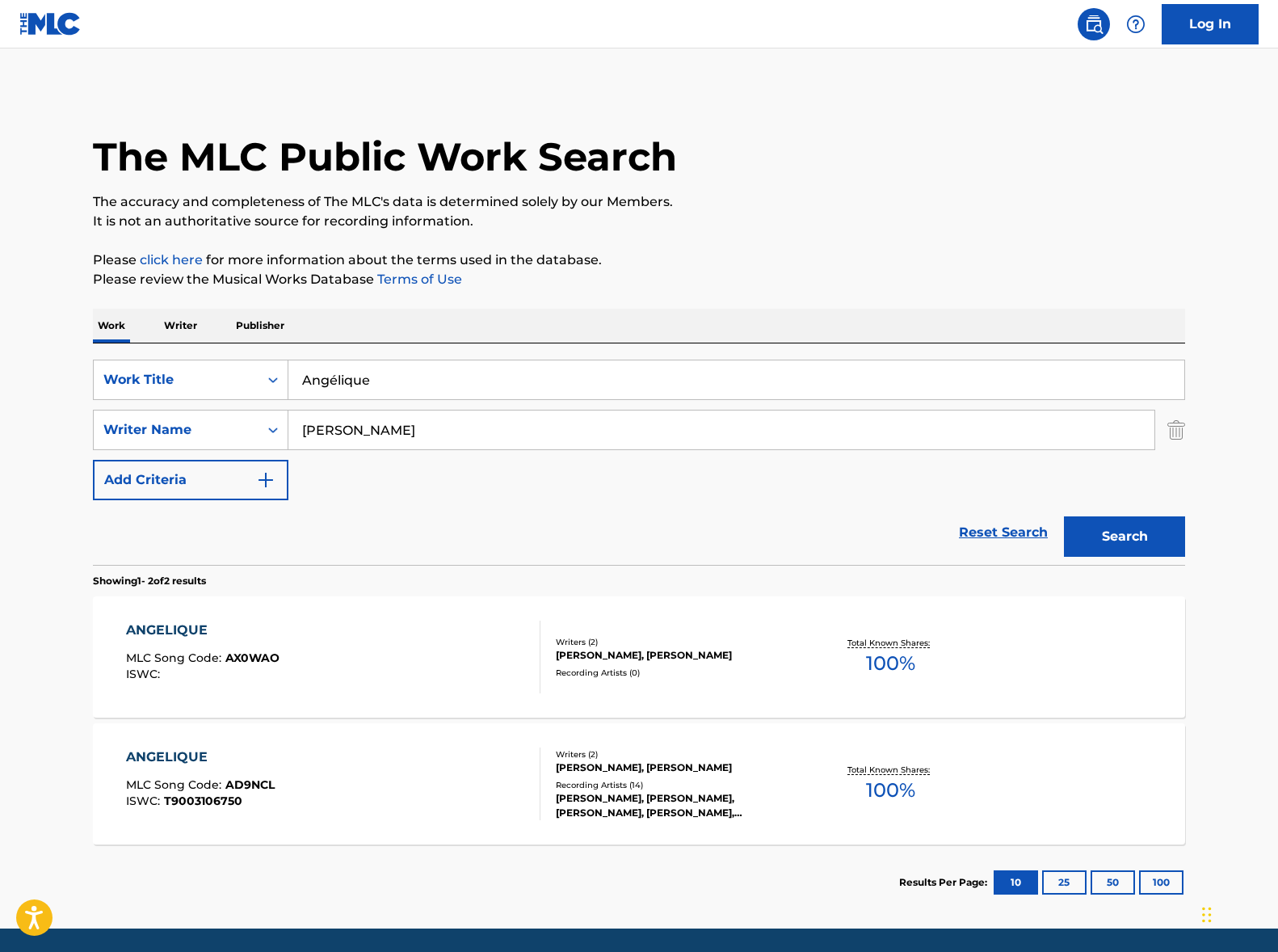
drag, startPoint x: 370, startPoint y: 407, endPoint x: 374, endPoint y: 386, distance: 21.4
click at [370, 406] on div "SearchWithCriteria12de648e-4280-4f9f-976c-ce92fdc1ce87 Work Title Angélique Sea…" at bounding box center [639, 429] width 1092 height 140
click at [378, 376] on input "Angélique" at bounding box center [737, 380] width 896 height 39
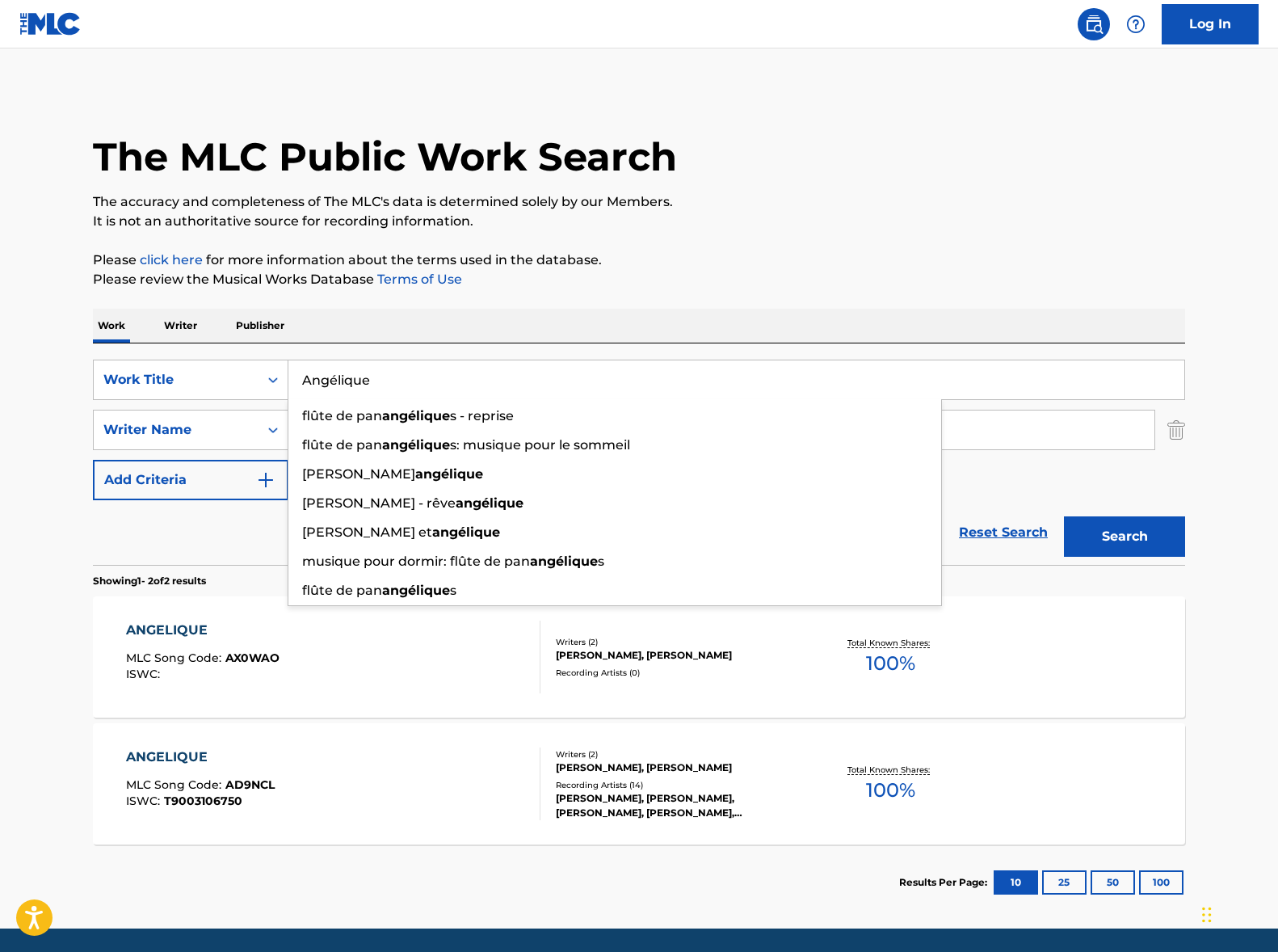
click at [378, 376] on input "Angélique" at bounding box center [737, 380] width 896 height 39
paste input "Flip, Flop and Fly"
type input "Flip, Flop and Fly"
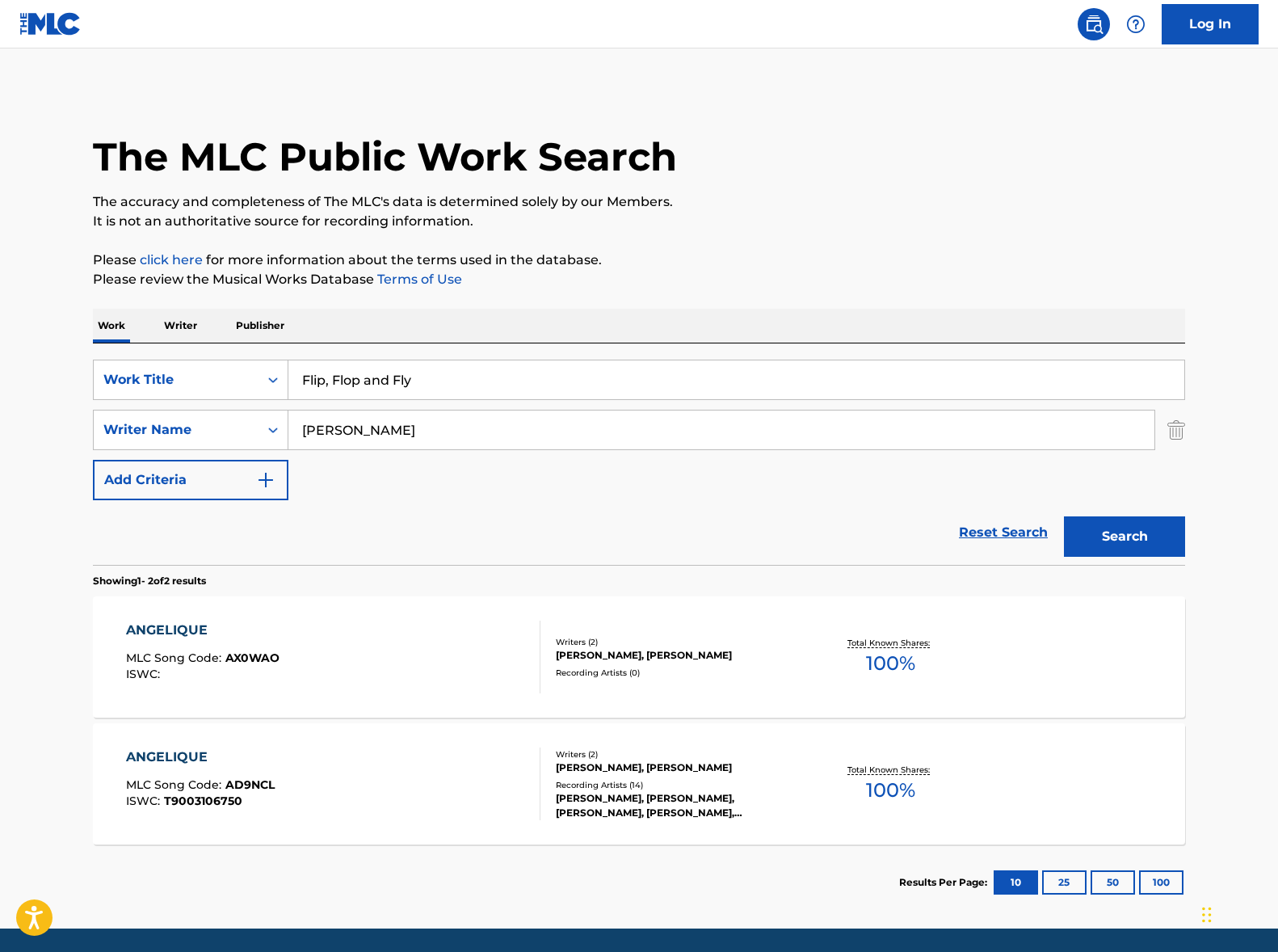
drag, startPoint x: 538, startPoint y: 307, endPoint x: 534, endPoint y: 315, distance: 8.9
click at [538, 308] on div "The MLC Public Work Search The accuracy and completeness of The MLC's data is d…" at bounding box center [639, 505] width 1131 height 831
click at [412, 433] on input "[PERSON_NAME]" at bounding box center [721, 430] width 866 height 39
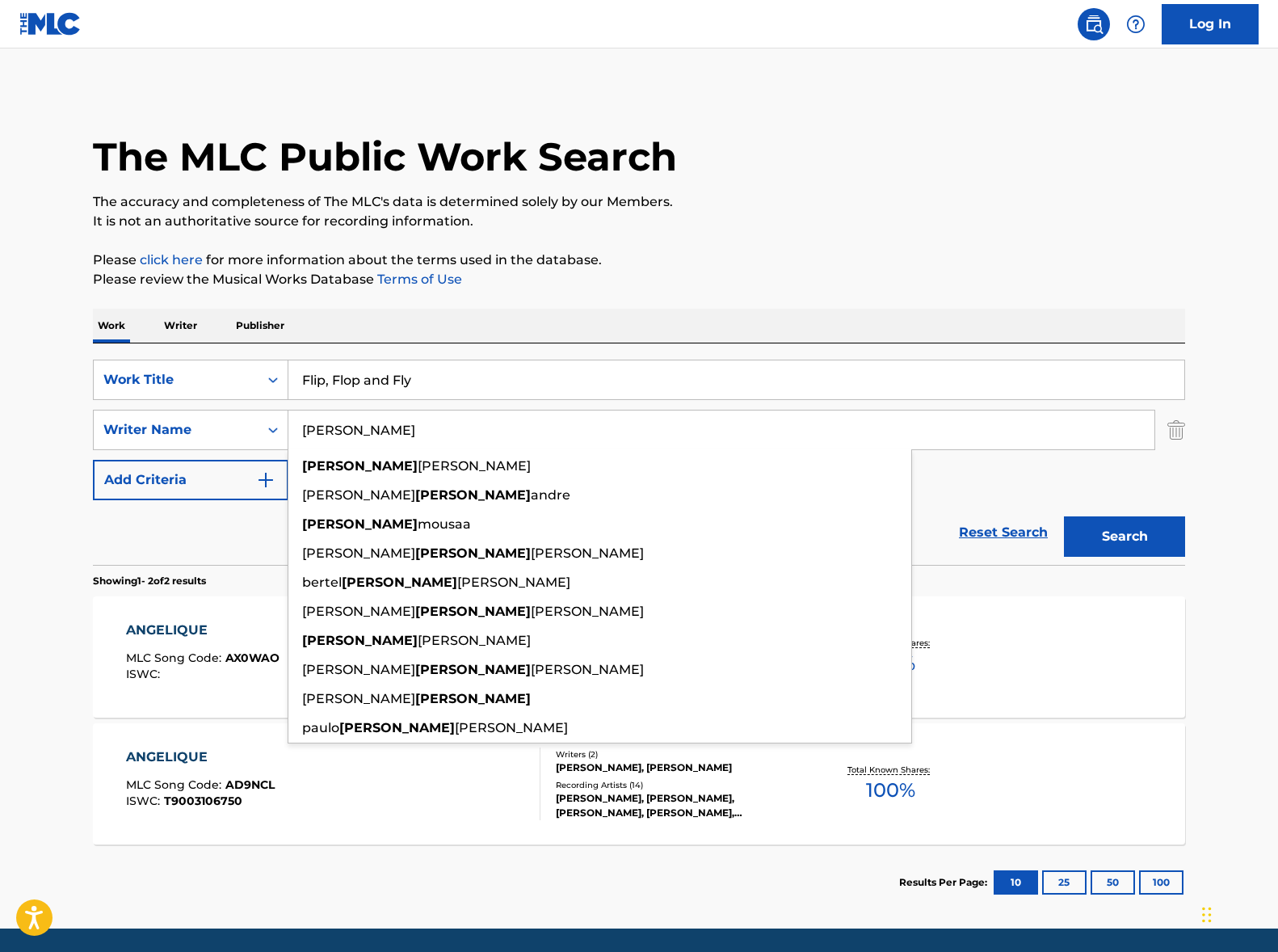
click at [412, 433] on input "[PERSON_NAME]" at bounding box center [721, 430] width 866 height 39
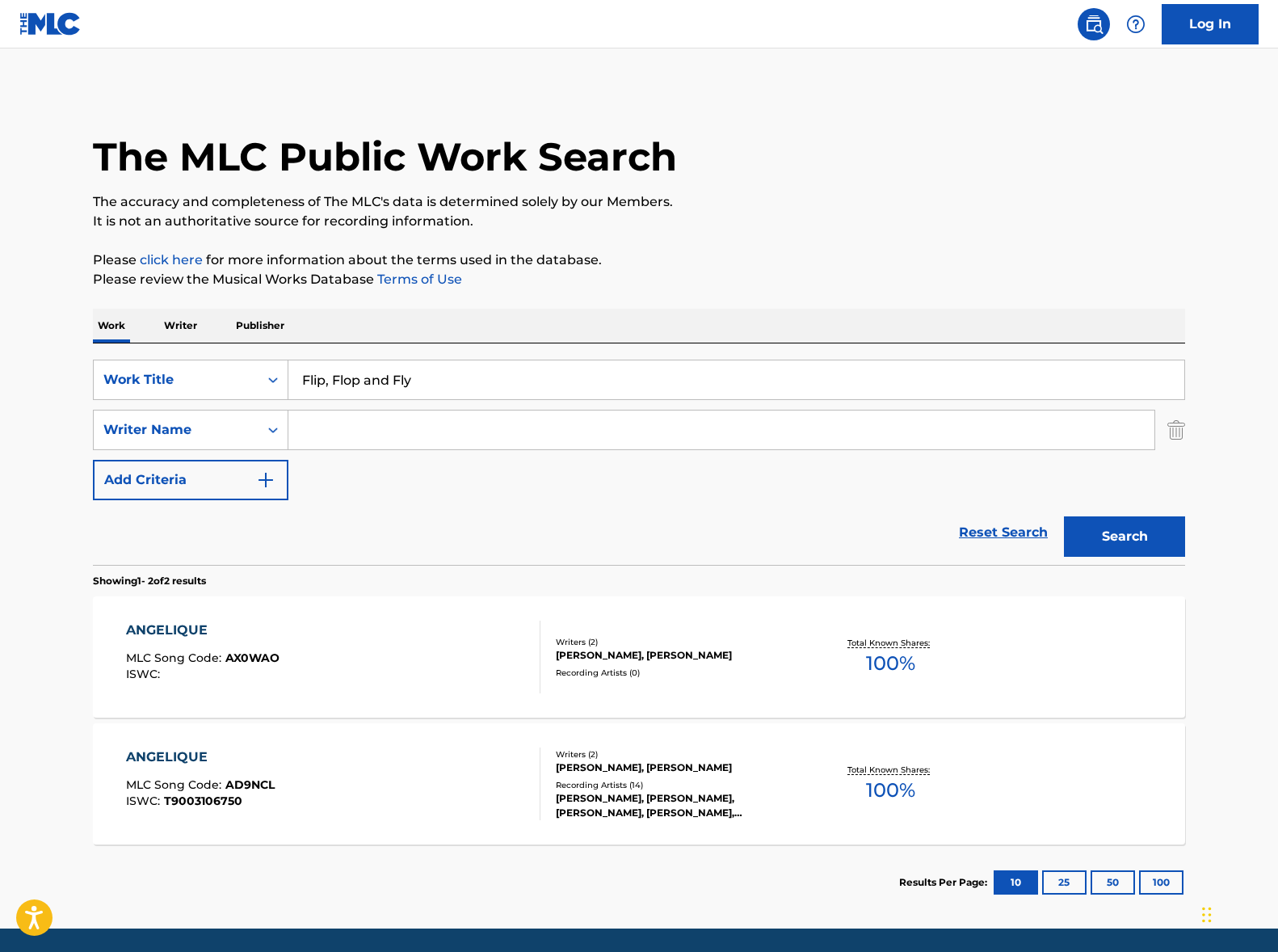
click at [1064, 516] on button "Search" at bounding box center [1125, 536] width 122 height 41
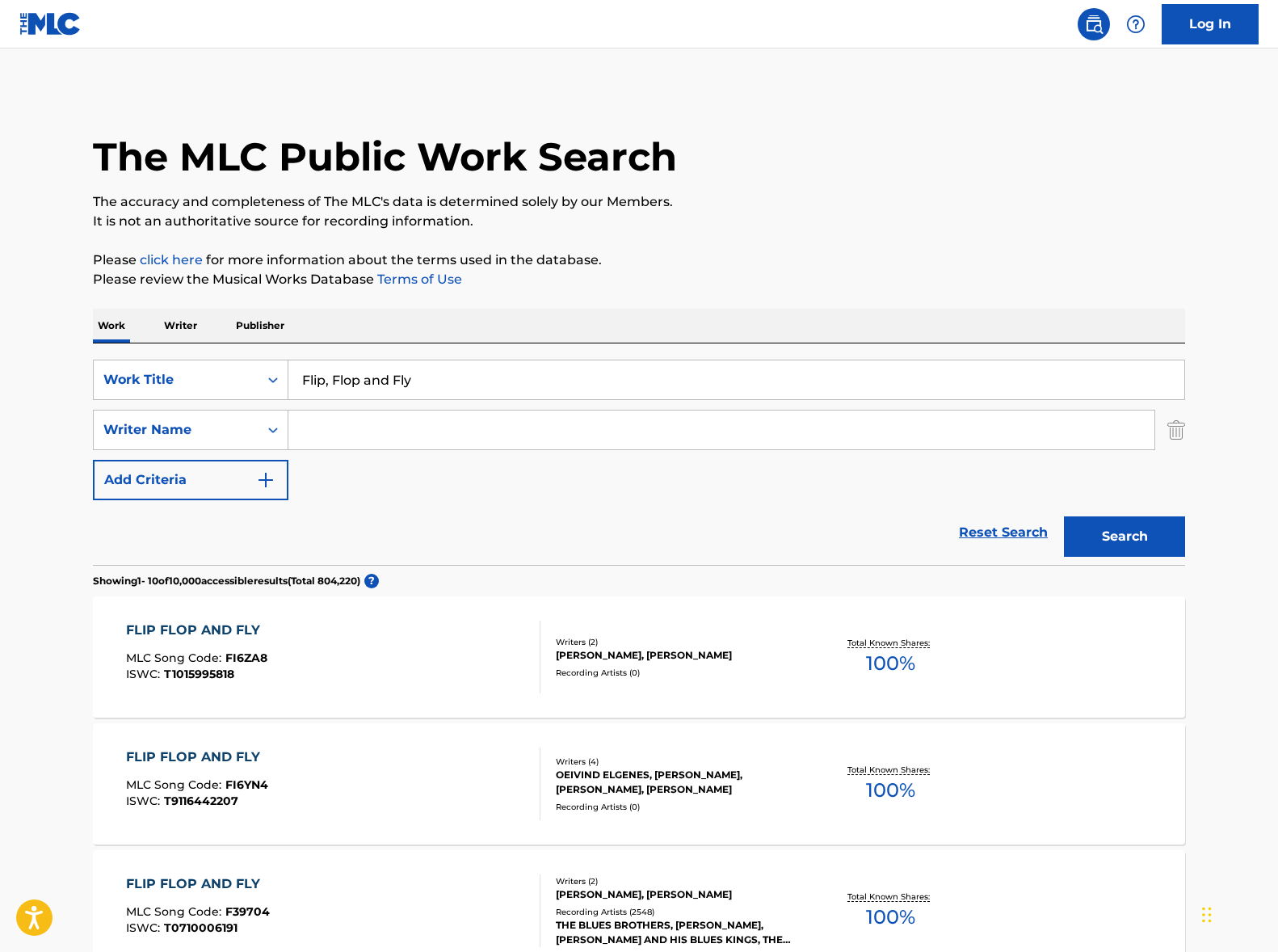
click at [371, 652] on div "FLIP FLOP AND FLY MLC Song Code : FI6ZA8 ISWC : T1015995818" at bounding box center [334, 657] width 416 height 73
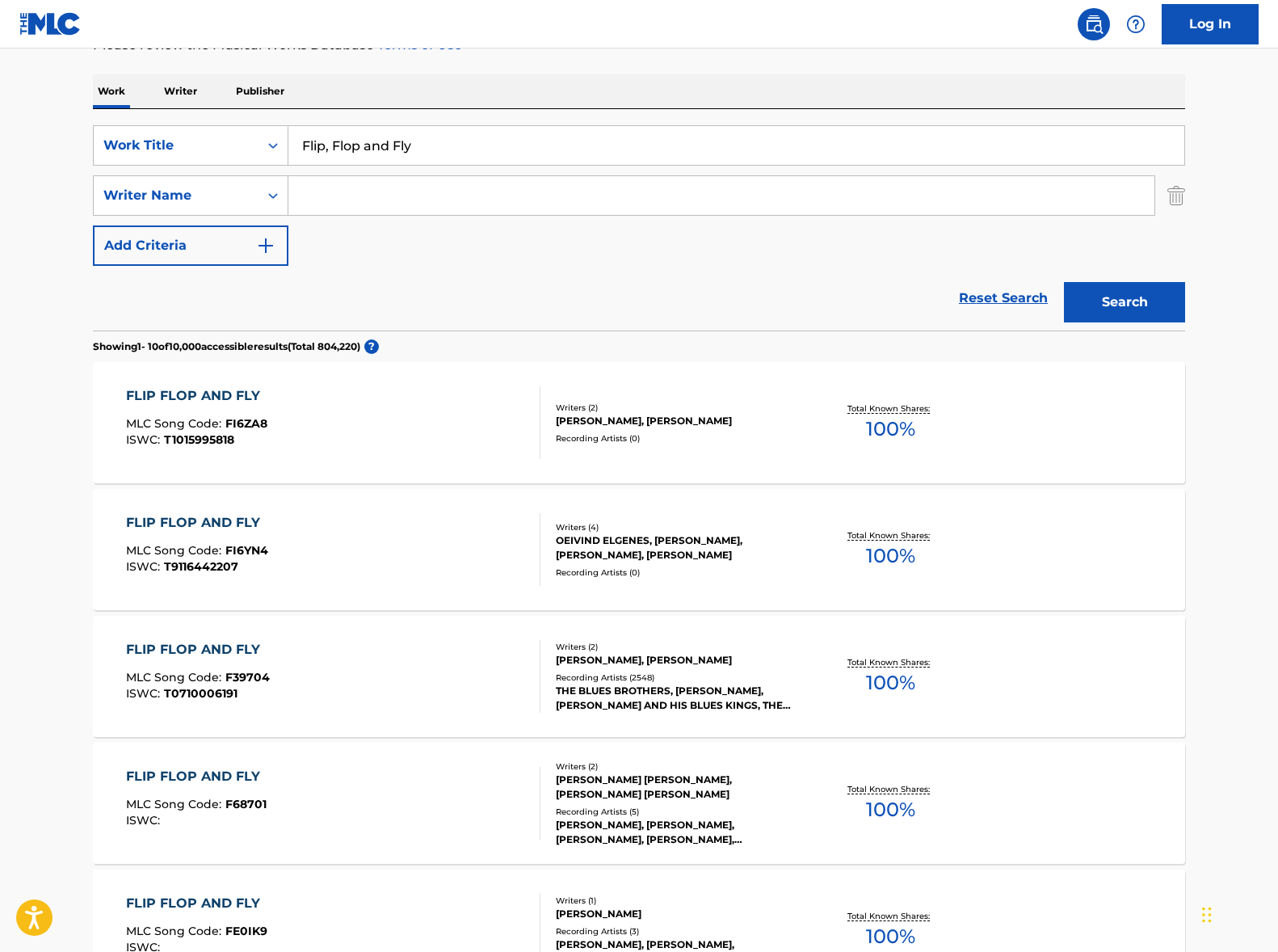
scroll to position [298, 0]
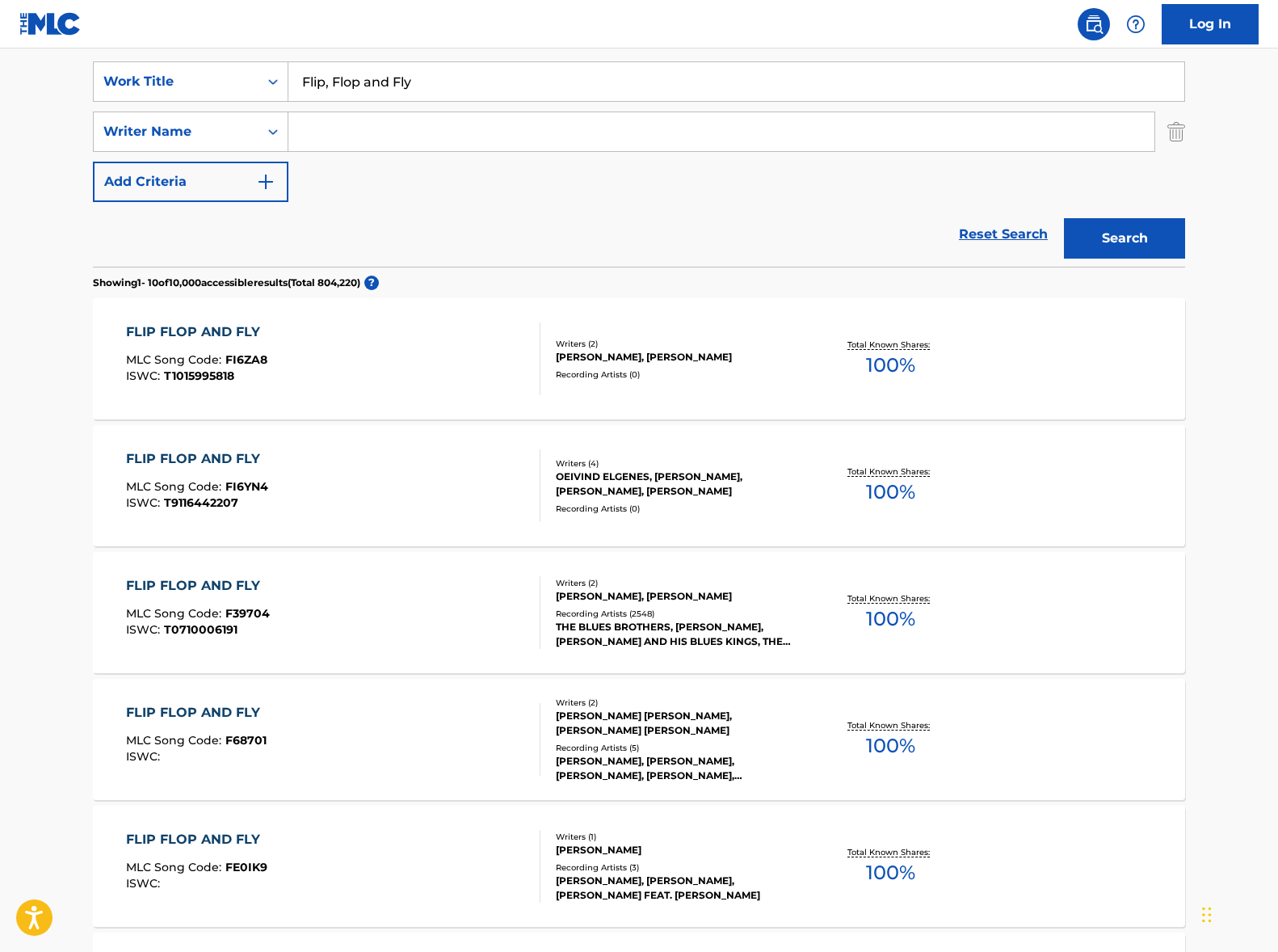
click at [413, 647] on div "FLIP FLOP AND FLY MLC Song Code : F39704 ISWC : T0710006191" at bounding box center [334, 613] width 416 height 73
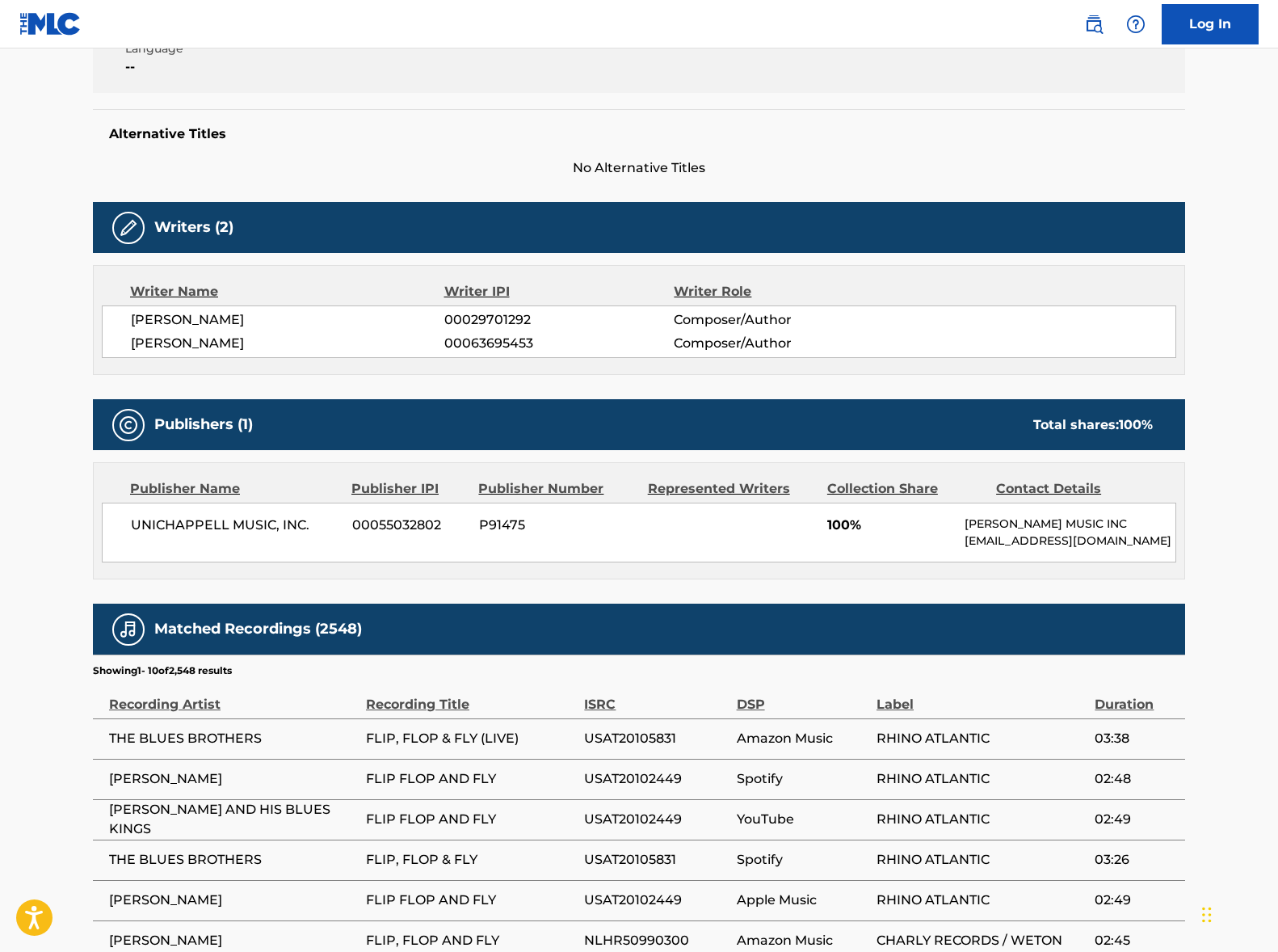
scroll to position [453, 0]
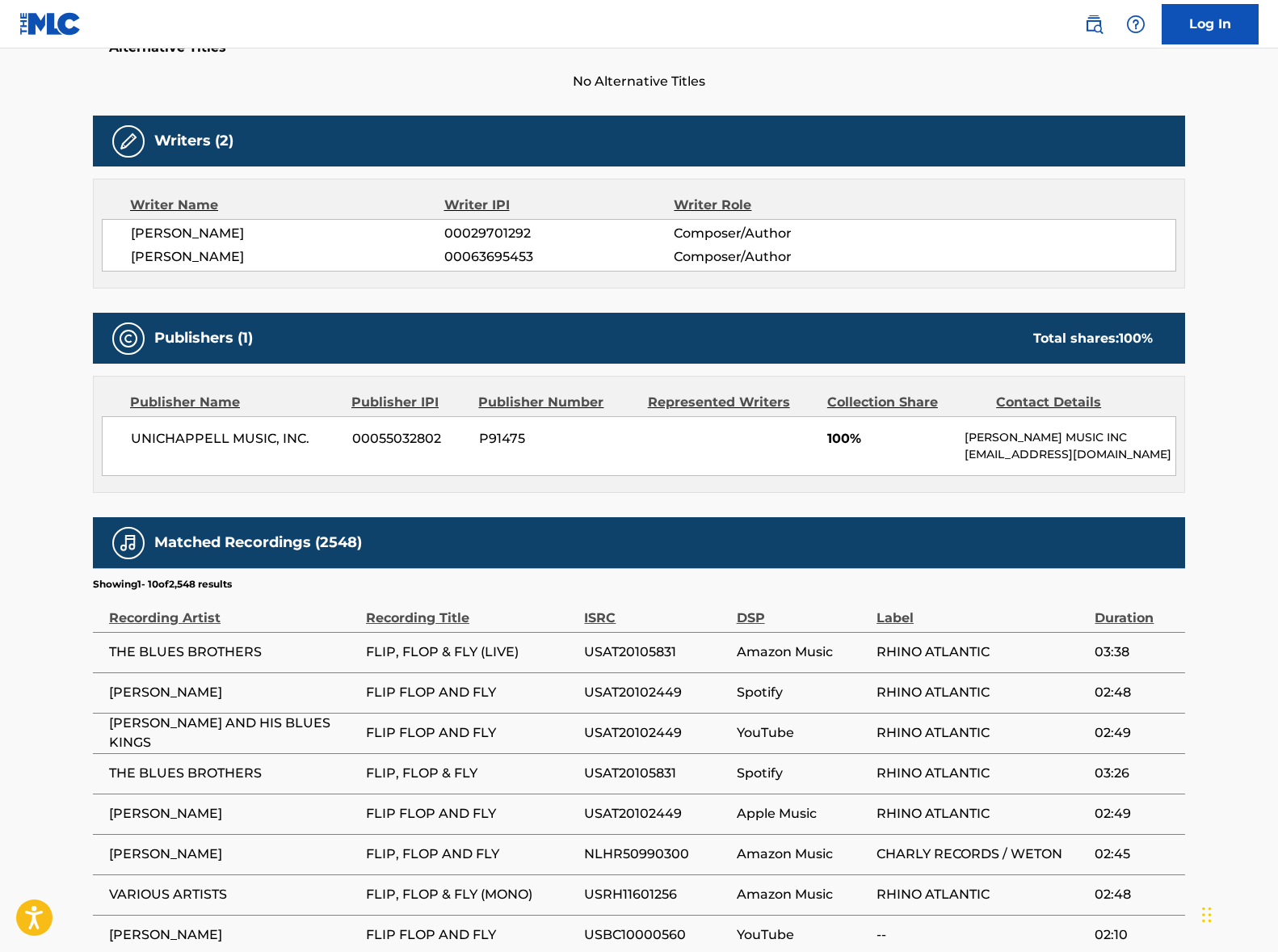
click at [182, 240] on span "[PERSON_NAME]" at bounding box center [288, 233] width 314 height 19
click at [168, 260] on span "[PERSON_NAME]" at bounding box center [288, 257] width 314 height 19
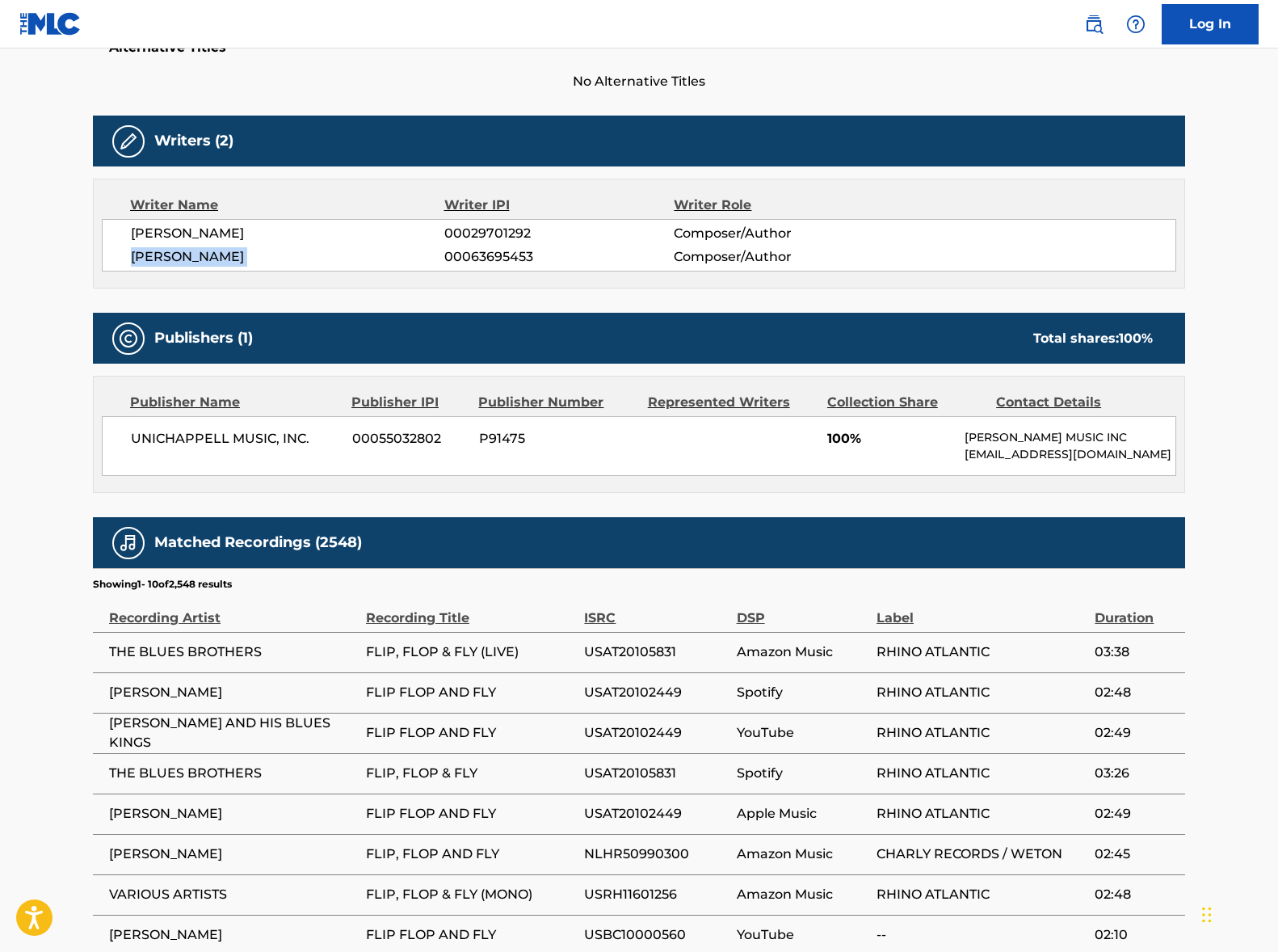
click at [168, 260] on span "[PERSON_NAME]" at bounding box center [288, 257] width 314 height 19
click at [134, 437] on span "UNICHAPPELL MUSIC, INC." at bounding box center [236, 438] width 209 height 19
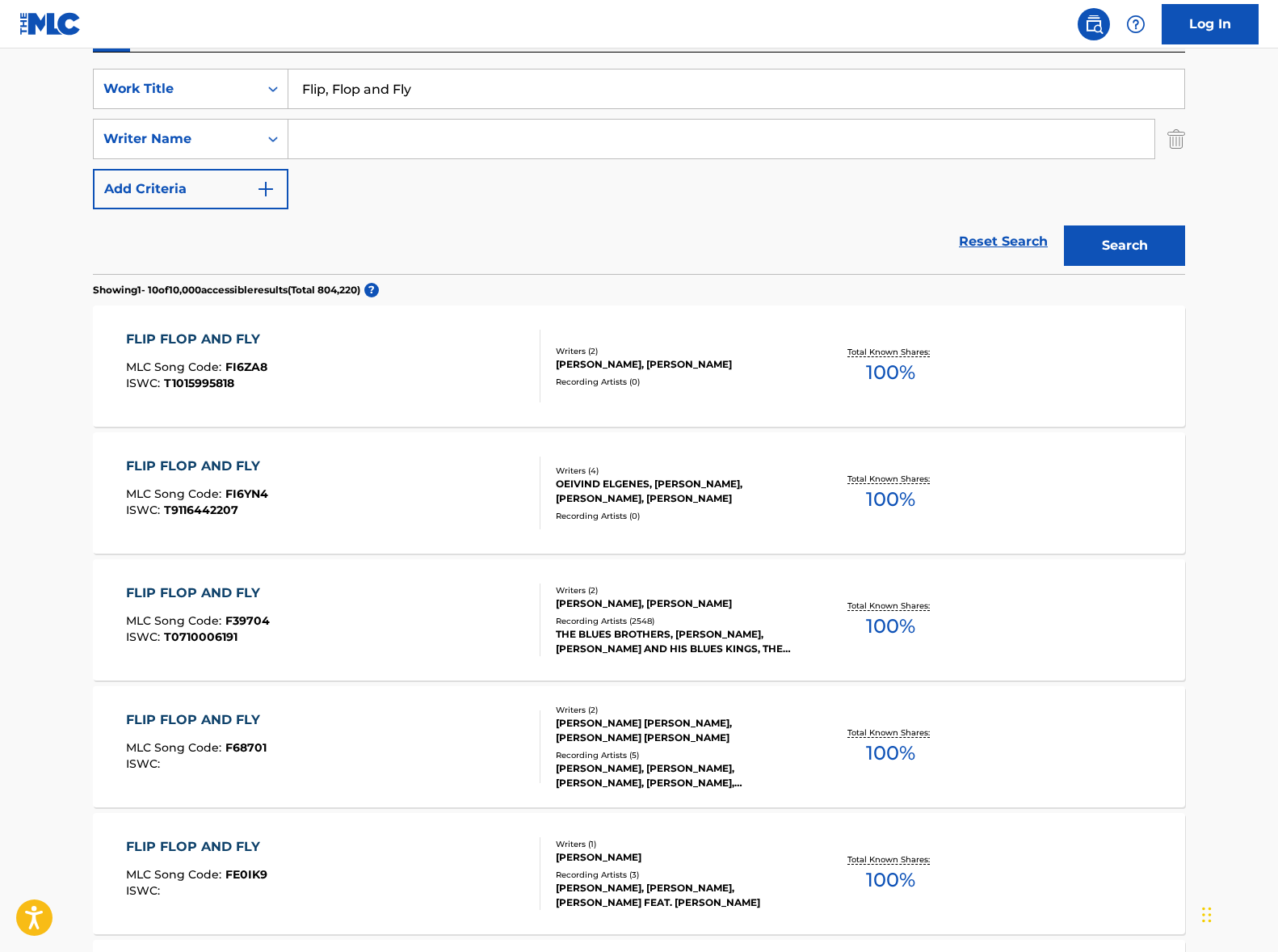
click at [387, 92] on input "Flip, Flop and Fly" at bounding box center [737, 89] width 896 height 39
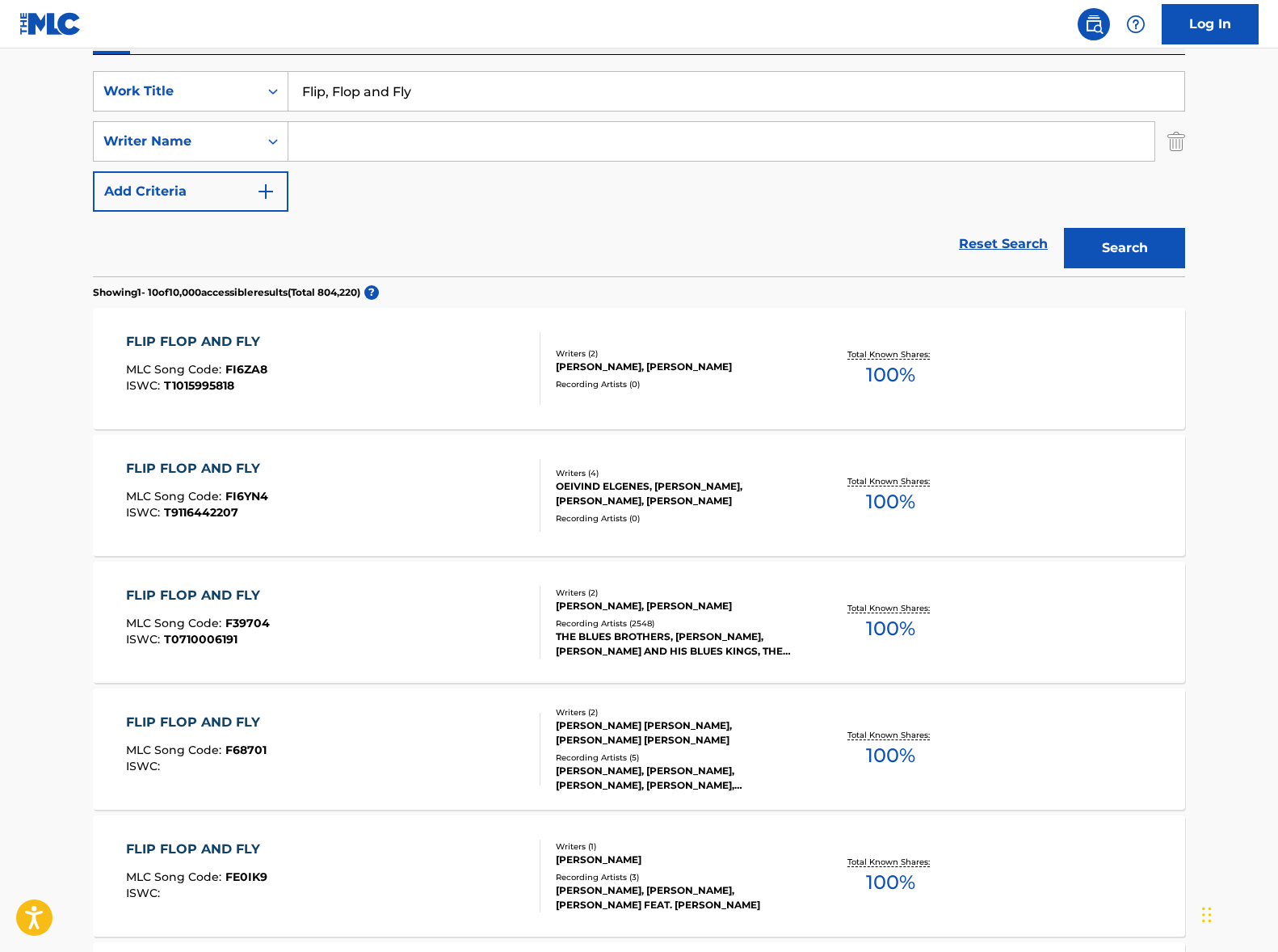
click at [387, 92] on input "Flip, Flop and Fly" at bounding box center [737, 92] width 896 height 39
paste input "J’entends frapper"
type input "J’entends frapper"
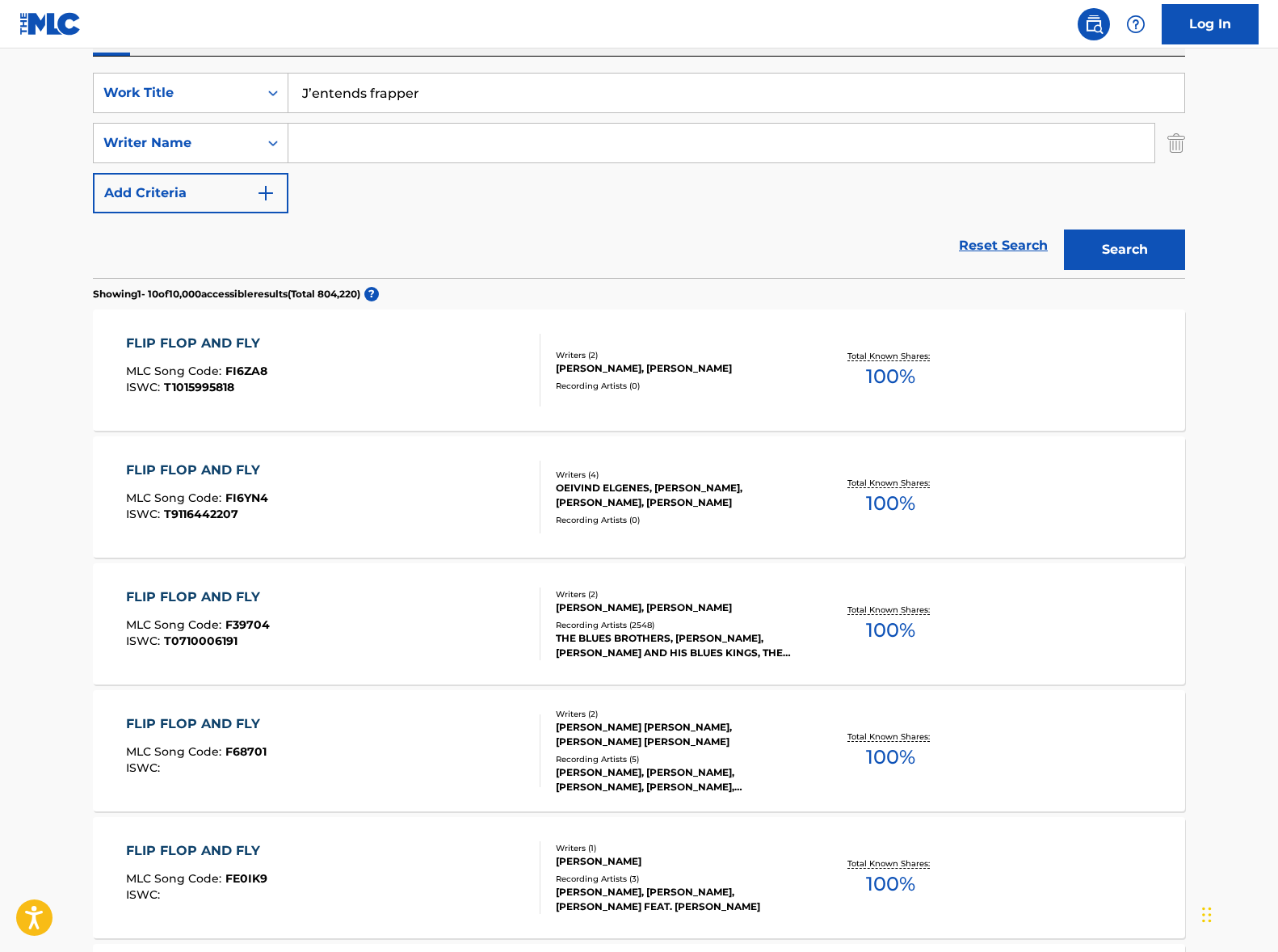
click at [1070, 265] on button "Search" at bounding box center [1125, 250] width 122 height 41
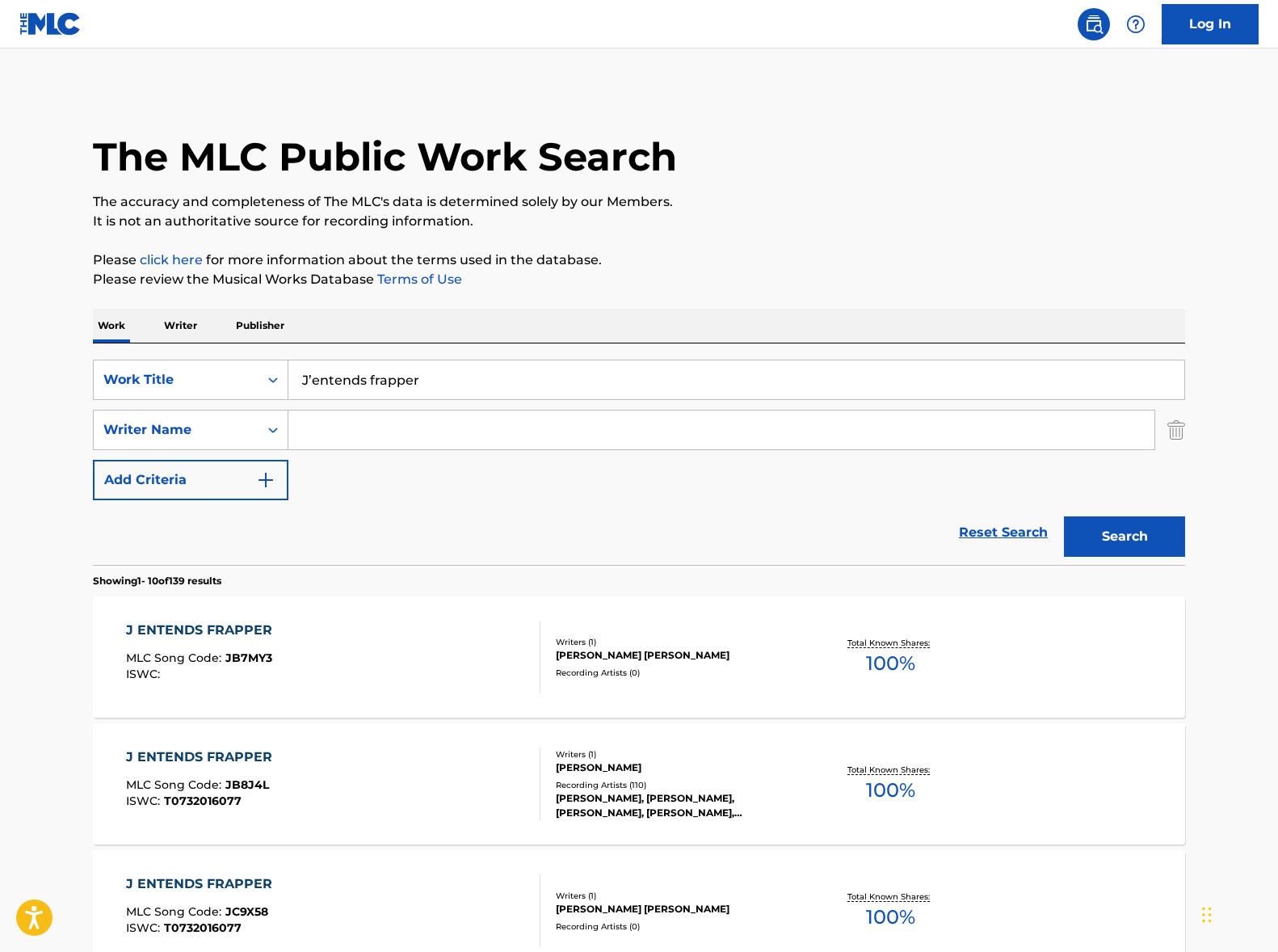
click at [367, 758] on div "J ENTENDS FRAPPER MLC Song Code : JB8J4L ISWC : T0732016077" at bounding box center [334, 783] width 416 height 73
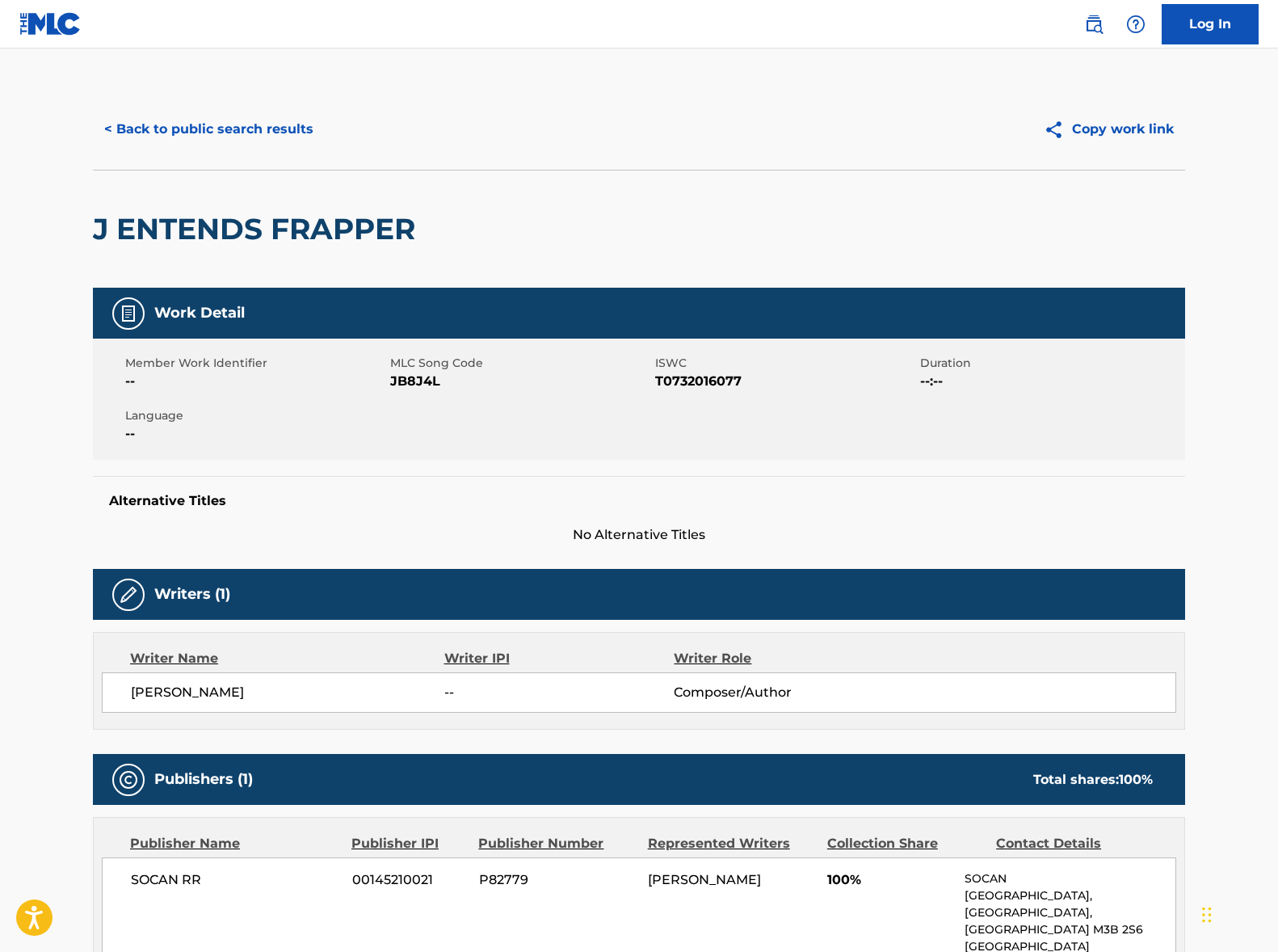
click at [186, 695] on span "[PERSON_NAME]" at bounding box center [288, 693] width 314 height 19
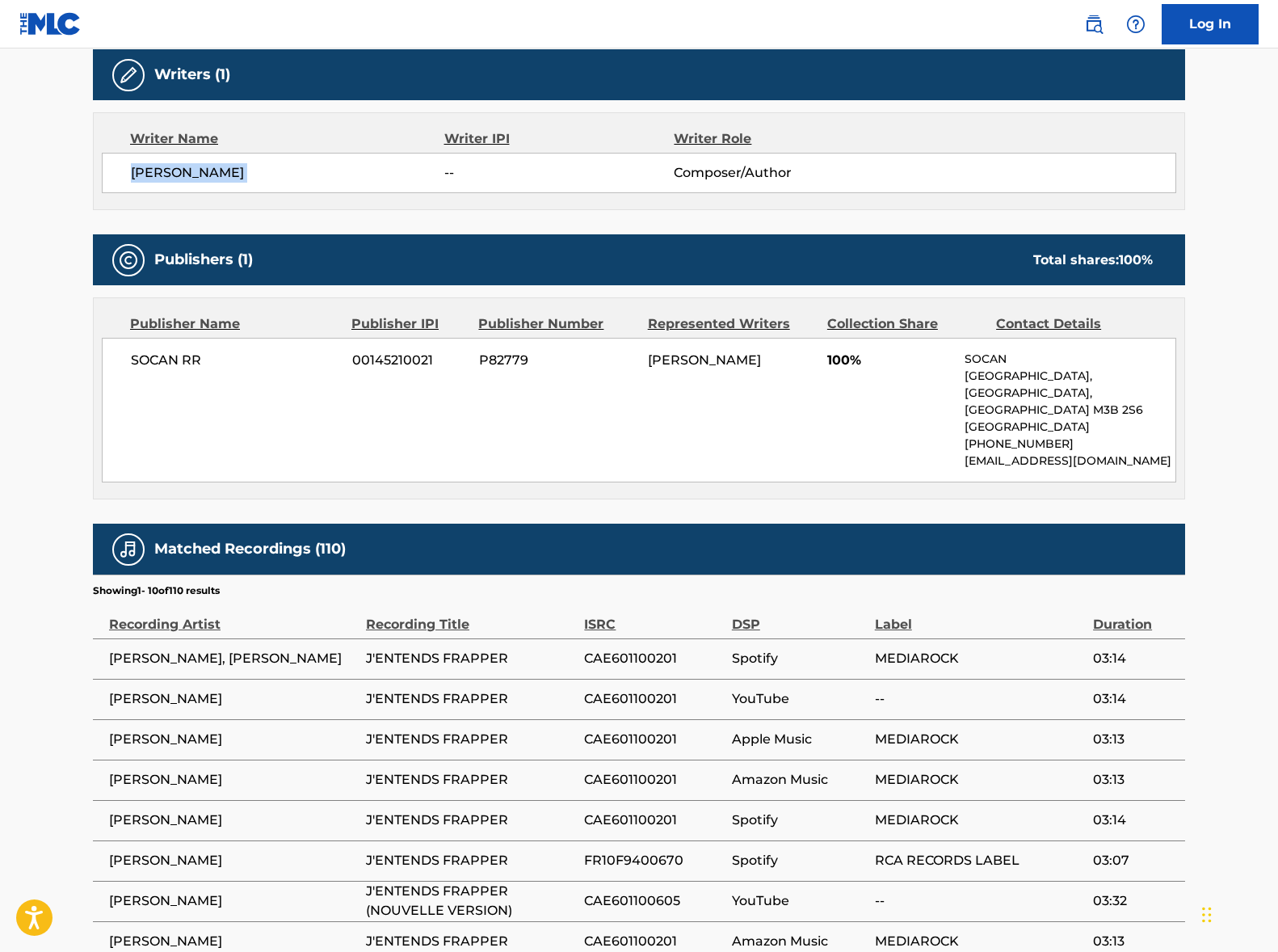
scroll to position [561, 0]
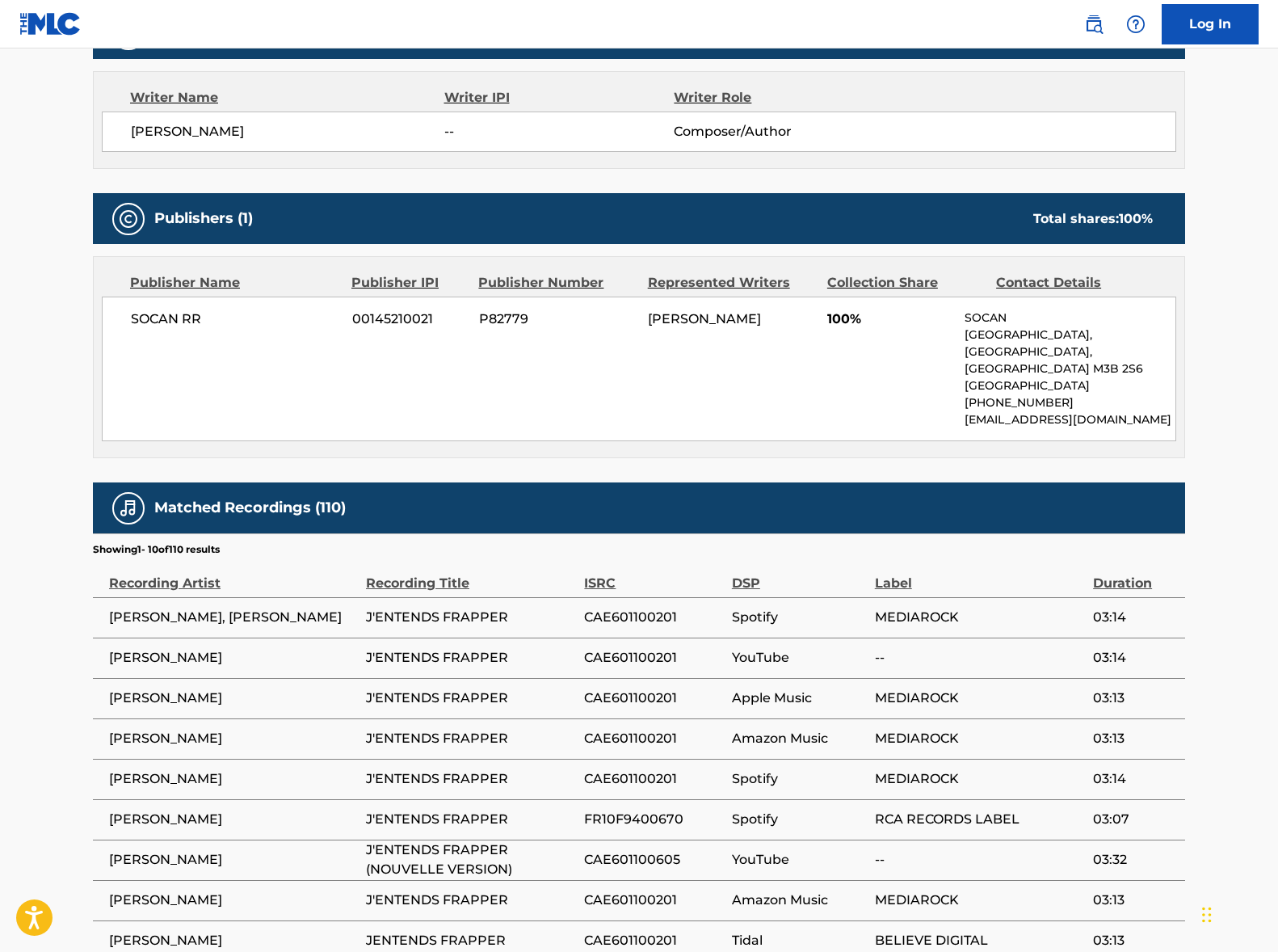
click at [161, 322] on span "SOCAN RR" at bounding box center [236, 319] width 209 height 19
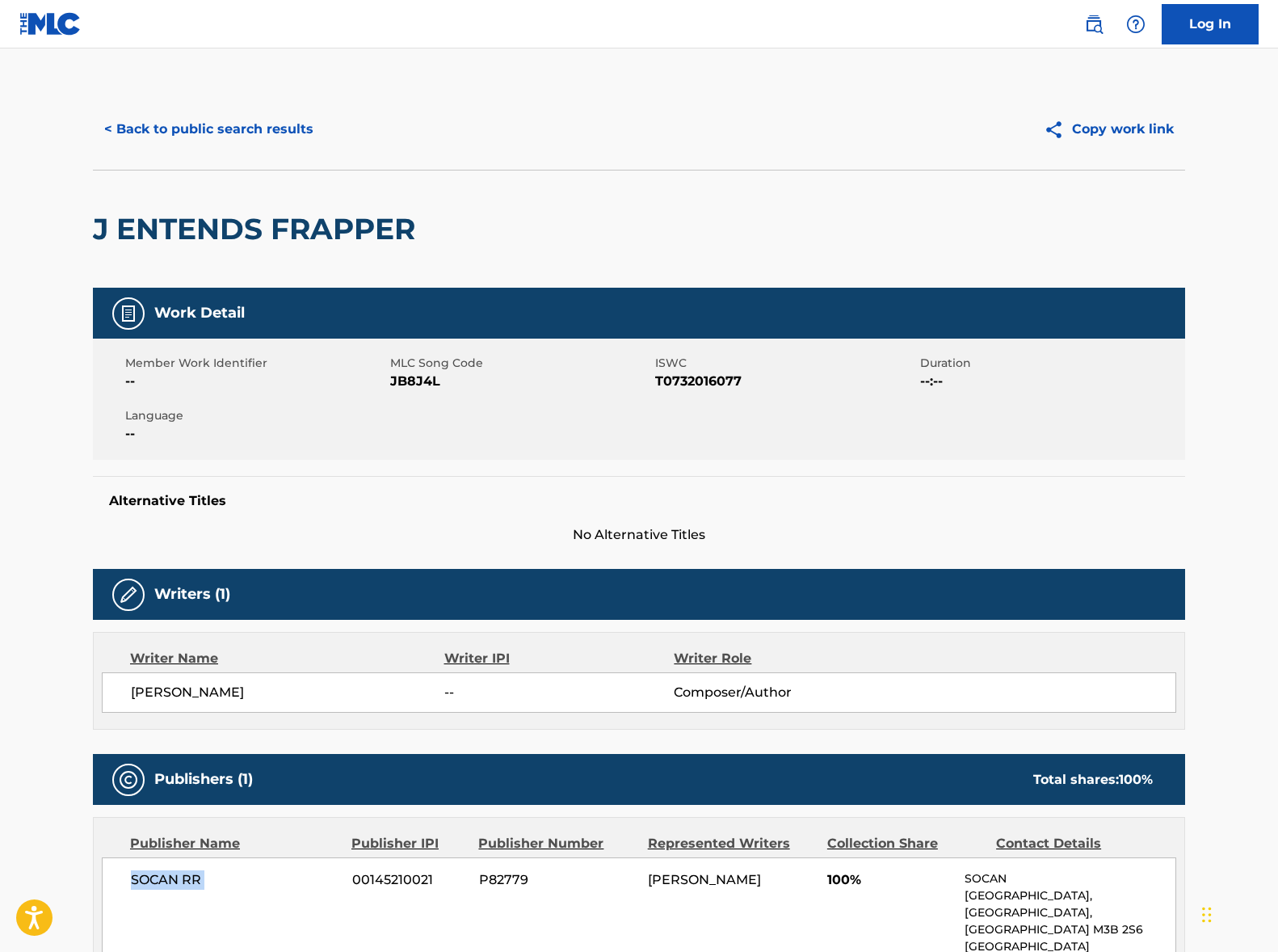
click at [154, 134] on button "< Back to public search results" at bounding box center [209, 130] width 232 height 41
